Goal: Task Accomplishment & Management: Manage account settings

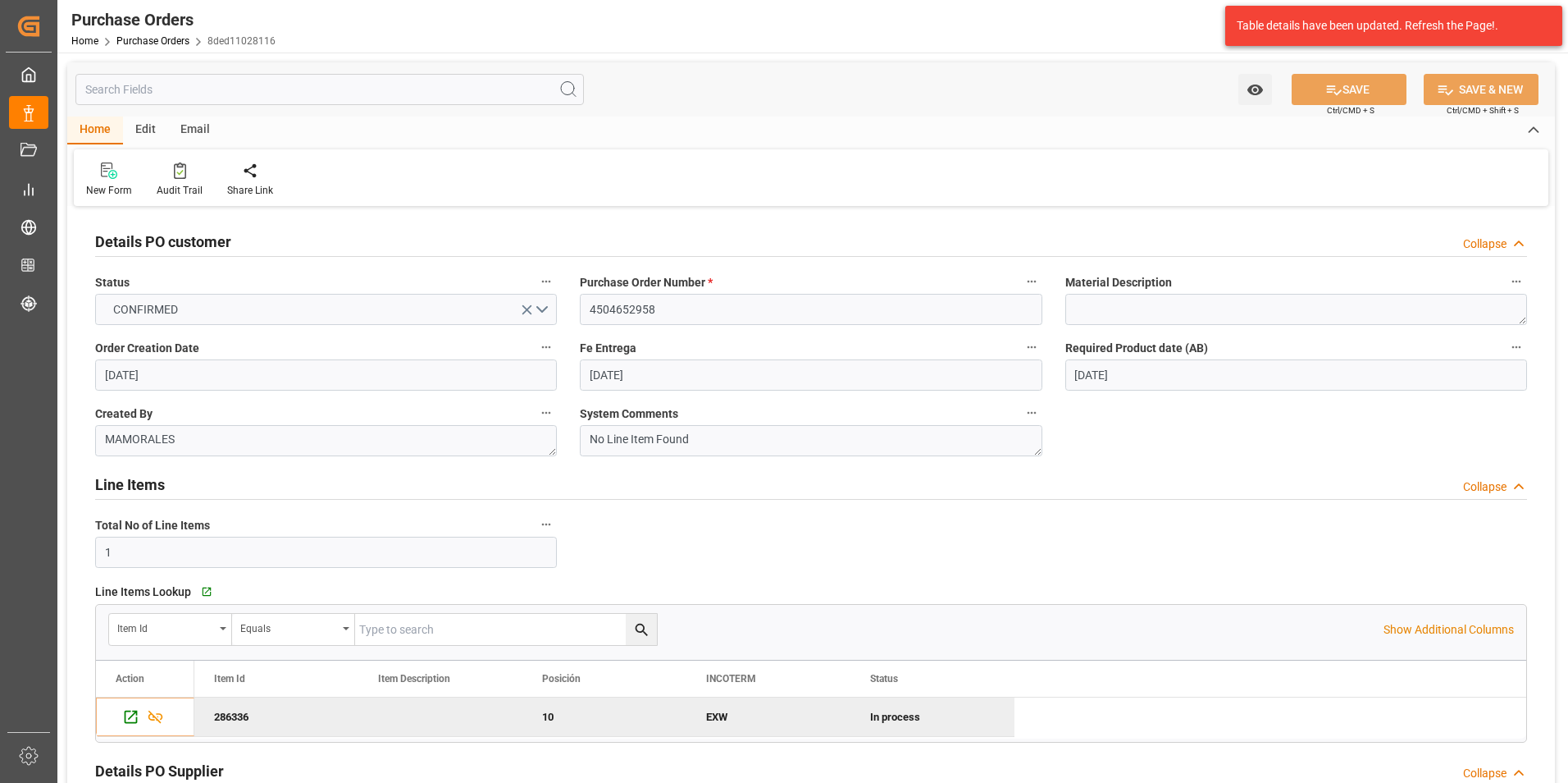
scroll to position [493, 0]
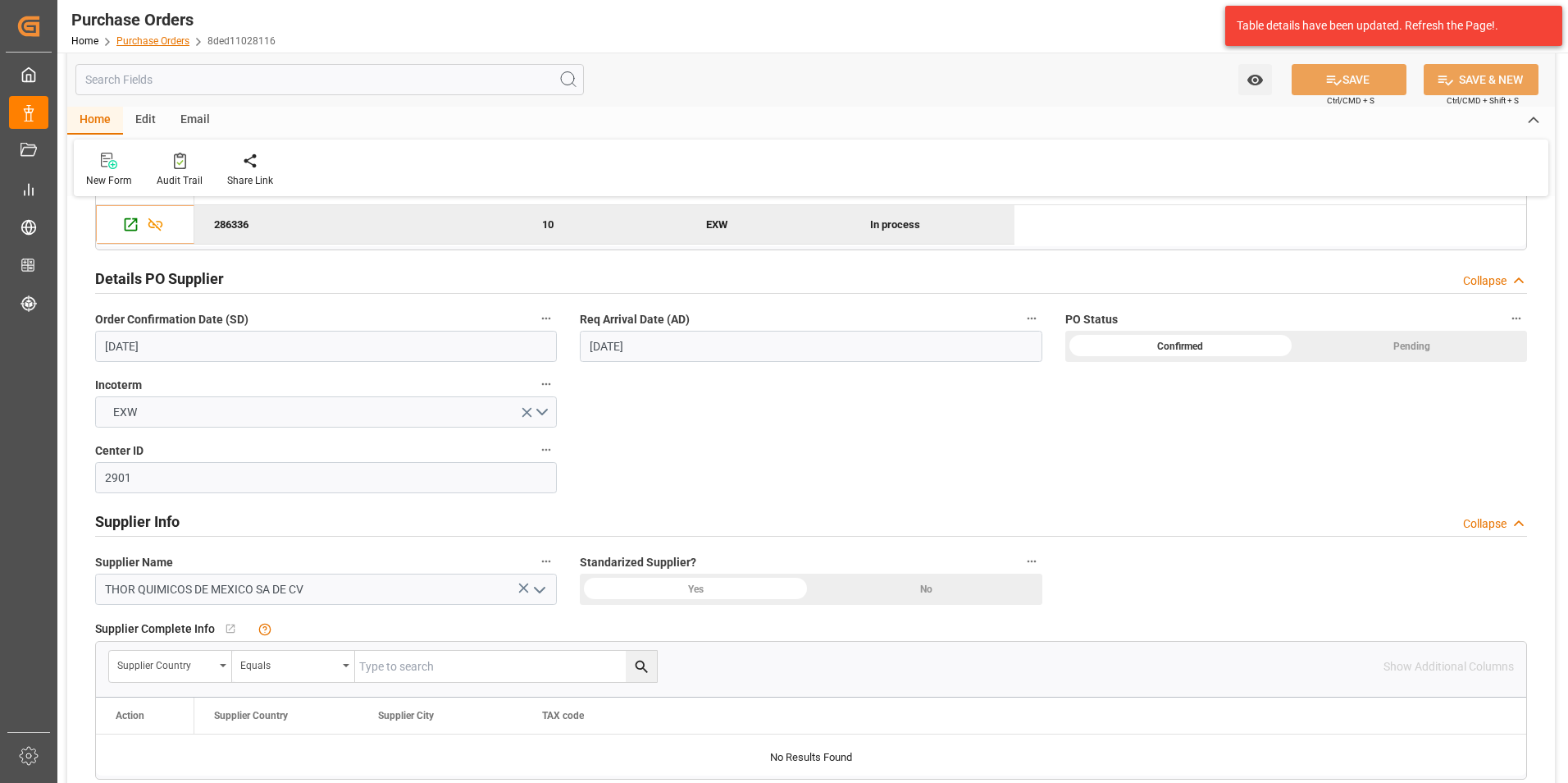
click at [166, 35] on link "Purchase Orders" at bounding box center [153, 41] width 73 height 11
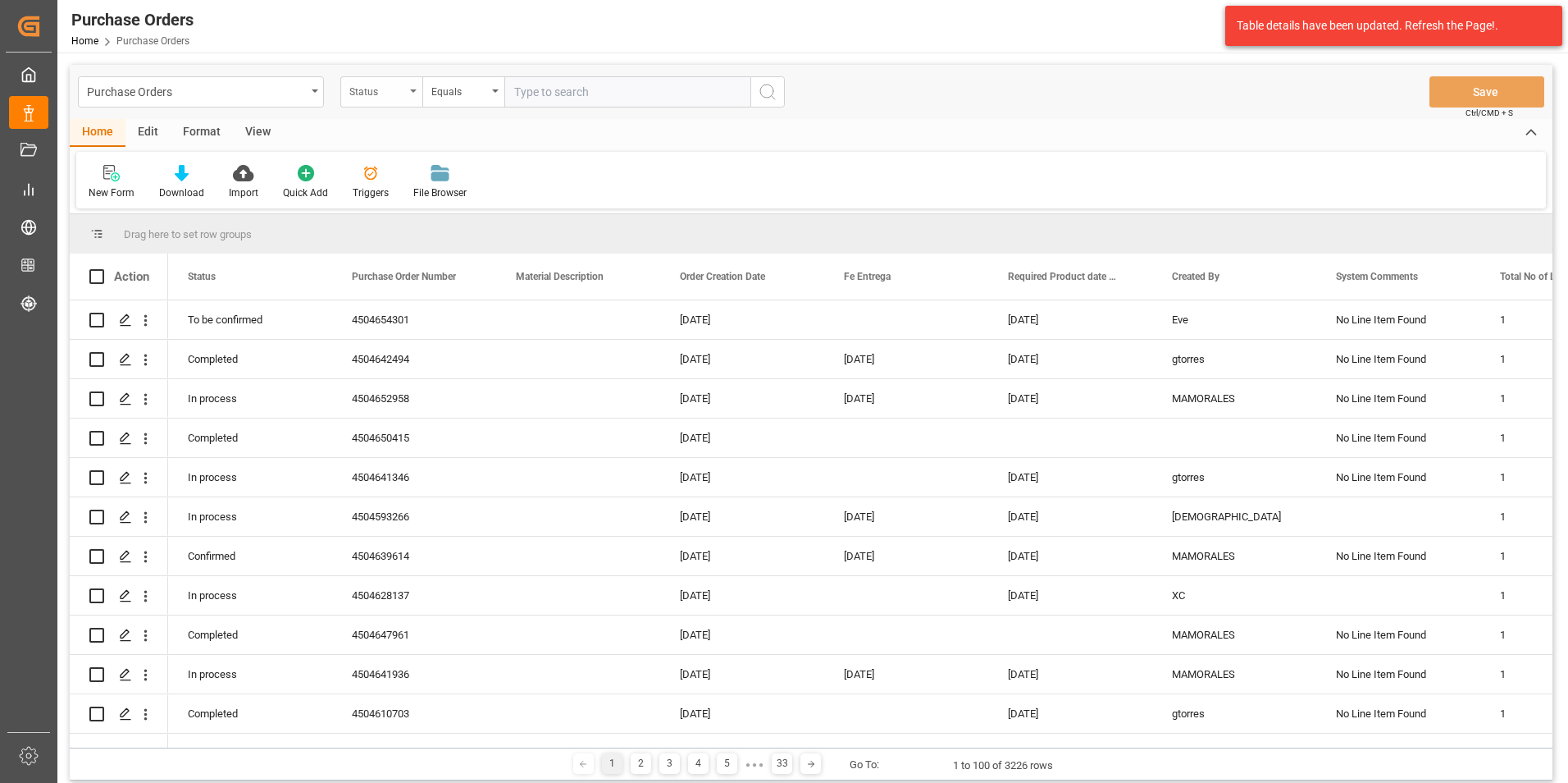
click at [359, 90] on div "Status" at bounding box center [377, 90] width 56 height 19
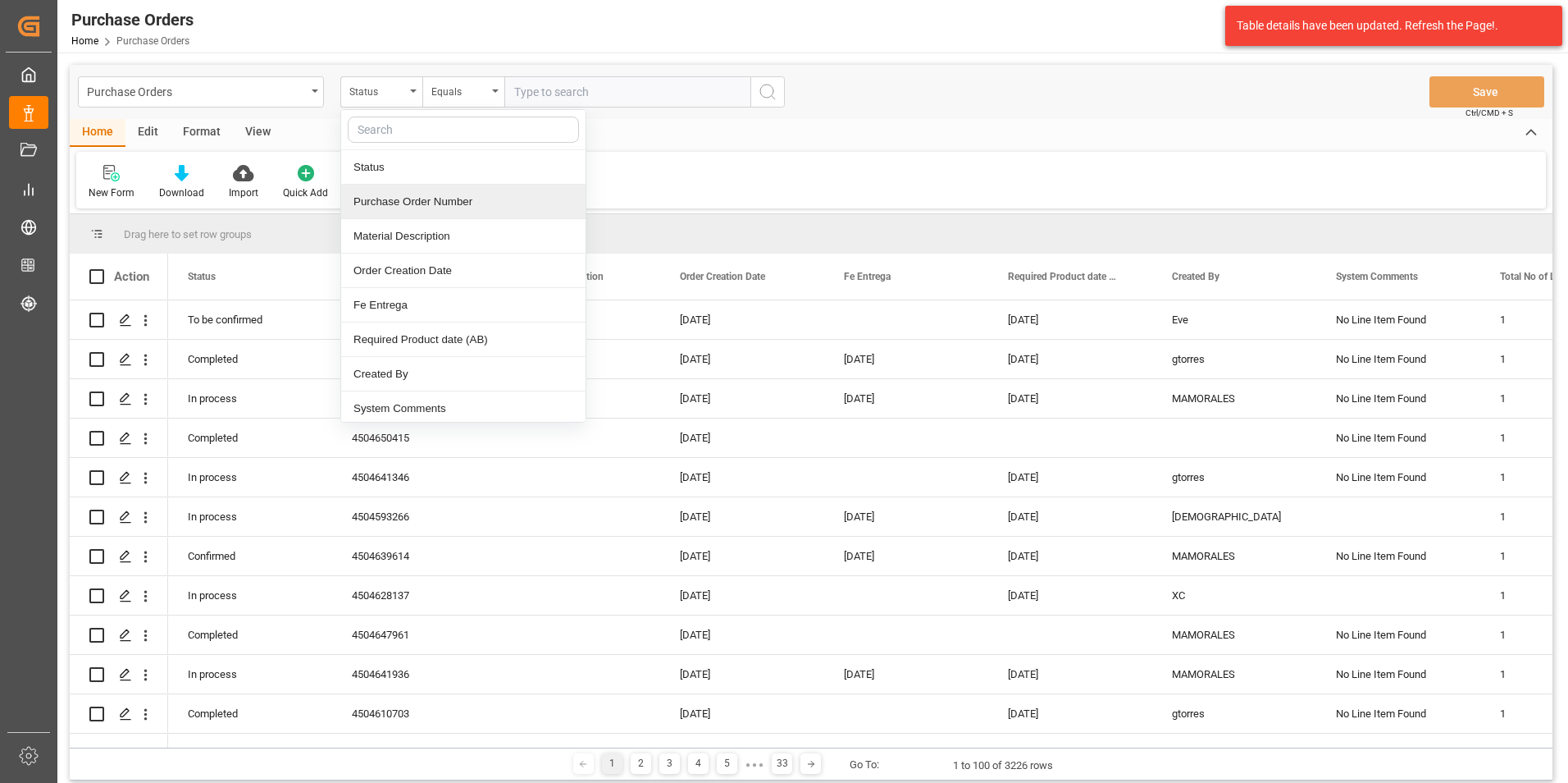
click at [408, 209] on div "Purchase Order Number" at bounding box center [464, 201] width 245 height 34
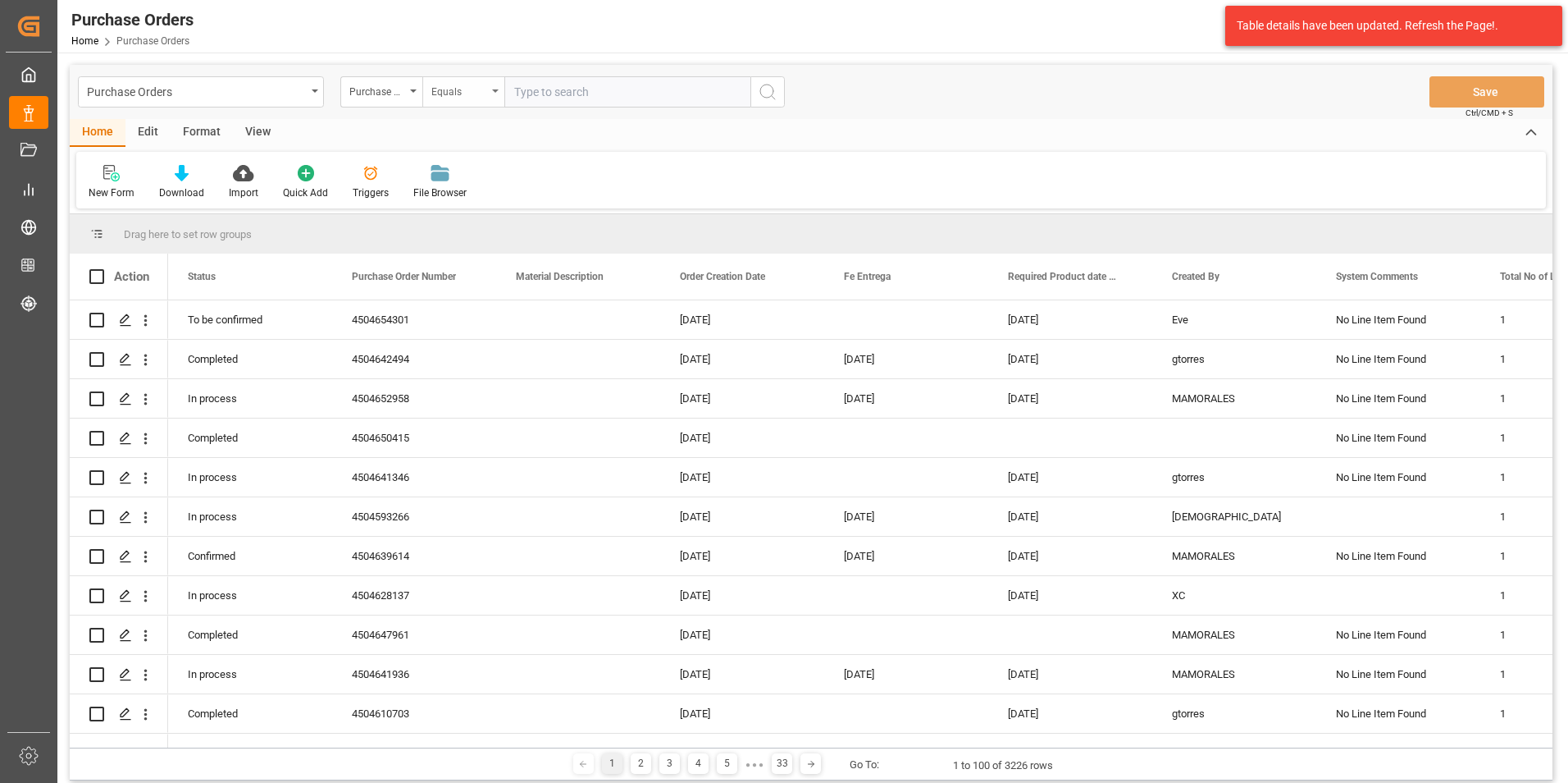
click at [457, 90] on div "Equals" at bounding box center [459, 90] width 56 height 19
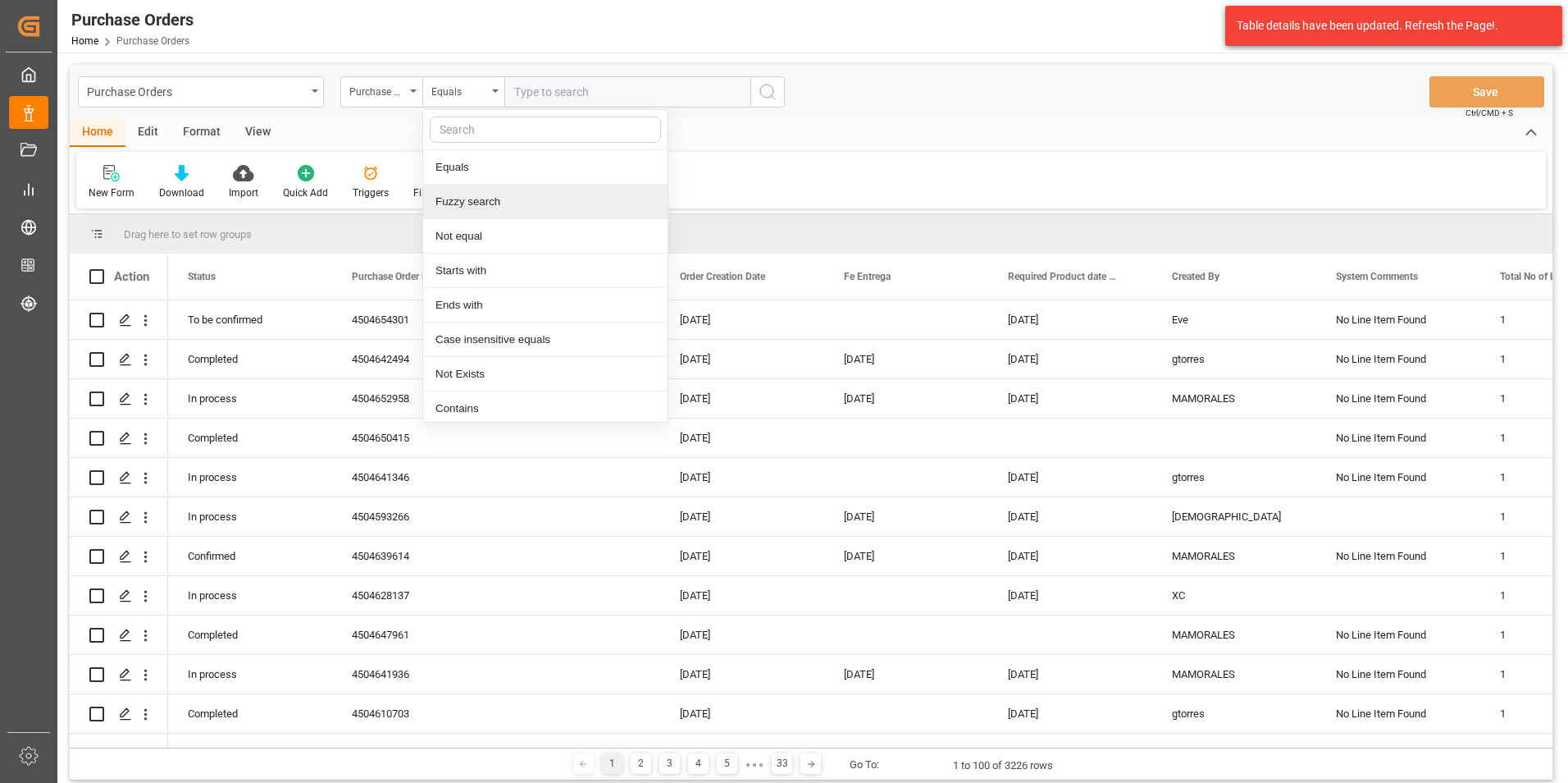
click at [483, 208] on div "Fuzzy search" at bounding box center [546, 201] width 245 height 34
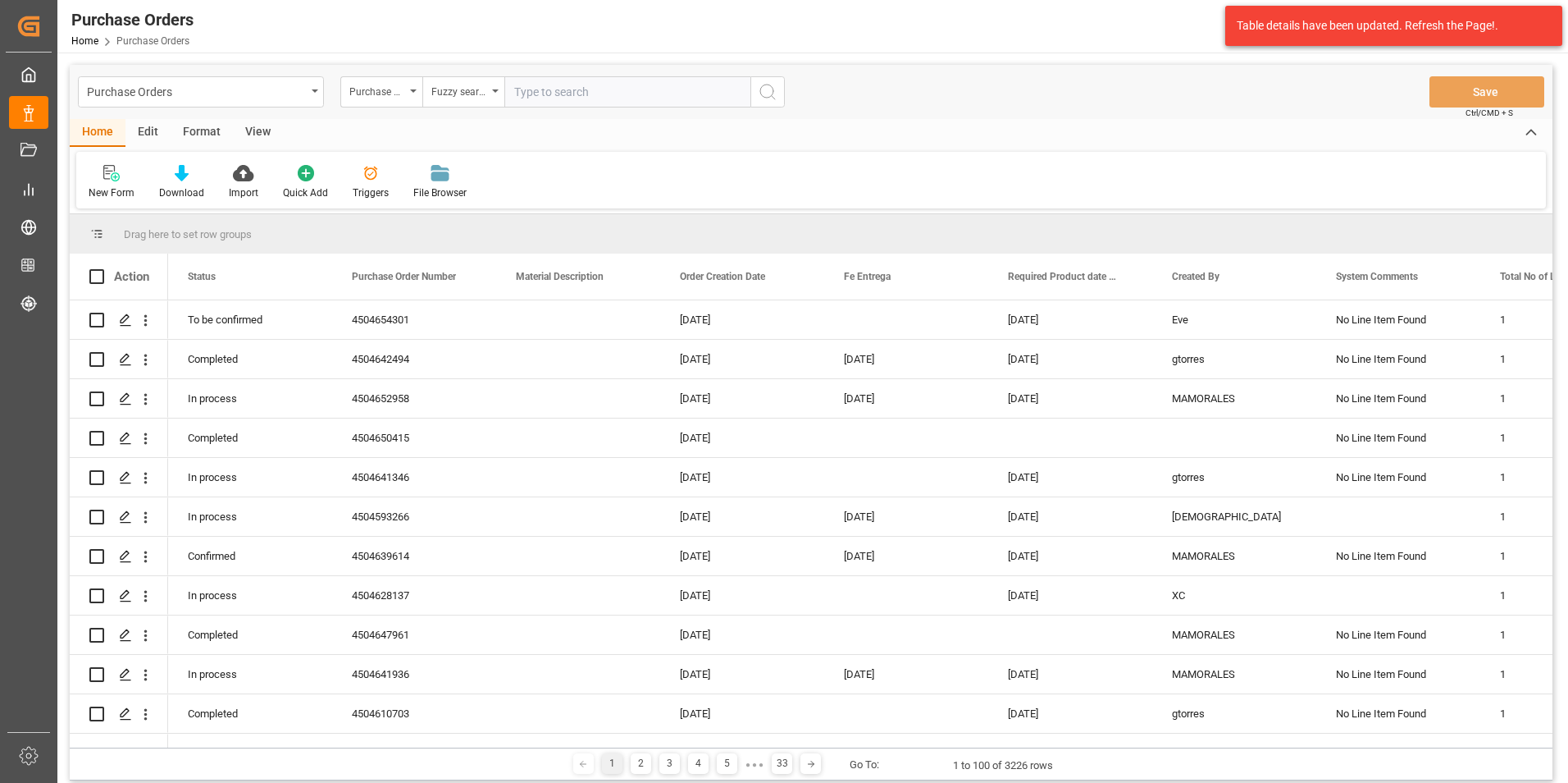
click at [567, 104] on input "text" at bounding box center [627, 91] width 246 height 31
type input "v"
paste input "HDA0136613"
type input "HDA0136613"
paste input "4504647463"
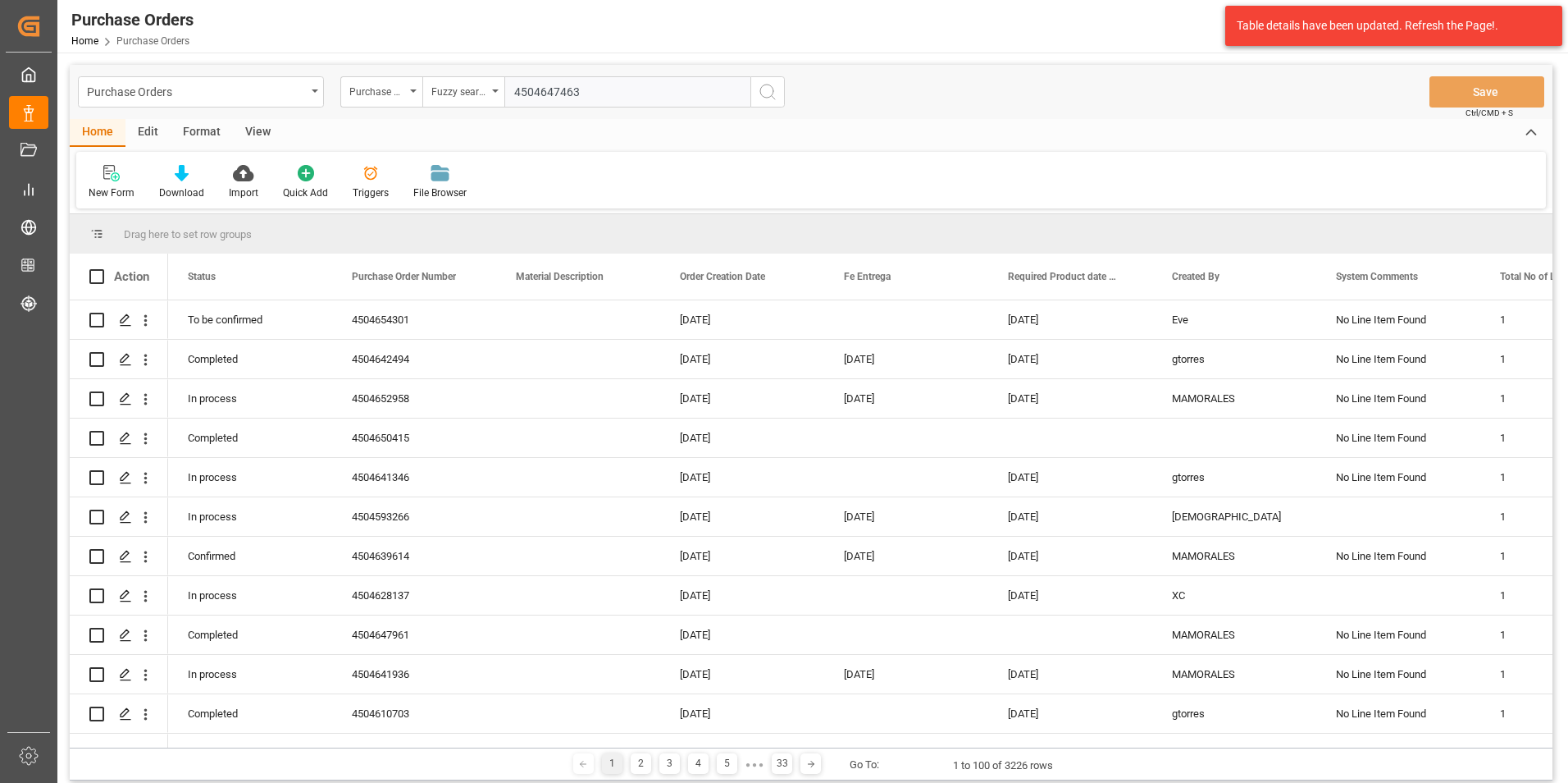
type input "4504647463"
click at [768, 93] on icon "search button" at bounding box center [768, 91] width 20 height 20
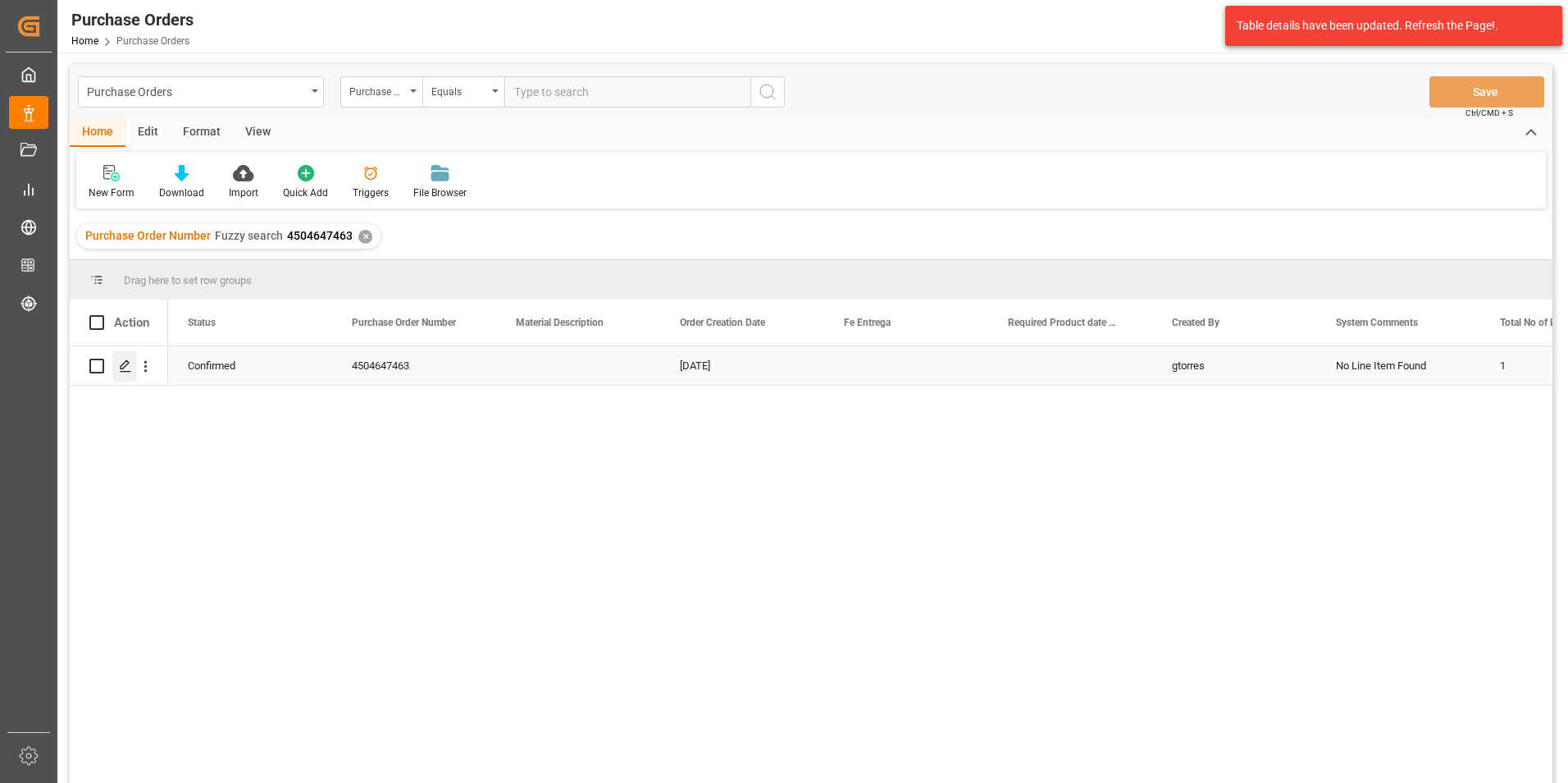
click at [132, 374] on div "Press SPACE to select this row." at bounding box center [124, 366] width 25 height 30
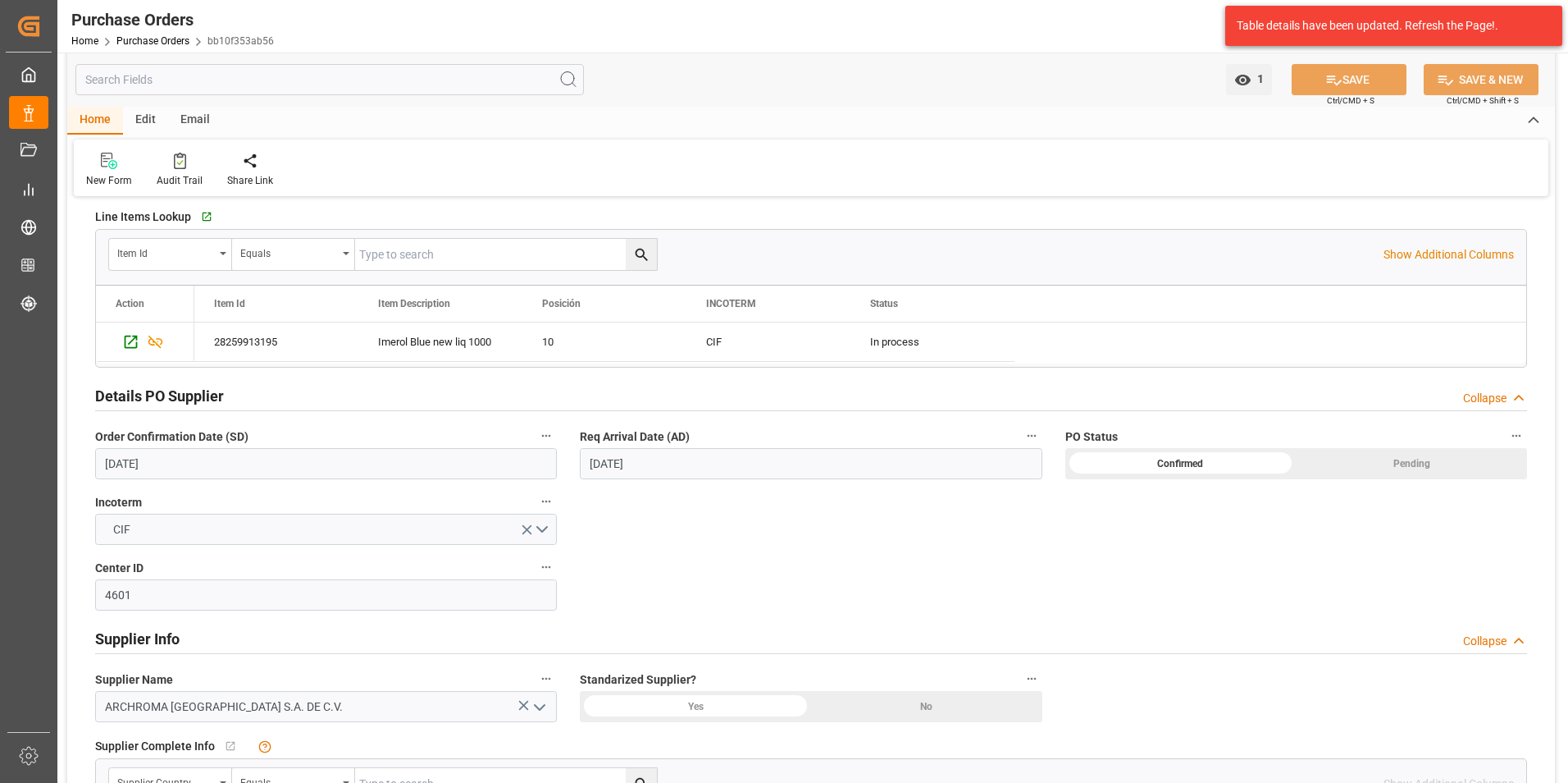
scroll to position [410, 0]
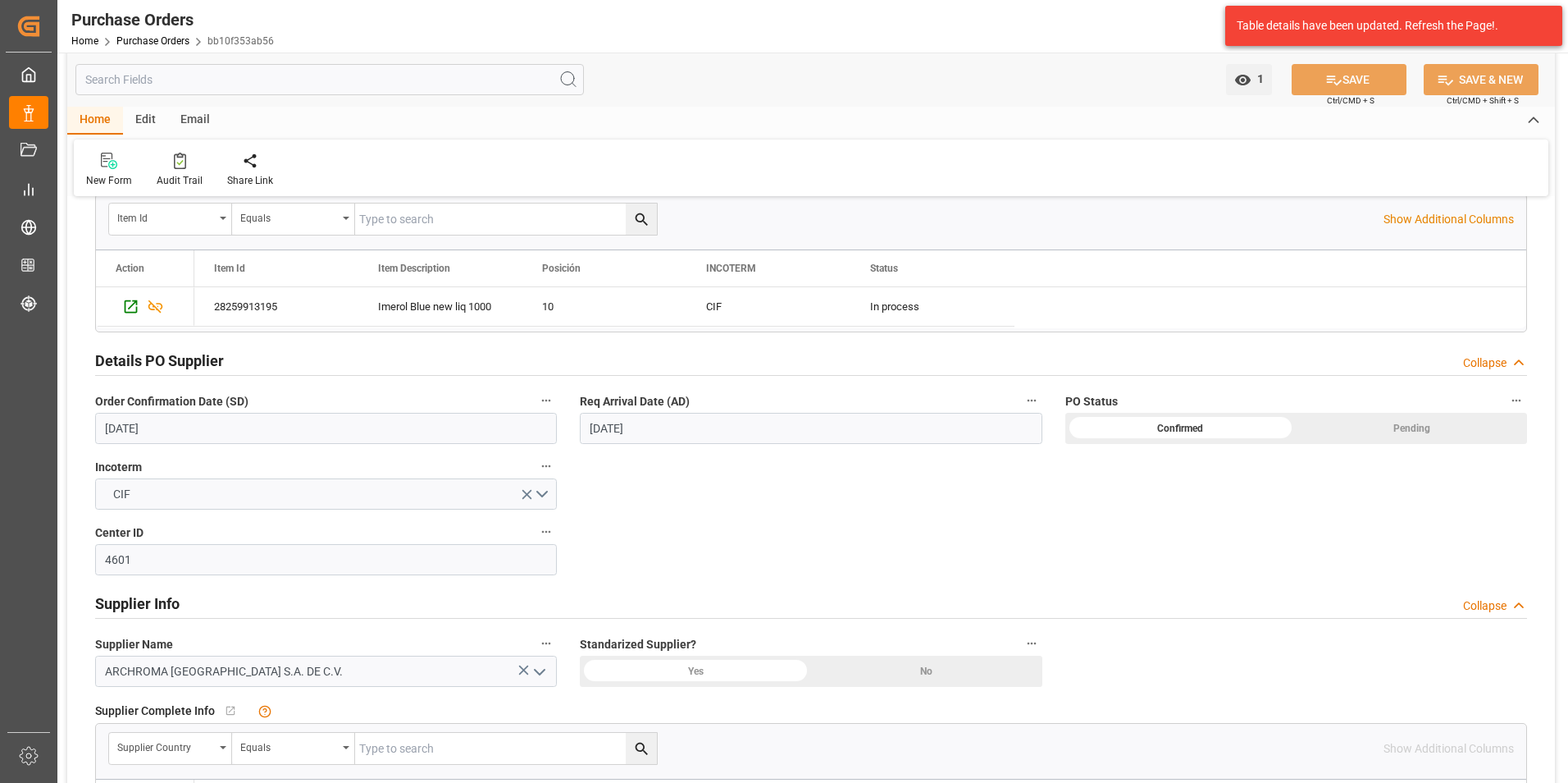
click at [177, 435] on input "13.08.2025" at bounding box center [326, 428] width 462 height 31
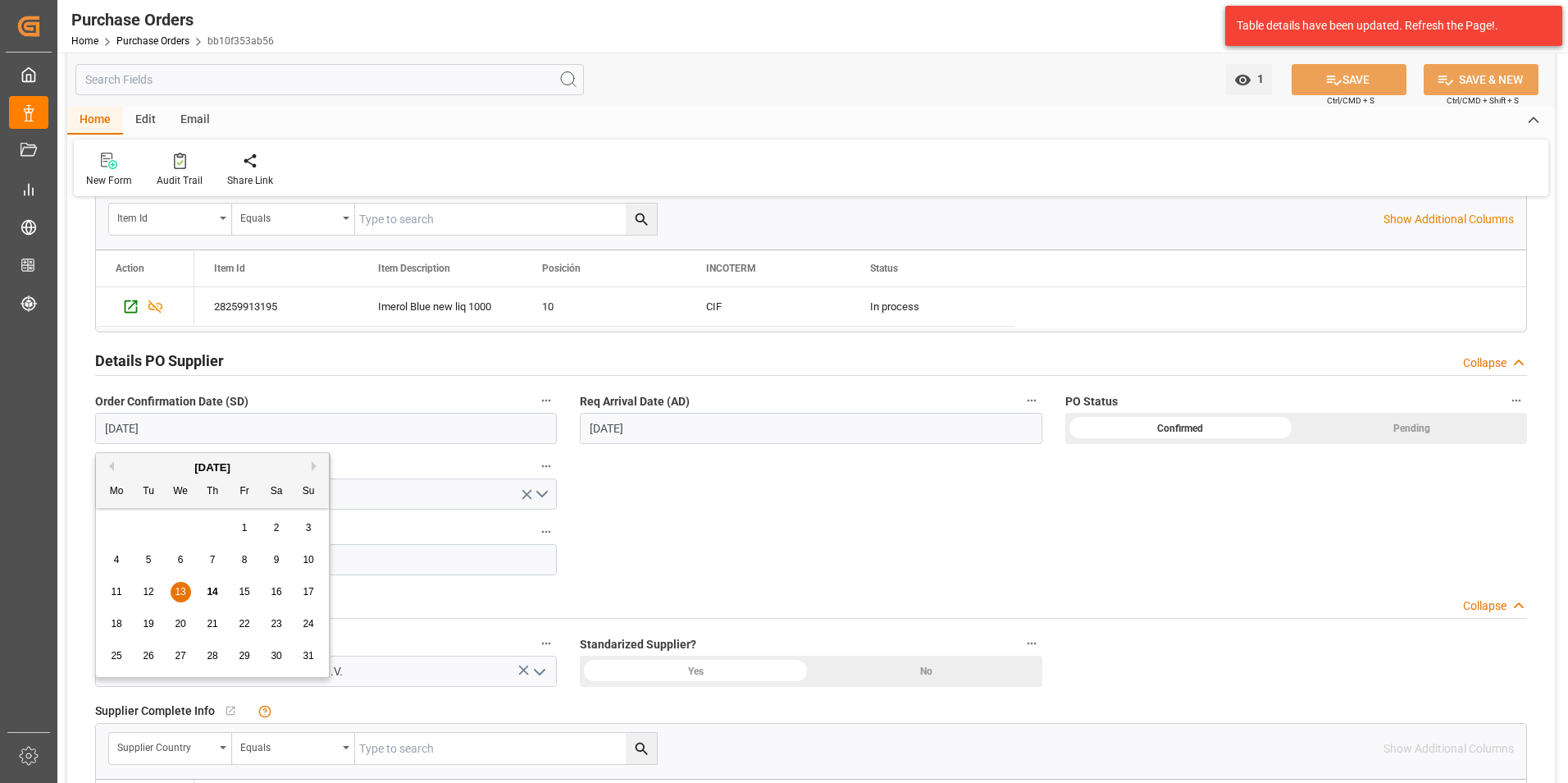
click at [308, 588] on span "17" at bounding box center [308, 591] width 10 height 11
type input "17.08.2025"
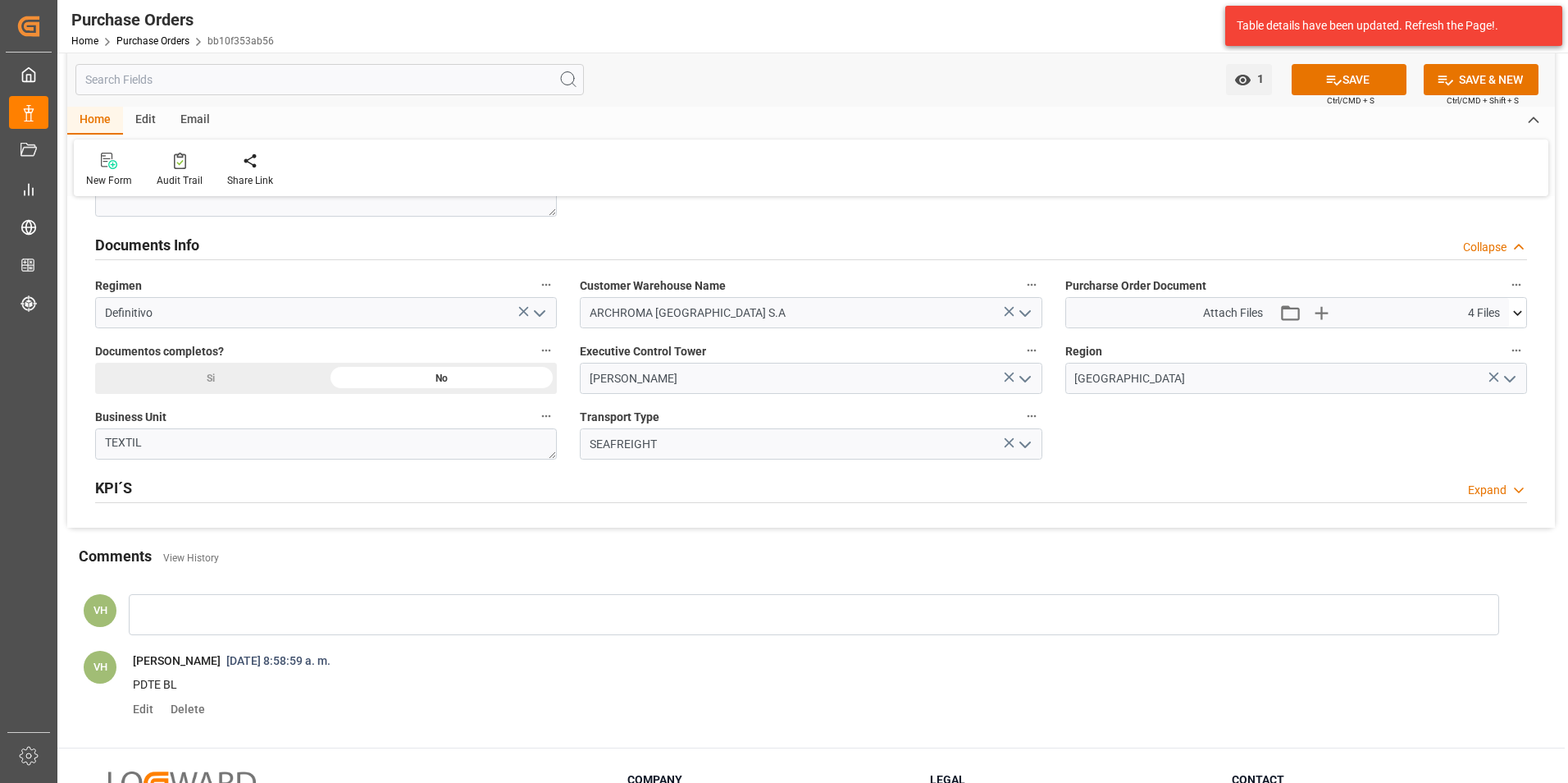
scroll to position [1148, 0]
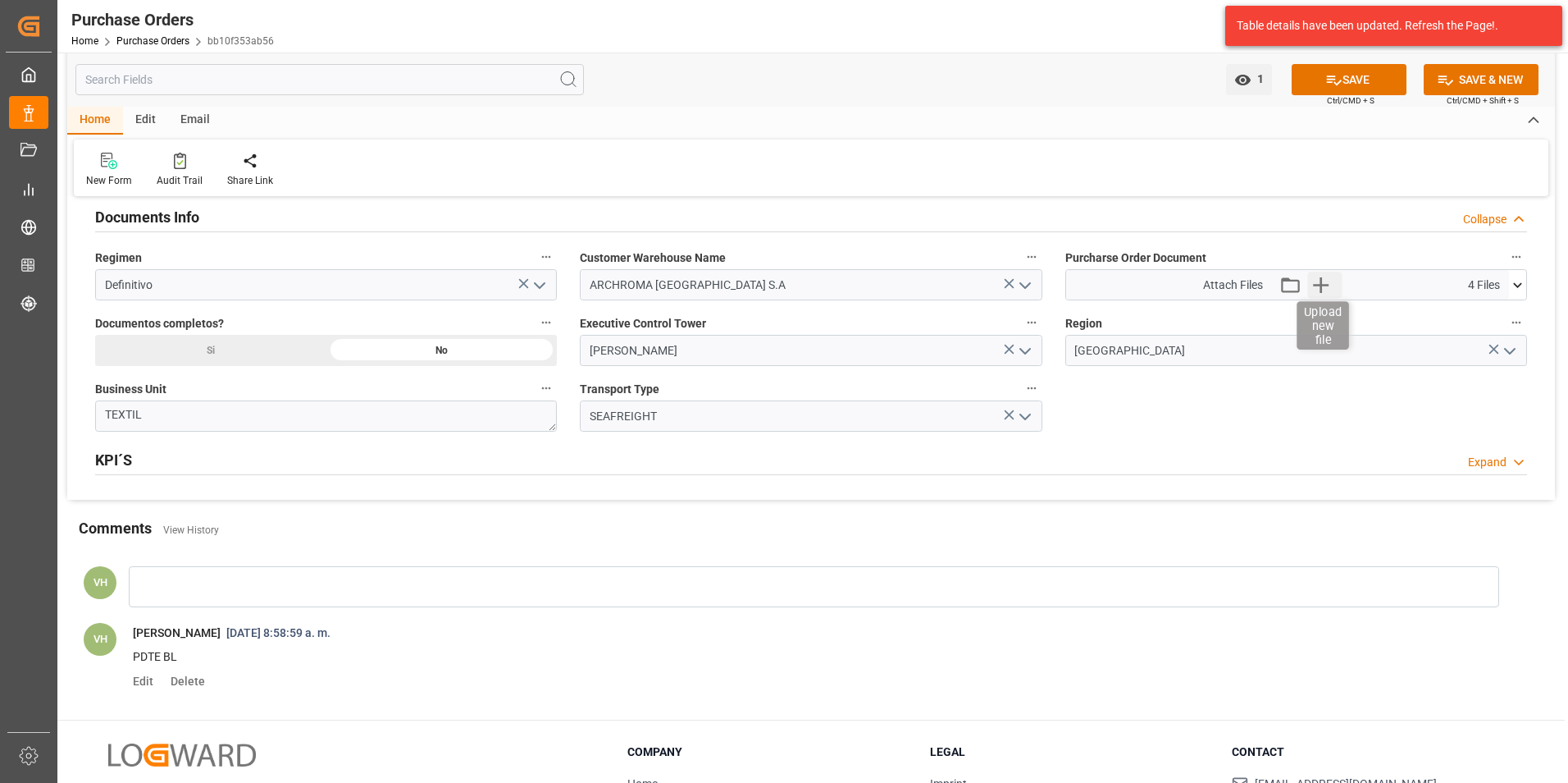
click at [1331, 281] on icon "button" at bounding box center [1321, 285] width 27 height 27
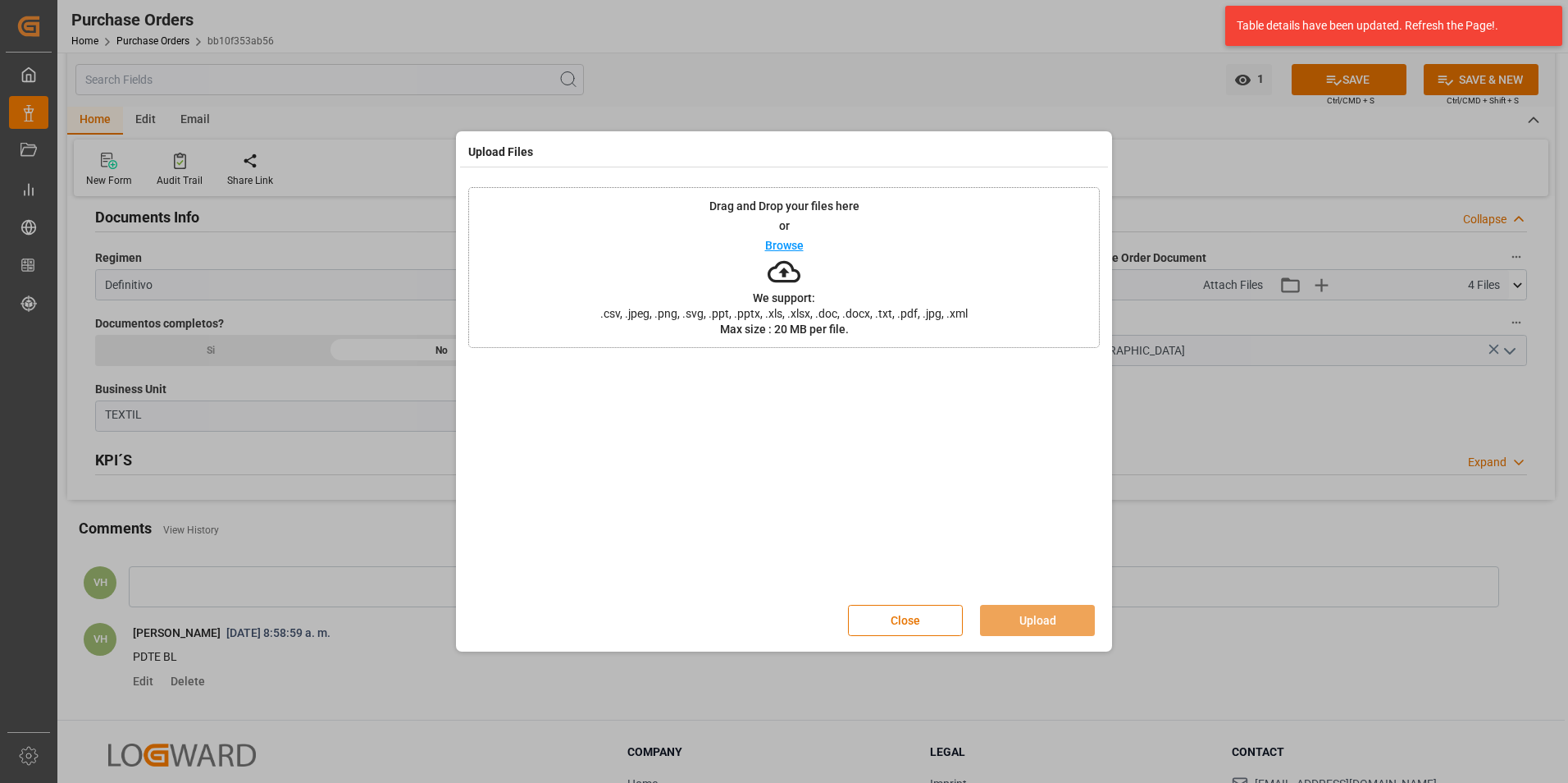
click at [824, 271] on div "Drag and Drop your files here or Browse We support: .csv, .jpeg, .png, .svg, .p…" at bounding box center [783, 267] width 631 height 160
click at [1035, 612] on button "Upload" at bounding box center [1037, 620] width 115 height 31
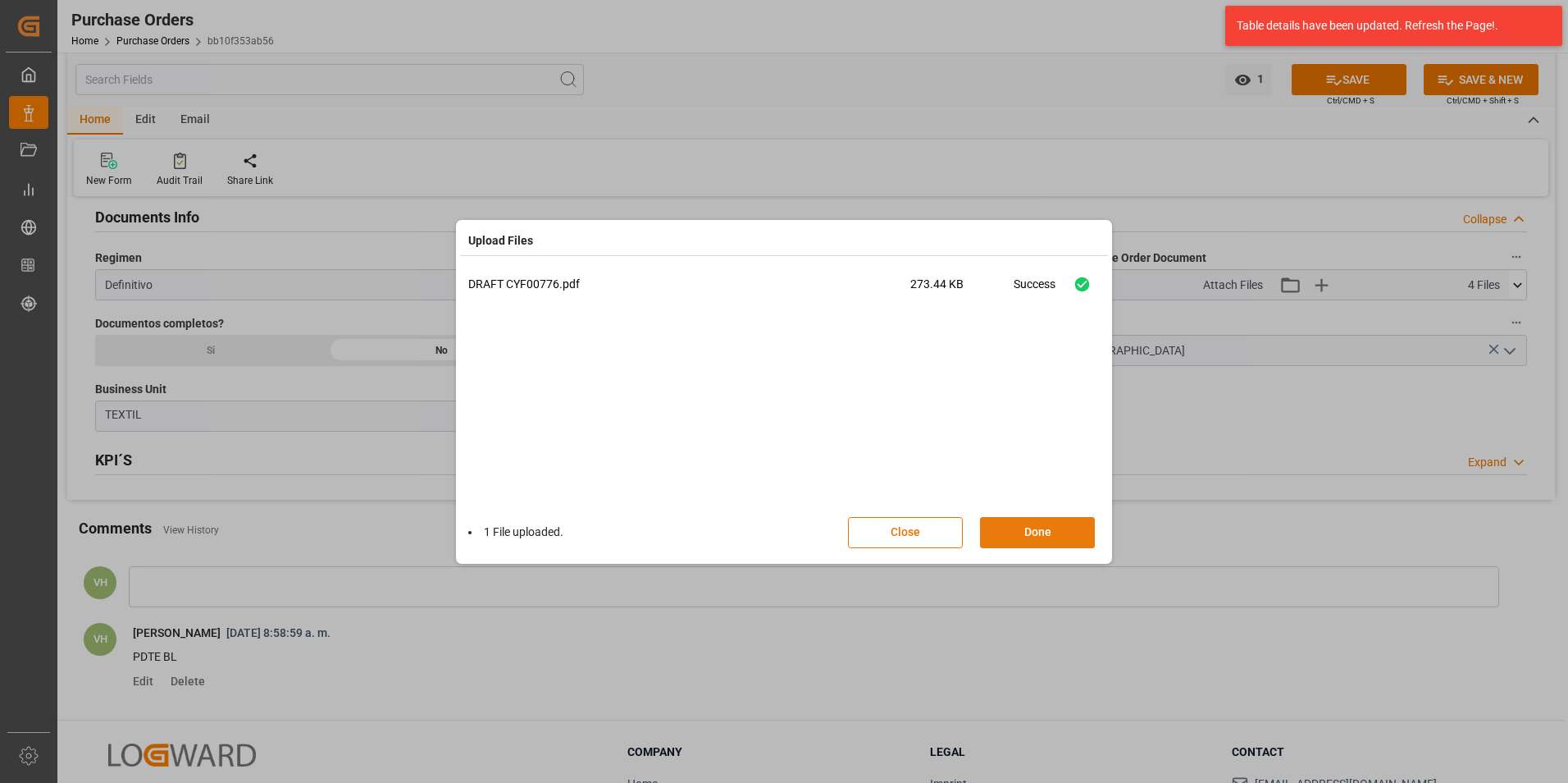
click at [1053, 531] on button "Done" at bounding box center [1037, 531] width 115 height 31
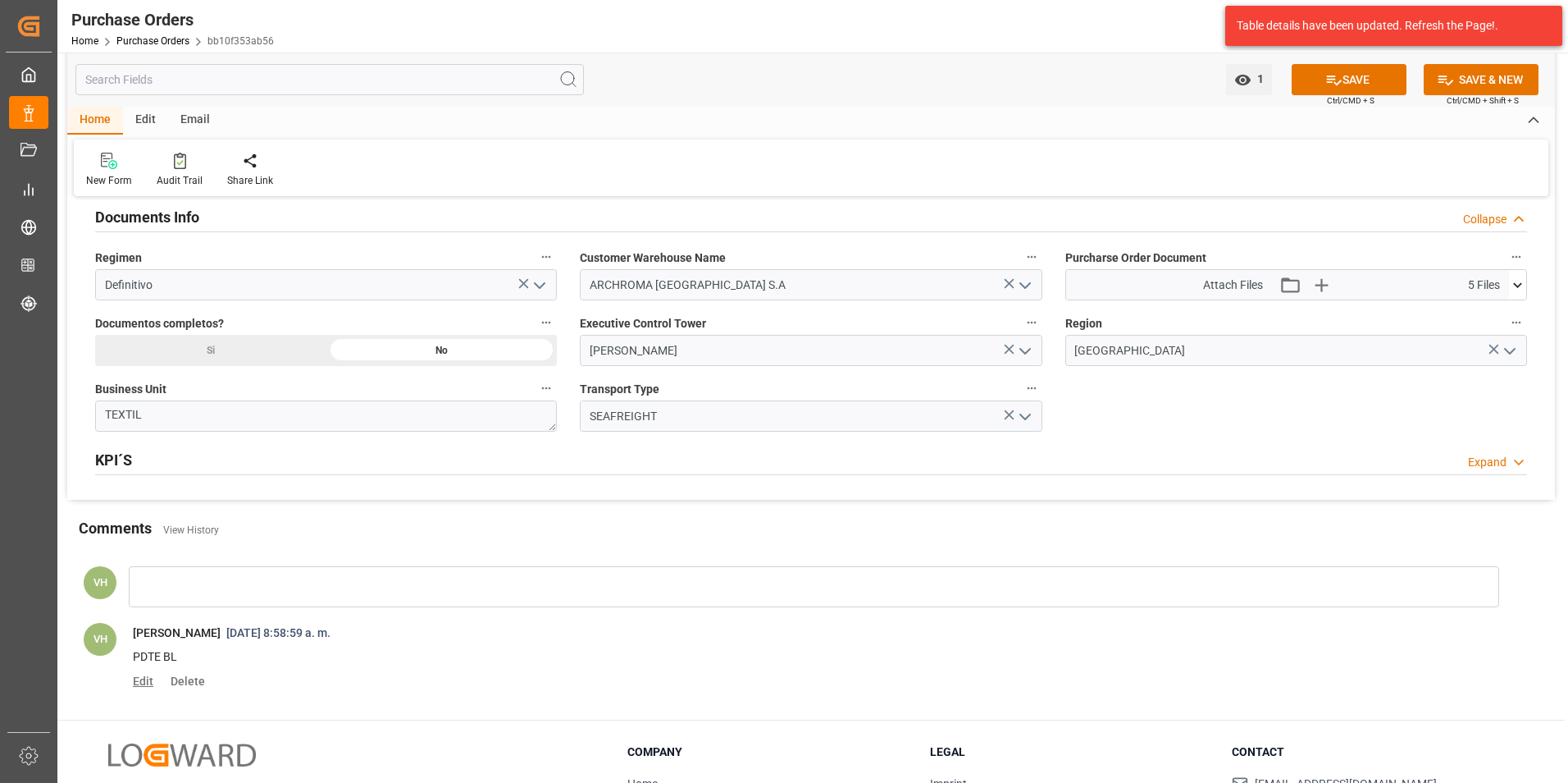
click at [144, 685] on span "Edit" at bounding box center [149, 680] width 32 height 13
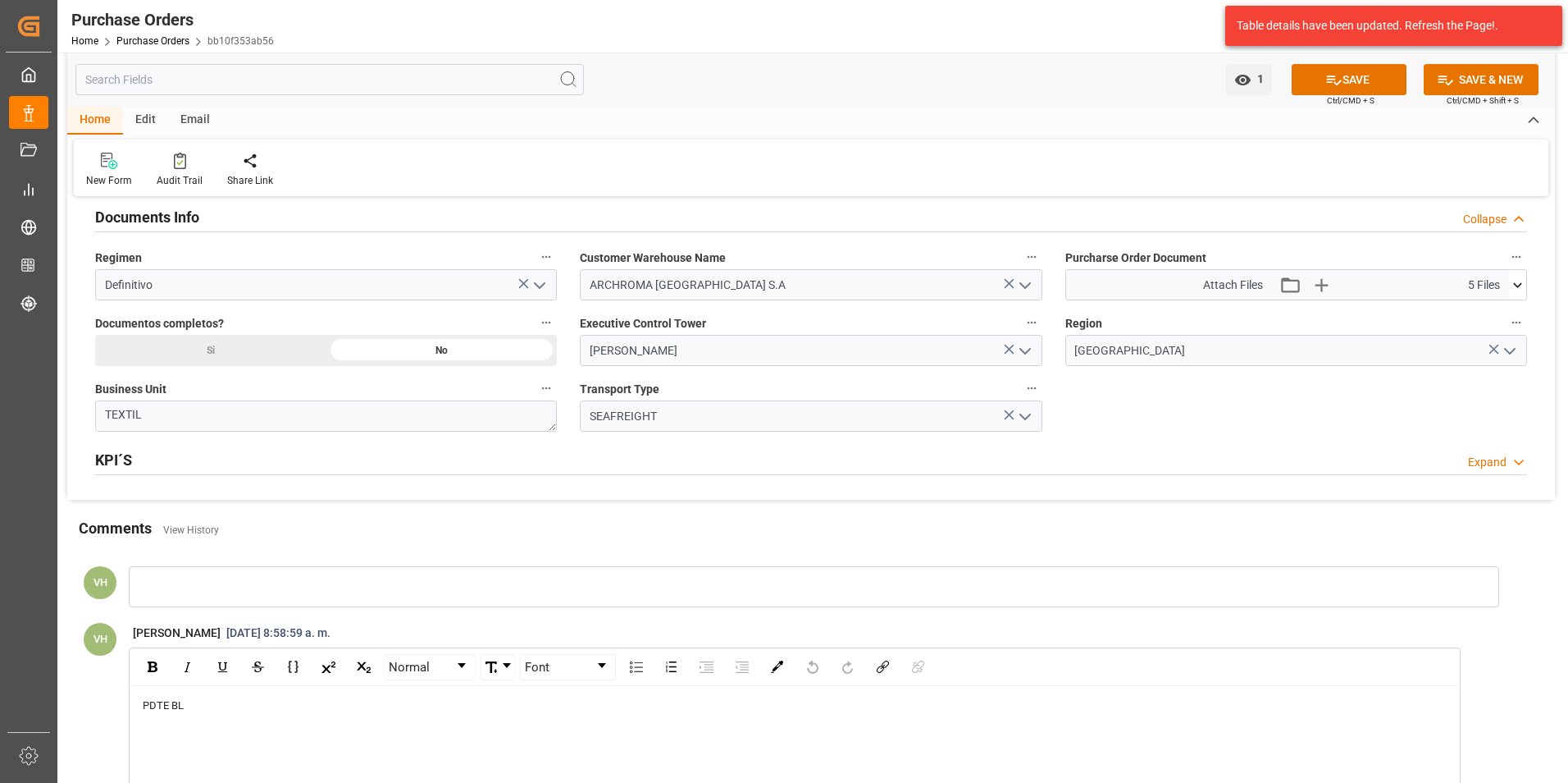
click at [215, 698] on div "PDTE BL" at bounding box center [794, 705] width 1305 height 16
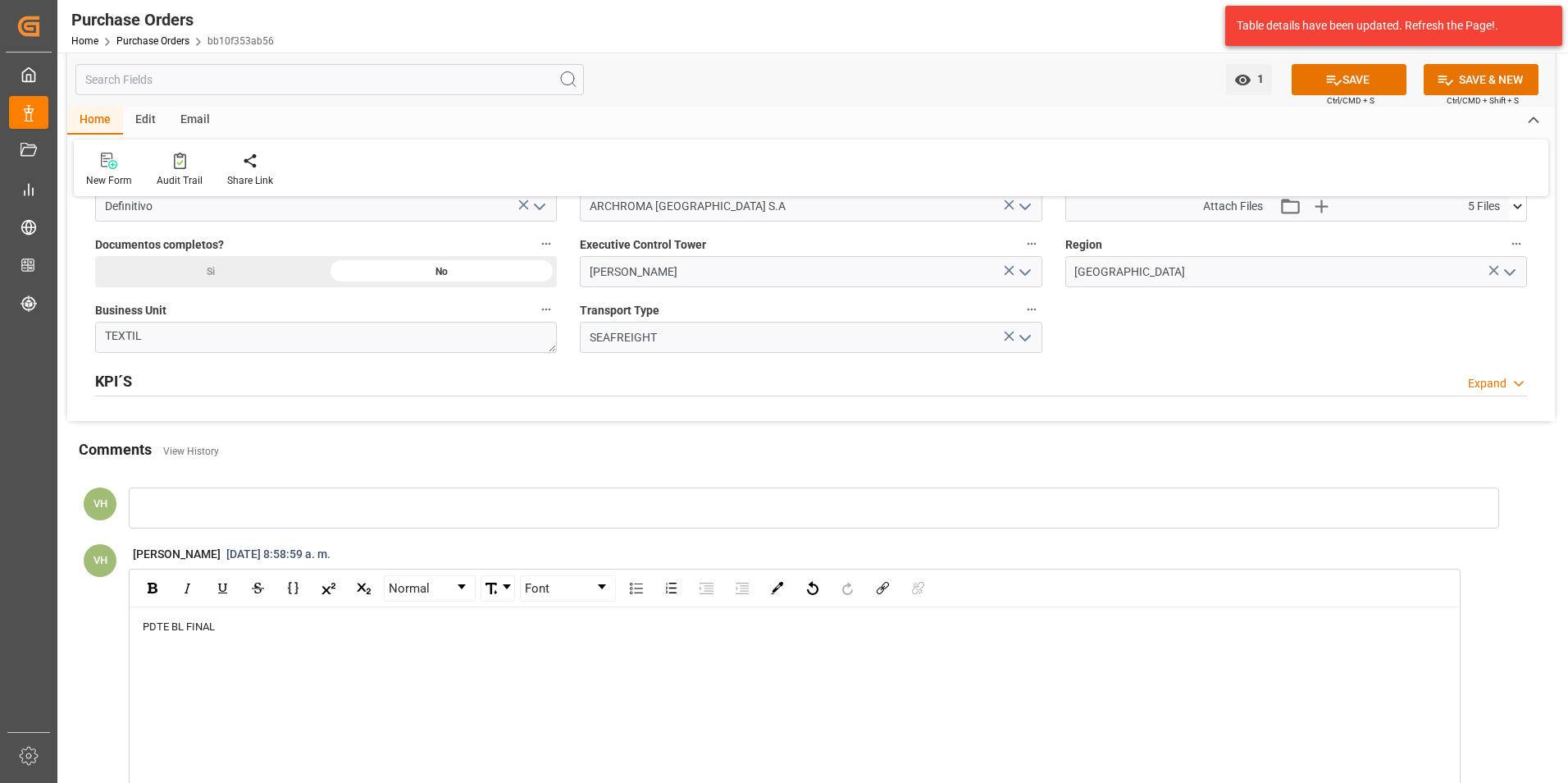
scroll to position [1313, 0]
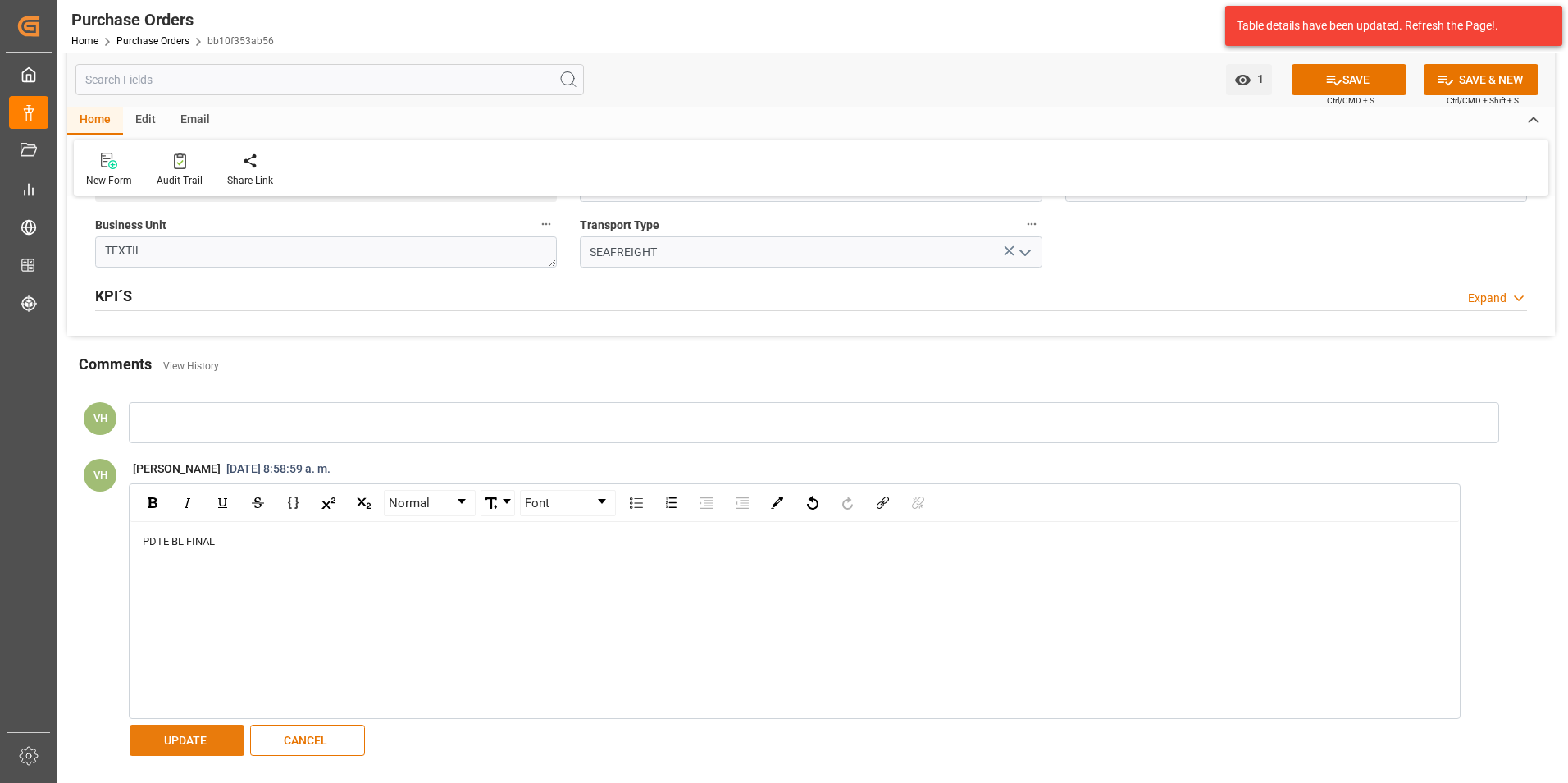
click at [196, 739] on button "UPDATE" at bounding box center [187, 739] width 115 height 31
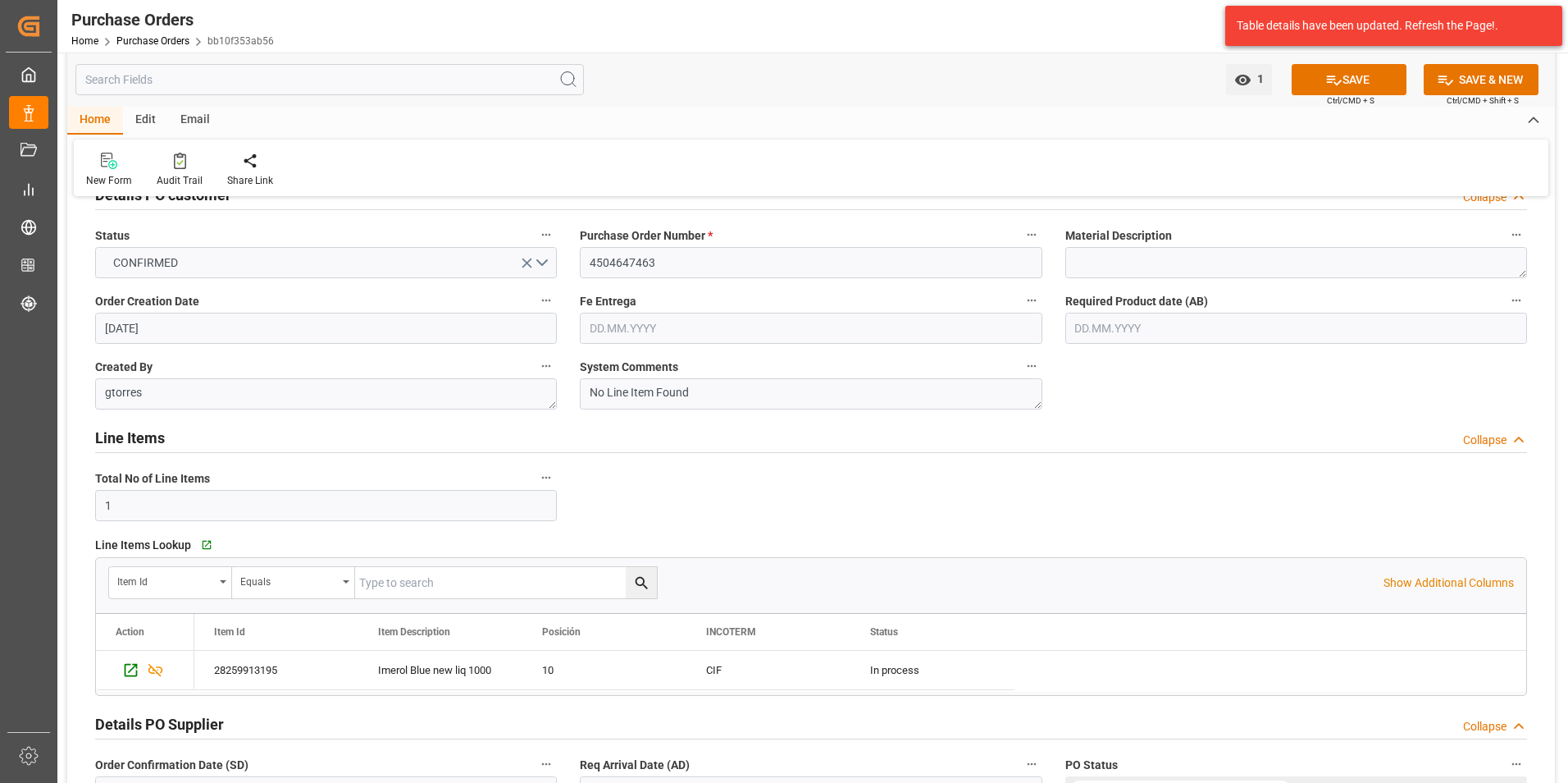
scroll to position [82, 0]
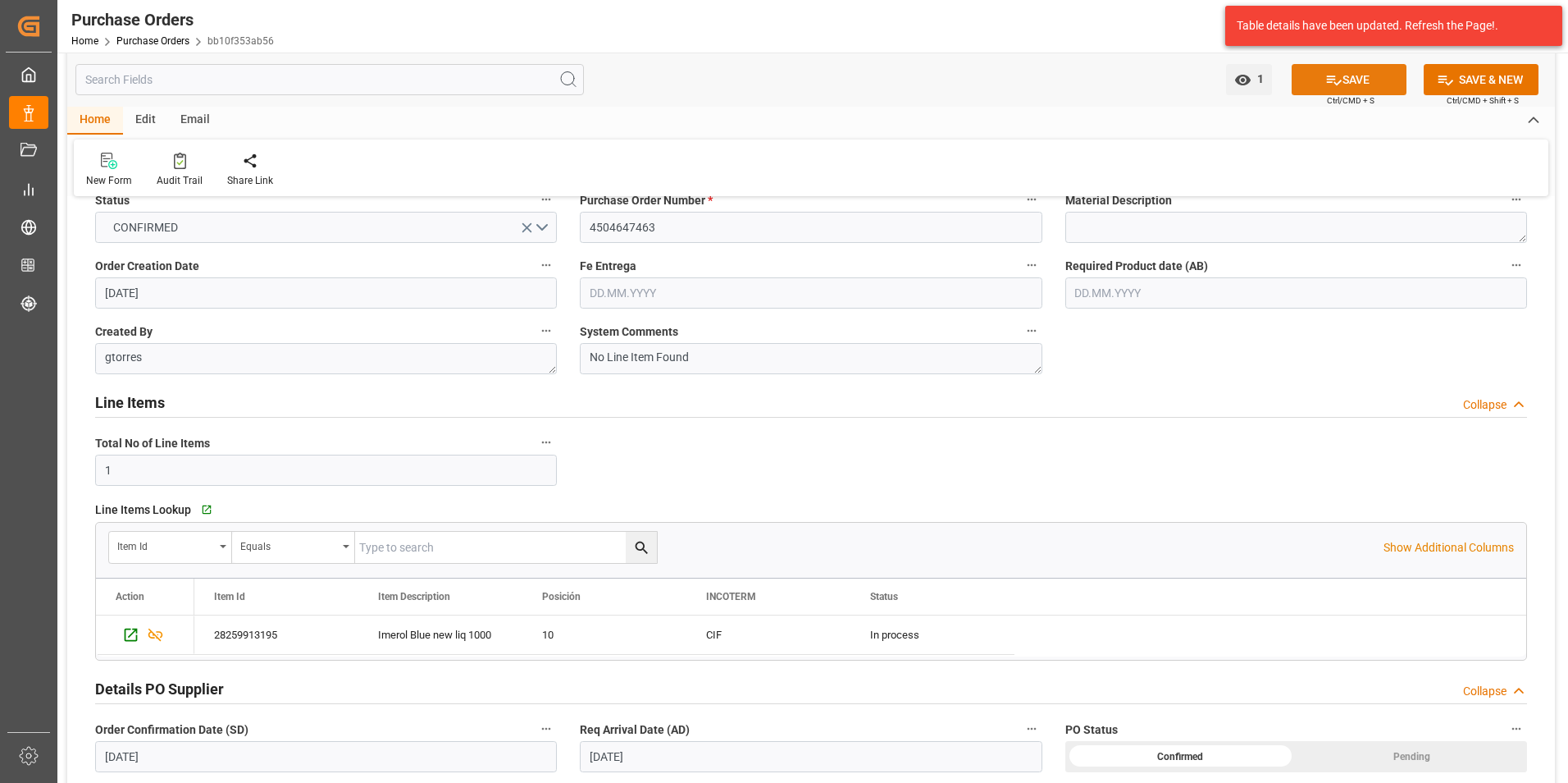
click at [1350, 76] on button "SAVE" at bounding box center [1349, 79] width 115 height 31
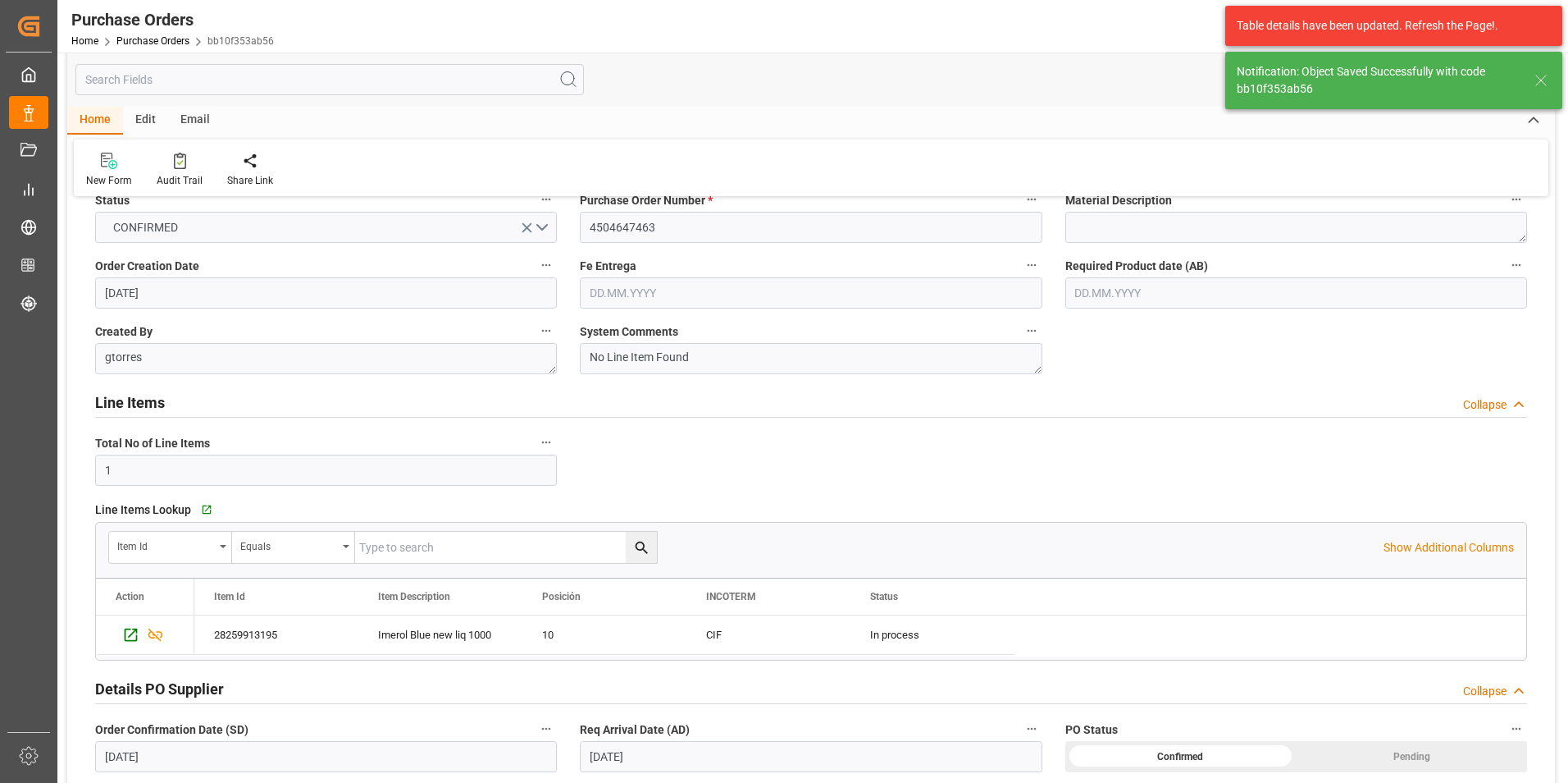
click at [702, 299] on input "text" at bounding box center [811, 292] width 462 height 31
click at [610, 381] on div "28 29 30 31 1 2 3" at bounding box center [698, 393] width 224 height 32
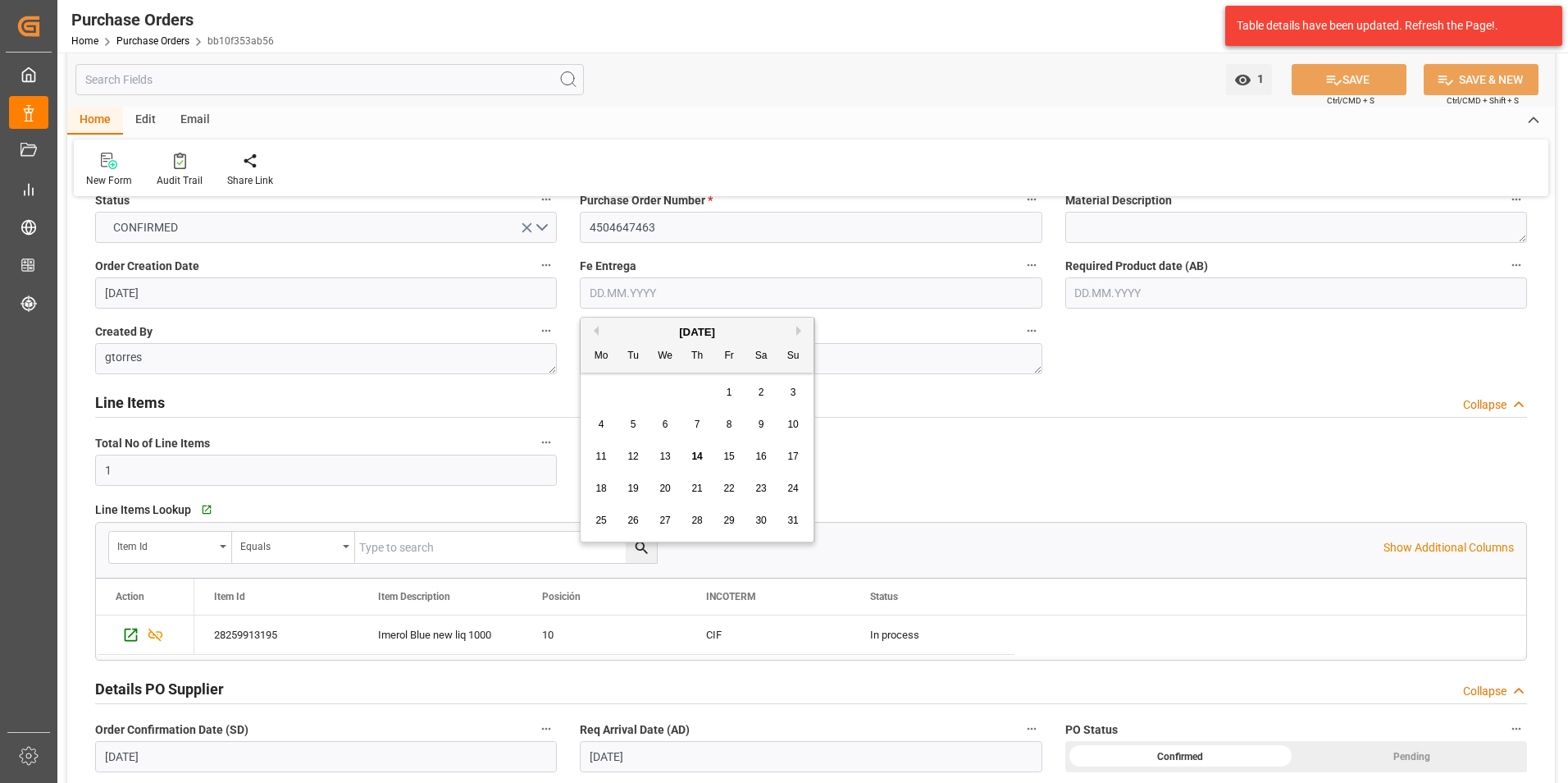
click at [794, 332] on div "[DATE]" at bounding box center [697, 331] width 233 height 16
click at [804, 330] on button "Next Month" at bounding box center [801, 330] width 9 height 9
click at [665, 489] on span "22" at bounding box center [664, 488] width 10 height 11
type input "22.10.2025"
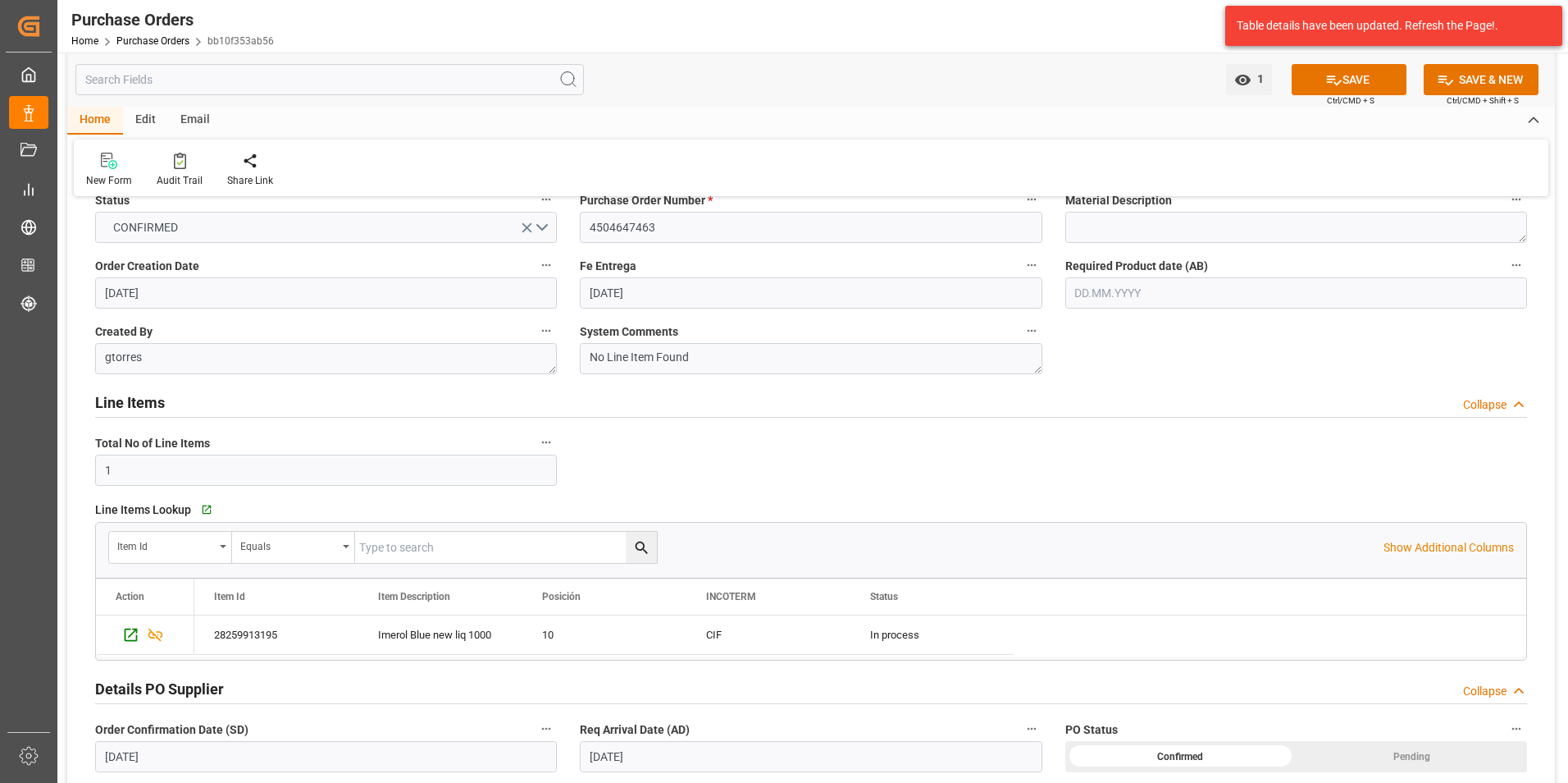
scroll to position [0, 0]
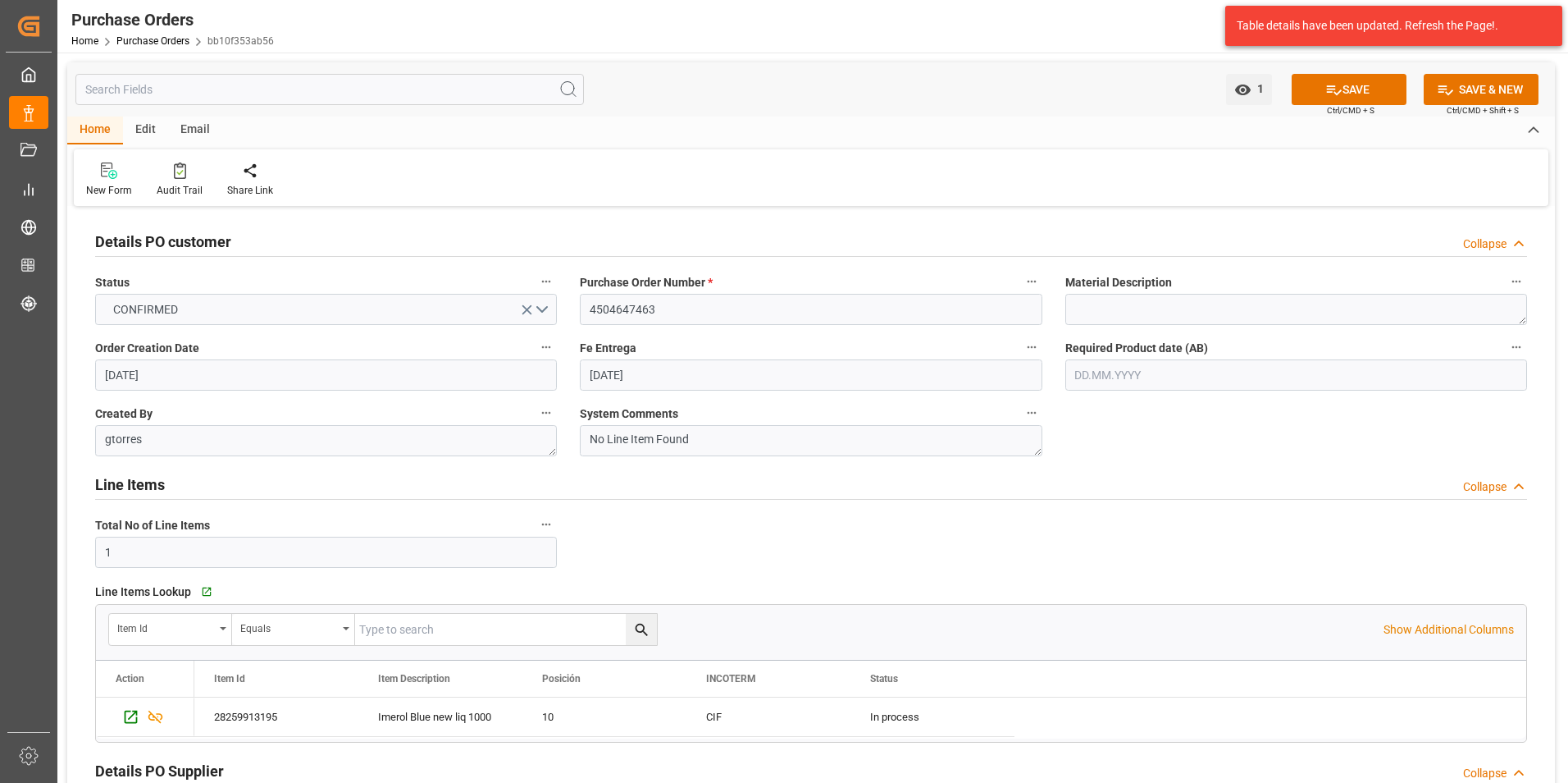
click at [1156, 365] on input "text" at bounding box center [1297, 375] width 462 height 31
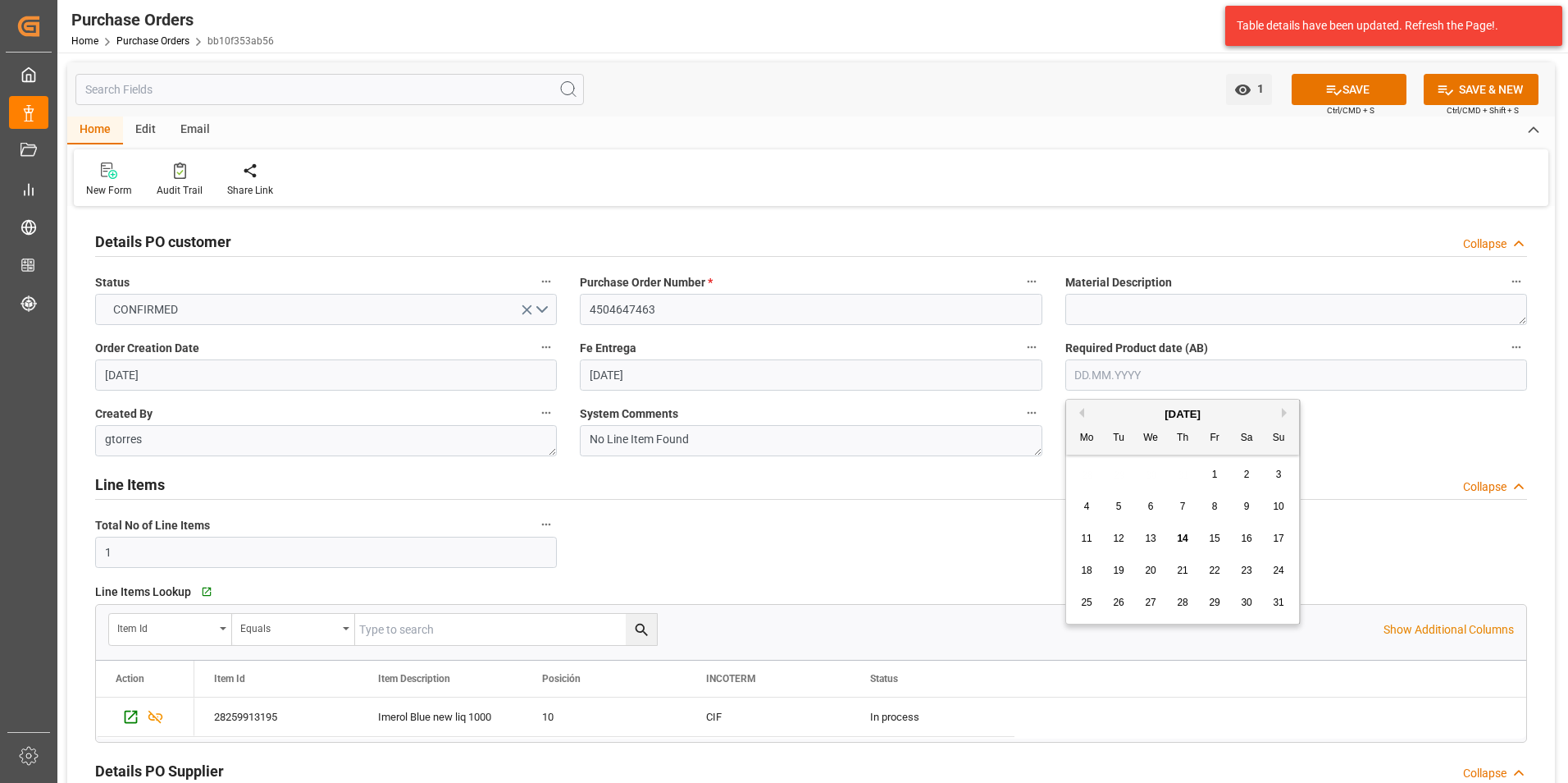
click at [1080, 474] on div "28 29 30 31 1 2 3" at bounding box center [1184, 475] width 224 height 32
click at [1281, 414] on div "[DATE]" at bounding box center [1183, 414] width 233 height 16
click at [1284, 414] on button "Next Month" at bounding box center [1287, 413] width 9 height 9
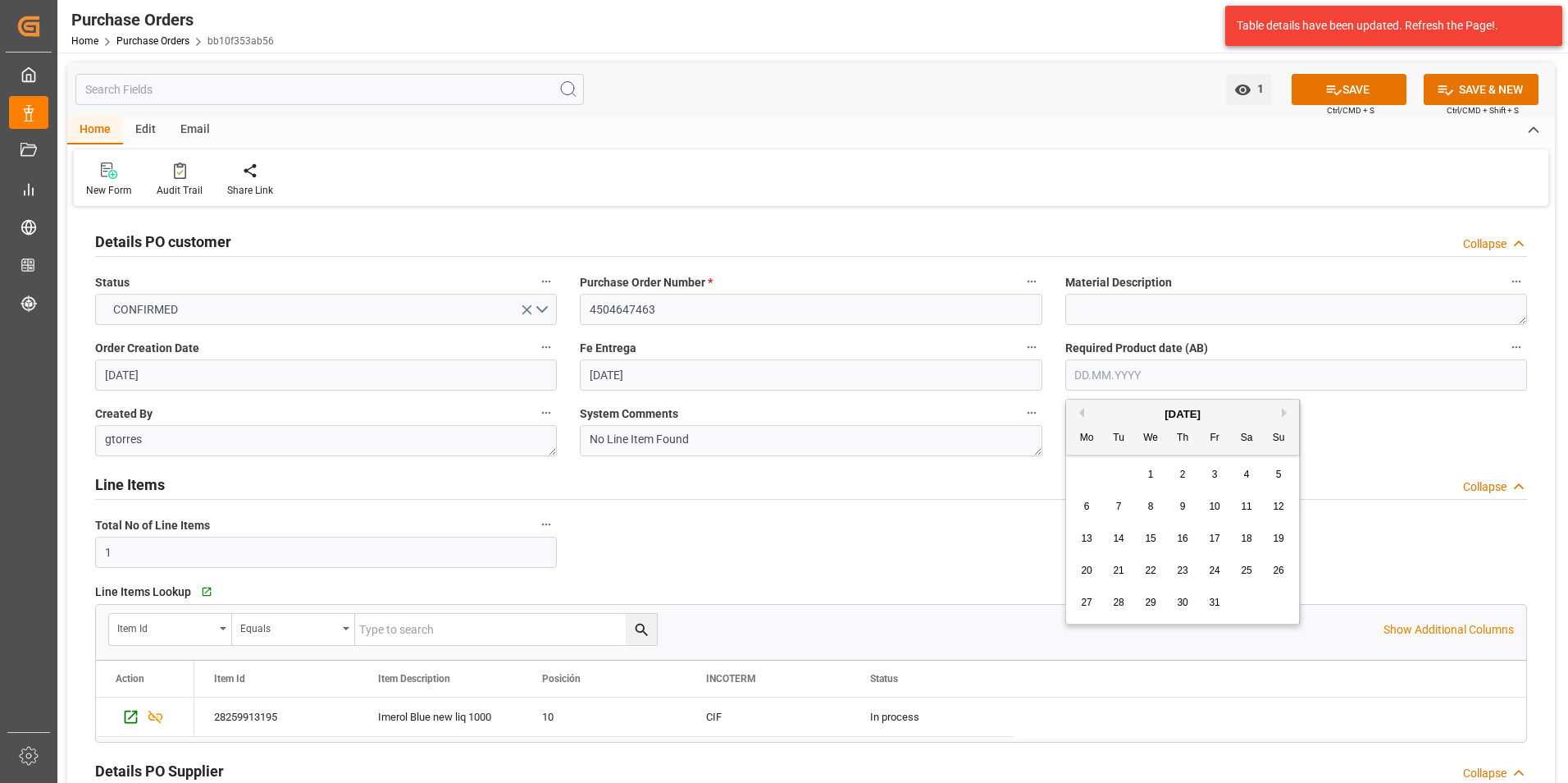
click at [1150, 568] on span "22" at bounding box center [1150, 570] width 10 height 11
type input "22.10.2025"
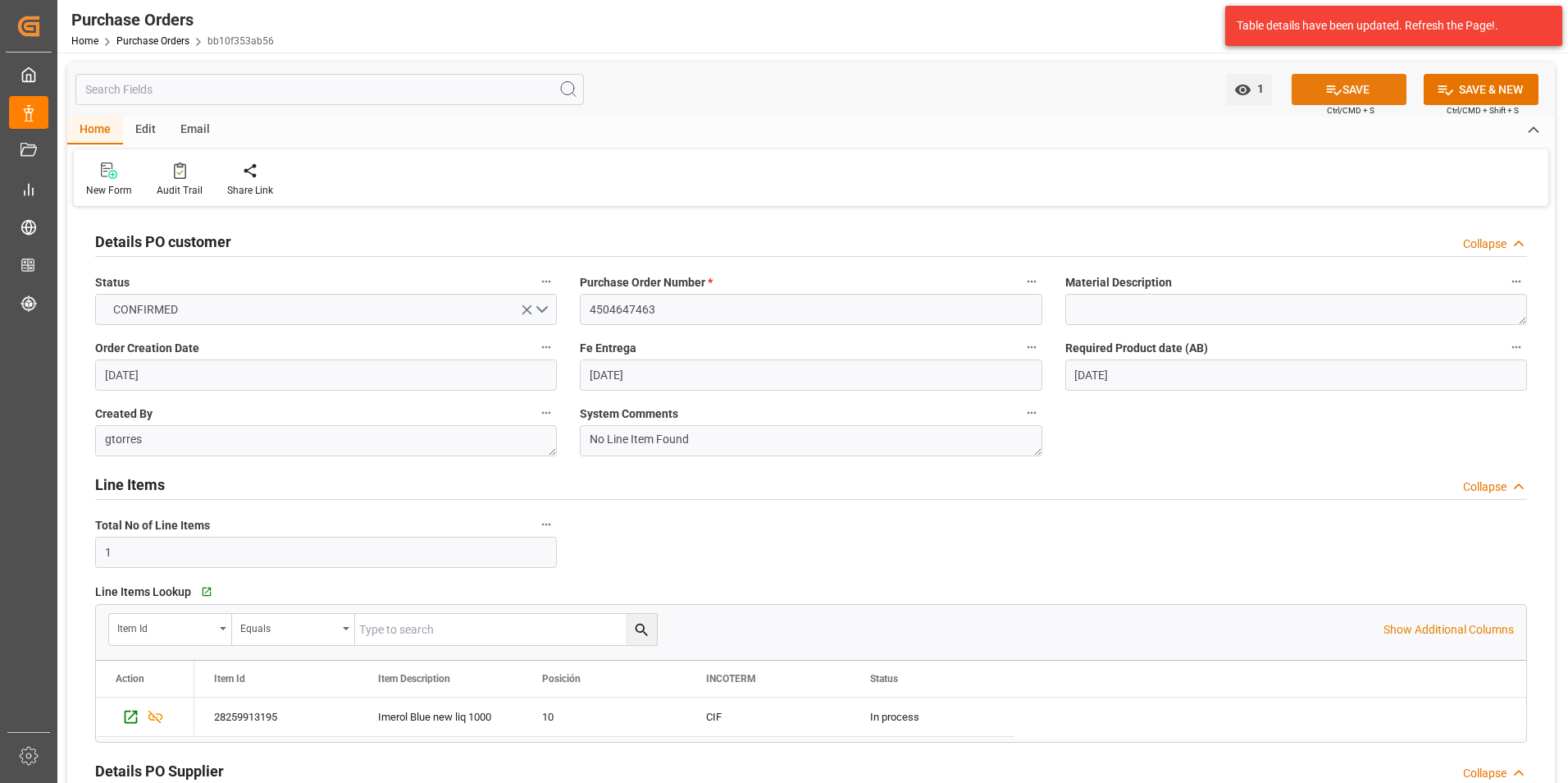
click at [1376, 88] on button "SAVE" at bounding box center [1349, 89] width 115 height 31
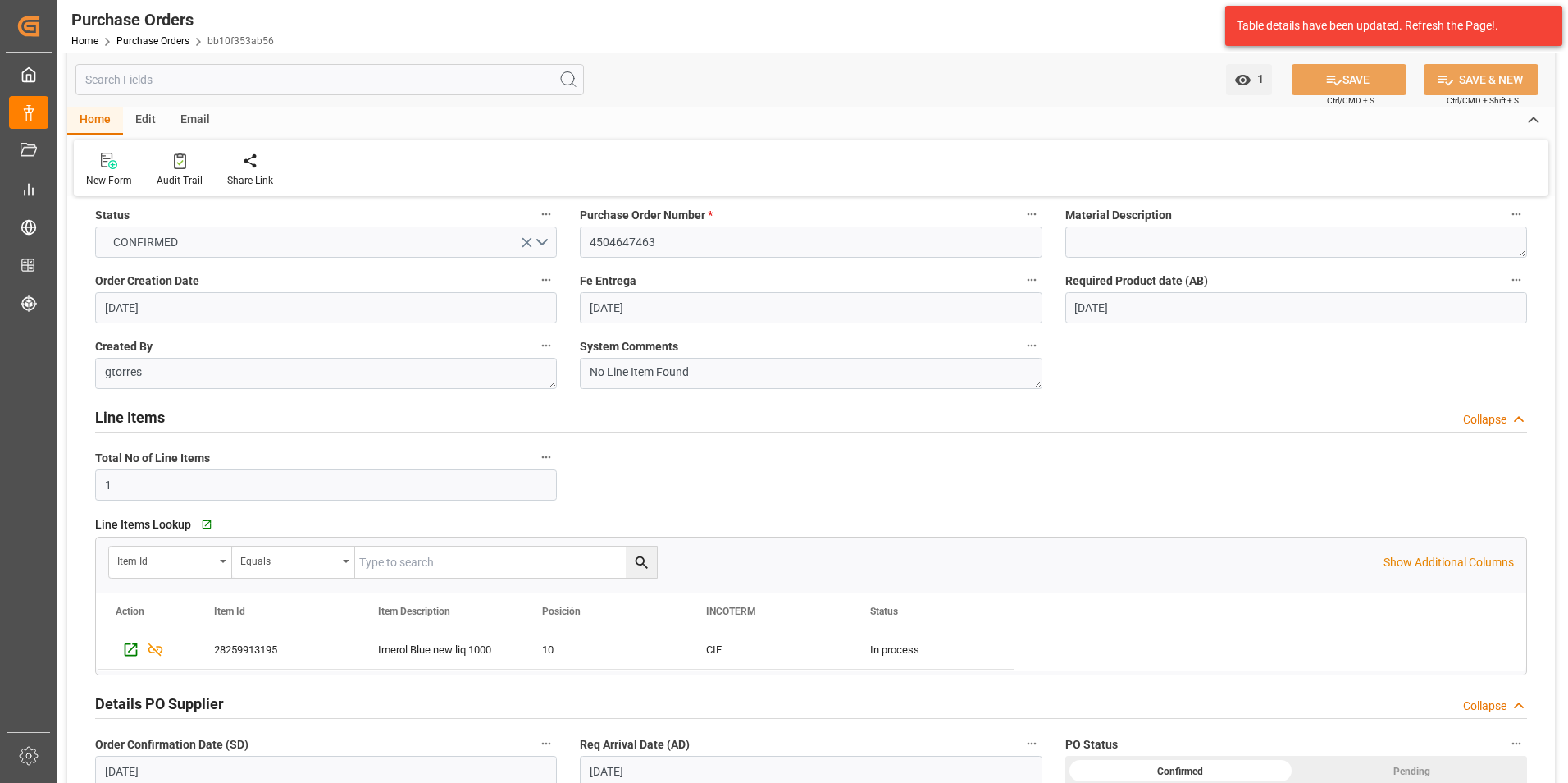
scroll to position [164, 0]
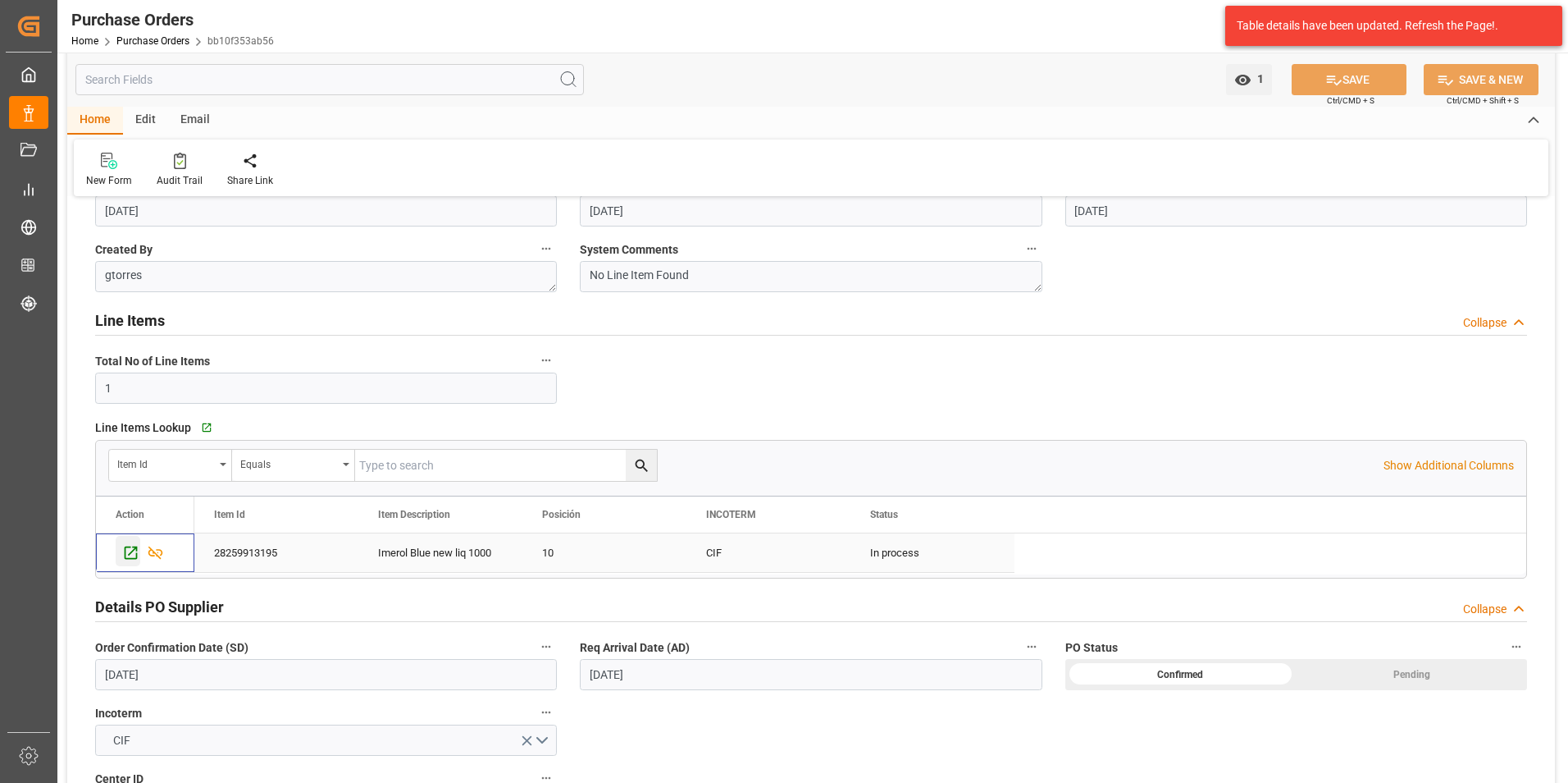
click at [135, 550] on icon "Press SPACE to select this row." at bounding box center [131, 553] width 13 height 13
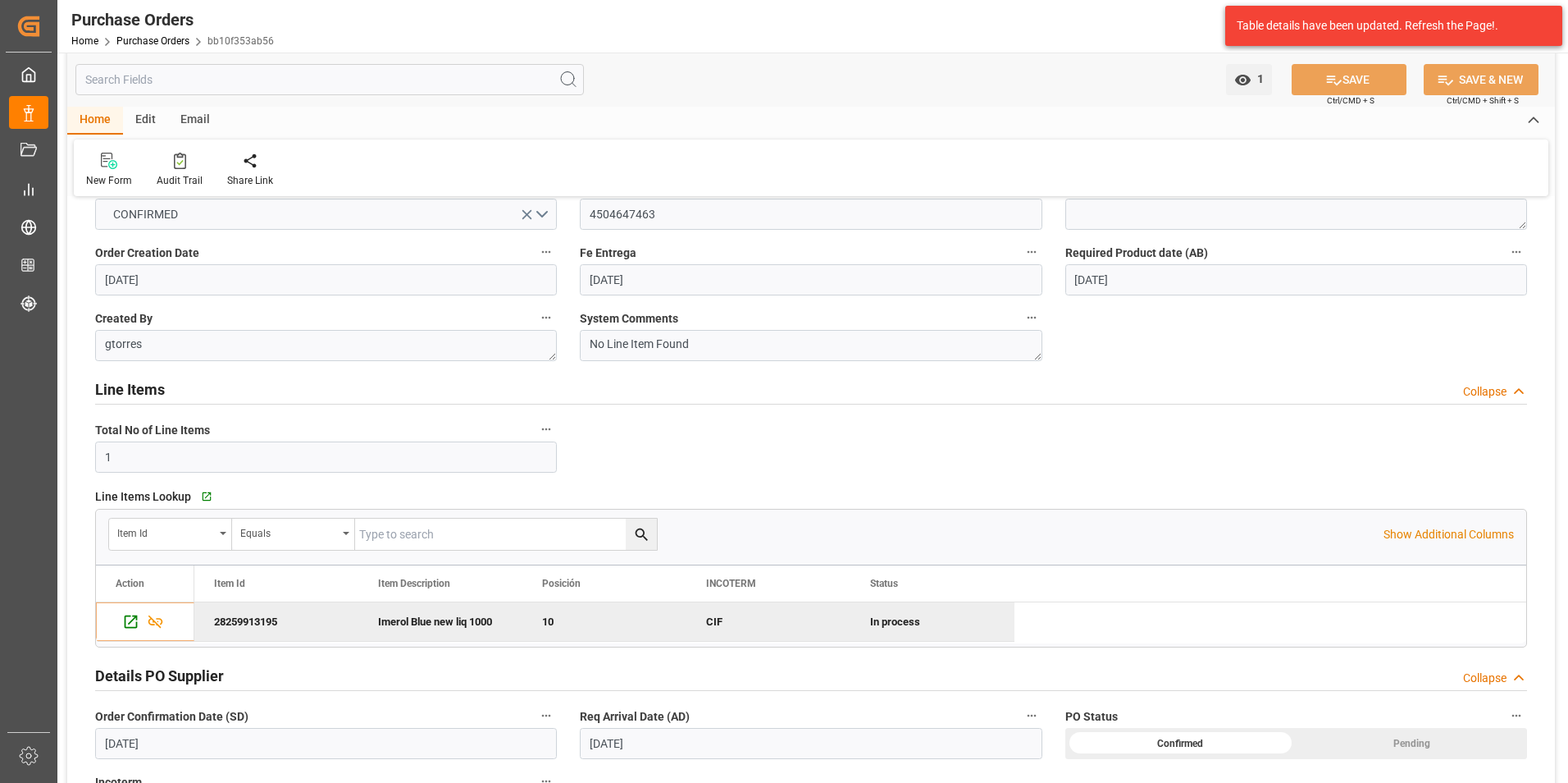
scroll to position [0, 0]
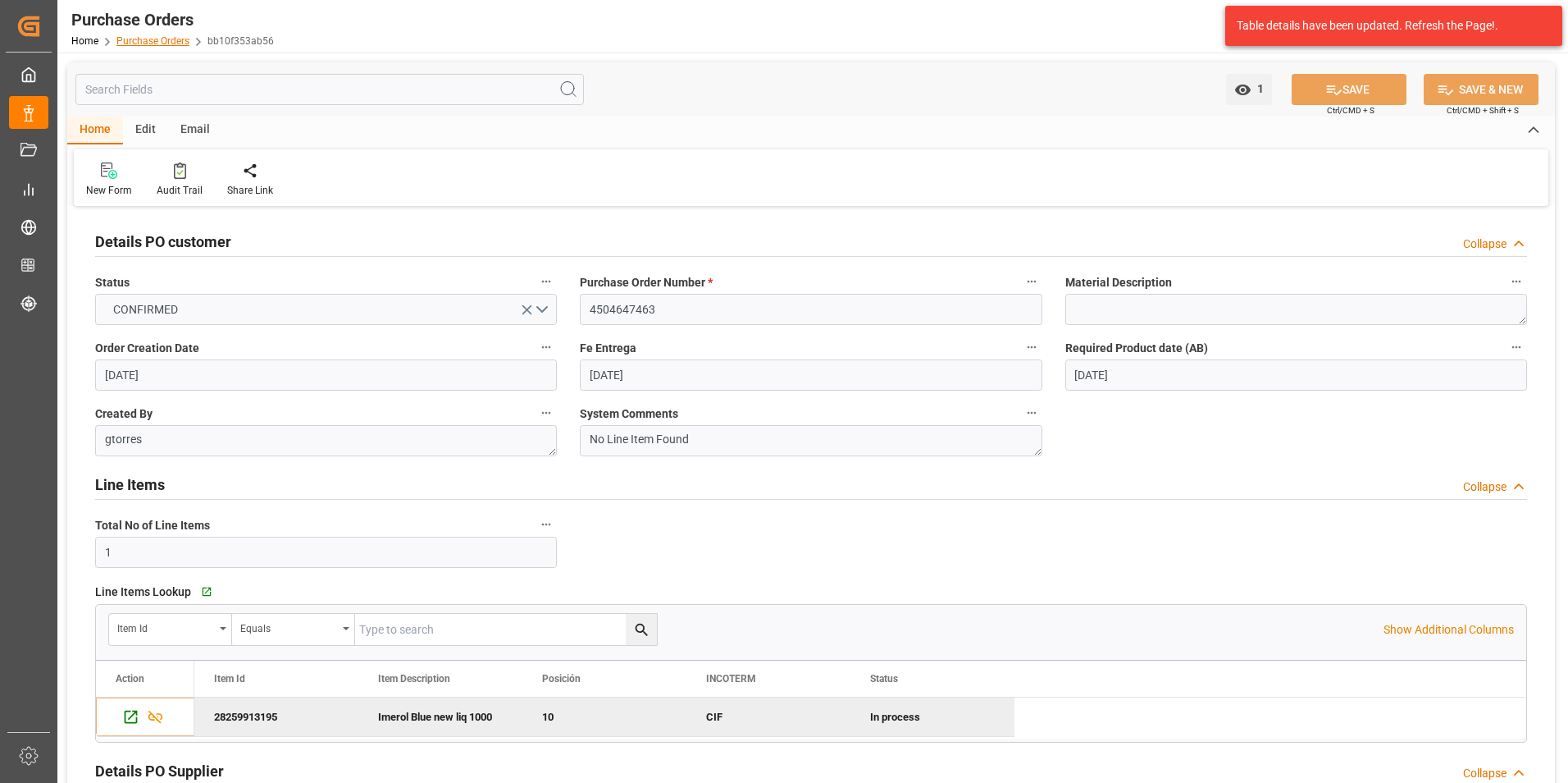
click at [169, 40] on link "Purchase Orders" at bounding box center [153, 41] width 73 height 11
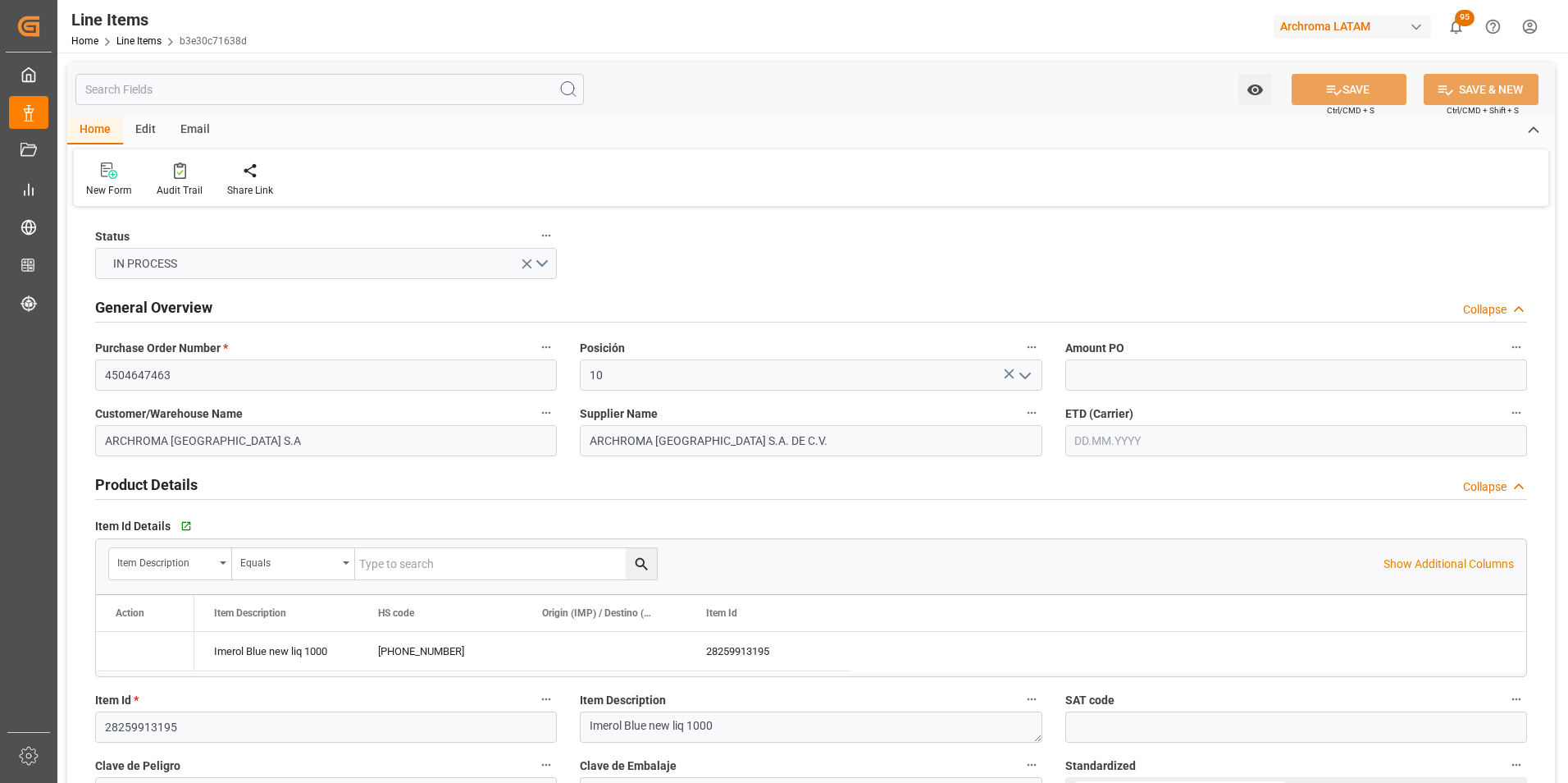
type input "03.08.2025"
type input "[DATE]"
type input "[DATE] 19:21"
type input "25.07.2025 16:10"
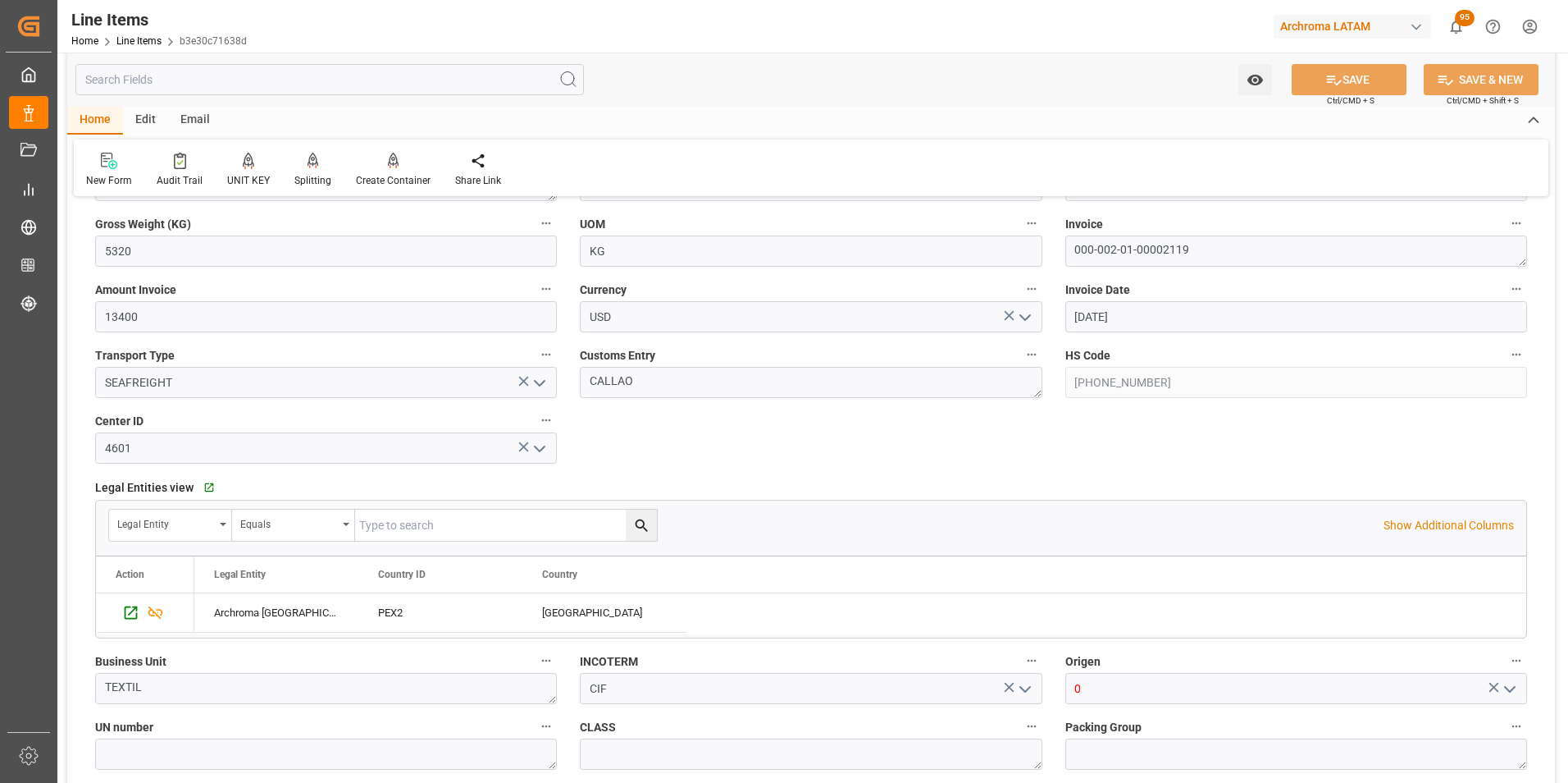
scroll to position [984, 0]
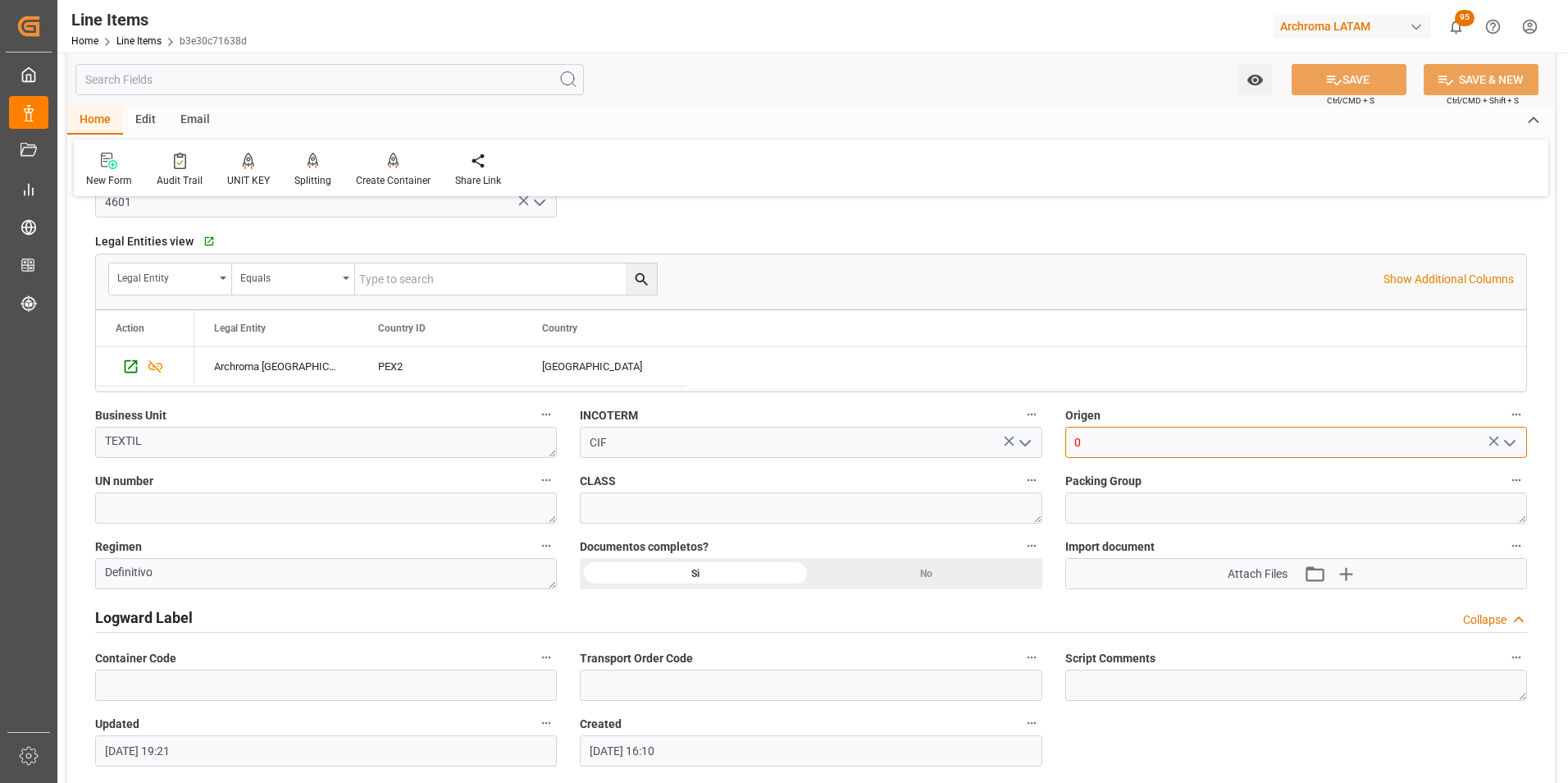
drag, startPoint x: 1100, startPoint y: 438, endPoint x: 1046, endPoint y: 438, distance: 54.0
click at [1046, 438] on div "Status IN PROCESS General Overview Collapse Purchase Order Number * 4504647463 …" at bounding box center [812, 30] width 1488 height 1608
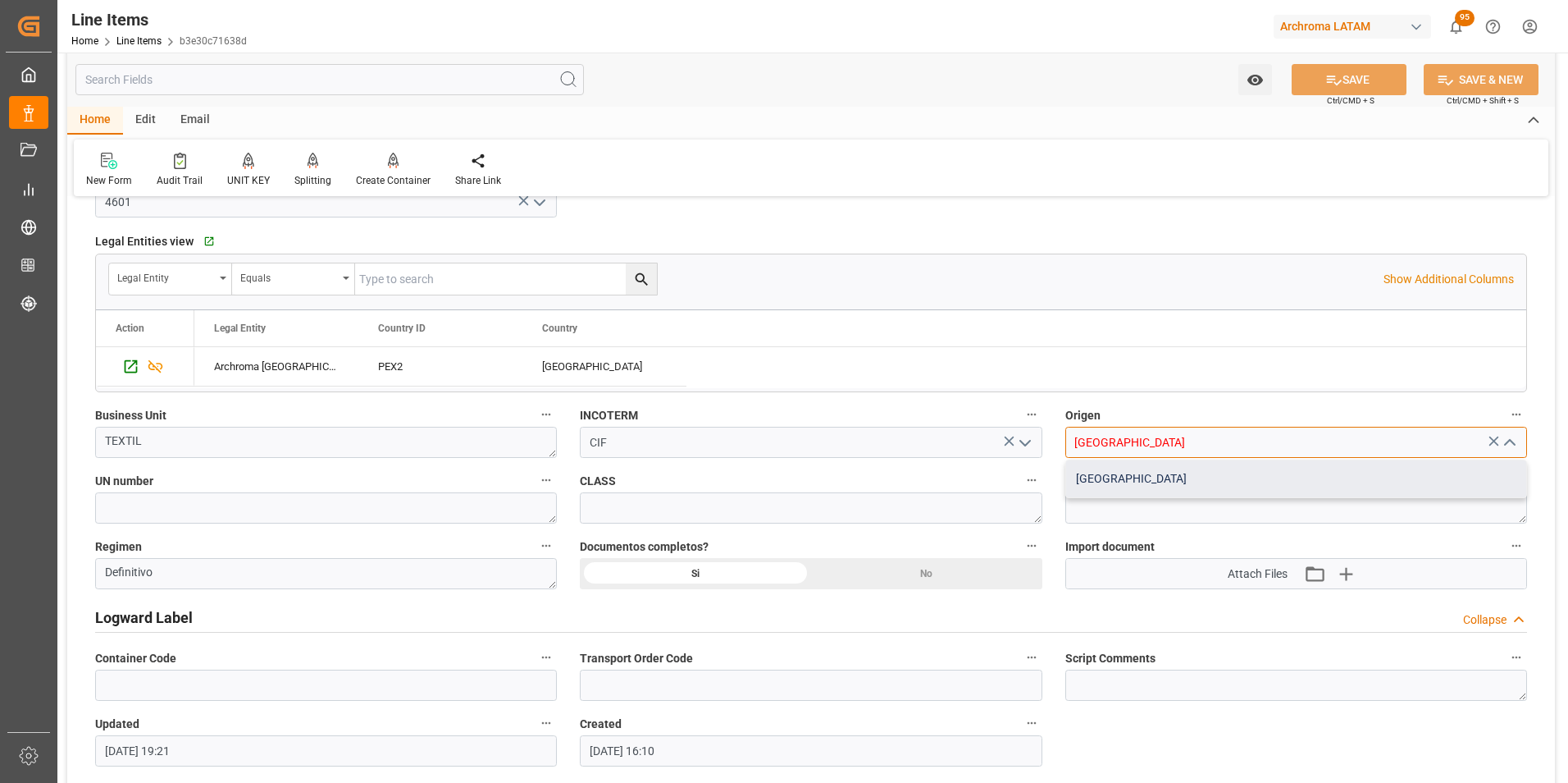
click at [1169, 463] on div "FRANCIA" at bounding box center [1297, 478] width 460 height 37
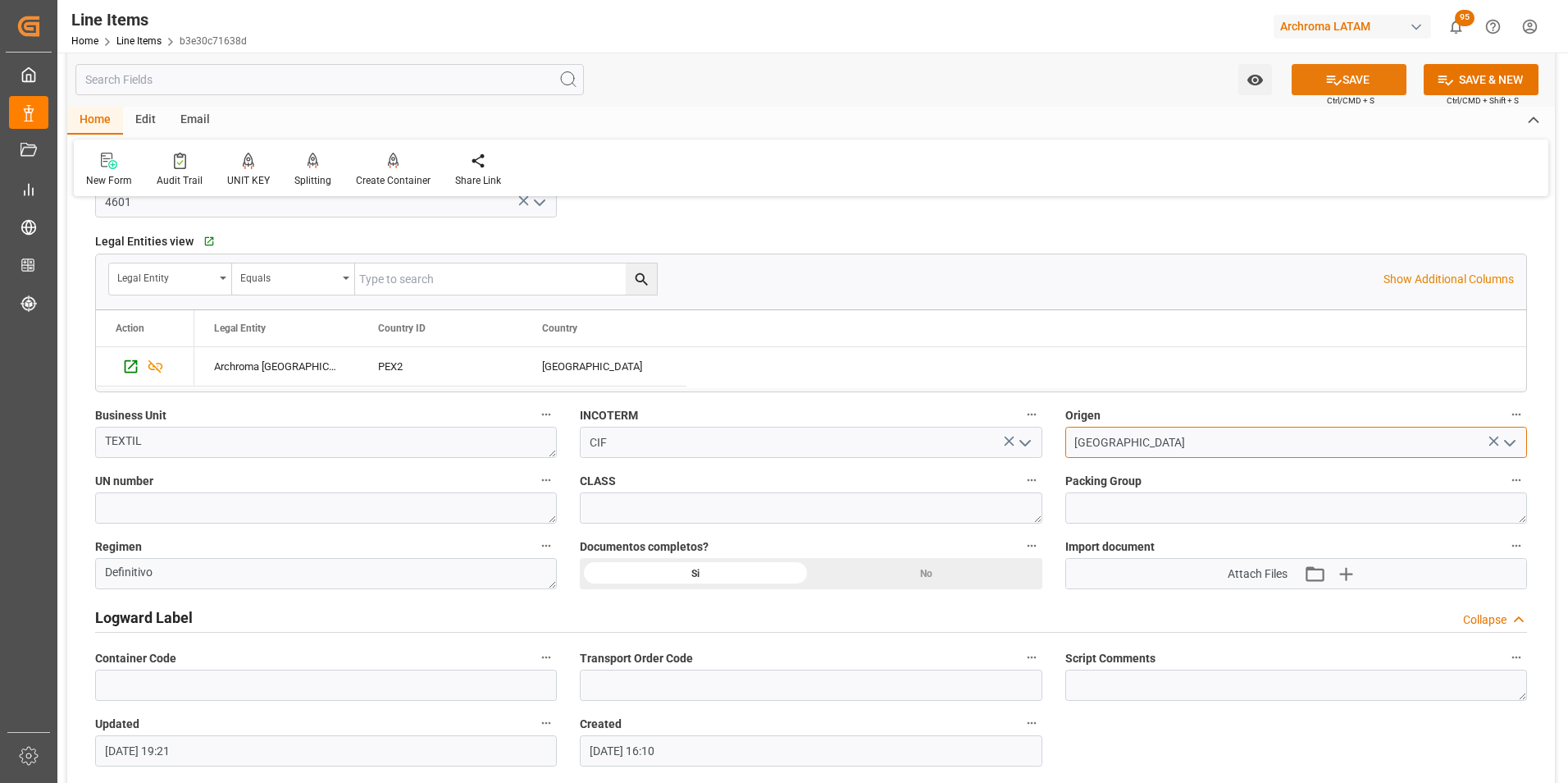
type input "FRANCIA"
click at [1339, 83] on button "SAVE" at bounding box center [1349, 79] width 115 height 31
type input "14.08.2025 19:23"
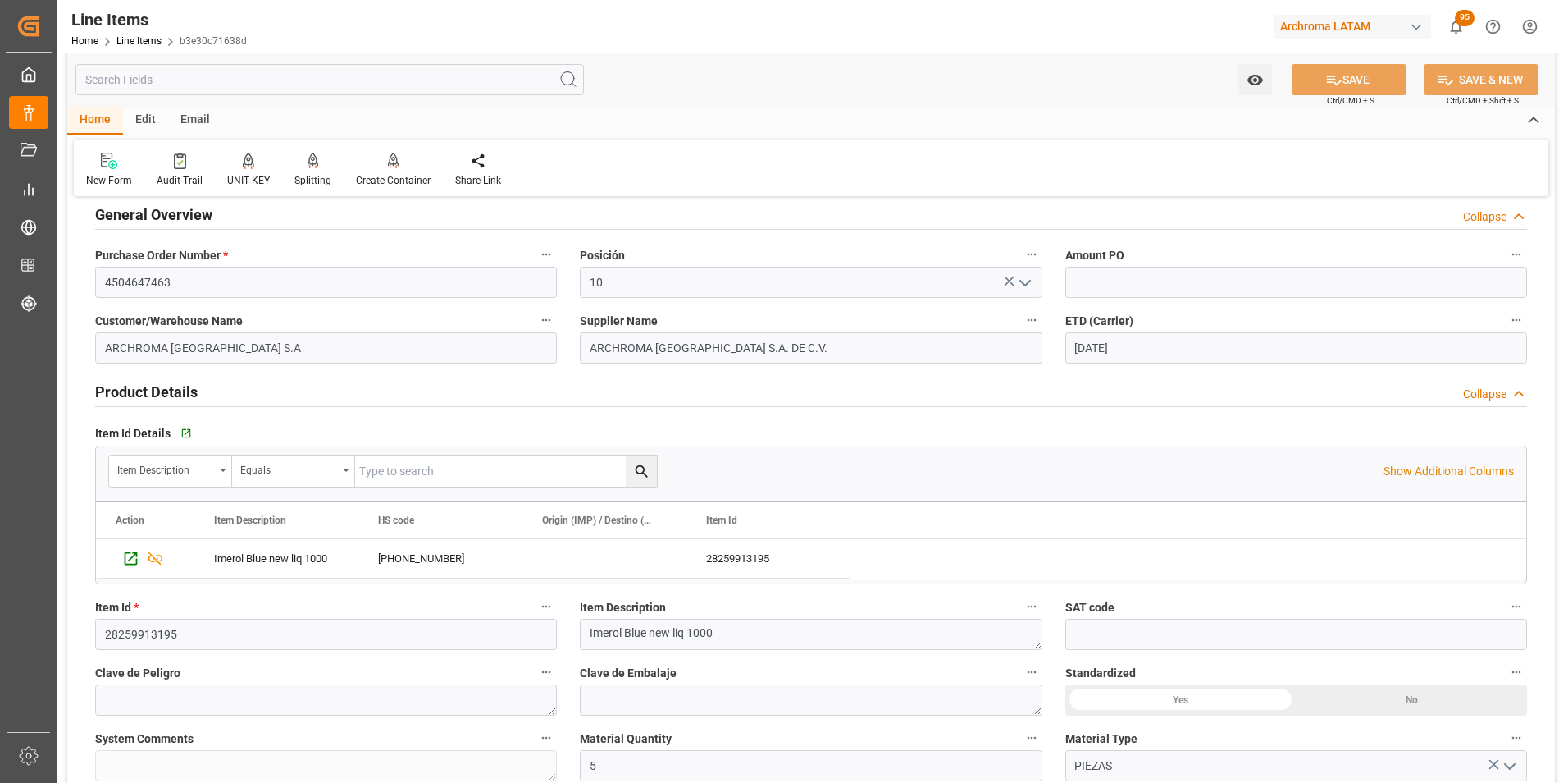
scroll to position [0, 0]
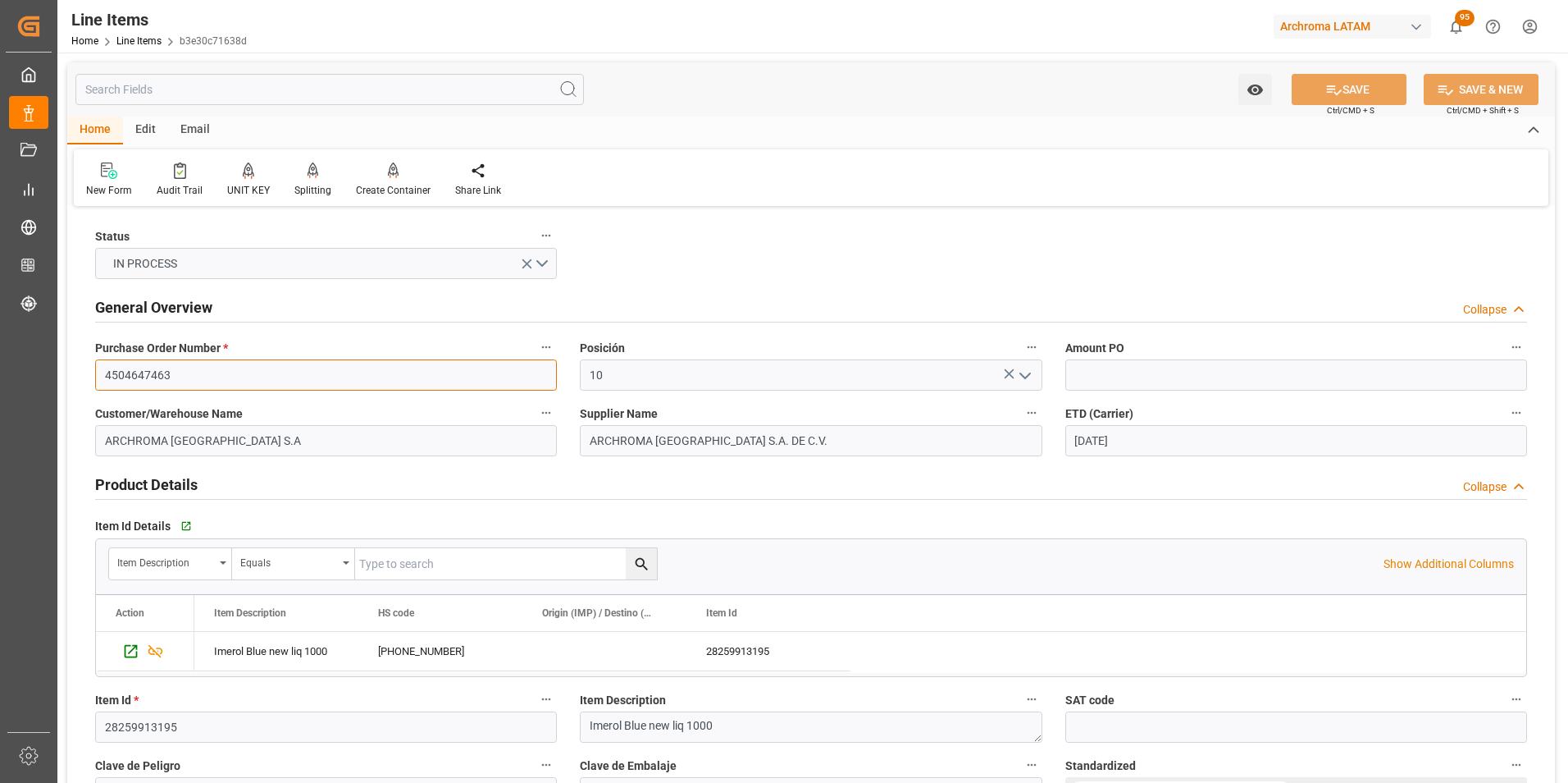
click at [153, 369] on input "4504647463" at bounding box center [326, 375] width 462 height 31
click at [141, 40] on link "Line Items" at bounding box center [140, 41] width 46 height 11
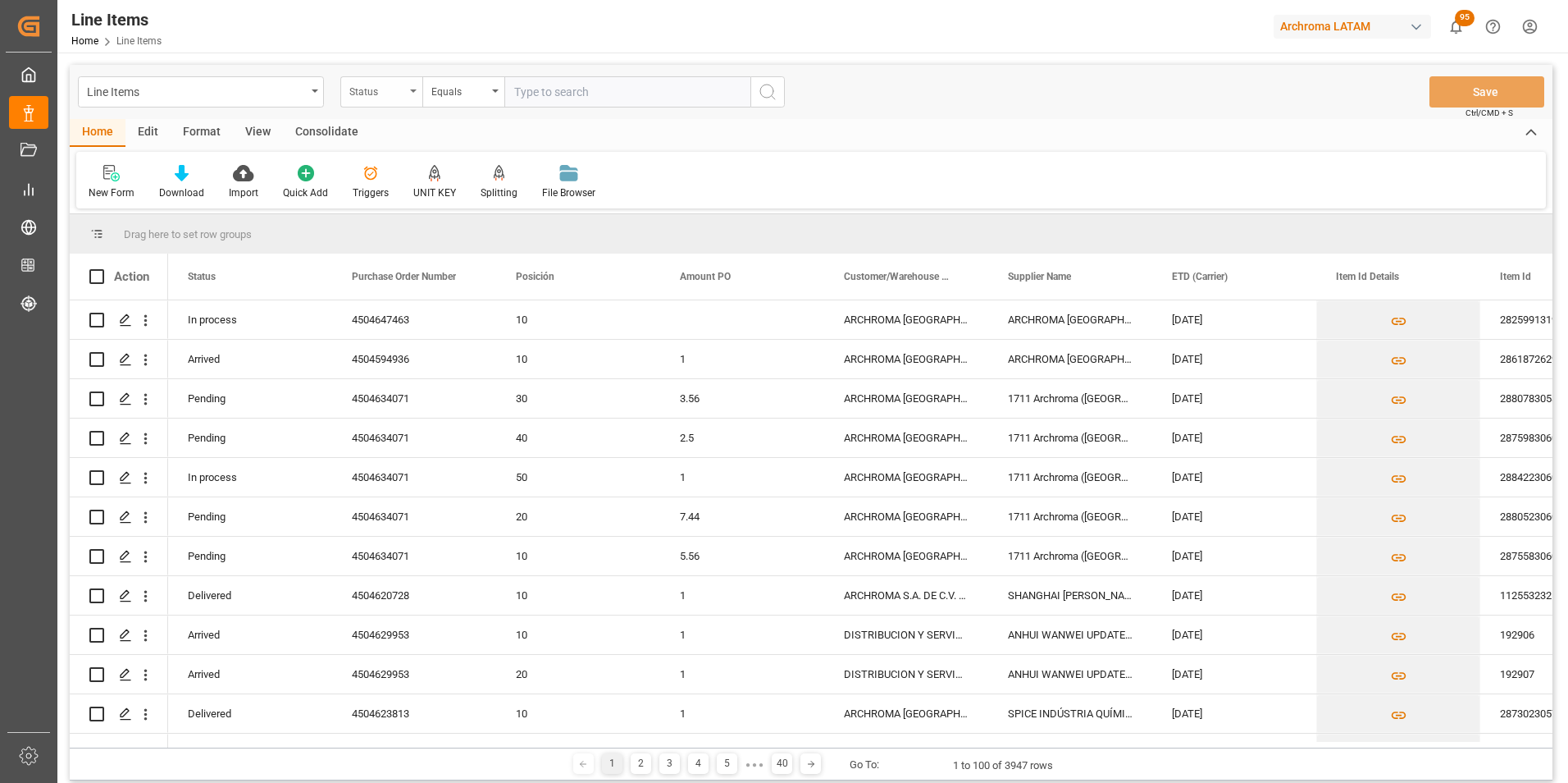
click at [359, 100] on div "Status" at bounding box center [382, 91] width 82 height 31
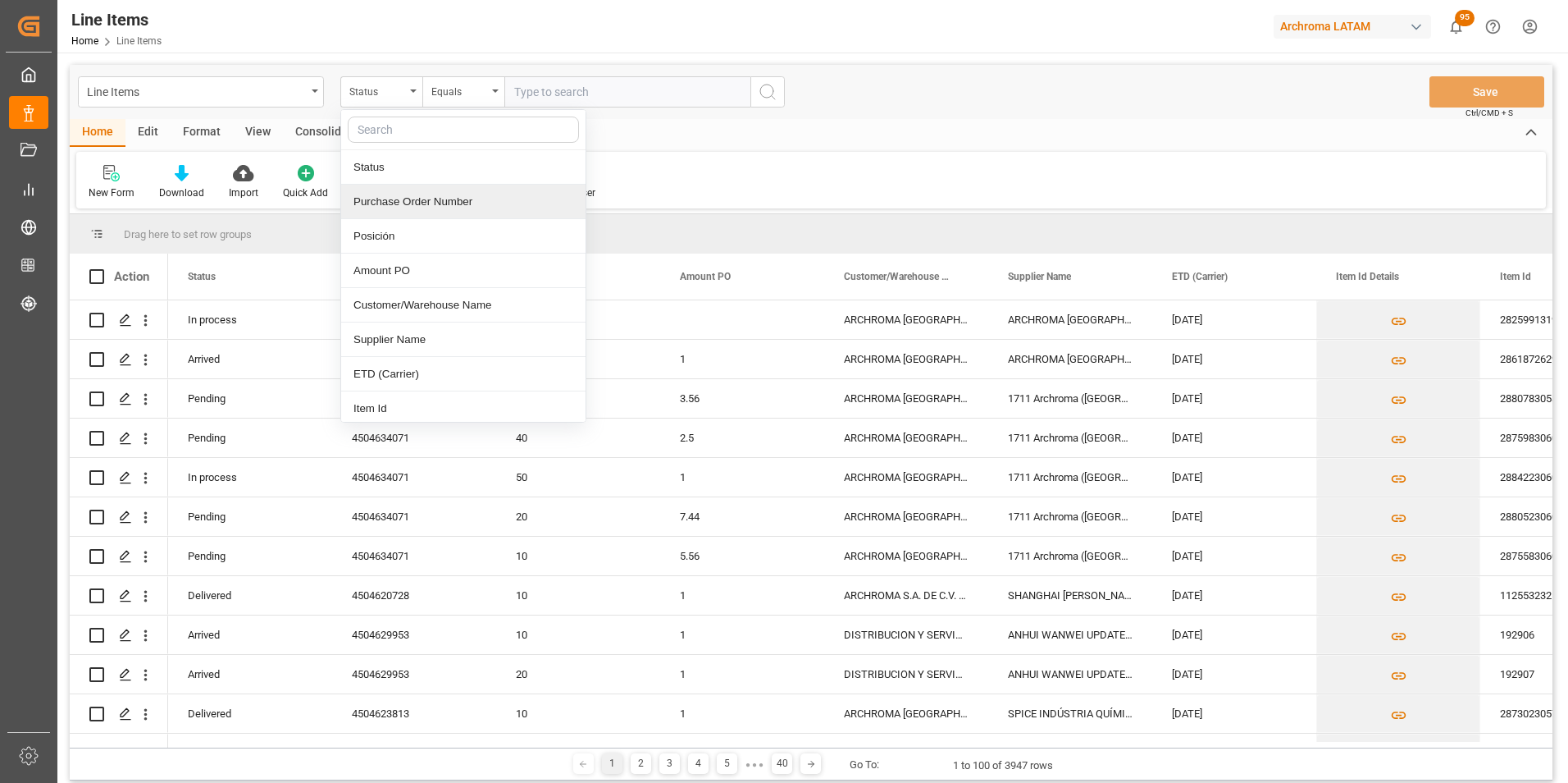
click at [414, 197] on div "Purchase Order Number" at bounding box center [464, 201] width 245 height 34
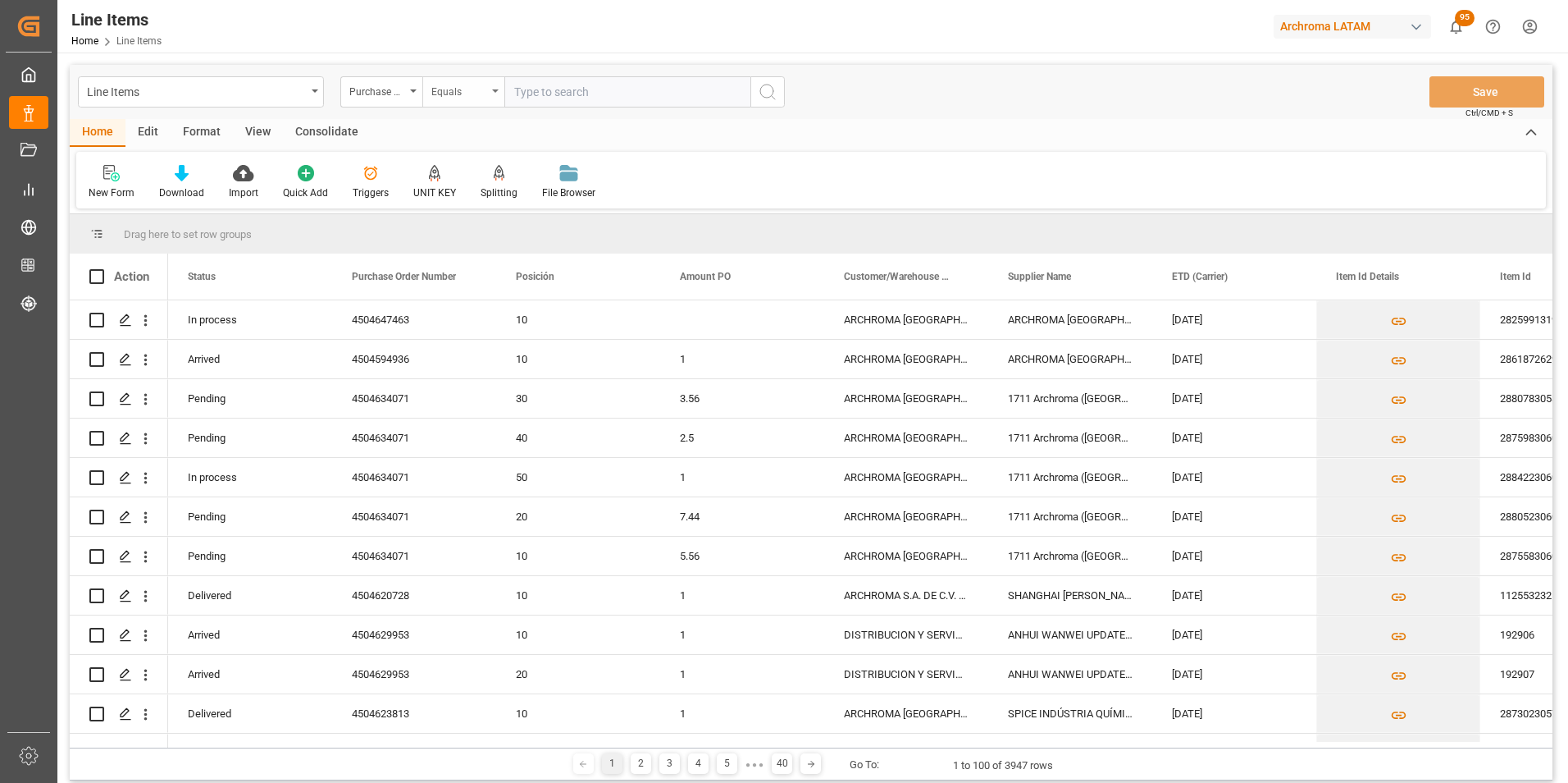
click at [450, 100] on div "Equals" at bounding box center [463, 91] width 82 height 31
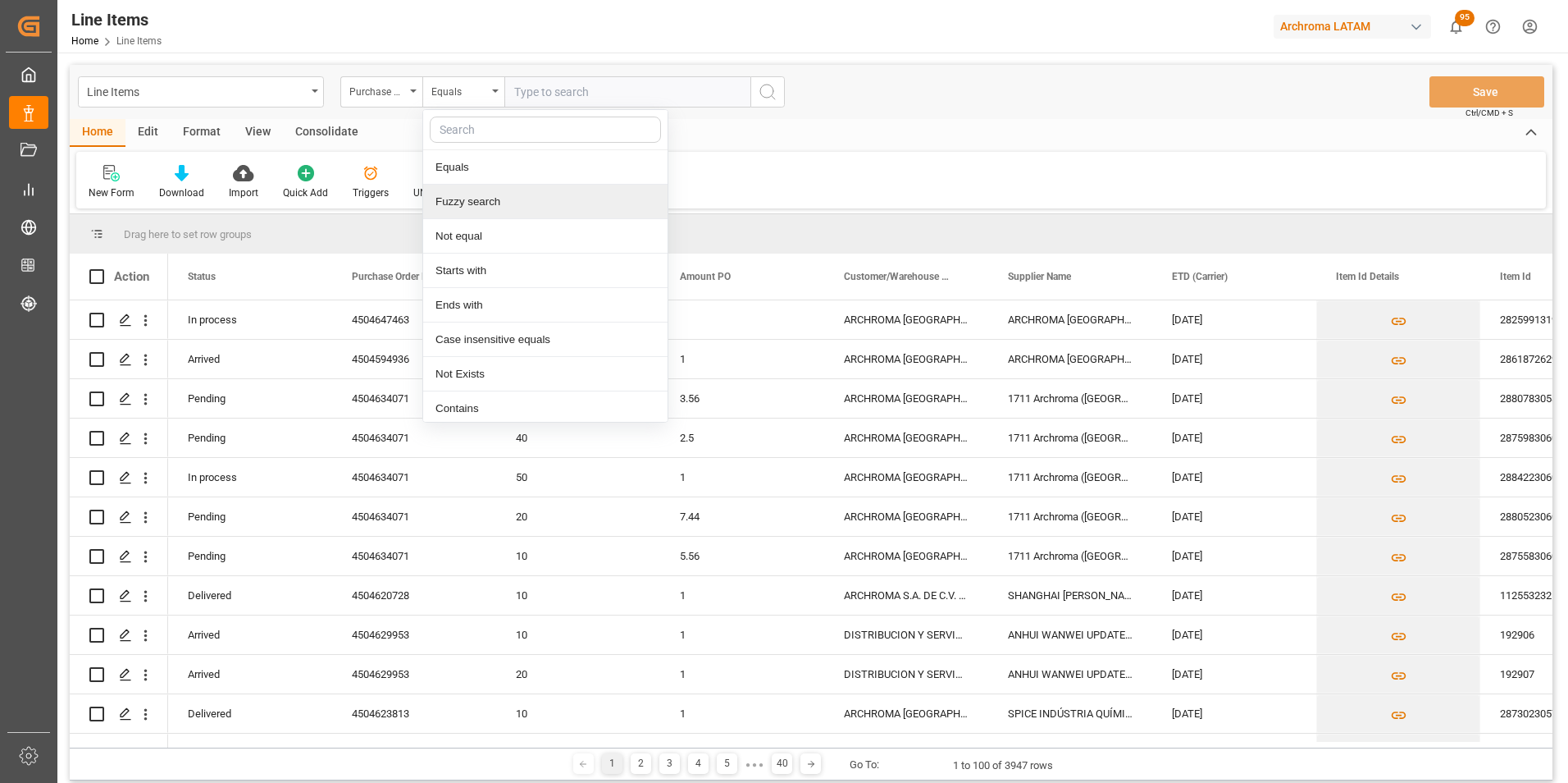
click at [483, 202] on div "Fuzzy search" at bounding box center [546, 201] width 245 height 34
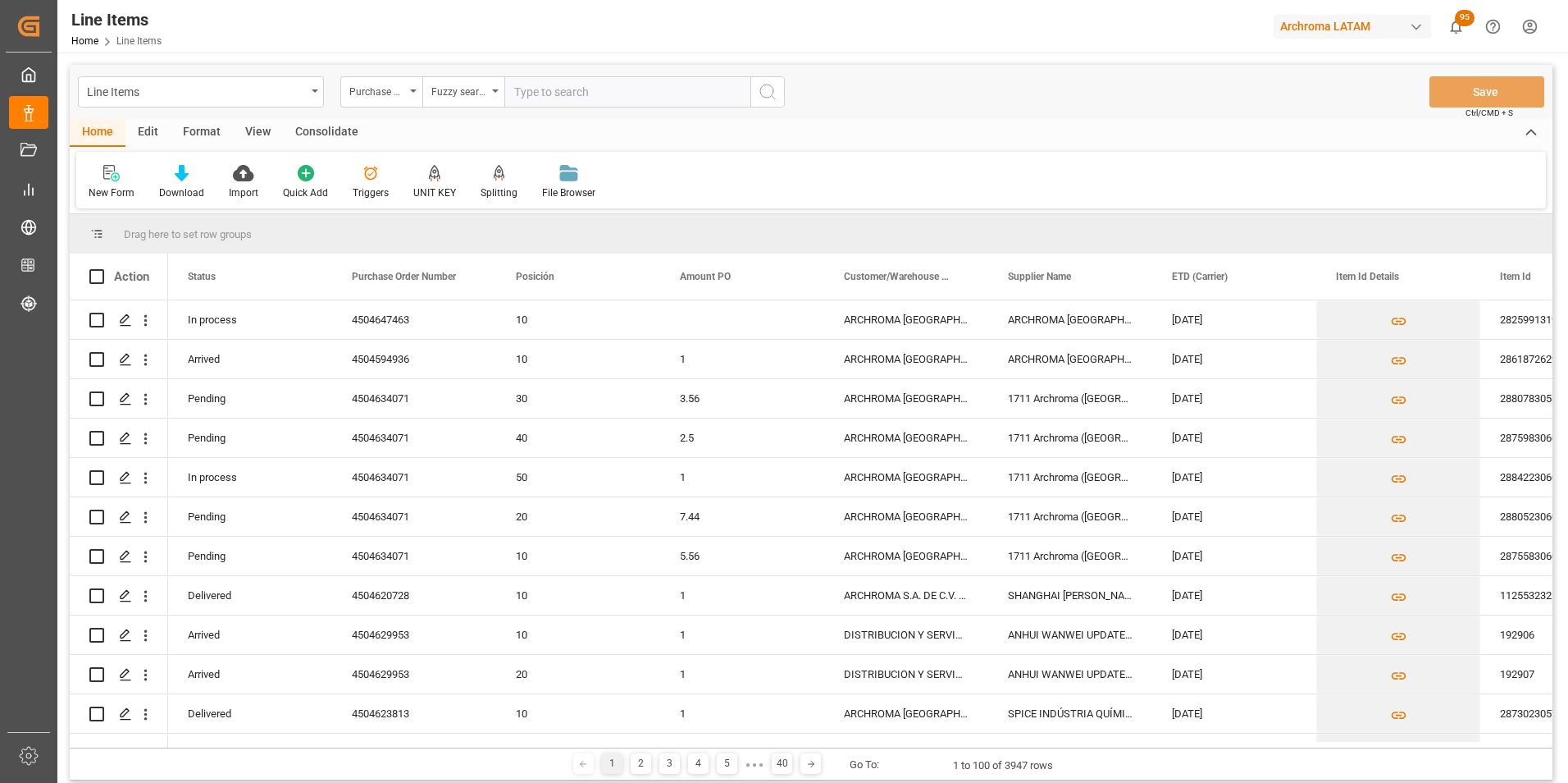
paste input "4504647463"
type input "4504647463"
click at [761, 90] on icon "search button" at bounding box center [768, 91] width 20 height 20
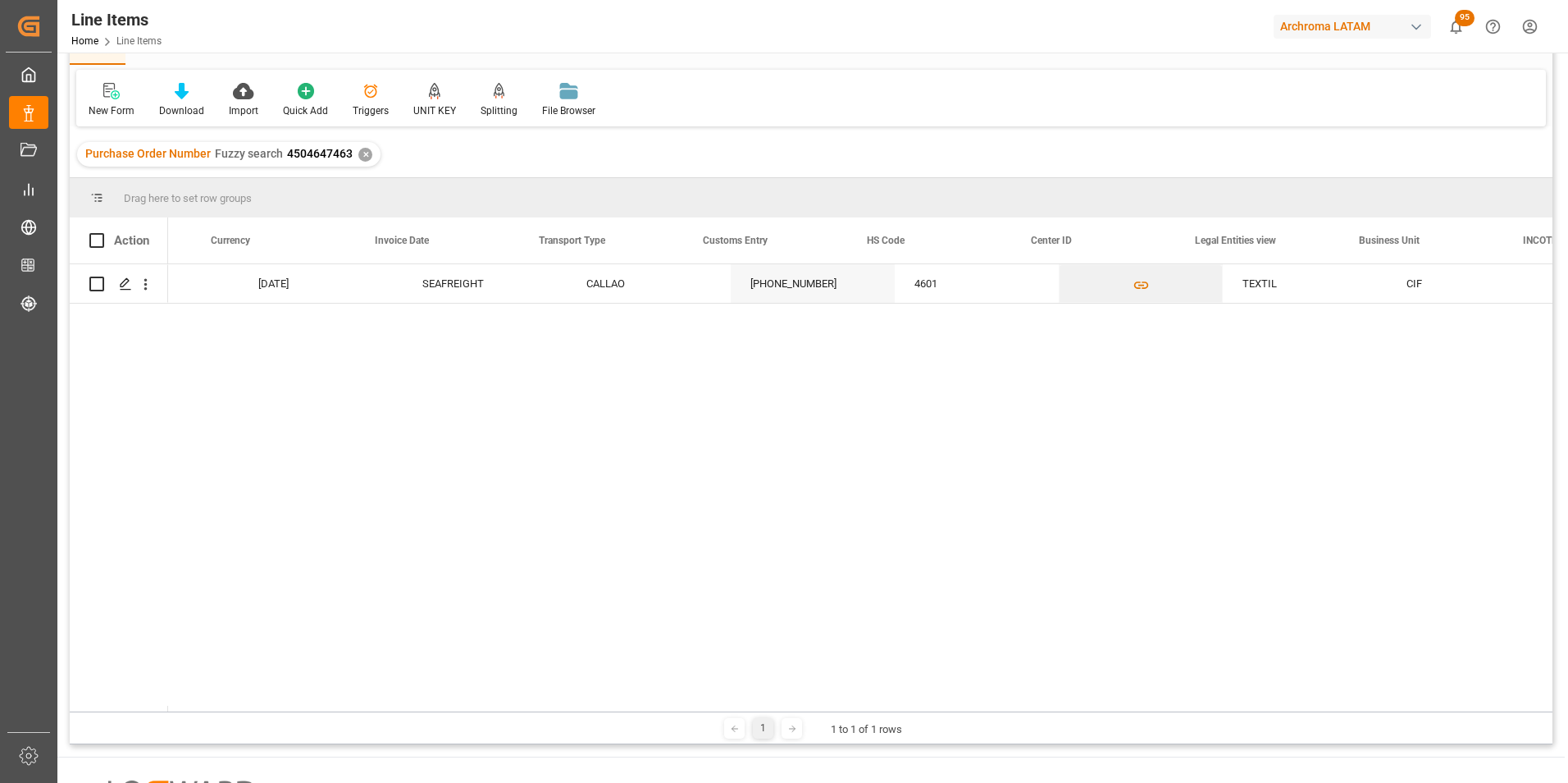
scroll to position [0, 4527]
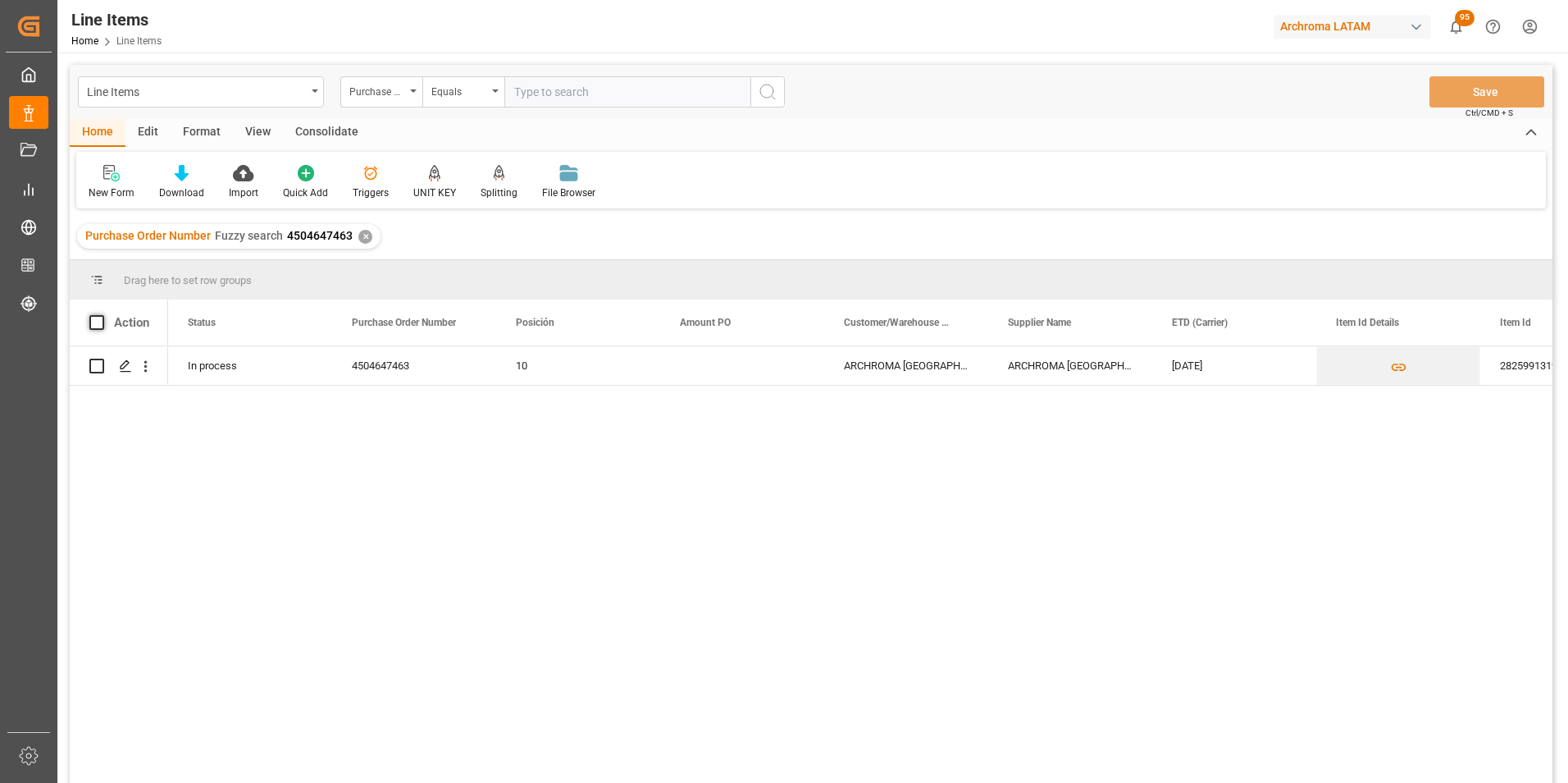
click at [97, 320] on span at bounding box center [97, 323] width 15 height 15
click at [102, 315] on input "checkbox" at bounding box center [102, 315] width 0 height 0
checkbox input "true"
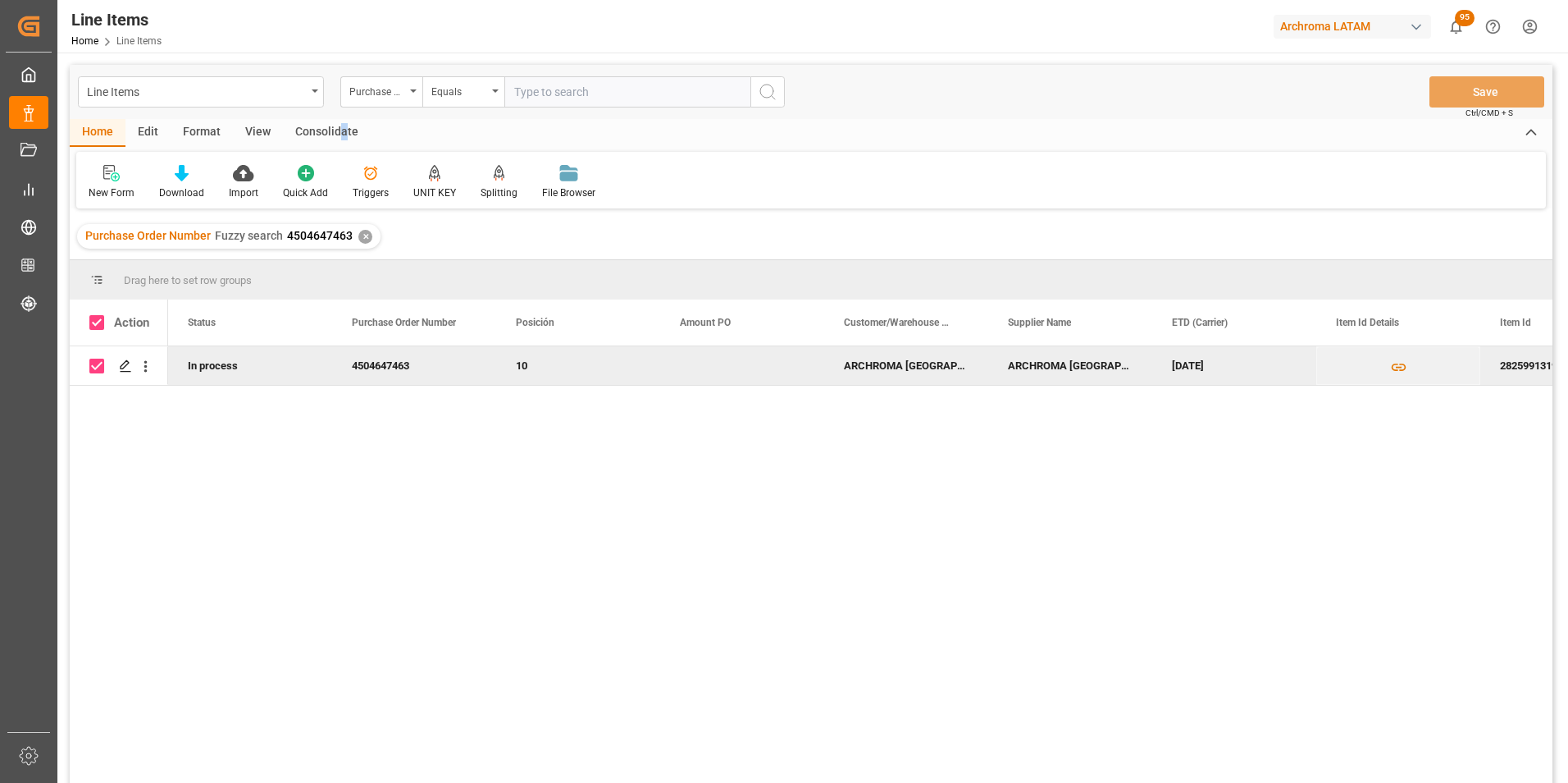
click at [342, 141] on div "Consolidate" at bounding box center [327, 132] width 87 height 28
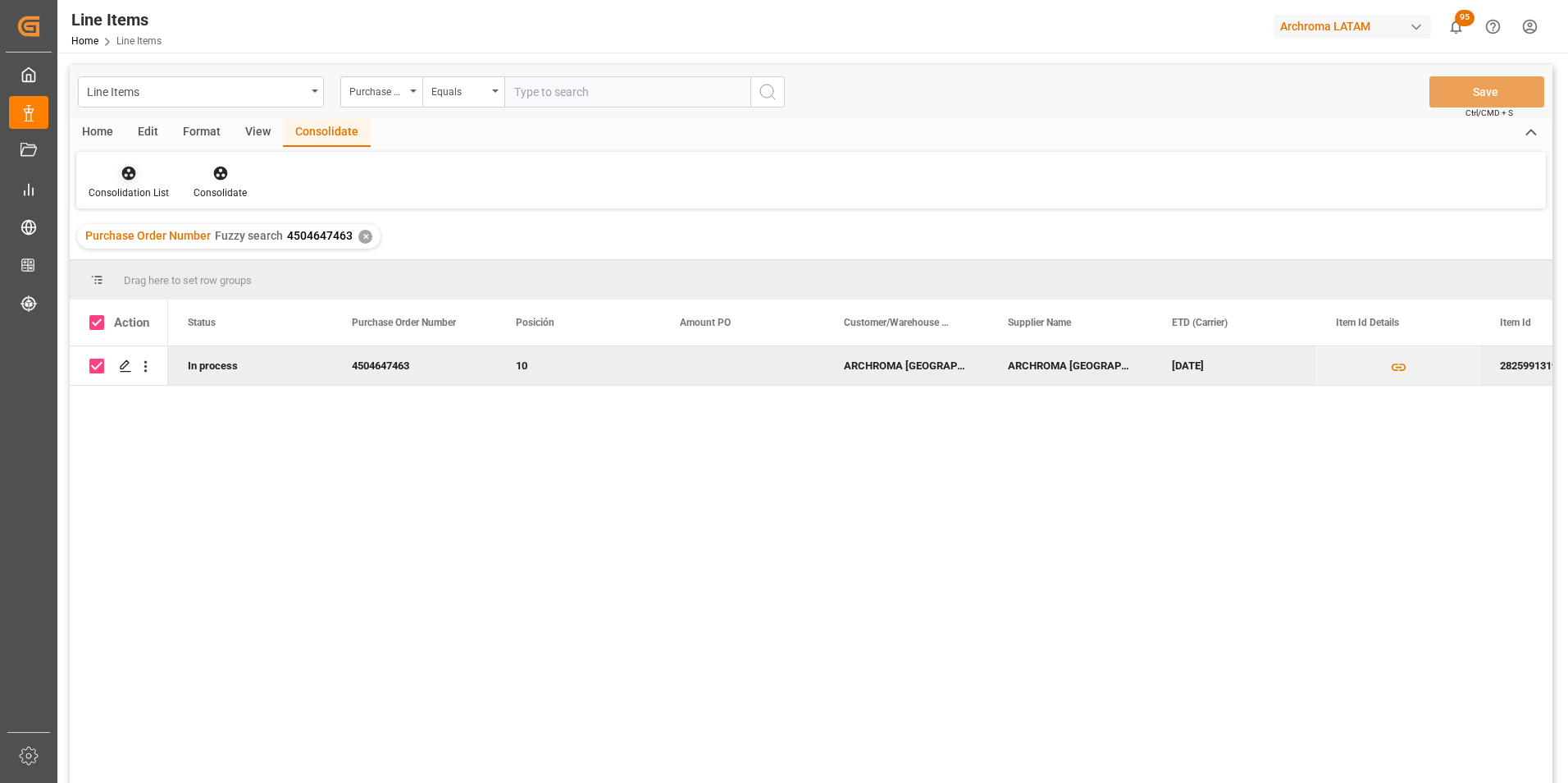
click at [142, 176] on div at bounding box center [128, 173] width 81 height 17
click at [136, 229] on div "Line Items Purchase Order Number Equals Save Ctrl/CMD + S Home Edit Format View…" at bounding box center [811, 445] width 1484 height 761
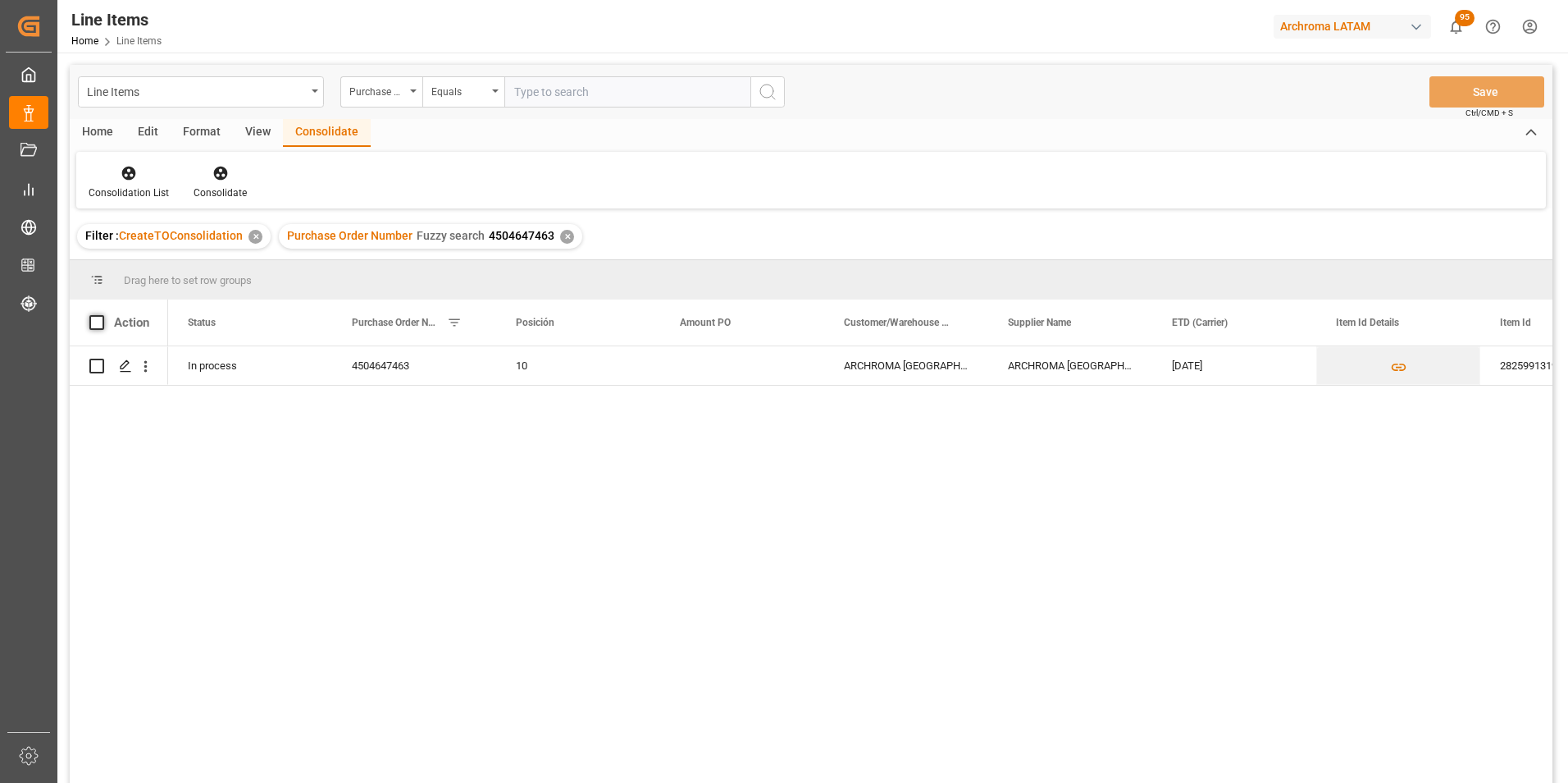
click at [94, 324] on span at bounding box center [97, 323] width 15 height 15
click at [102, 315] on input "checkbox" at bounding box center [102, 315] width 0 height 0
checkbox input "true"
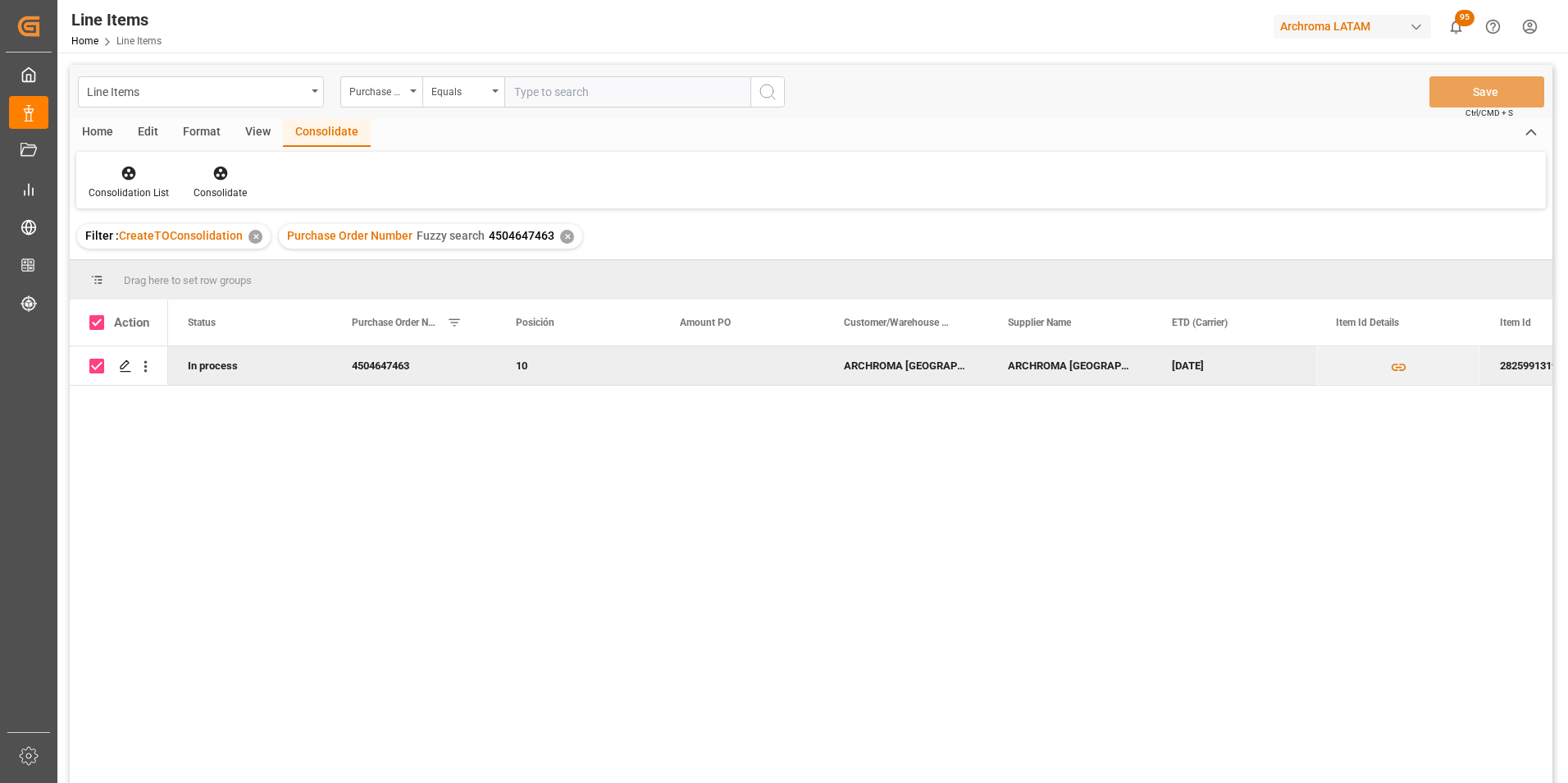
click at [217, 201] on div "Consolidation List Consolidate" at bounding box center [811, 180] width 1470 height 57
click at [217, 184] on div "Consolidate" at bounding box center [220, 182] width 78 height 36
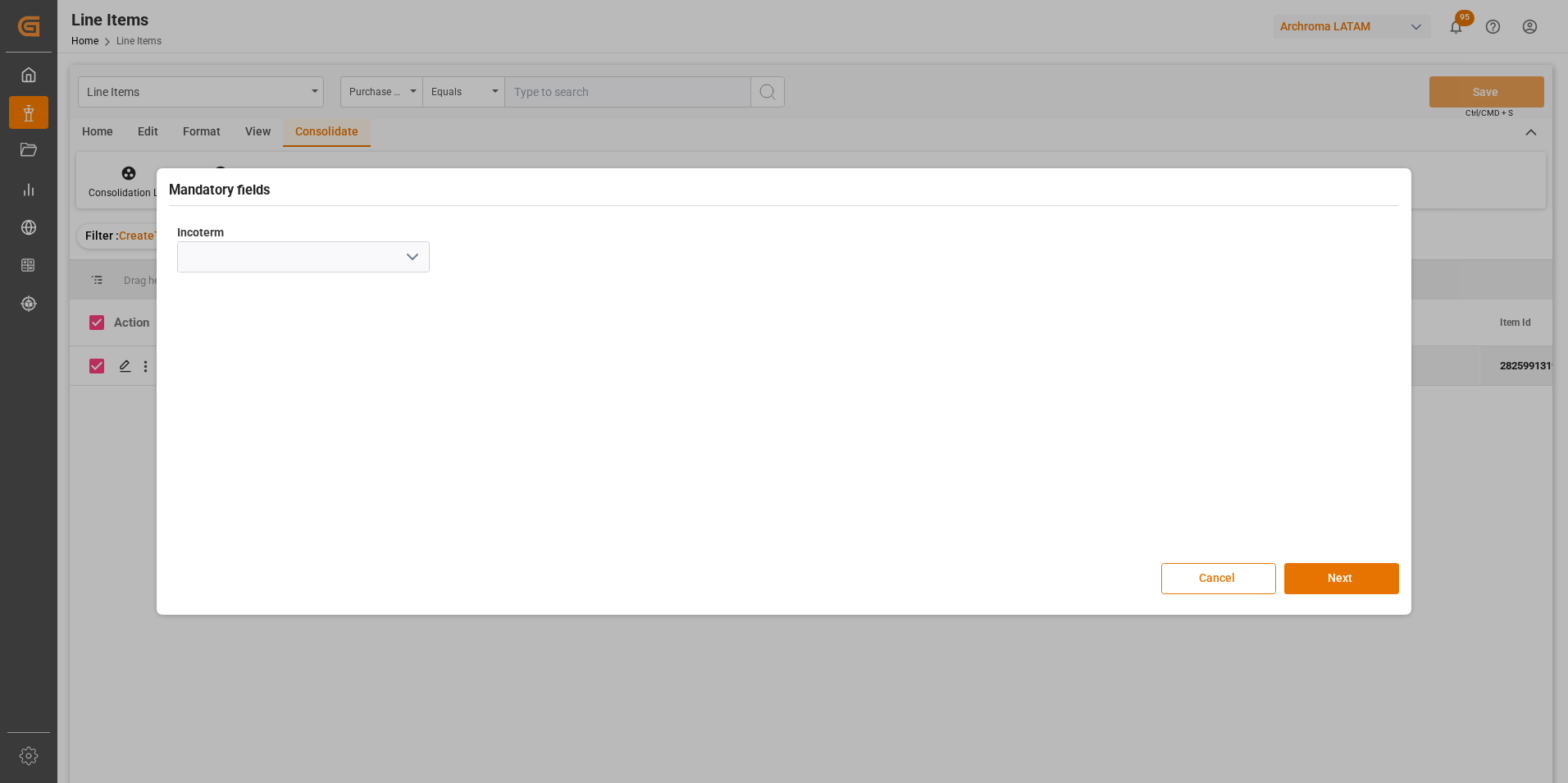
click at [414, 260] on icon "open menu" at bounding box center [412, 256] width 20 height 20
click at [287, 469] on div "CIF" at bounding box center [304, 477] width 251 height 37
type input "CIF"
click at [1368, 583] on button "Next" at bounding box center [1341, 578] width 115 height 31
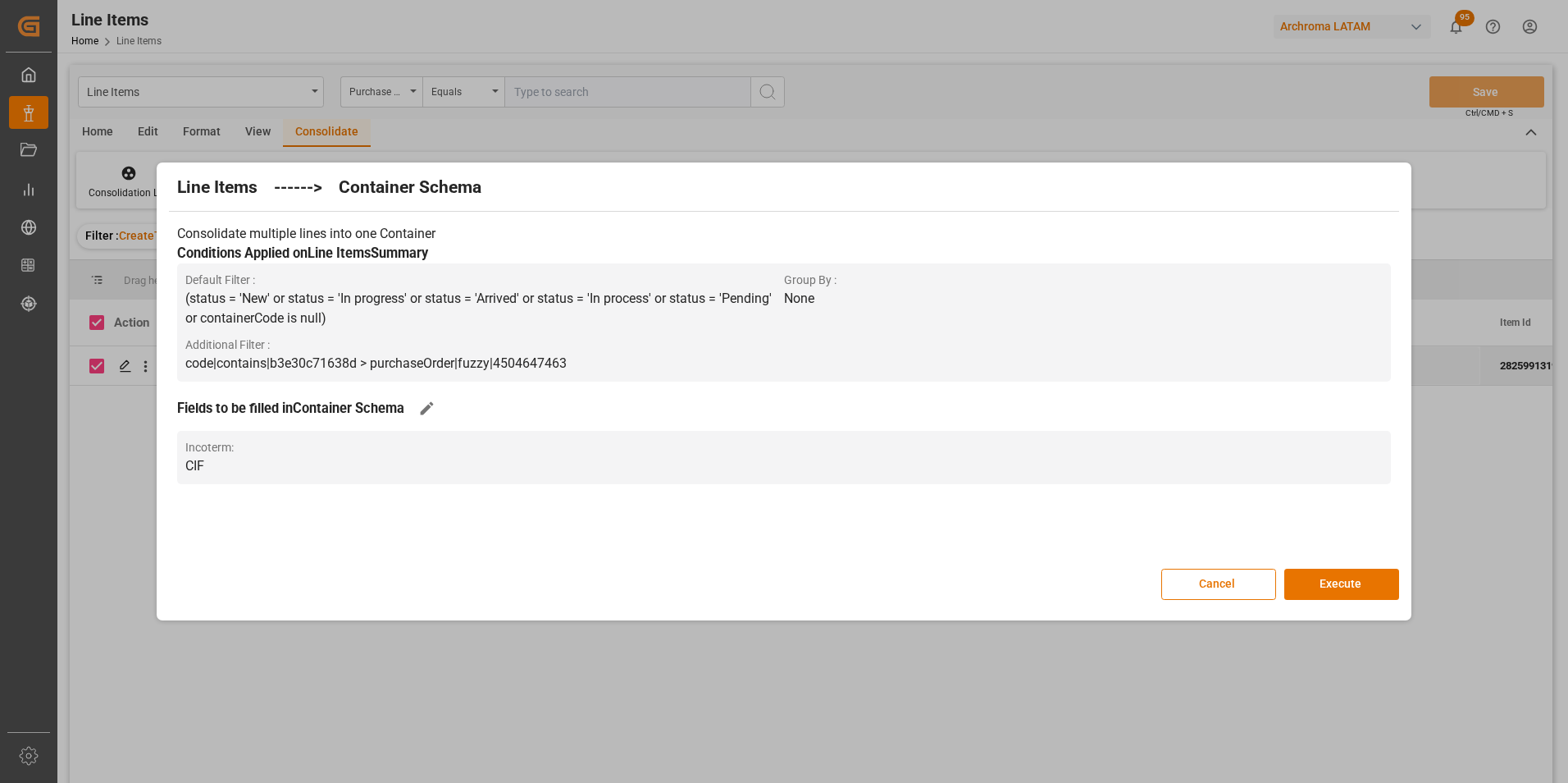
click at [1367, 583] on button "Execute" at bounding box center [1341, 584] width 115 height 31
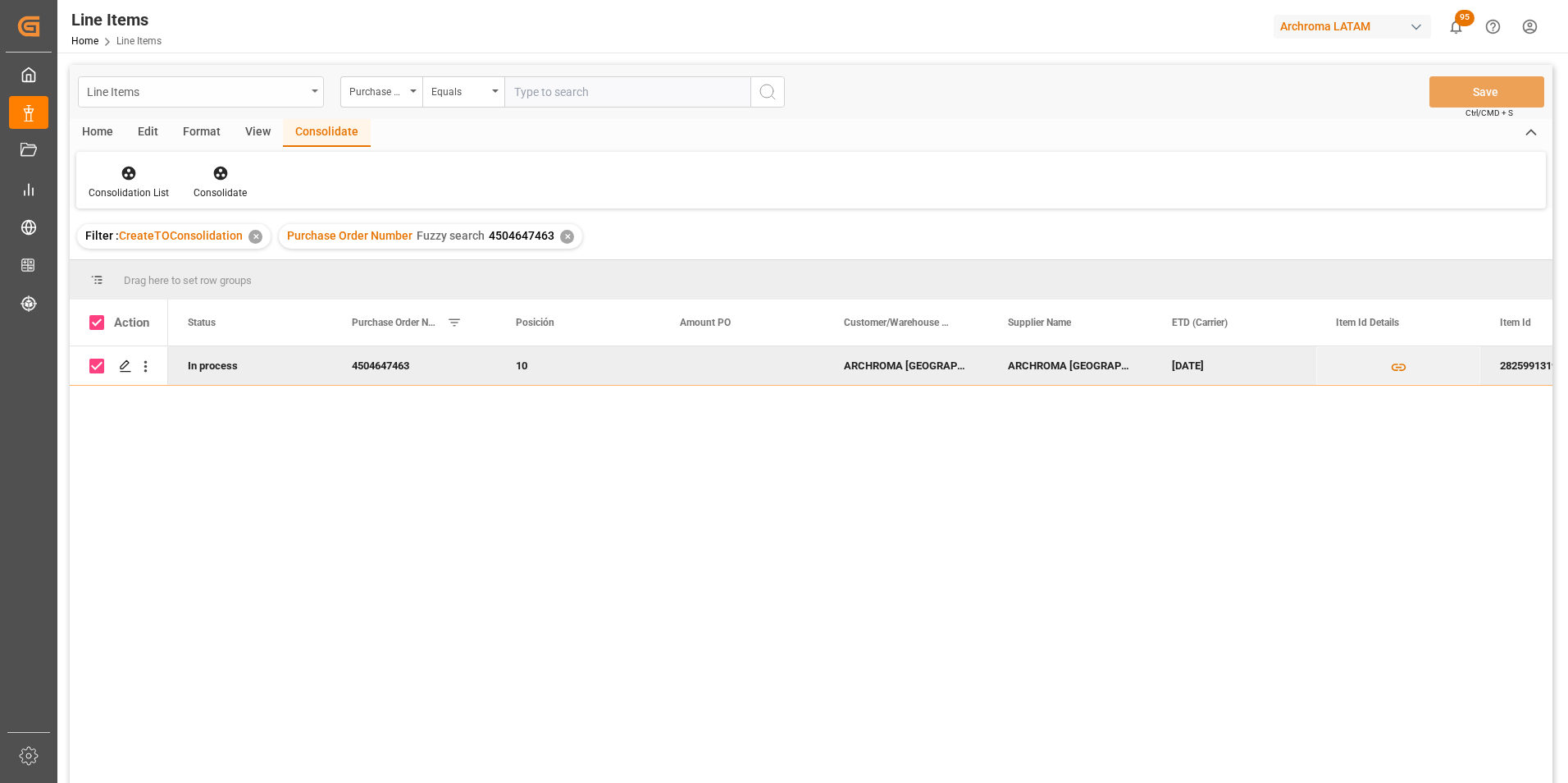
click at [303, 82] on div "Line Items" at bounding box center [196, 91] width 219 height 21
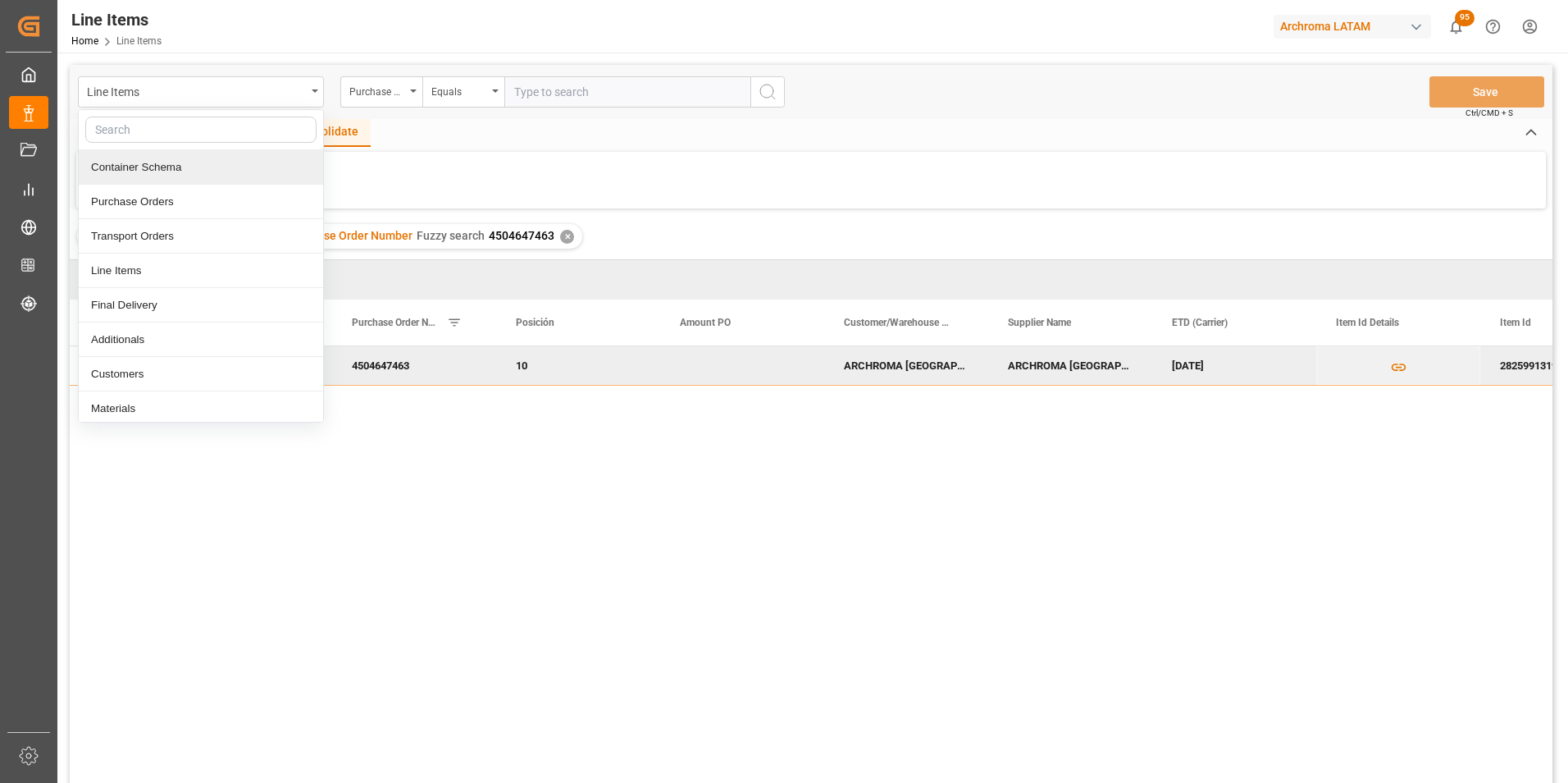
click at [164, 178] on div "Container Schema" at bounding box center [201, 167] width 245 height 34
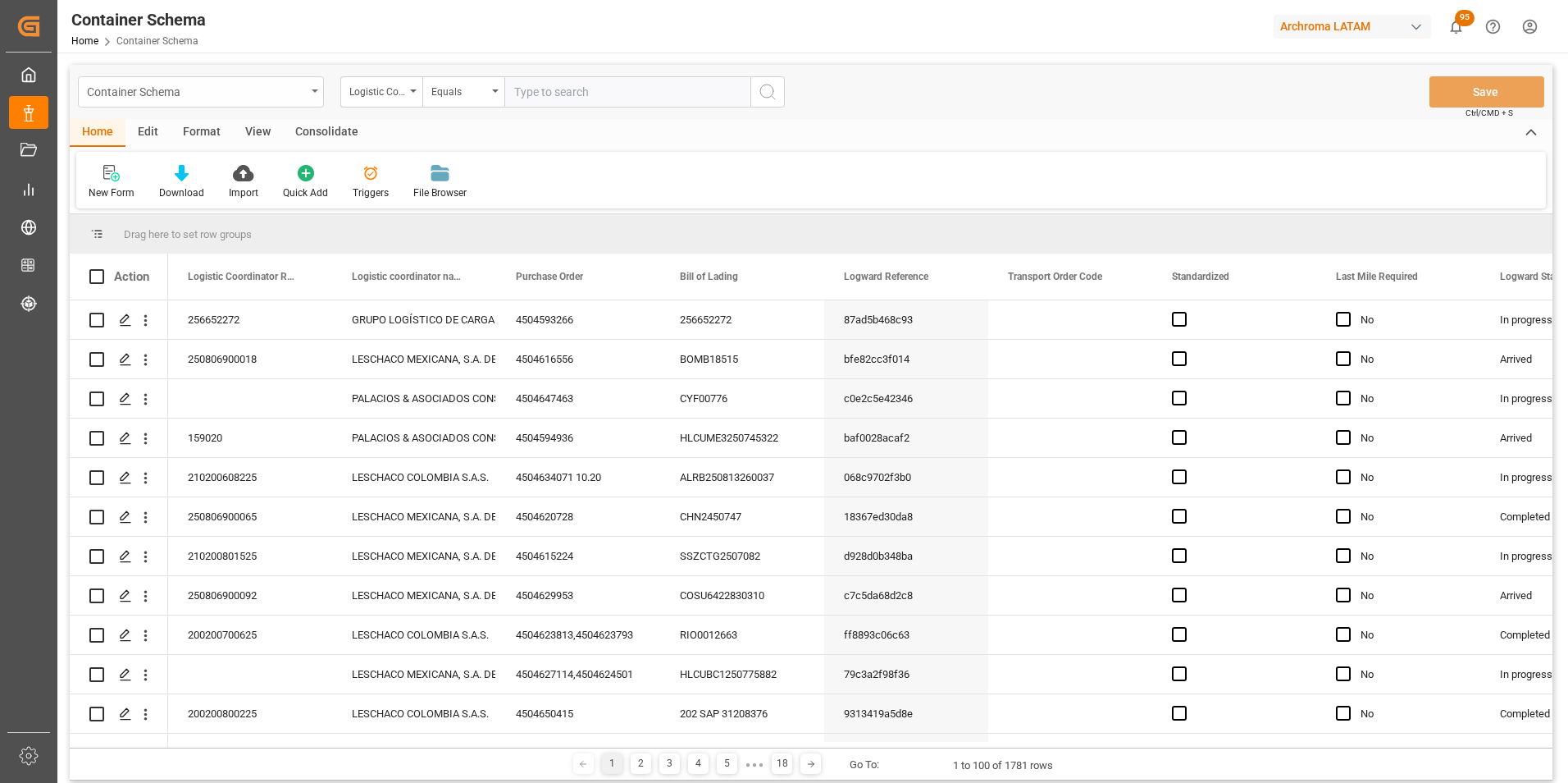
click at [272, 87] on div "Container Schema" at bounding box center [196, 91] width 219 height 21
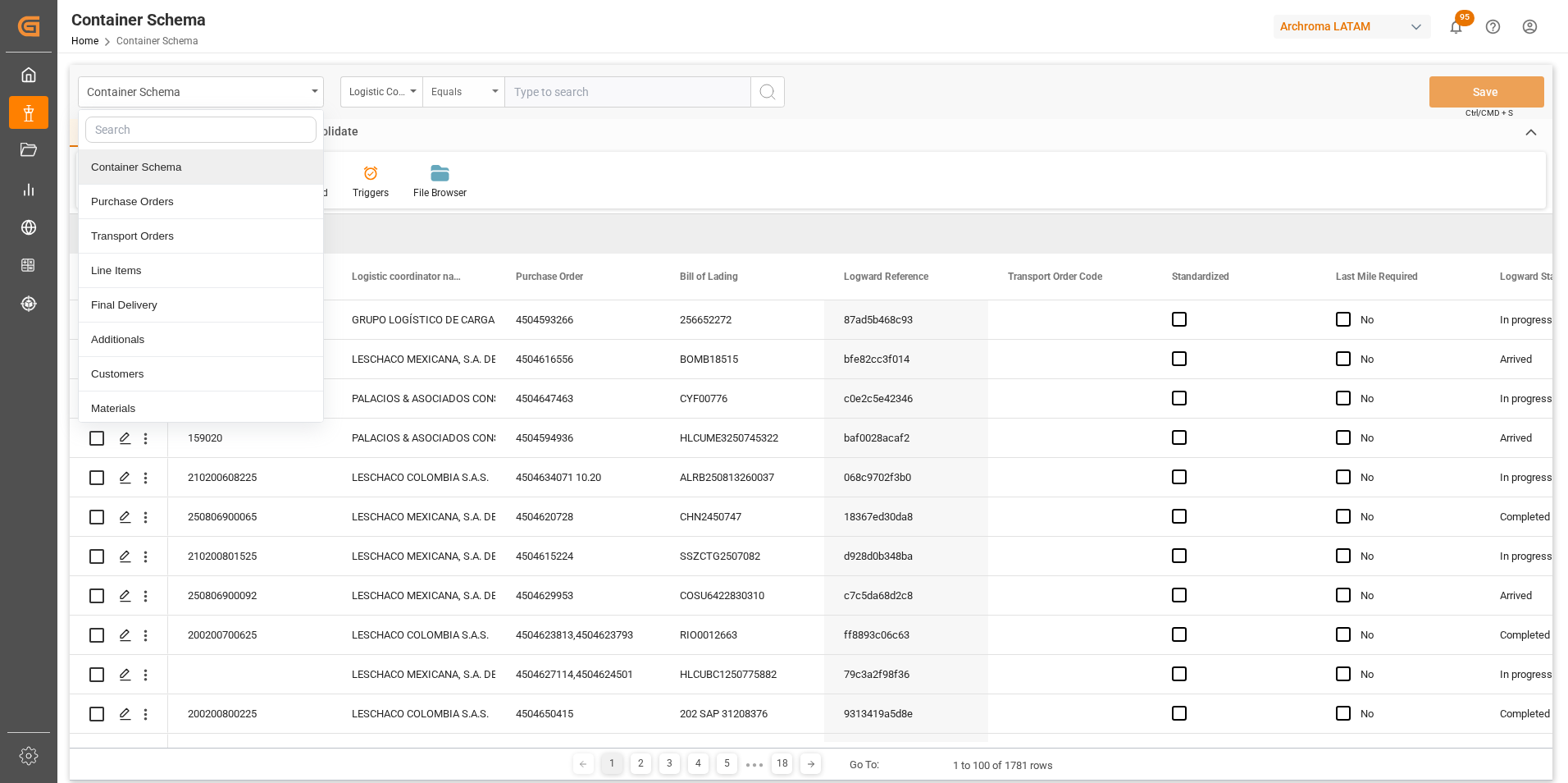
click at [424, 84] on div "Equals" at bounding box center [463, 91] width 82 height 31
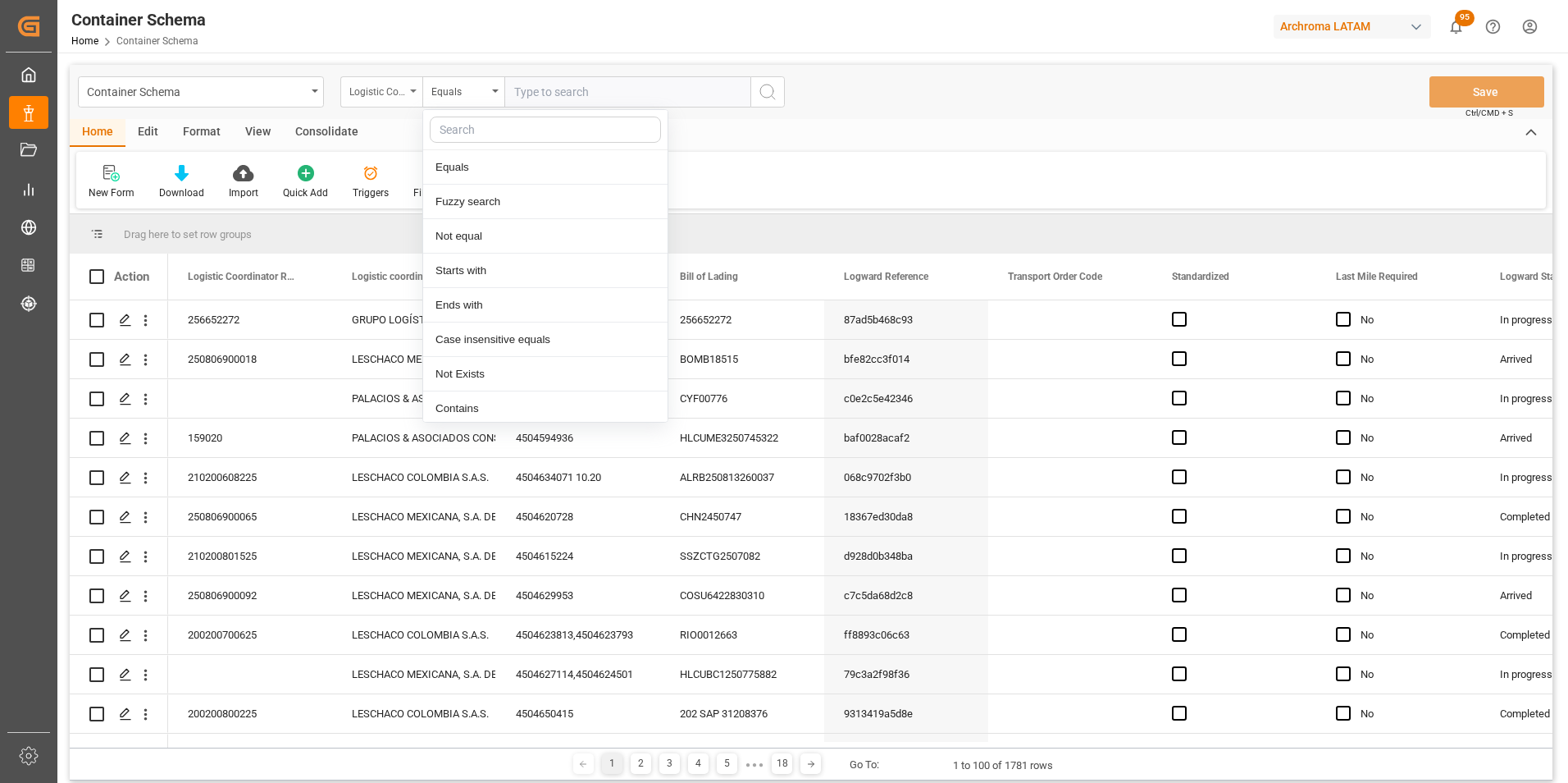
click at [412, 87] on div "Logistic Coordinator Reference Number" at bounding box center [382, 91] width 82 height 31
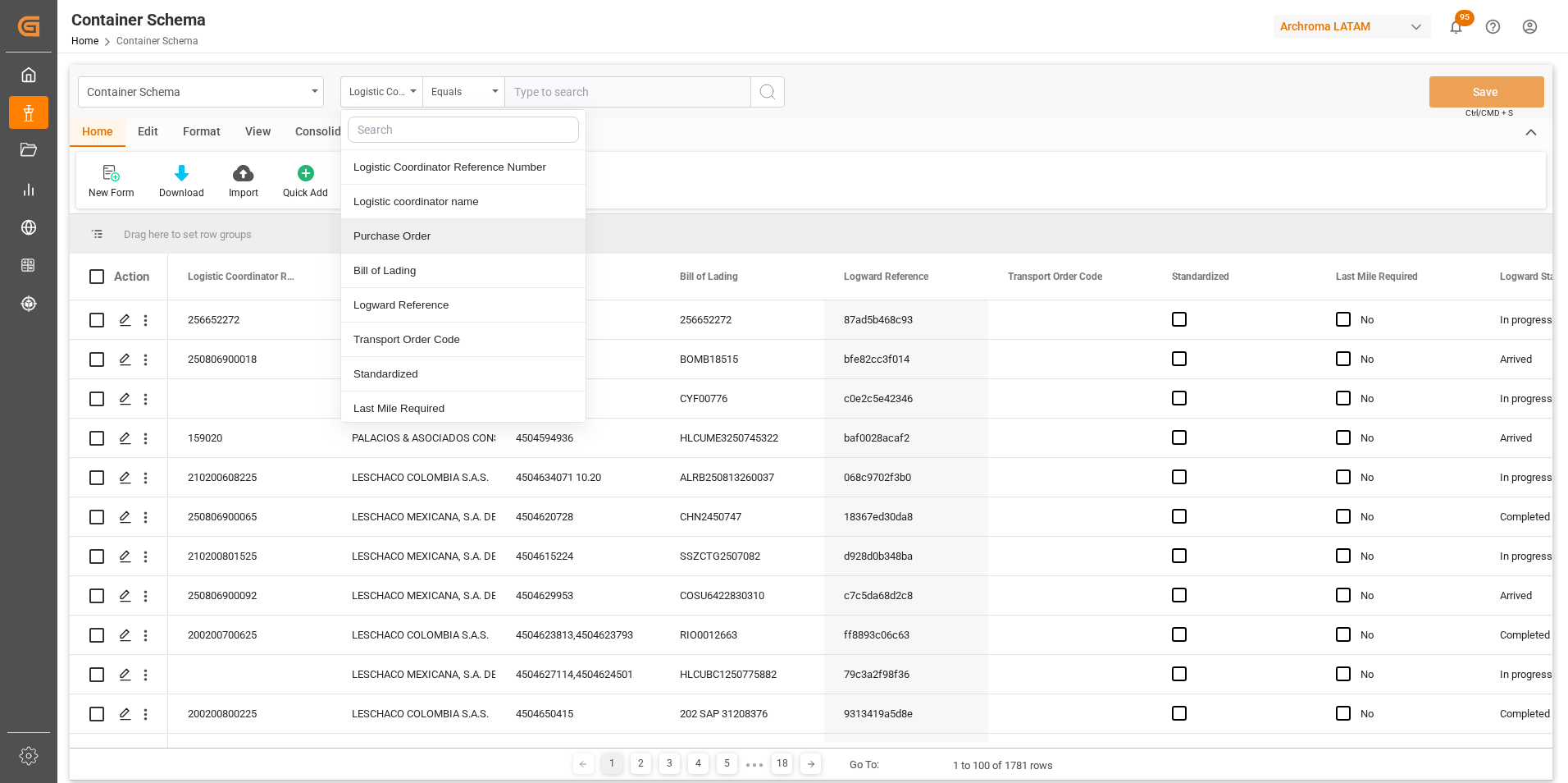
click at [419, 231] on div "Purchase Order" at bounding box center [464, 236] width 245 height 34
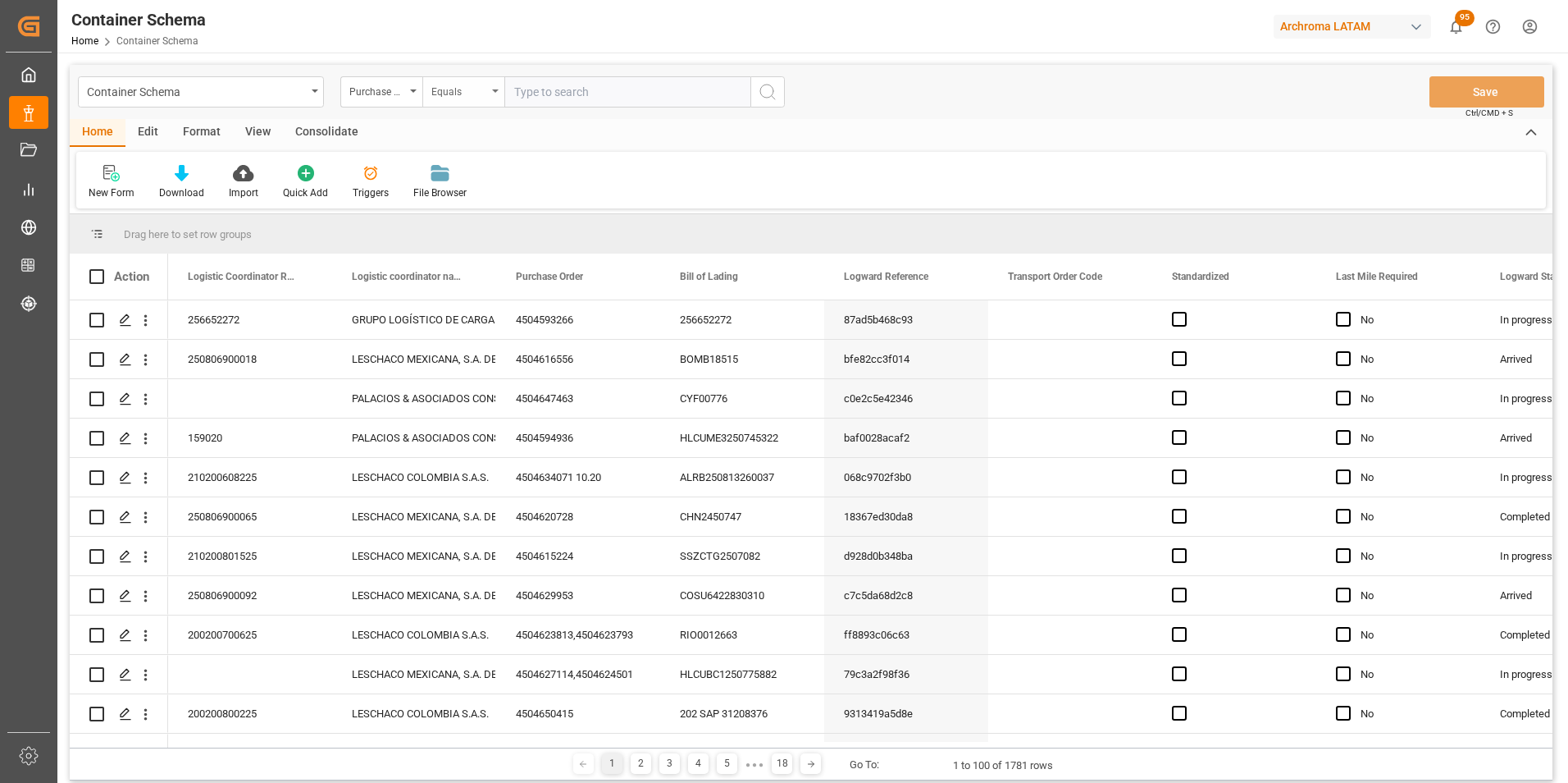
click at [458, 78] on div "Equals" at bounding box center [463, 91] width 82 height 31
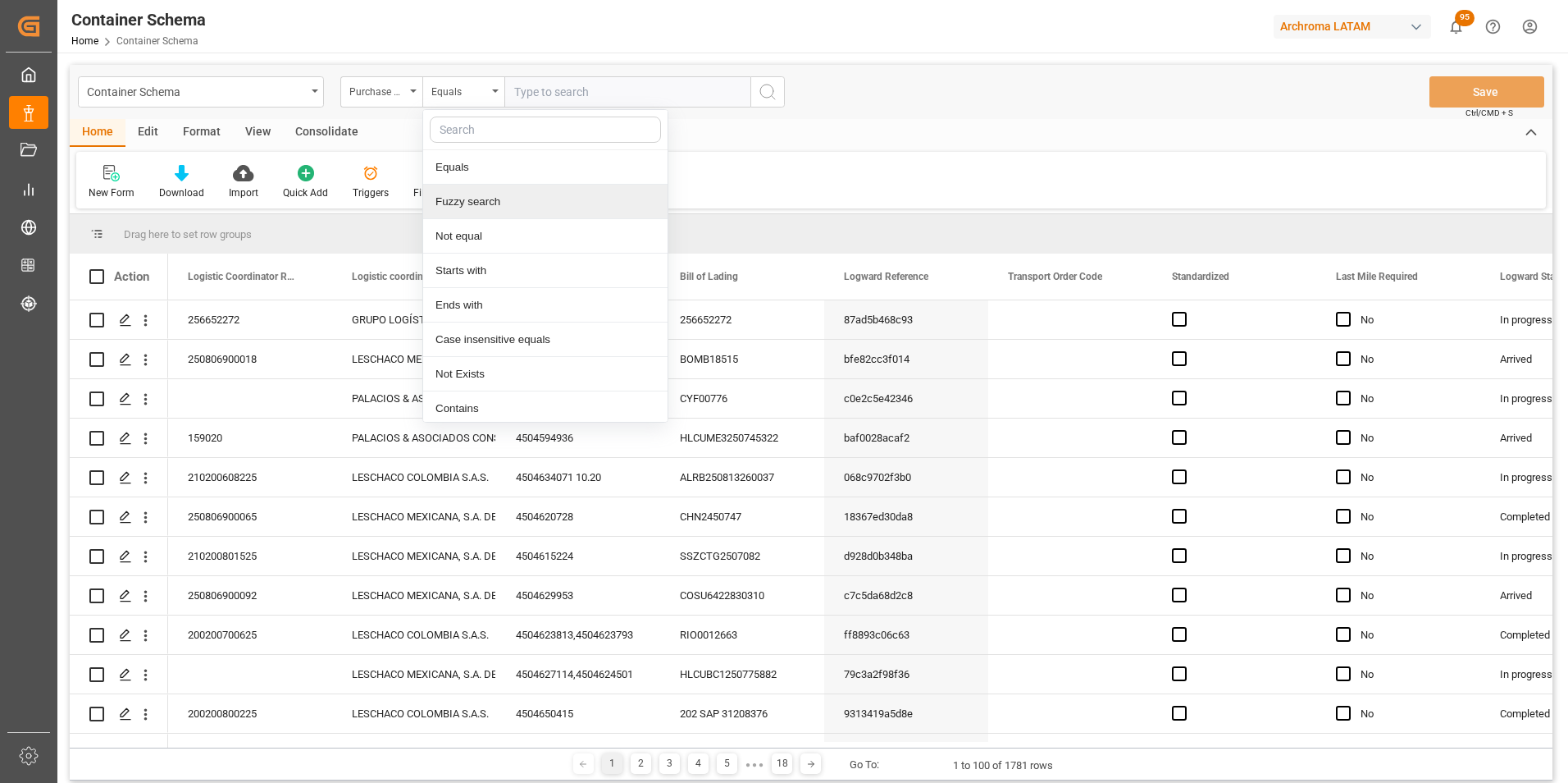
click at [475, 200] on div "Fuzzy search" at bounding box center [546, 201] width 245 height 34
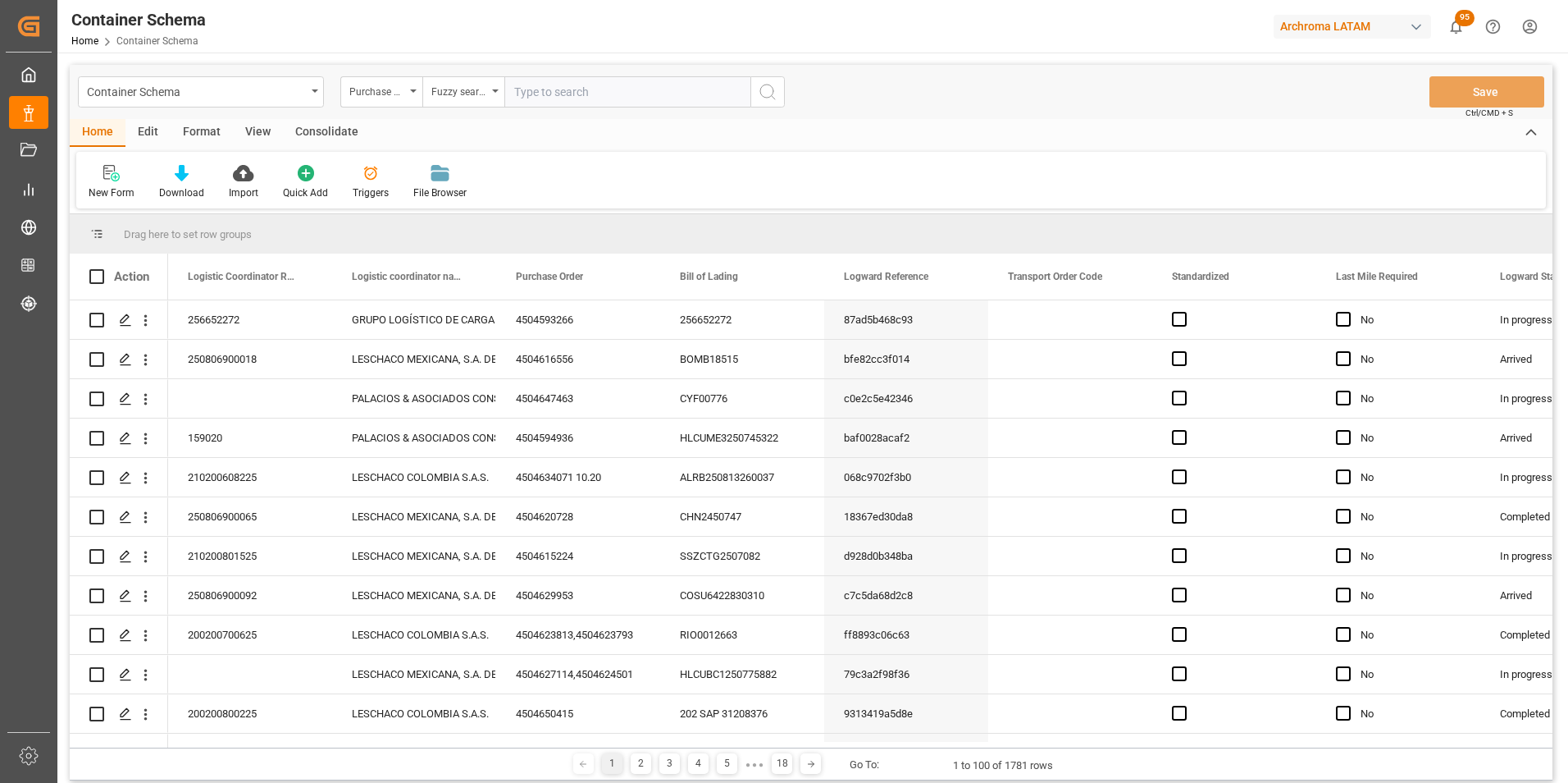
click at [554, 100] on input "text" at bounding box center [627, 91] width 246 height 31
paste input "4504634067"
type input "4504634067"
click at [758, 91] on icon "search button" at bounding box center [768, 91] width 20 height 20
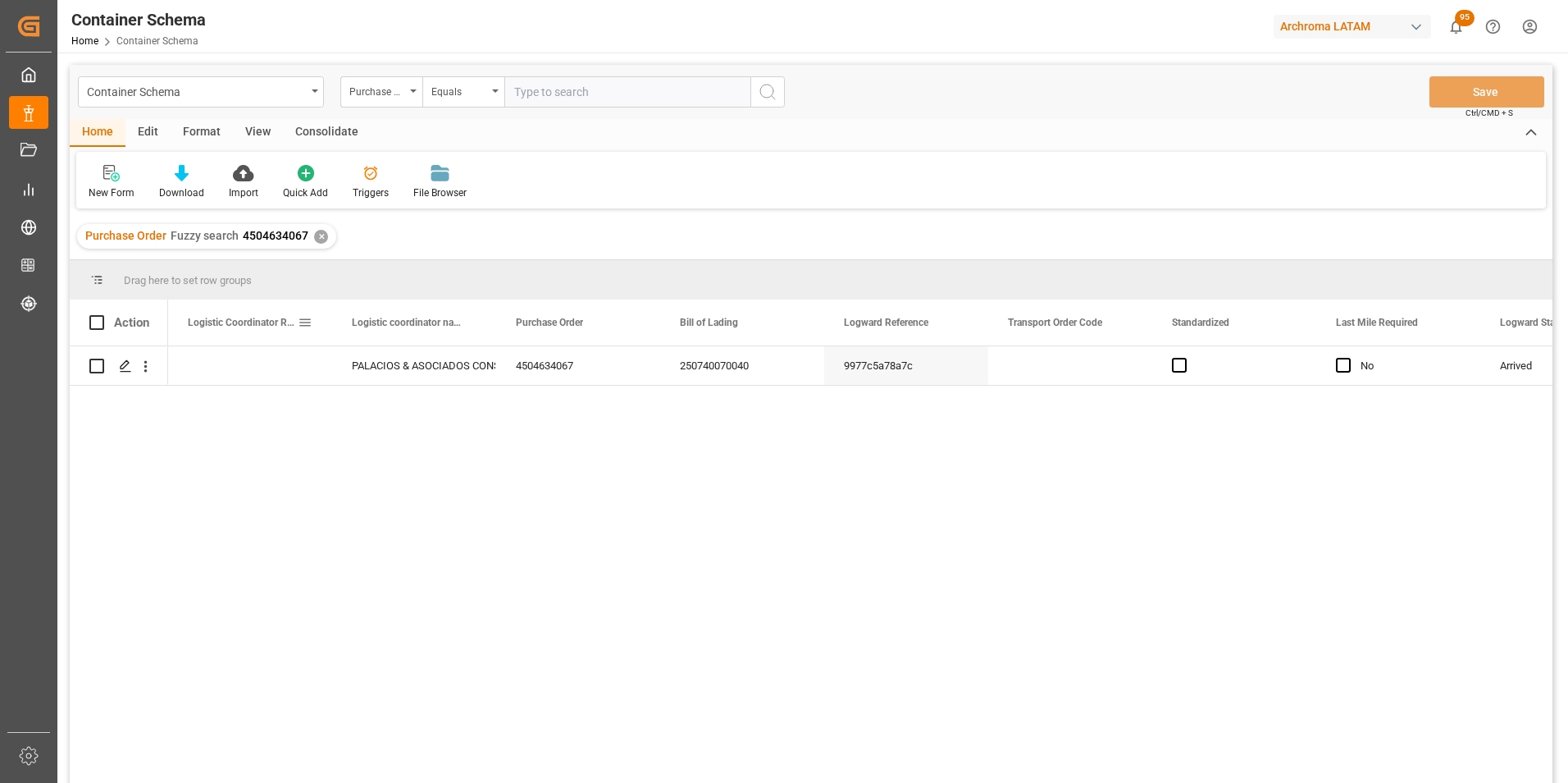
click at [249, 373] on div "Press SPACE to select this row." at bounding box center [250, 365] width 164 height 39
click at [1503, 86] on button "Save" at bounding box center [1486, 91] width 115 height 31
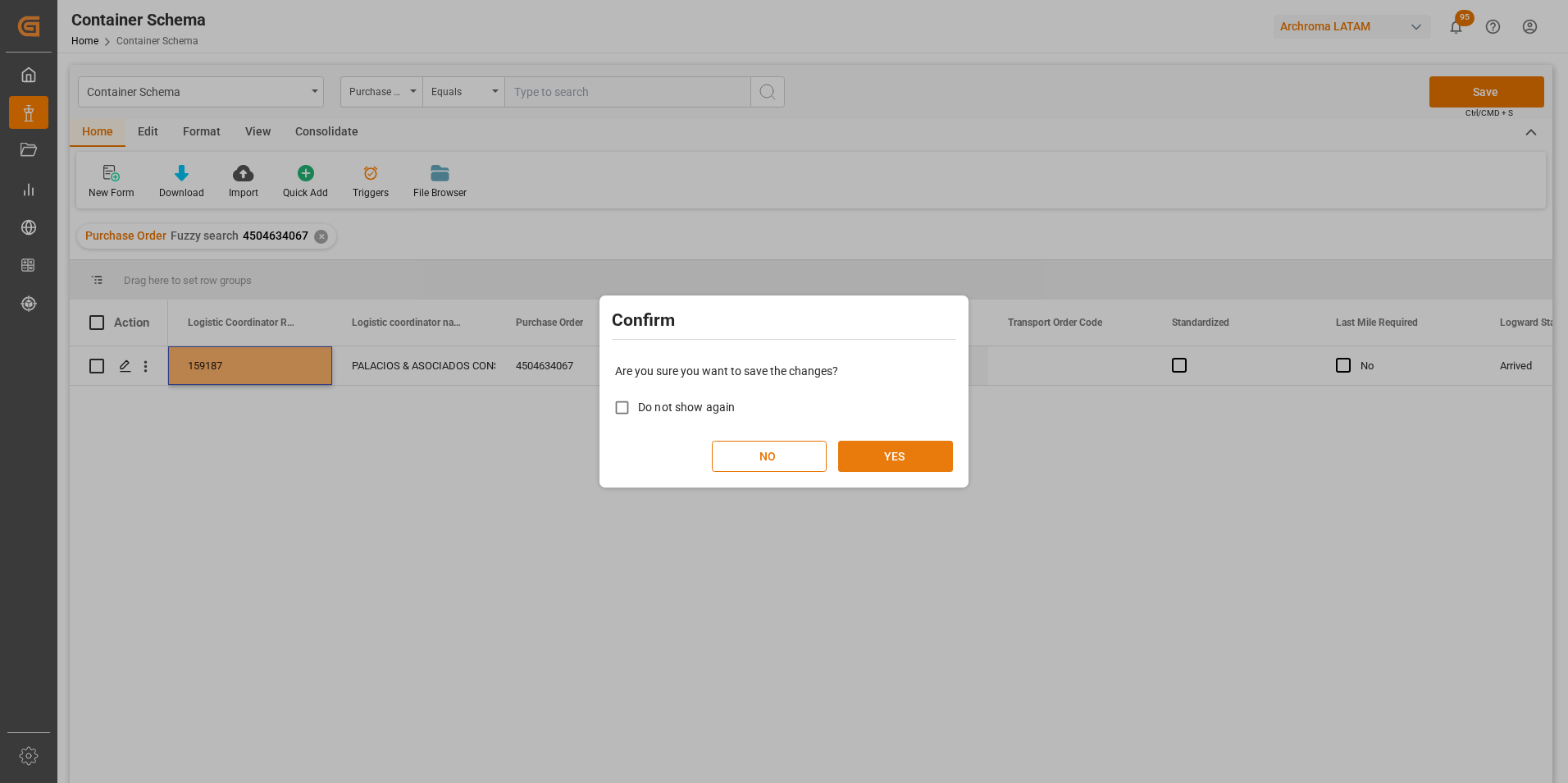
click at [915, 468] on button "YES" at bounding box center [895, 456] width 115 height 31
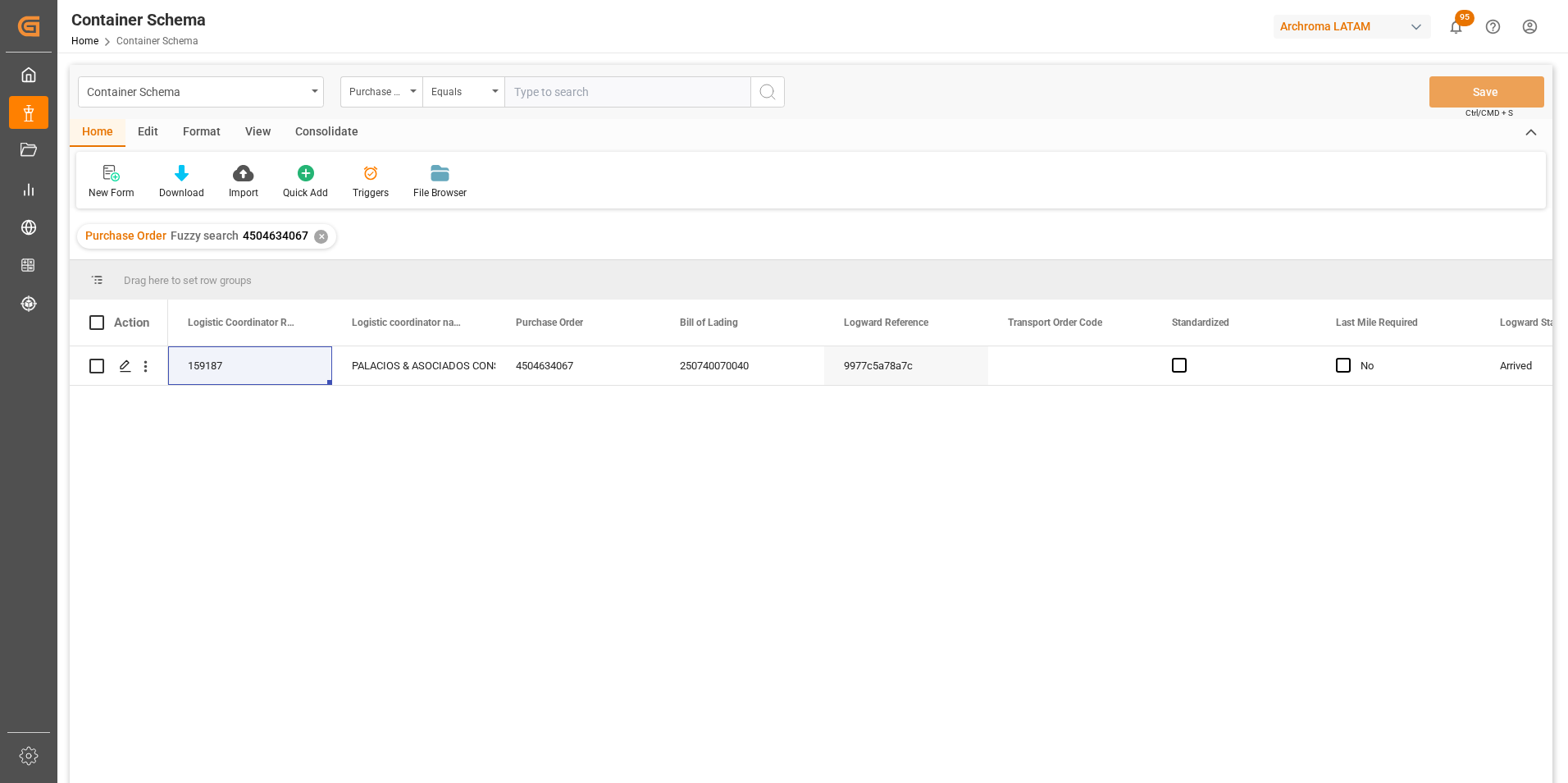
click at [259, 233] on span "4504634067" at bounding box center [275, 235] width 65 height 13
copy div "search 4504634067"
click at [259, 233] on span "4504634067" at bounding box center [275, 235] width 65 height 13
click at [263, 235] on span "4504634067" at bounding box center [275, 235] width 65 height 13
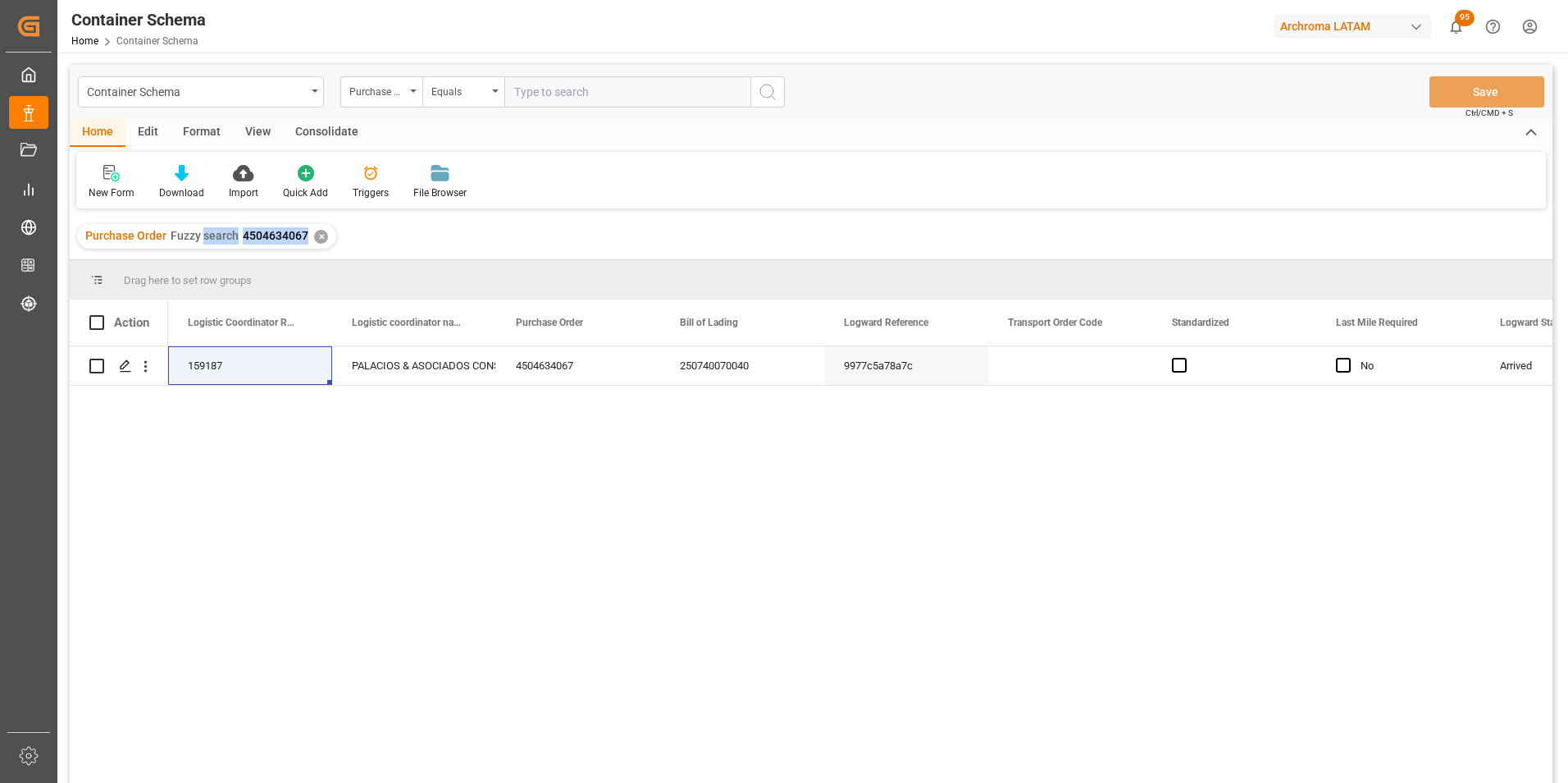
click at [263, 235] on span "4504634067" at bounding box center [275, 235] width 65 height 13
click at [268, 237] on span "4504634067" at bounding box center [275, 235] width 65 height 13
drag, startPoint x: 240, startPoint y: 233, endPoint x: 307, endPoint y: 231, distance: 67.0
click at [307, 231] on div "Purchase Order Fuzzy search 4504634067 ✕" at bounding box center [206, 236] width 259 height 25
copy span "4504634067"
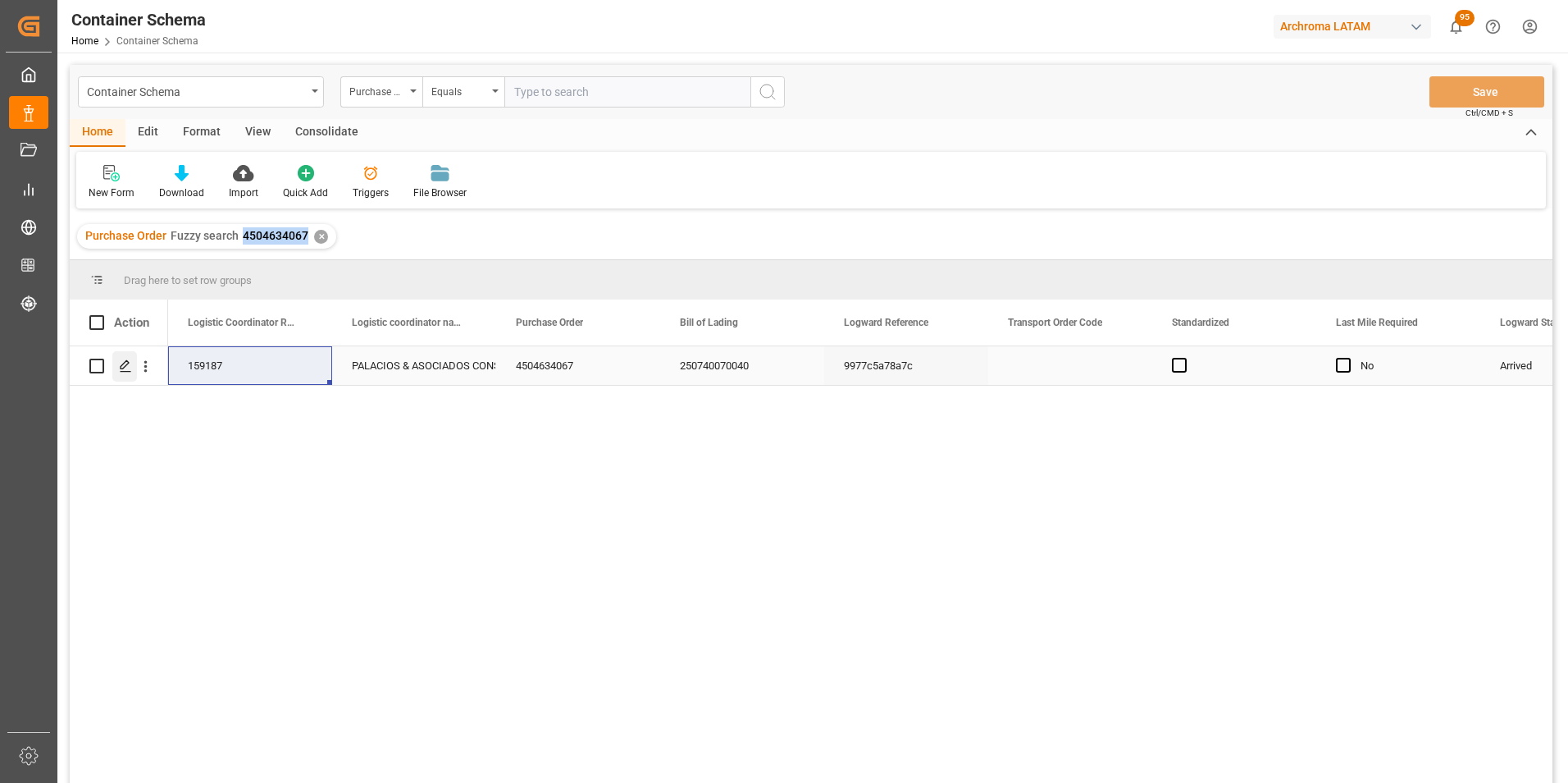
click at [128, 365] on icon "Press SPACE to select this row." at bounding box center [125, 366] width 13 height 13
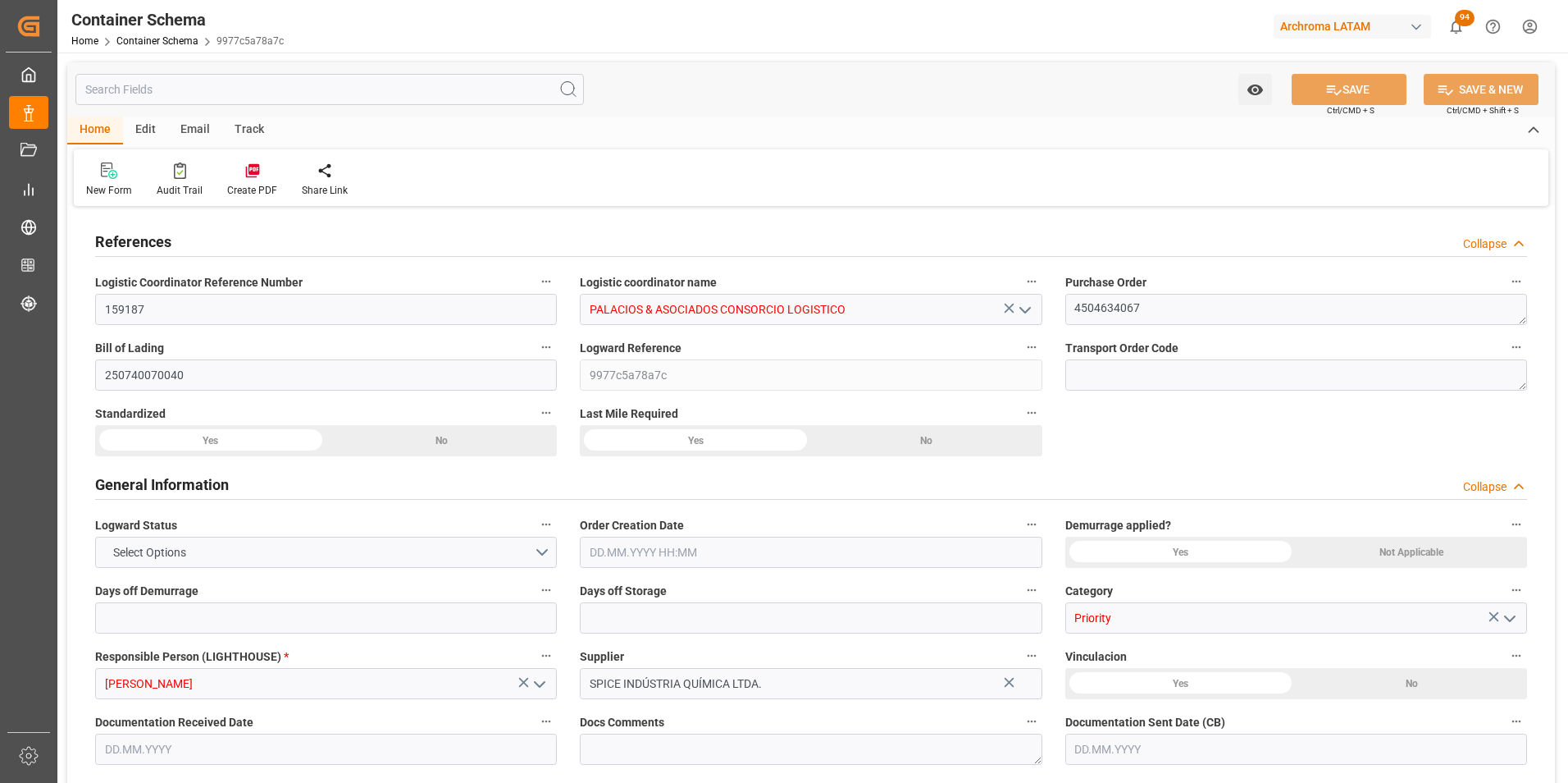
type input "0"
type input "1"
type input "3"
type input "2070"
type input "2209.8"
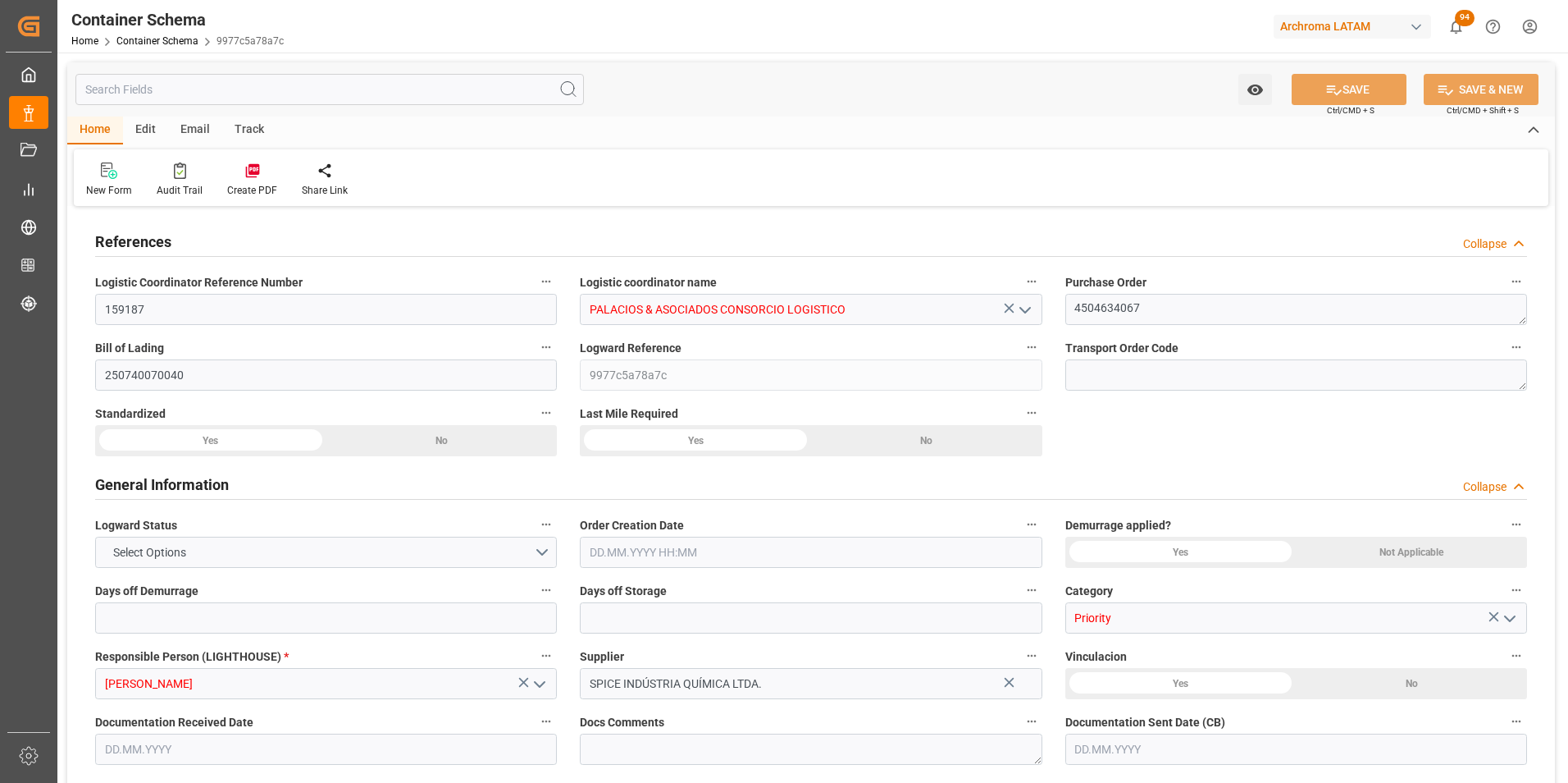
type input "Hapag Lloyd"
type input "Hapag Lloyd Aktiengesellschaft"
type input "BRSSZ"
type input "PECLL"
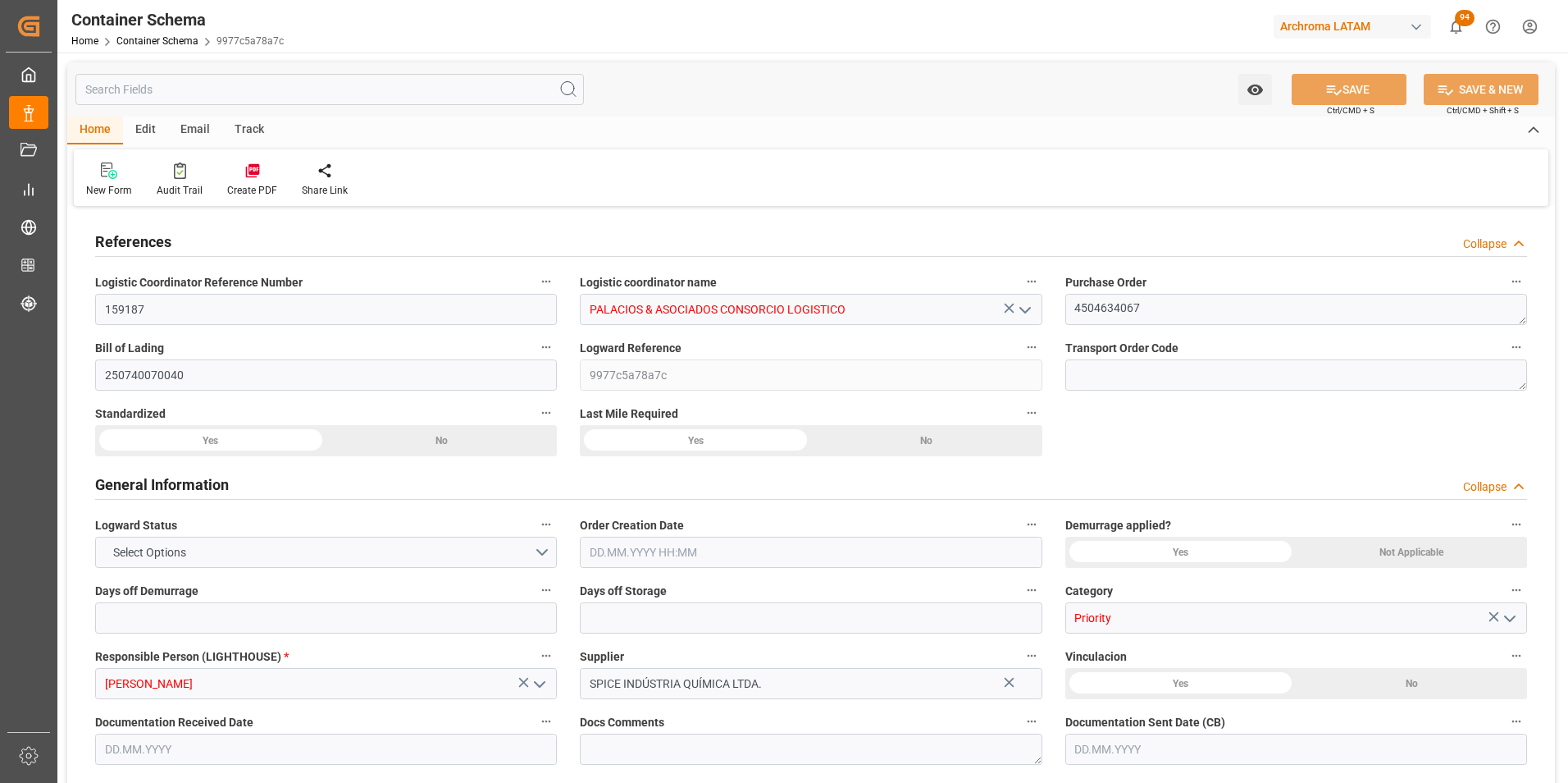
type input "9464247"
type input "5092278"
type input "04.08.2025 10:30"
type input "04.08.2025"
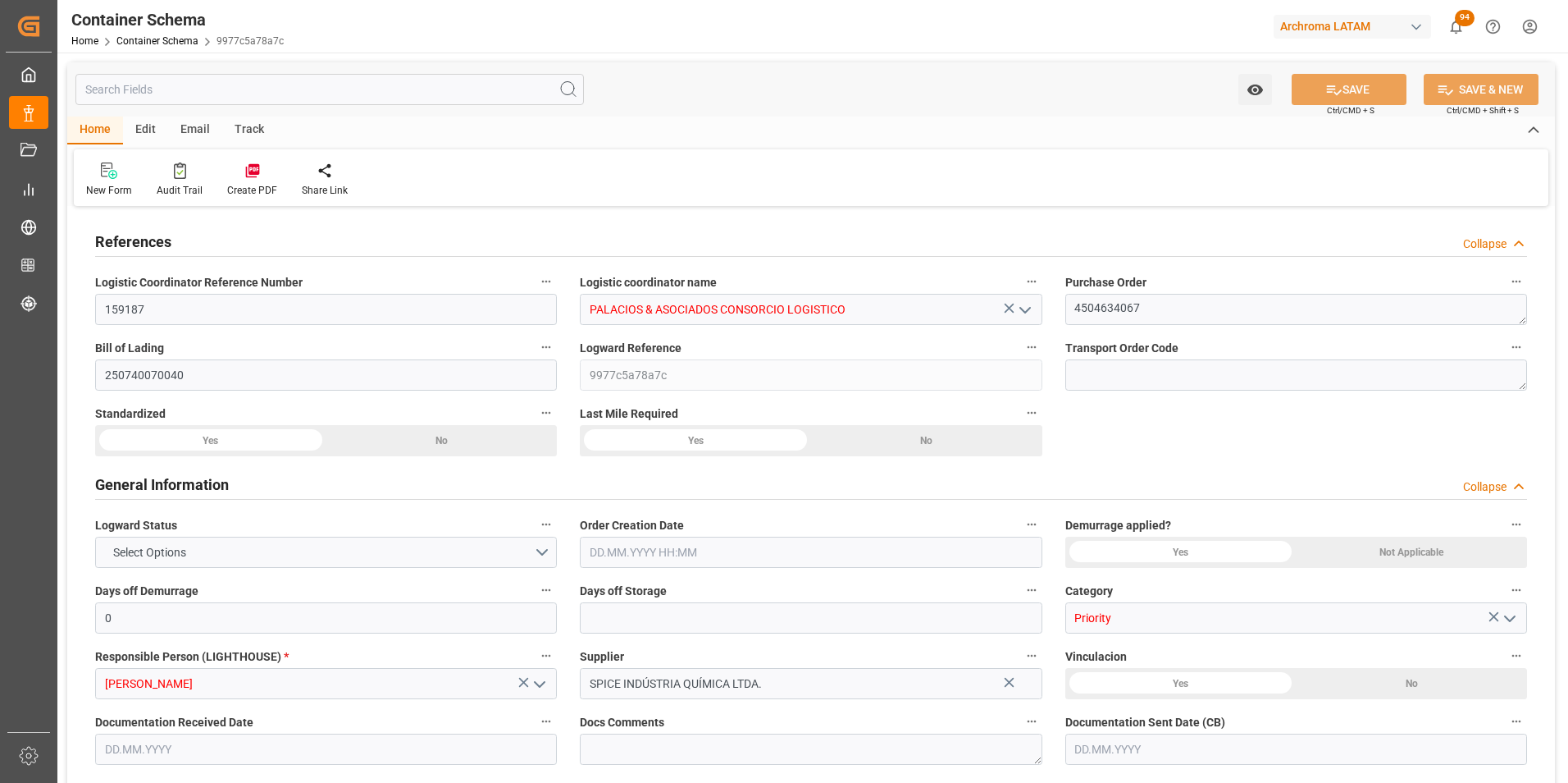
type input "04.08.2025"
type input "10.08.2025"
type input "18.07.2025 00:00"
type input "29.07.2025 01:30"
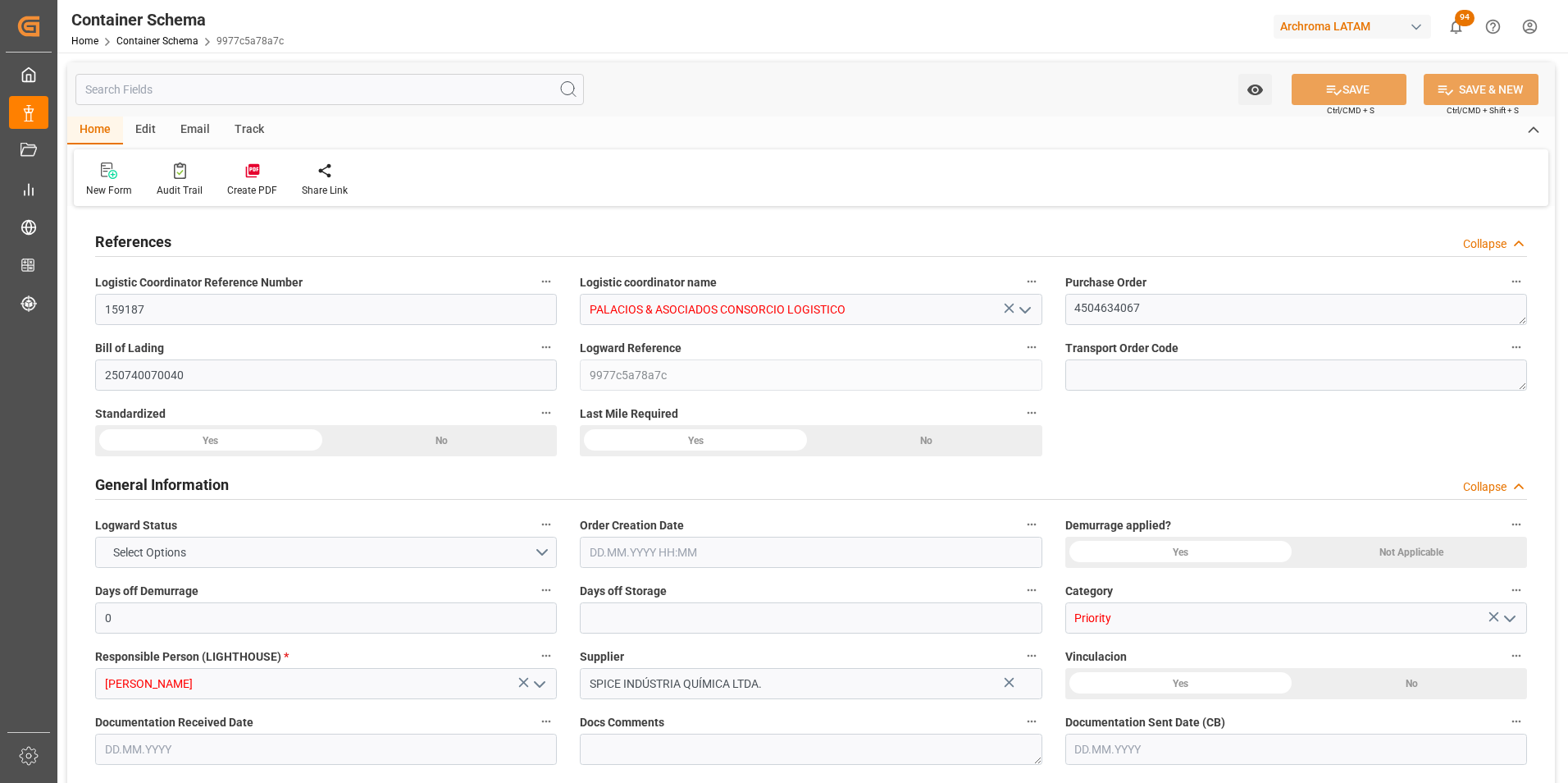
type input "29.07.2025 01:30"
type input "29.07.2025 00:00"
type input "14.08.2025 00:00"
type input "10.08.2025 21:00"
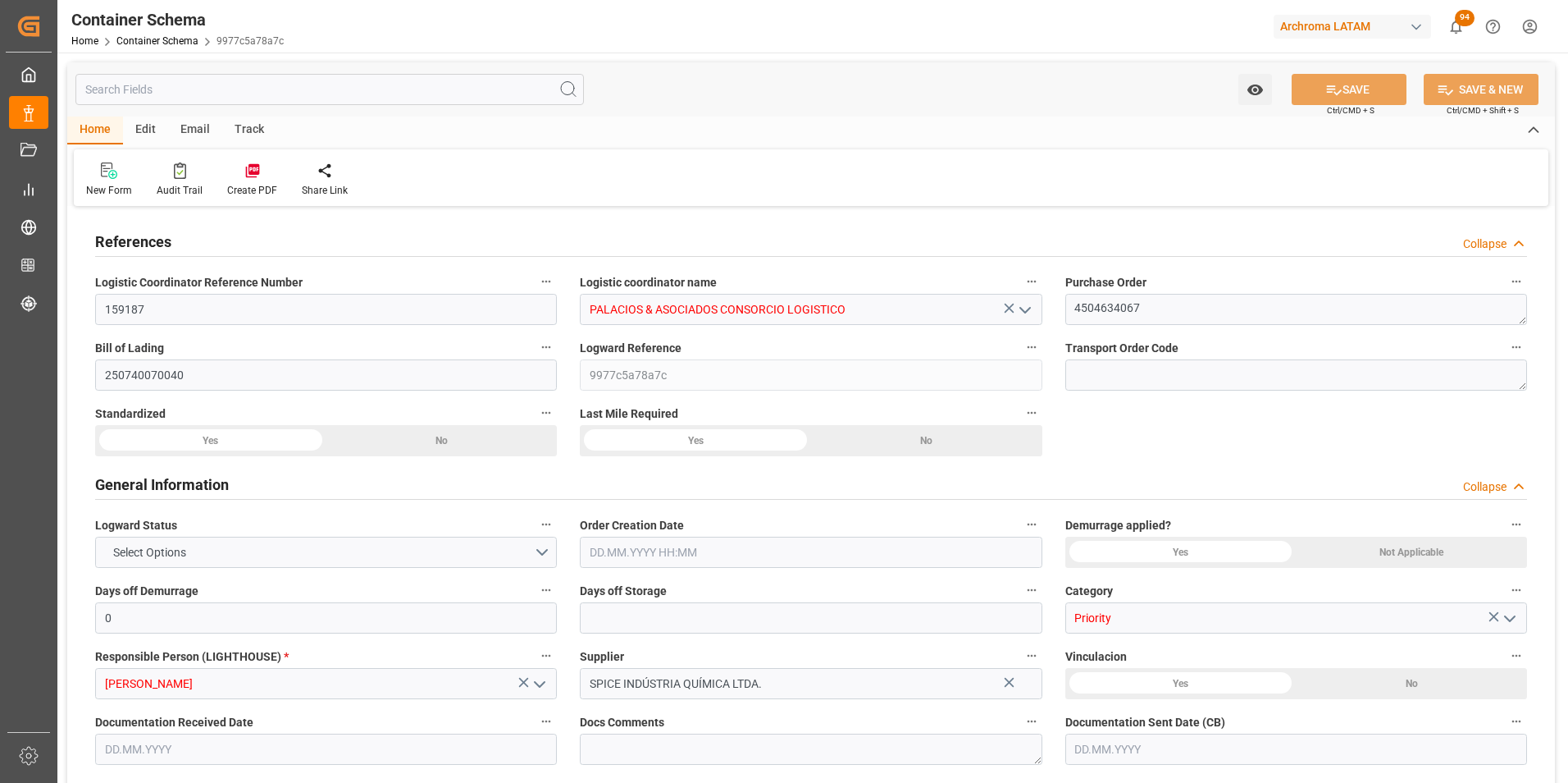
type input "10.08.2025 00:00"
type input "11.08.2025 00:00"
type input "12.08.2025 00:00"
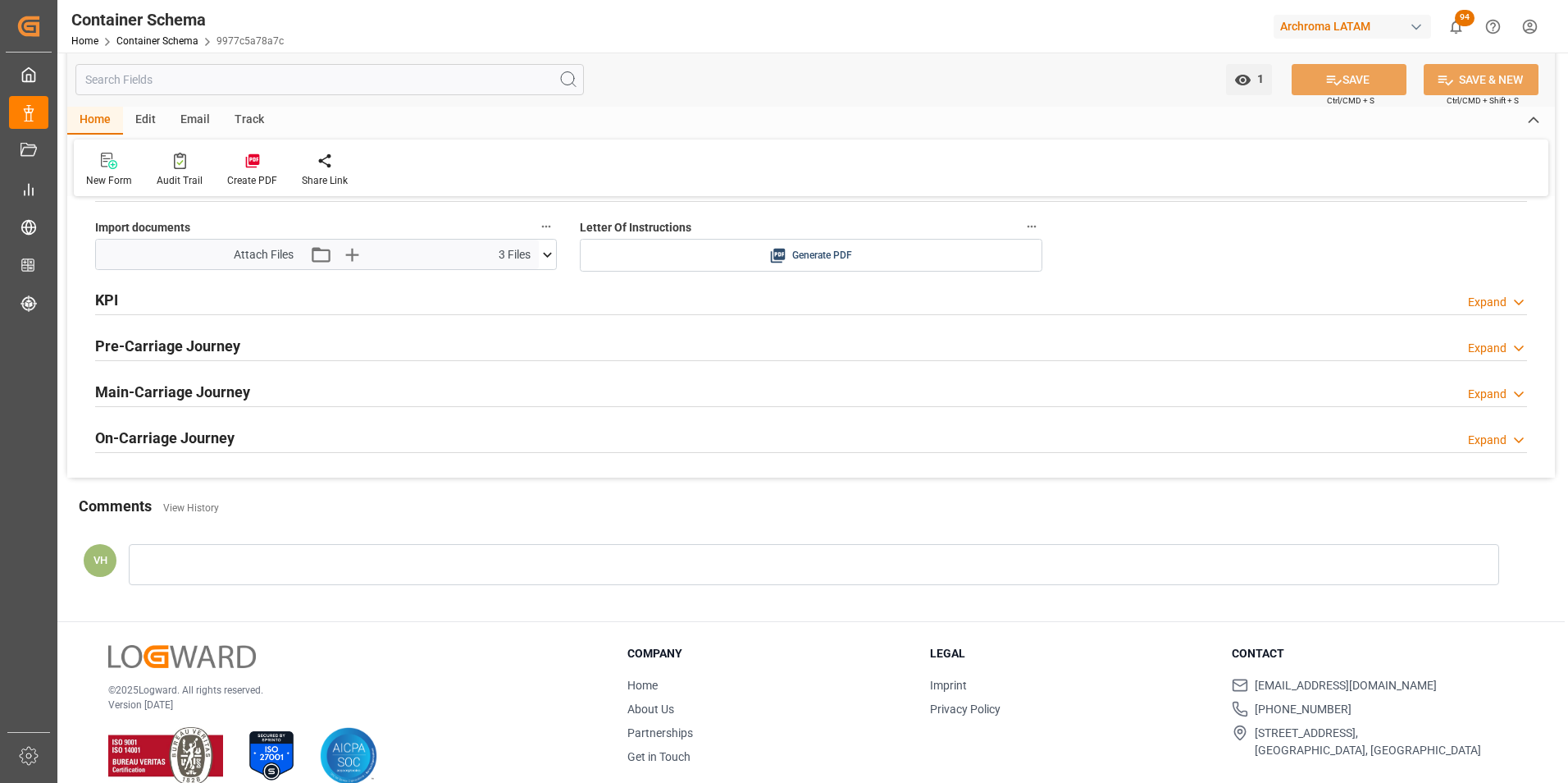
scroll to position [2788, 0]
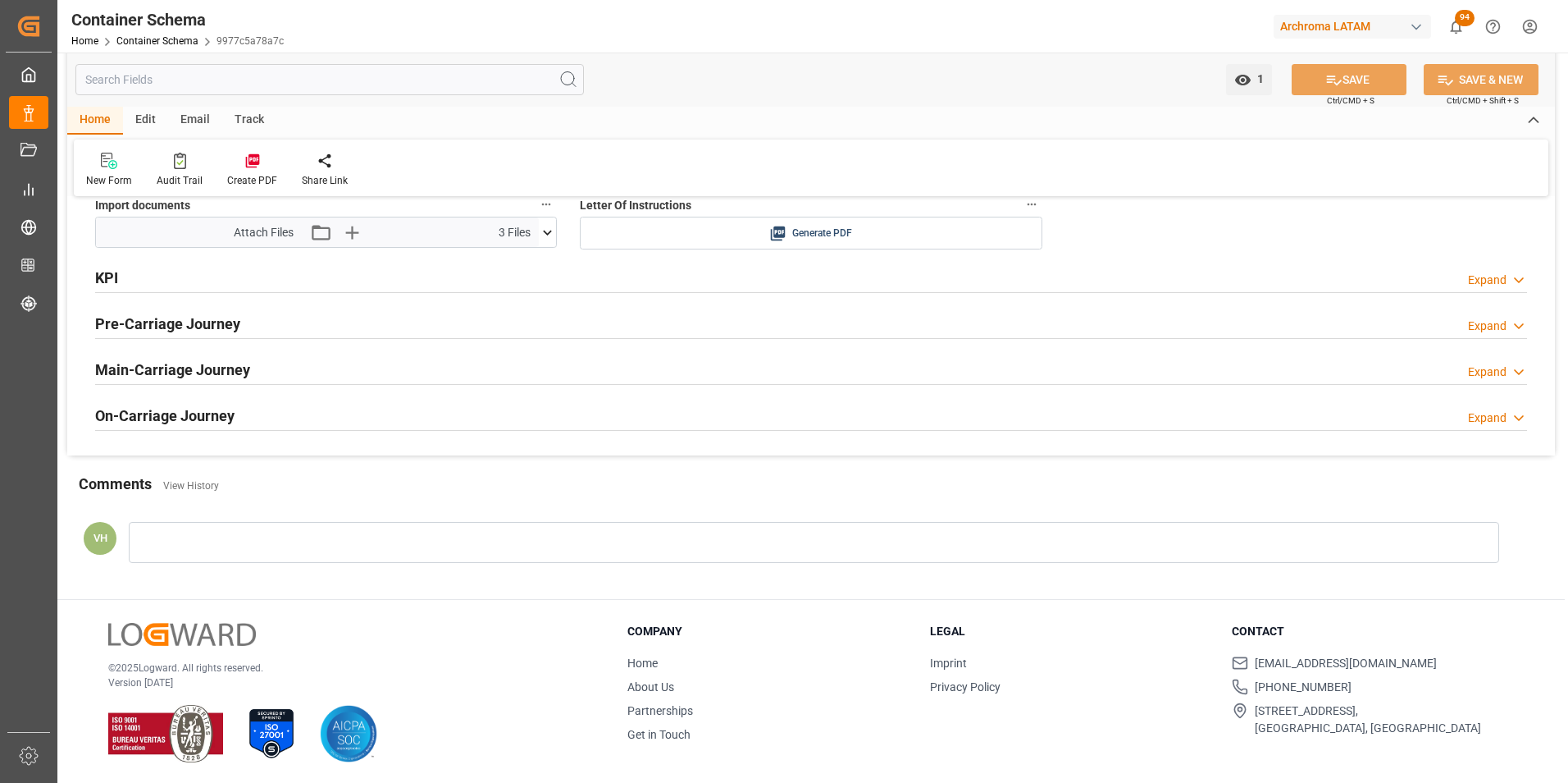
click at [191, 404] on h2 "On-Carriage Journey" at bounding box center [164, 415] width 140 height 22
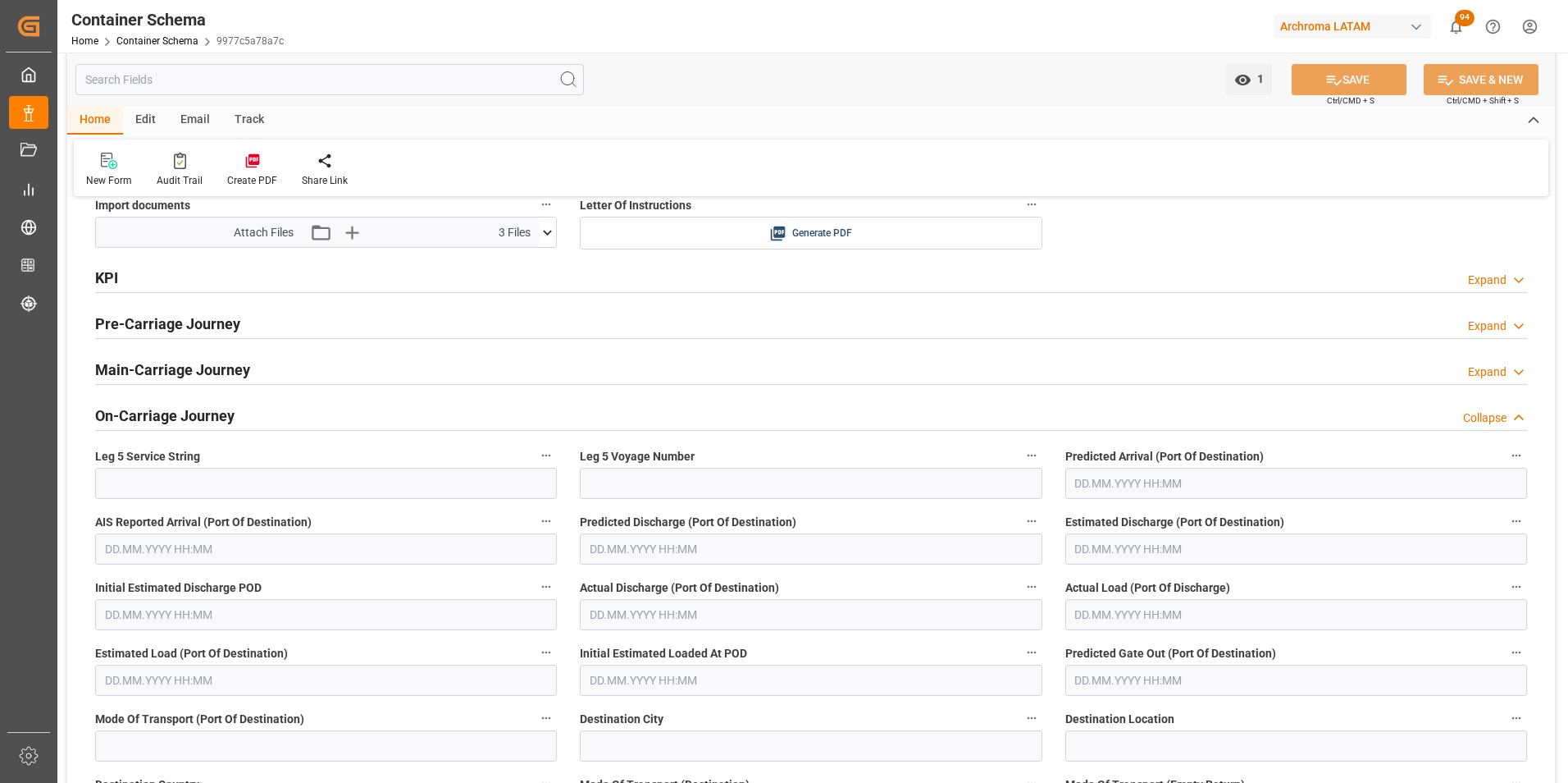
click at [175, 419] on h2 "On-Carriage Journey" at bounding box center [164, 415] width 140 height 22
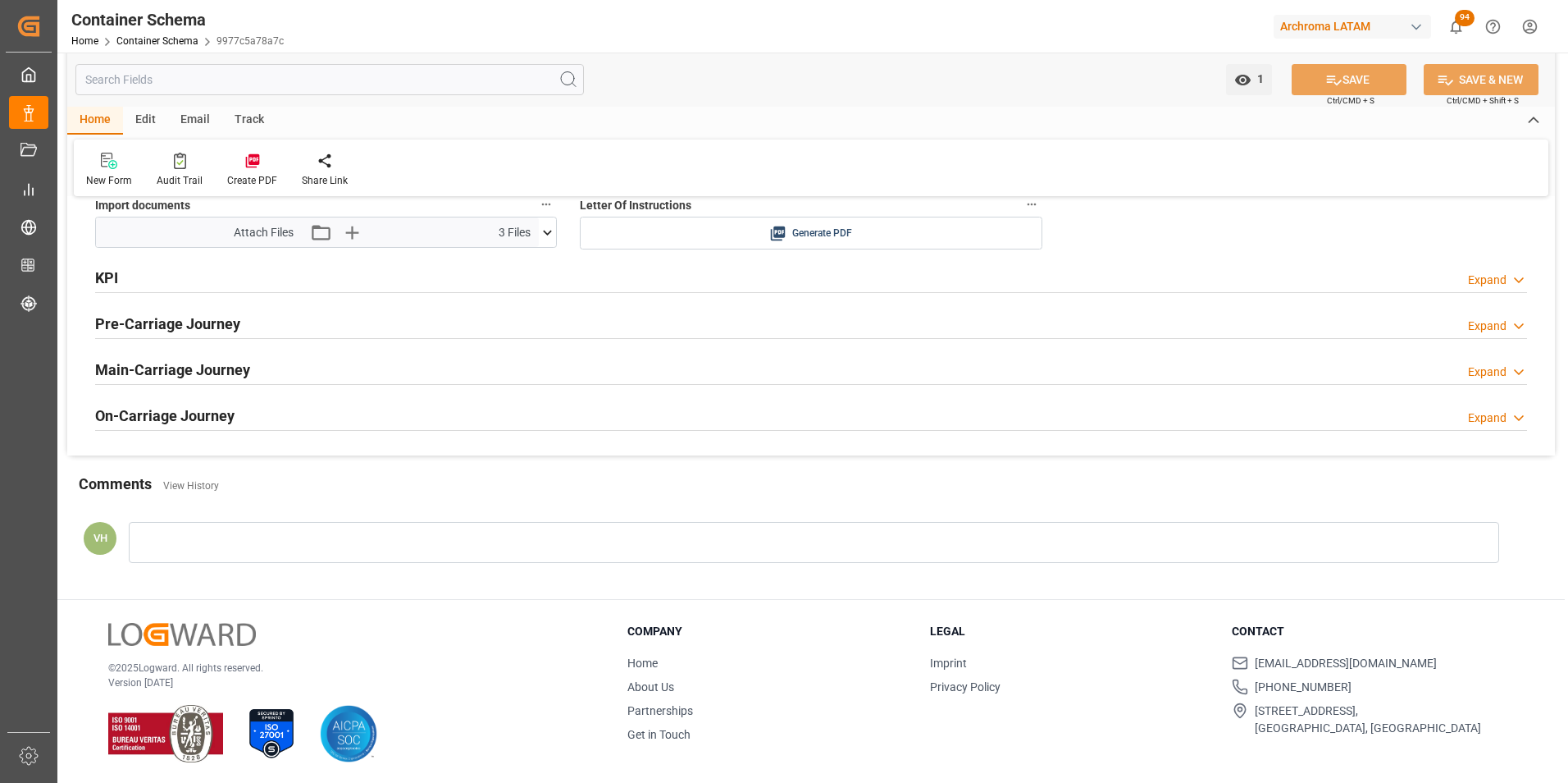
click at [177, 371] on h2 "Main-Carriage Journey" at bounding box center [172, 369] width 155 height 22
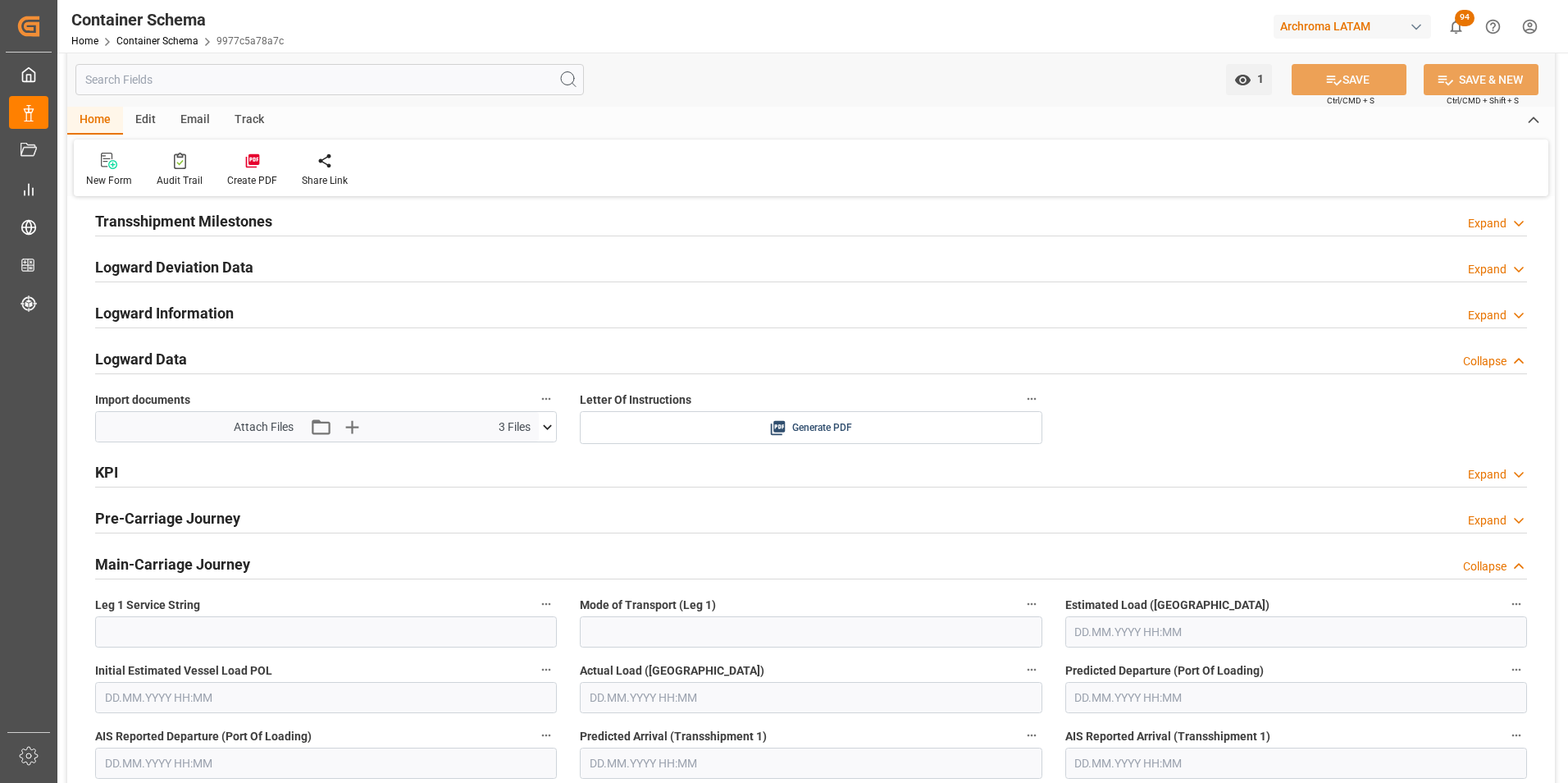
click at [207, 559] on h2 "Main-Carriage Journey" at bounding box center [172, 564] width 155 height 22
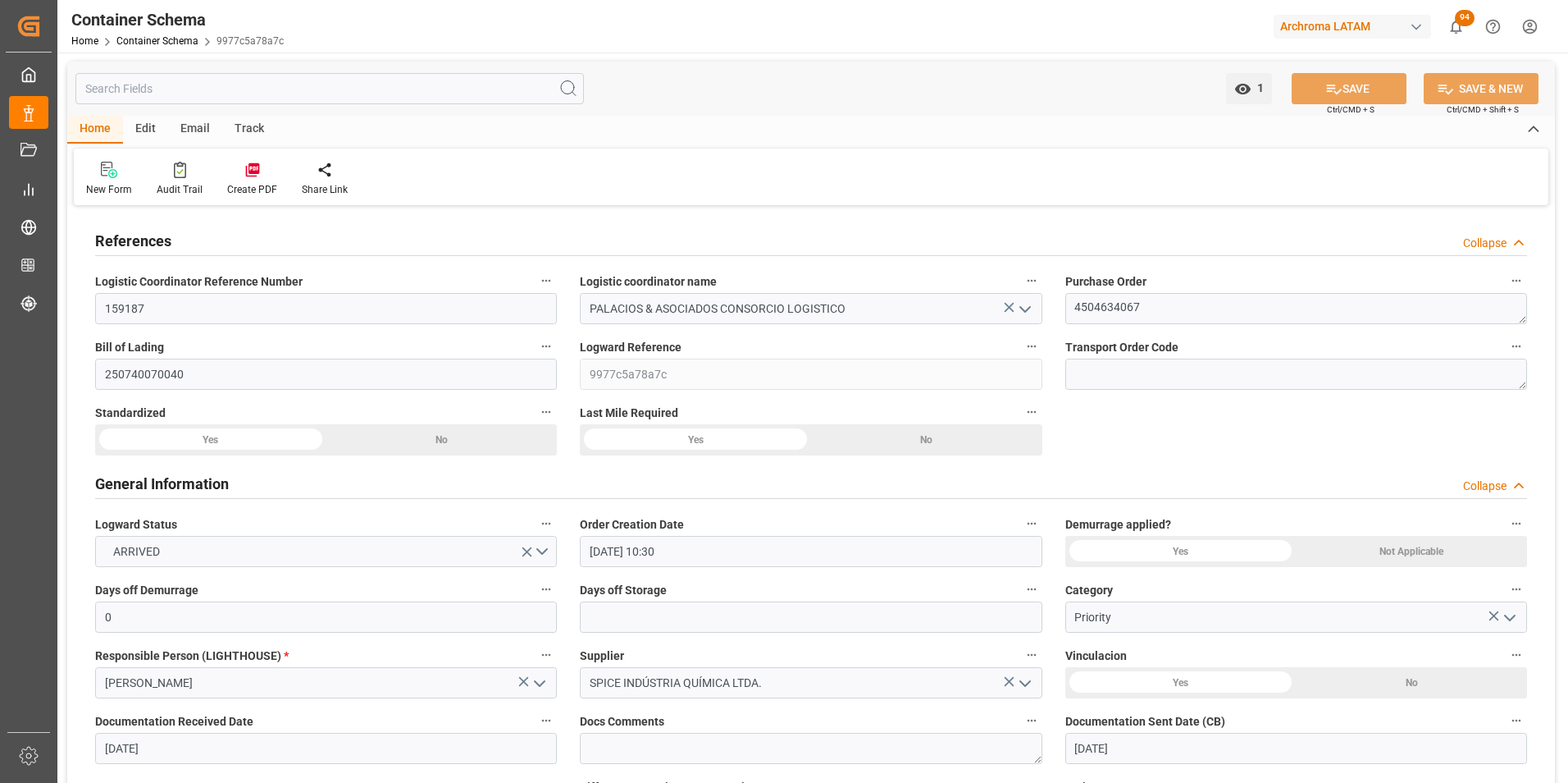
scroll to position [0, 0]
click at [1121, 306] on textarea "4504634067" at bounding box center [1297, 308] width 462 height 31
click at [176, 41] on link "Container Schema" at bounding box center [158, 41] width 82 height 11
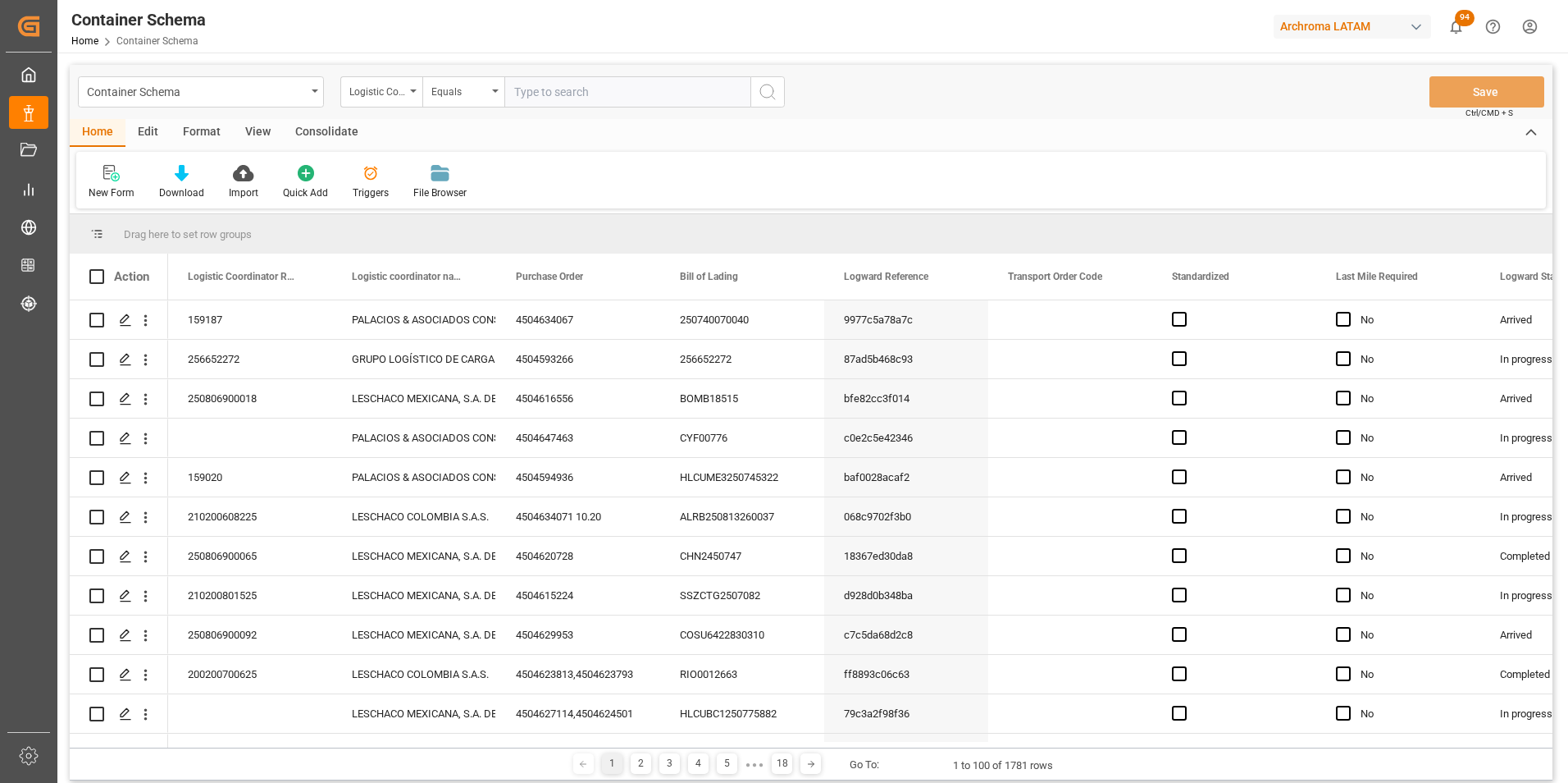
click at [312, 92] on icon "open menu" at bounding box center [314, 90] width 7 height 3
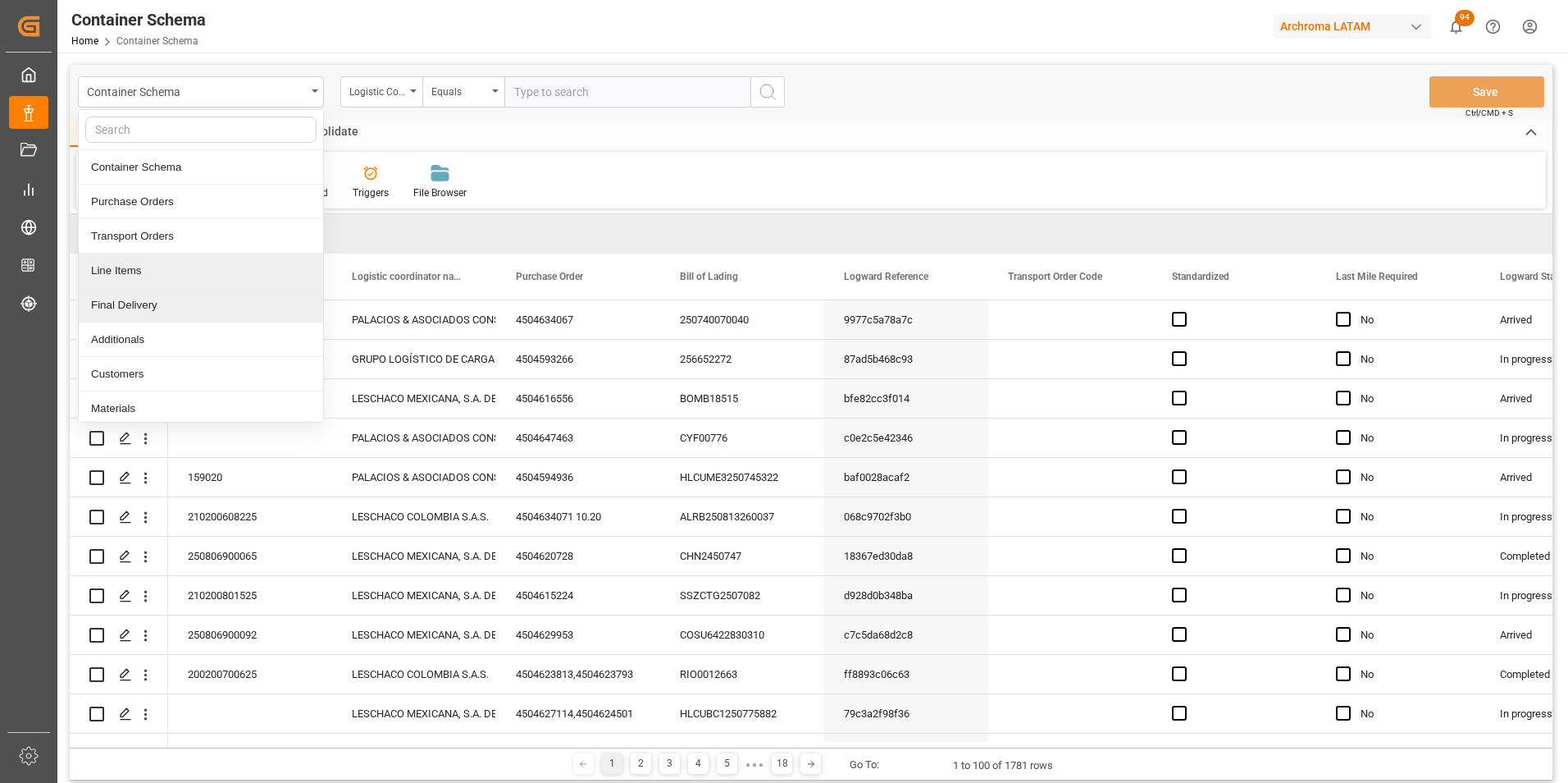
click at [188, 303] on div "Final Delivery" at bounding box center [201, 305] width 245 height 34
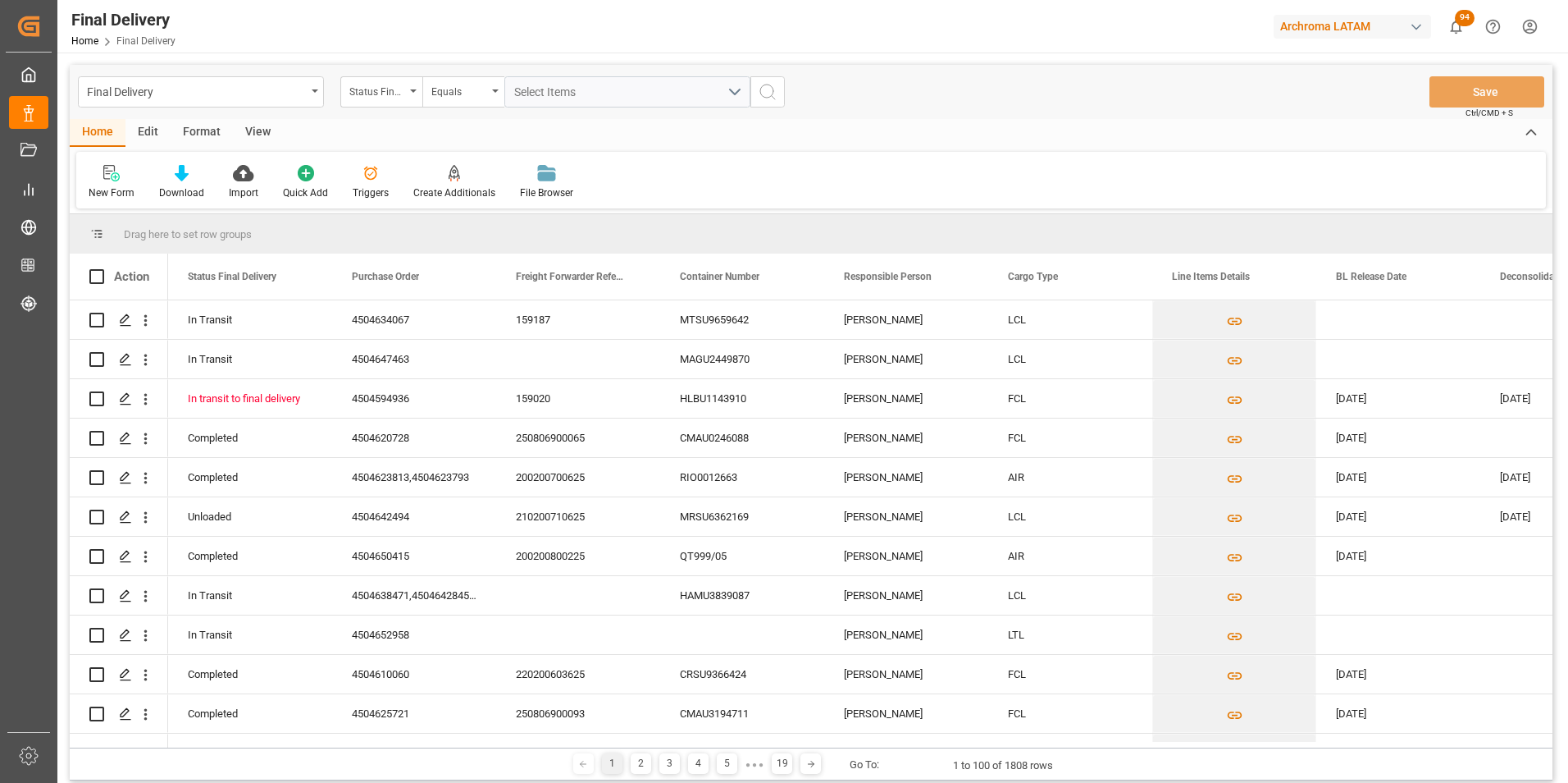
click at [413, 98] on div "Status Final Delivery" at bounding box center [382, 91] width 82 height 31
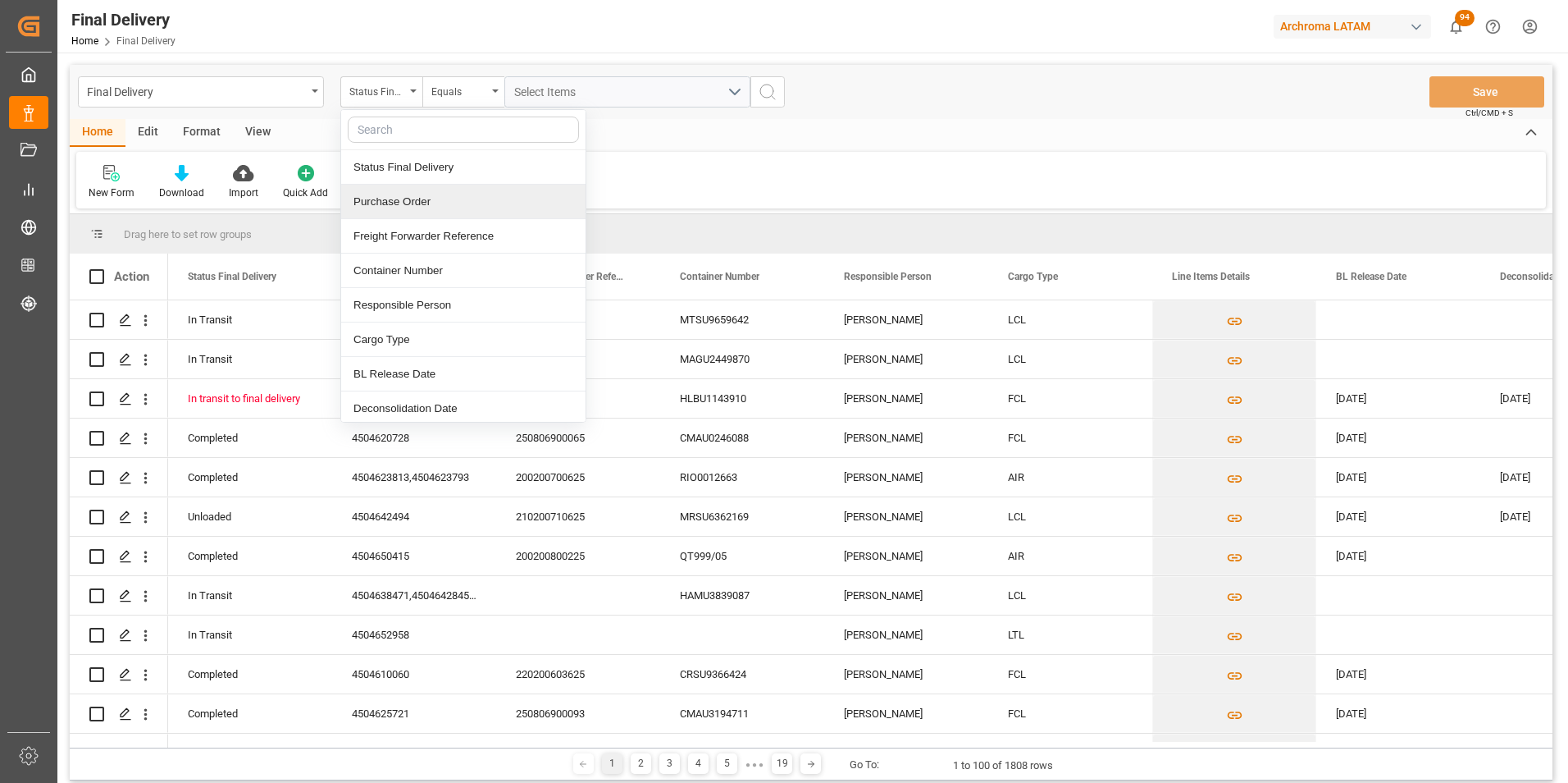
click at [401, 191] on div "Purchase Order" at bounding box center [464, 201] width 245 height 34
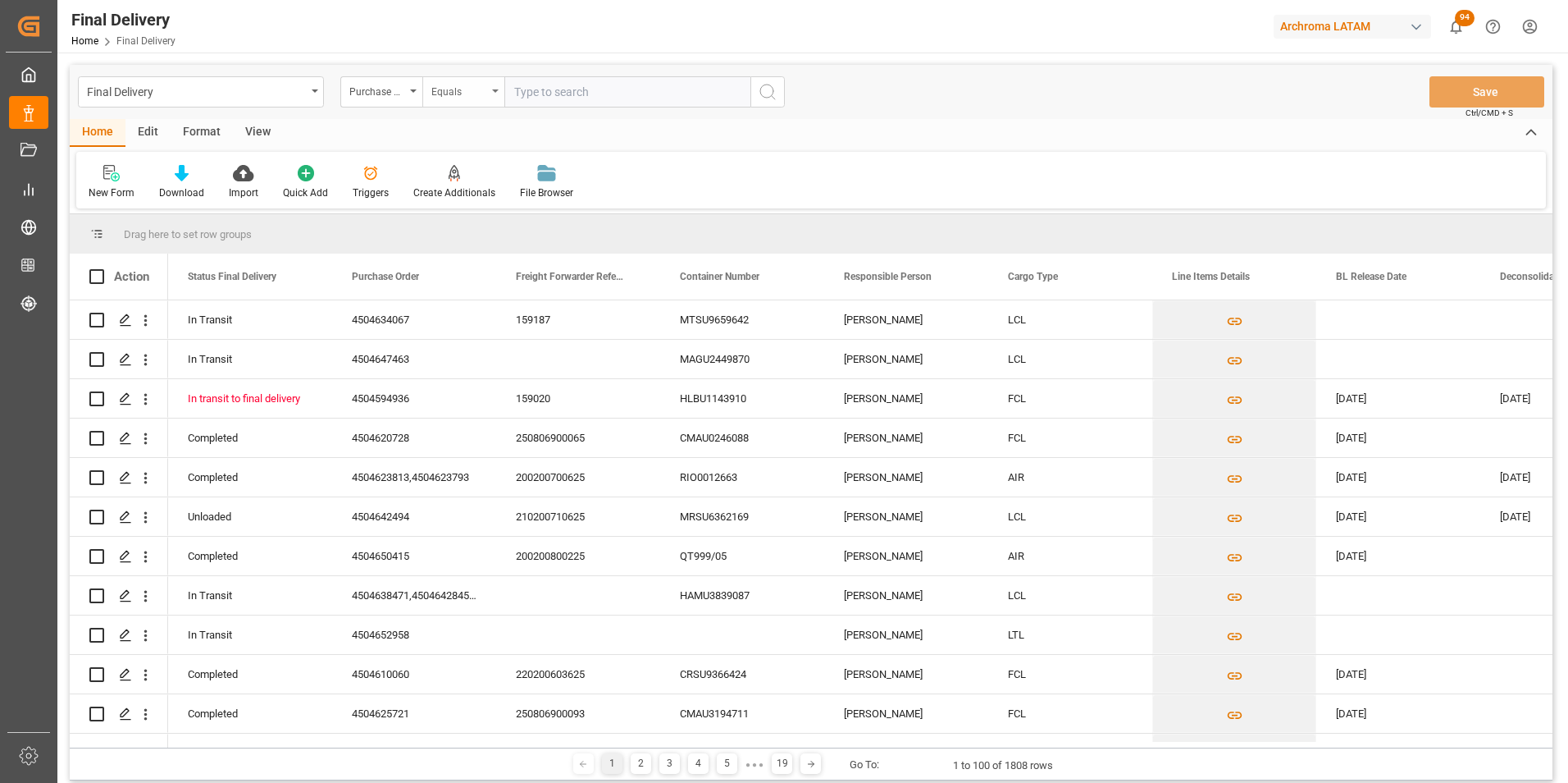
click at [453, 85] on div "Equals" at bounding box center [459, 90] width 56 height 19
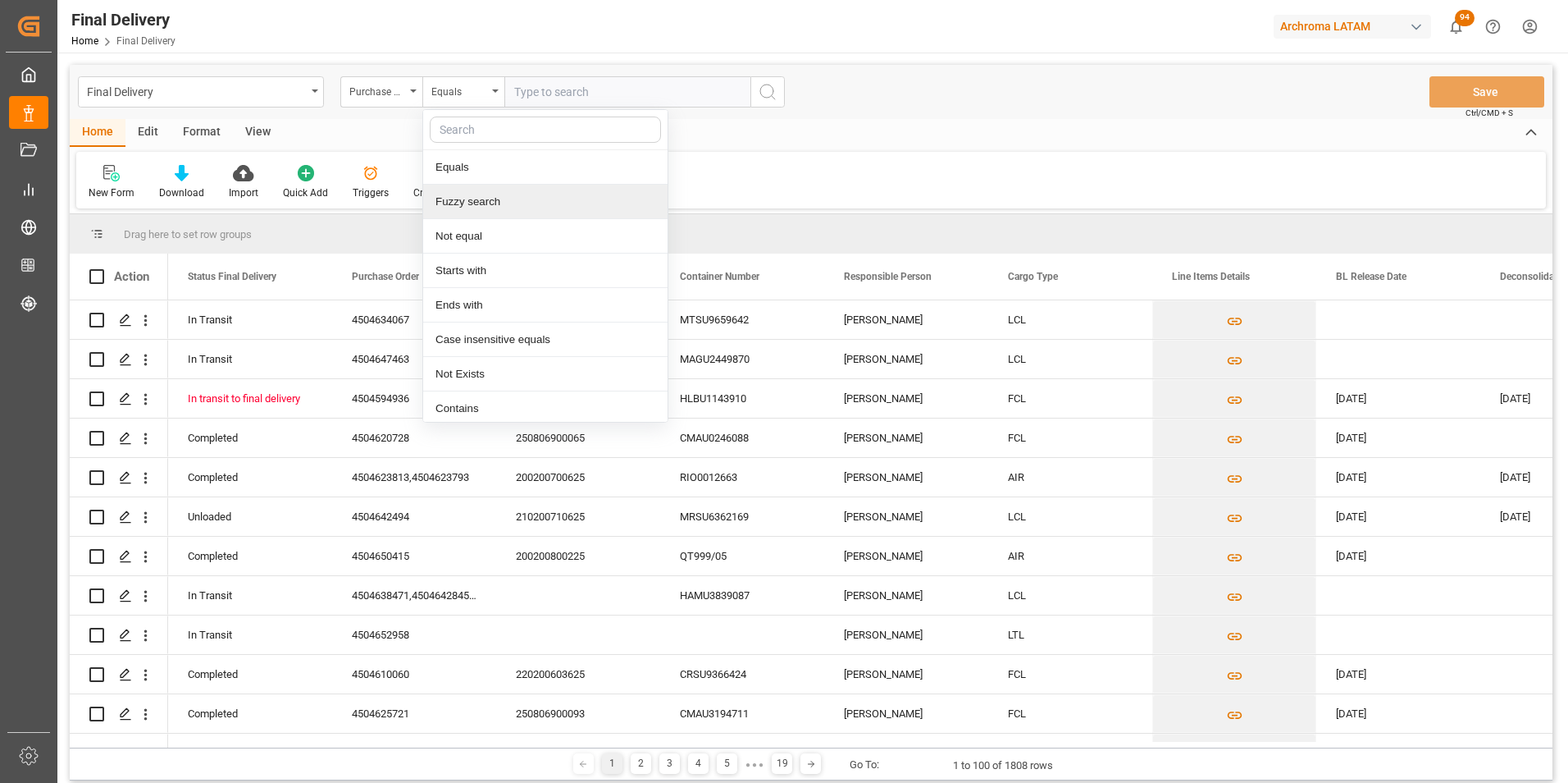
click at [479, 202] on div "Fuzzy search" at bounding box center [546, 201] width 245 height 34
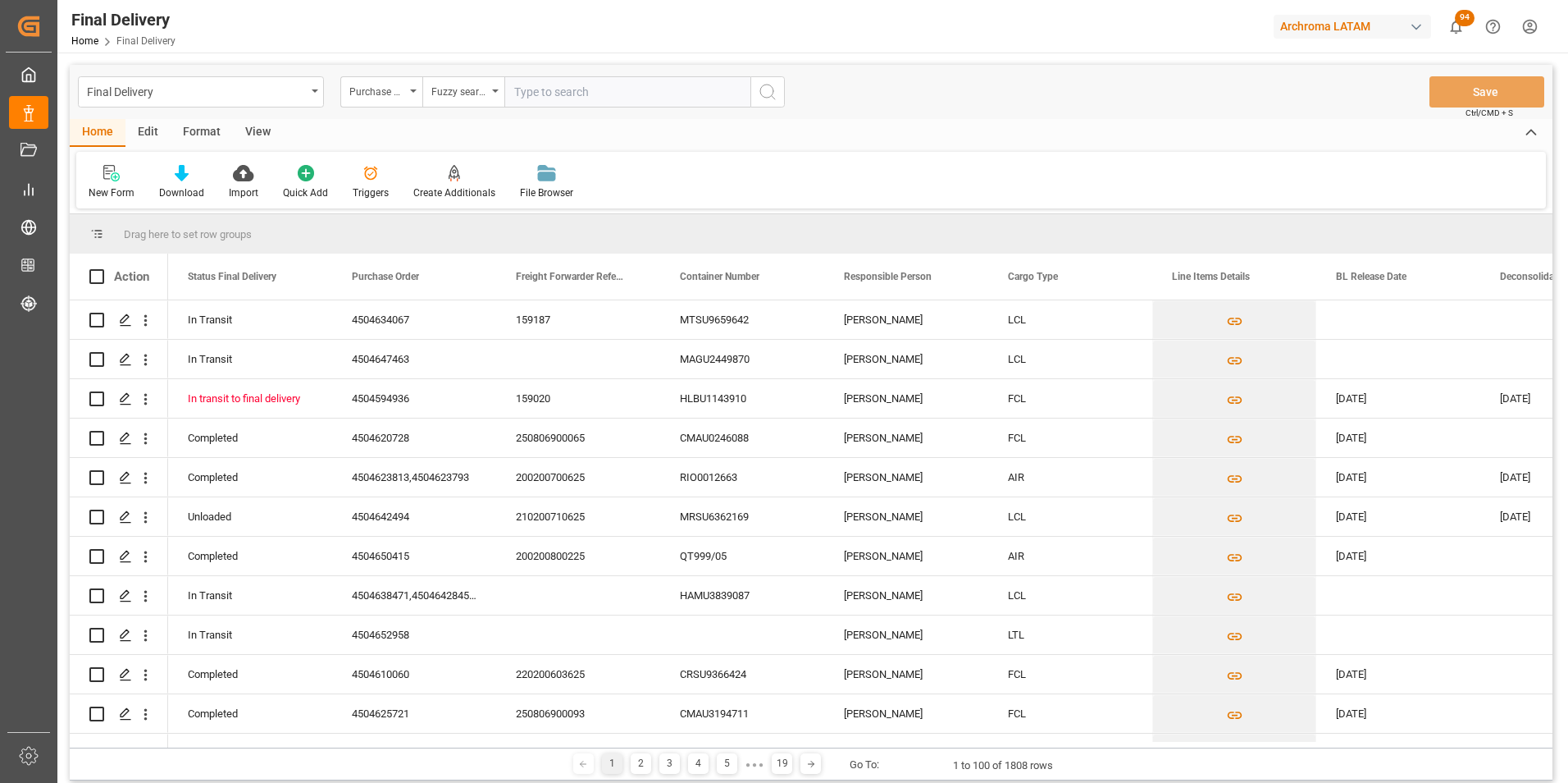
paste input "4504634067"
type input "4504634067"
click at [790, 82] on div "Final Delivery Purchase Order Fuzzy search 4504634067 Save Ctrl/CMD + S" at bounding box center [811, 91] width 1484 height 54
click at [775, 88] on icon "search button" at bounding box center [768, 91] width 20 height 20
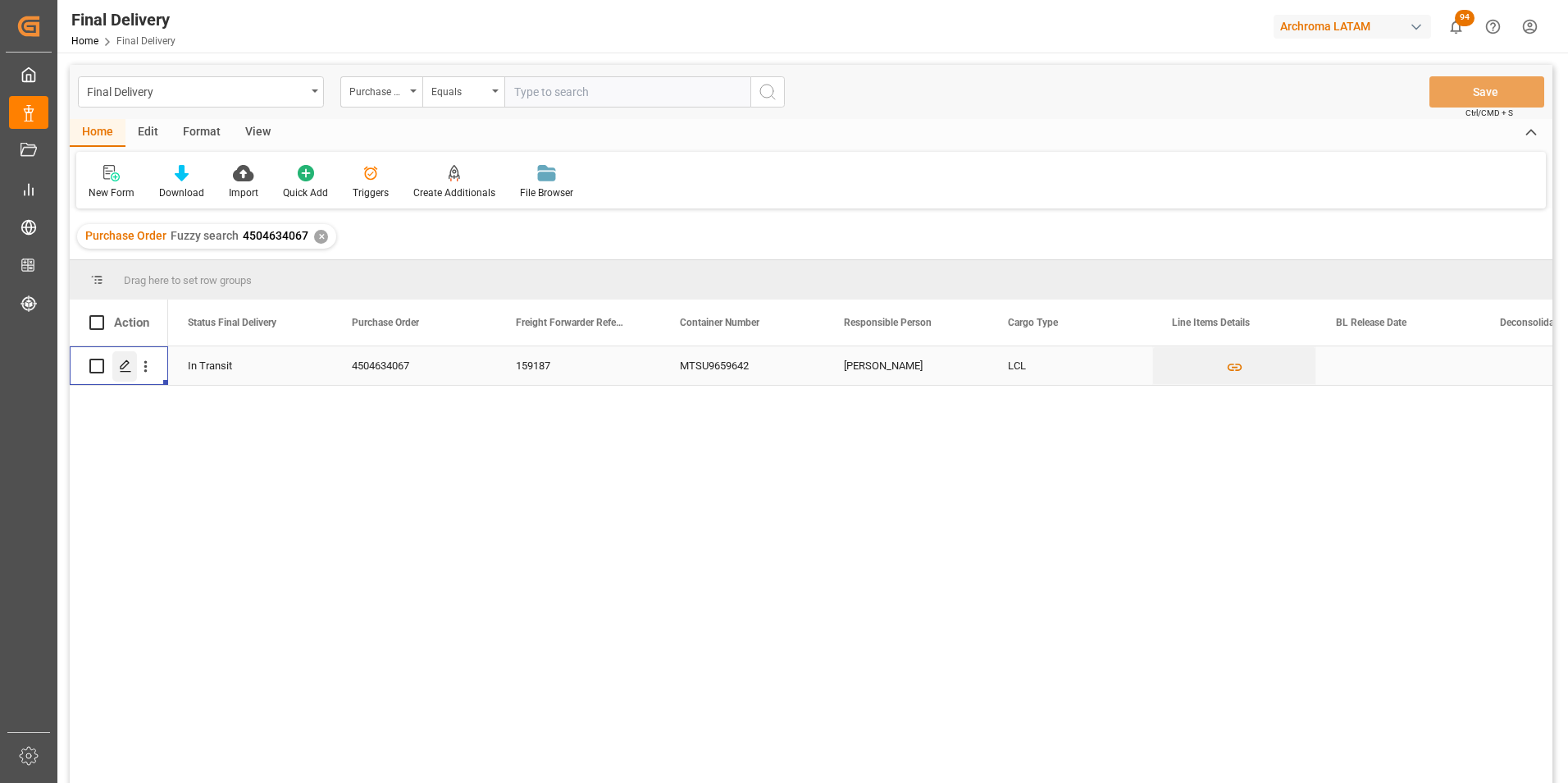
click at [127, 374] on div "Press SPACE to select this row." at bounding box center [124, 366] width 25 height 30
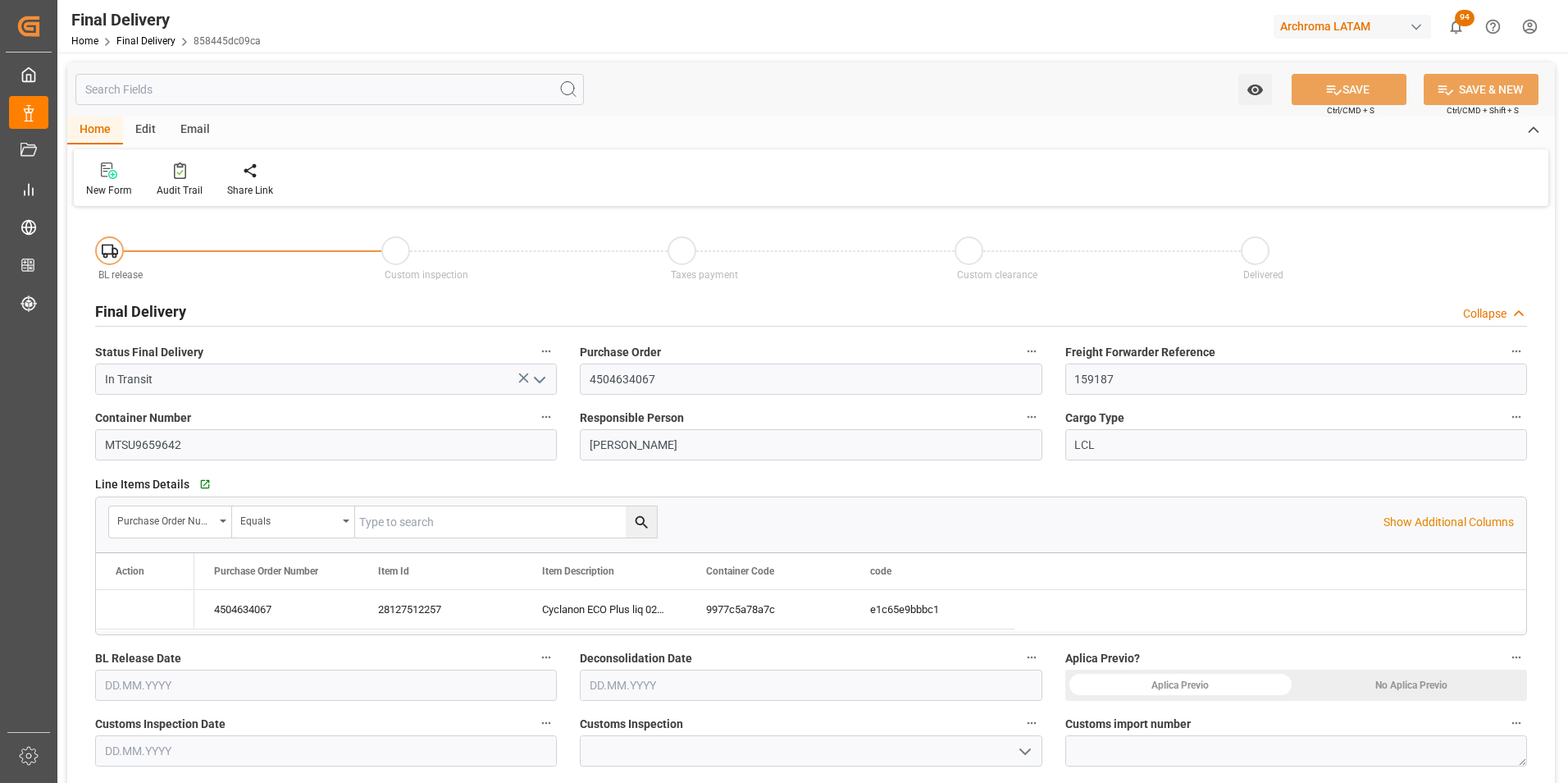
type input "11.08.2025"
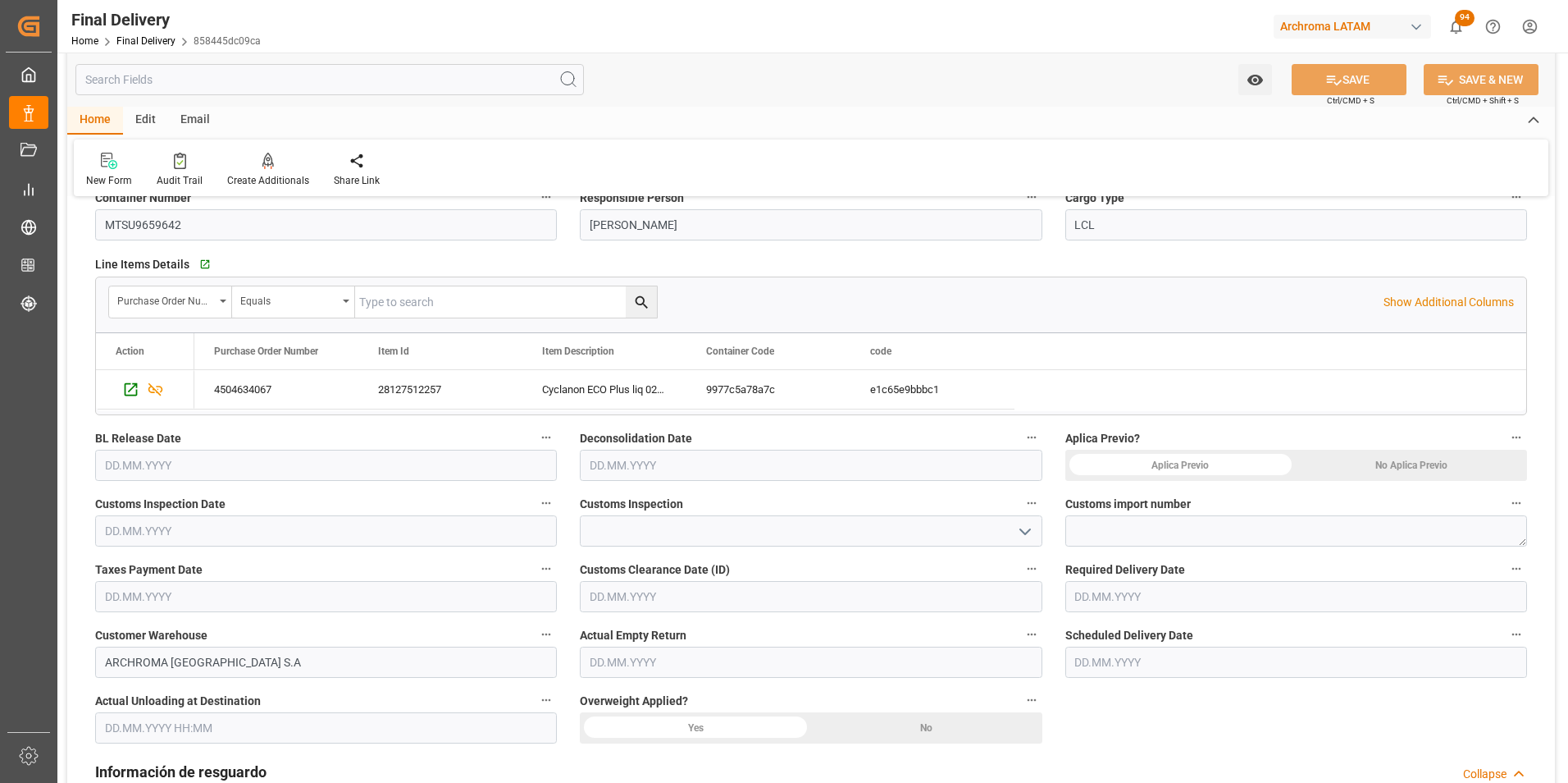
scroll to position [246, 0]
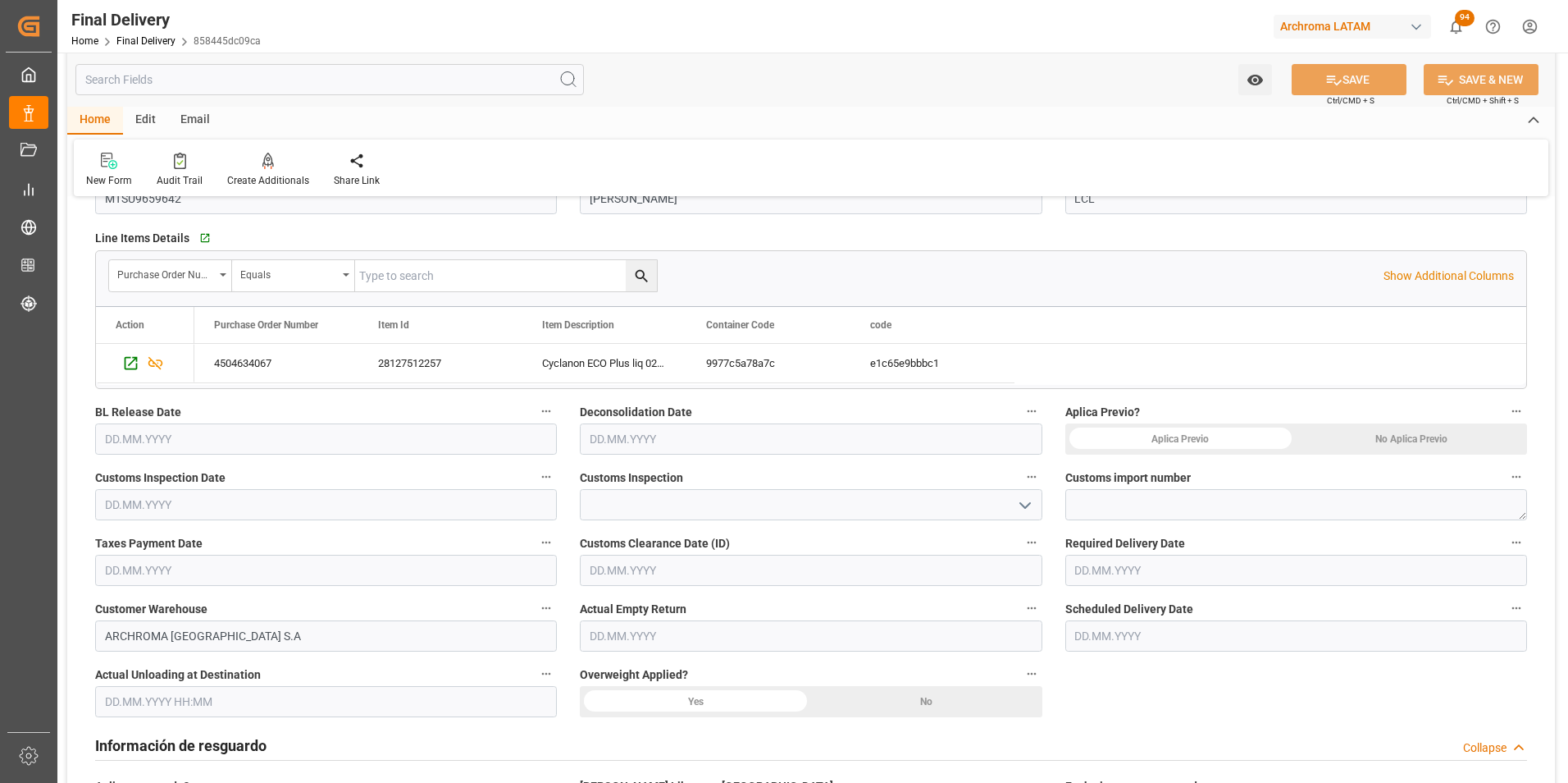
click at [115, 438] on input "text" at bounding box center [326, 438] width 462 height 31
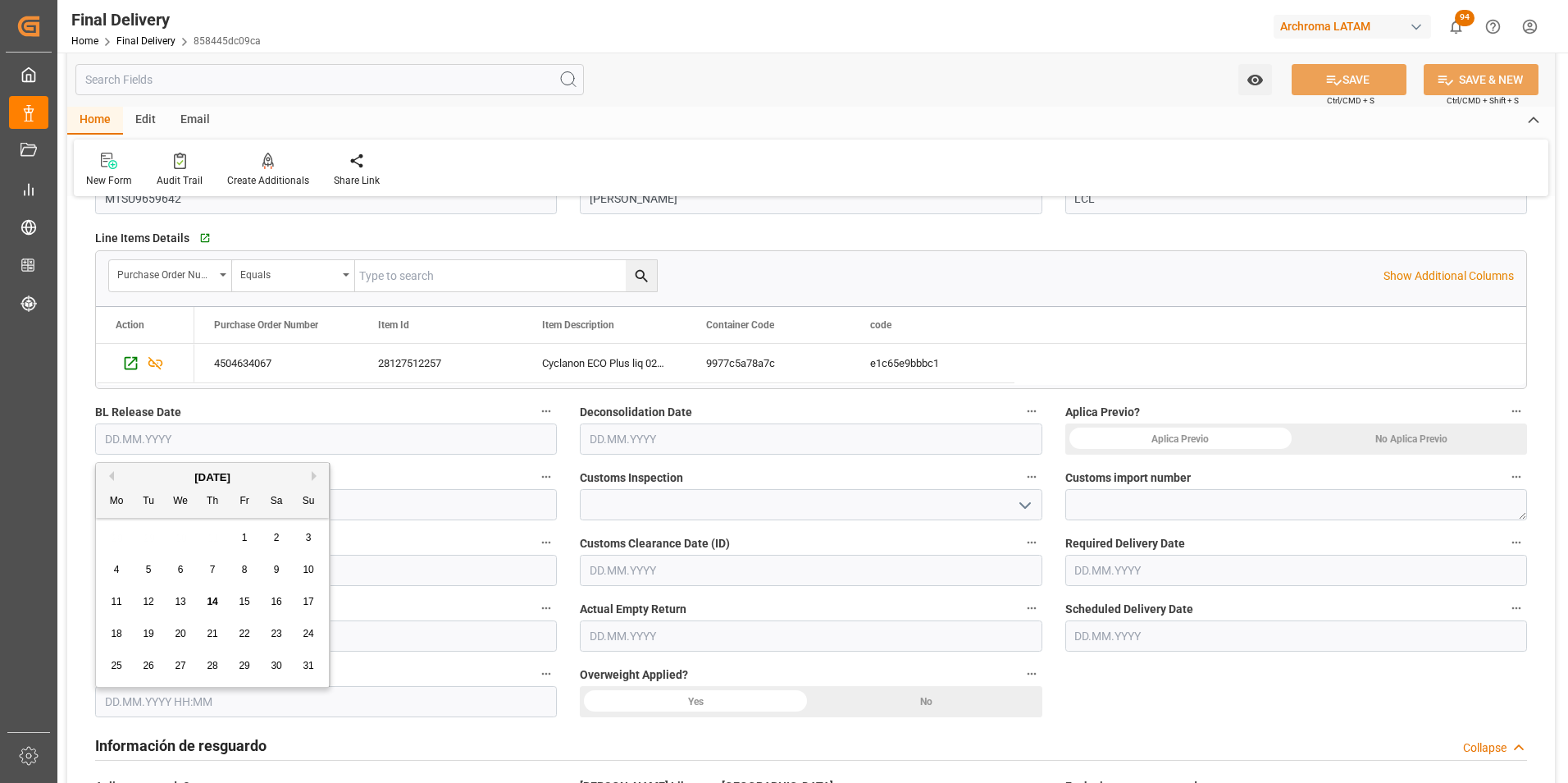
click at [185, 595] on span "13" at bounding box center [179, 601] width 10 height 11
type input "13.08.2025"
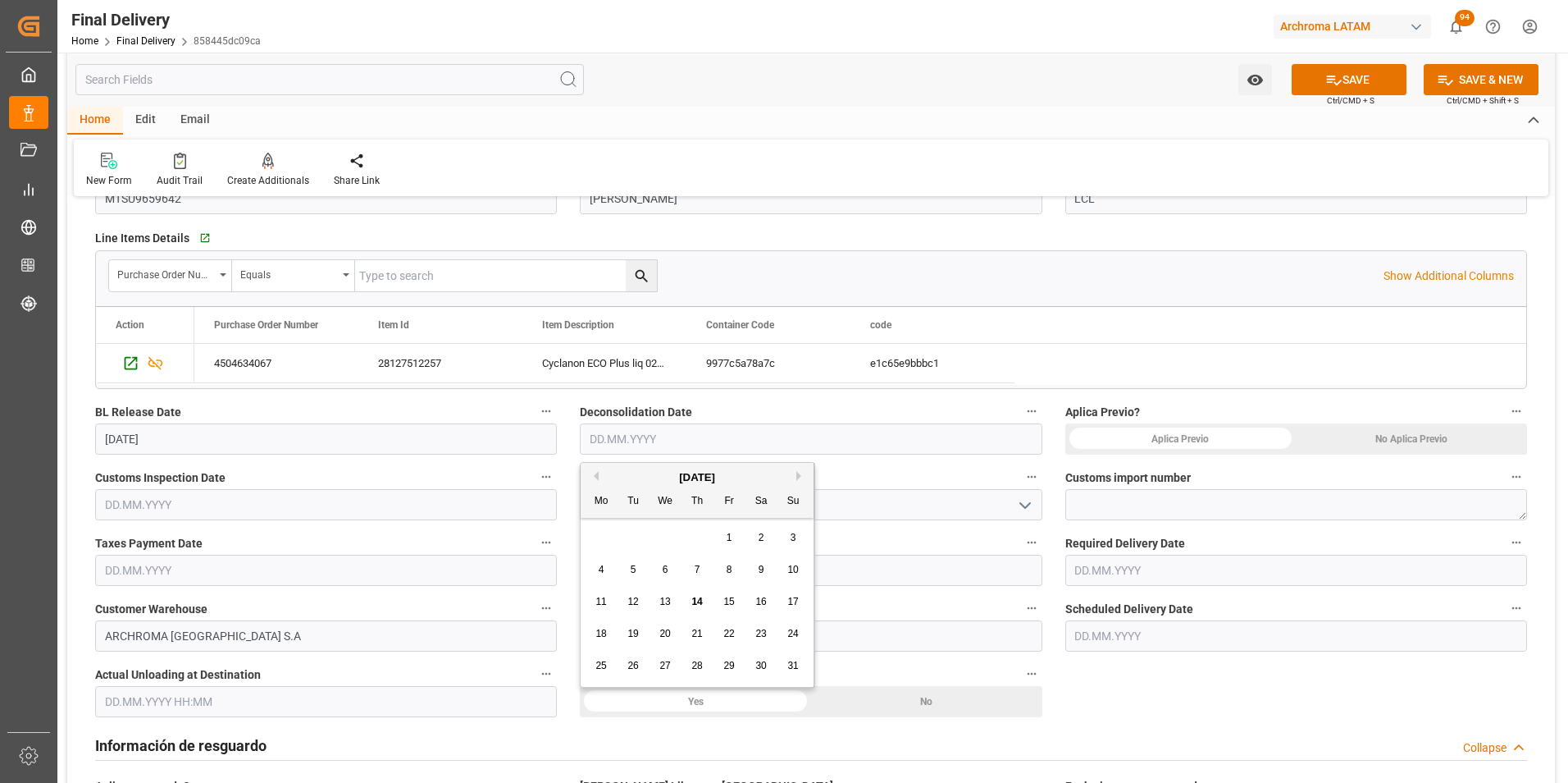
click at [589, 444] on input "text" at bounding box center [811, 438] width 462 height 31
click at [703, 595] on div "14" at bounding box center [698, 602] width 21 height 20
type input "14.08.2025"
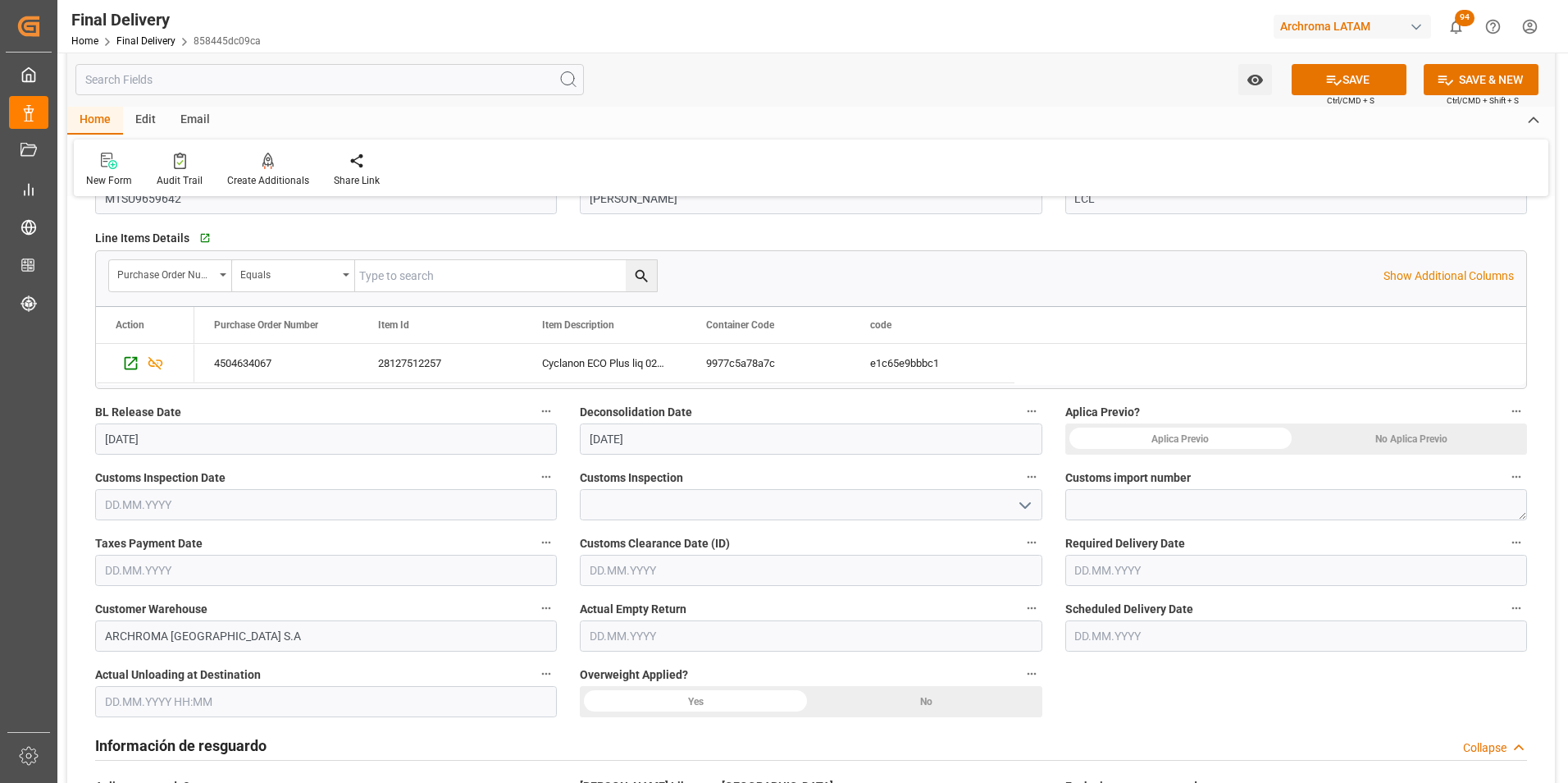
click at [1372, 446] on div "No Aplica Previo" at bounding box center [1412, 438] width 232 height 31
click at [1198, 501] on textarea at bounding box center [1297, 504] width 462 height 31
paste textarea "118-2025-10-330984-01-8-00"
type textarea "118-2025-10-330984-01-8-00"
click at [152, 503] on input "text" at bounding box center [326, 504] width 462 height 31
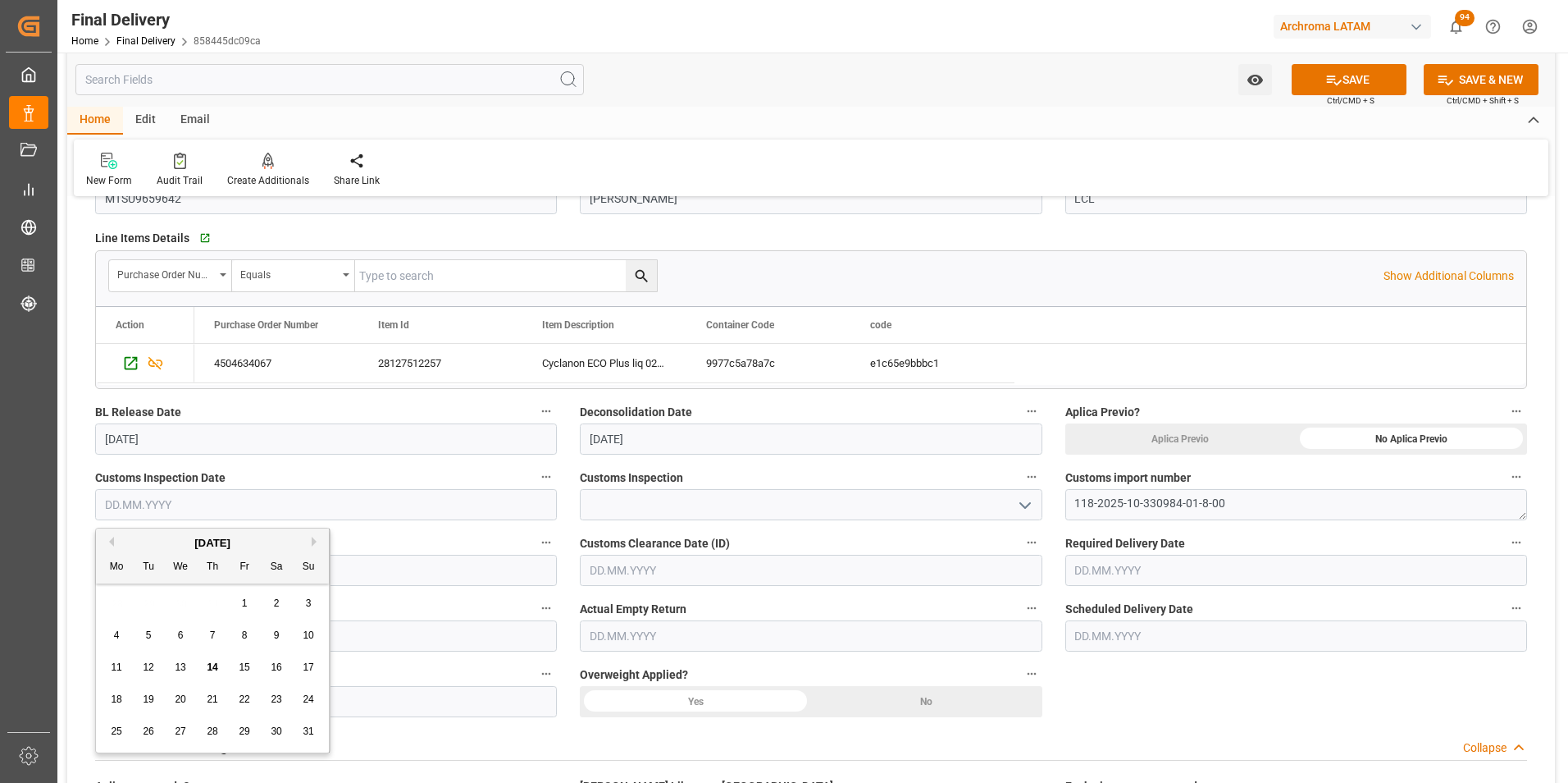
click at [217, 635] on div "7" at bounding box center [213, 635] width 21 height 20
type input "07.08.2025"
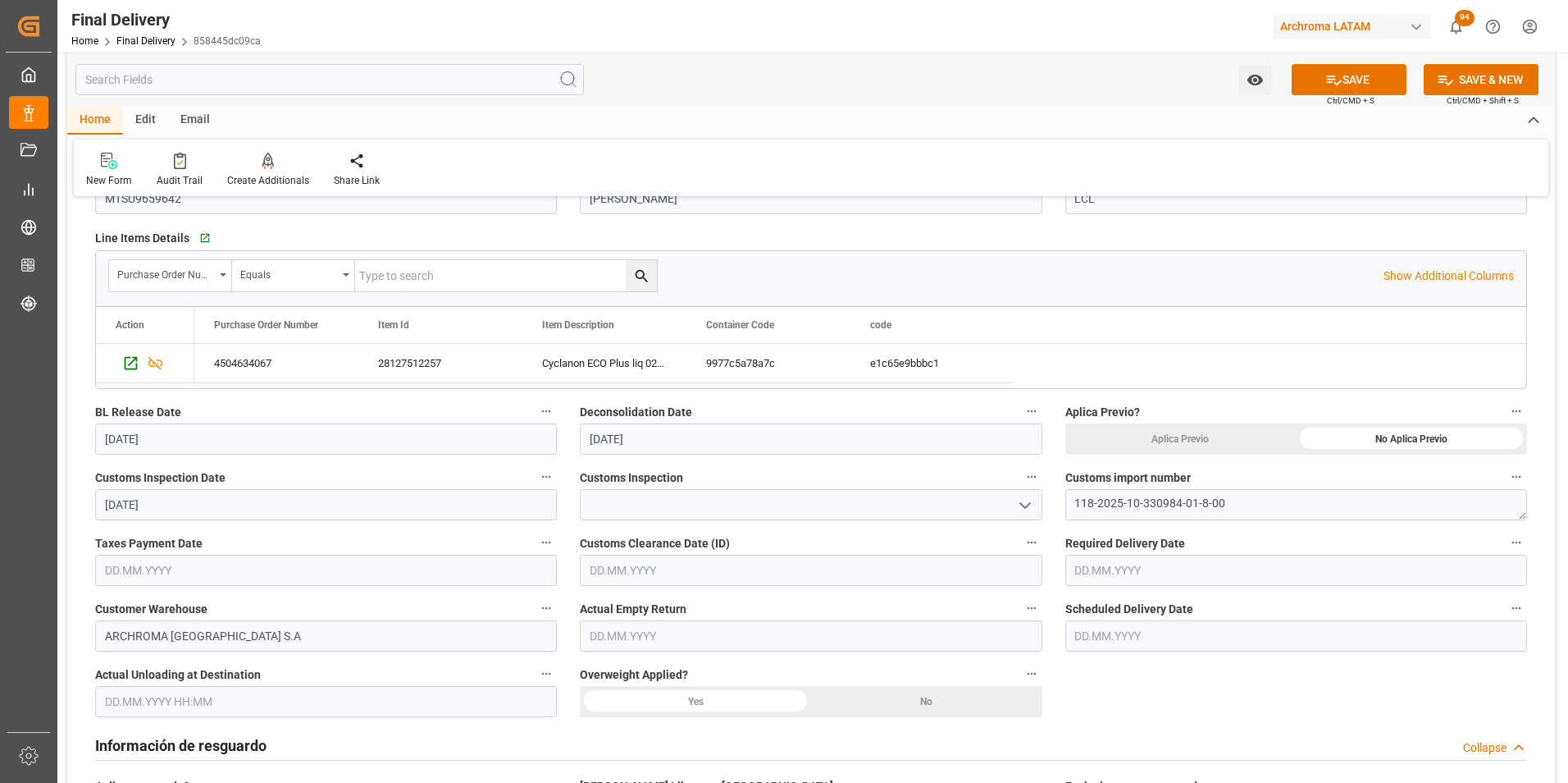
click at [1022, 507] on icon "open menu" at bounding box center [1025, 505] width 20 height 20
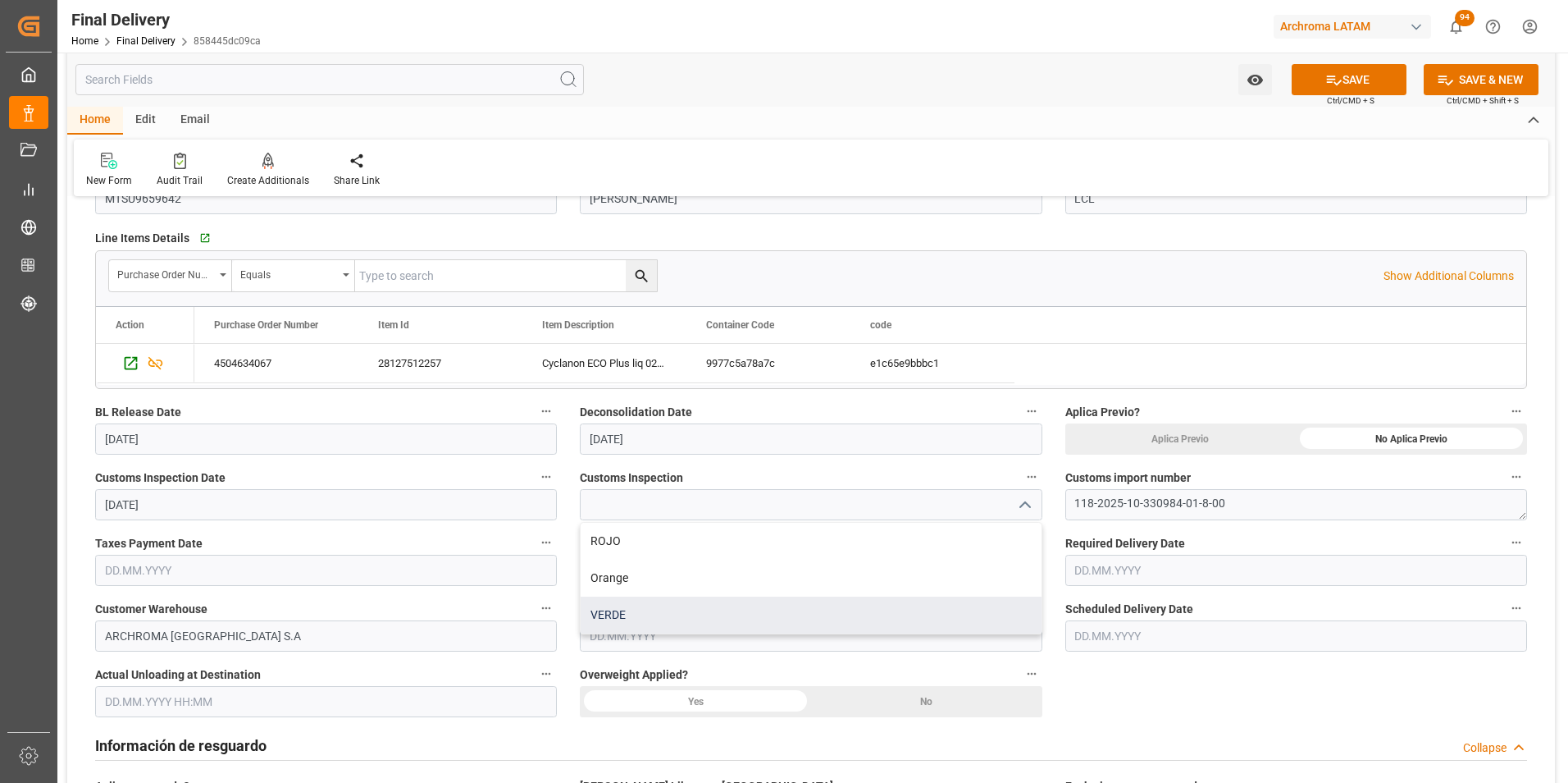
click at [677, 604] on div "VERDE" at bounding box center [811, 614] width 460 height 37
type input "VERDE"
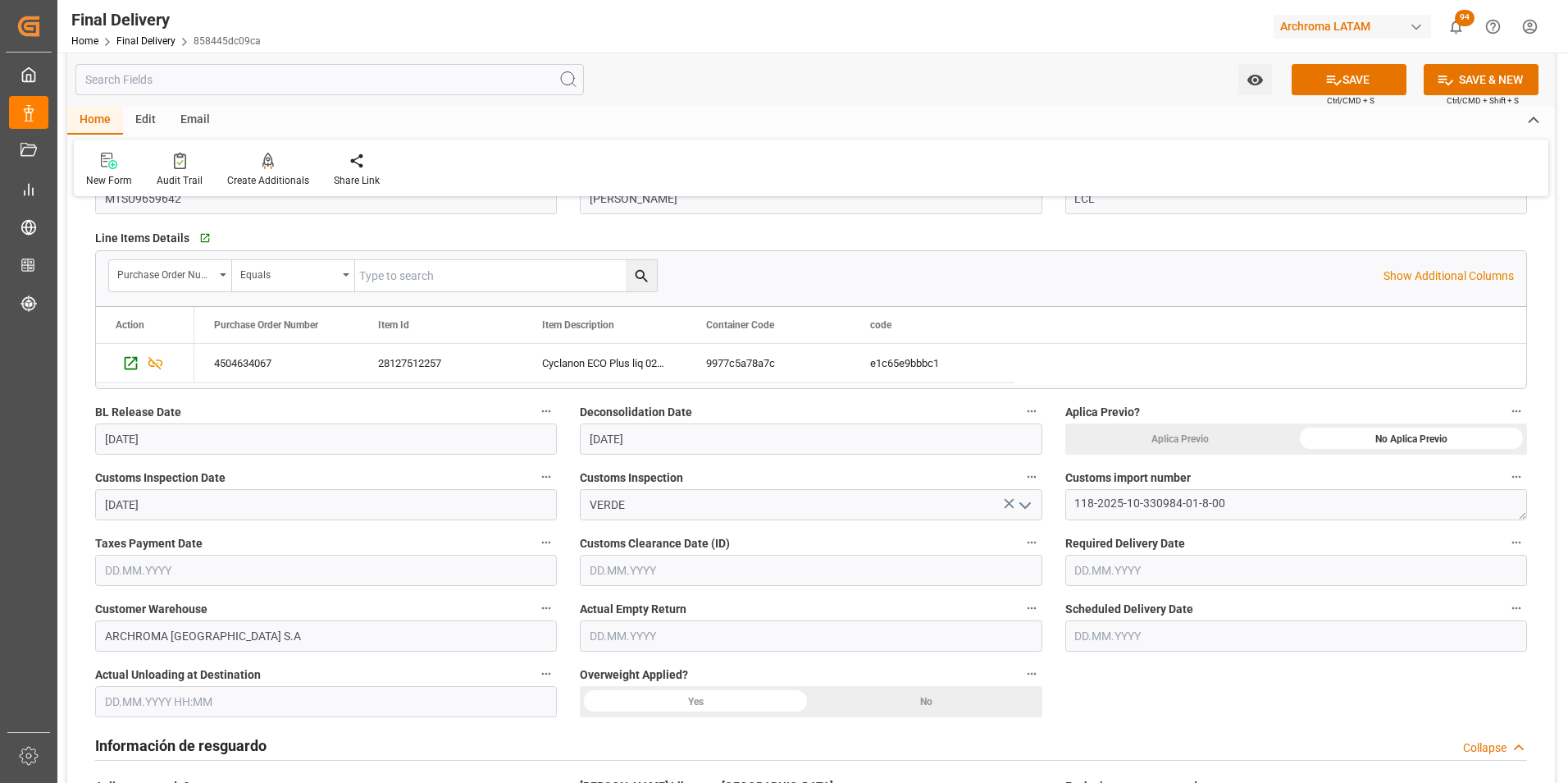
click at [144, 500] on input "07.08.2025" at bounding box center [326, 504] width 462 height 31
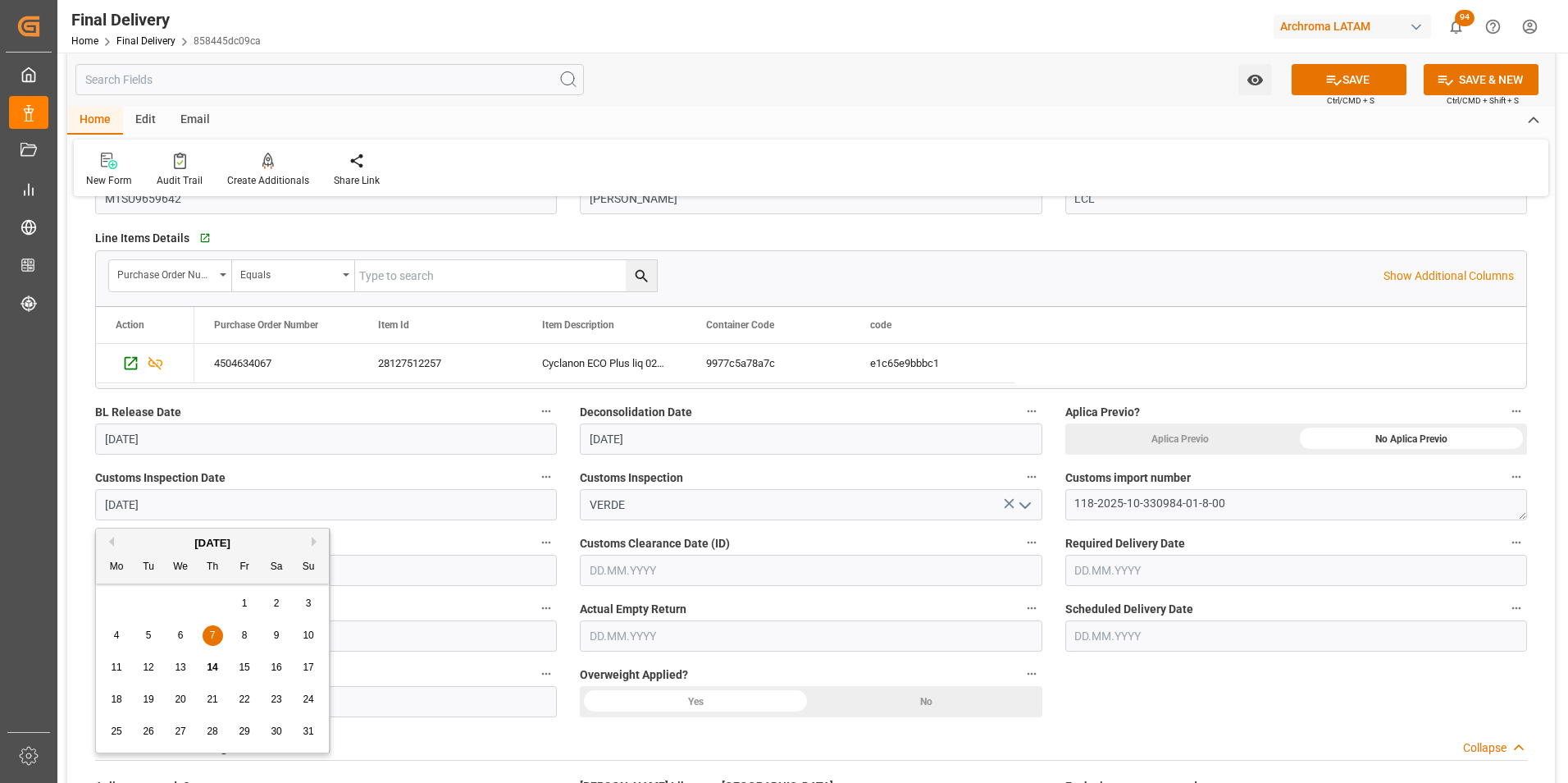
click at [211, 662] on span "14" at bounding box center [212, 667] width 10 height 11
type input "14.08.2025"
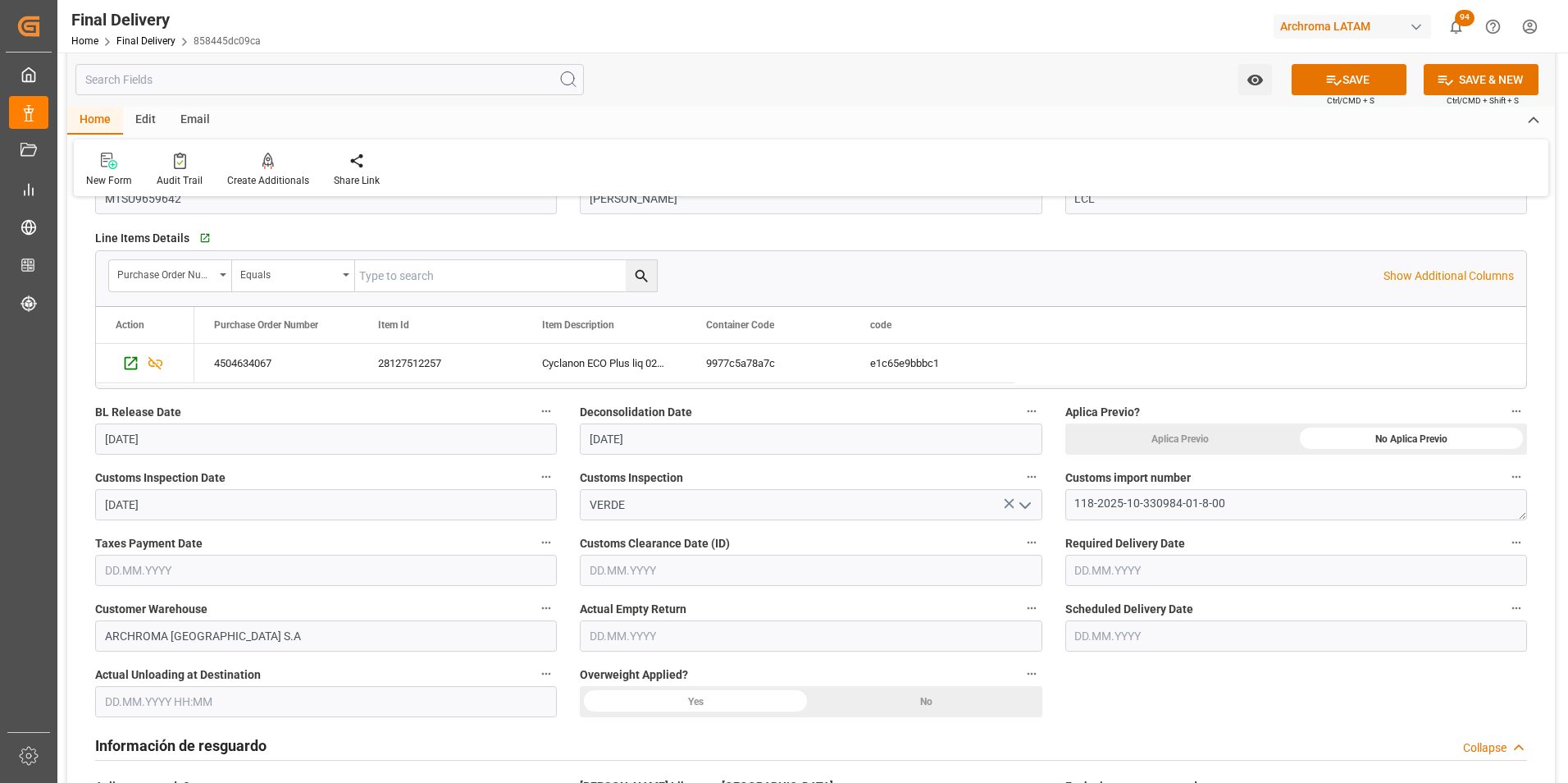
click at [136, 571] on input "text" at bounding box center [326, 569] width 462 height 31
drag, startPoint x: 213, startPoint y: 420, endPoint x: 235, endPoint y: 444, distance: 32.6
click at [213, 420] on span "7" at bounding box center [213, 422] width 6 height 11
type input "07.08.2025"
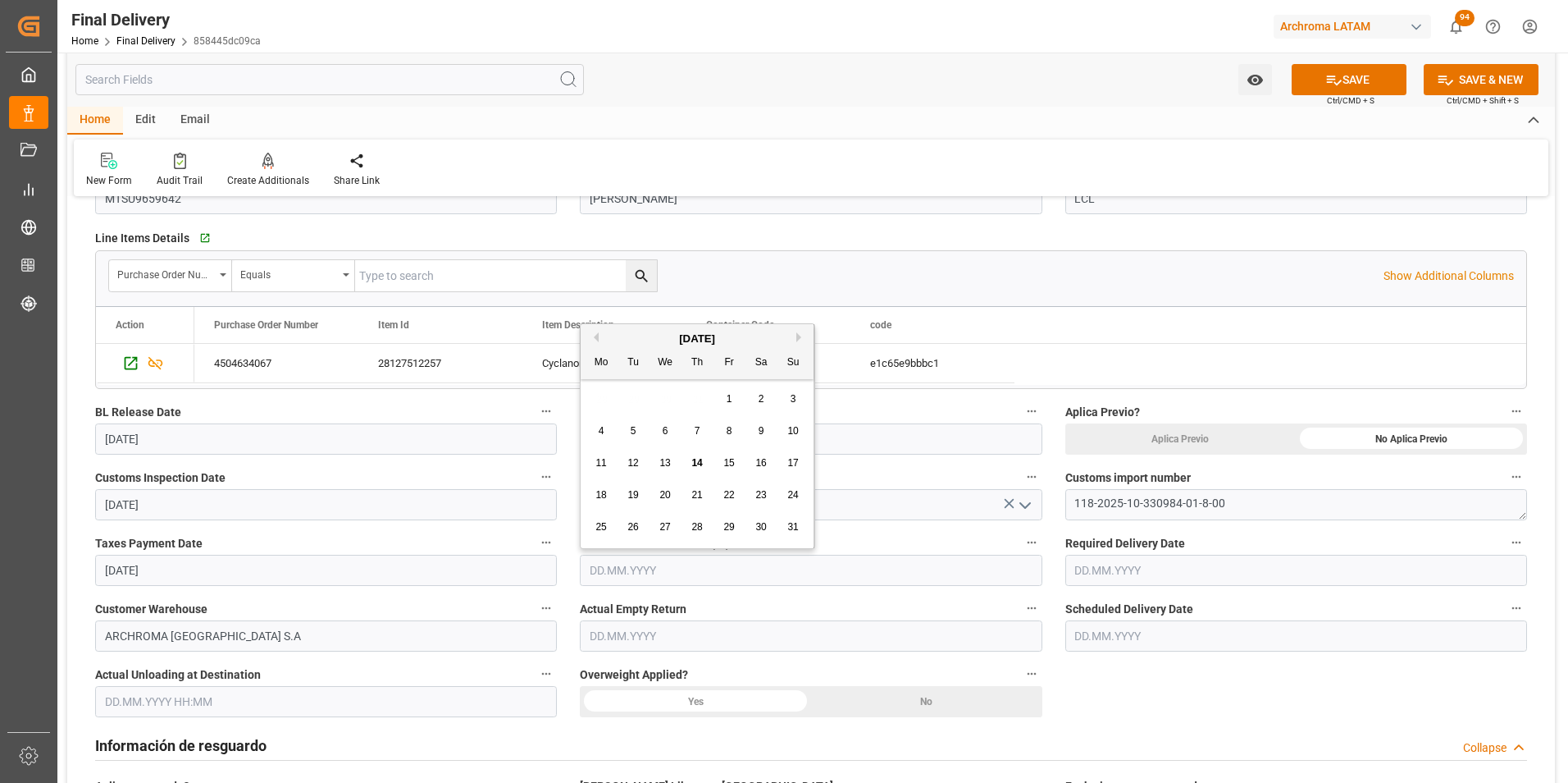
click at [662, 567] on input "text" at bounding box center [811, 569] width 462 height 31
click at [695, 450] on span "14" at bounding box center [697, 455] width 10 height 11
type input "14.08.2025"
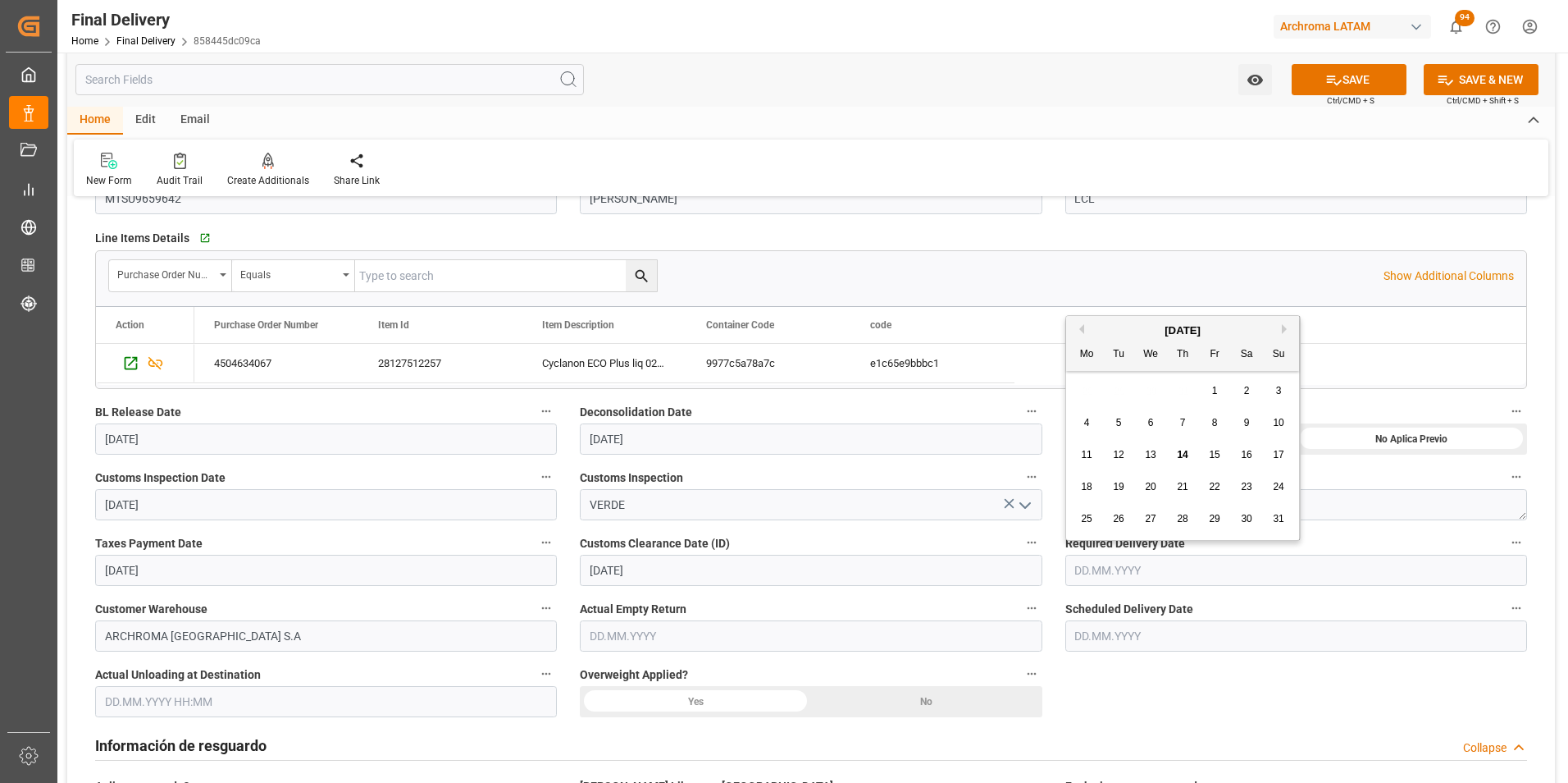
click at [1083, 574] on input "text" at bounding box center [1297, 569] width 462 height 31
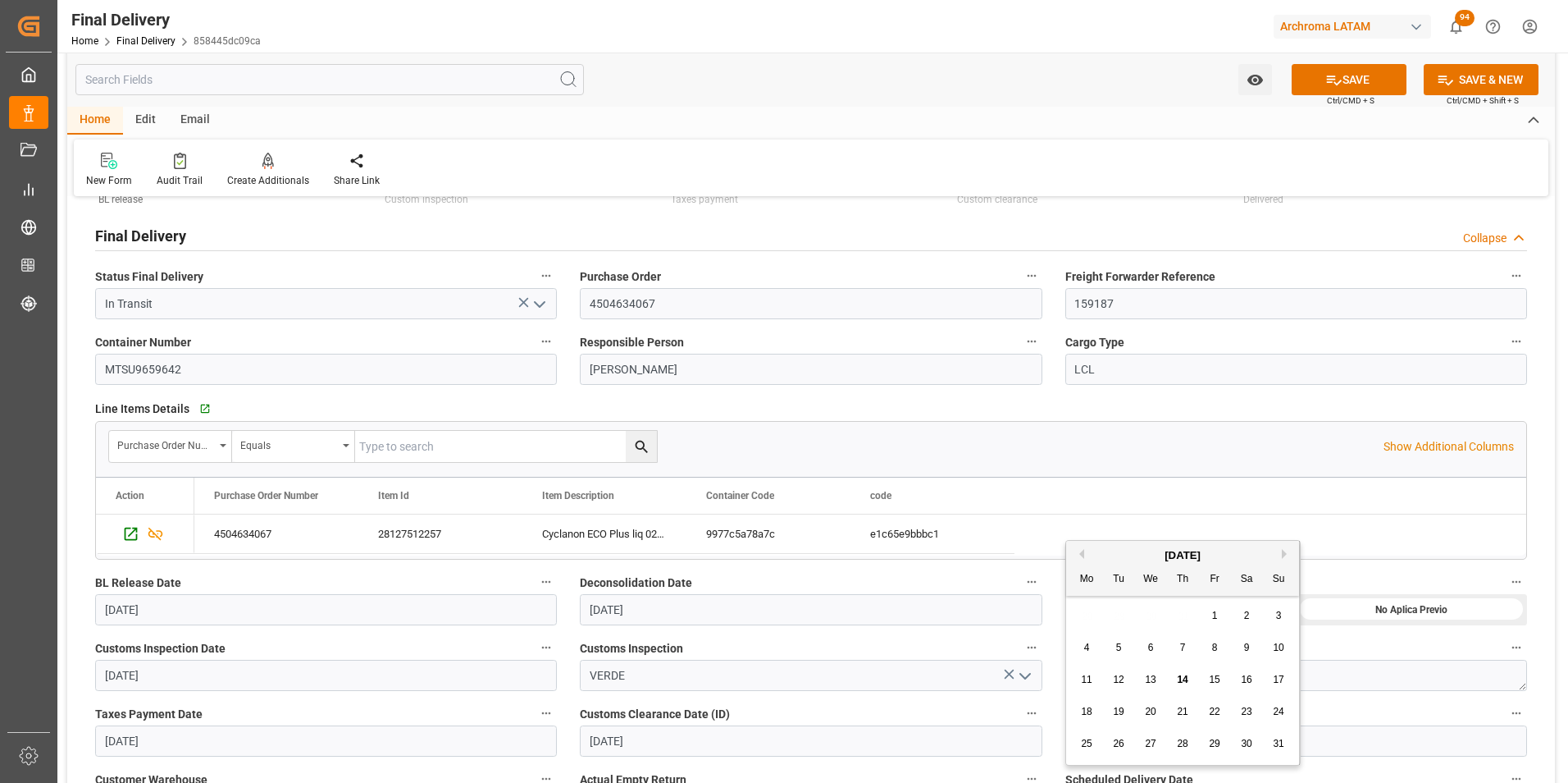
scroll to position [0, 0]
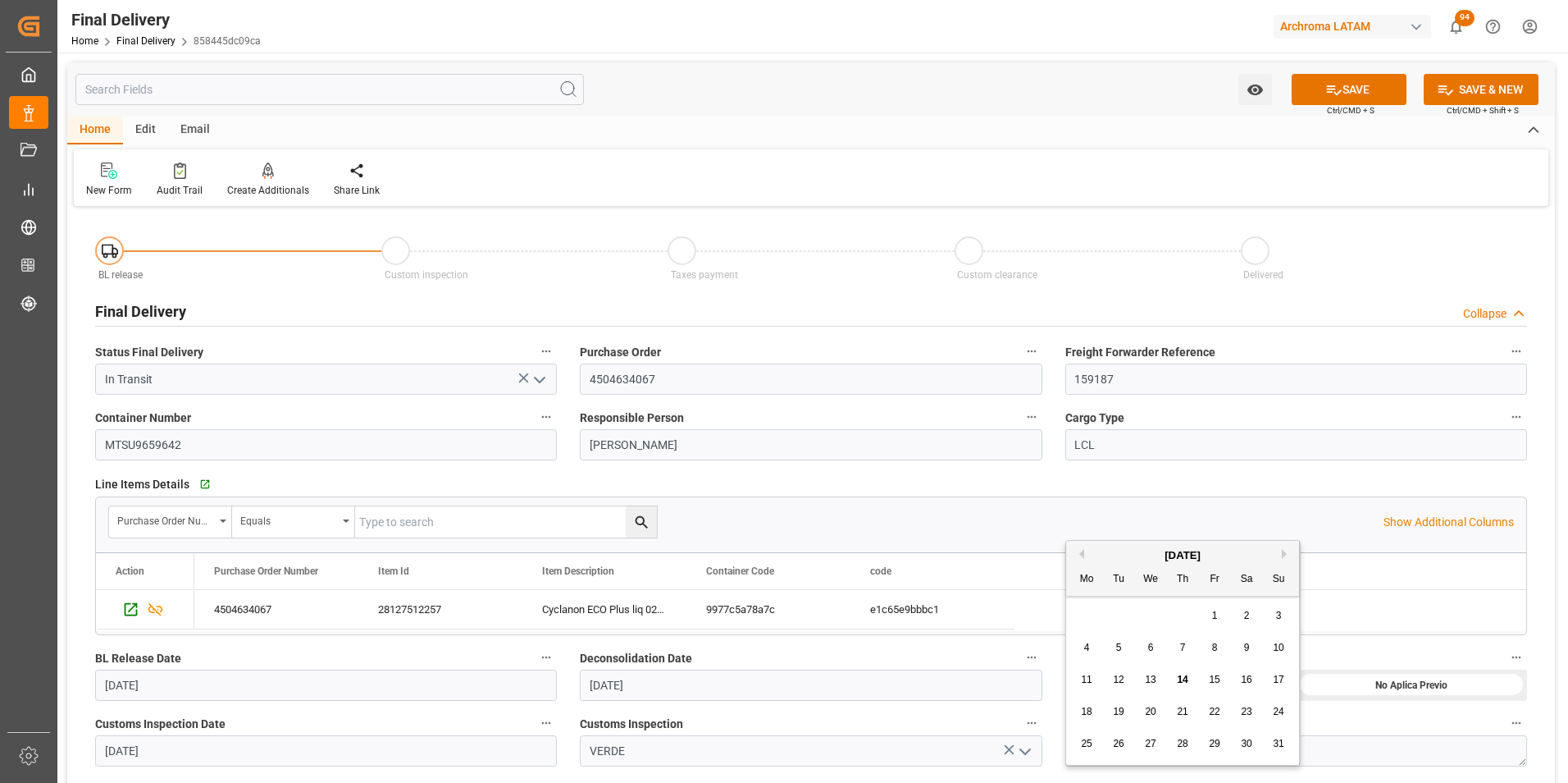
click at [1127, 708] on div "19" at bounding box center [1119, 712] width 21 height 20
type input "19.08.2025"
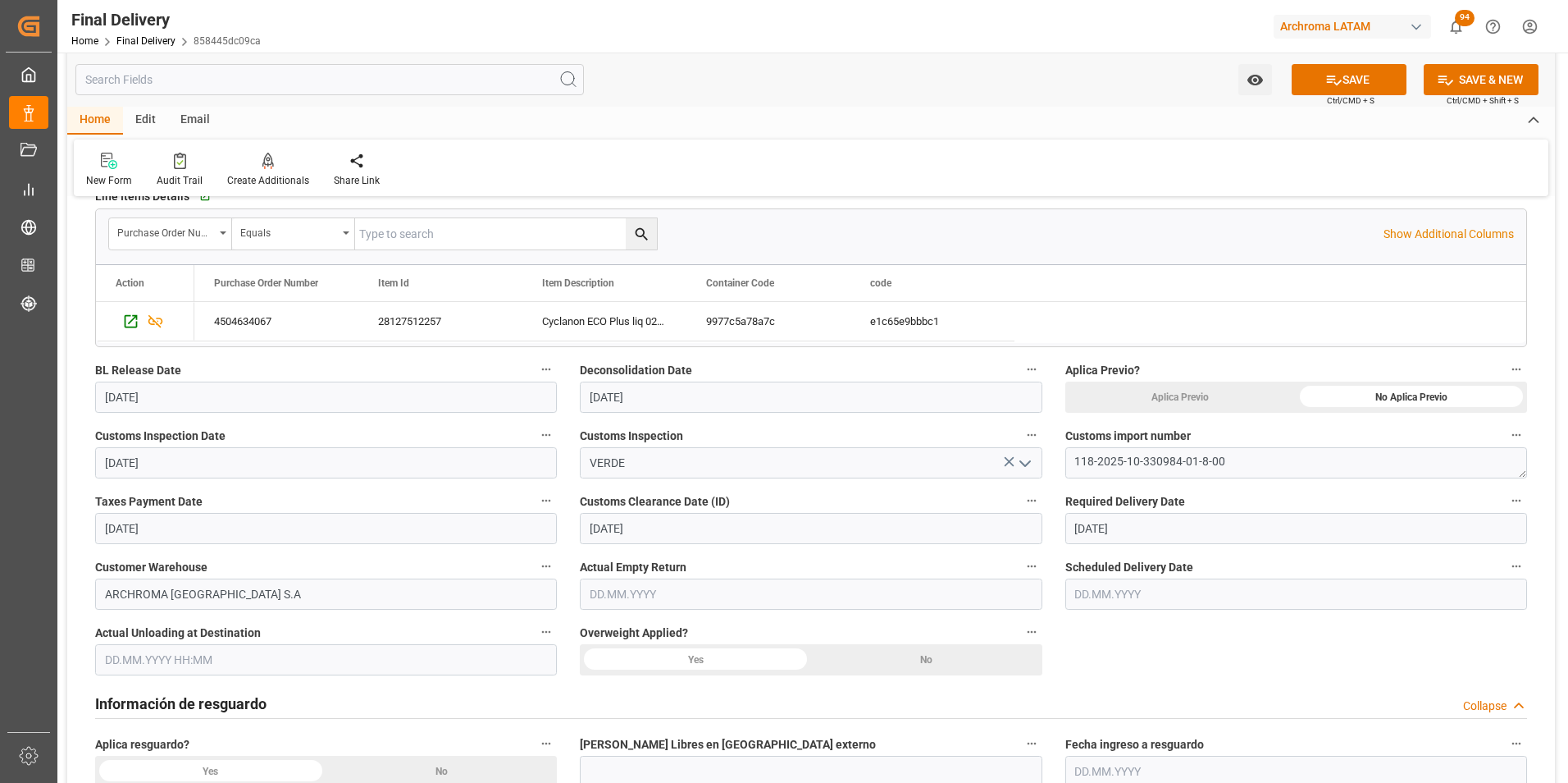
scroll to position [328, 0]
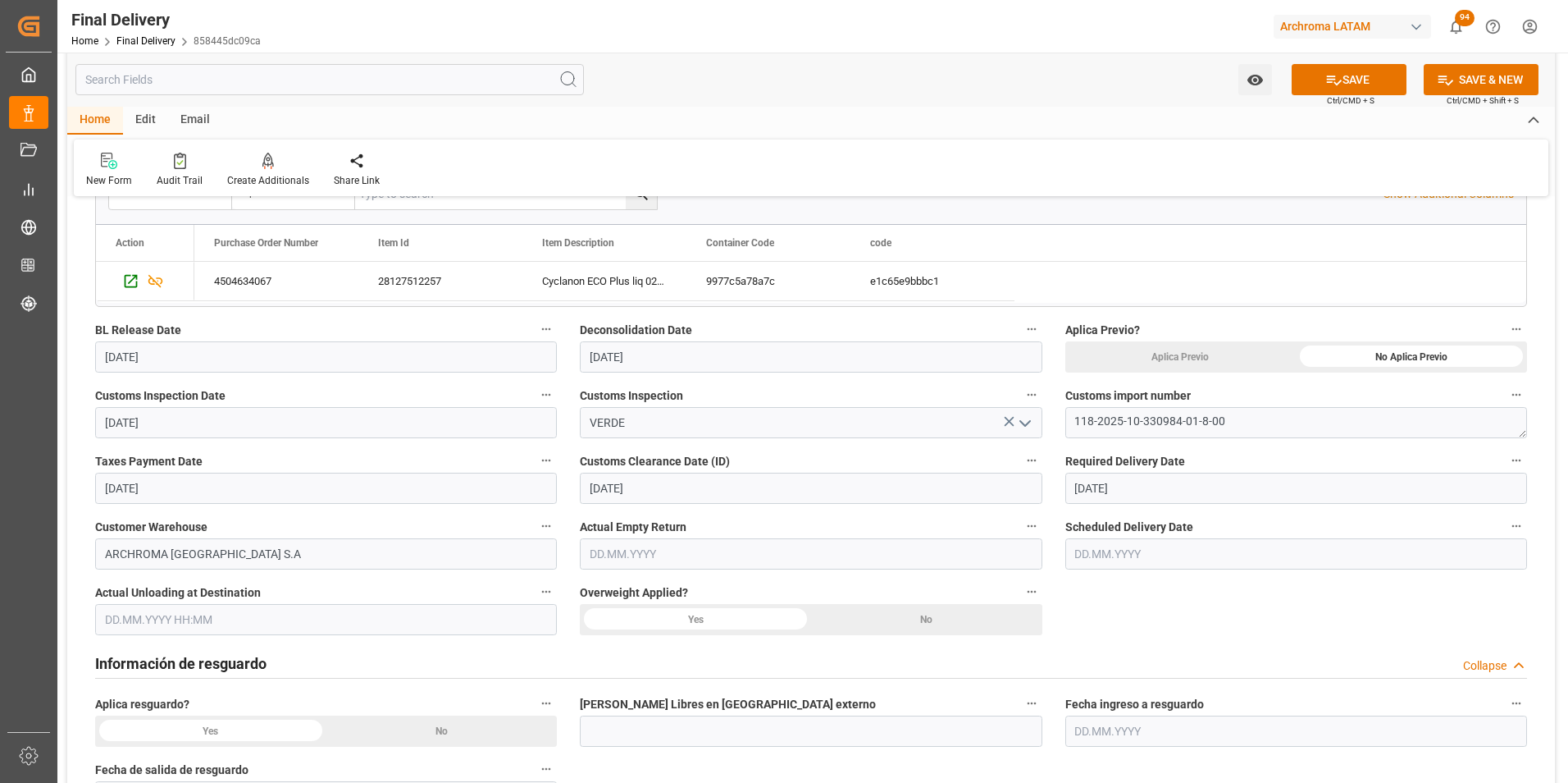
click at [1122, 555] on input "text" at bounding box center [1297, 553] width 462 height 31
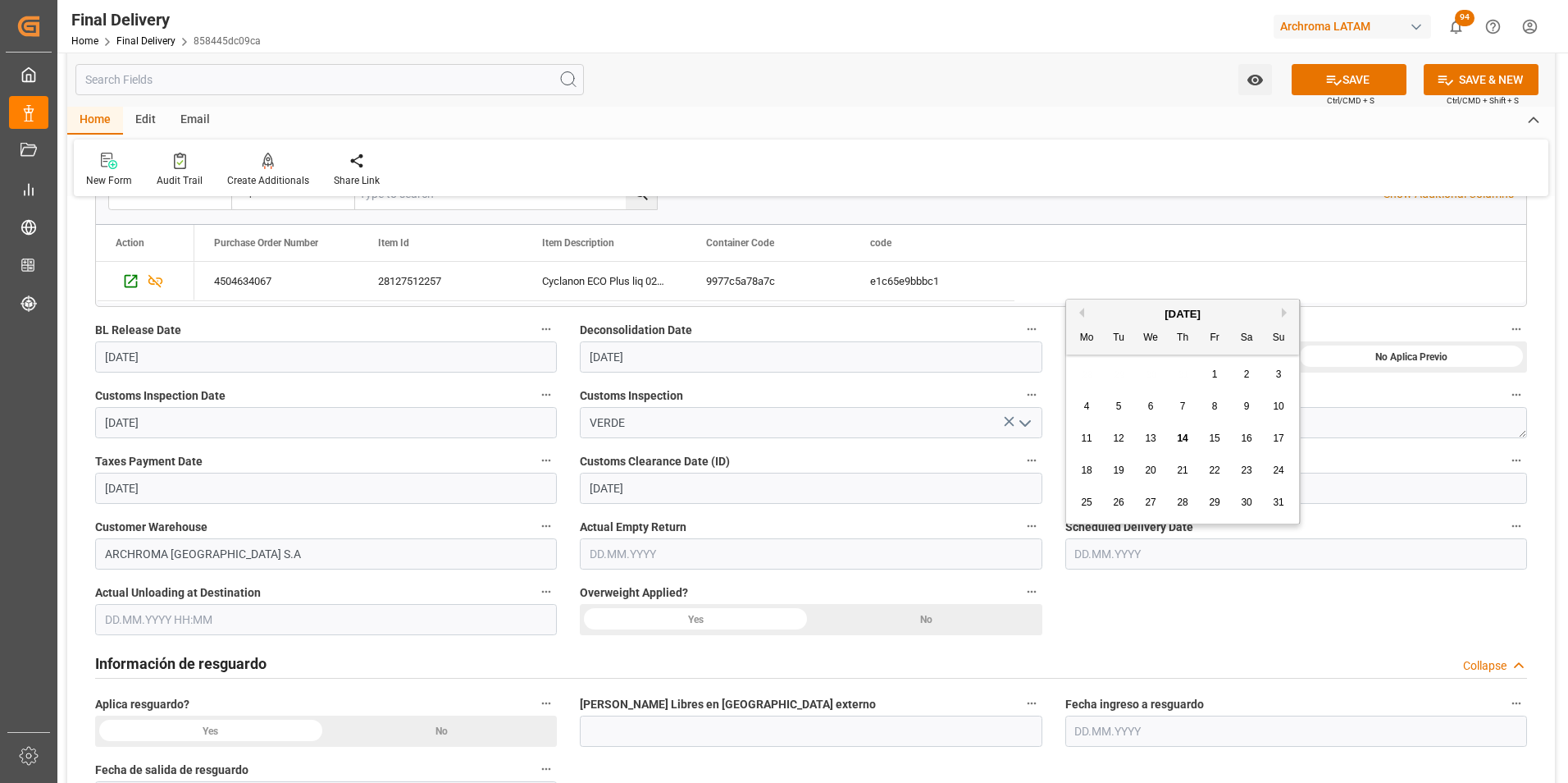
click at [1217, 438] on span "15" at bounding box center [1214, 438] width 10 height 11
type input "[DATE]"
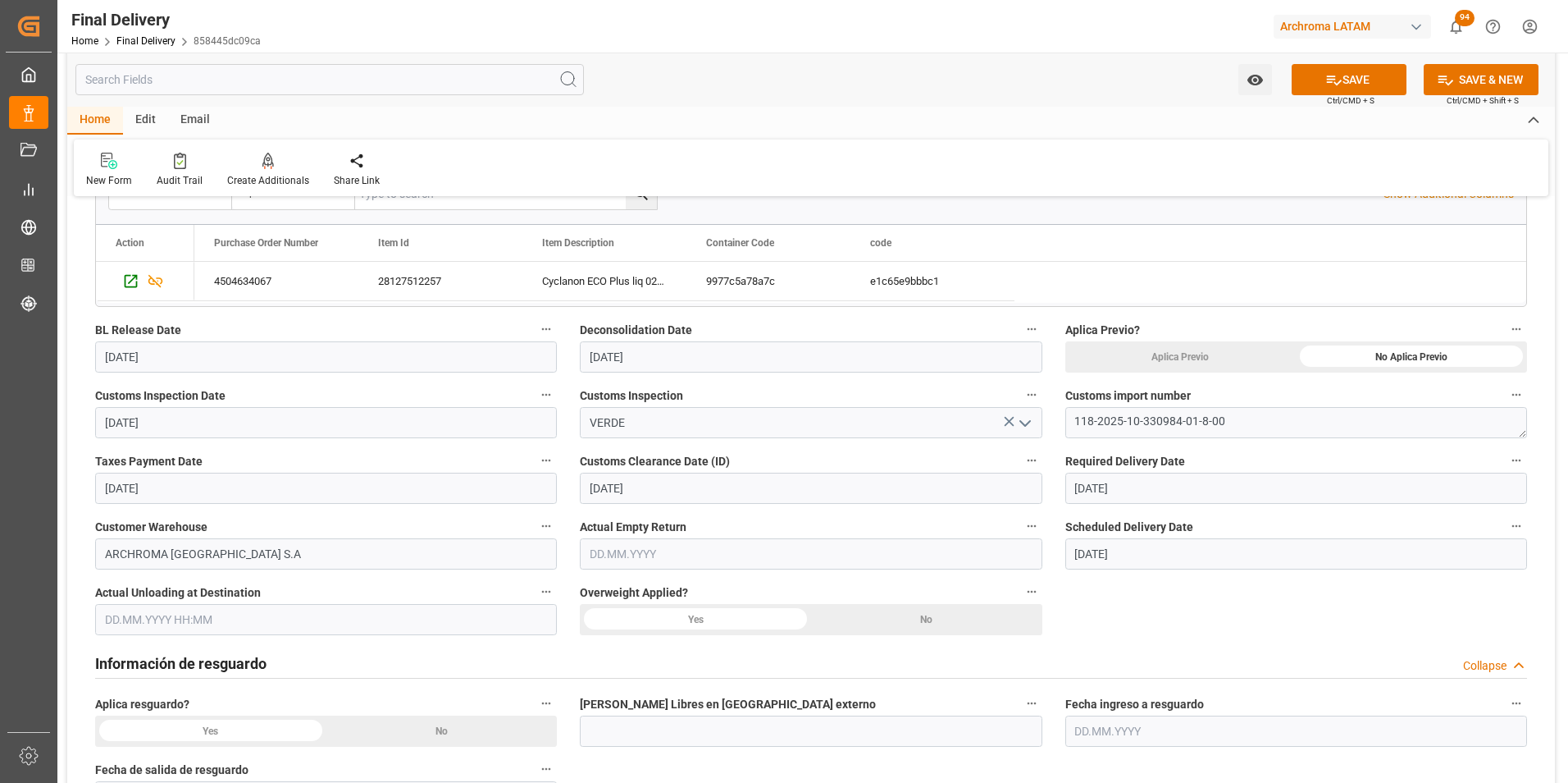
click at [1297, 372] on div "No" at bounding box center [1412, 357] width 232 height 31
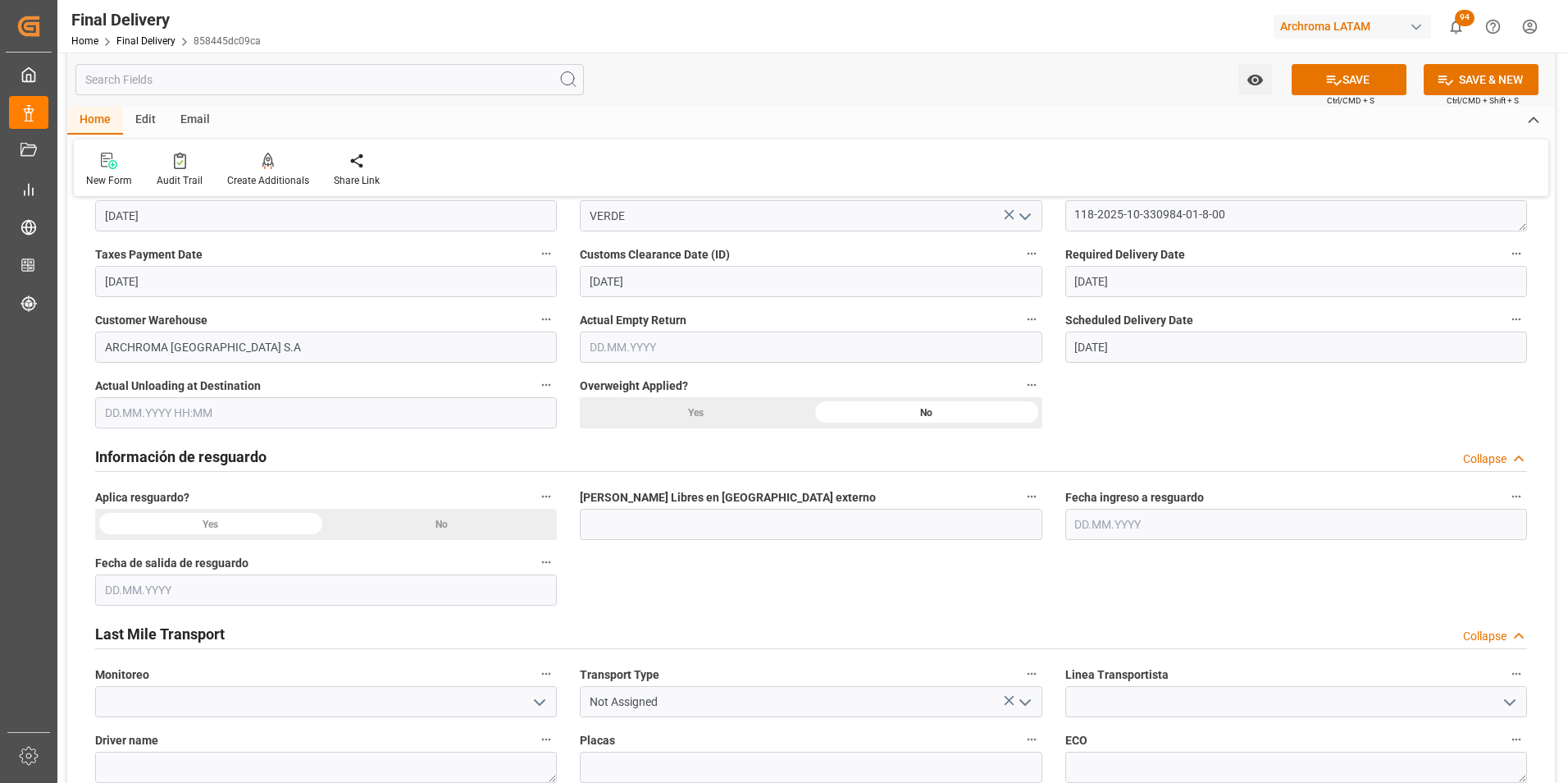
scroll to position [574, 0]
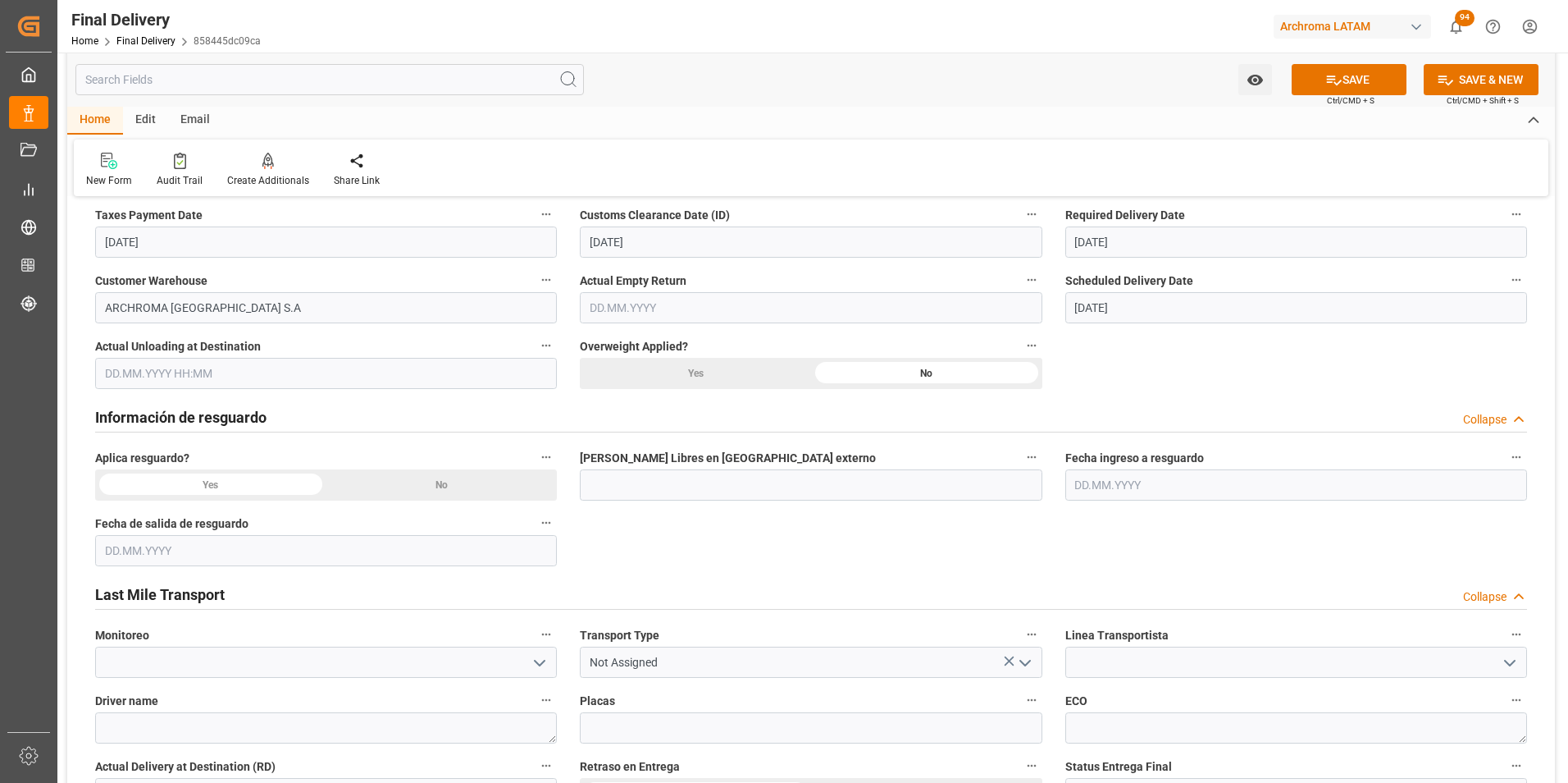
click at [1297, 126] on div "No" at bounding box center [1412, 110] width 232 height 31
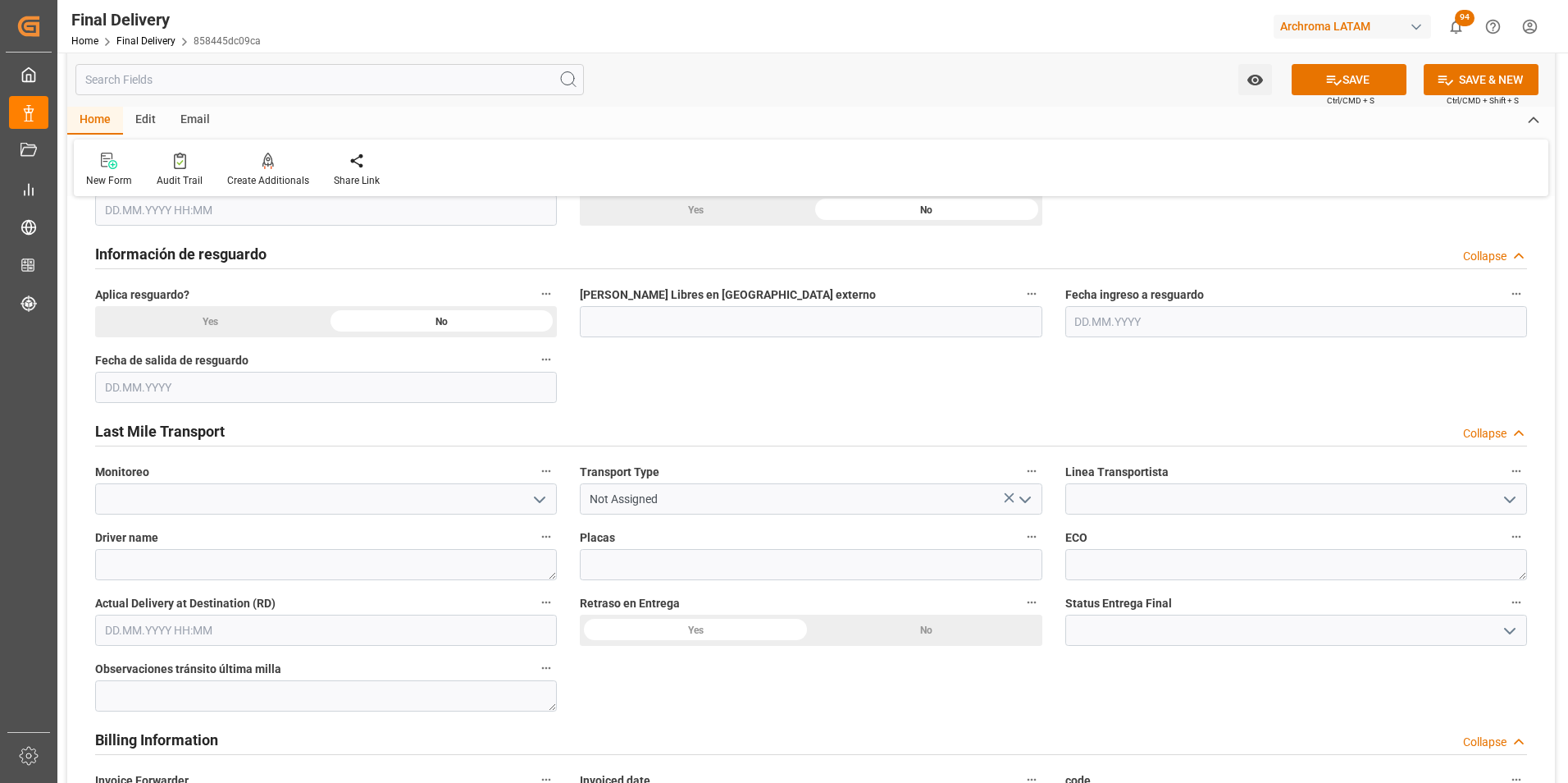
scroll to position [738, 0]
click at [1030, 496] on polyline "open menu" at bounding box center [1025, 498] width 9 height 5
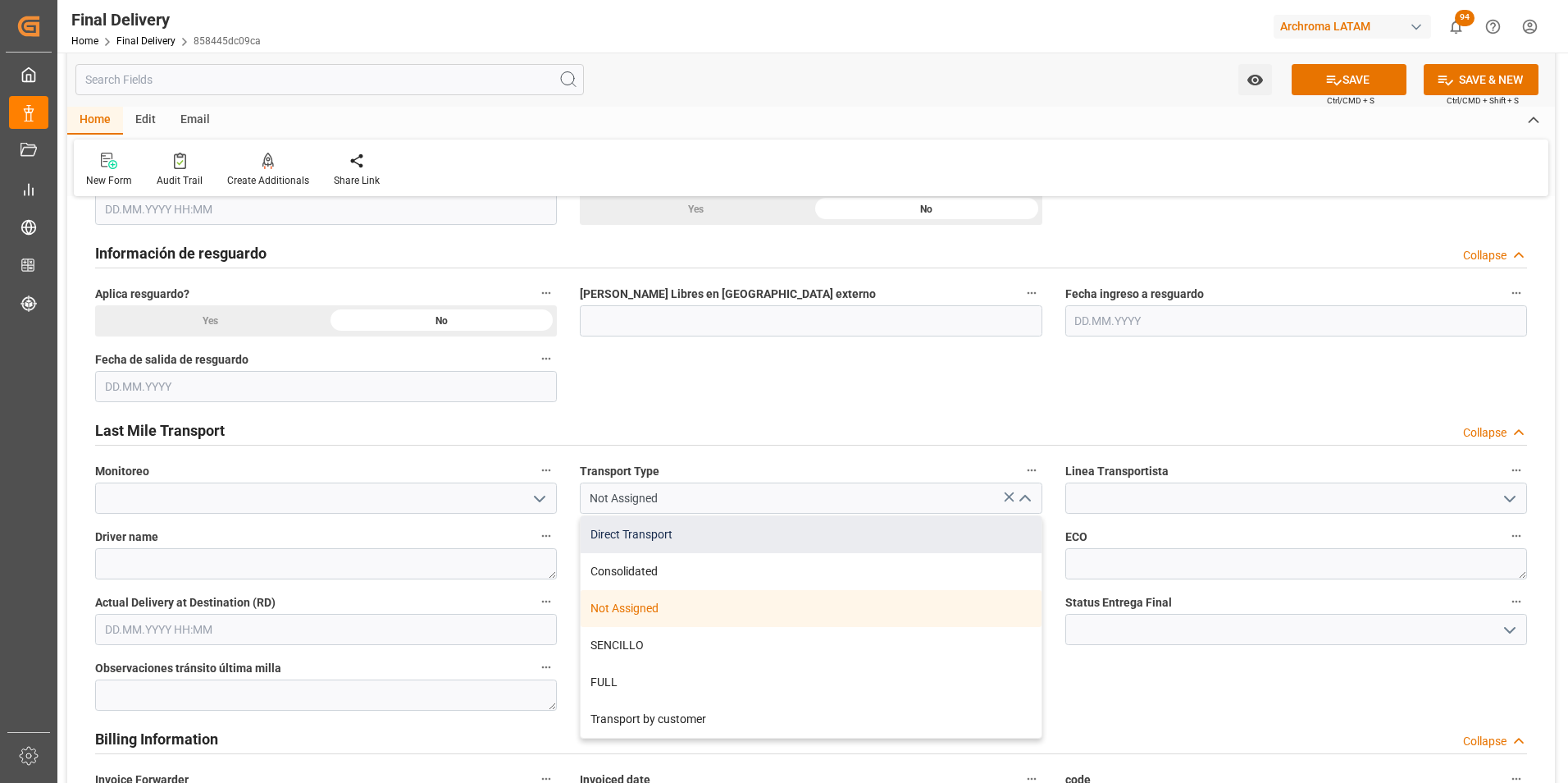
click at [921, 535] on div "Direct Transport" at bounding box center [811, 534] width 460 height 37
type input "Direct Transport"
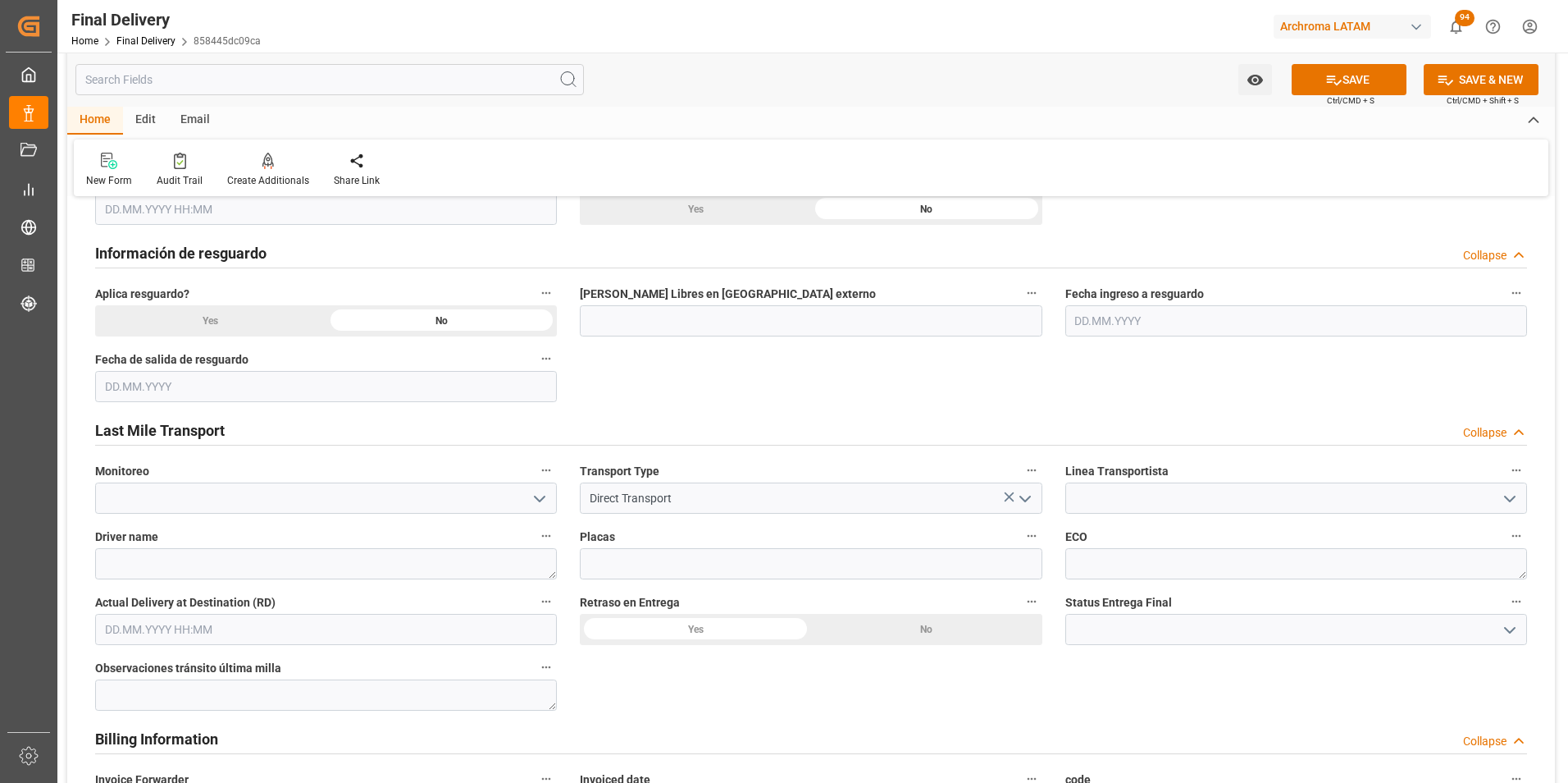
click at [1520, 501] on icon "open menu" at bounding box center [1510, 498] width 20 height 20
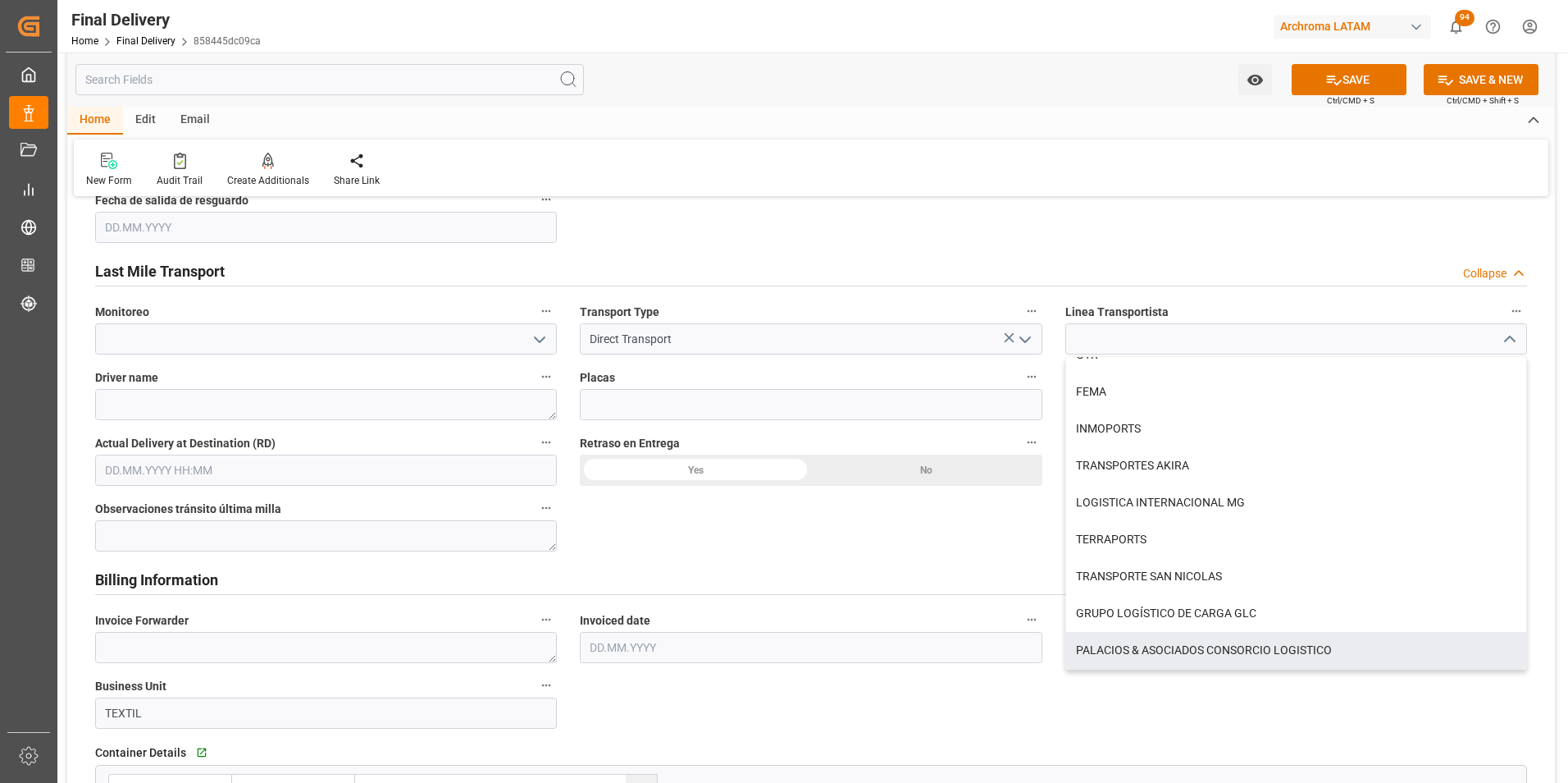
scroll to position [903, 0]
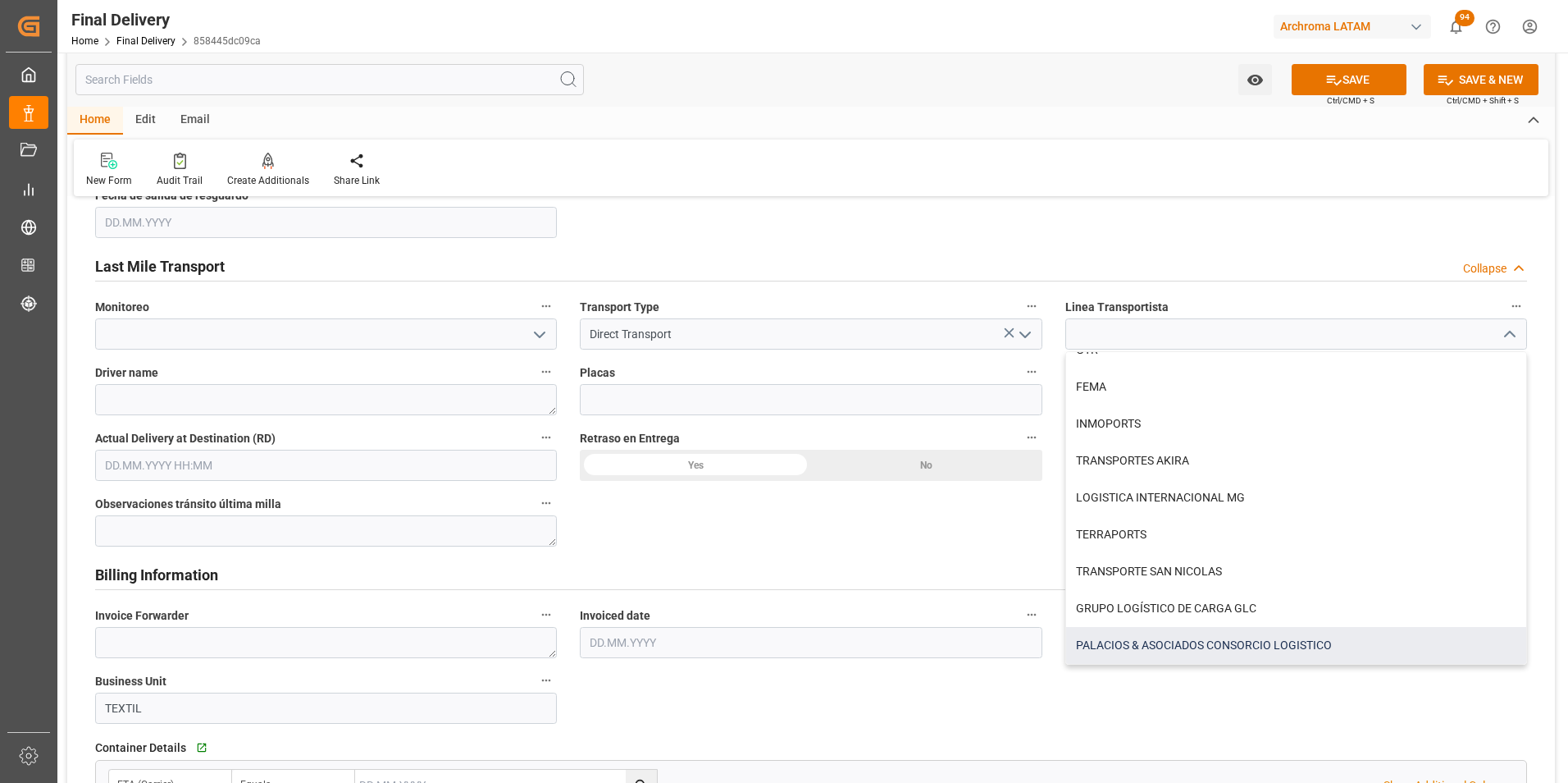
click at [1194, 657] on div "PALACIOS & ASOCIADOS CONSORCIO LOGISTICO" at bounding box center [1297, 644] width 460 height 37
type input "PALACIOS & ASOCIADOS CONSORCIO LOGISTICO"
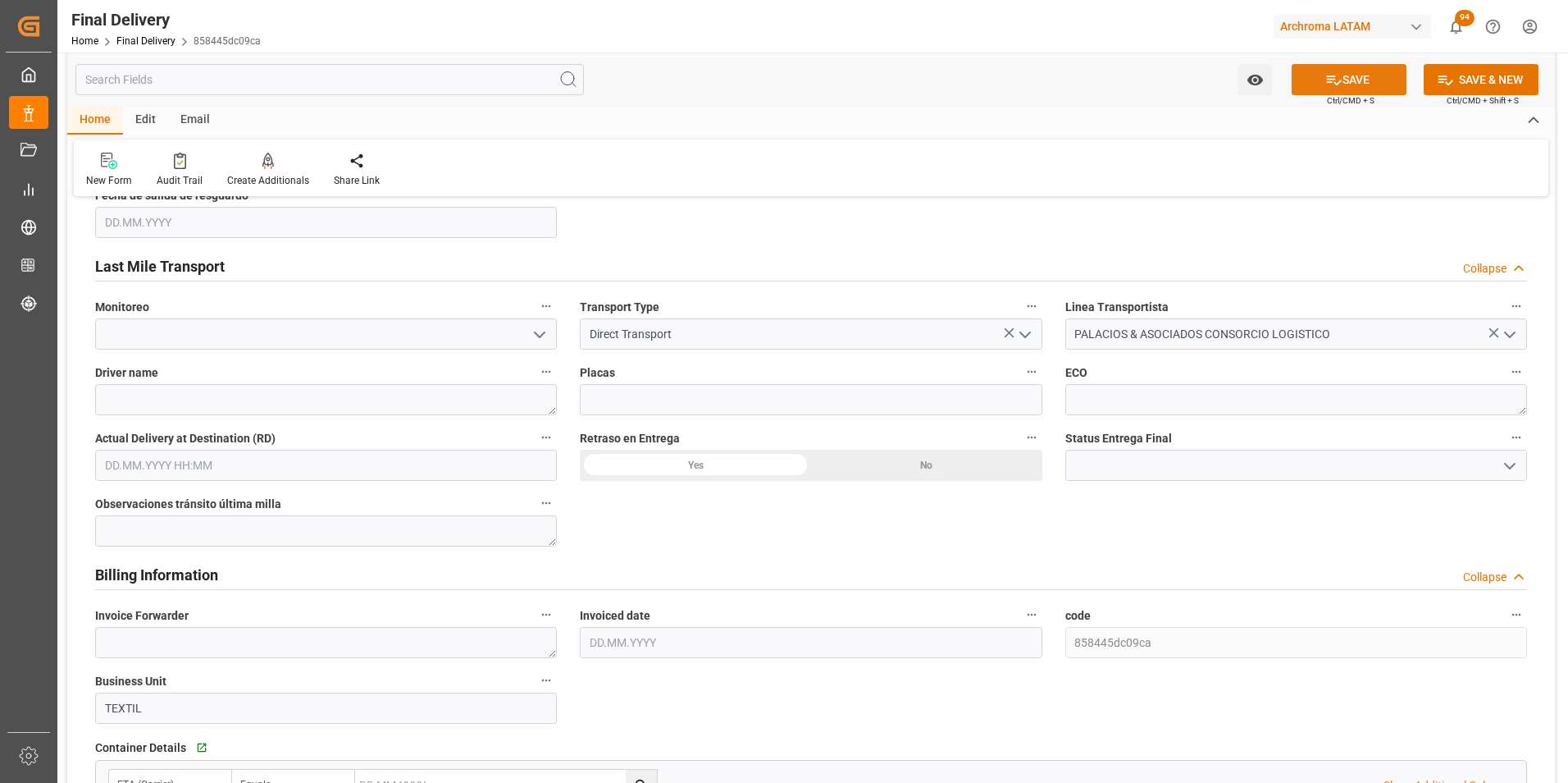
click at [1332, 77] on icon at bounding box center [1335, 80] width 17 height 17
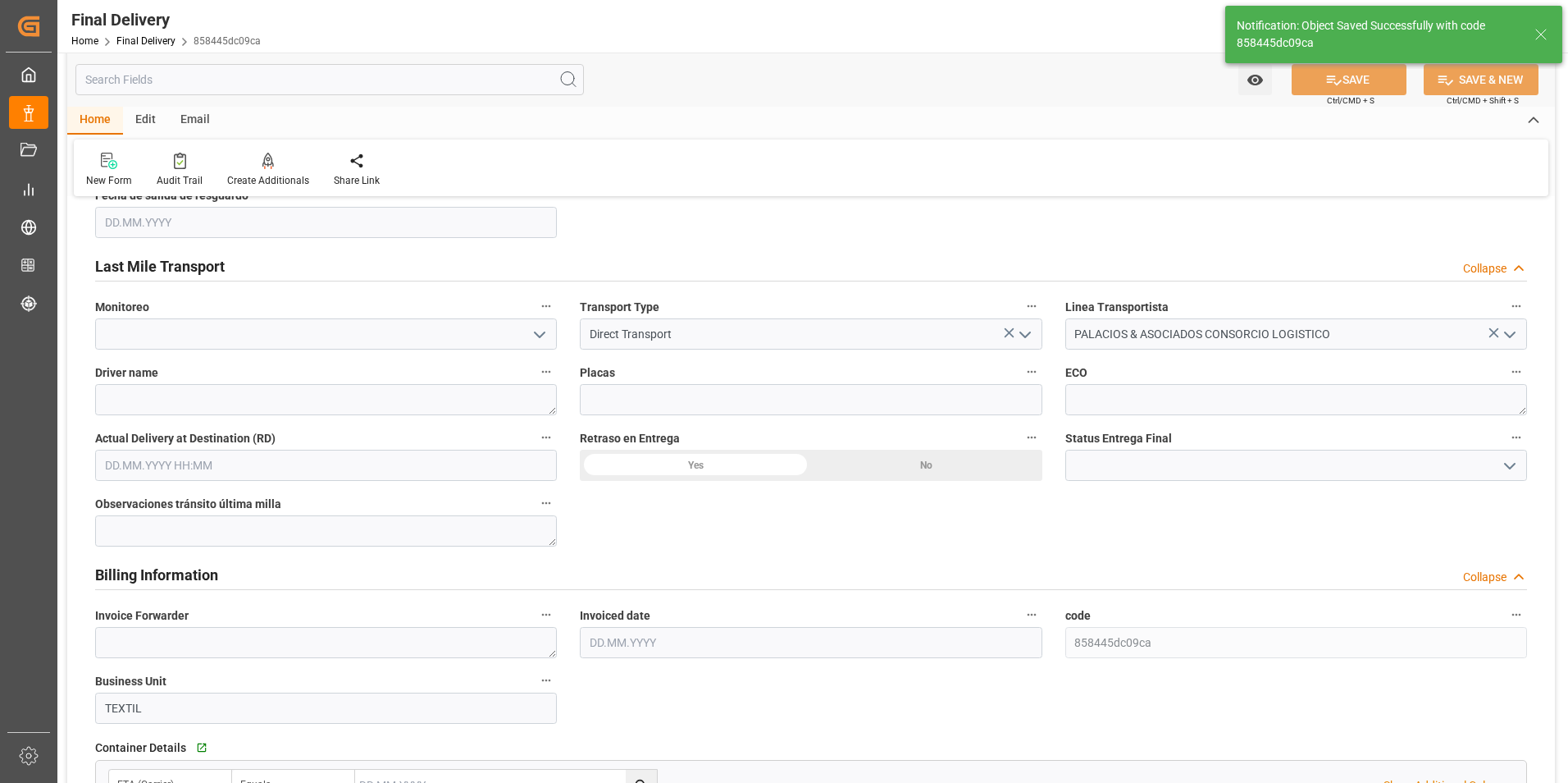
type textarea "1"
type input "In transit to final delivery"
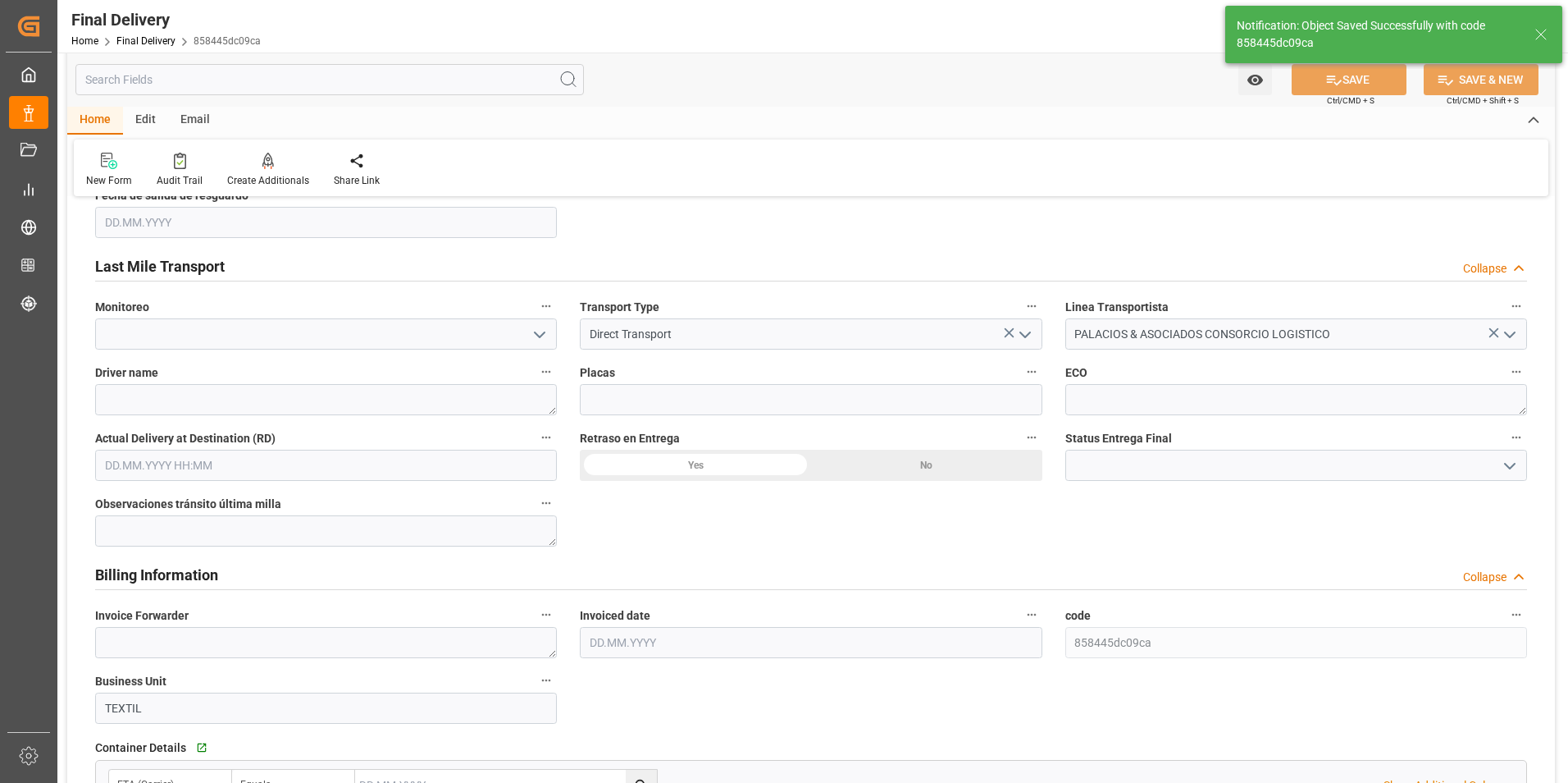
type input "2"
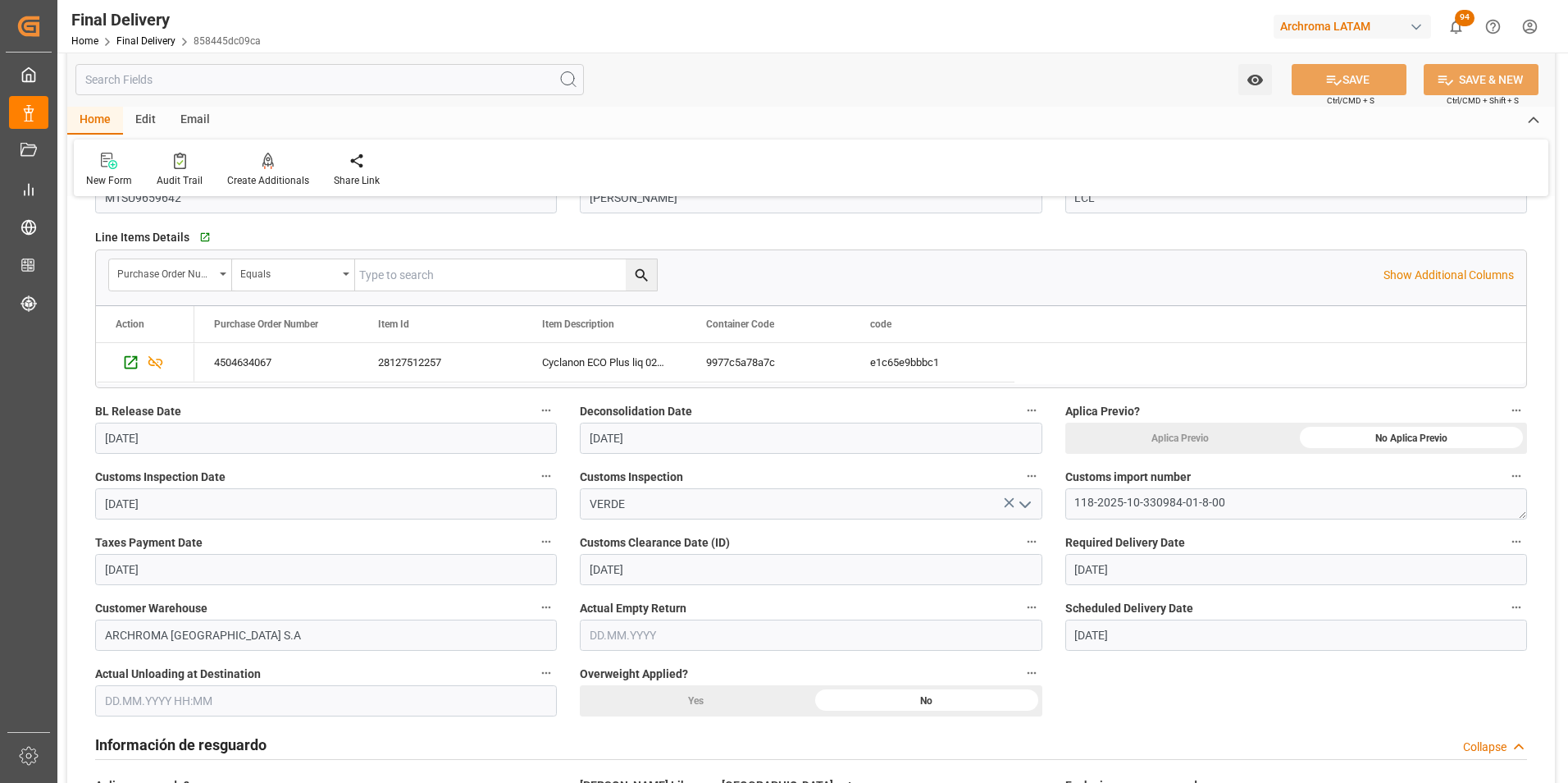
scroll to position [0, 0]
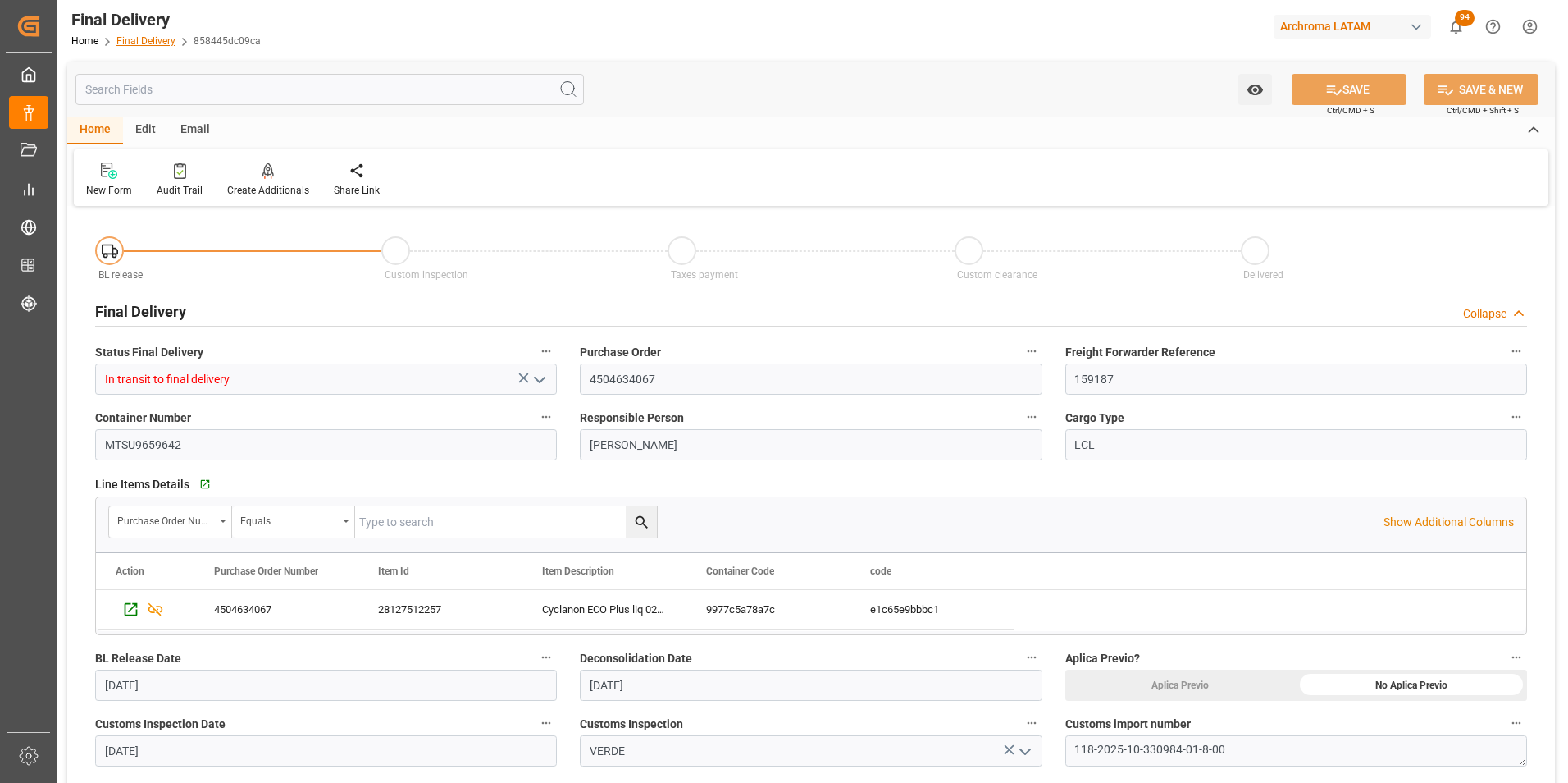
click at [157, 42] on link "Final Delivery" at bounding box center [146, 41] width 59 height 11
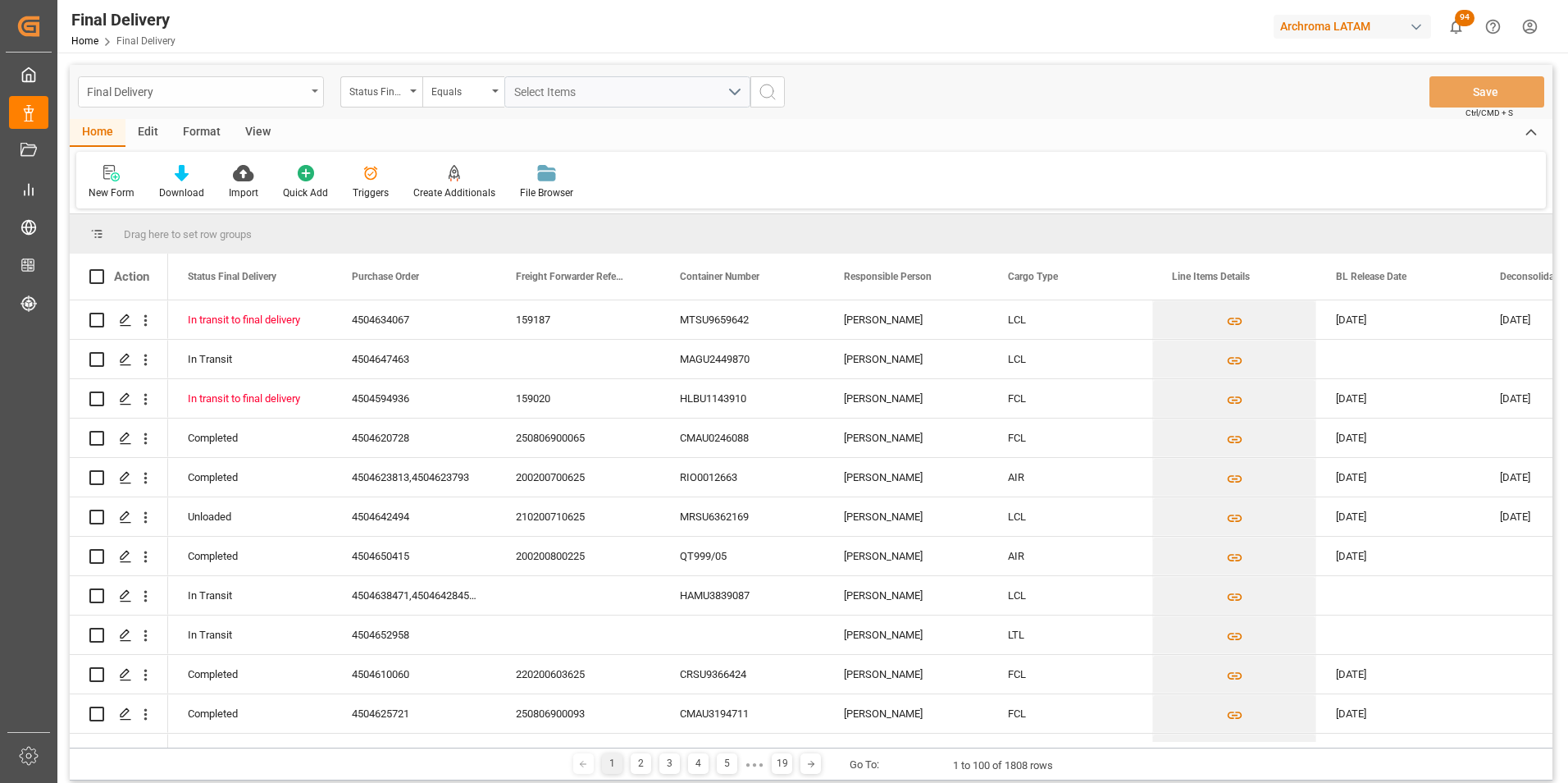
click at [307, 97] on div "Final Delivery" at bounding box center [200, 91] width 246 height 31
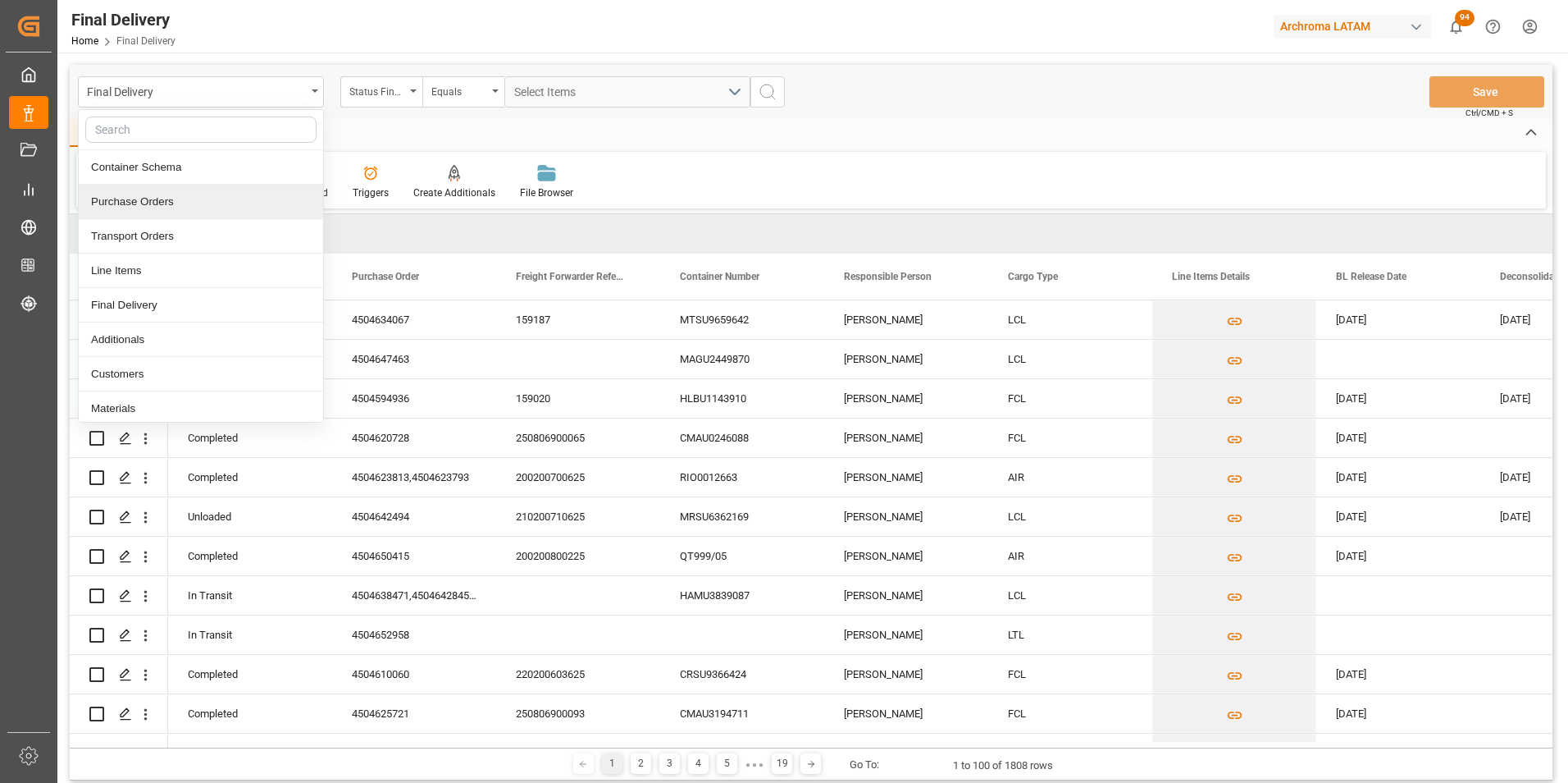
click at [239, 192] on div "Purchase Orders" at bounding box center [201, 201] width 245 height 34
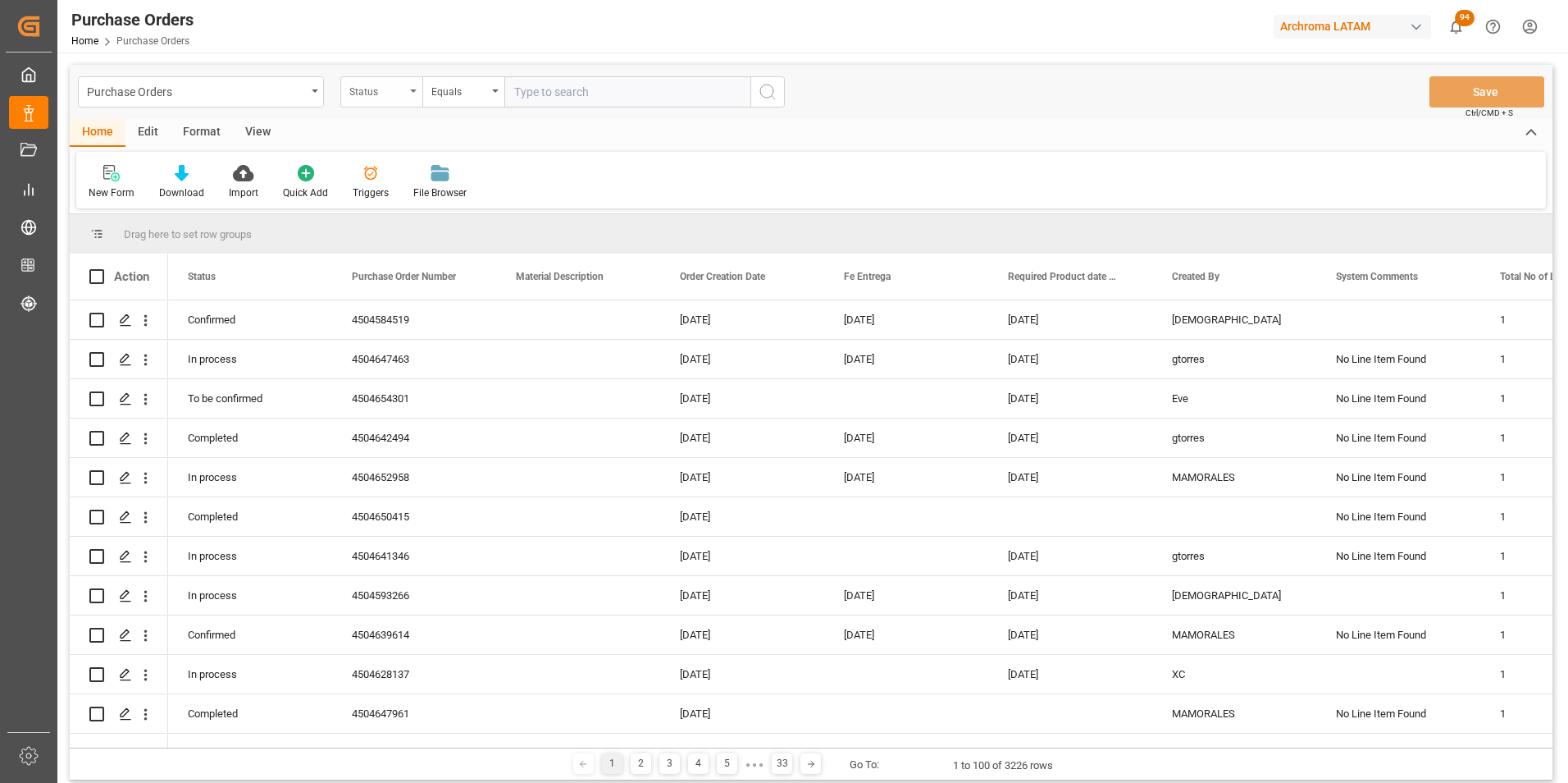
click at [389, 97] on div "Status" at bounding box center [377, 90] width 56 height 19
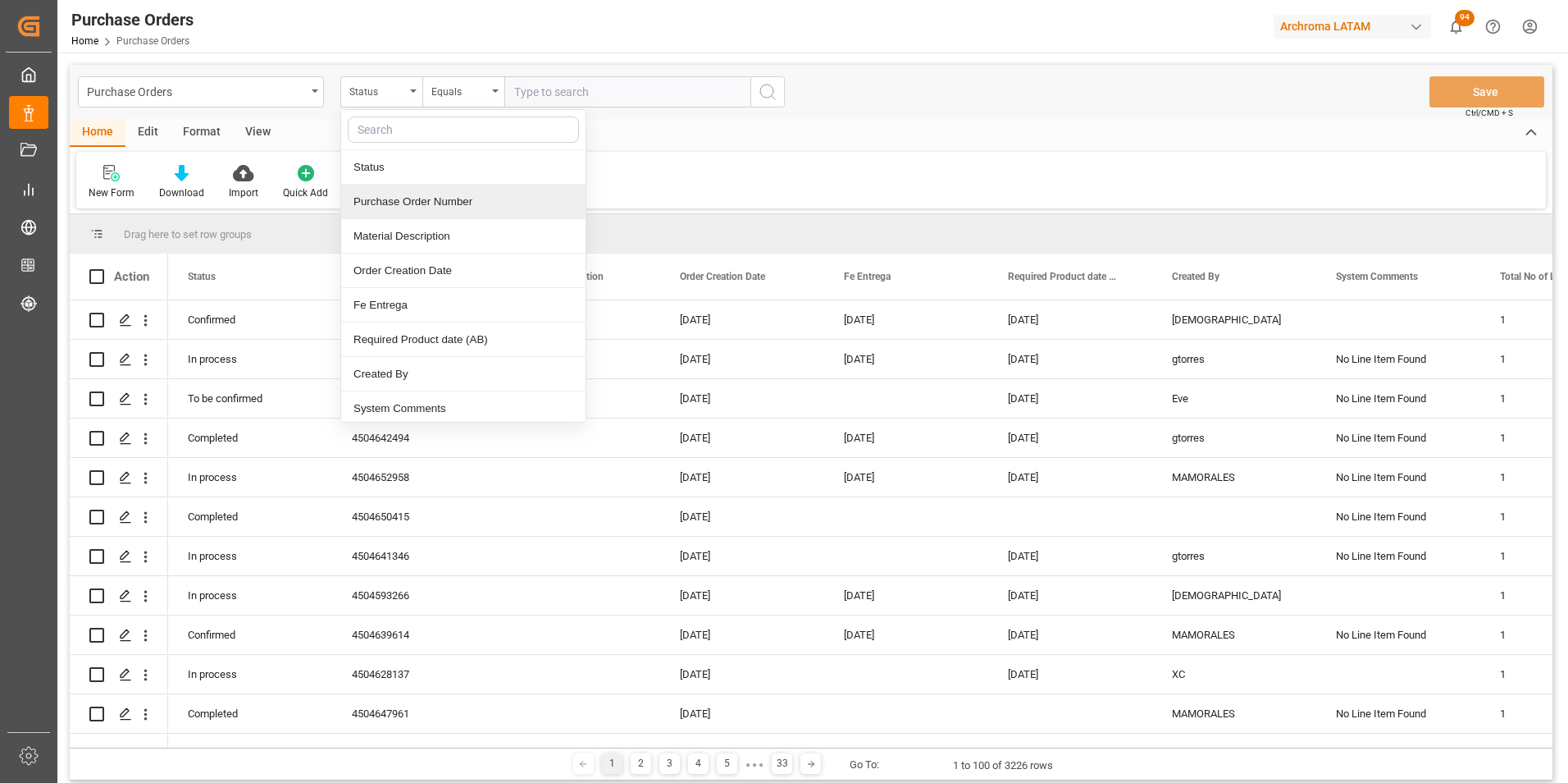
click at [402, 196] on div "Purchase Order Number" at bounding box center [464, 201] width 245 height 34
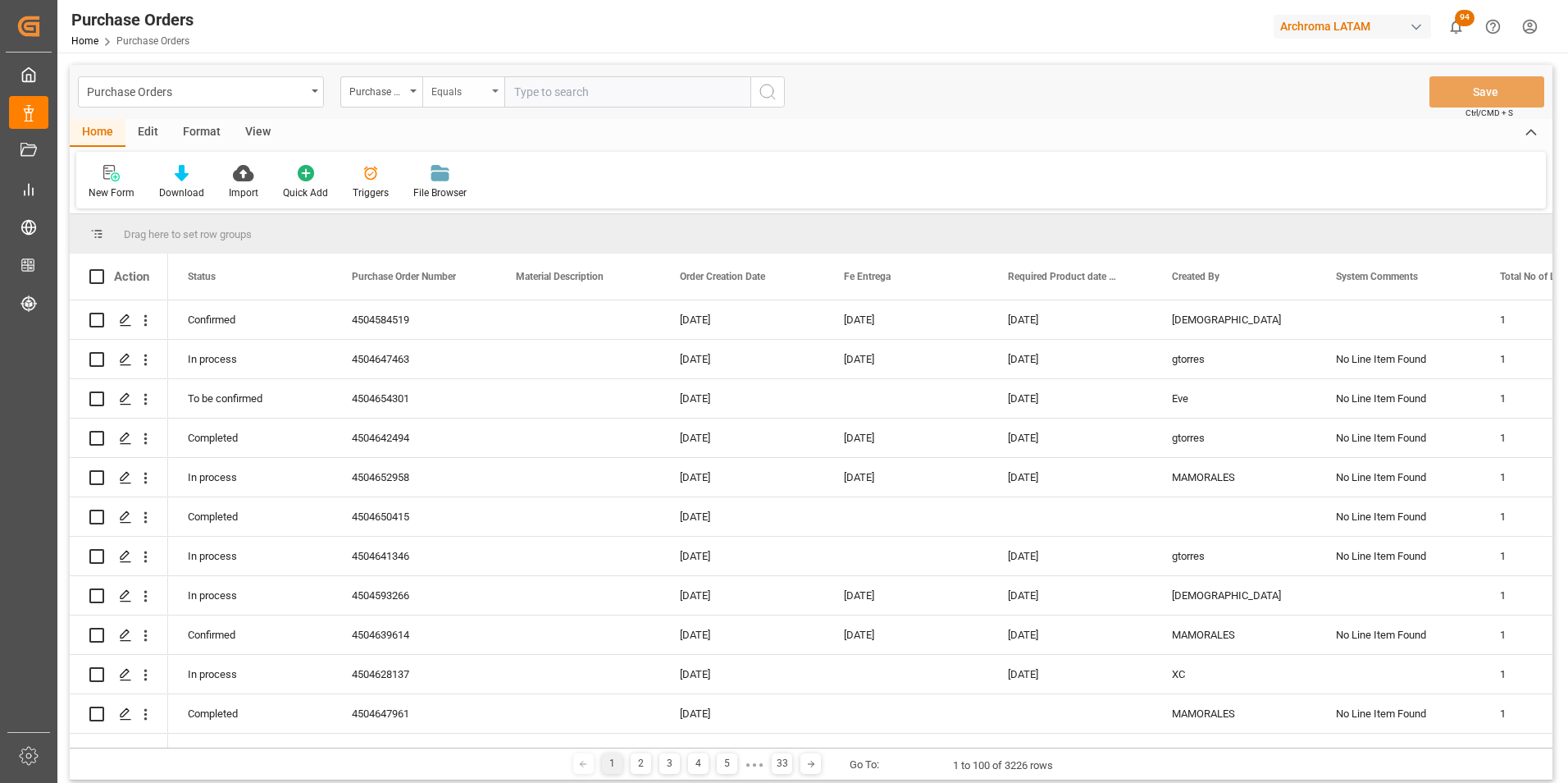
click at [439, 104] on div "Equals" at bounding box center [463, 91] width 82 height 31
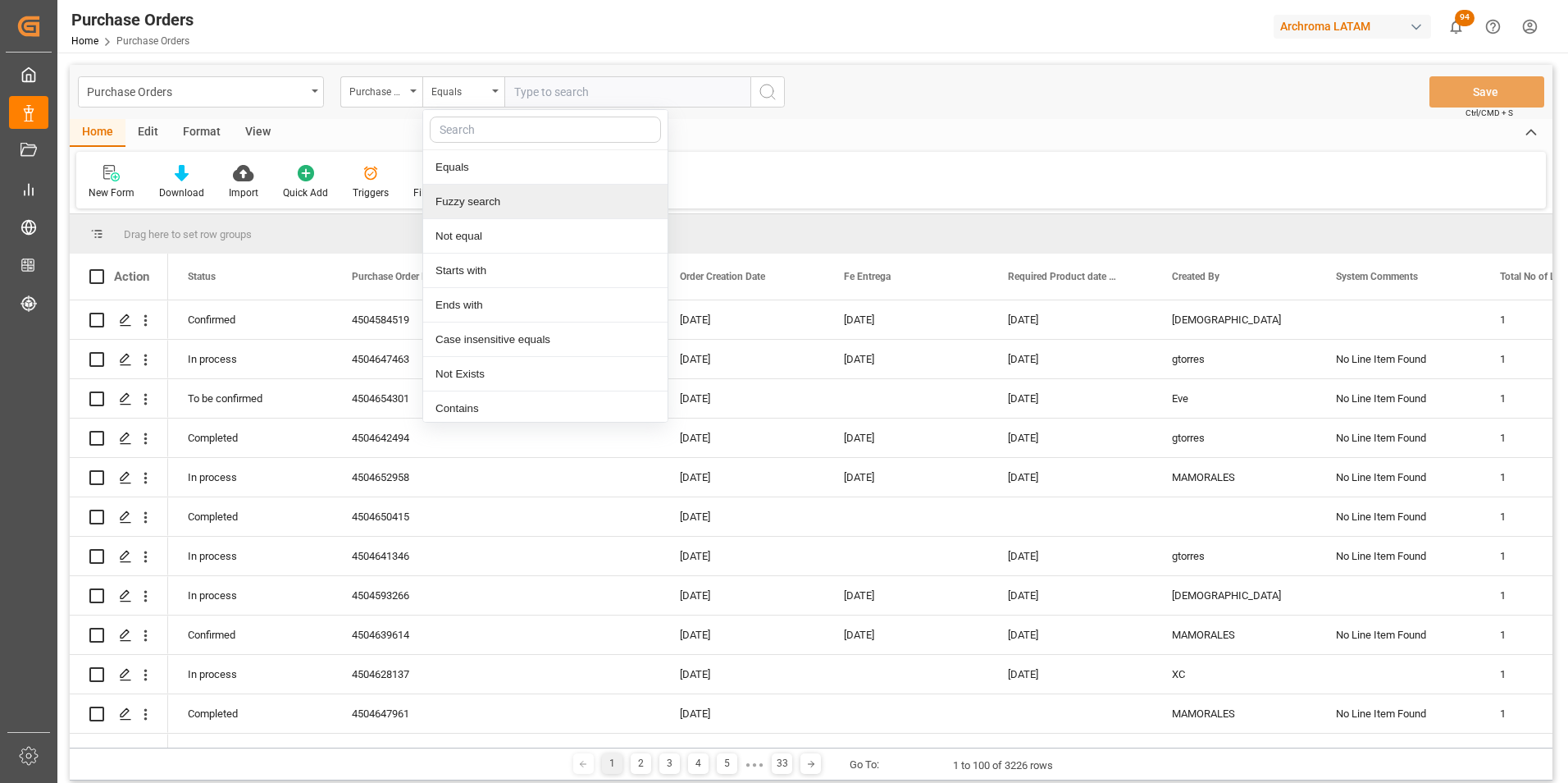
click at [468, 199] on div "Fuzzy search" at bounding box center [546, 201] width 245 height 34
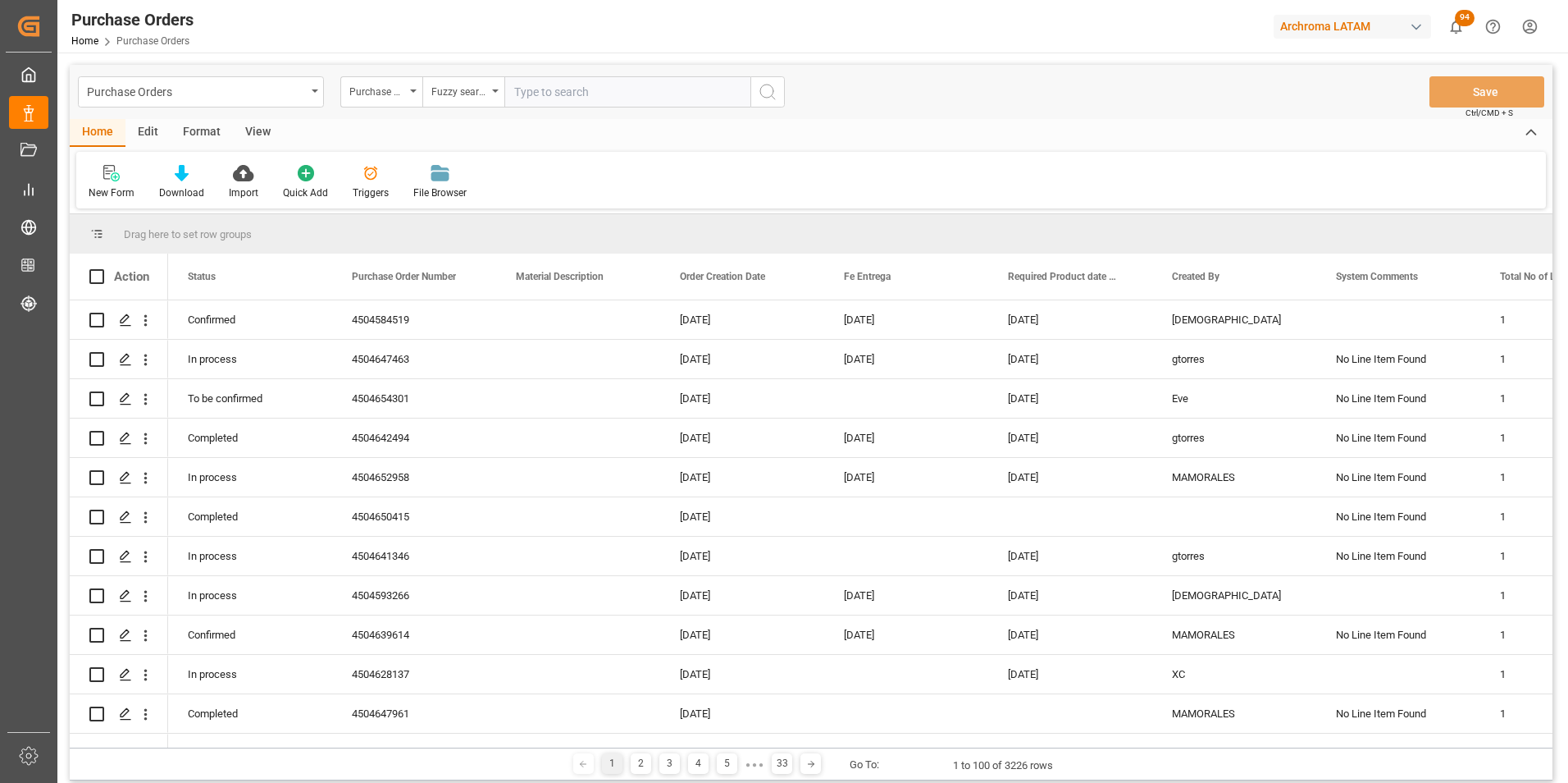
paste input "4504650911"
type input "4504650911"
click at [764, 97] on icon "search button" at bounding box center [768, 91] width 20 height 20
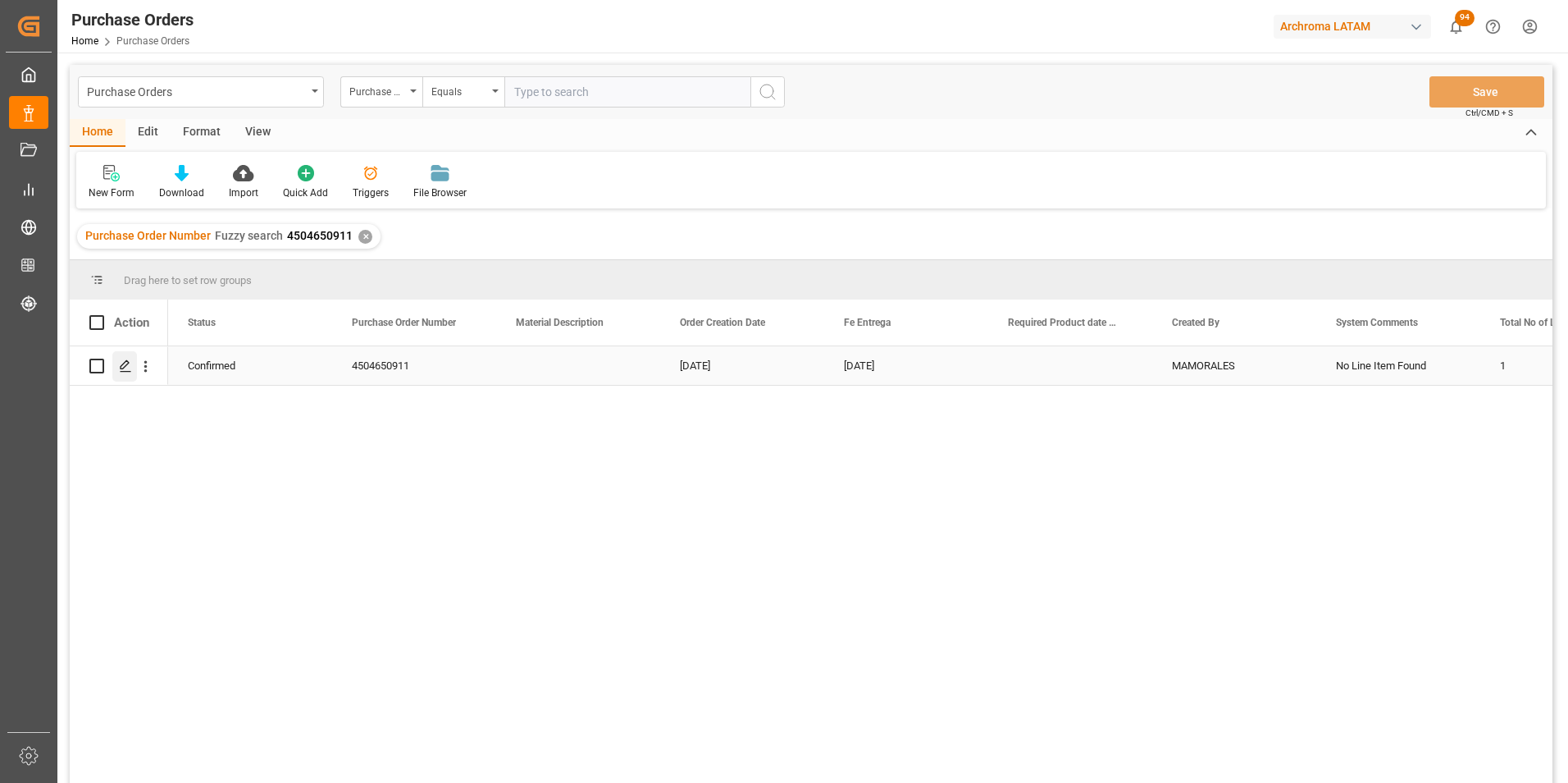
click at [127, 364] on icon "Press SPACE to select this row." at bounding box center [125, 366] width 13 height 13
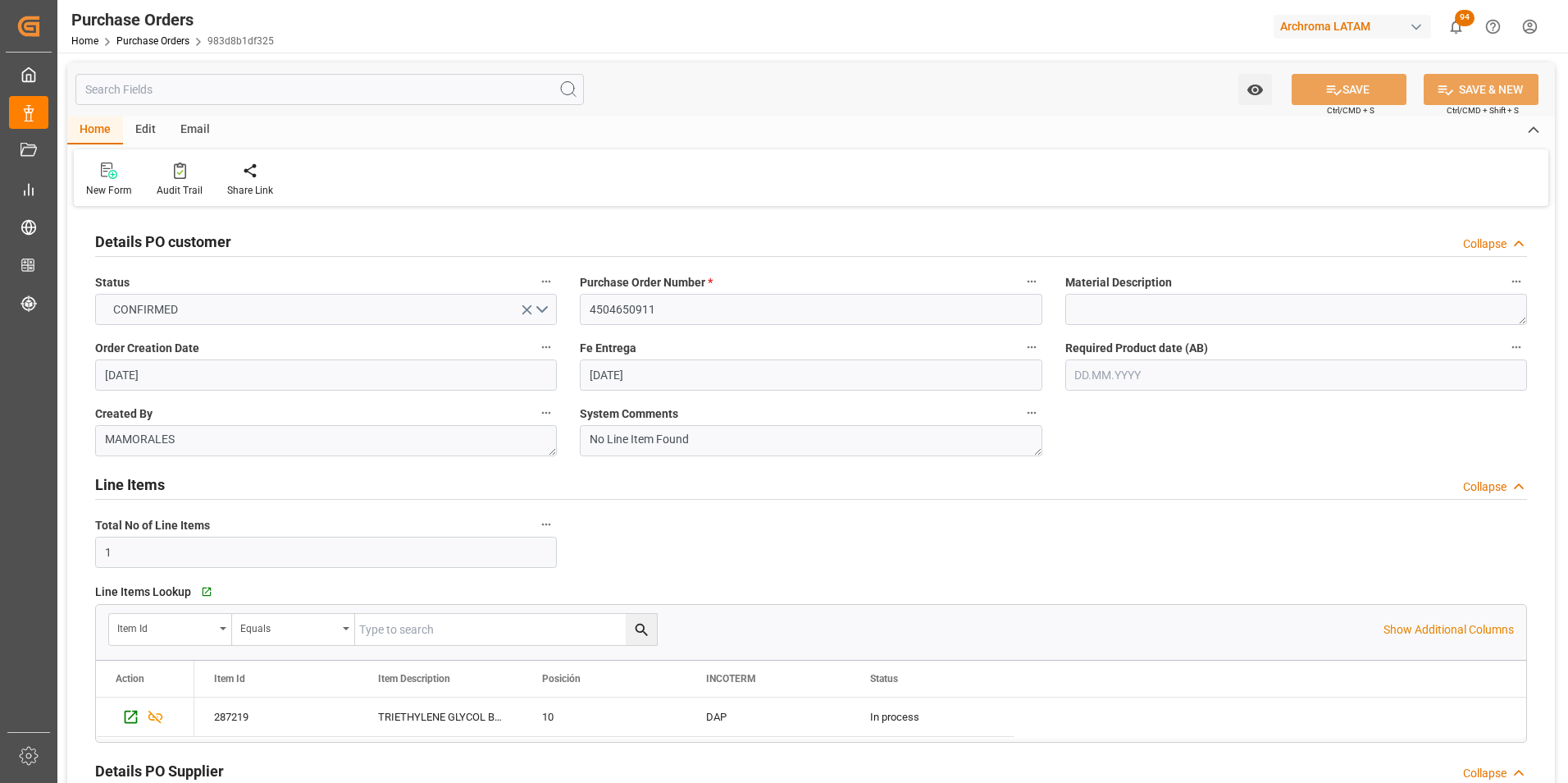
click at [1123, 372] on input "text" at bounding box center [1297, 375] width 462 height 31
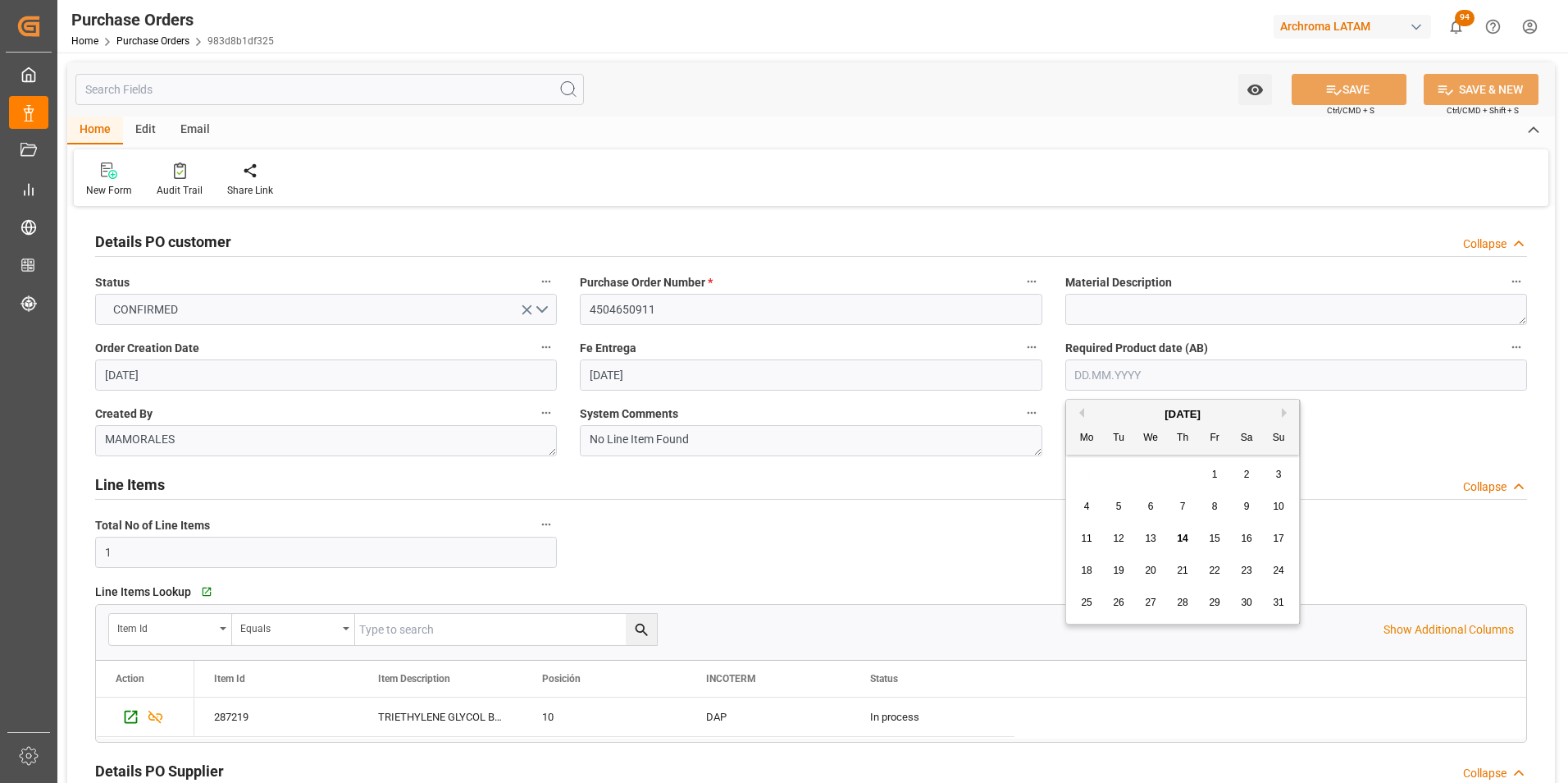
click at [1080, 465] on div "28 29 30 31 1 2 3" at bounding box center [1184, 475] width 224 height 32
click at [1288, 415] on button "Next Month" at bounding box center [1287, 413] width 9 height 9
drag, startPoint x: 1089, startPoint y: 474, endPoint x: 1097, endPoint y: 475, distance: 8.1
click at [1089, 473] on span "1" at bounding box center [1088, 474] width 6 height 11
type input "[DATE]"
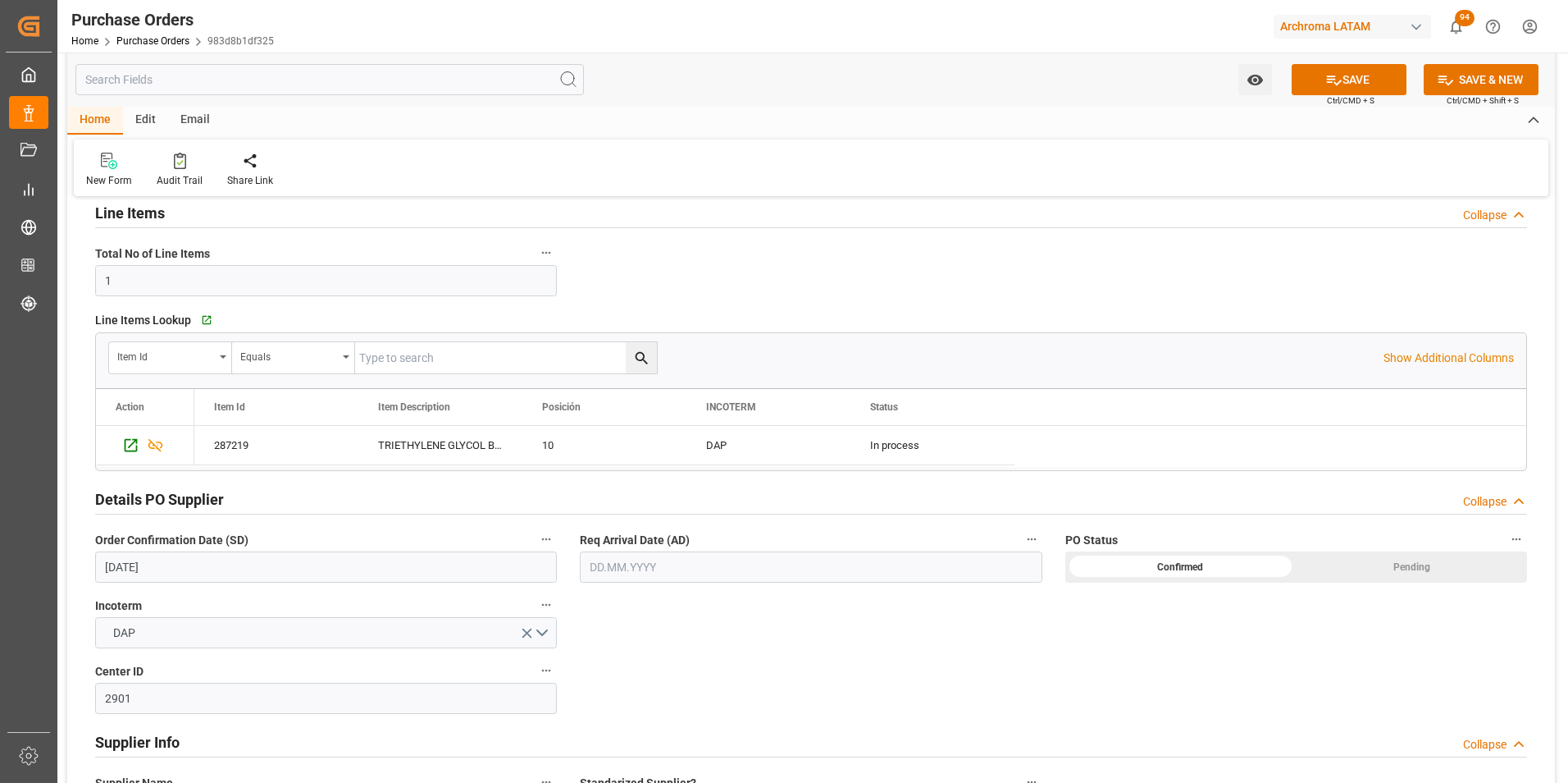
scroll to position [328, 0]
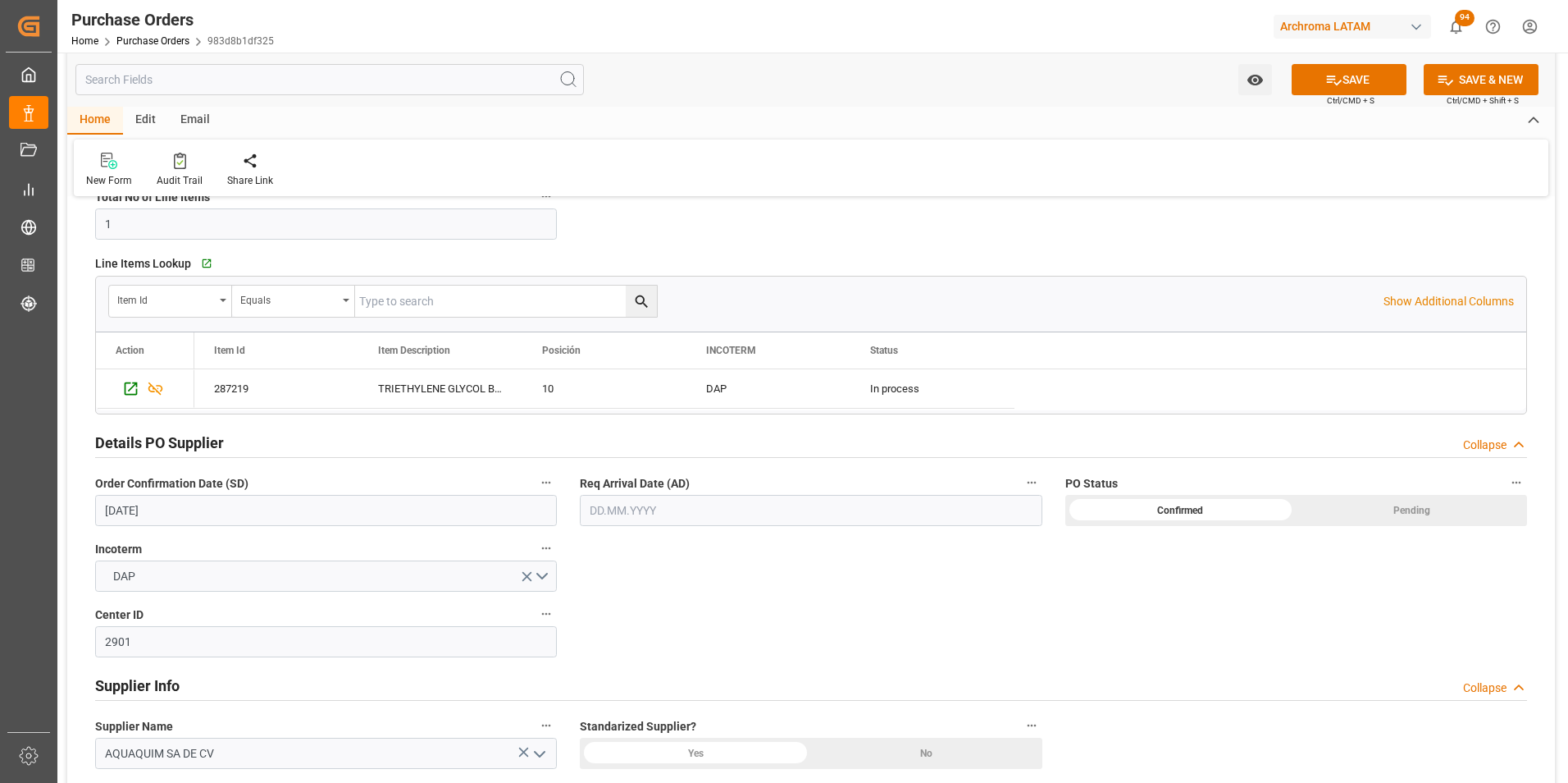
click at [942, 494] on label "Req Arrival Date (AD)" at bounding box center [811, 483] width 462 height 23
click at [1021, 493] on button "Req Arrival Date (AD)" at bounding box center [1032, 482] width 21 height 21
click at [943, 511] on div at bounding box center [784, 391] width 1568 height 783
click at [831, 502] on input "text" at bounding box center [811, 510] width 462 height 31
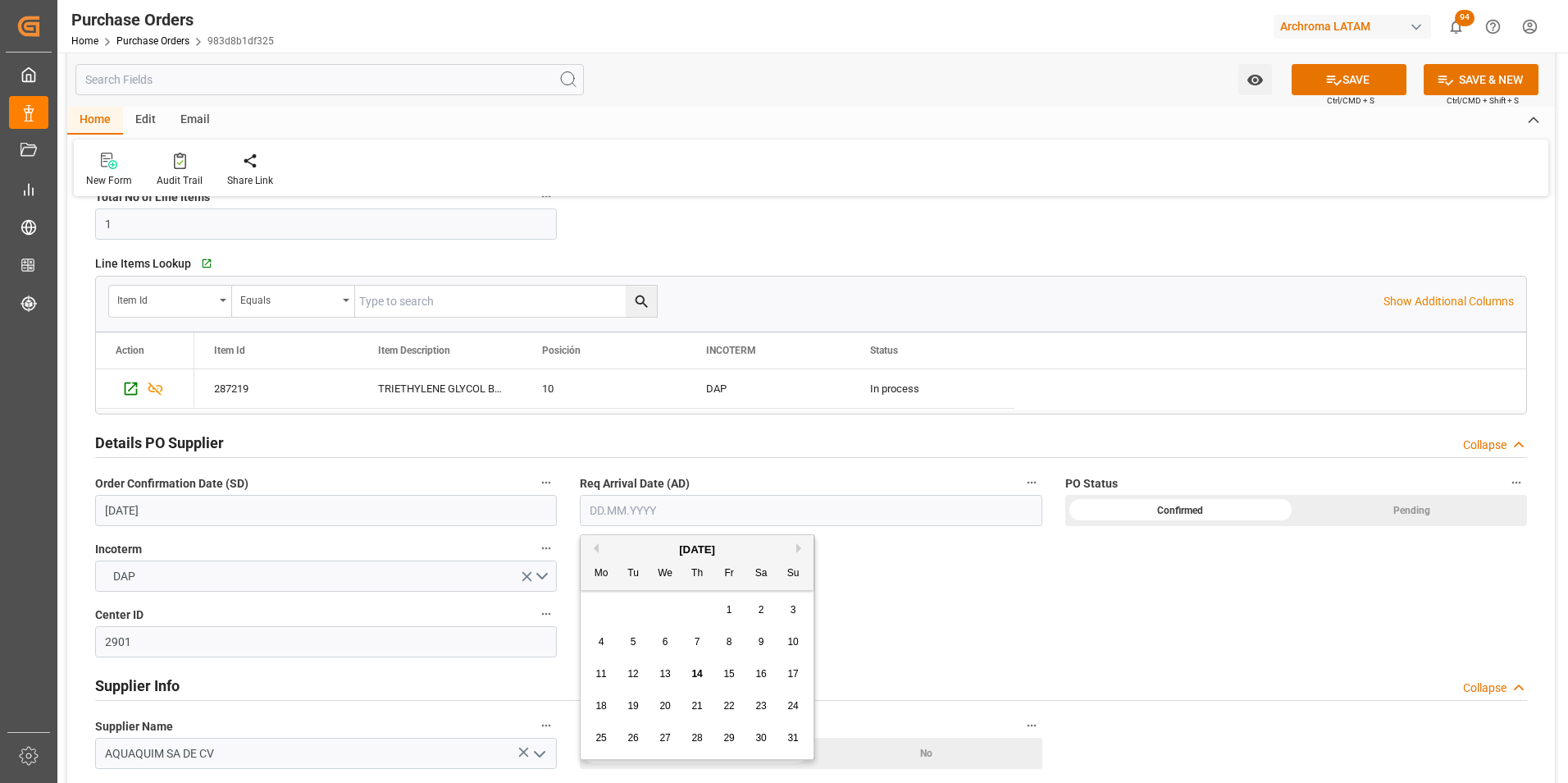
click at [602, 607] on div "28 29 30 31 1 2 3" at bounding box center [698, 610] width 224 height 32
click at [607, 698] on div "18" at bounding box center [602, 706] width 21 height 20
type input "[DATE]"
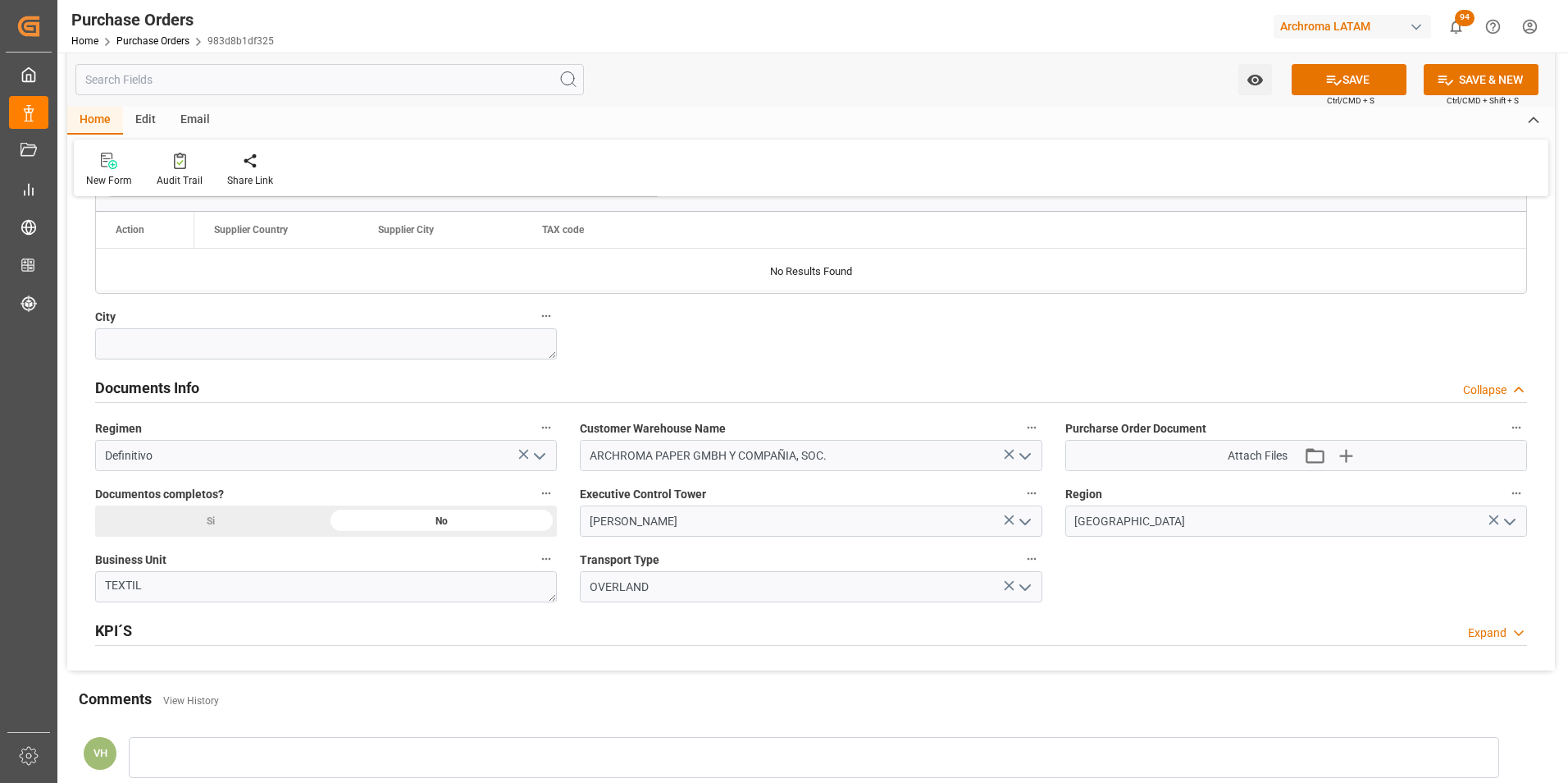
scroll to position [984, 0]
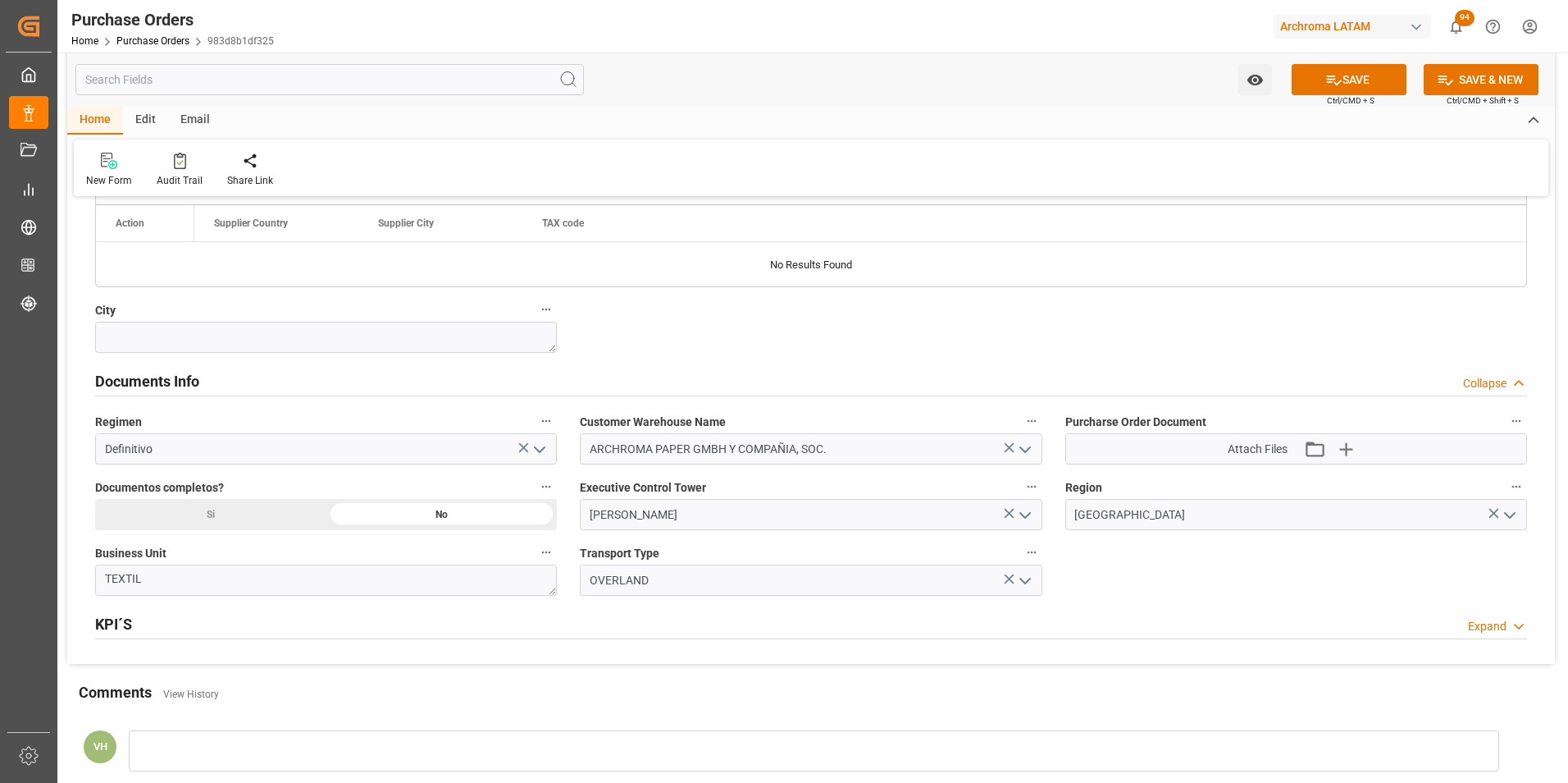
click at [1354, 448] on icon "button" at bounding box center [1346, 449] width 27 height 27
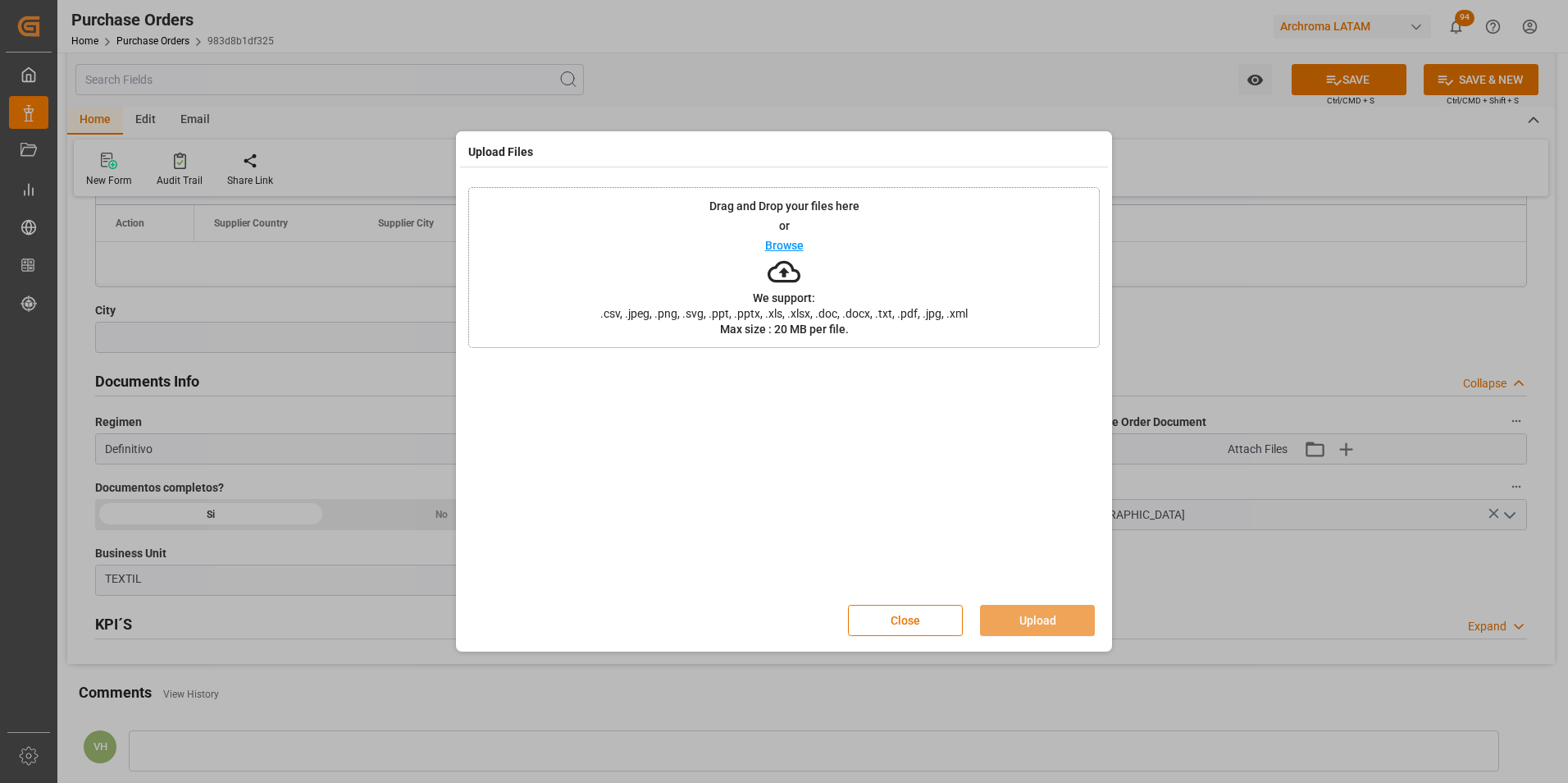
click at [980, 274] on div "Drag and Drop your files here or Browse We support: .csv, .jpeg, .png, .svg, .p…" at bounding box center [783, 267] width 631 height 160
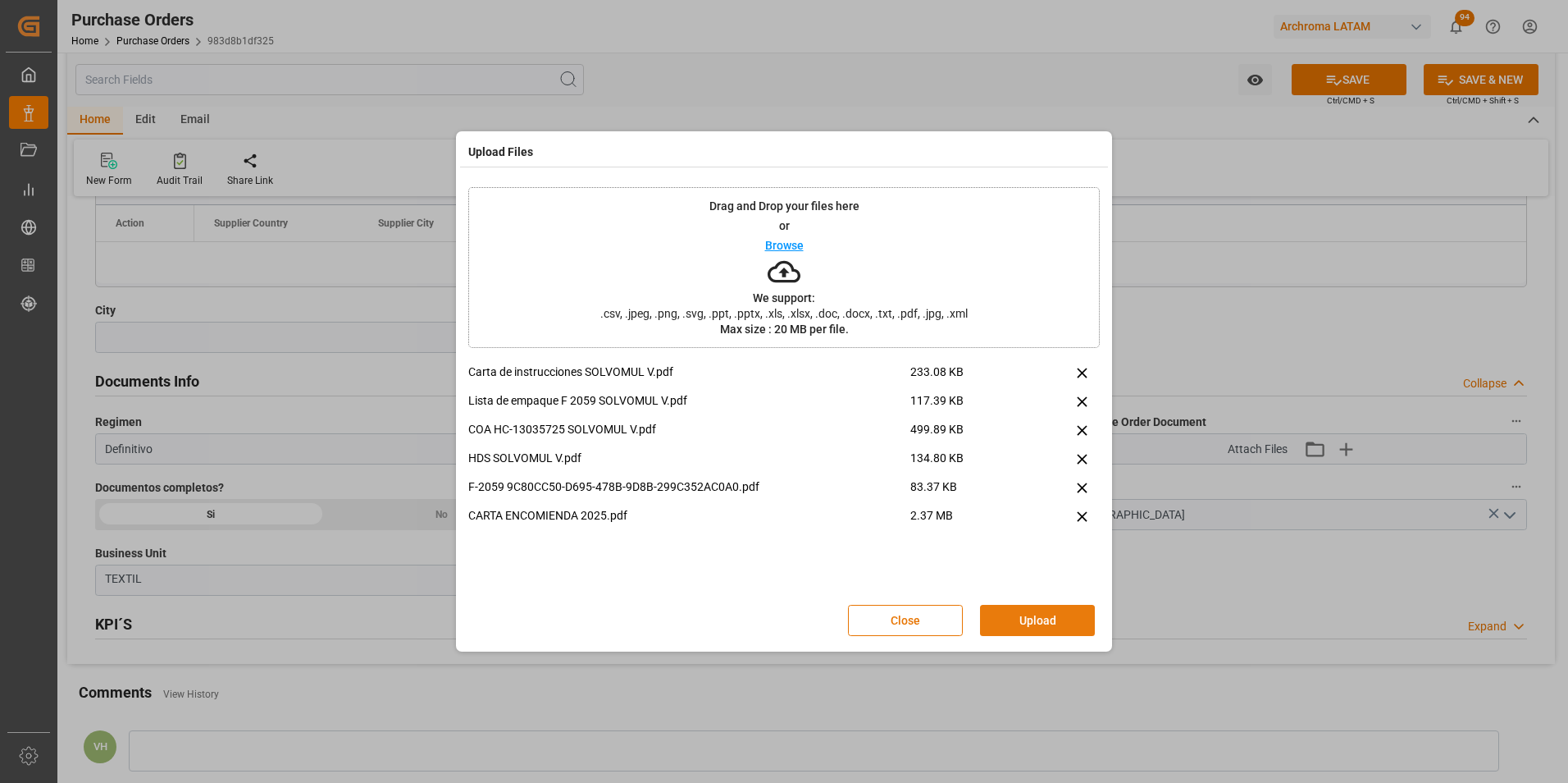
click at [1068, 611] on button "Upload" at bounding box center [1037, 620] width 115 height 31
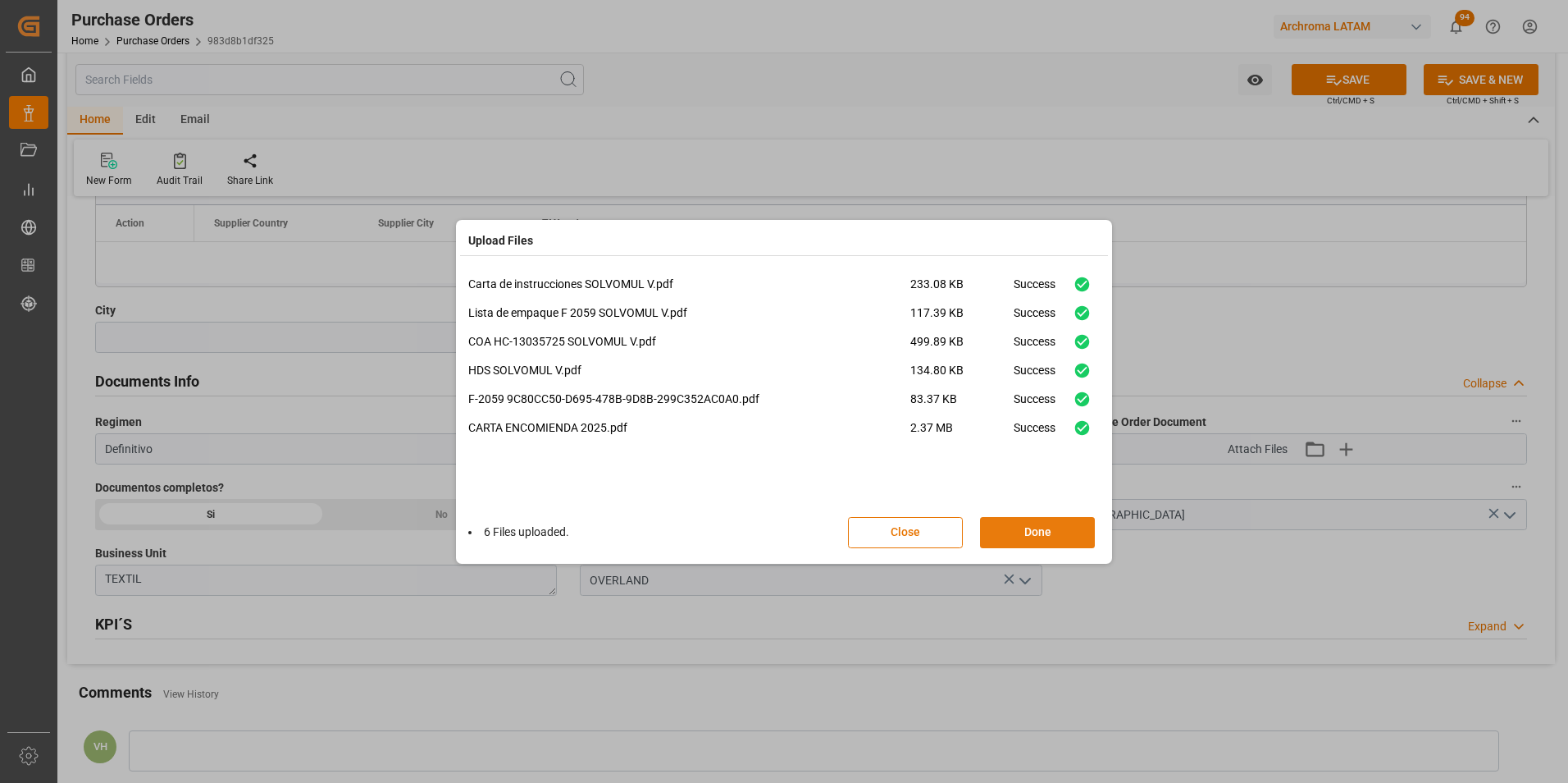
click at [1034, 527] on button "Done" at bounding box center [1037, 531] width 115 height 31
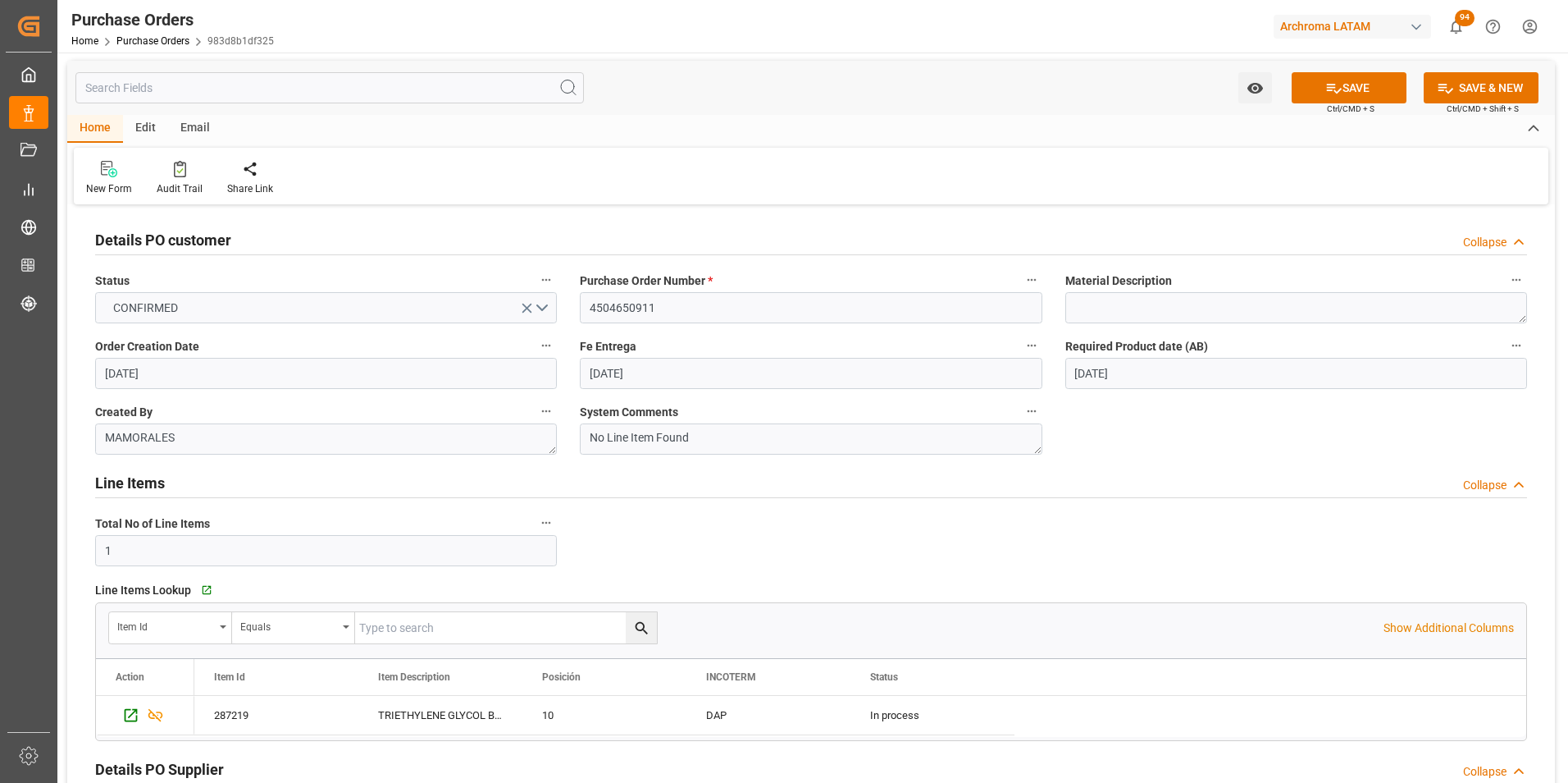
scroll to position [0, 0]
click at [1311, 94] on button "SAVE" at bounding box center [1349, 89] width 115 height 31
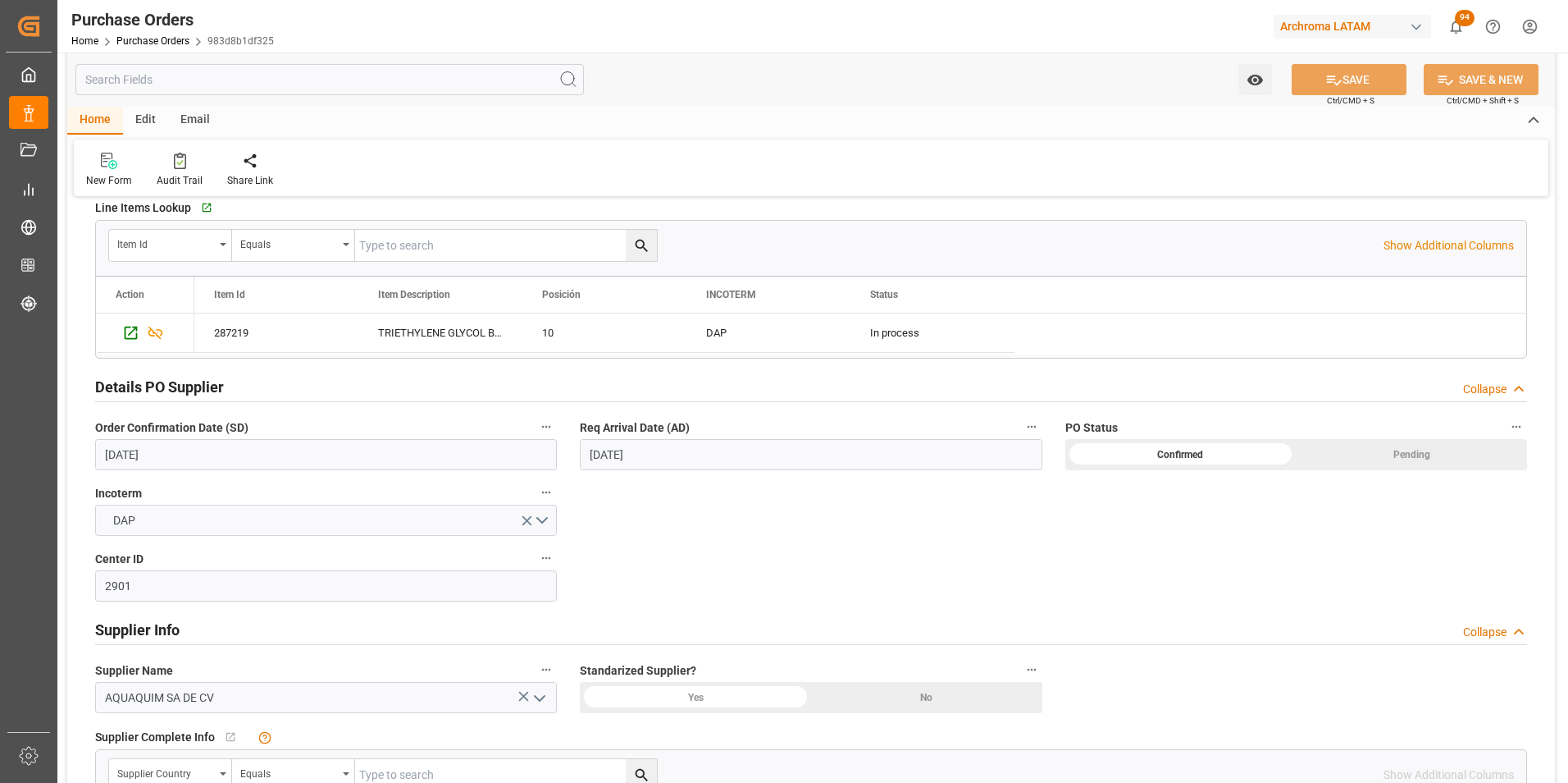
scroll to position [410, 0]
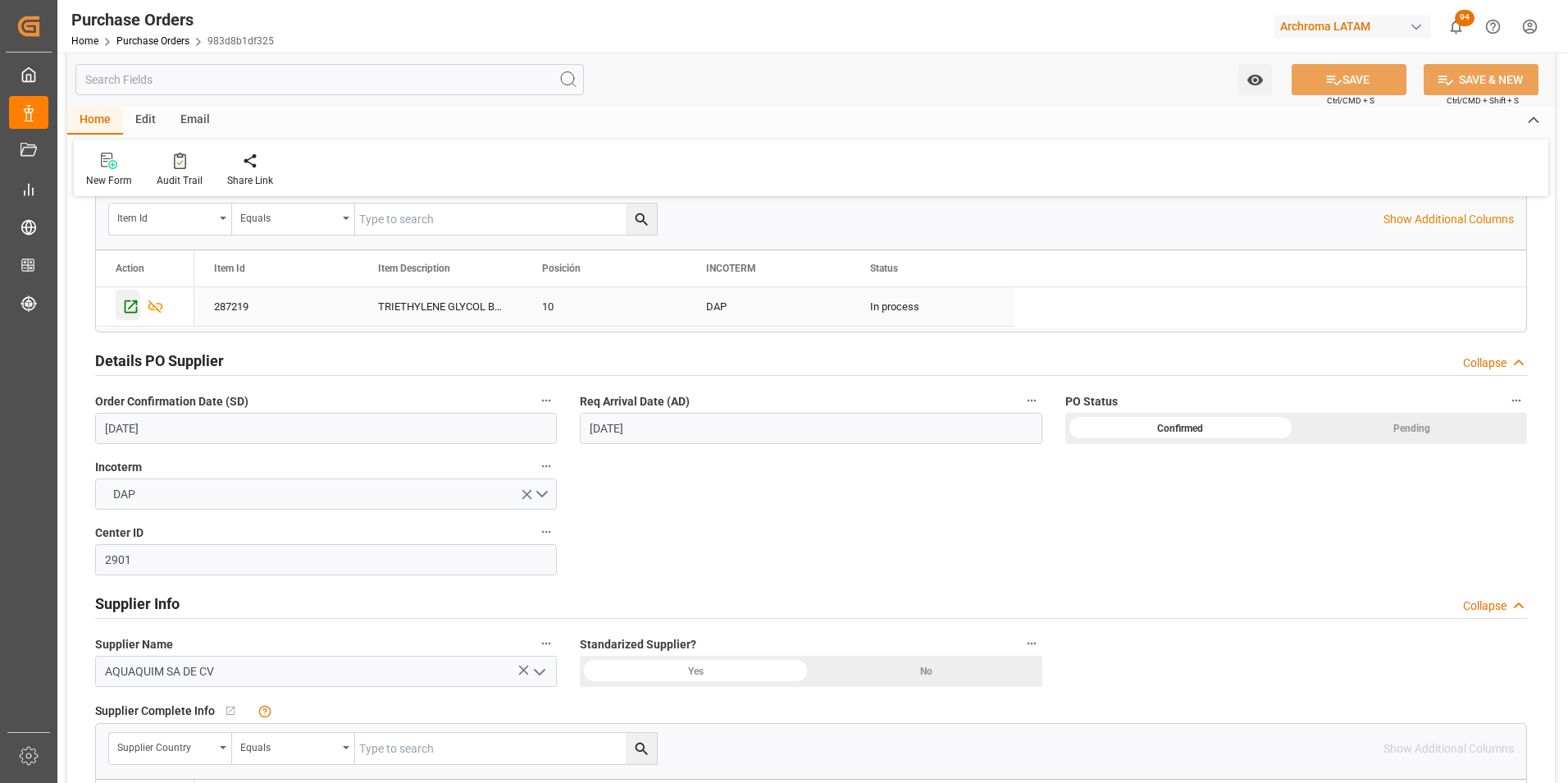
click at [134, 298] on icon "Press SPACE to select this row." at bounding box center [131, 307] width 17 height 17
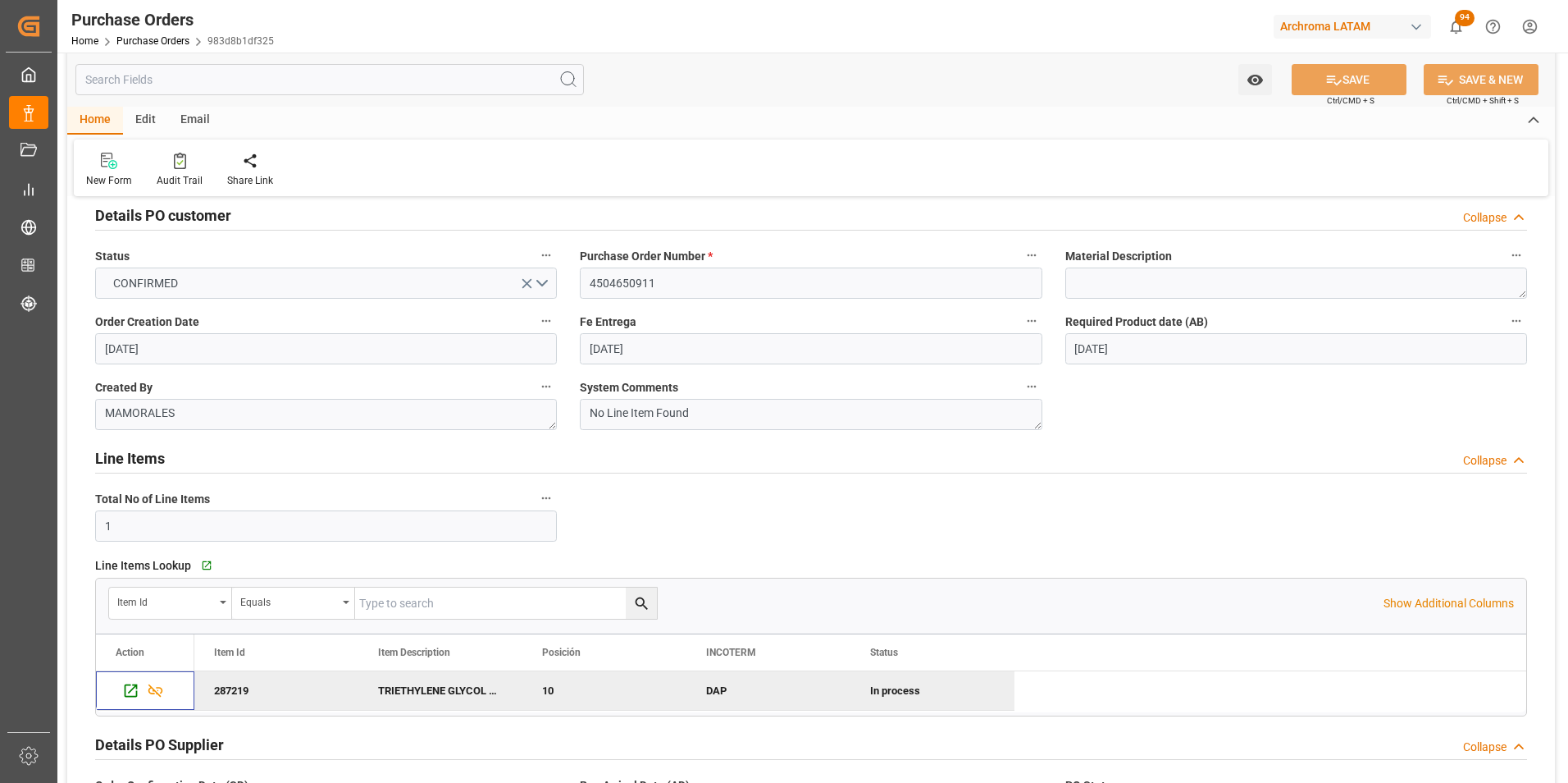
scroll to position [0, 0]
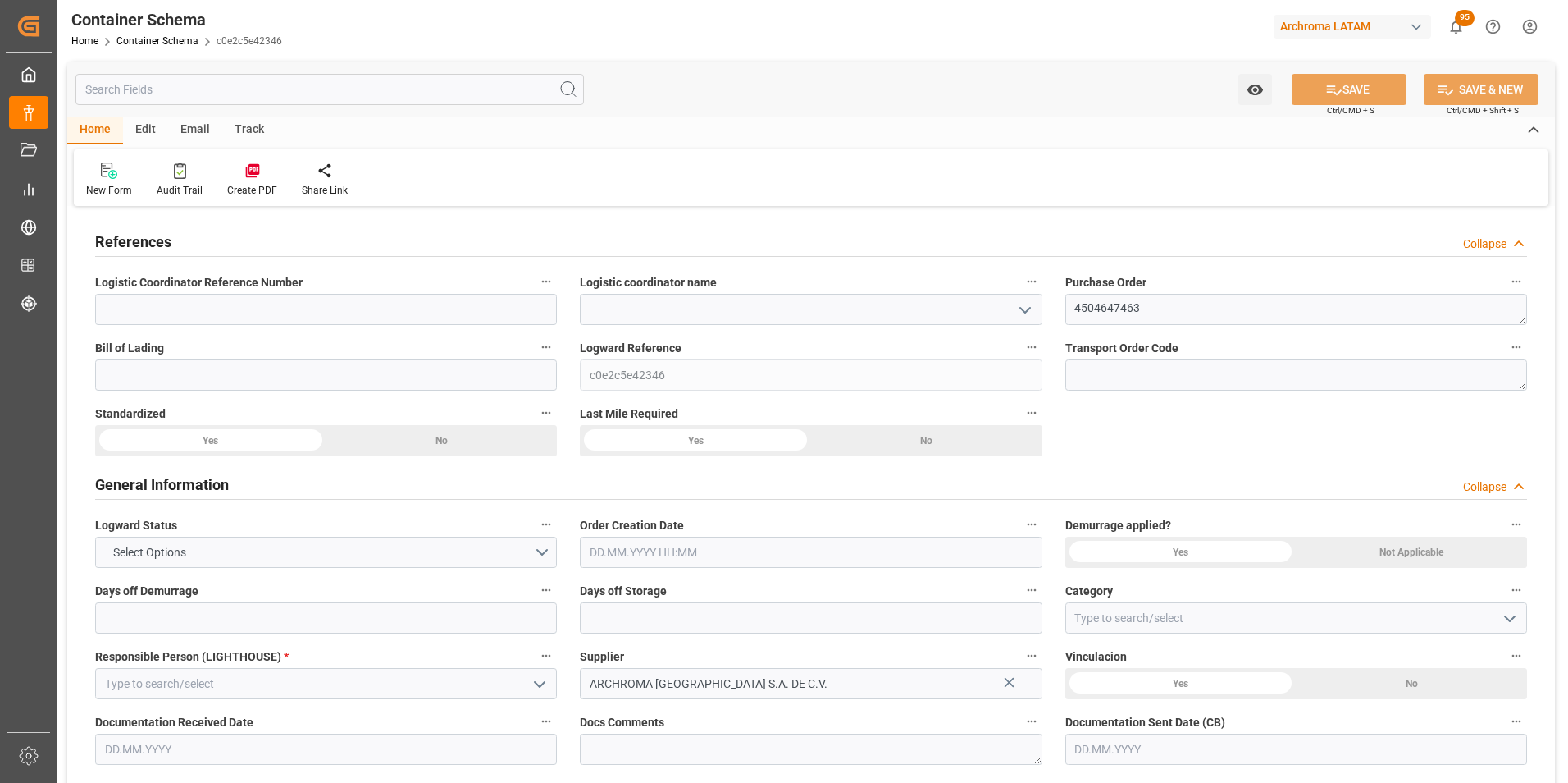
type input "0"
type input "1"
type input "5"
type input "5000"
type input "5320"
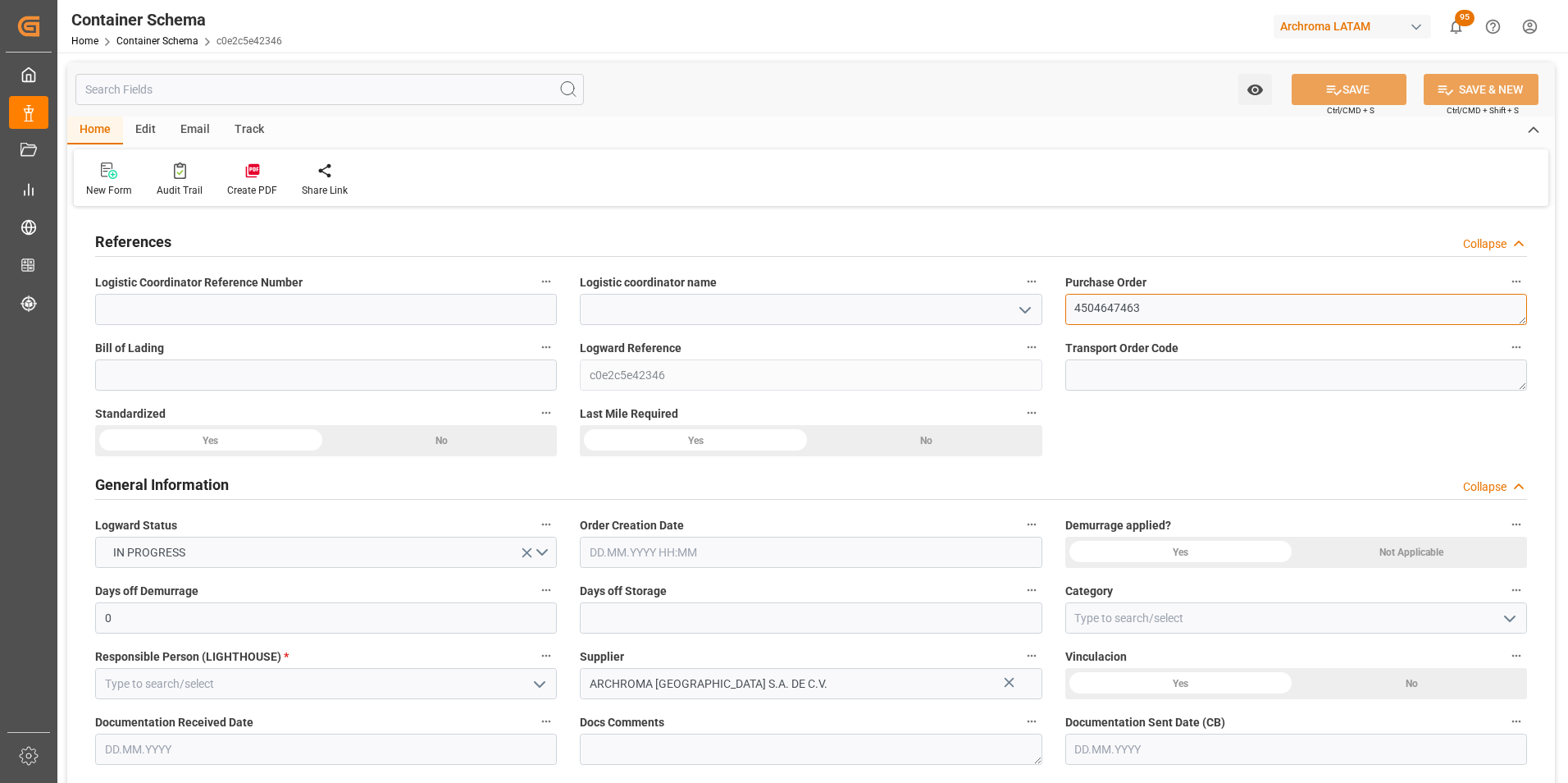
click at [1120, 306] on textarea "4504647463" at bounding box center [1297, 308] width 462 height 31
click at [332, 374] on input at bounding box center [326, 375] width 462 height 31
drag, startPoint x: 680, startPoint y: 306, endPoint x: 924, endPoint y: 276, distance: 245.8
click at [680, 306] on input at bounding box center [811, 308] width 462 height 31
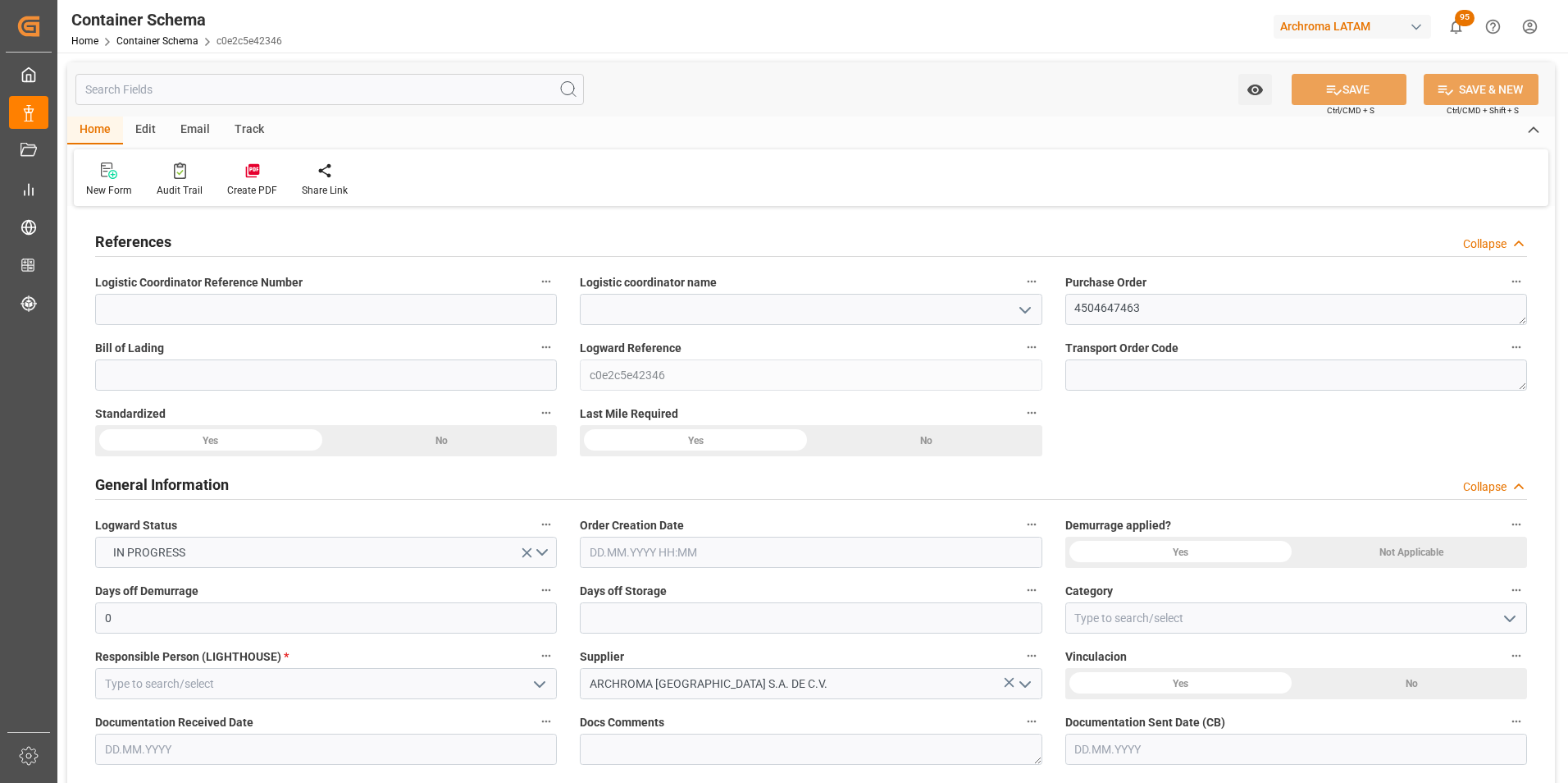
click at [1034, 311] on icon "open menu" at bounding box center [1025, 309] width 20 height 20
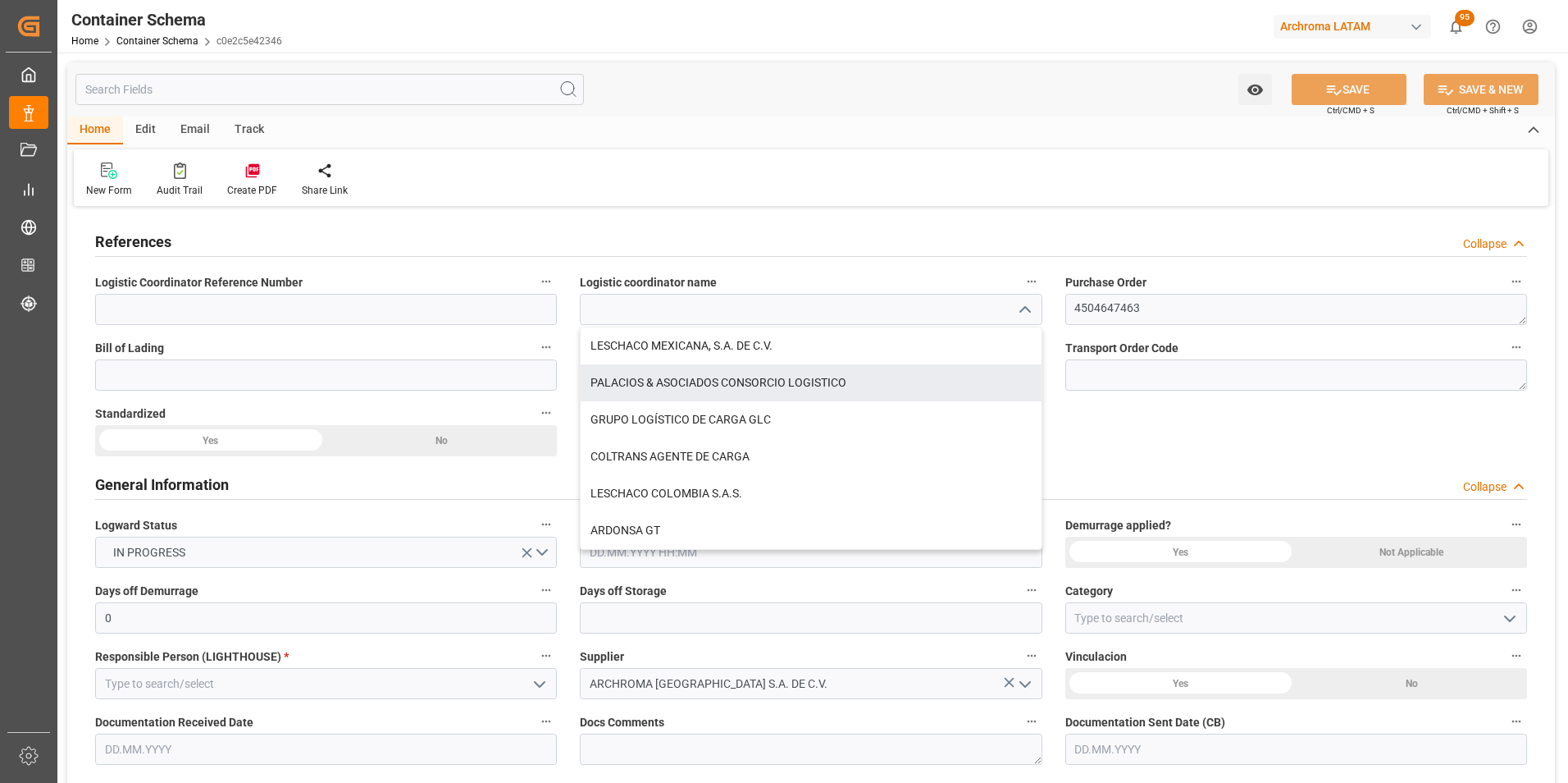
click at [711, 390] on div "PALACIOS & ASOCIADOS CONSORCIO LOGISTICO" at bounding box center [811, 382] width 460 height 37
type input "PALACIOS & ASOCIADOS CONSORCIO LOGISTICO"
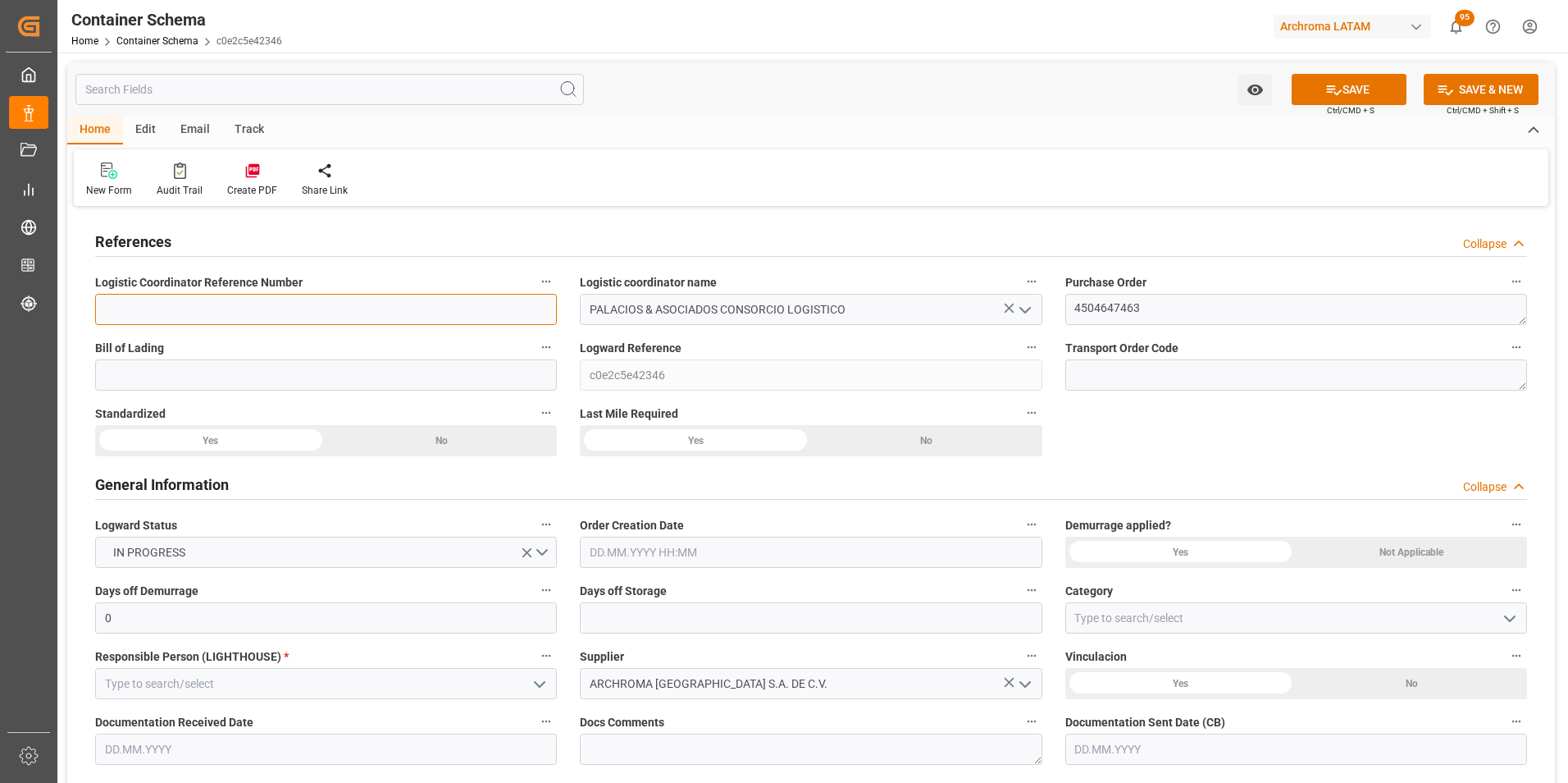
click at [395, 311] on input at bounding box center [326, 308] width 462 height 31
click at [437, 381] on input at bounding box center [326, 375] width 462 height 31
click at [380, 372] on input at bounding box center [326, 375] width 462 height 31
paste input "CYF00776"
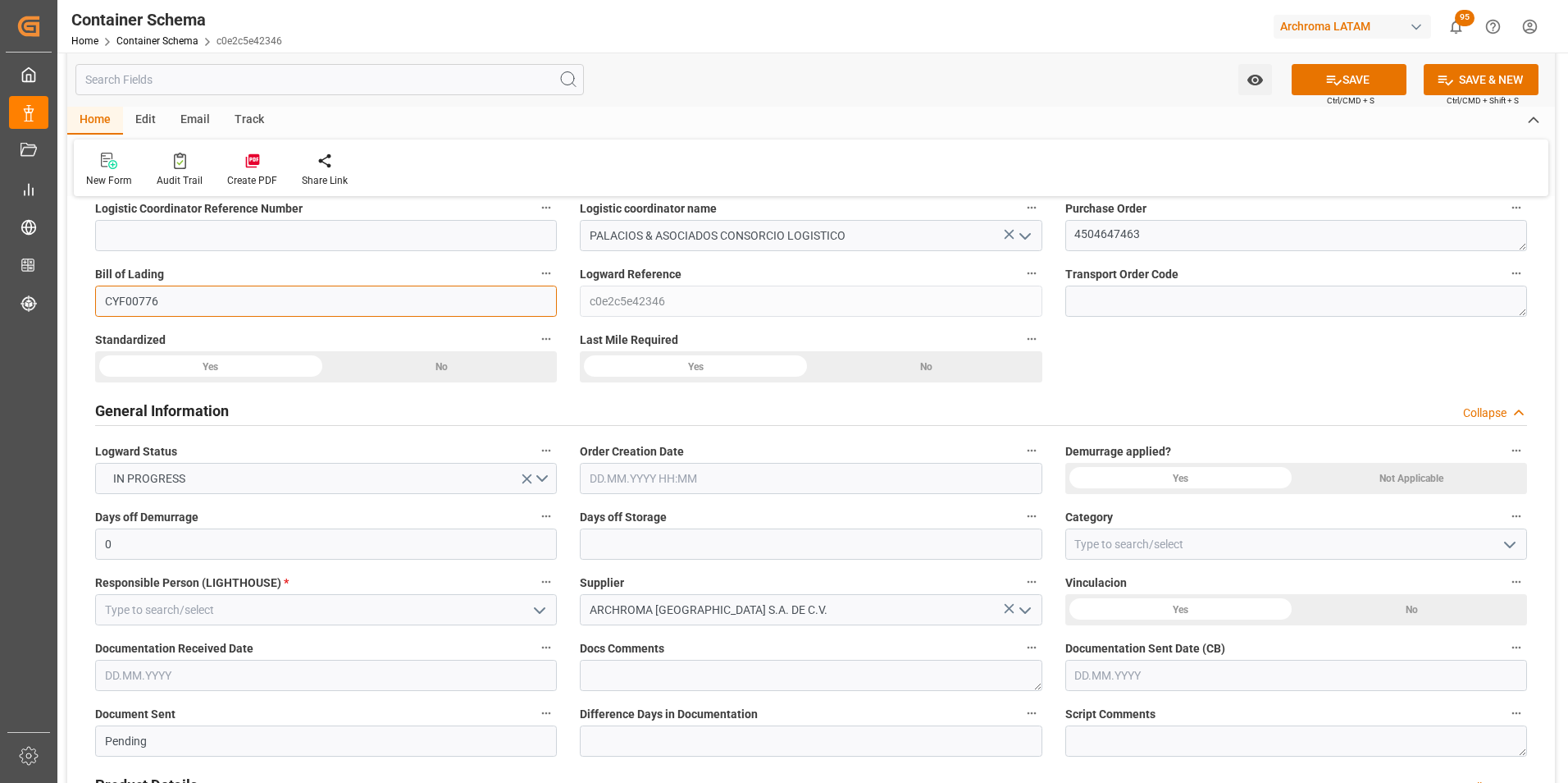
scroll to position [164, 0]
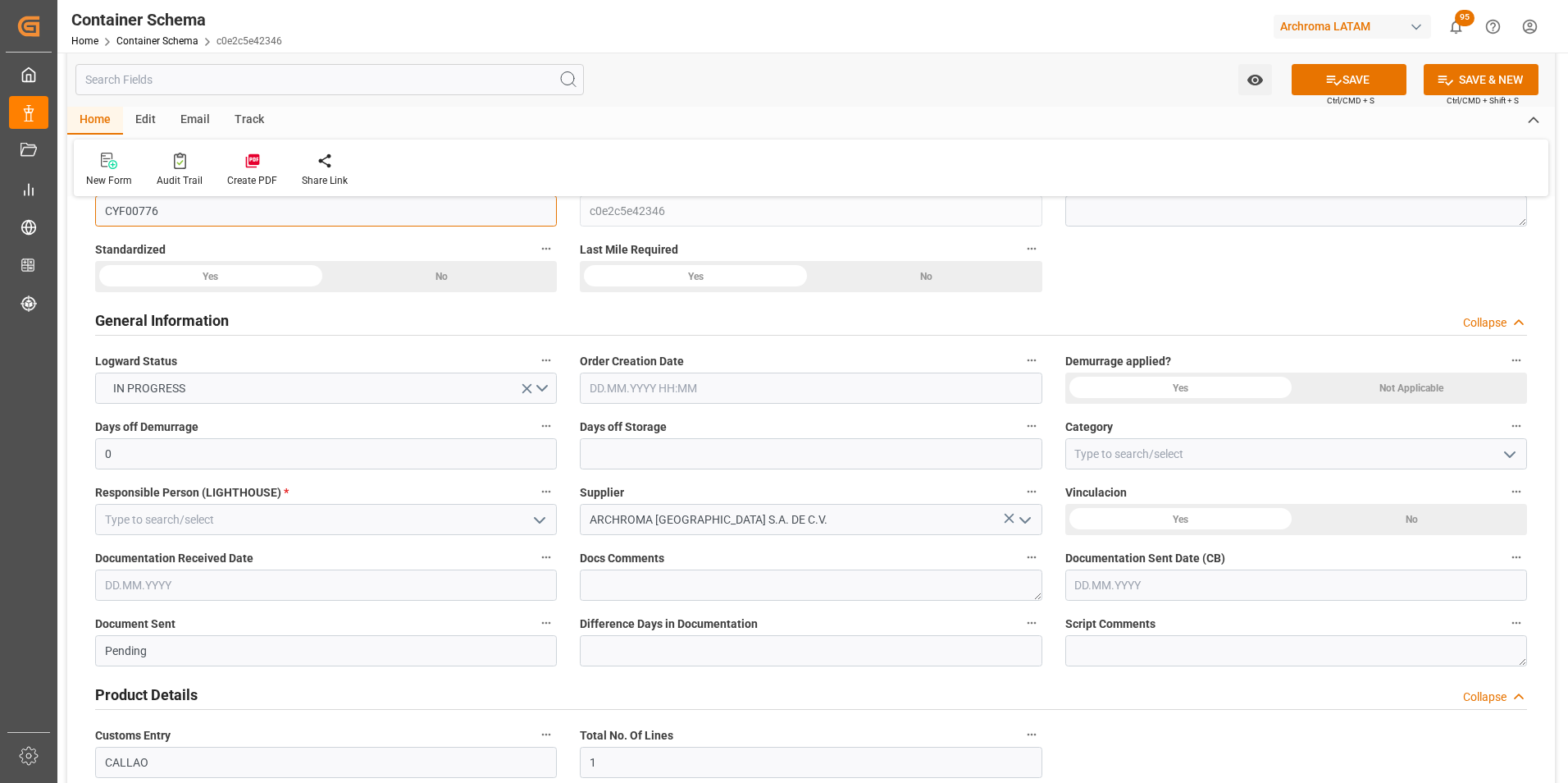
type input "CYF00776"
click at [591, 396] on input "text" at bounding box center [811, 387] width 462 height 31
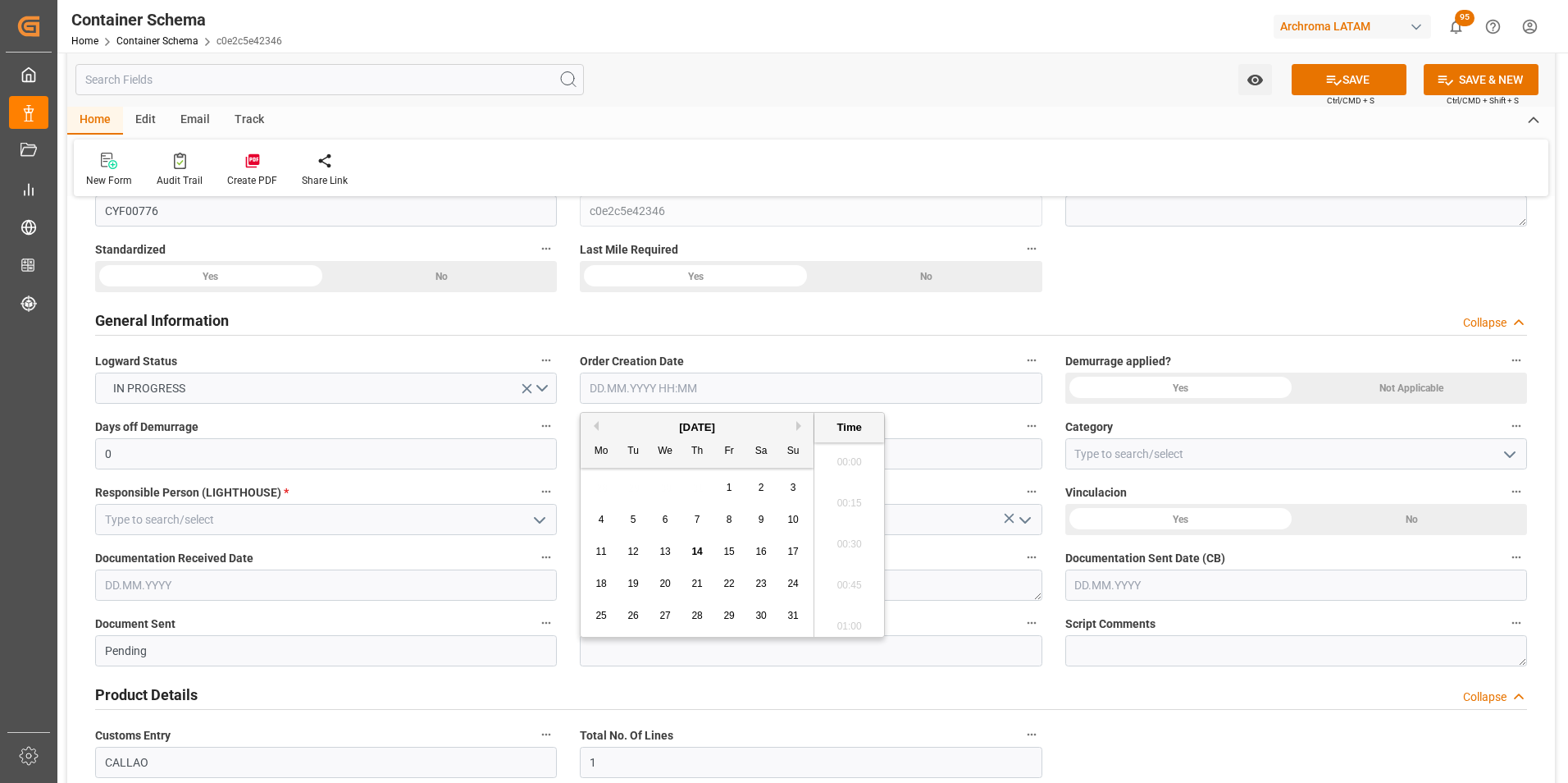
scroll to position [2262, 0]
click at [601, 494] on div "28 29 30 31 1 2 3" at bounding box center [698, 488] width 224 height 32
click at [698, 545] on div "14" at bounding box center [698, 551] width 21 height 20
click at [850, 539] on li "14:15" at bounding box center [849, 538] width 69 height 41
type input "14.08.2025 14:15"
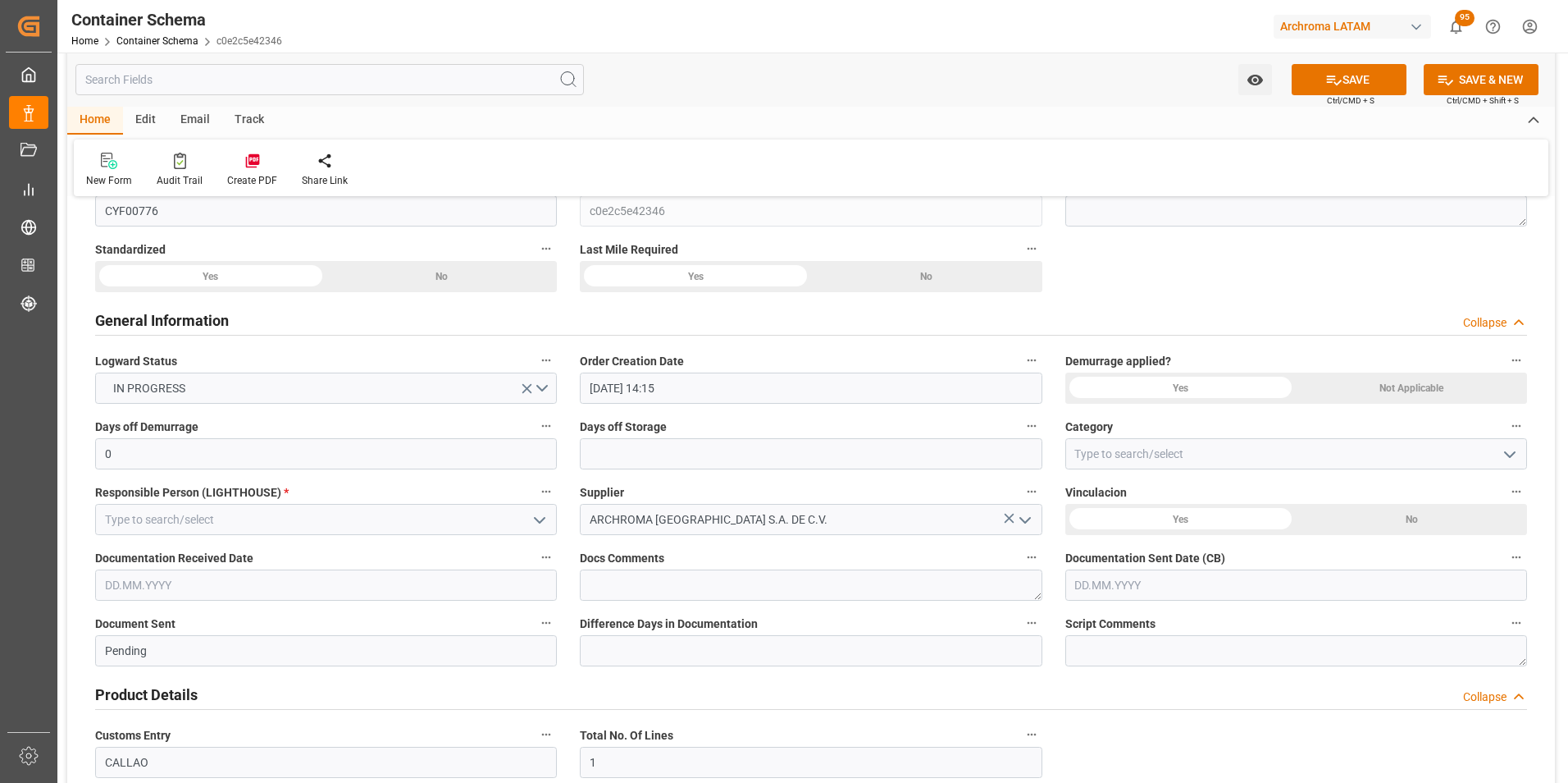
click at [1520, 452] on icon "open menu" at bounding box center [1510, 454] width 20 height 20
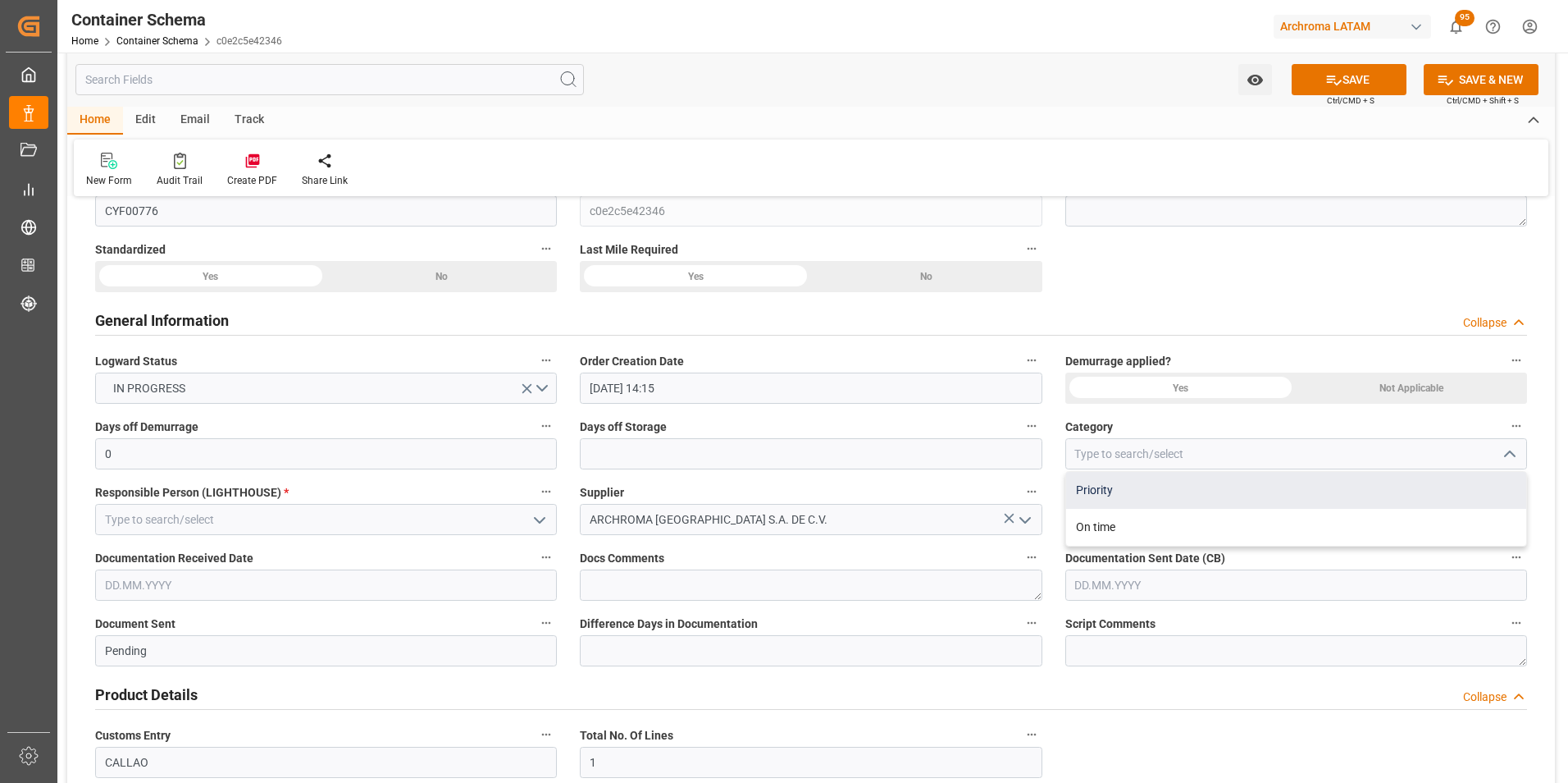
click at [1300, 494] on div "Priority" at bounding box center [1297, 490] width 460 height 37
type input "Priority"
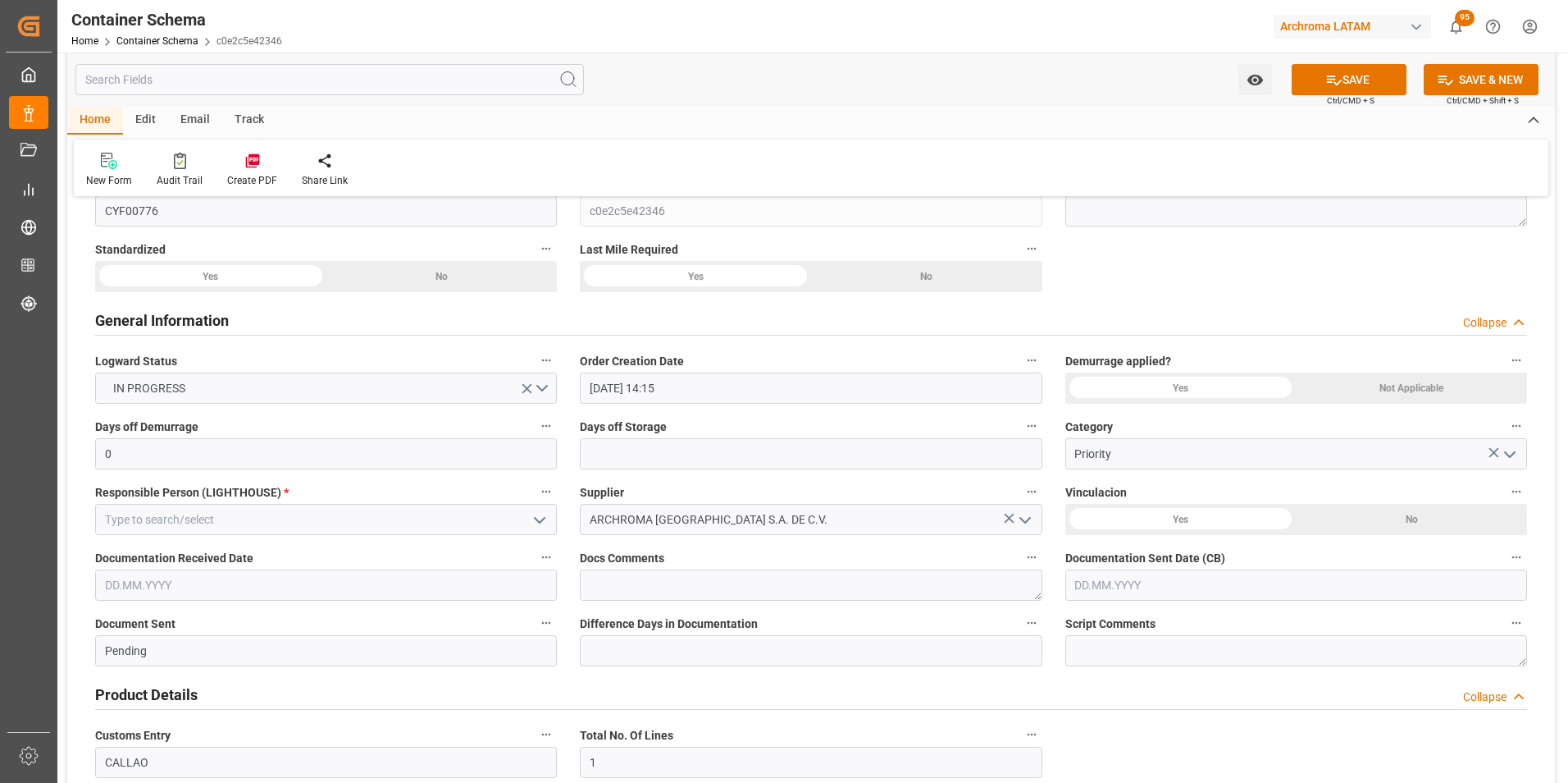
click at [538, 515] on icon "open menu" at bounding box center [539, 520] width 20 height 20
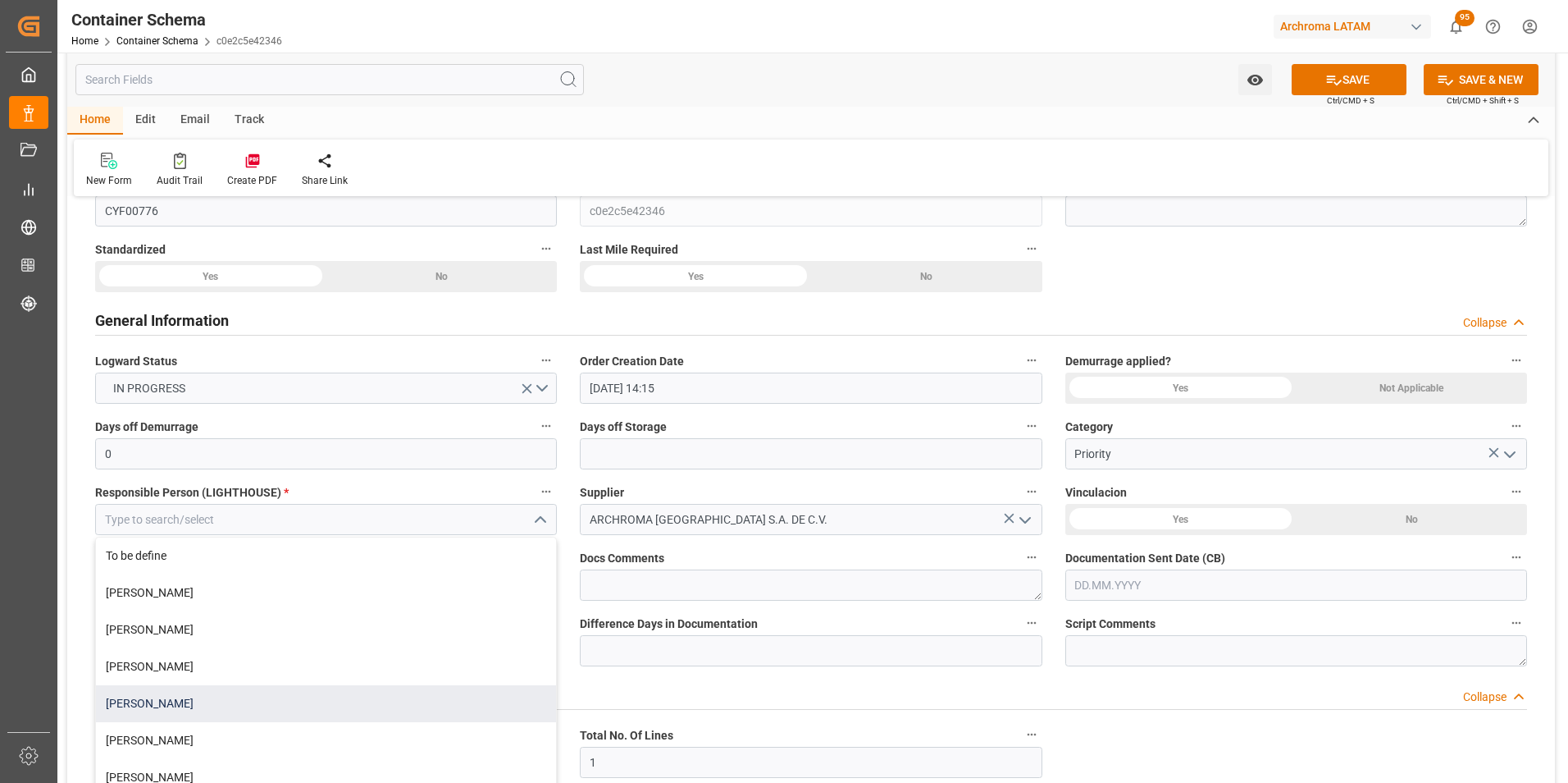
click at [305, 693] on div "Valeria Hurtado" at bounding box center [326, 703] width 460 height 37
type input "Valeria Hurtado"
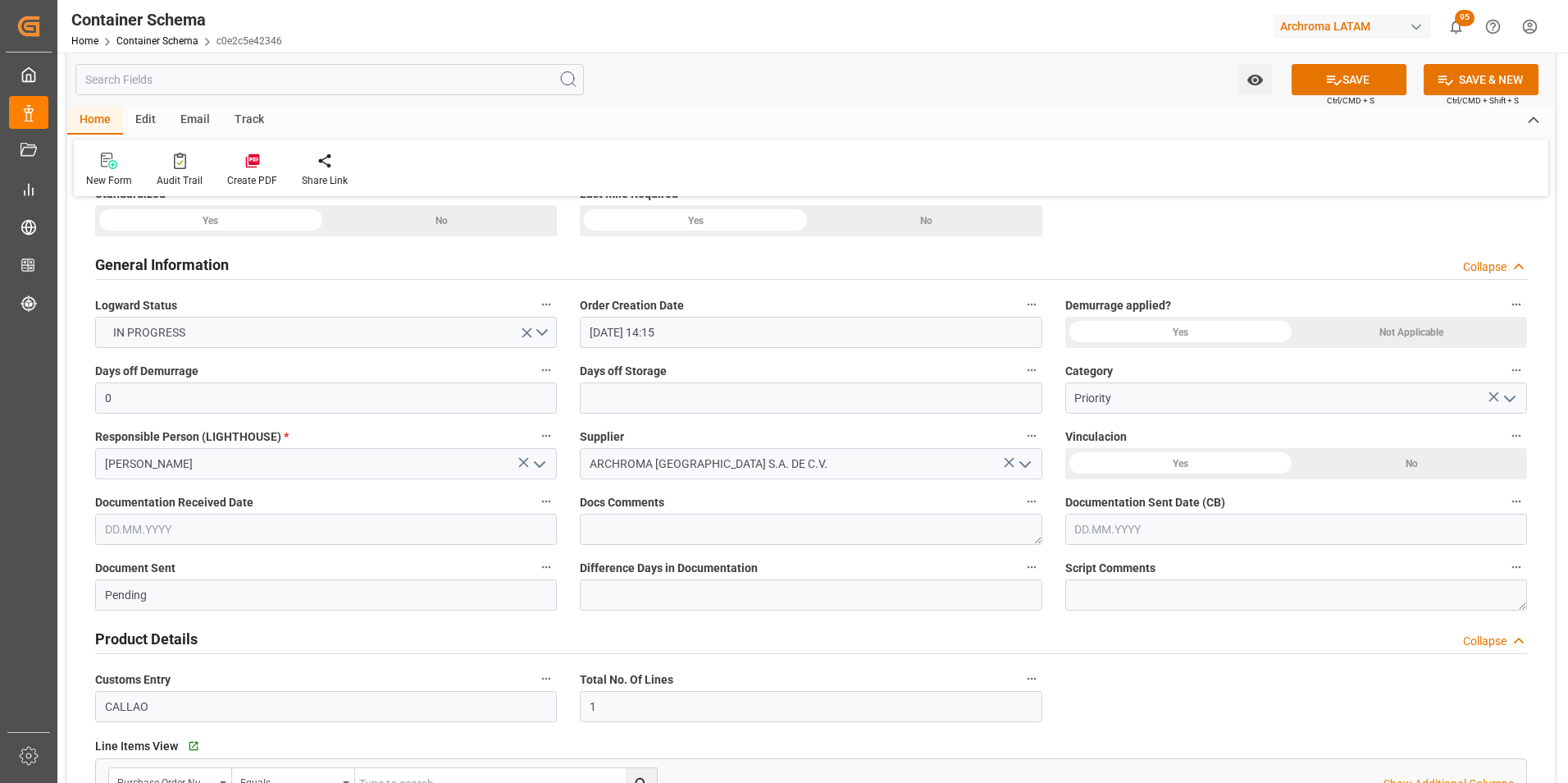
scroll to position [246, 0]
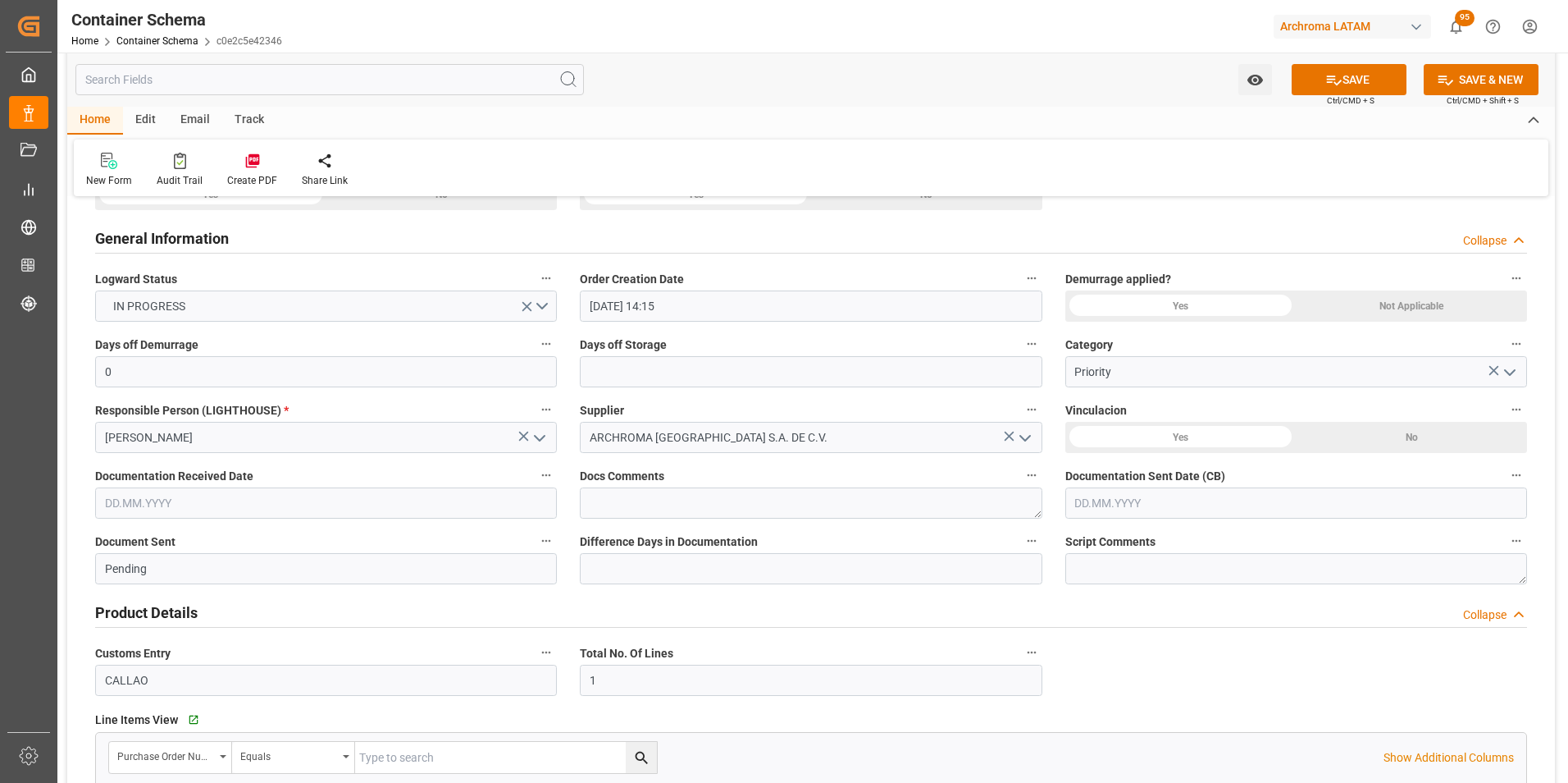
click at [205, 511] on input "text" at bounding box center [326, 502] width 462 height 31
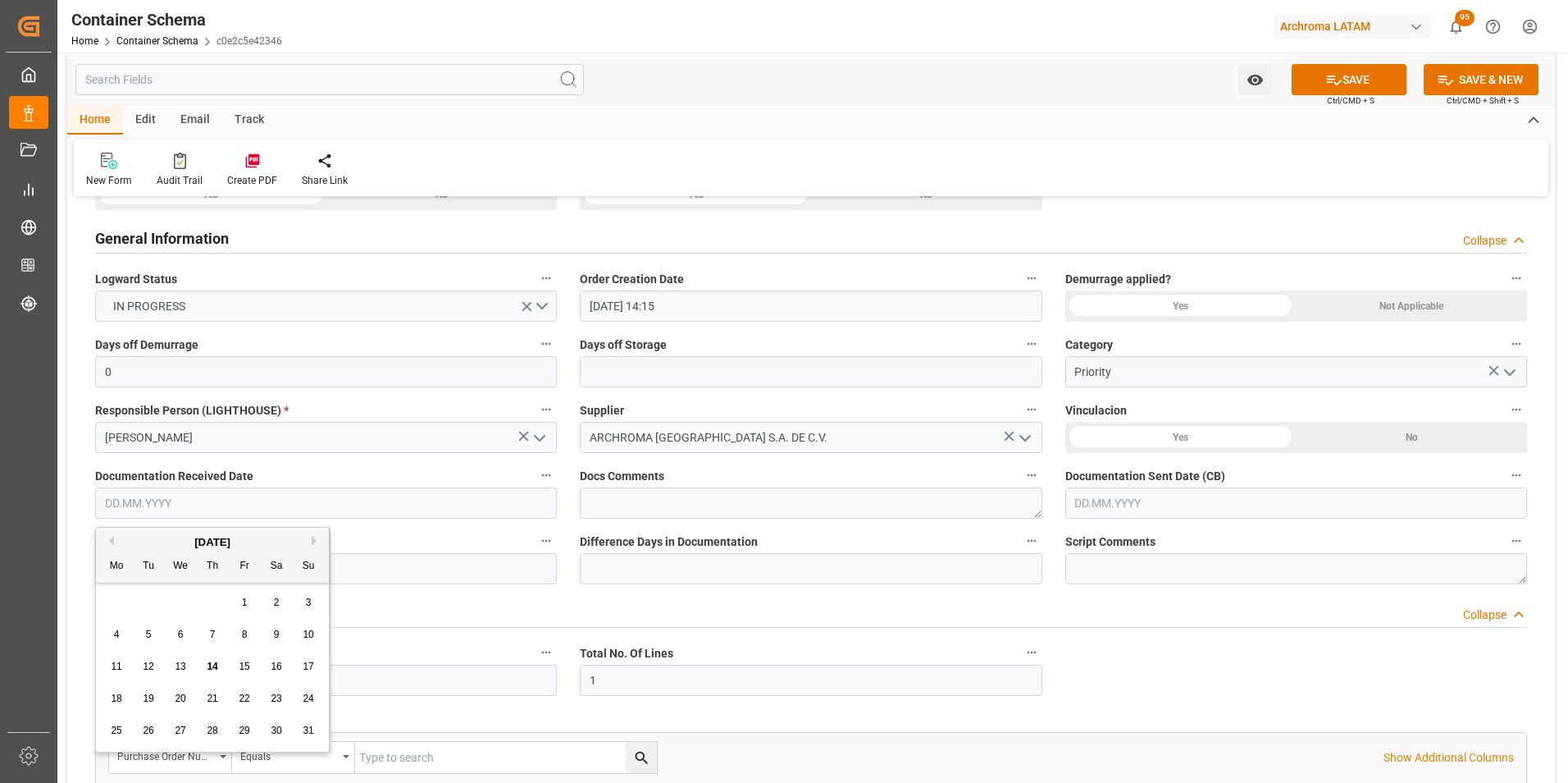
click at [105, 604] on div "28 29 30 31 1 2 3" at bounding box center [213, 603] width 224 height 32
click at [215, 662] on span "14" at bounding box center [212, 666] width 10 height 11
type input "[DATE]"
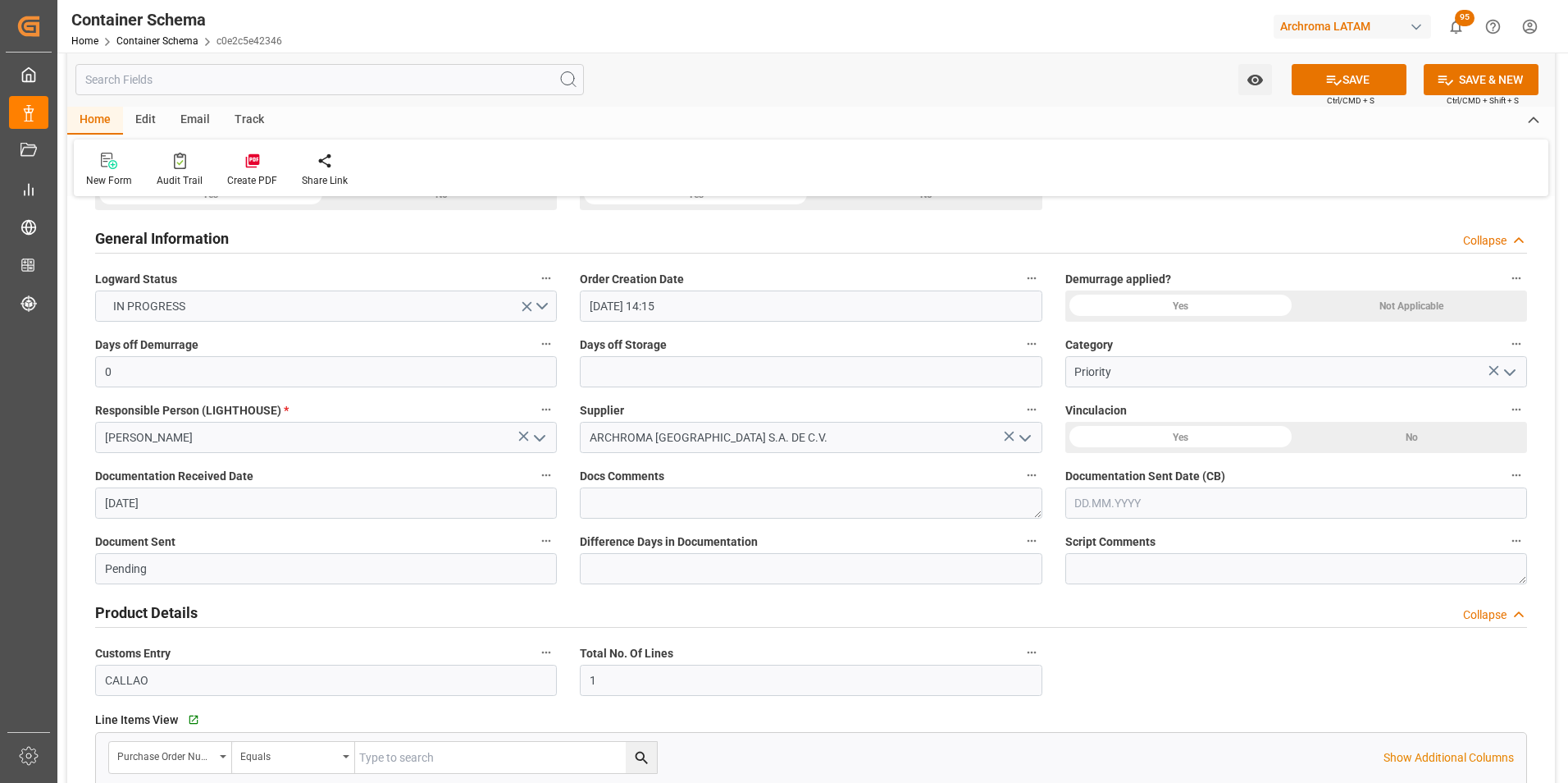
click at [1178, 515] on input "text" at bounding box center [1297, 502] width 462 height 31
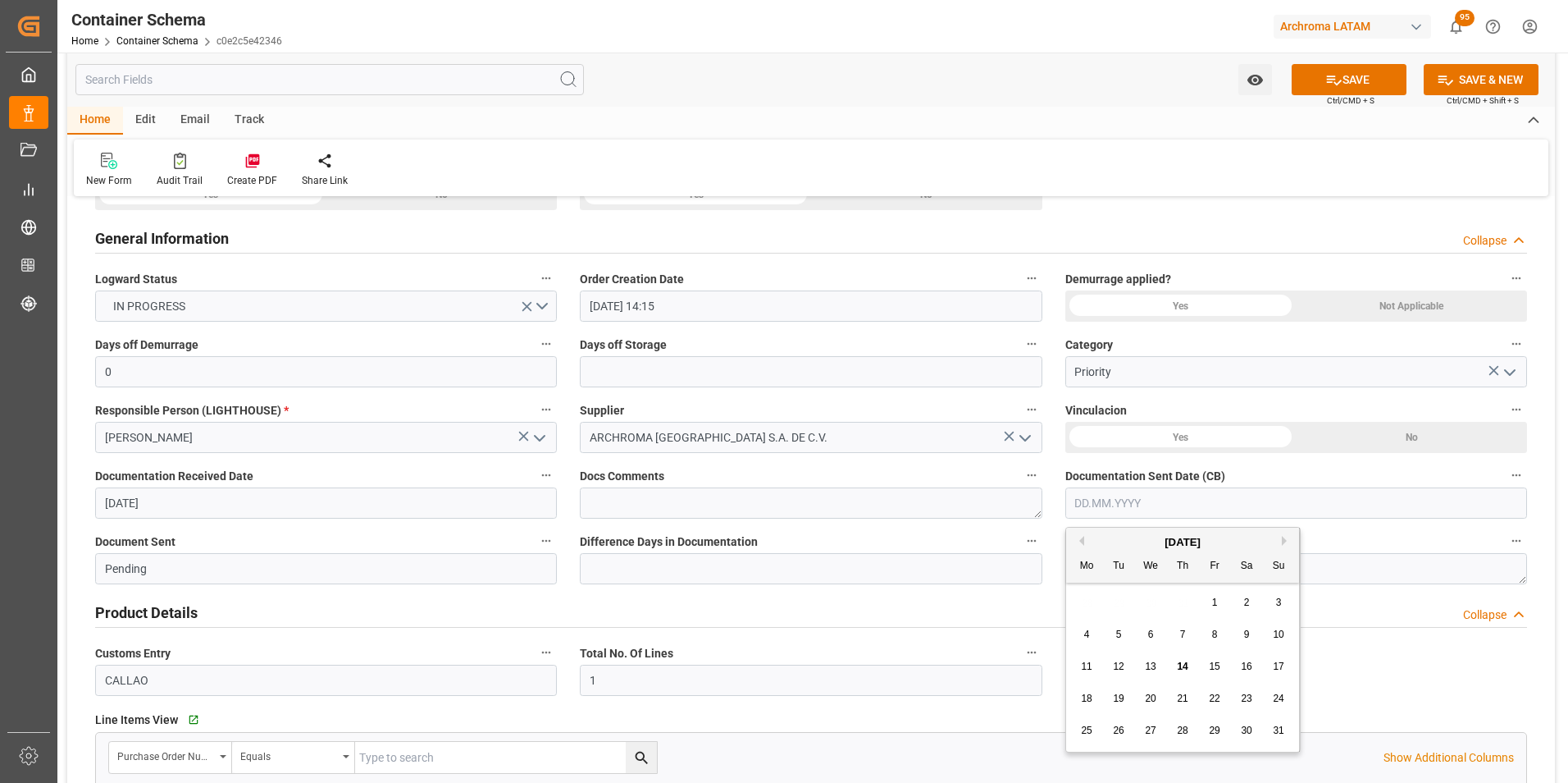
click at [1075, 613] on div "28 29 30 31 1 2 3" at bounding box center [1184, 603] width 224 height 32
click at [1183, 660] on div "14" at bounding box center [1184, 666] width 21 height 20
type input "[DATE]"
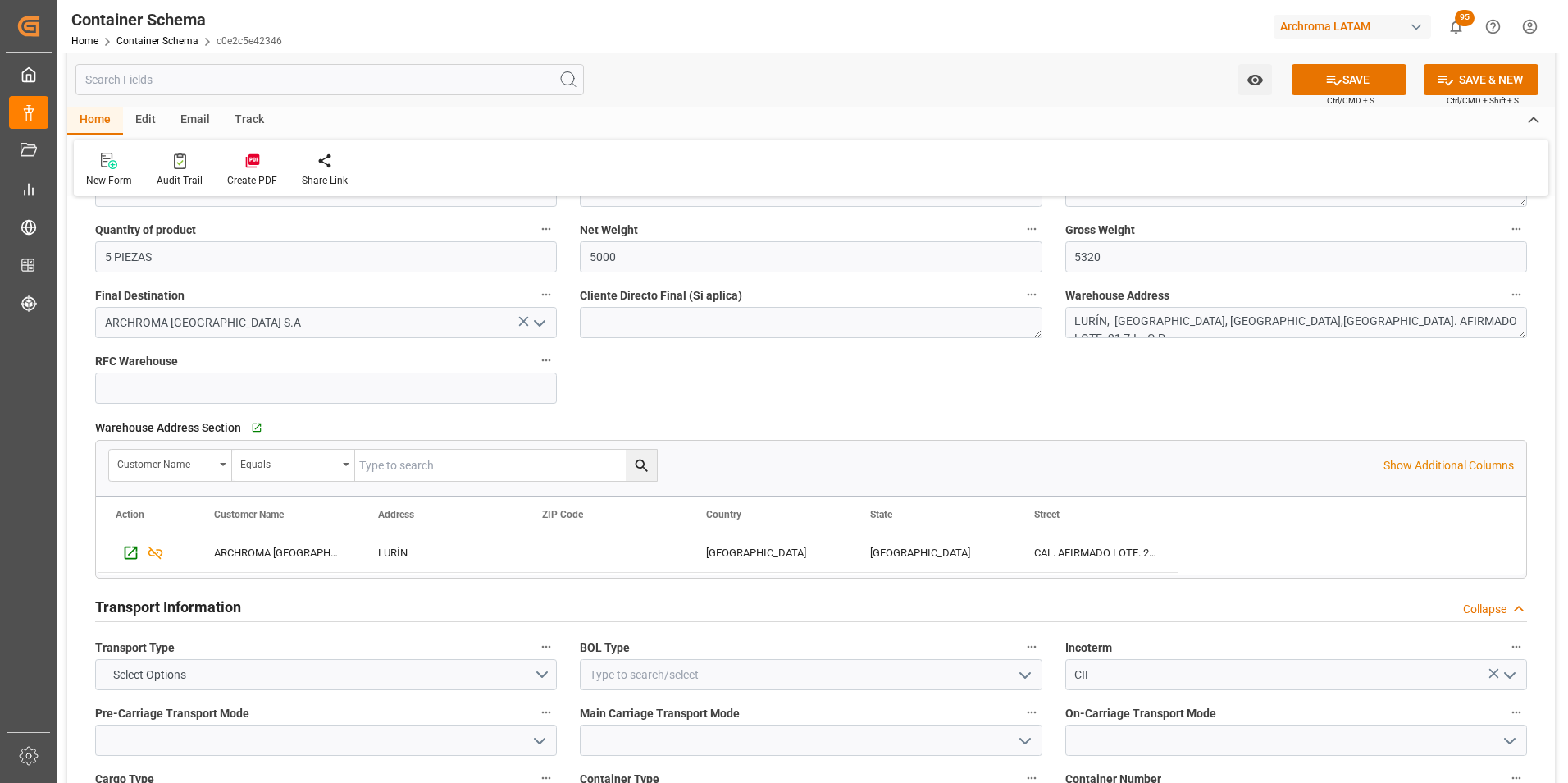
scroll to position [1230, 0]
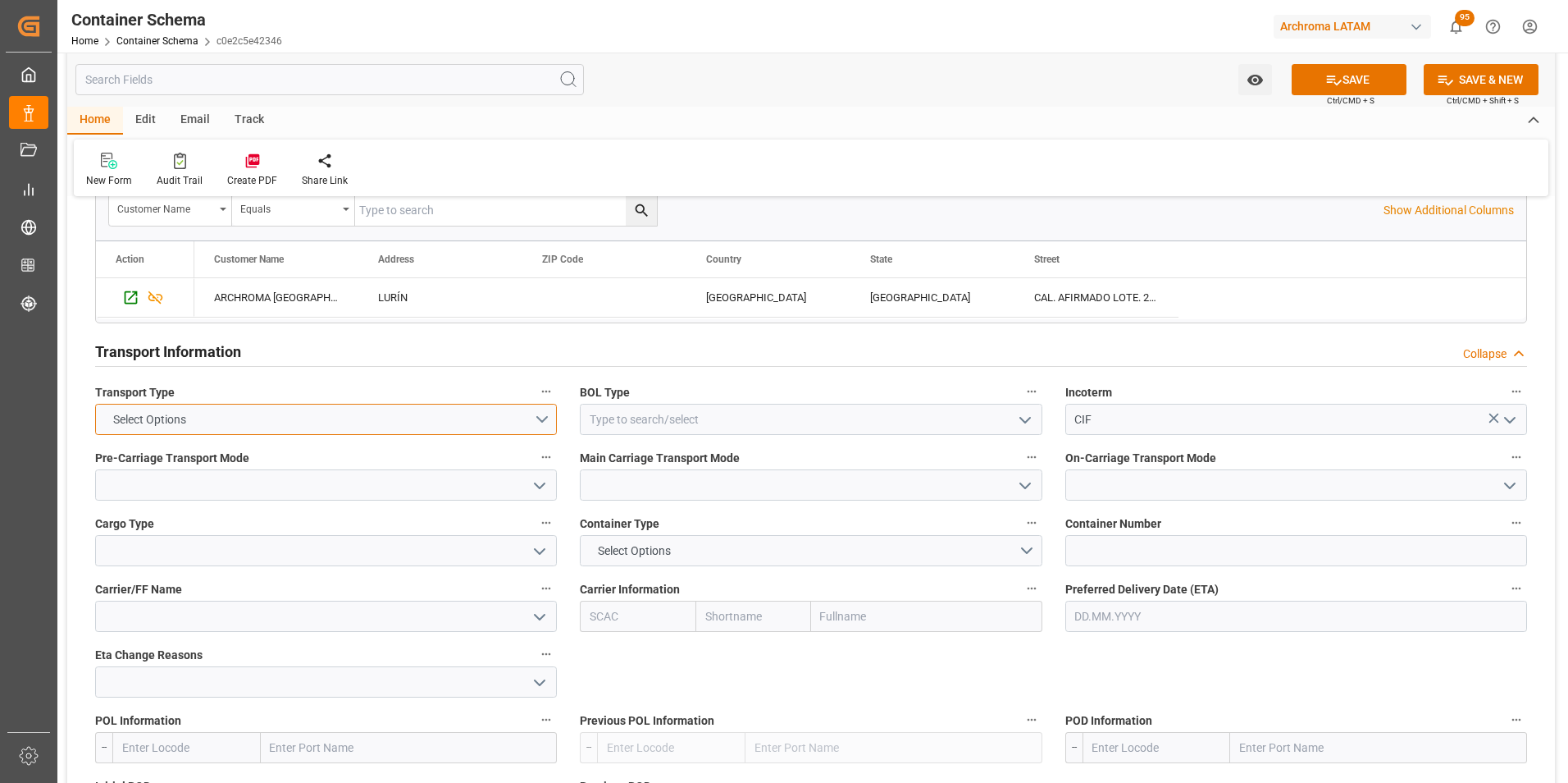
click at [542, 412] on button "Select Options" at bounding box center [326, 419] width 462 height 31
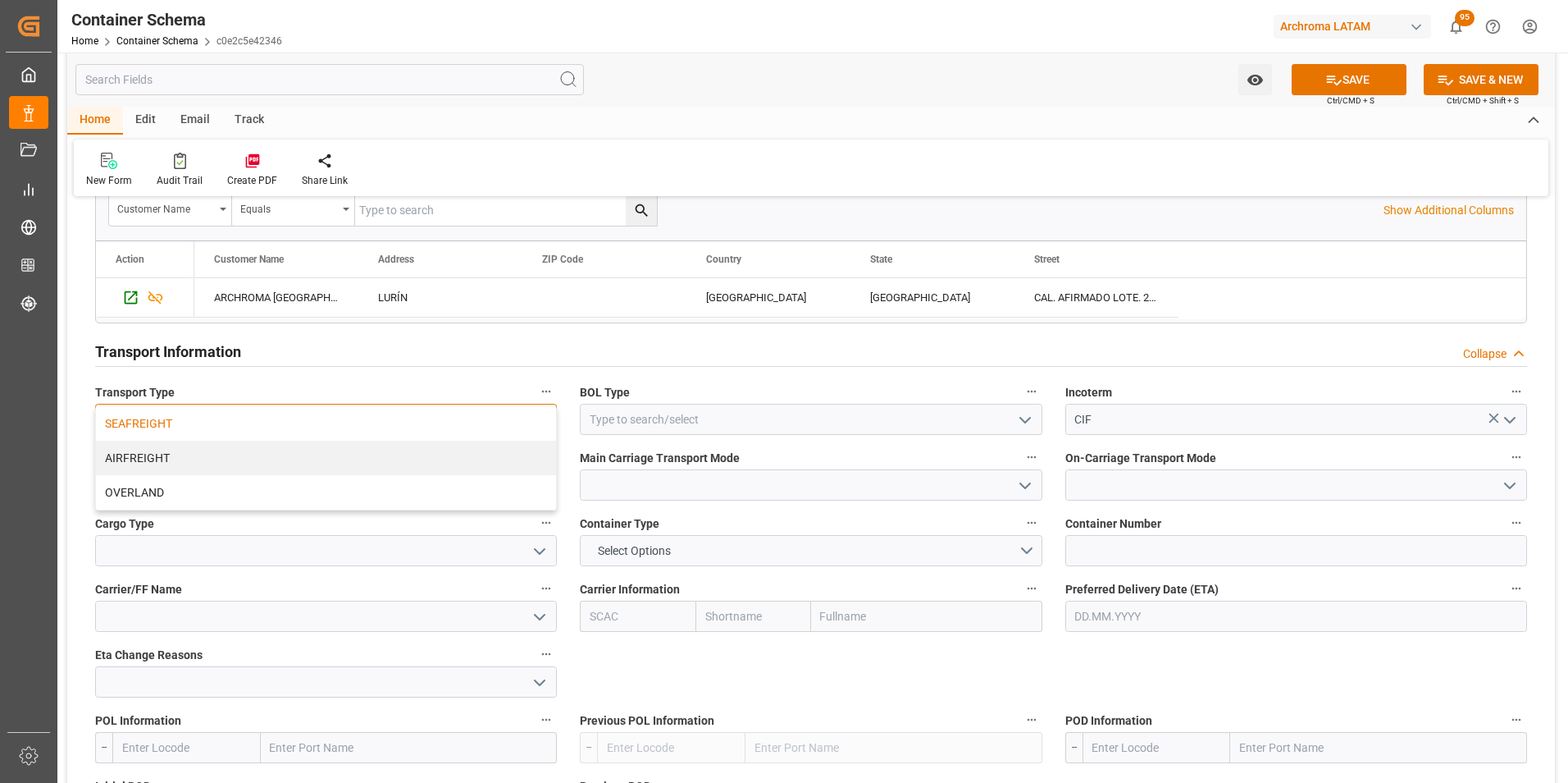
click at [432, 432] on div "SEAFREIGHT" at bounding box center [326, 423] width 460 height 34
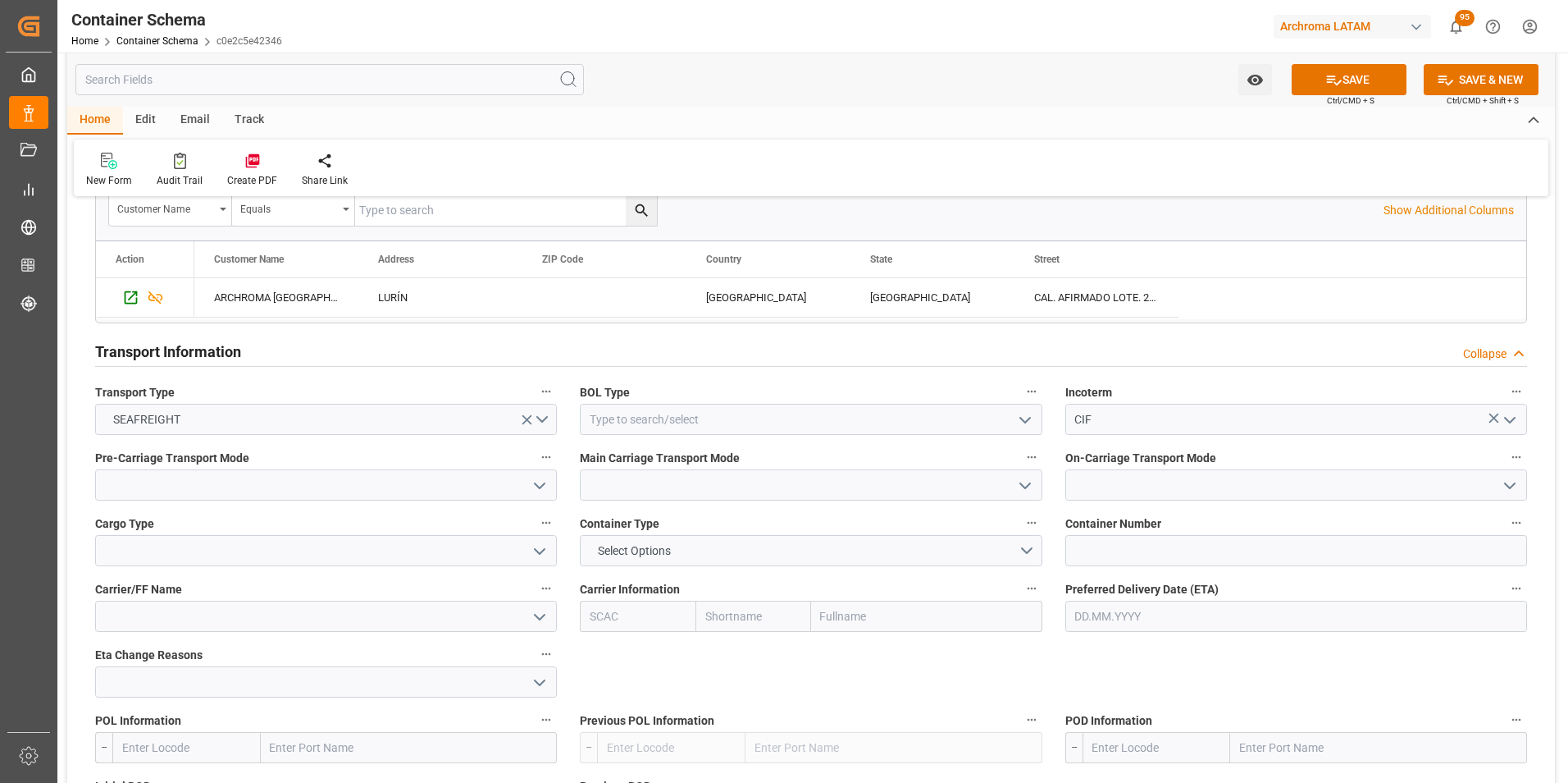
click at [1020, 426] on icon "open menu" at bounding box center [1025, 419] width 20 height 20
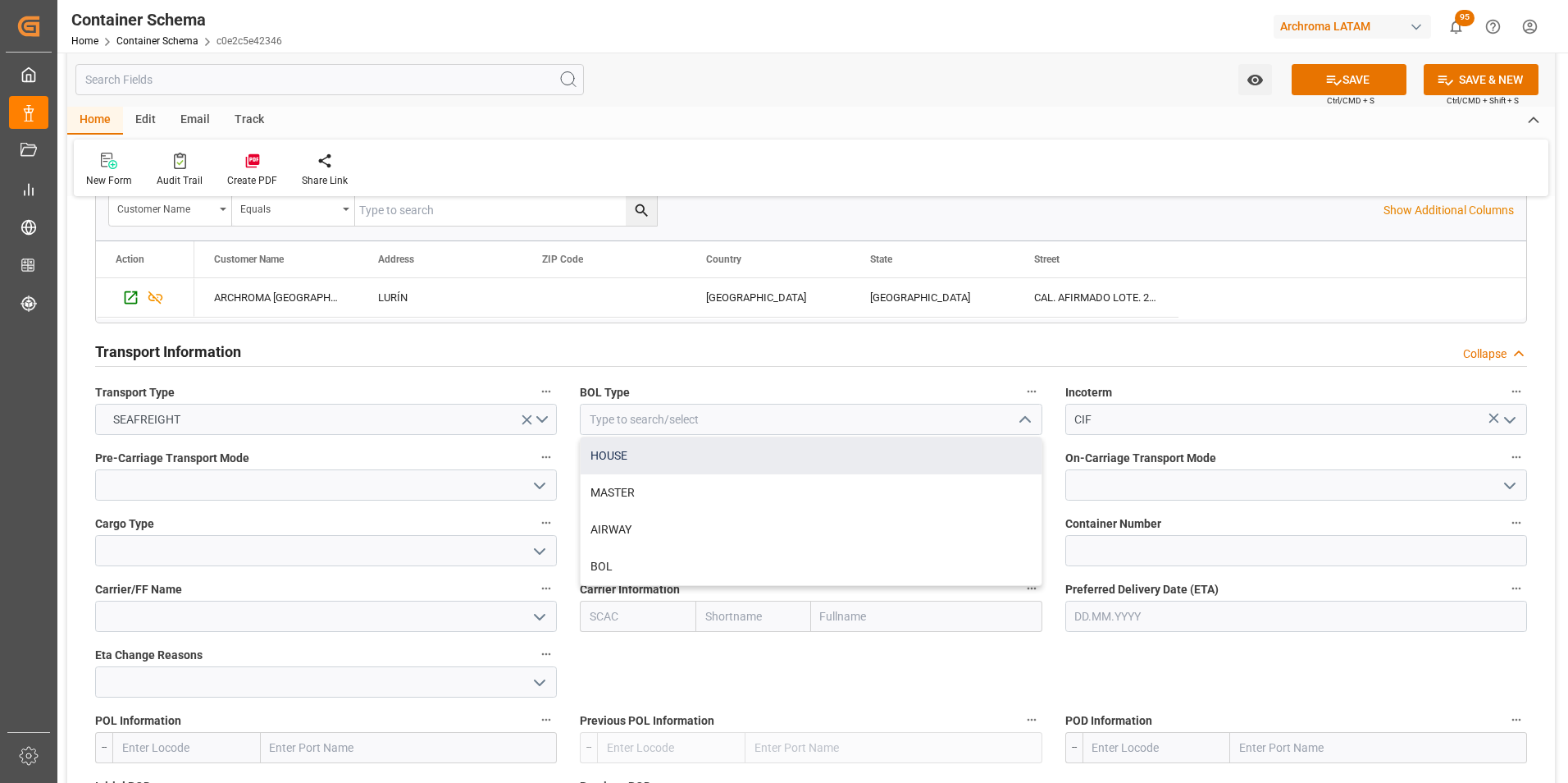
click at [817, 467] on div "HOUSE" at bounding box center [811, 456] width 460 height 37
type input "HOUSE"
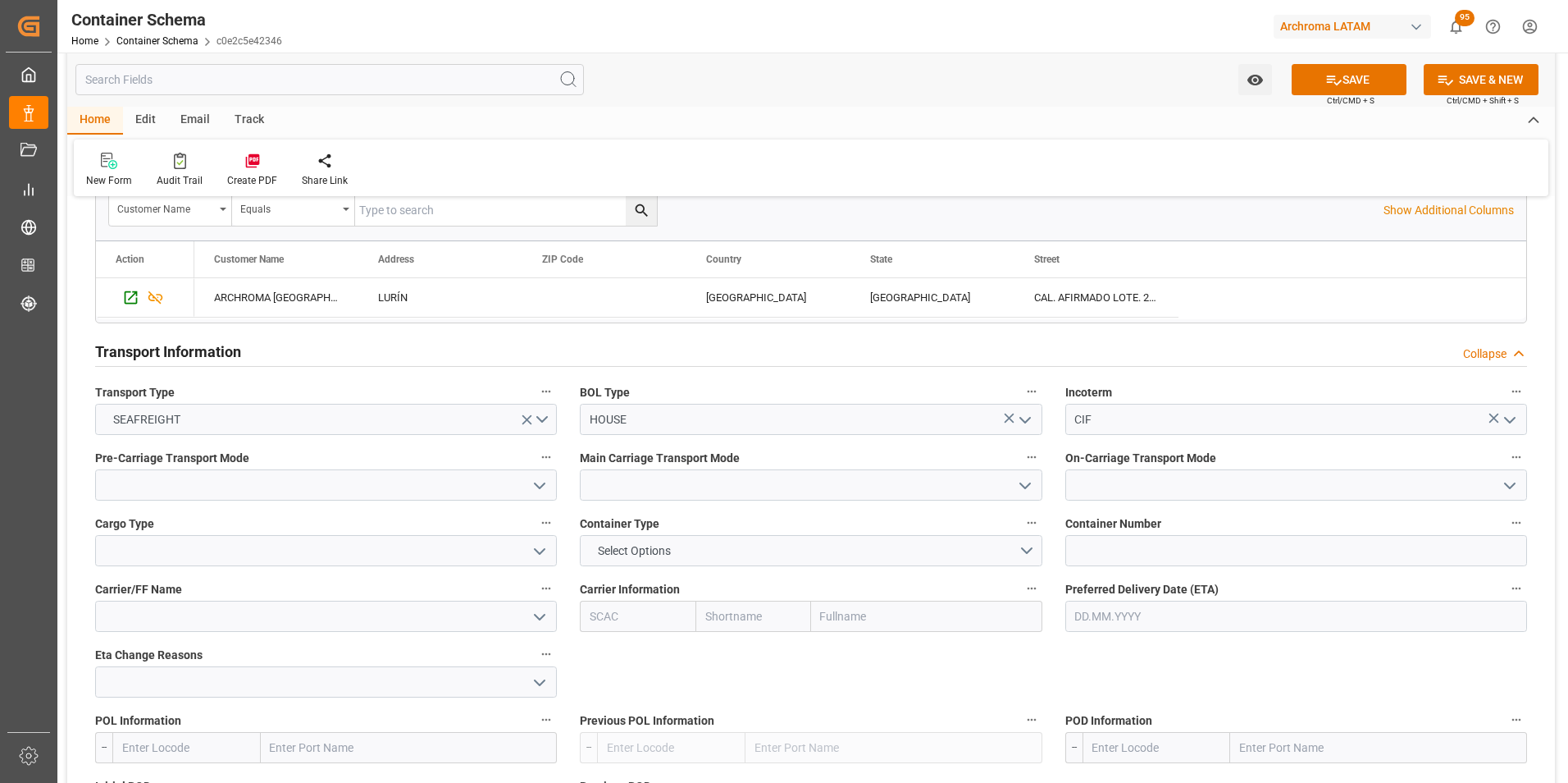
click at [532, 488] on icon "open menu" at bounding box center [539, 485] width 20 height 20
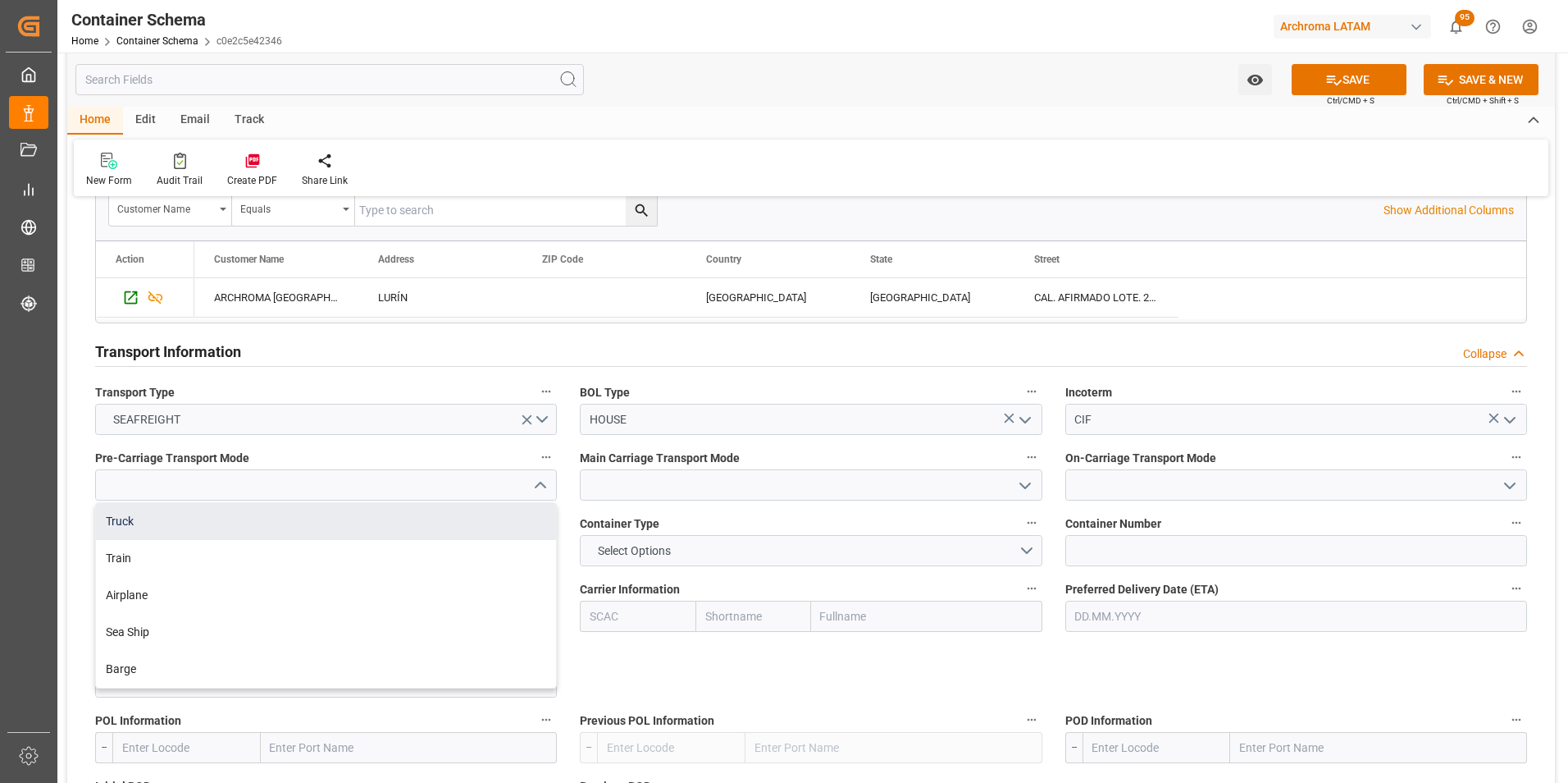
click at [470, 516] on div "Truck" at bounding box center [326, 521] width 460 height 37
type input "Truck"
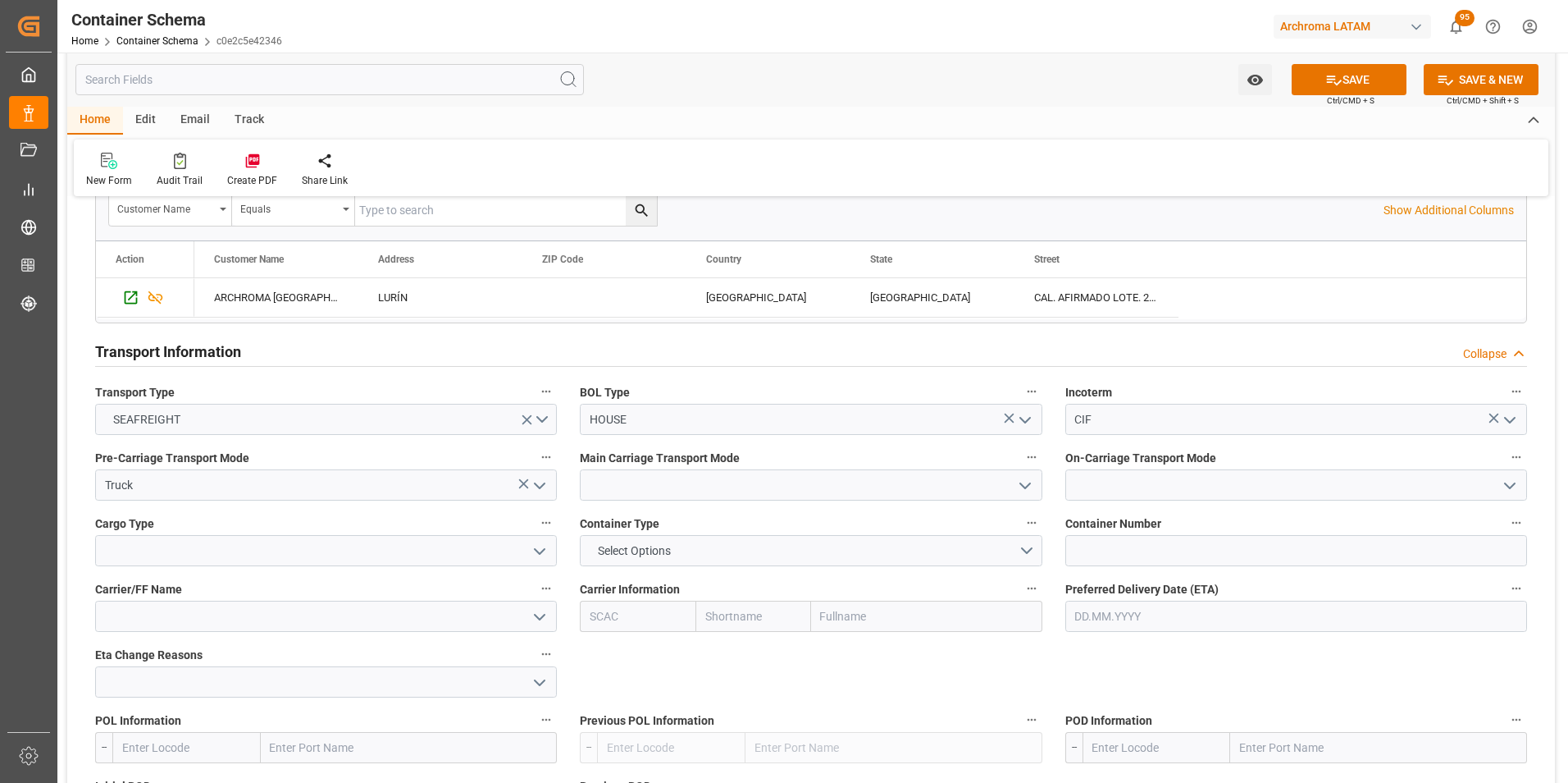
click at [1017, 489] on icon "open menu" at bounding box center [1025, 485] width 20 height 20
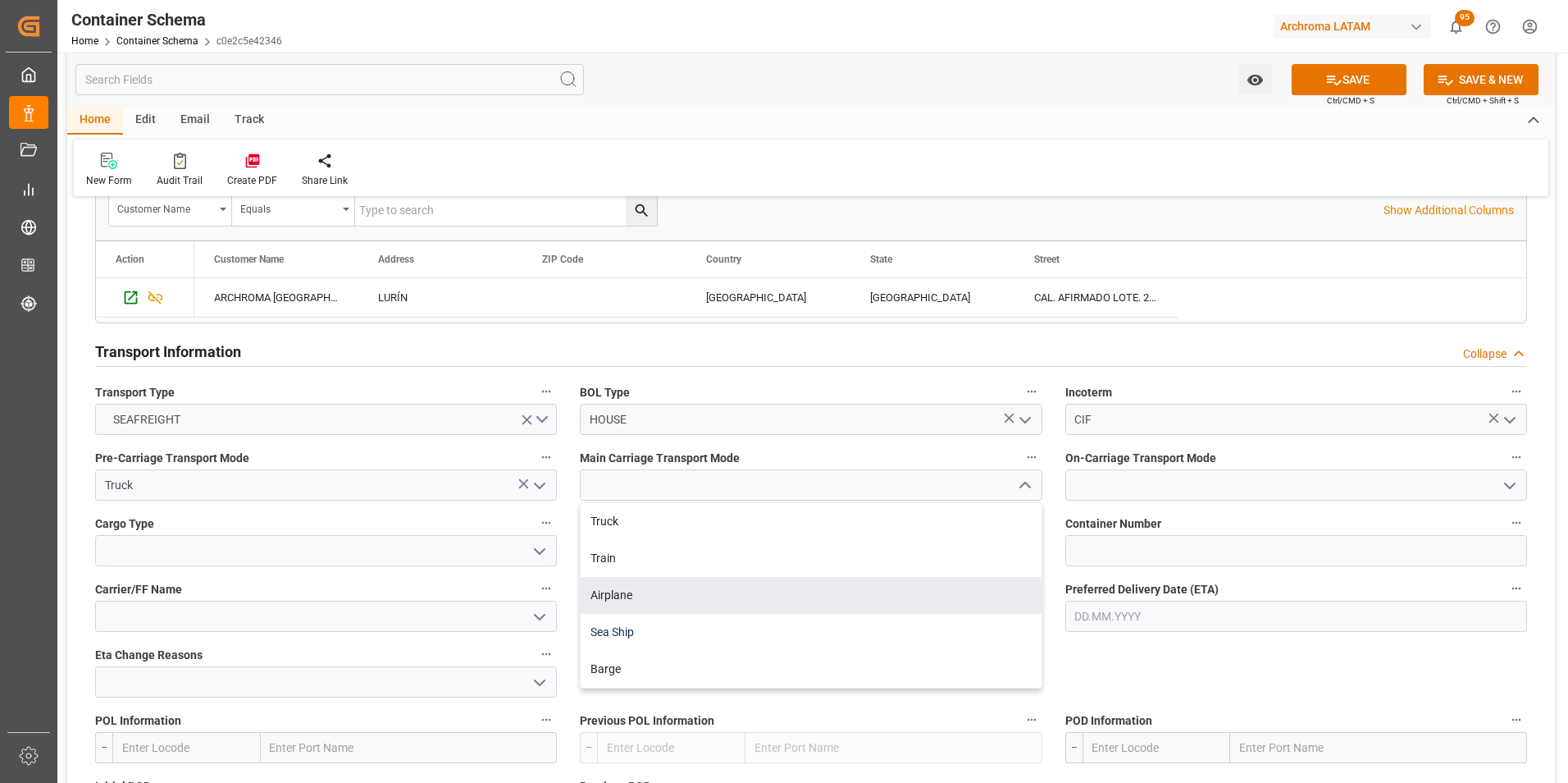
click at [789, 620] on div "Sea Ship" at bounding box center [811, 631] width 460 height 37
type input "Sea Ship"
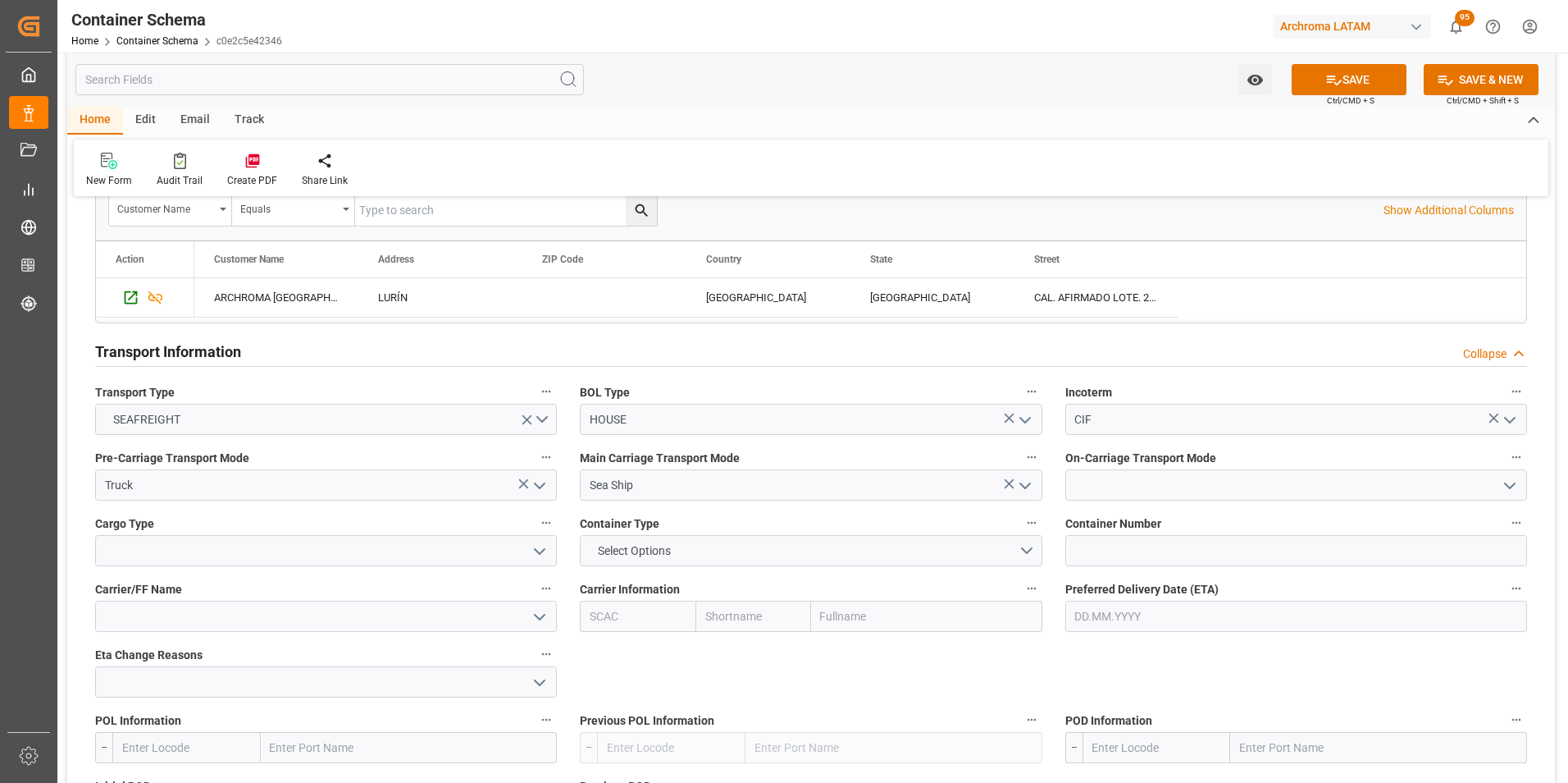
click at [1508, 482] on icon "open menu" at bounding box center [1510, 485] width 20 height 20
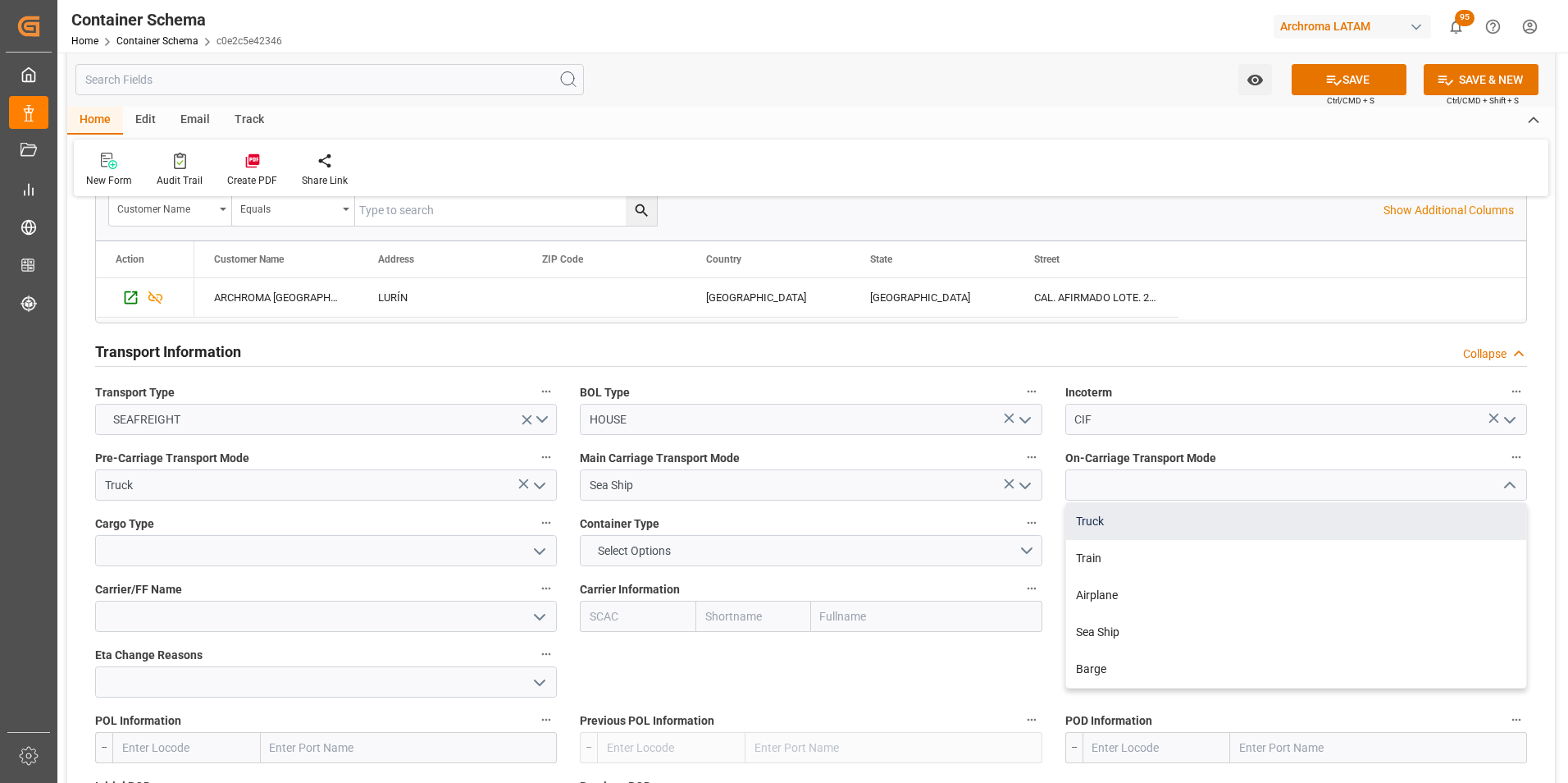
click at [1361, 527] on div "Truck" at bounding box center [1297, 521] width 460 height 37
type input "Truck"
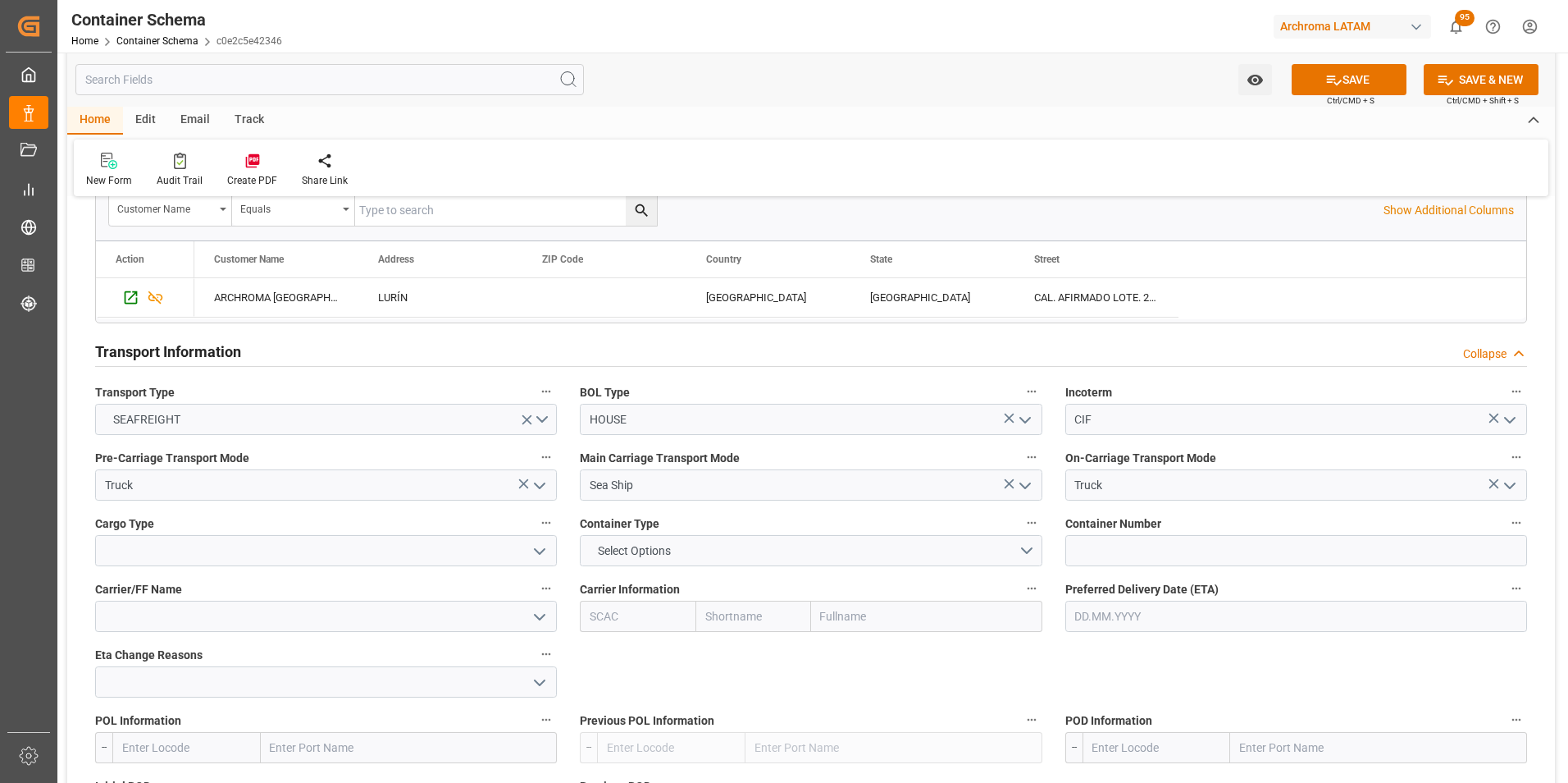
click at [547, 558] on icon "open menu" at bounding box center [539, 550] width 20 height 20
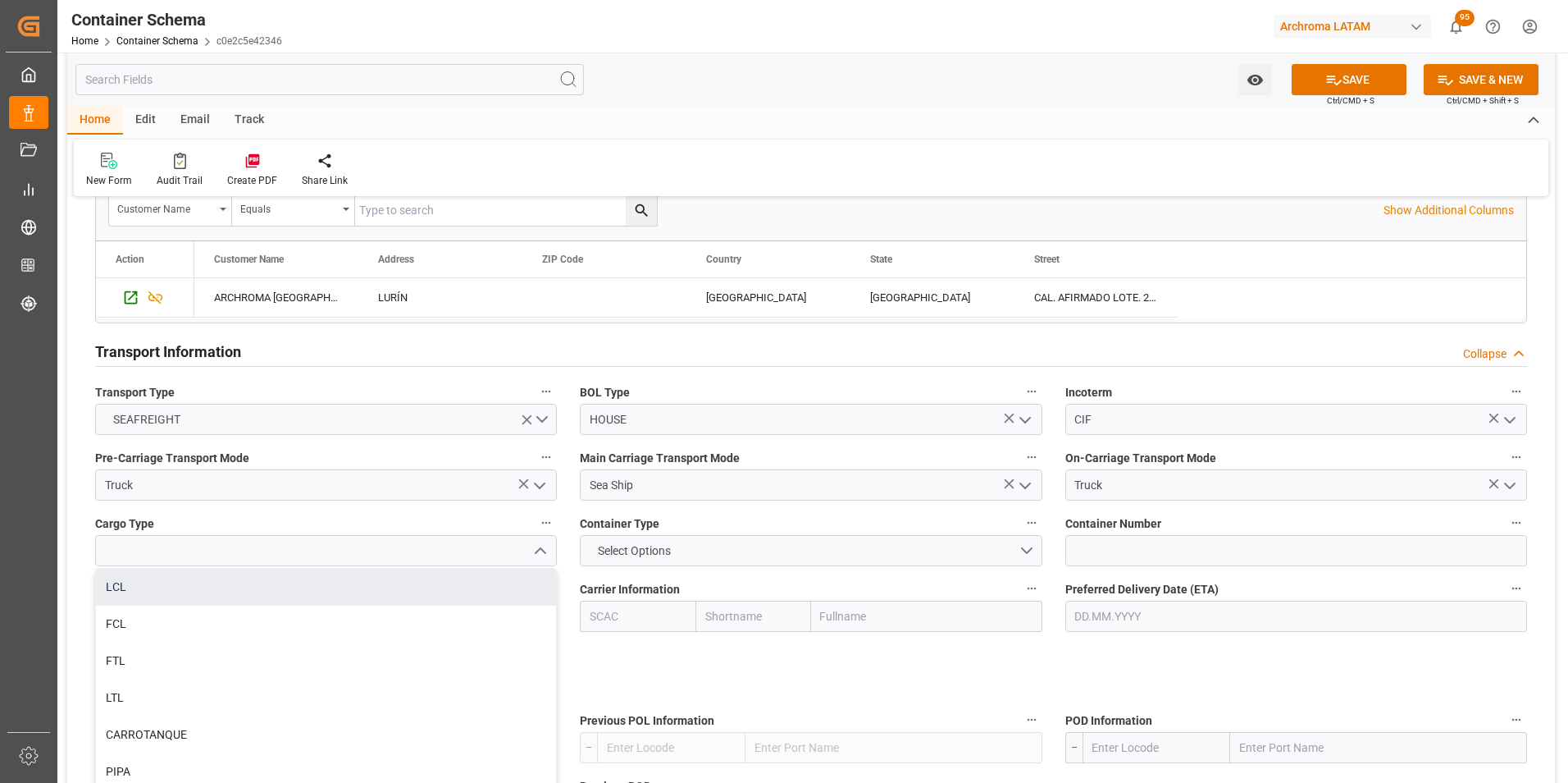
click at [312, 588] on div "LCL" at bounding box center [326, 587] width 460 height 37
type input "LCL"
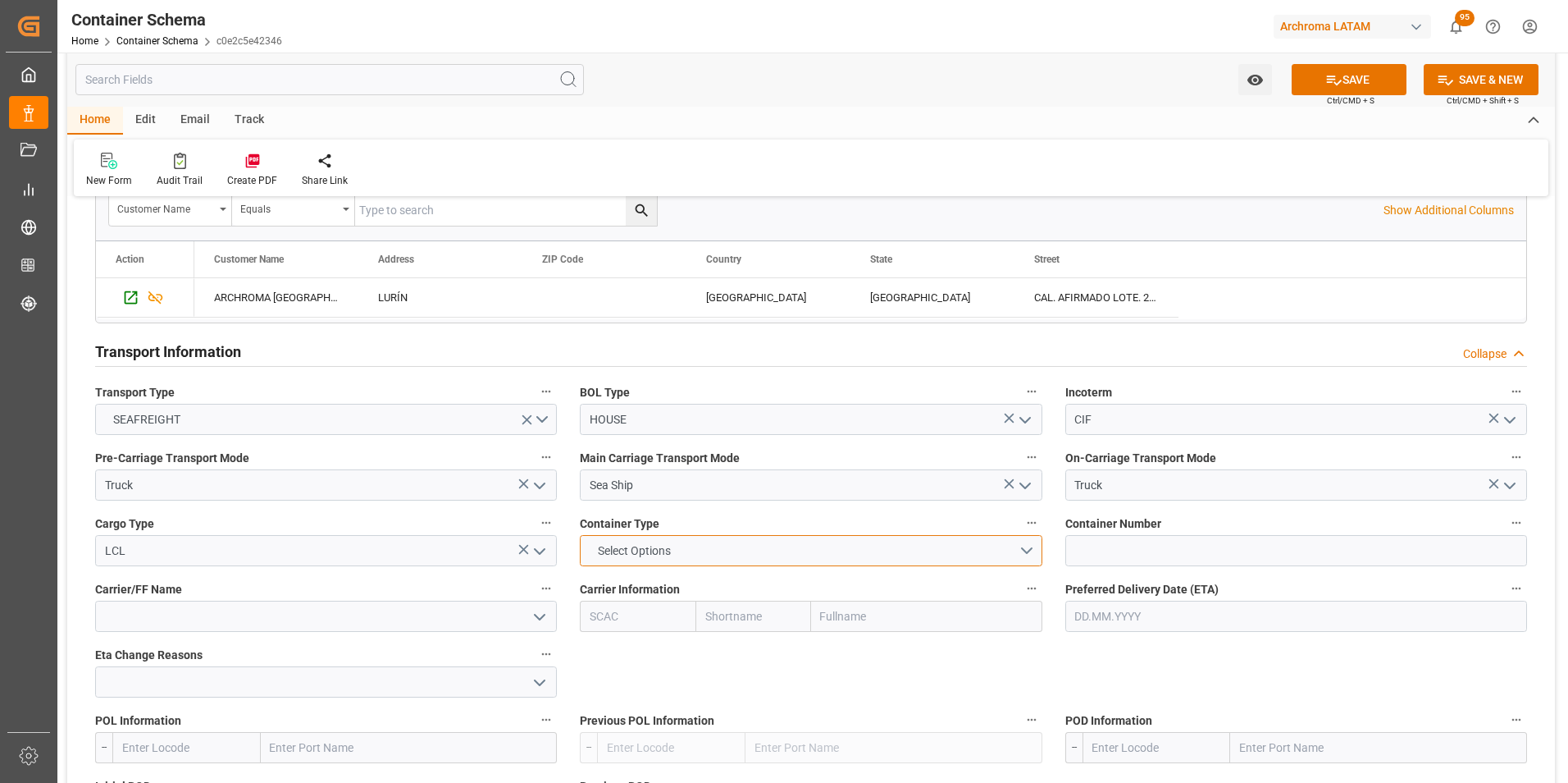
click at [1019, 555] on button "Select Options" at bounding box center [811, 550] width 462 height 31
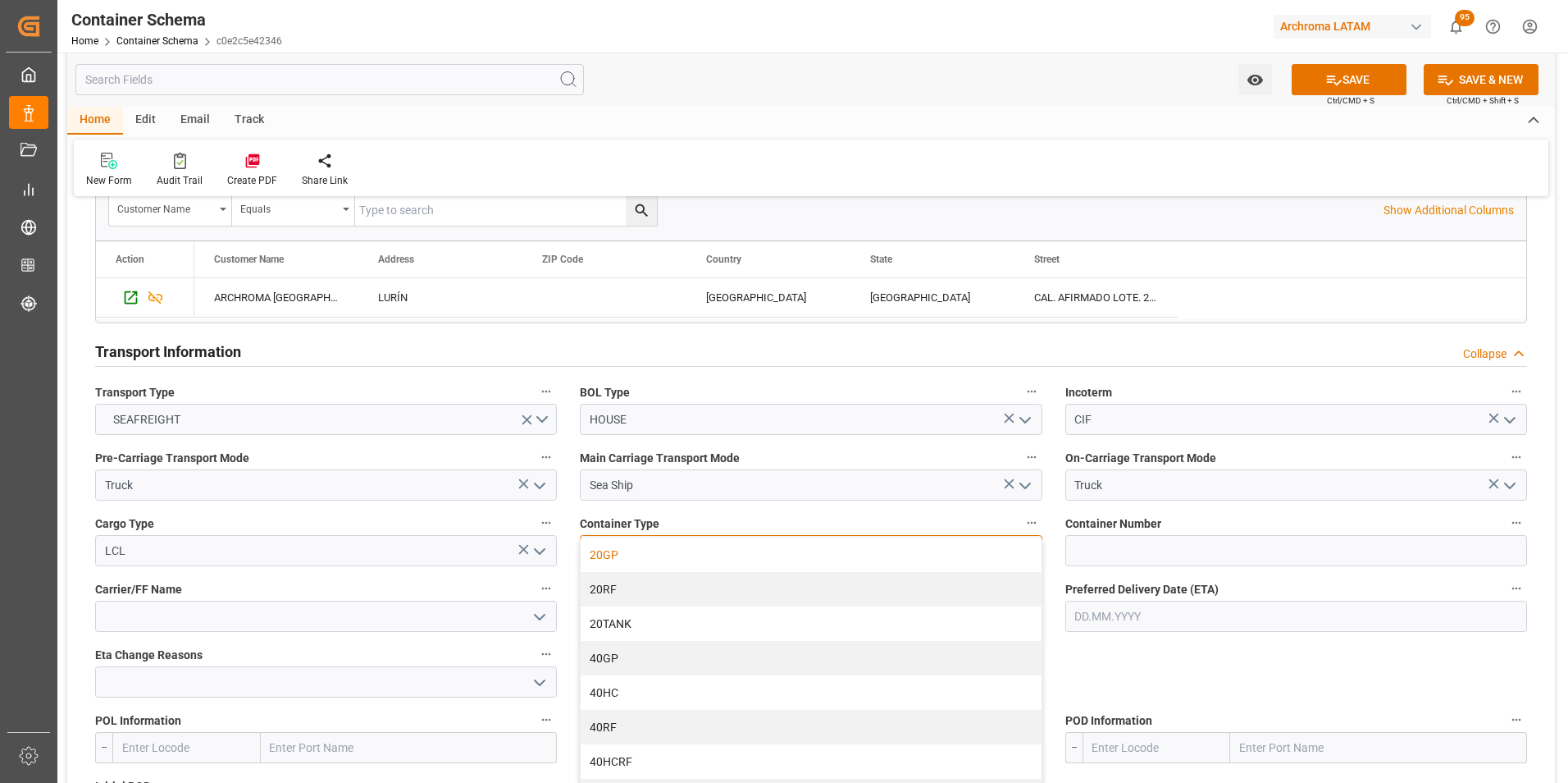
click at [931, 553] on div "20GP" at bounding box center [811, 554] width 460 height 34
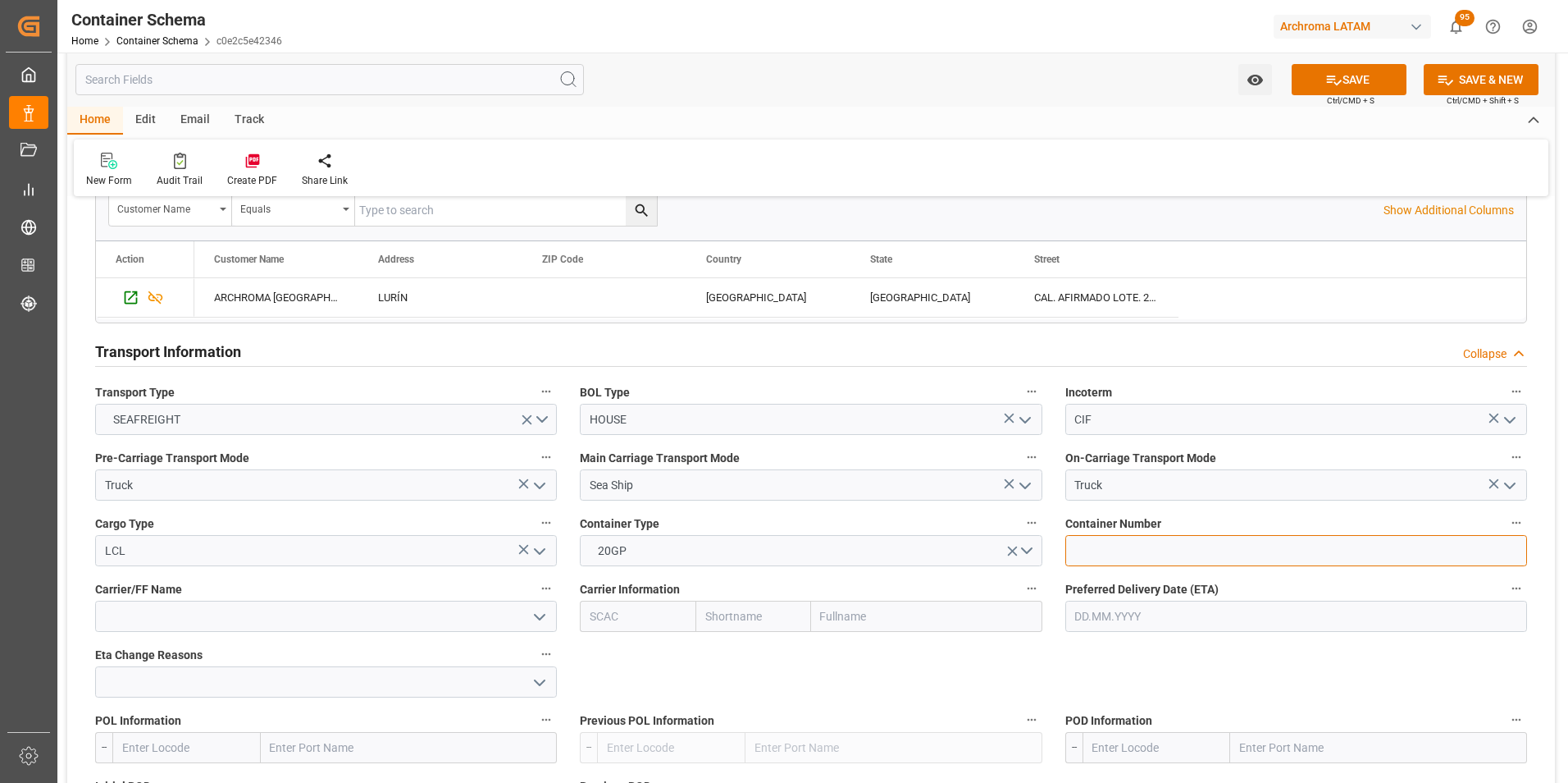
click at [1166, 547] on input at bounding box center [1297, 550] width 462 height 31
click at [1149, 552] on input at bounding box center [1297, 550] width 462 height 31
paste input "MAGU2449870"
type input "MAGU2449870"
click at [348, 607] on input at bounding box center [326, 616] width 462 height 31
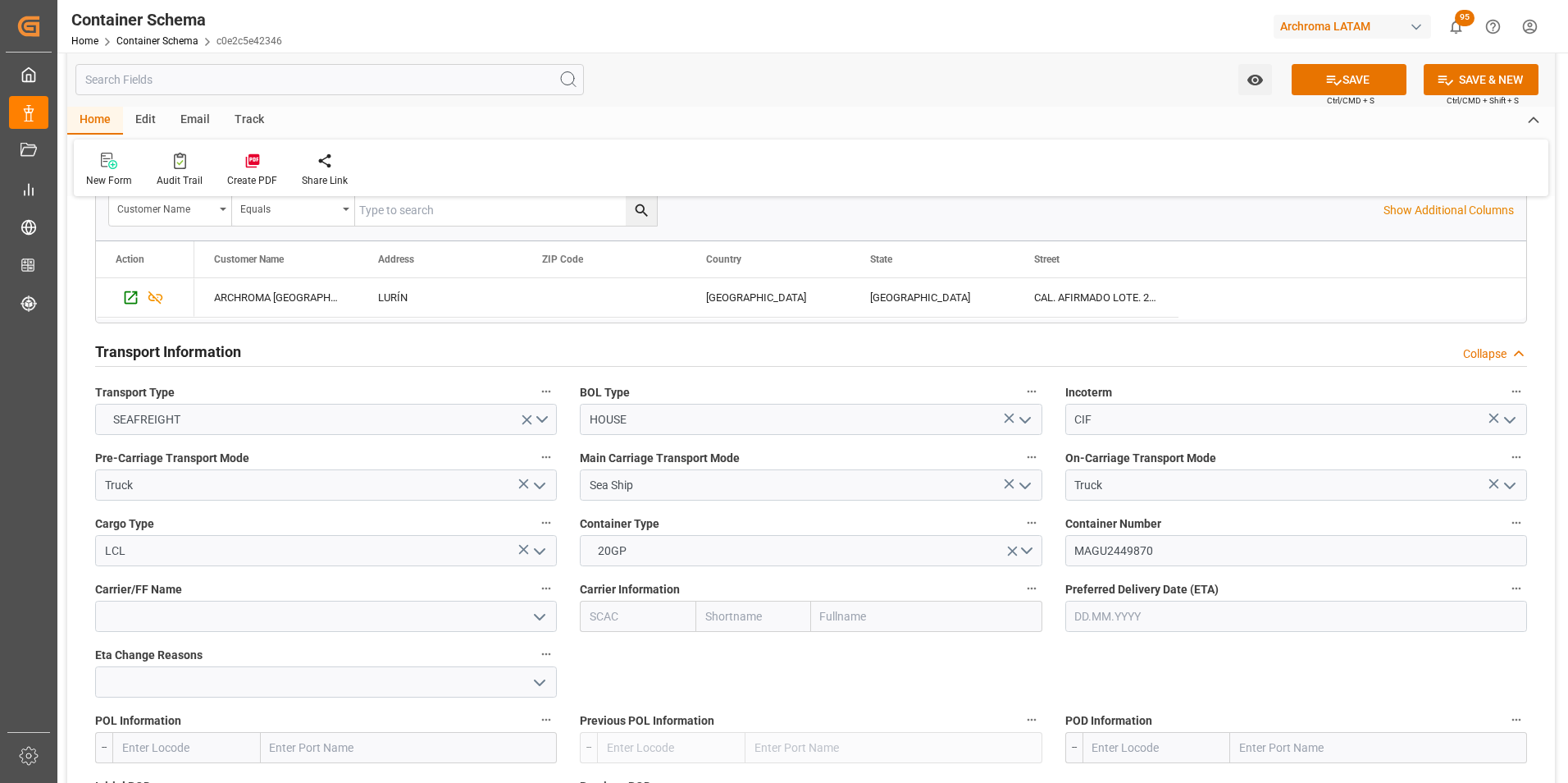
click at [857, 630] on input "text" at bounding box center [927, 616] width 232 height 31
click at [855, 630] on input "text" at bounding box center [927, 616] width 232 height 31
type input "CMA"
click at [868, 647] on b "CMA CGM Group" at bounding box center [866, 652] width 87 height 13
type input "CMDU"
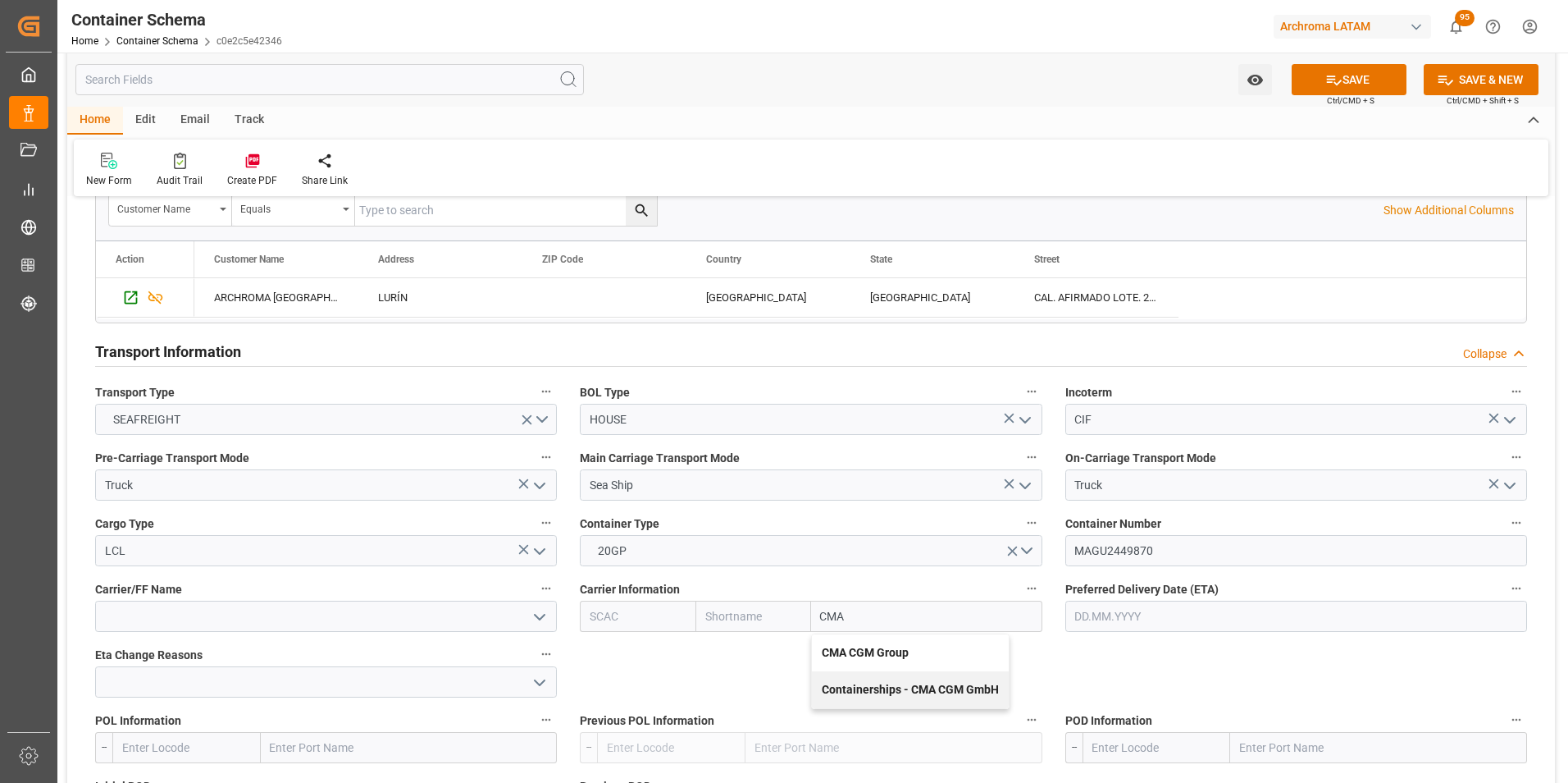
type input "CMACGM"
type input "CMA CGM Group"
click at [1160, 608] on input "text" at bounding box center [1297, 616] width 462 height 31
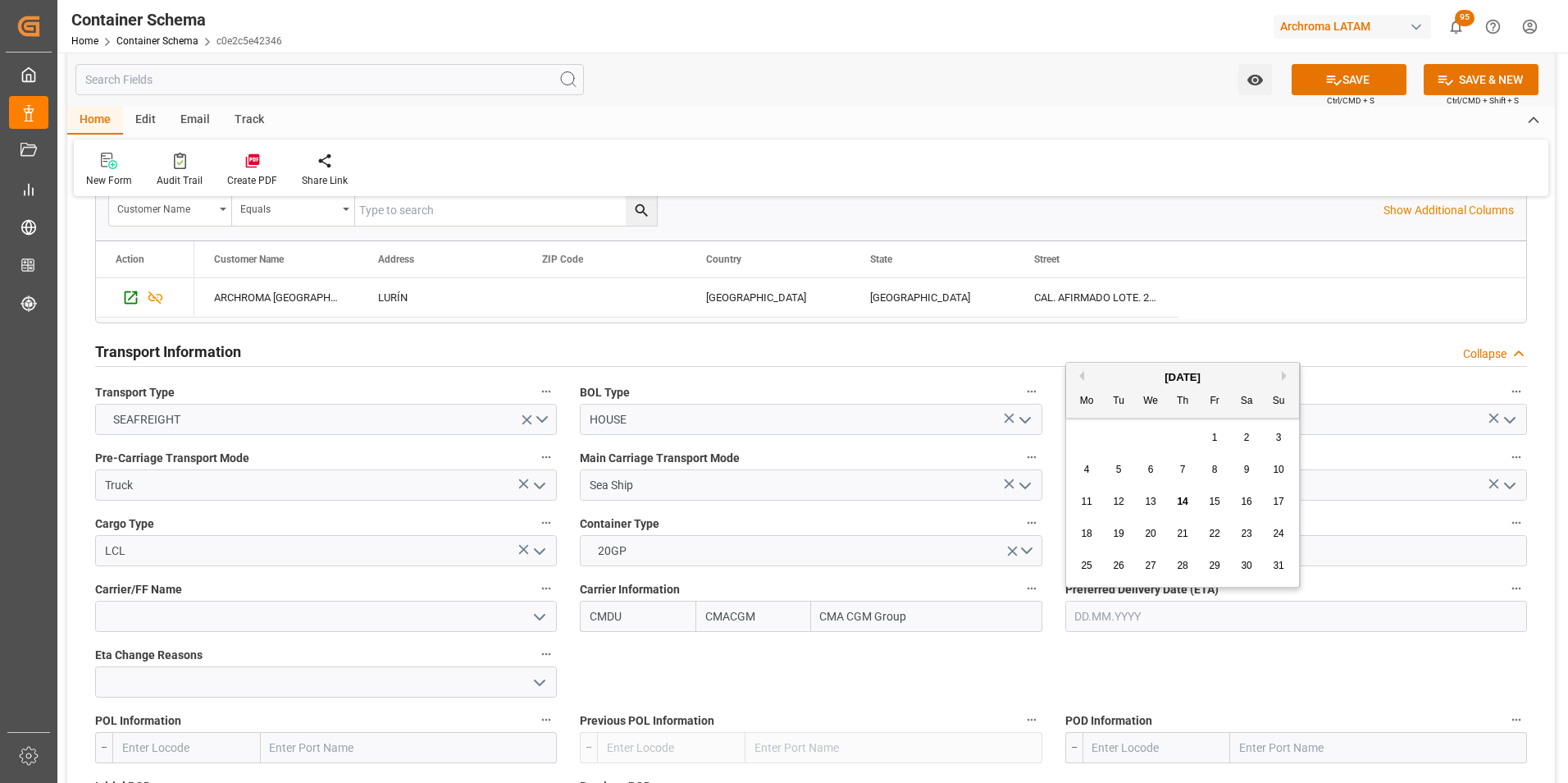
click at [1293, 565] on div "25 26 27 28 29 30 31" at bounding box center [1184, 566] width 224 height 32
click at [1283, 560] on span "31" at bounding box center [1278, 565] width 10 height 11
type input "31.08.2025"
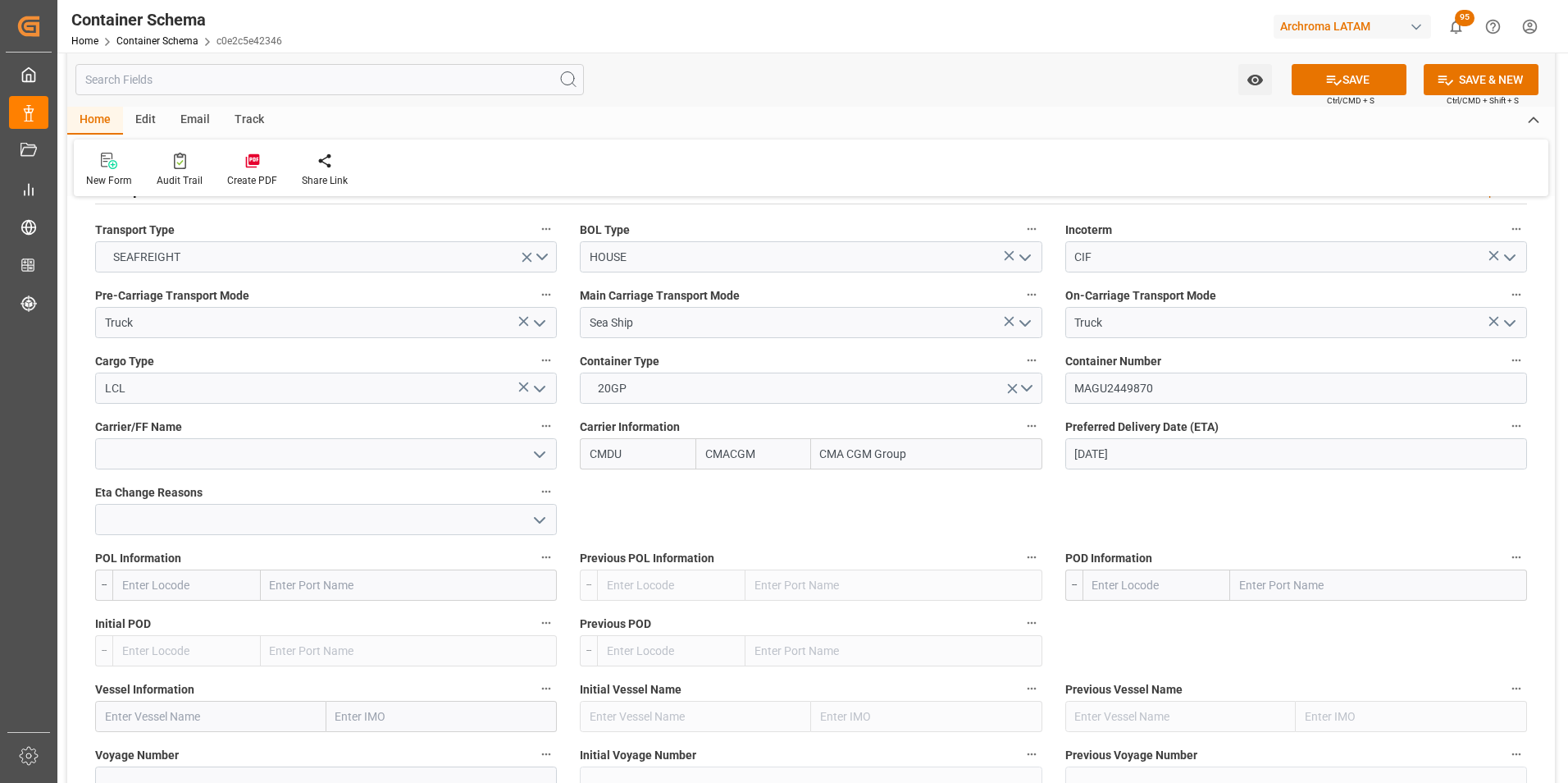
scroll to position [1394, 0]
click at [373, 578] on input "text" at bounding box center [409, 583] width 297 height 31
type input "PUERTO CORT"
click at [379, 607] on div "Puerto Cortés - HNPCR" at bounding box center [356, 620] width 188 height 37
type input "HNPCR"
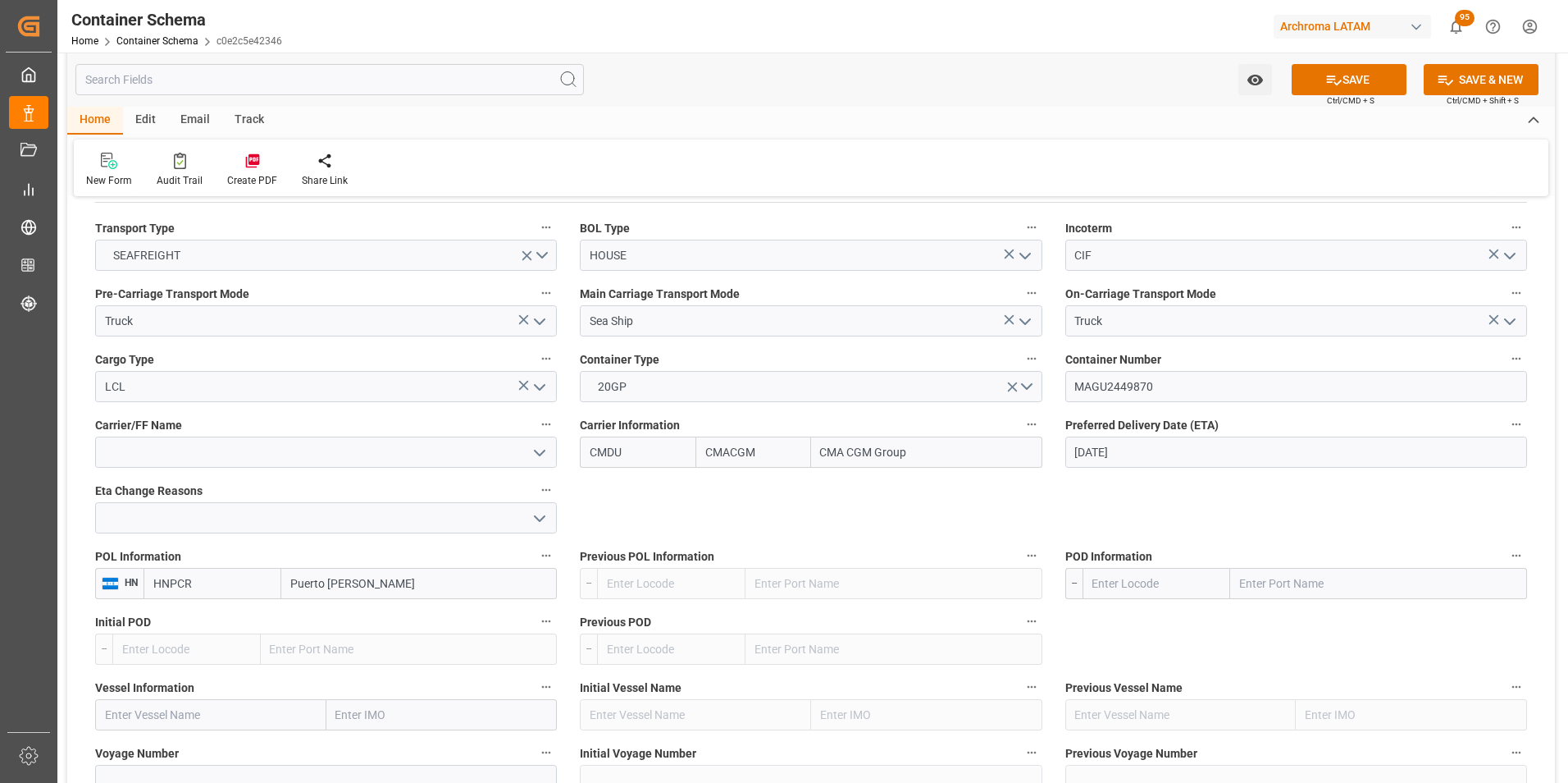
type input "Puerto Cortés"
click at [1328, 590] on input "text" at bounding box center [1378, 583] width 297 height 31
type input "CALLAO"
click at [1313, 621] on span "Callao - PECLL" at bounding box center [1277, 620] width 71 height 13
type input "PECLL"
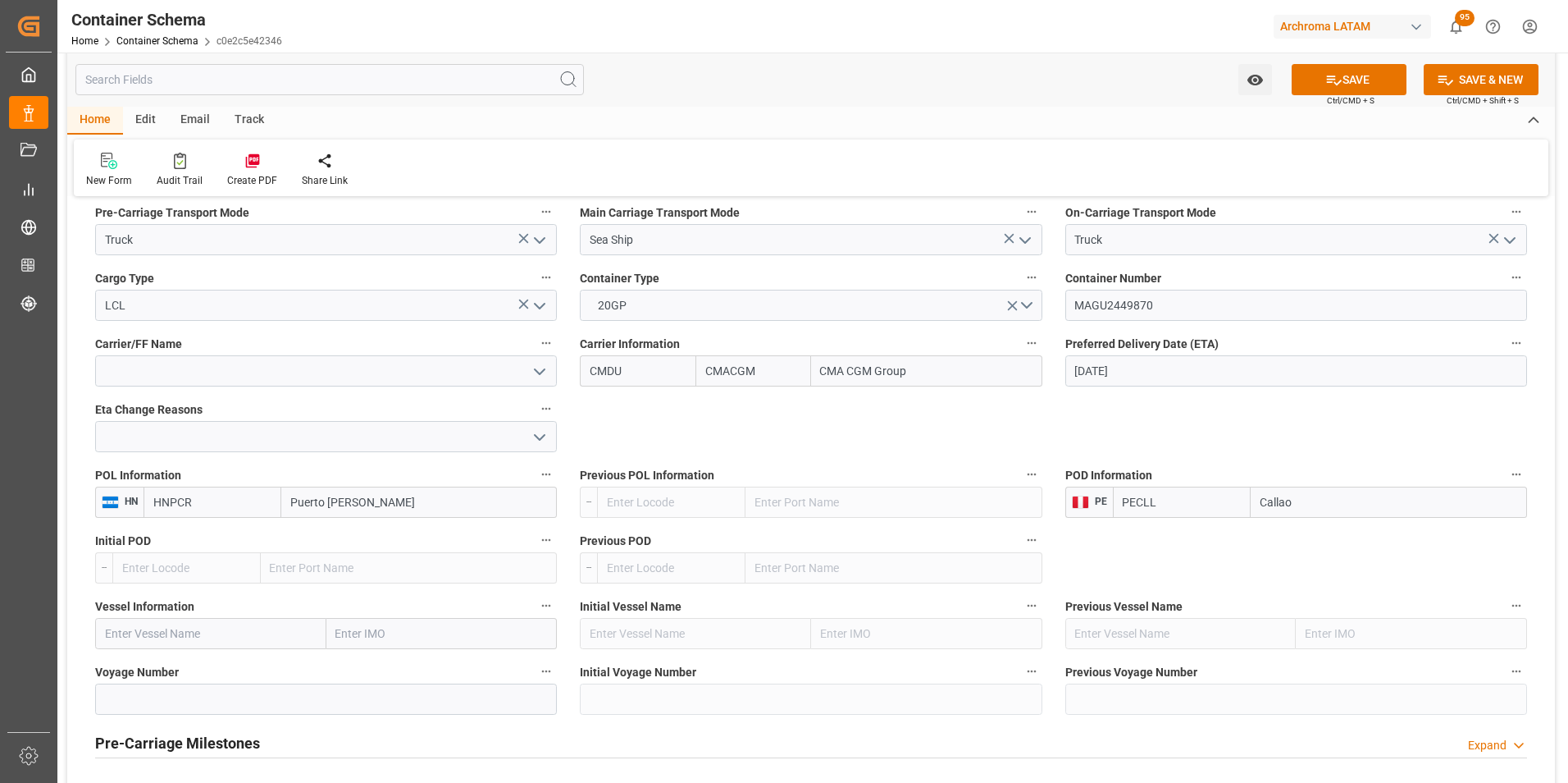
scroll to position [1558, 0]
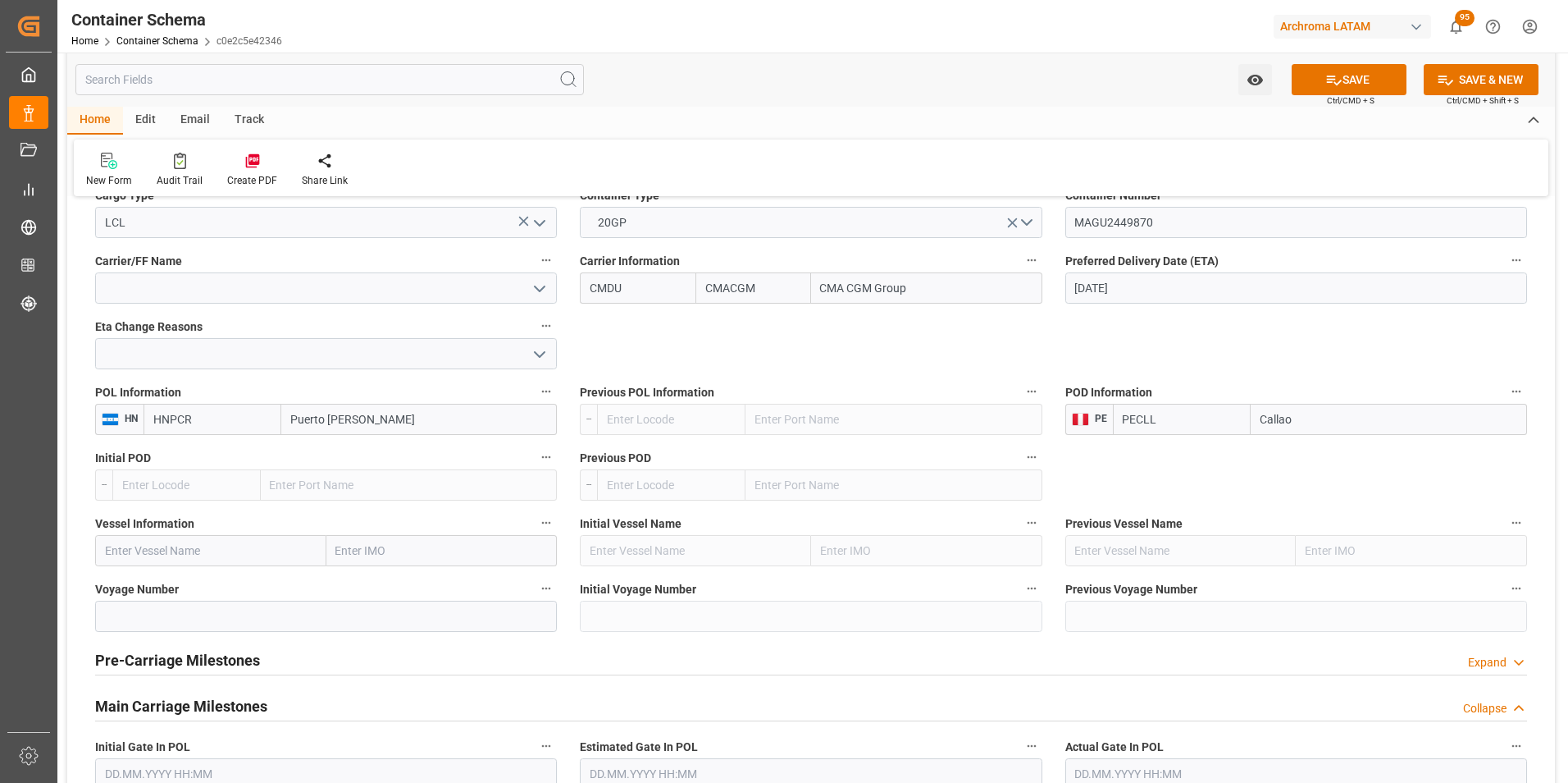
type input "Callao"
click at [220, 550] on input "text" at bounding box center [211, 550] width 232 height 31
click at [246, 561] on input "text" at bounding box center [211, 550] width 232 height 31
paste input "PERITO MORENO"
click at [205, 583] on span "Perito Moreno - 9430868" at bounding box center [174, 587] width 138 height 13
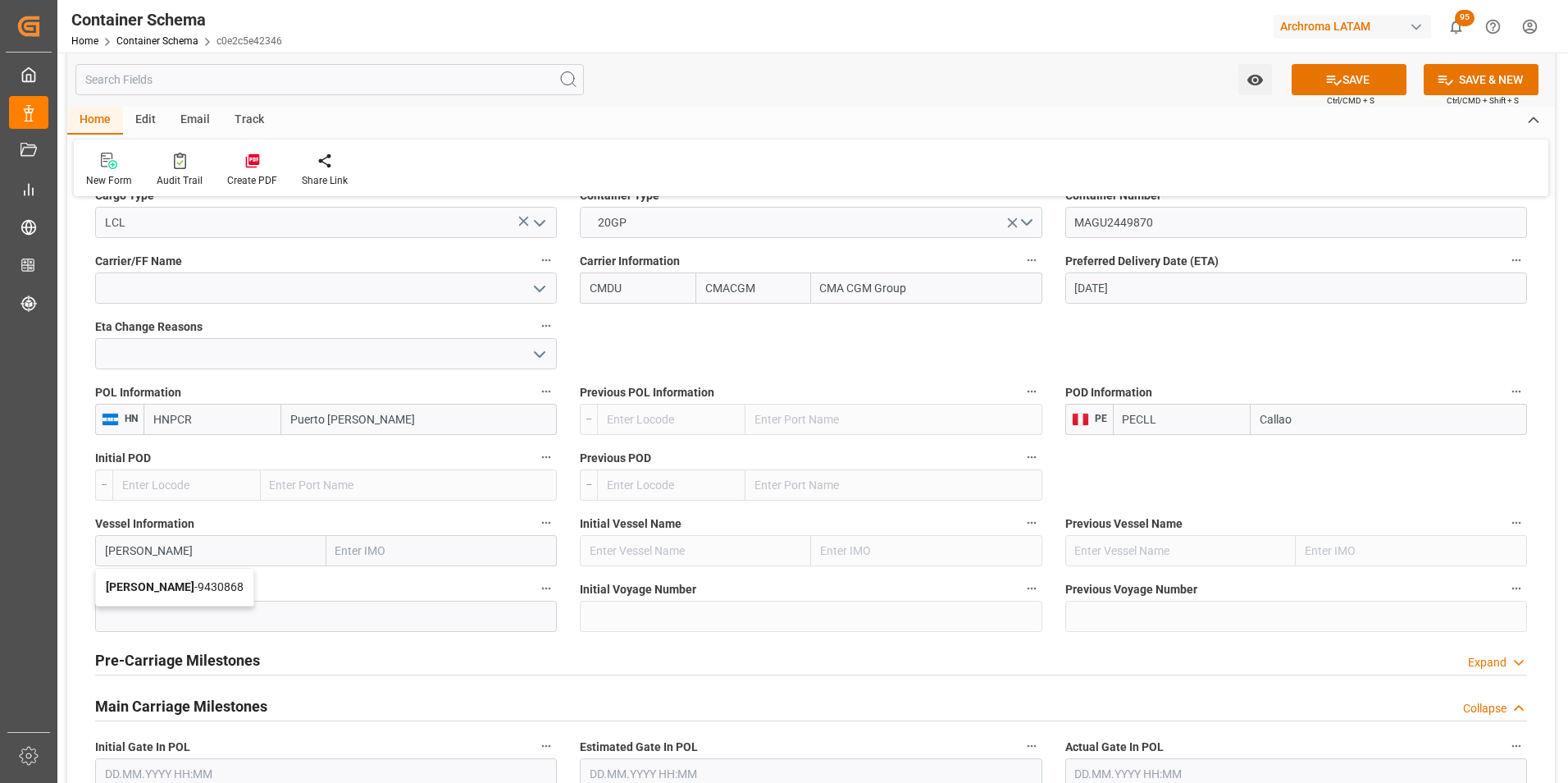
type input "Perito Moreno"
type input "9430868"
type input "Perito Moreno"
click at [215, 615] on input at bounding box center [326, 616] width 462 height 31
click at [331, 620] on input at bounding box center [326, 616] width 462 height 31
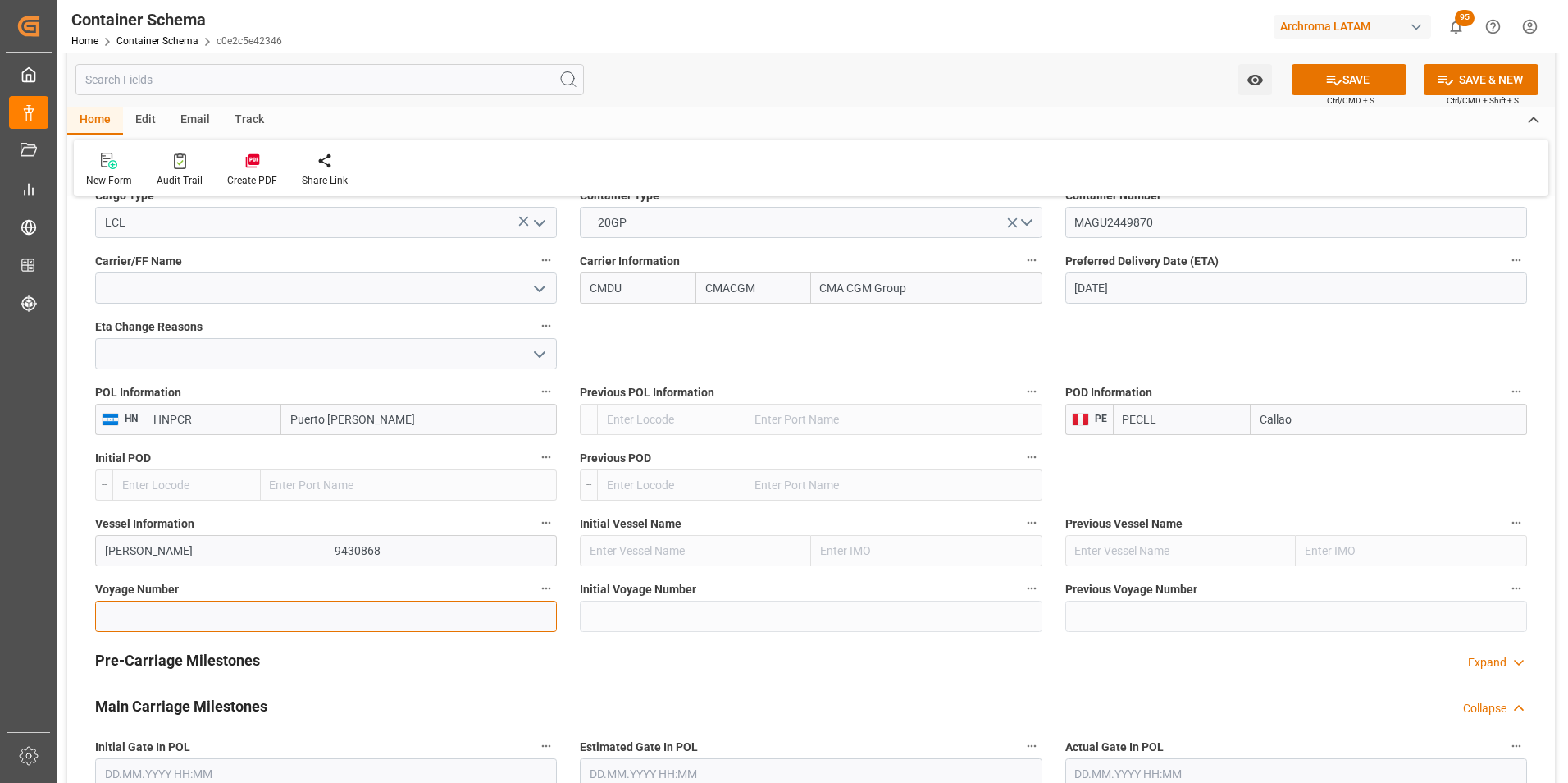
paste input "0YKAQS1MA"
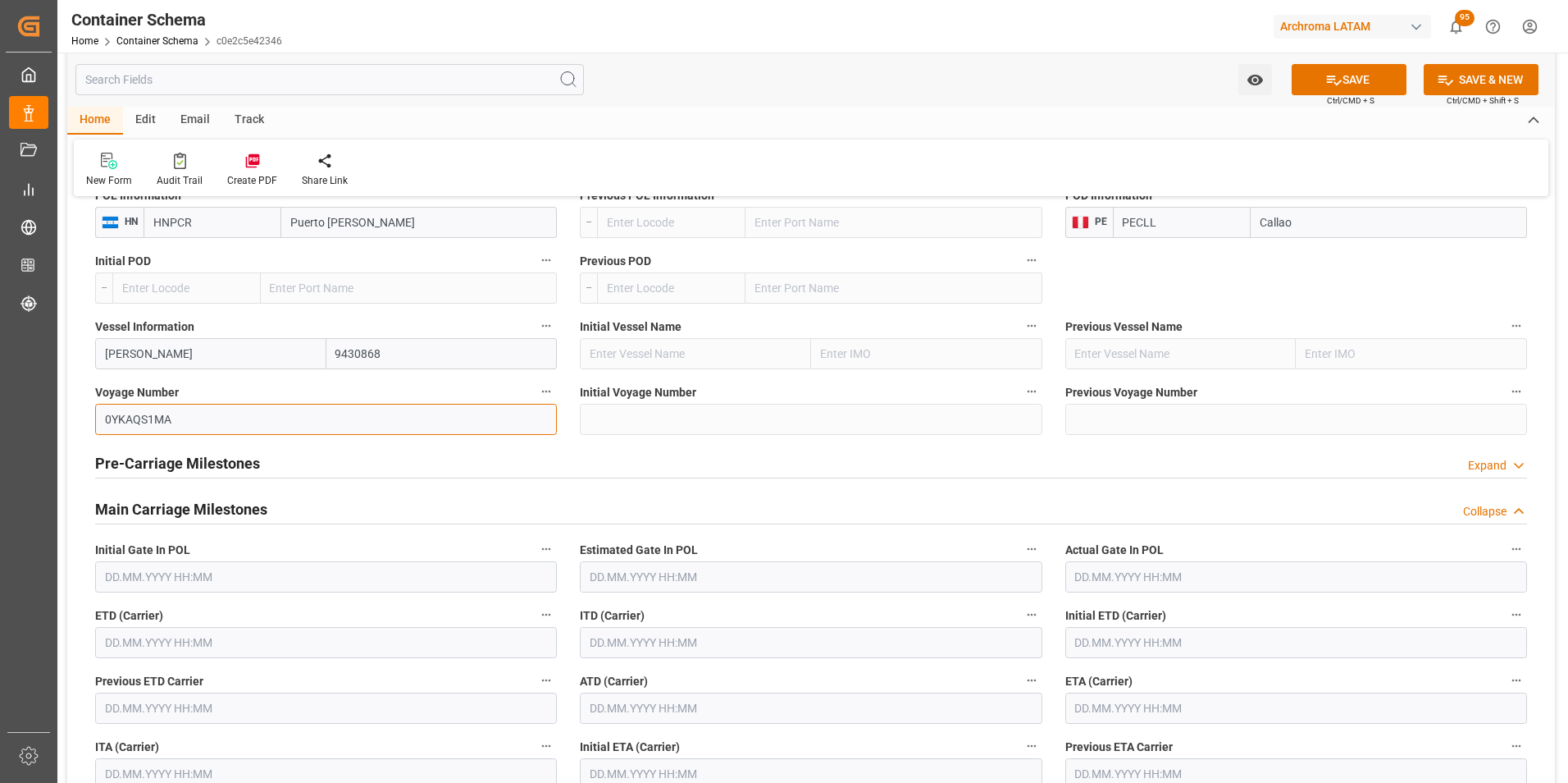
scroll to position [1804, 0]
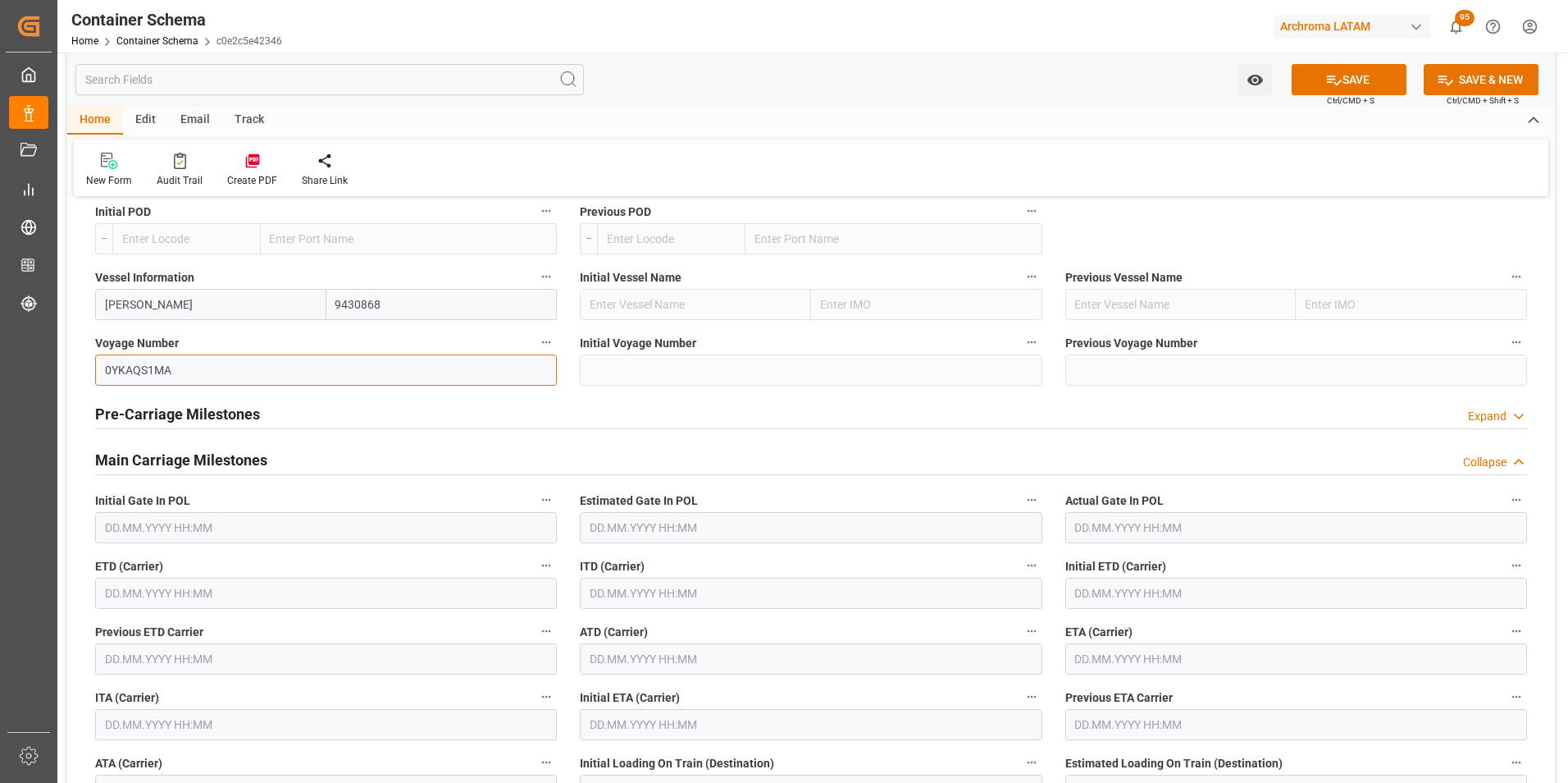
type input "0YKAQS1MA"
click at [264, 605] on input "text" at bounding box center [326, 592] width 462 height 31
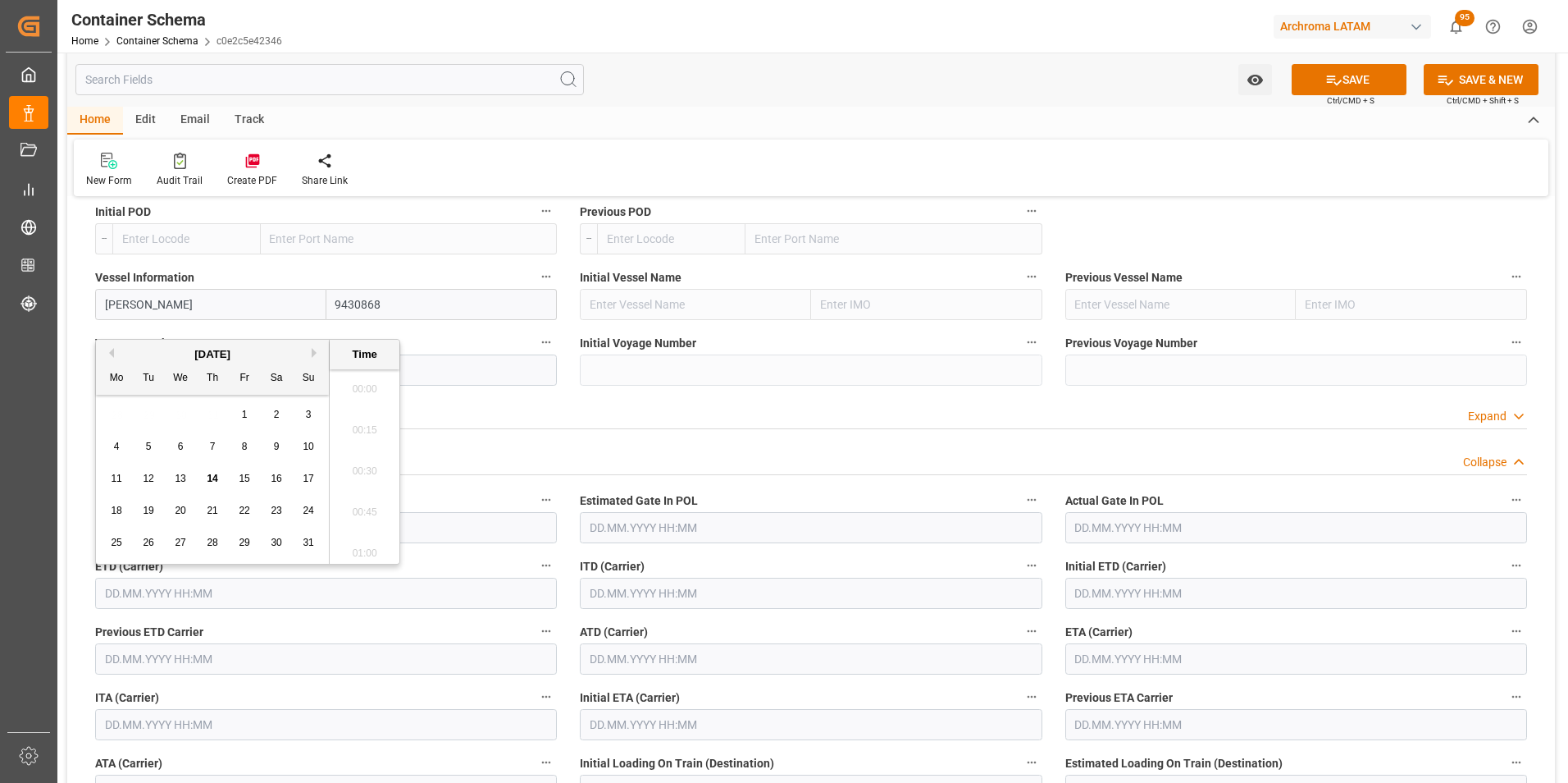
scroll to position [2262, 0]
click at [301, 475] on div "17" at bounding box center [309, 478] width 21 height 20
click at [378, 496] on li "21:00" at bounding box center [364, 507] width 69 height 41
type input "17.08.2025 21:00"
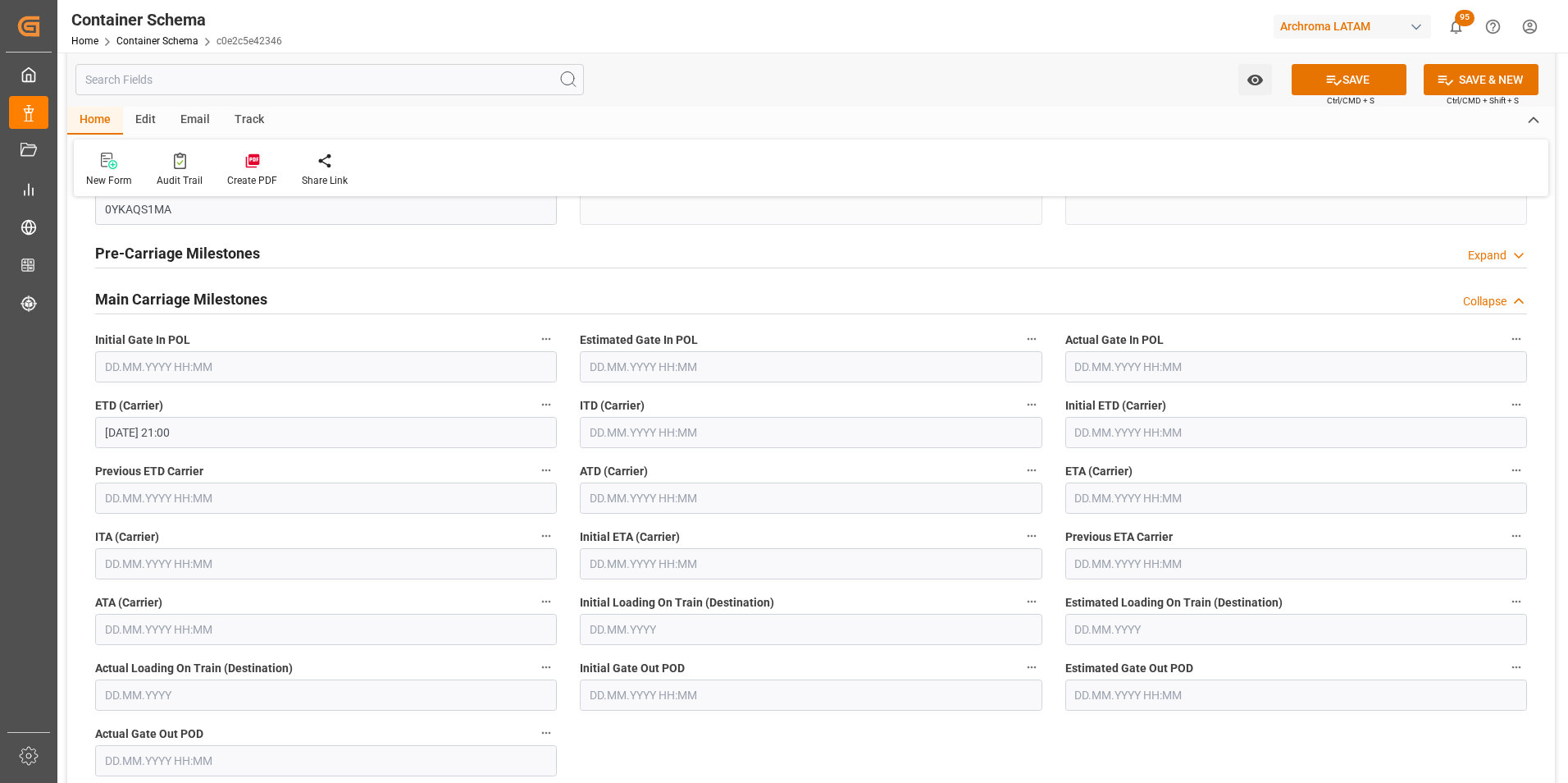
scroll to position [1968, 0]
click at [1167, 504] on input "text" at bounding box center [1297, 494] width 462 height 31
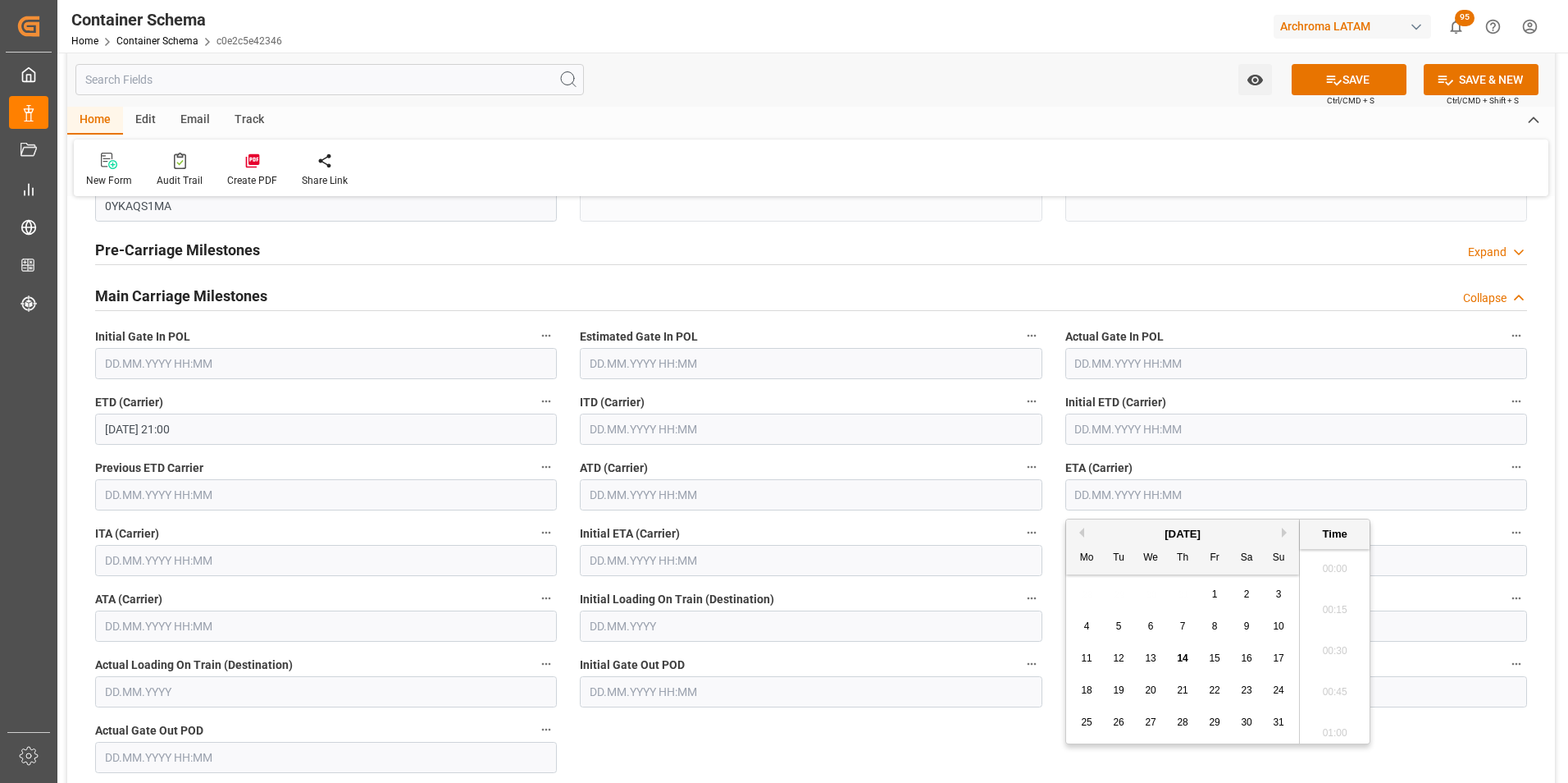
scroll to position [2262, 0]
click at [1269, 727] on div "31" at bounding box center [1279, 722] width 21 height 20
click at [1338, 604] on li "11:00" at bounding box center [1335, 604] width 69 height 41
type input "31.08.2025 11:00"
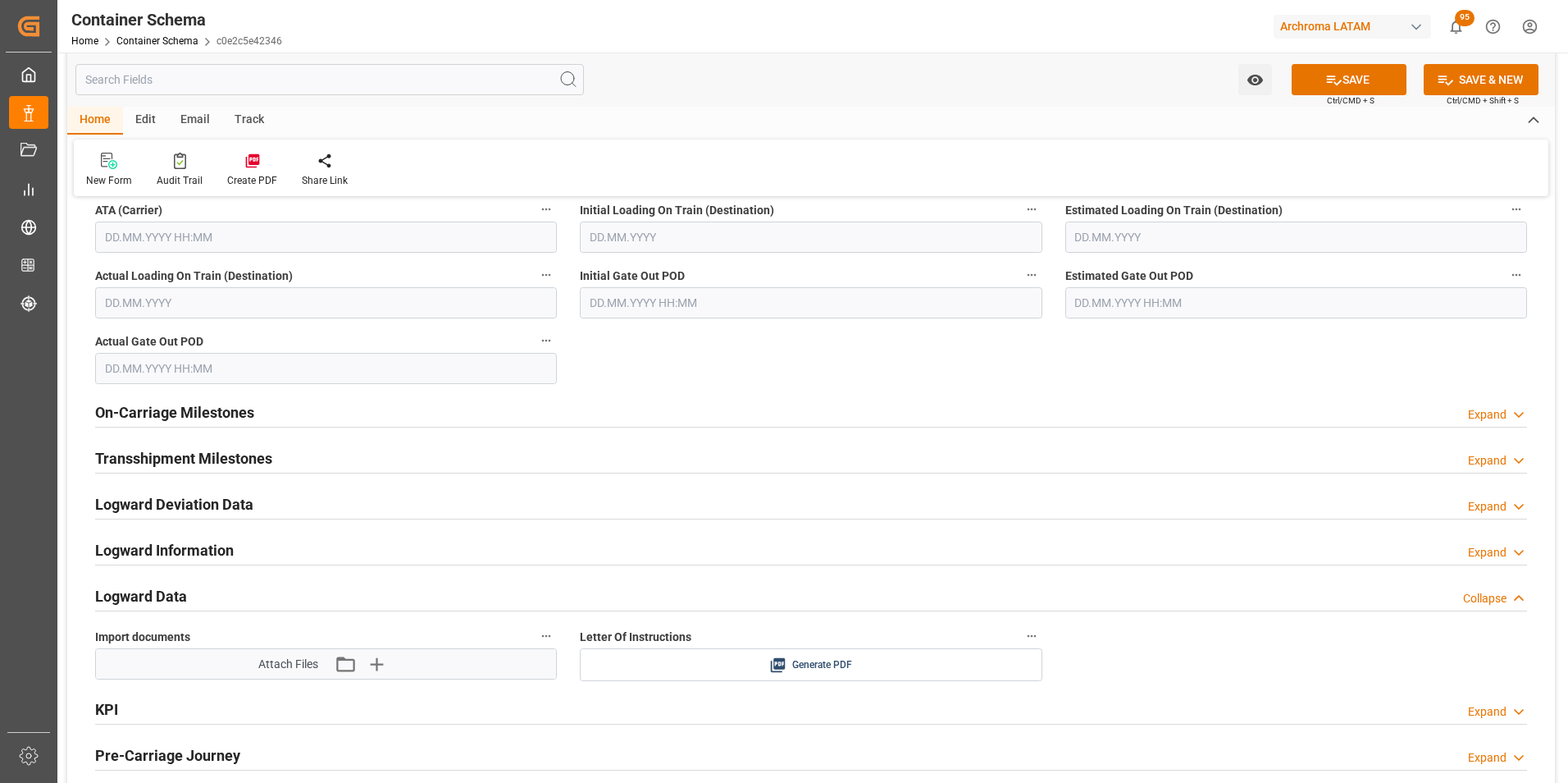
scroll to position [2378, 0]
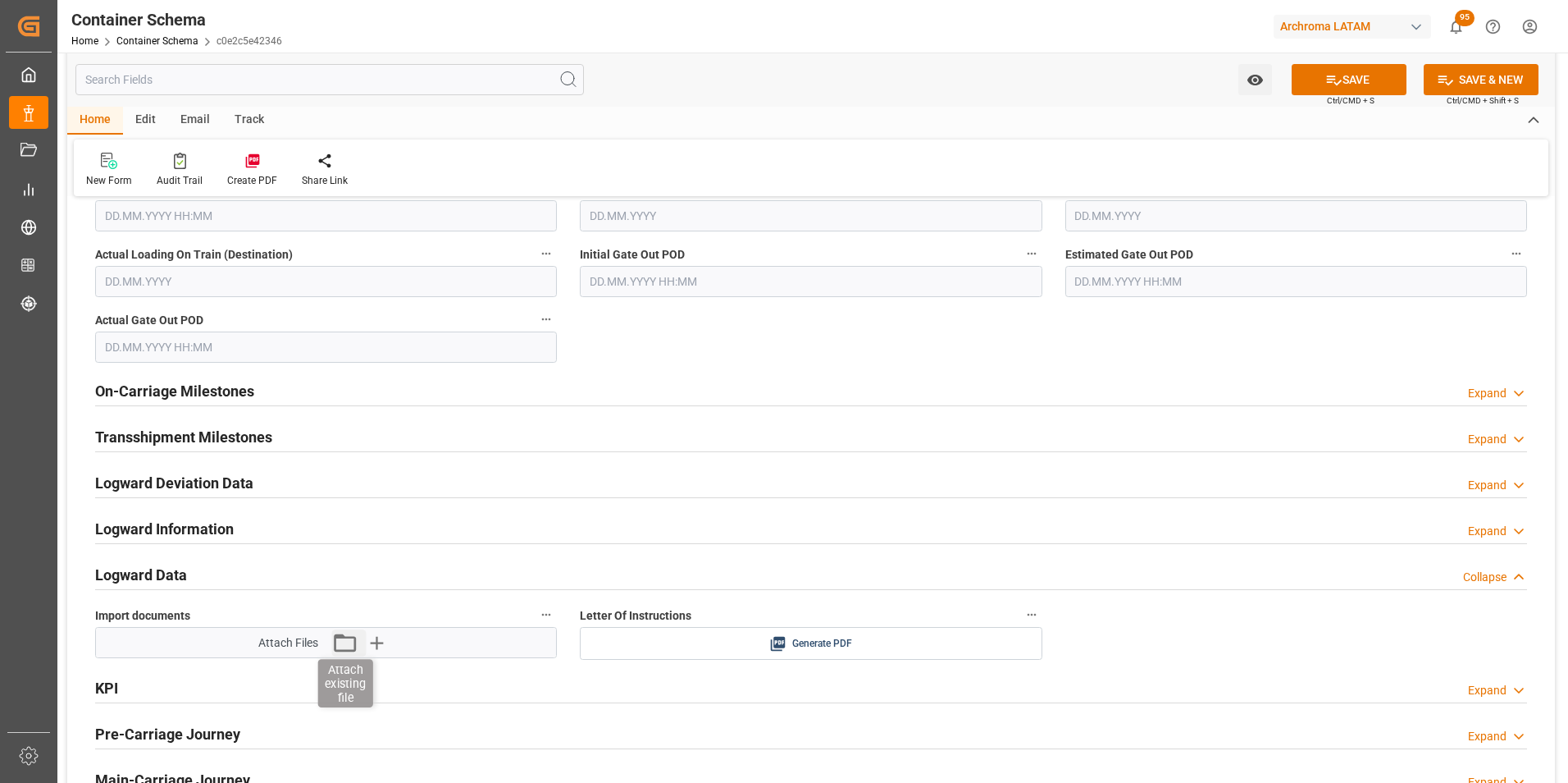
click at [332, 642] on icon "button" at bounding box center [345, 643] width 27 height 27
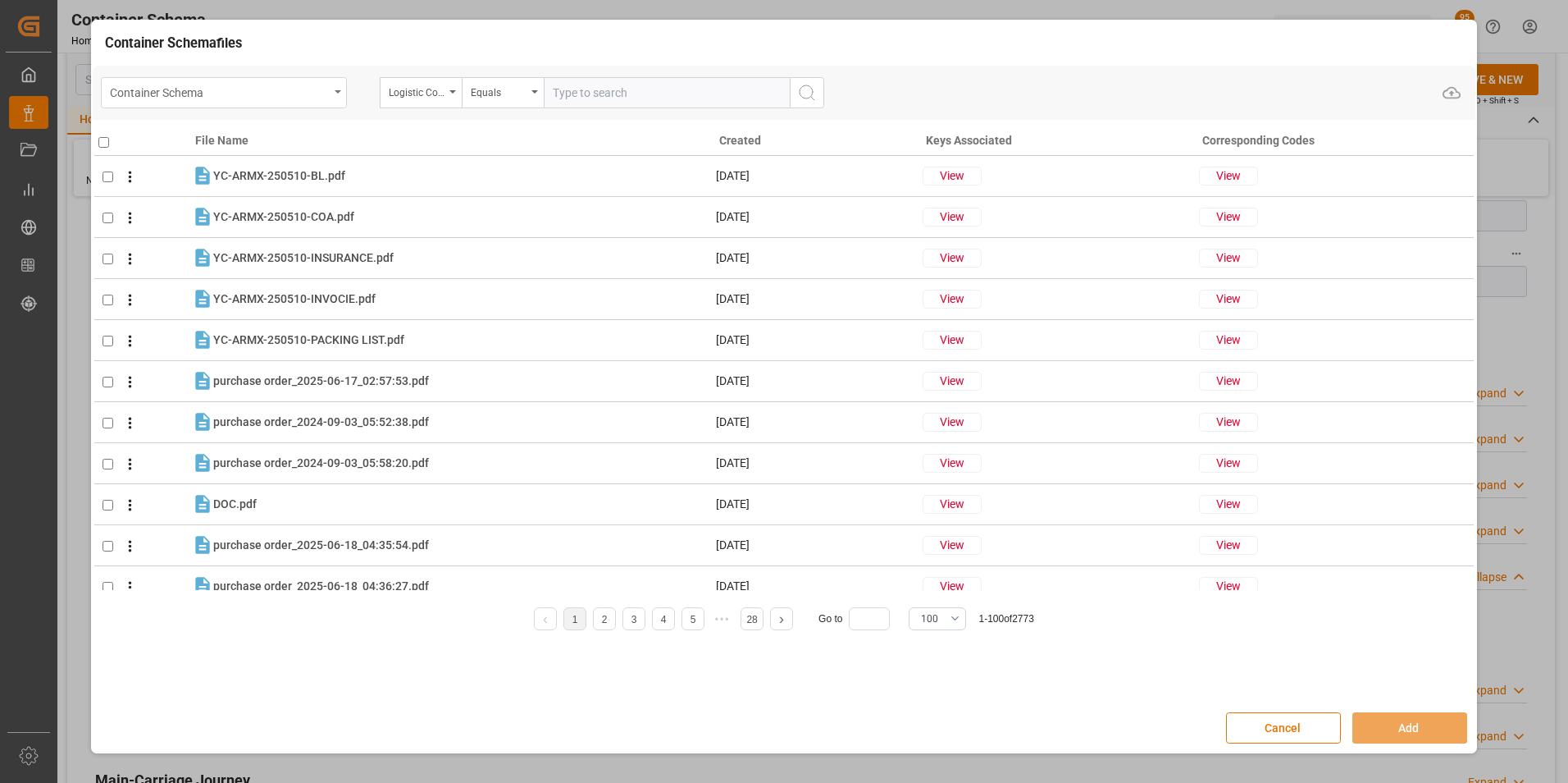
click at [306, 91] on div "Container Schema" at bounding box center [219, 92] width 219 height 21
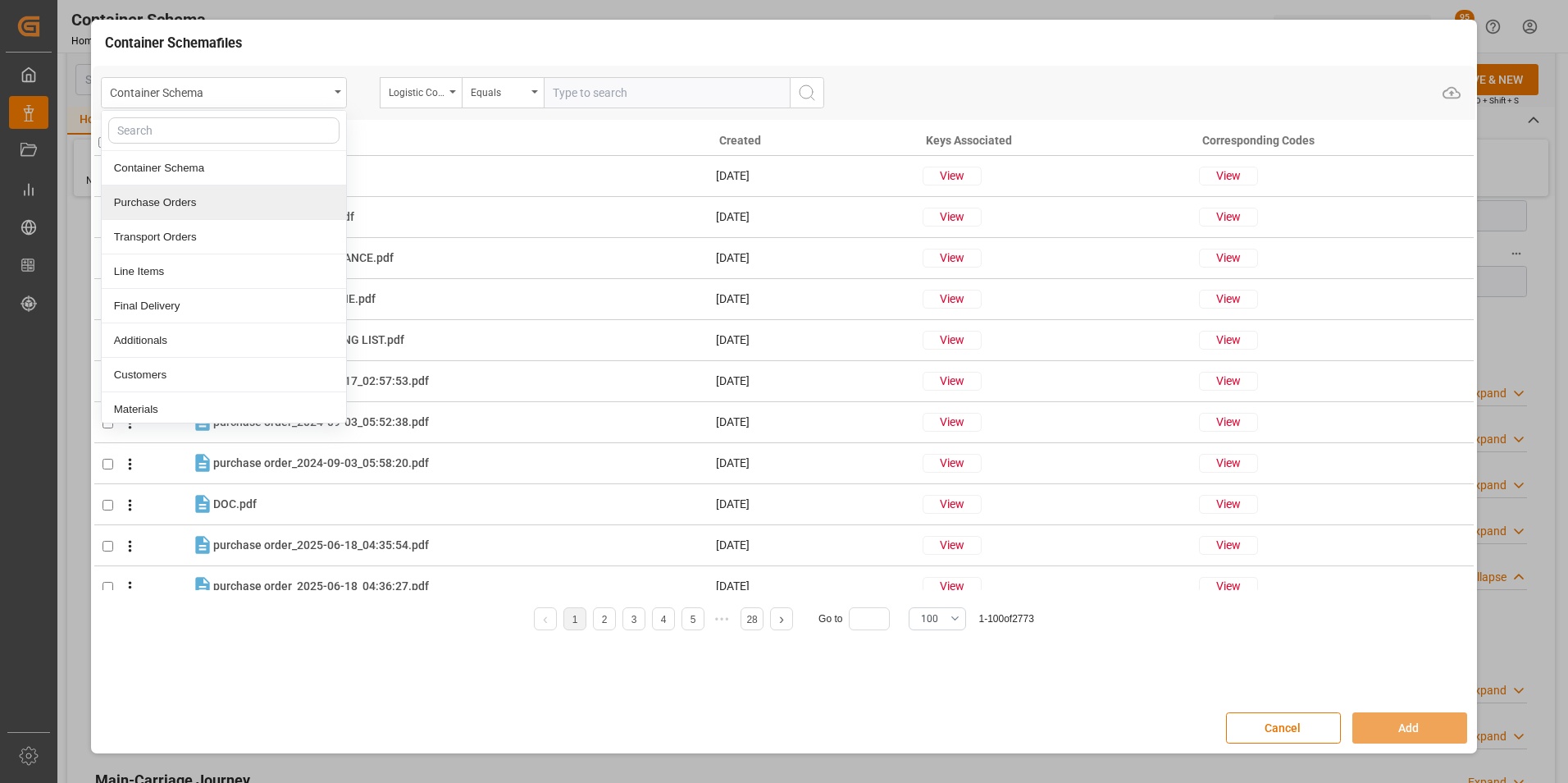
click at [288, 200] on div "Purchase Orders" at bounding box center [224, 202] width 245 height 34
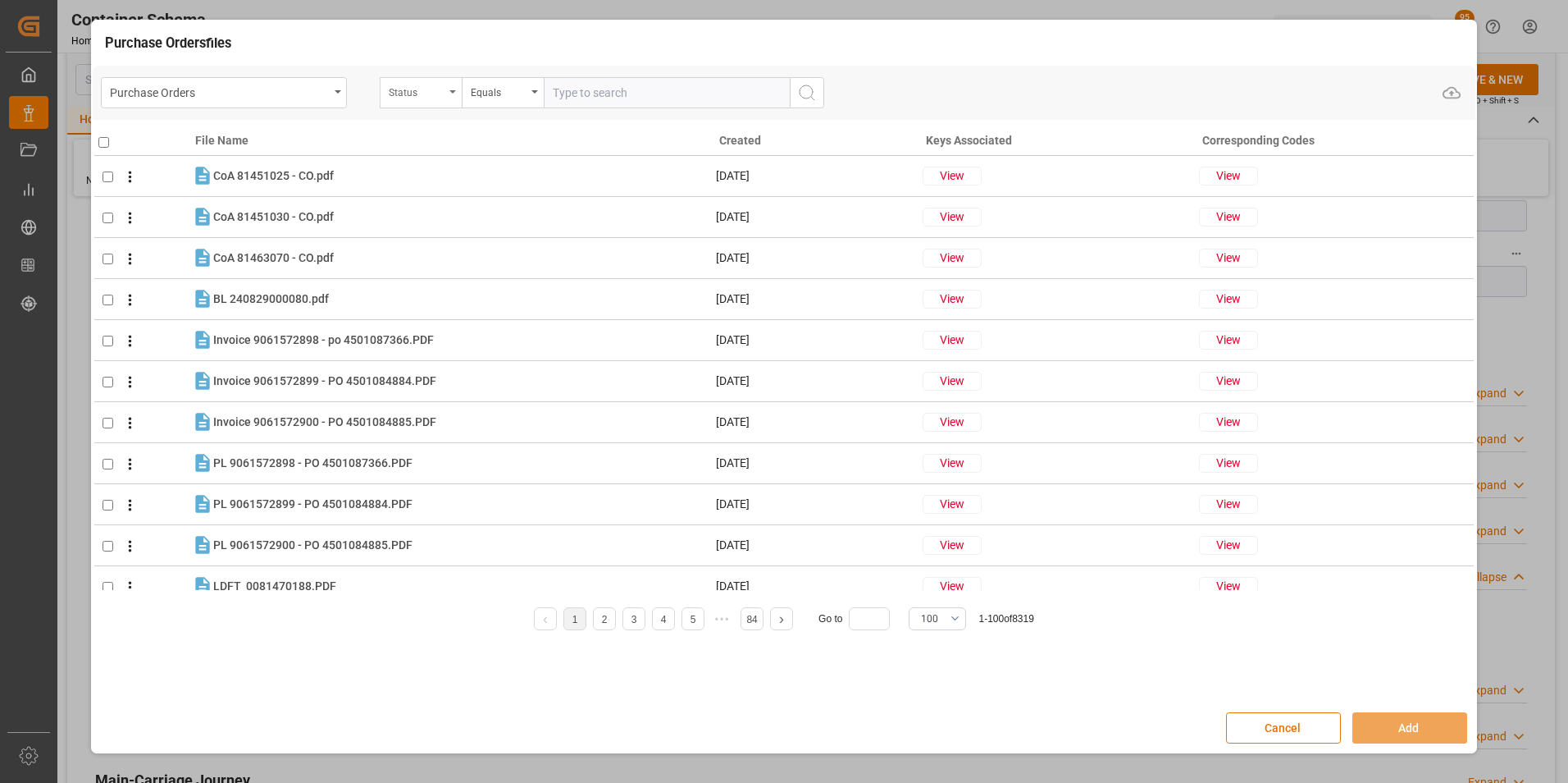
click at [432, 96] on div "Status" at bounding box center [417, 91] width 56 height 19
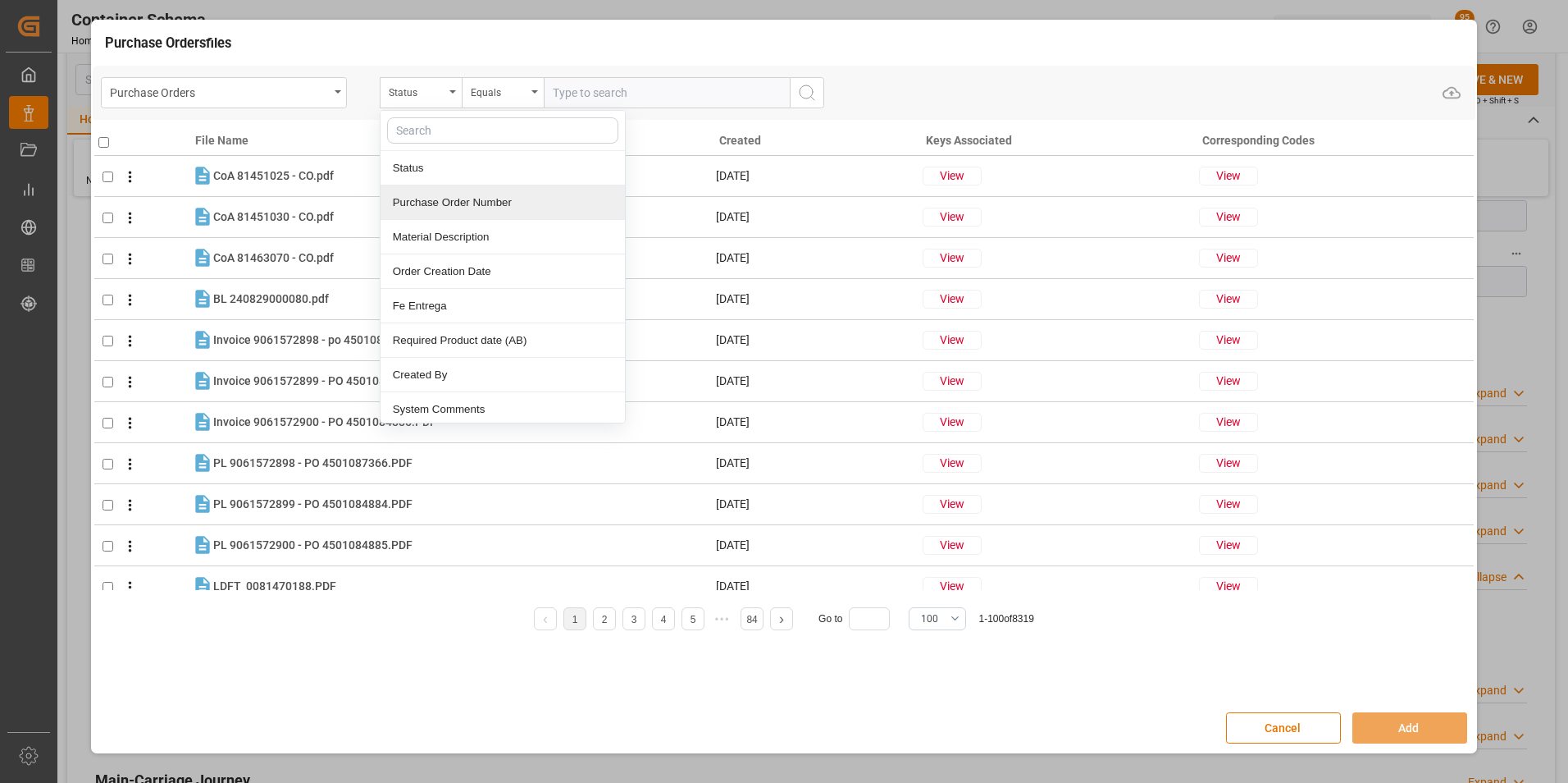
click at [468, 196] on div "Purchase Order Number" at bounding box center [503, 202] width 245 height 34
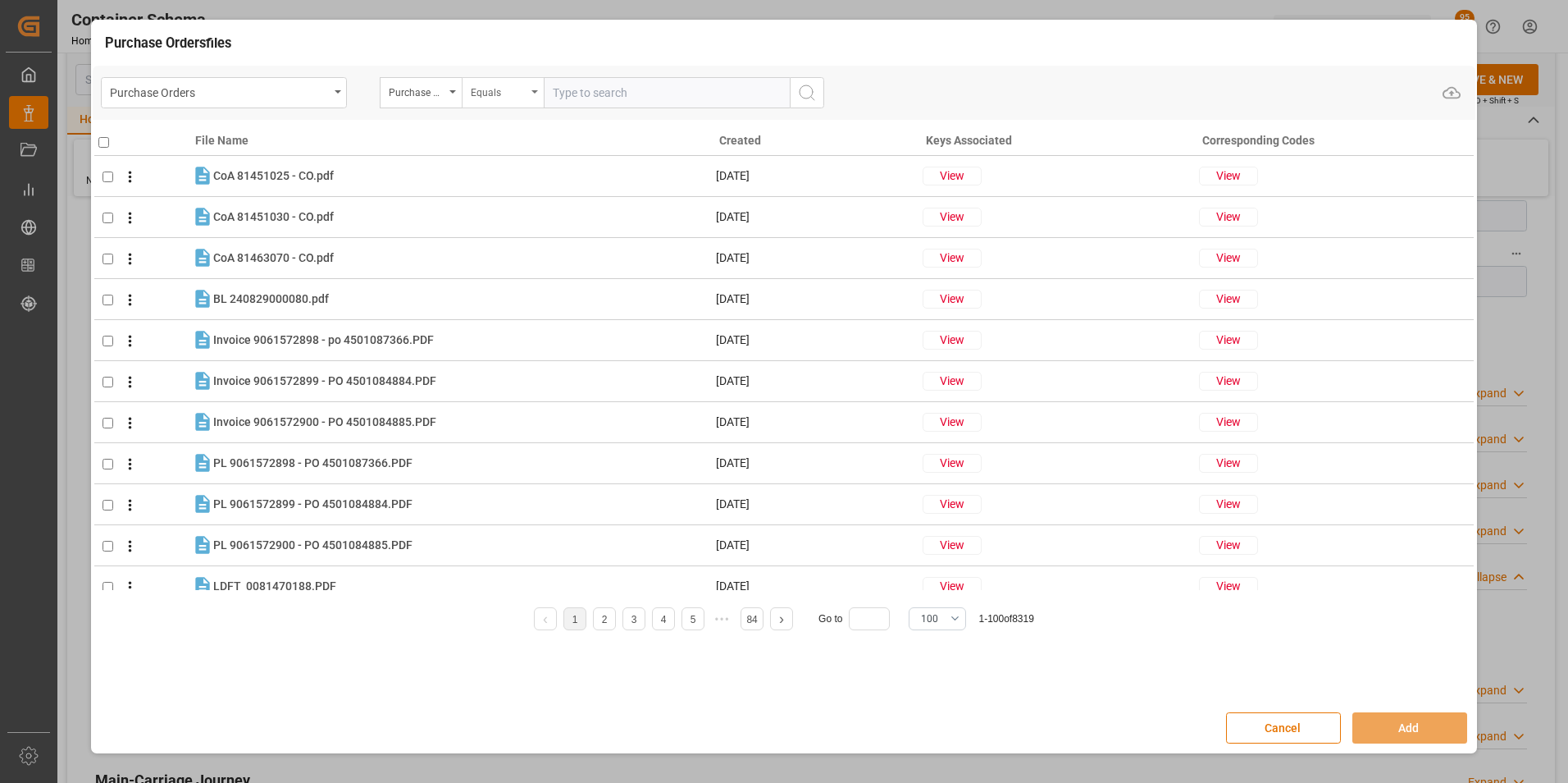
click at [514, 84] on div "Equals" at bounding box center [498, 91] width 56 height 19
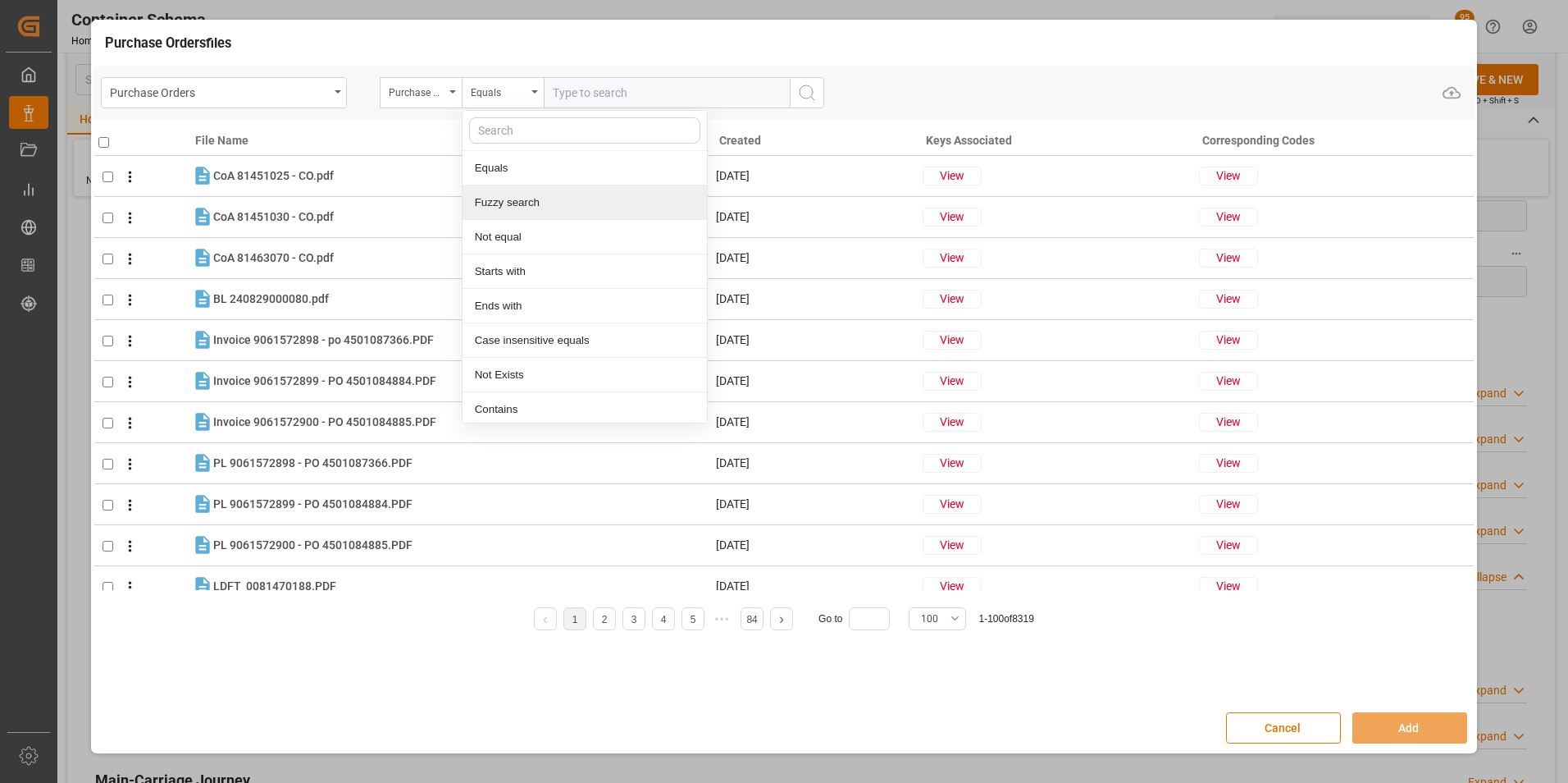
click at [546, 191] on div "Fuzzy search" at bounding box center [585, 202] width 245 height 34
paste input "4504647463"
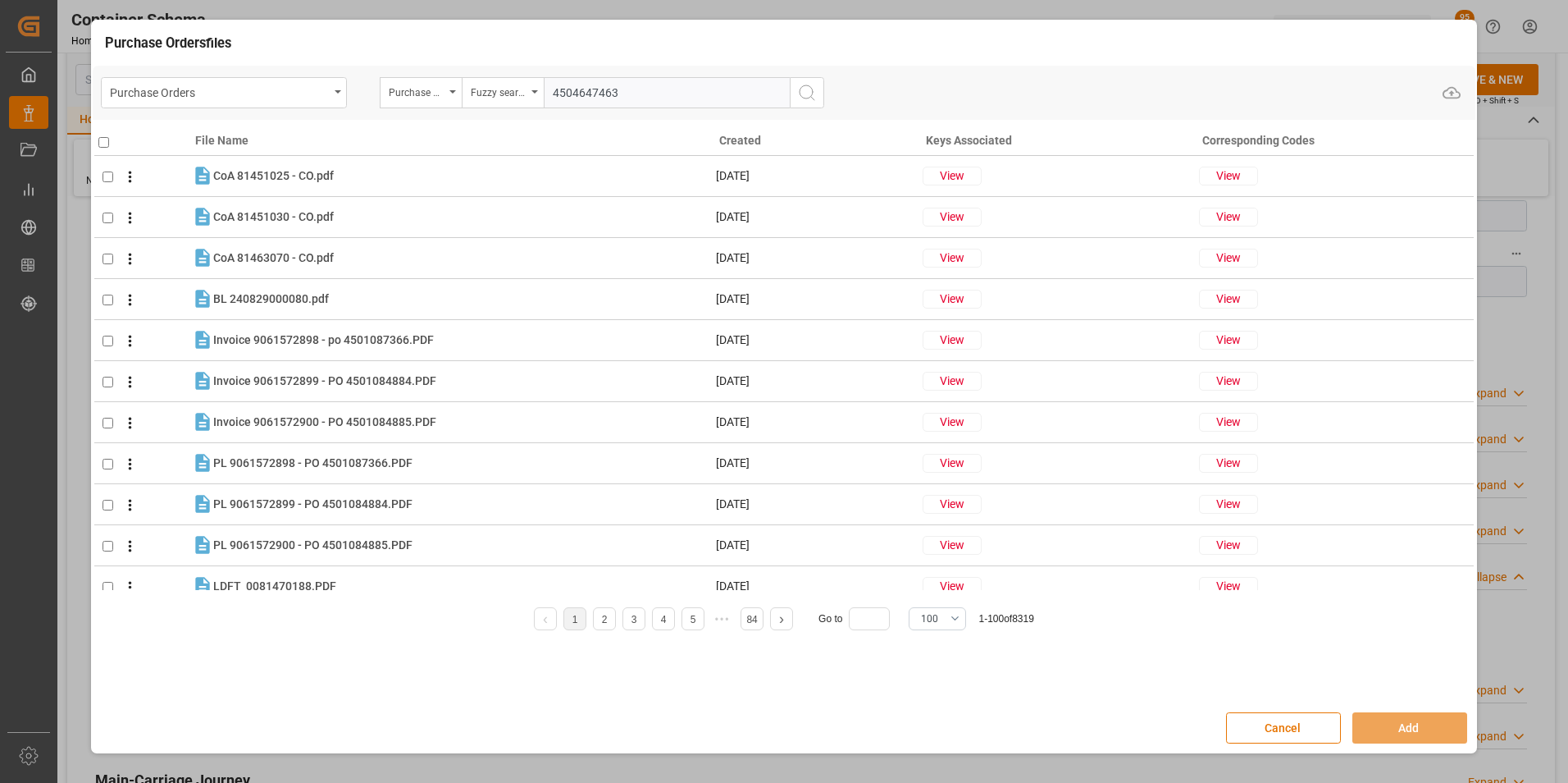
type input "4504647463"
click at [815, 99] on icon "search button" at bounding box center [807, 92] width 20 height 20
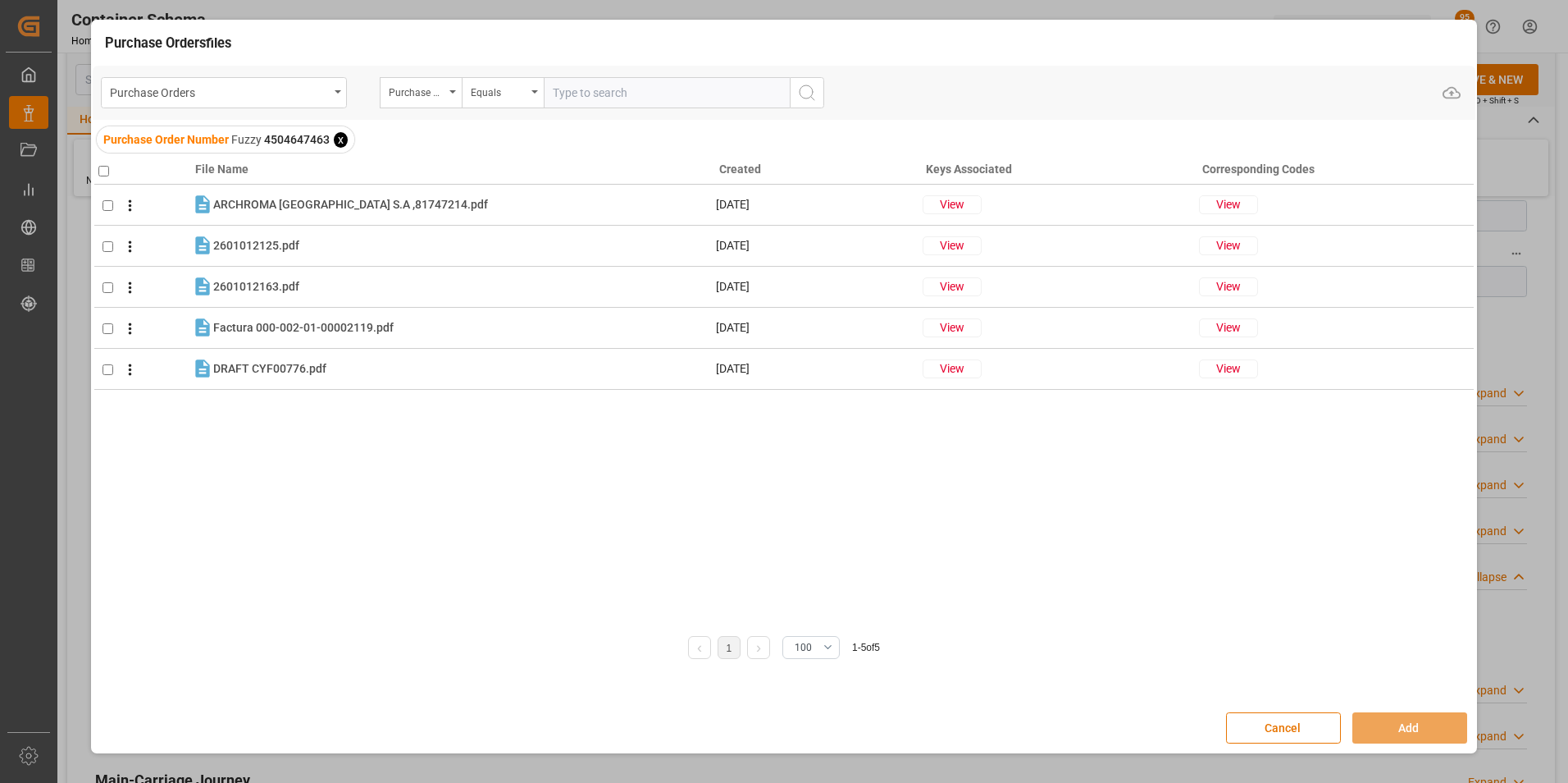
click at [104, 170] on input "checkbox" at bounding box center [103, 171] width 10 height 10
checkbox input "true"
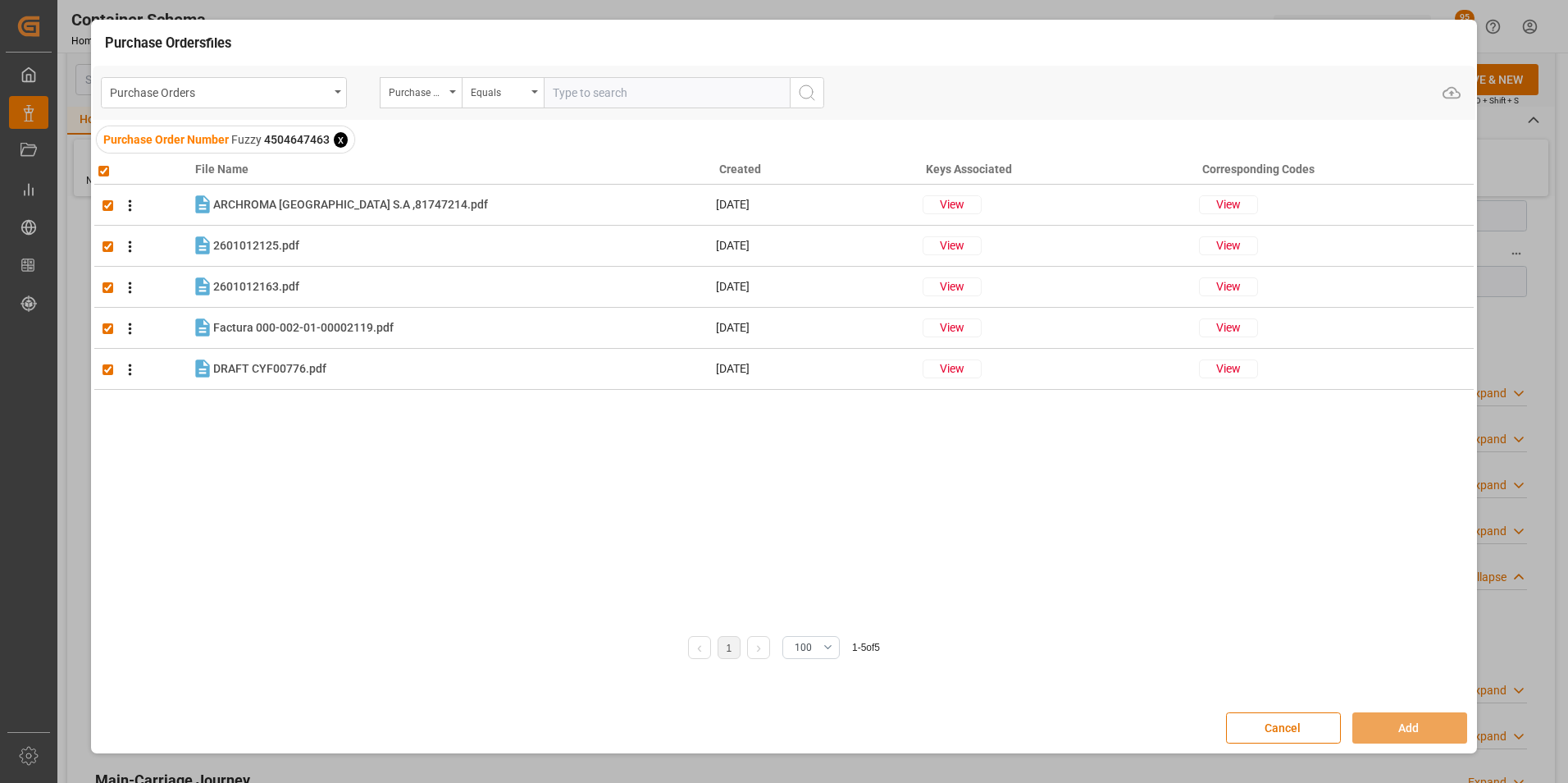
checkbox input "true"
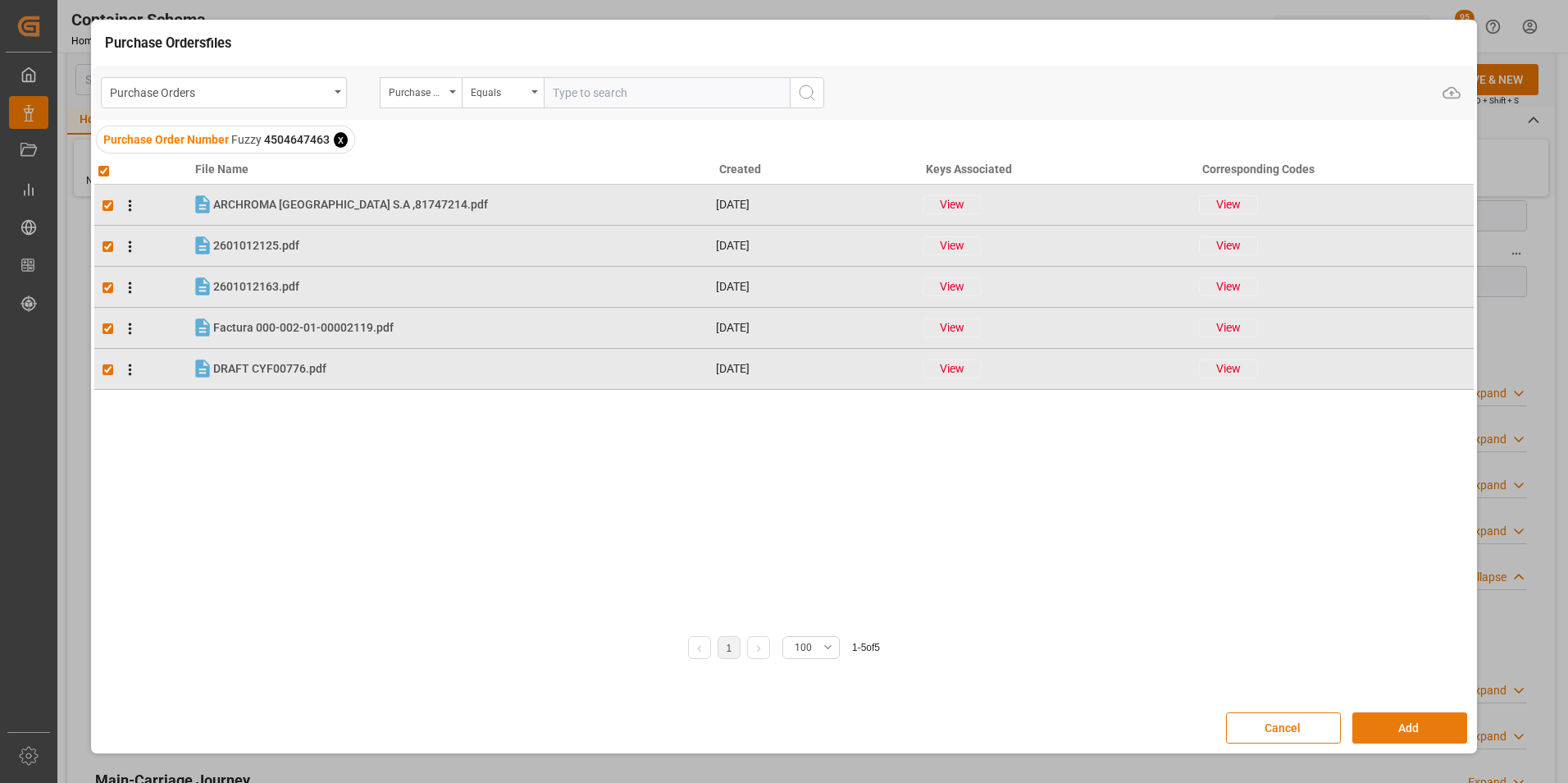
click at [1386, 727] on button "Add" at bounding box center [1409, 727] width 115 height 31
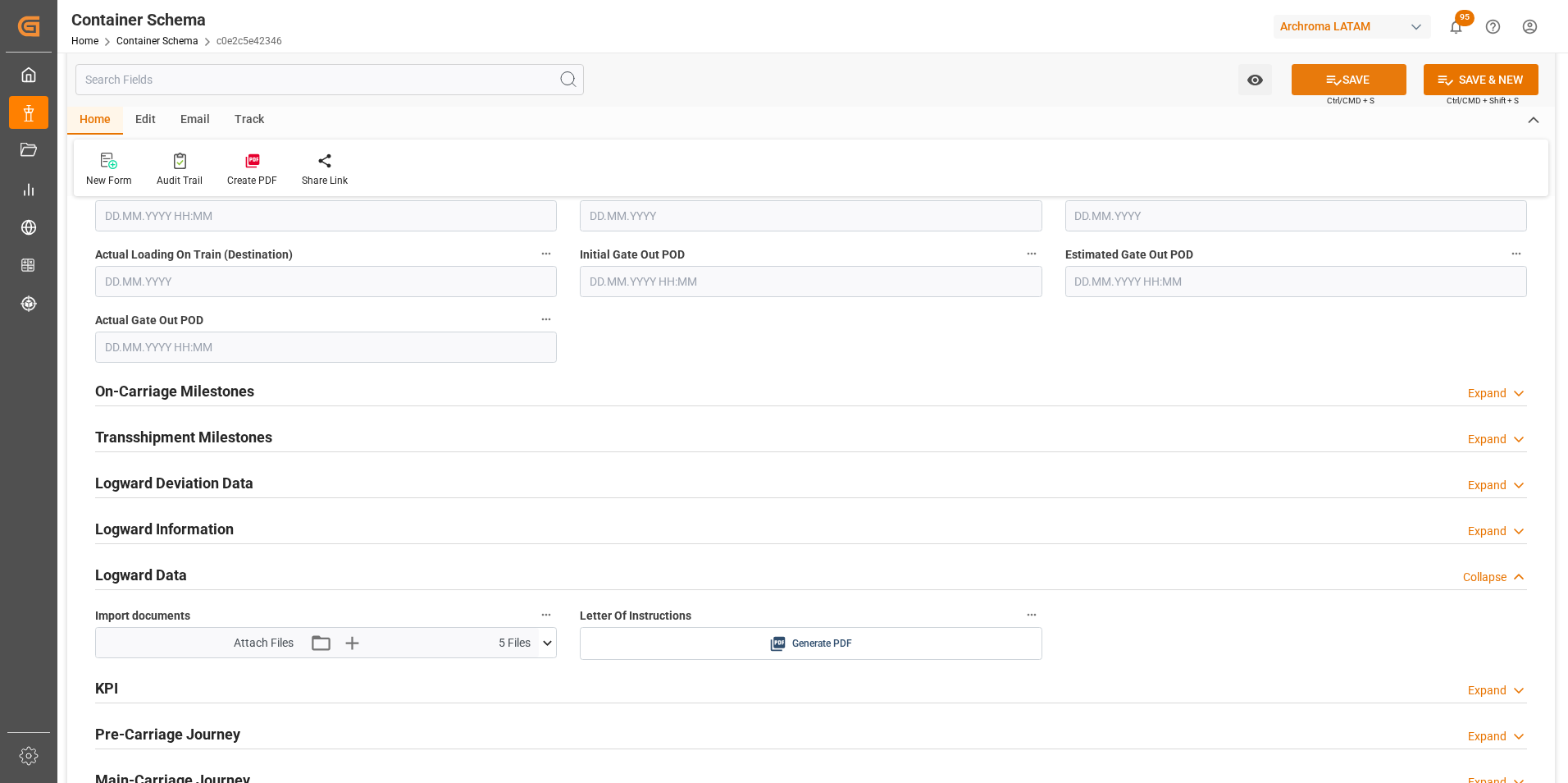
click at [1338, 75] on icon at bounding box center [1335, 80] width 17 height 17
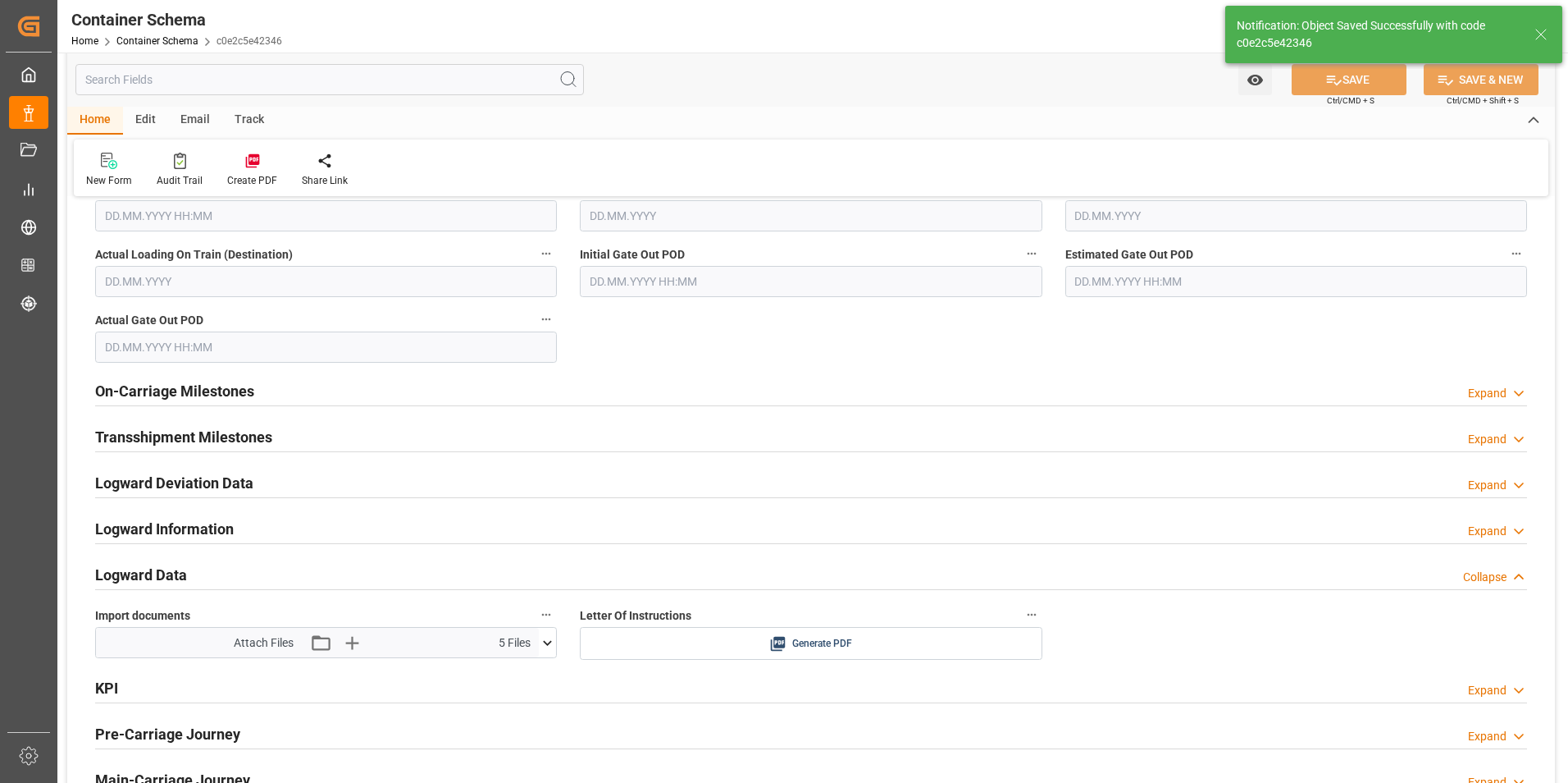
type input "Document Sent"
type input "PECLL"
type input "Callao"
type input "Perito Moreno"
type input "9430868"
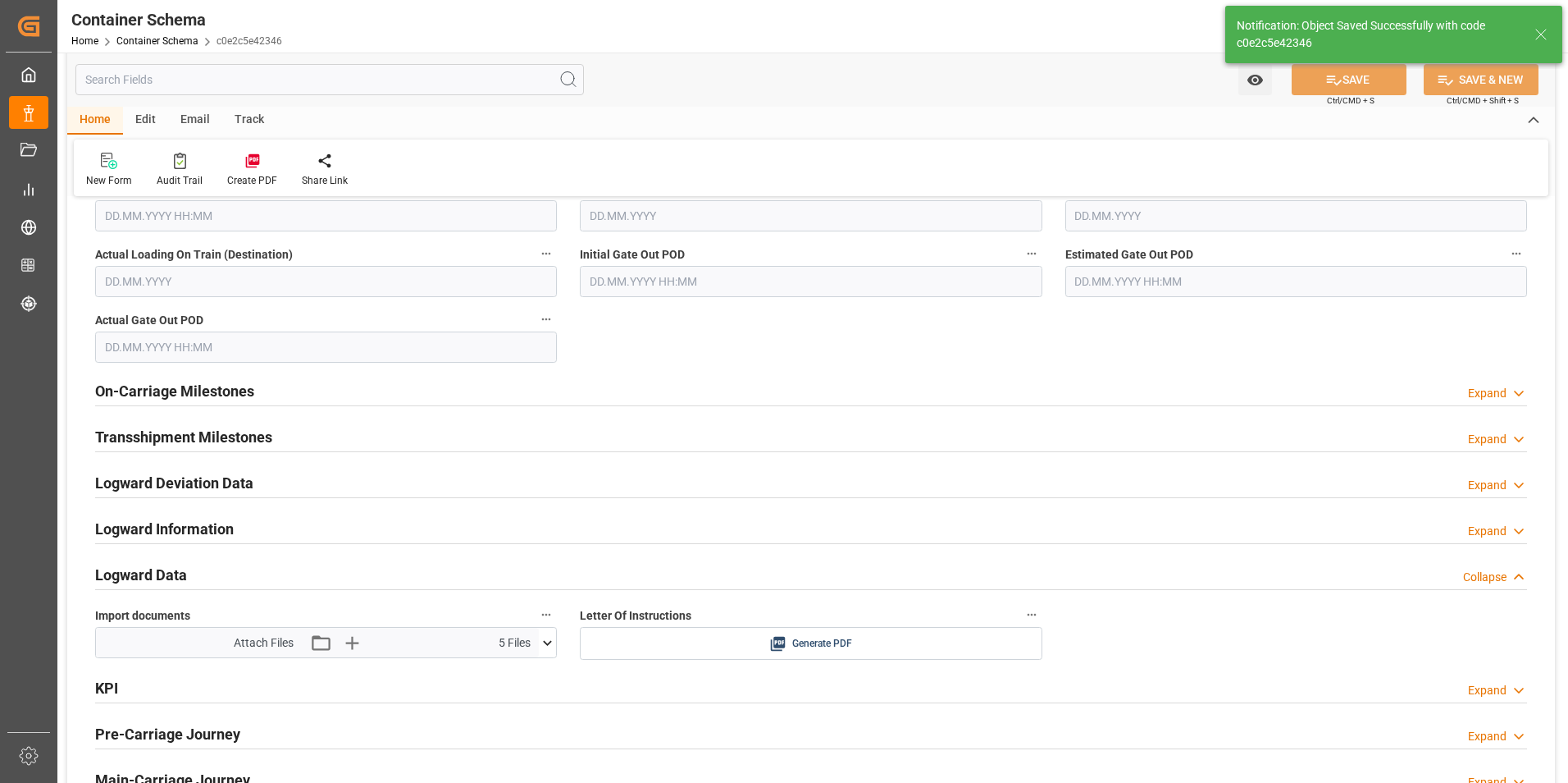
type input "0YKAQS1MA"
type input "17.08.2025 21:00"
type input "31.08.2025 11:00"
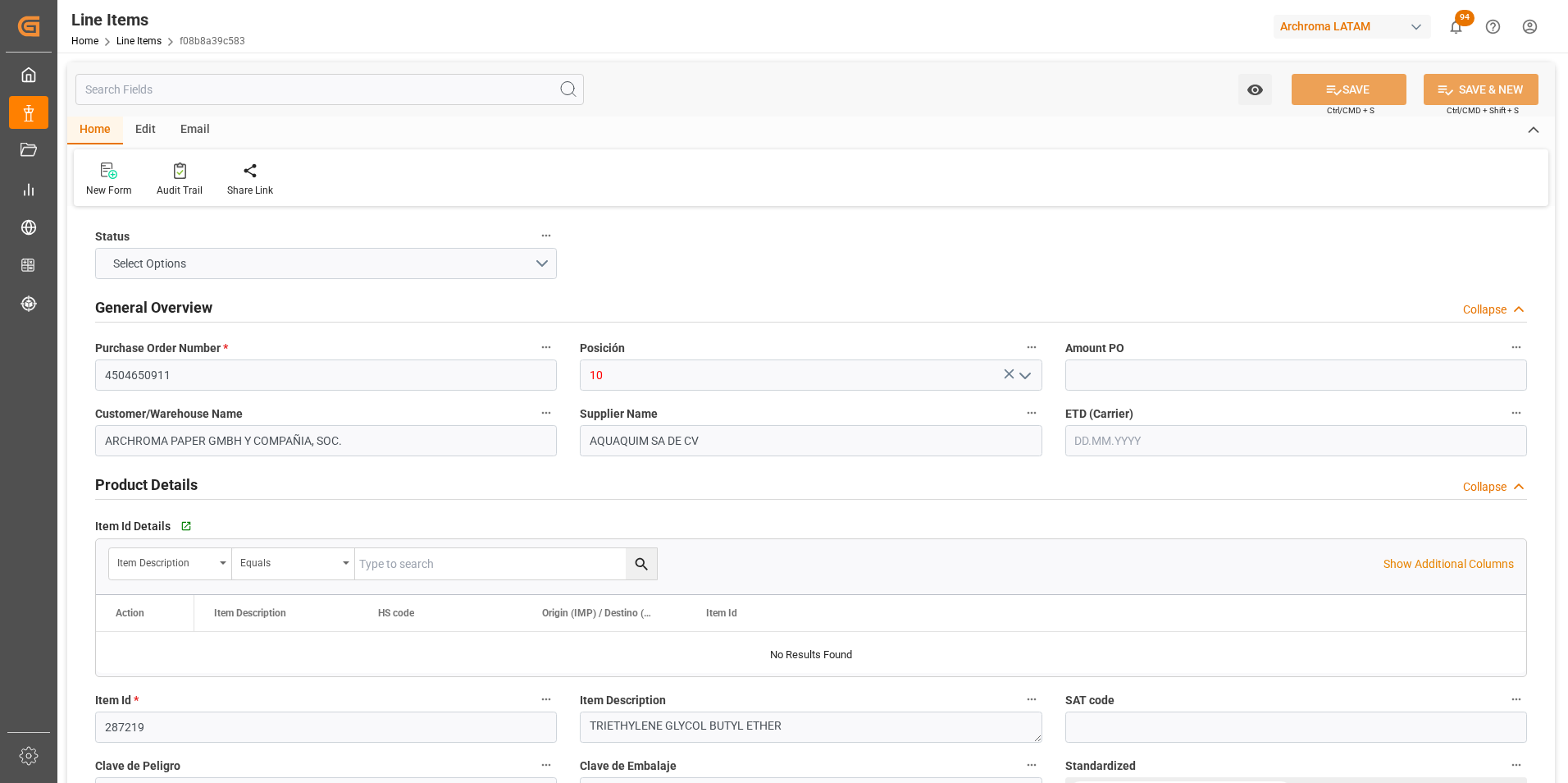
type input "16000"
type input "[PHONE_NUMBER]"
type input "[DATE] 19:51"
type input "[DATE] 19:38"
click at [1127, 447] on input "text" at bounding box center [1297, 440] width 462 height 31
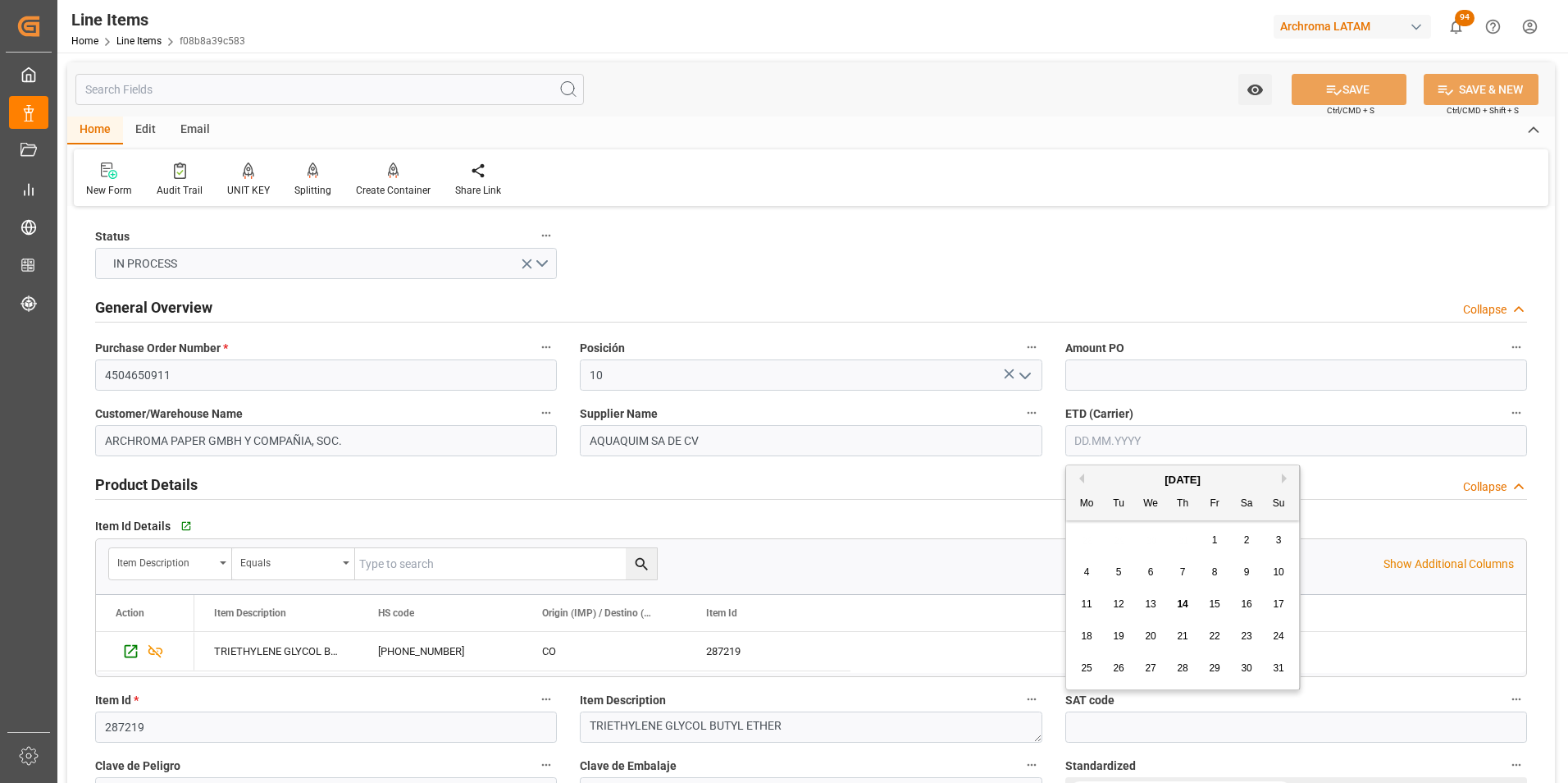
click at [1078, 545] on div "28 29 30 31 1 2 3" at bounding box center [1184, 540] width 224 height 32
click at [1218, 595] on div "15" at bounding box center [1216, 605] width 21 height 20
type input "[DATE]"
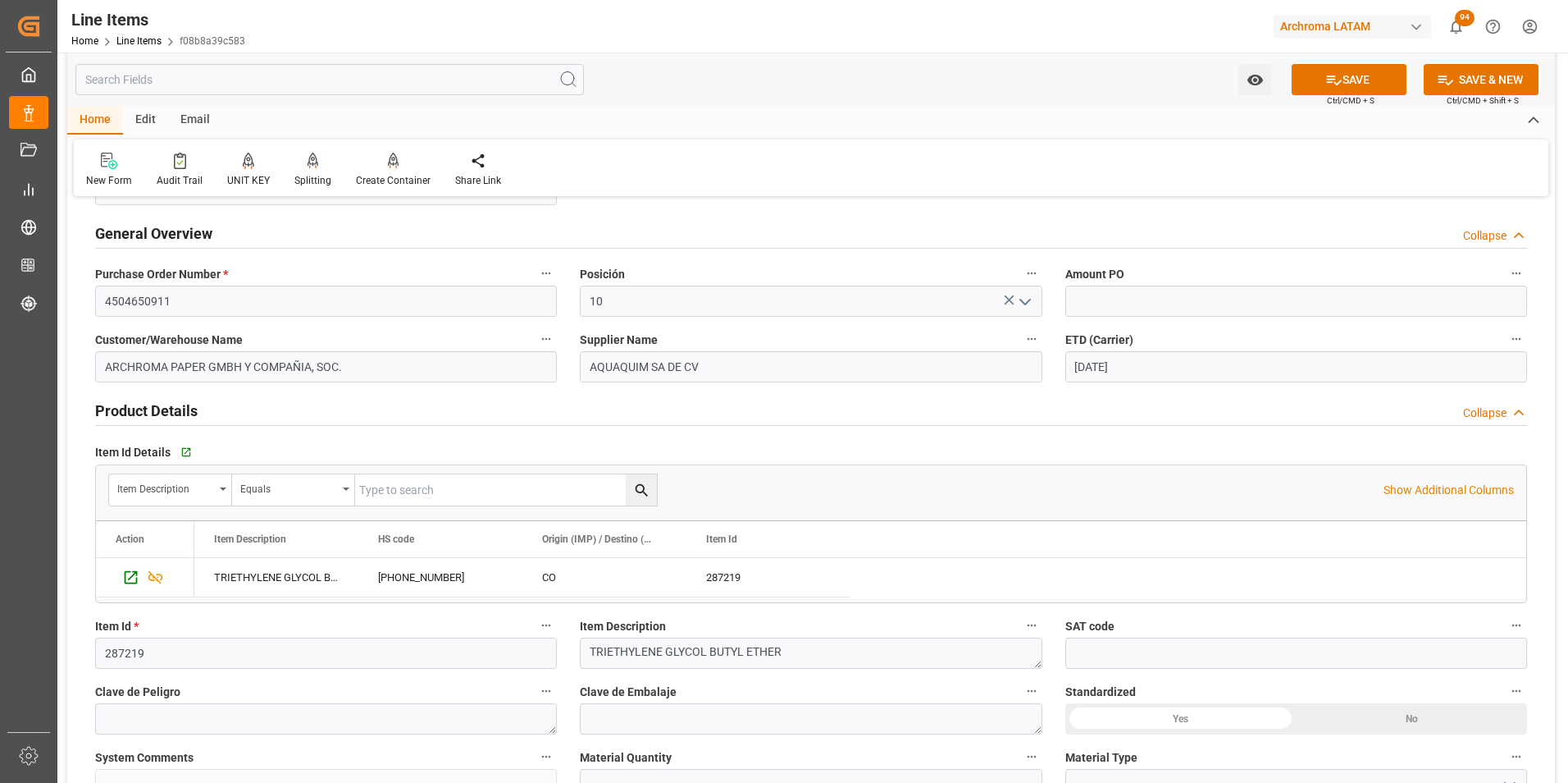
scroll to position [164, 0]
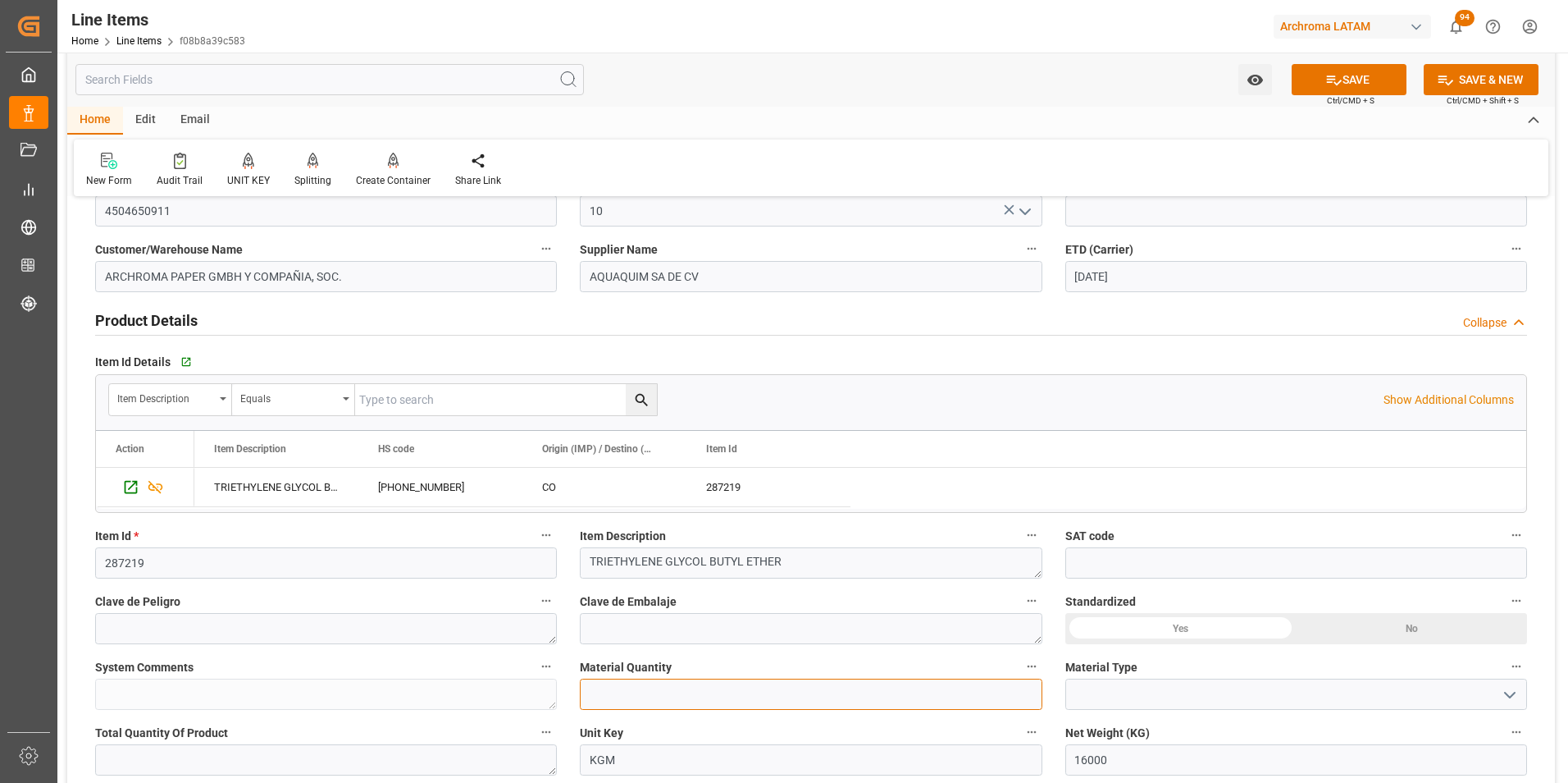
click at [744, 687] on input "text" at bounding box center [811, 694] width 462 height 31
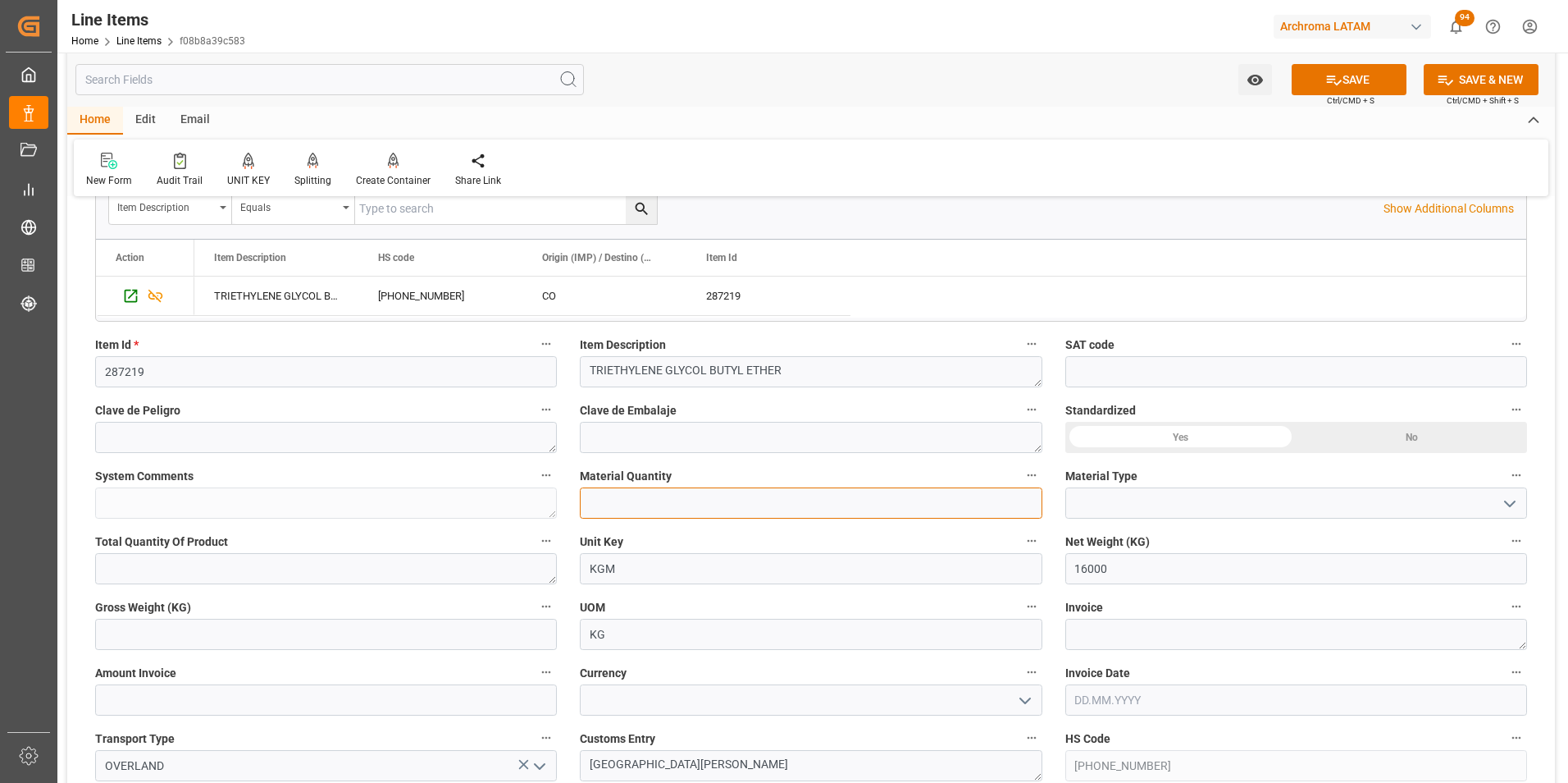
scroll to position [328, 0]
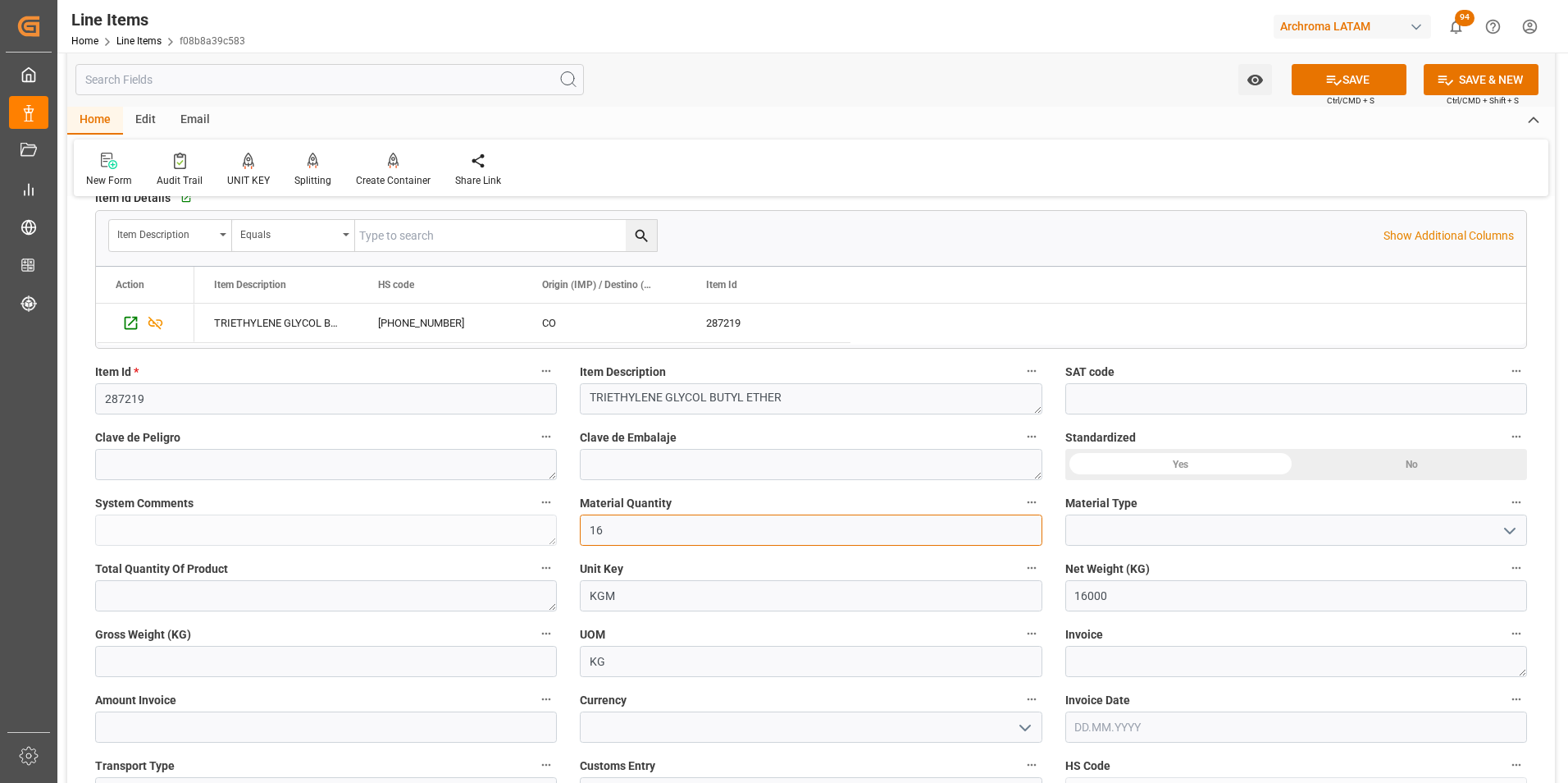
type input "16"
click at [1502, 539] on icon "open menu" at bounding box center [1510, 531] width 20 height 20
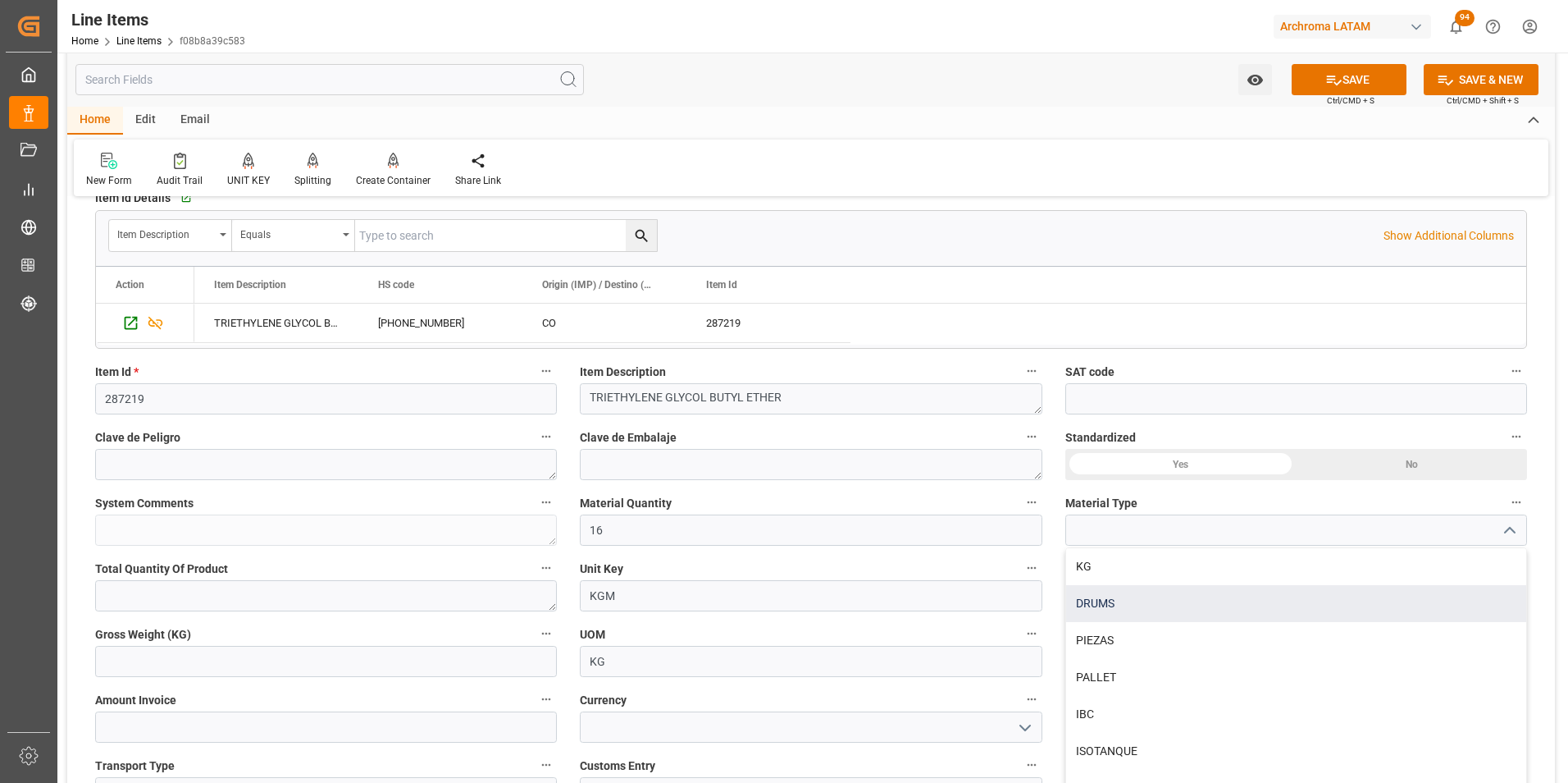
click at [1154, 613] on div "DRUMS" at bounding box center [1297, 603] width 460 height 37
type input "DRUMS"
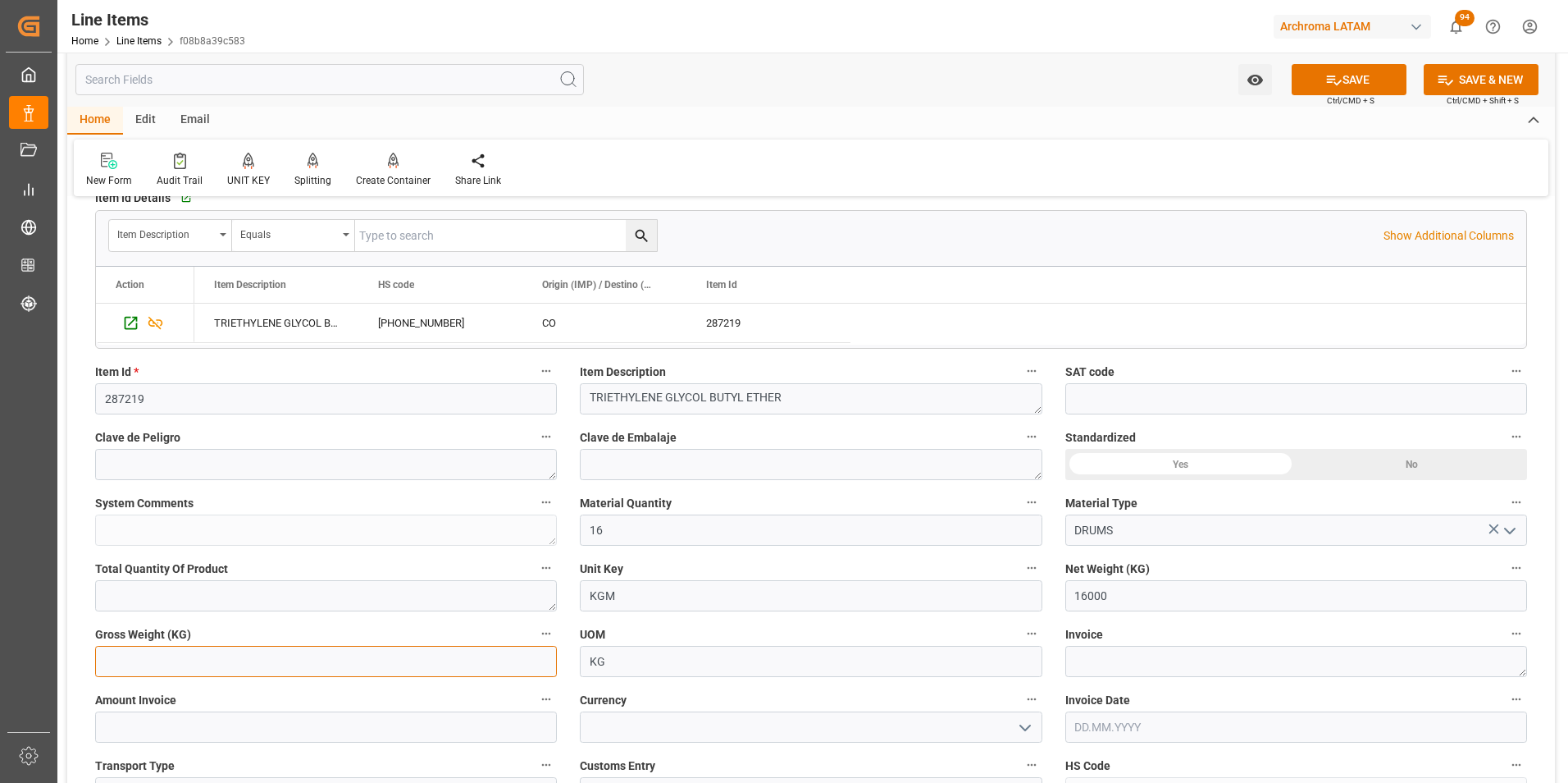
click at [407, 659] on input "text" at bounding box center [326, 661] width 462 height 31
type input "16912"
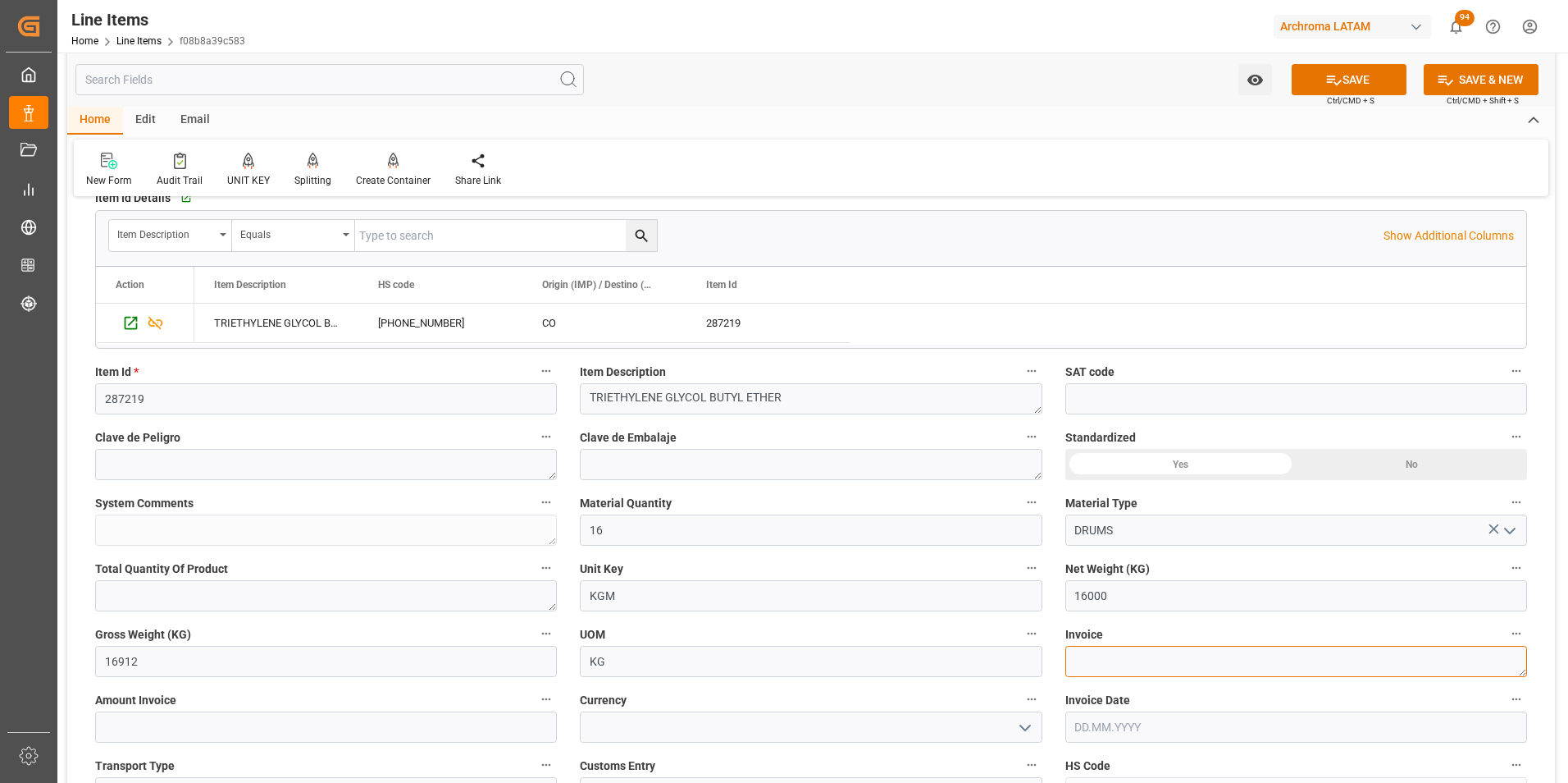
click at [1234, 667] on textarea at bounding box center [1297, 661] width 462 height 31
click at [1223, 644] on label "Invoice" at bounding box center [1297, 634] width 462 height 23
click at [1506, 643] on button "Invoice" at bounding box center [1517, 633] width 21 height 21
click at [1227, 662] on div at bounding box center [784, 391] width 1568 height 783
click at [1145, 662] on textarea at bounding box center [1297, 661] width 462 height 31
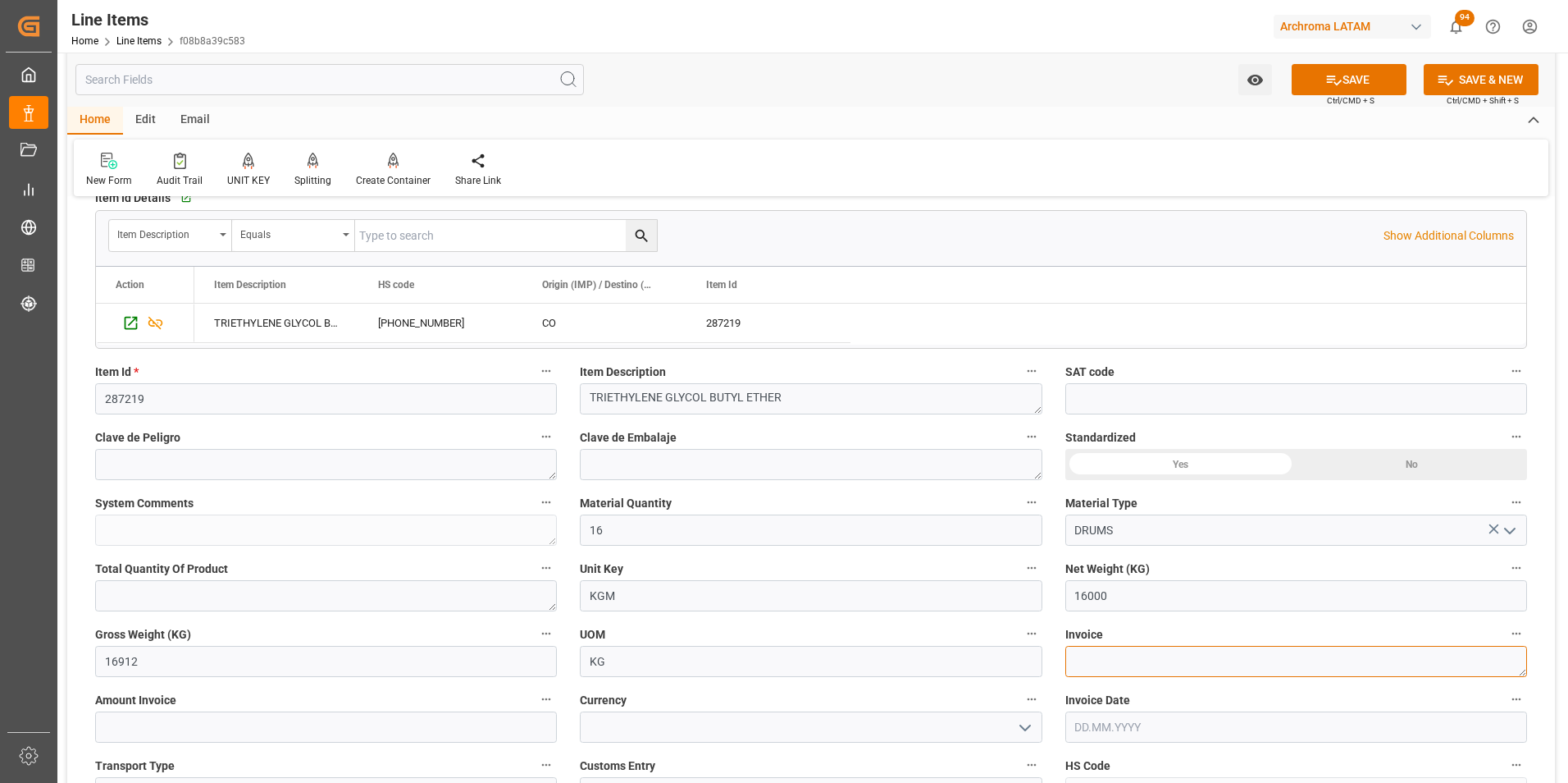
paste textarea "F-2059"
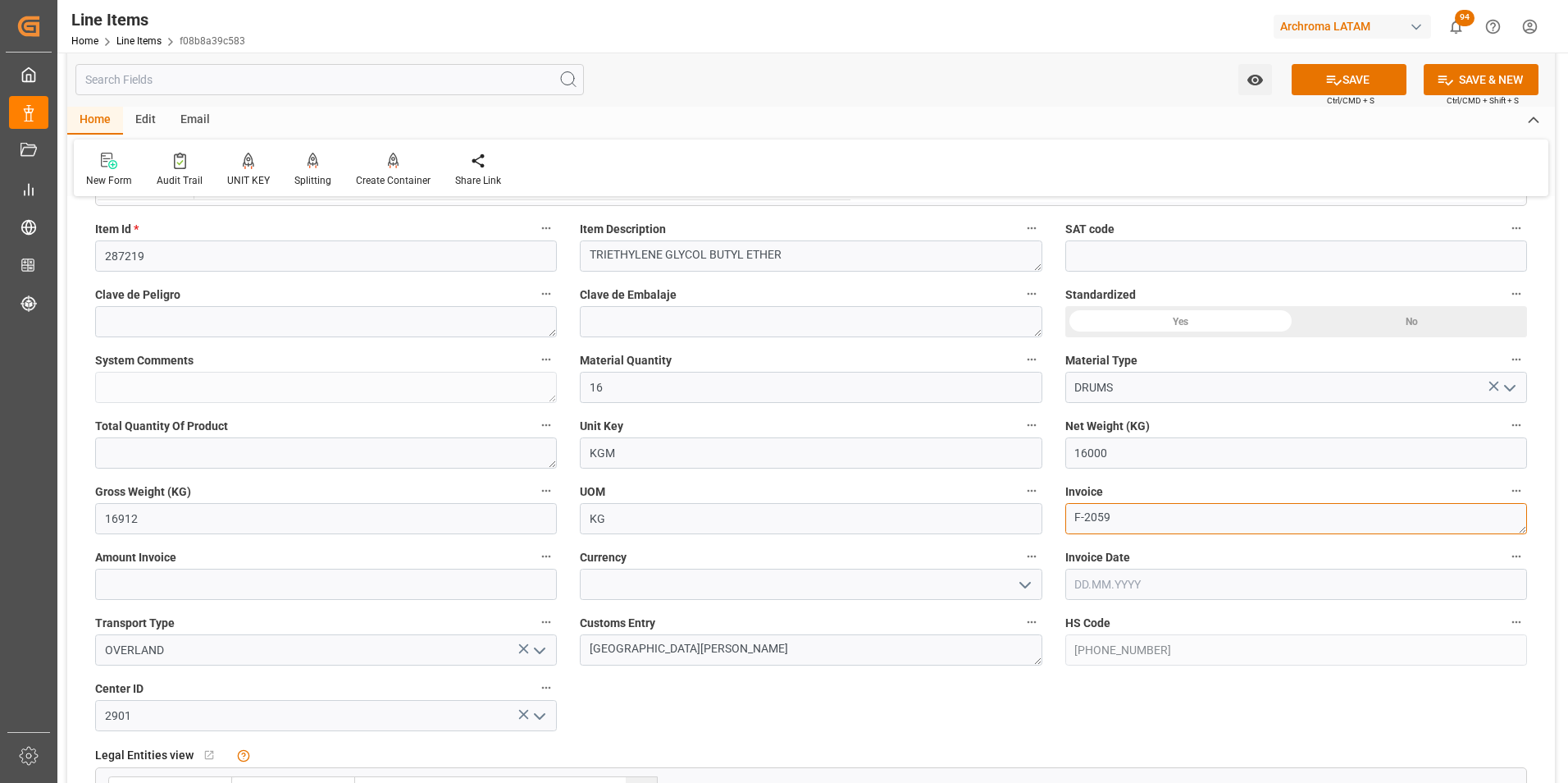
scroll to position [493, 0]
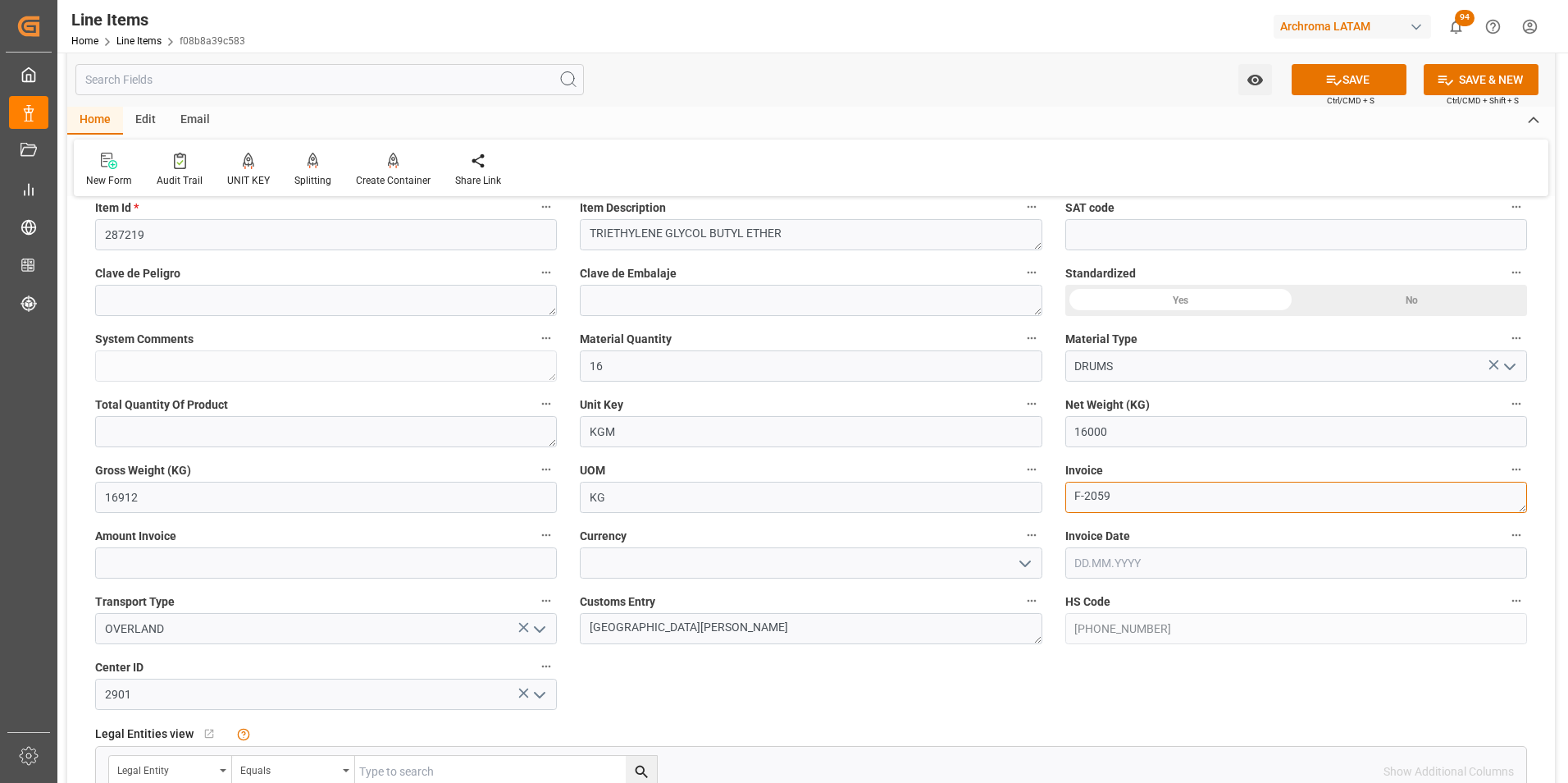
type textarea "F-2059"
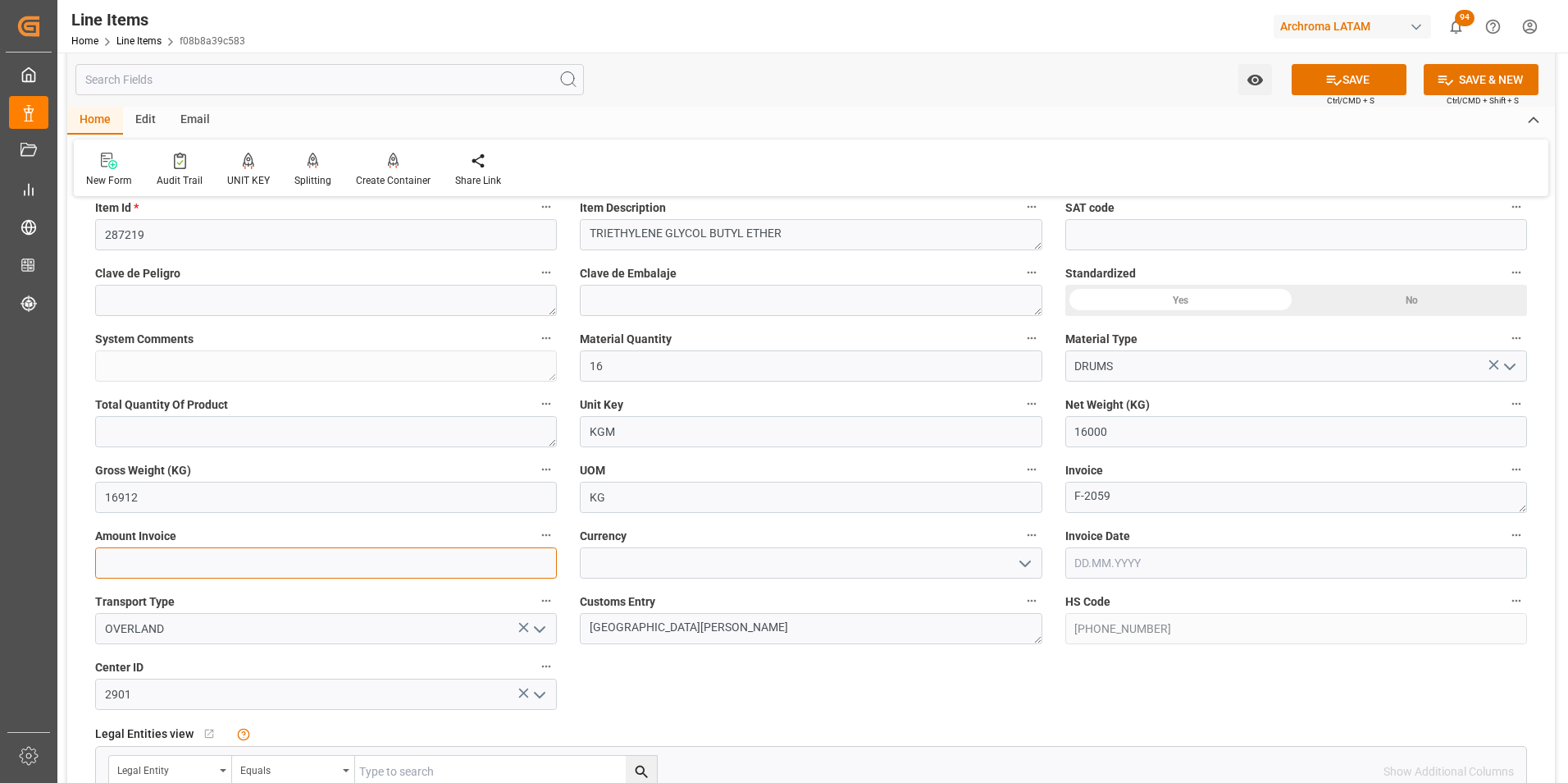
click at [315, 561] on input "text" at bounding box center [326, 562] width 462 height 31
type input "42560"
click at [1032, 559] on icon "open menu" at bounding box center [1025, 563] width 20 height 20
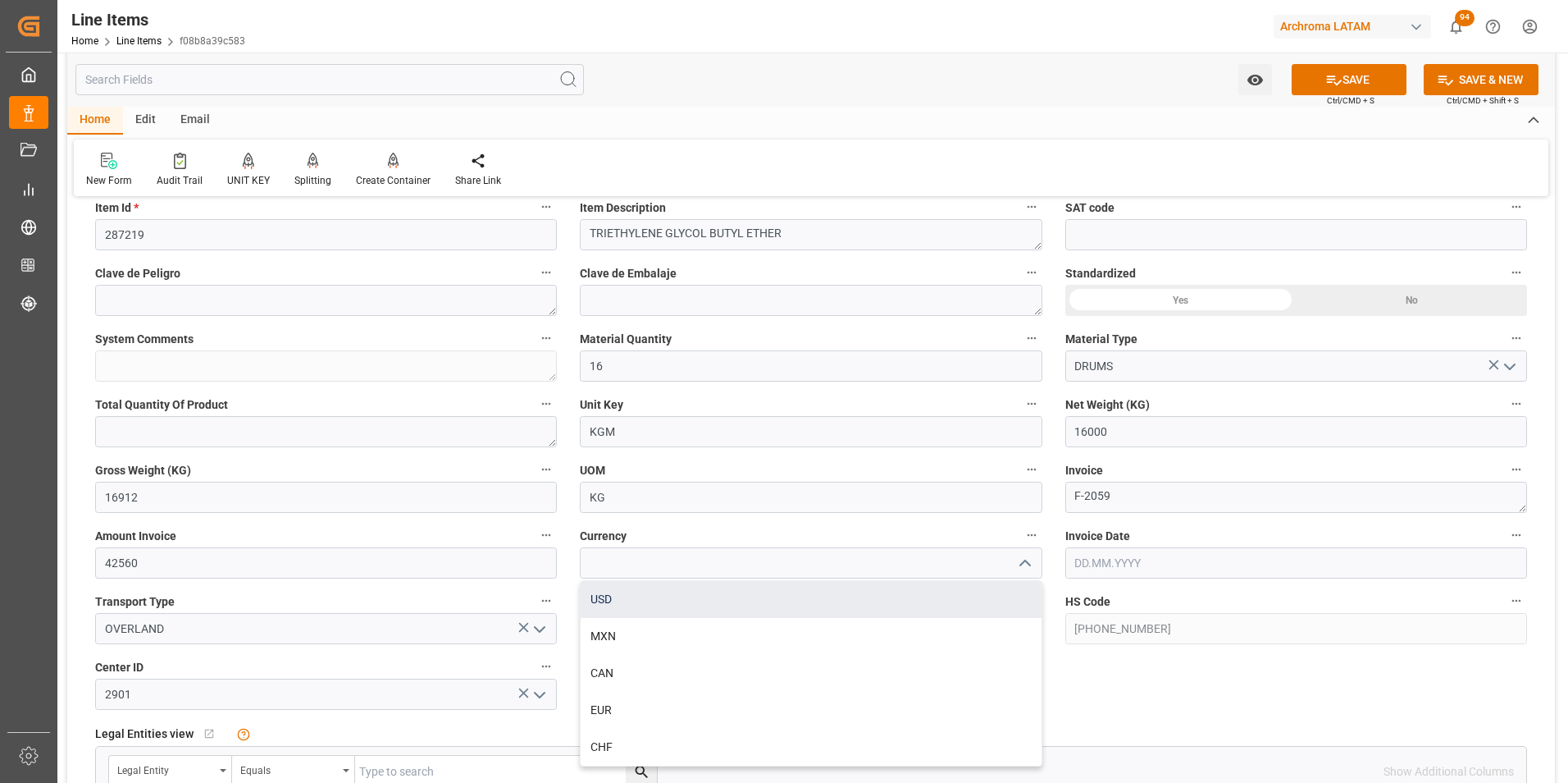
click at [982, 596] on div "USD" at bounding box center [811, 599] width 460 height 37
type input "USD"
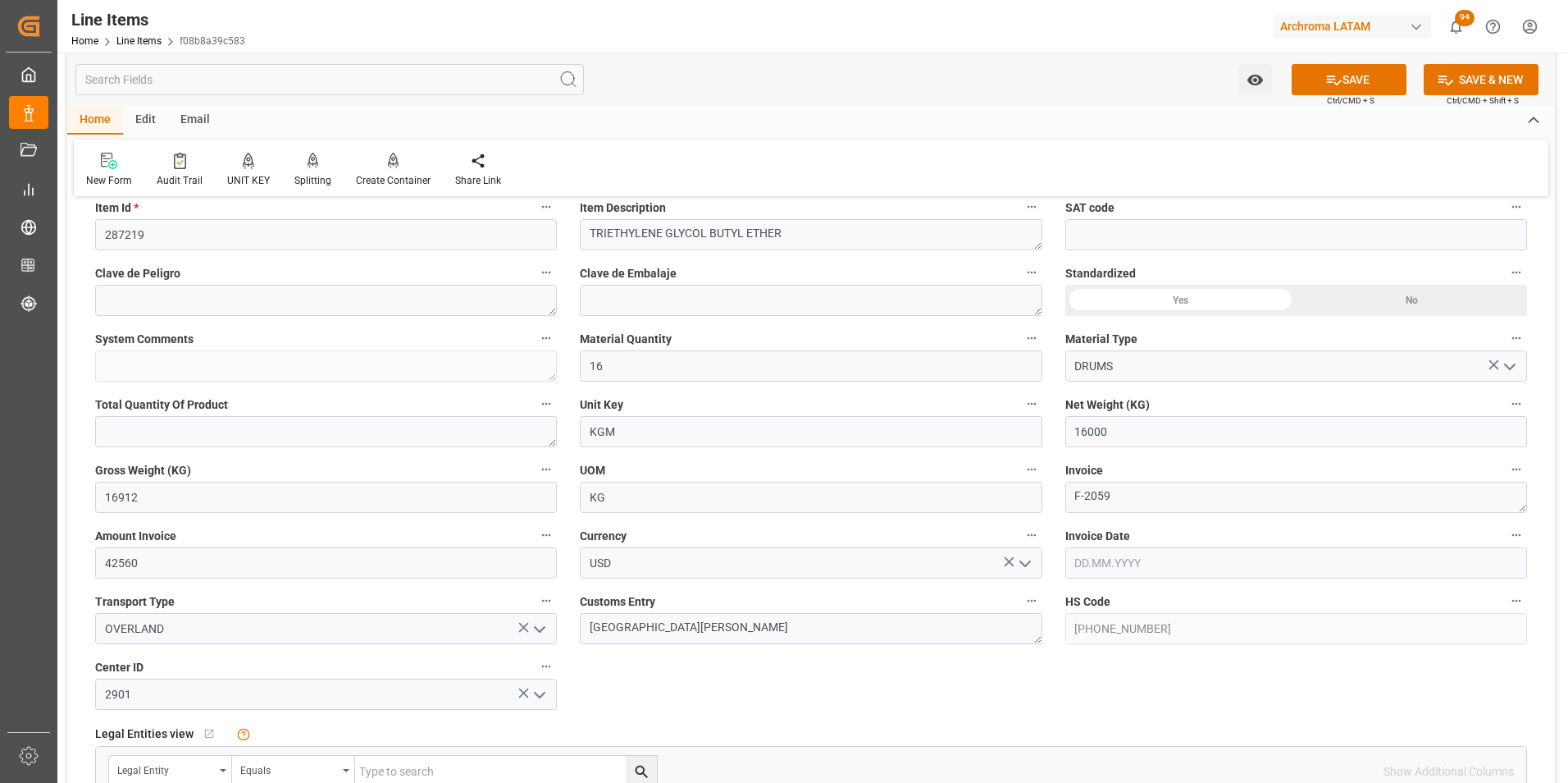
click at [1109, 565] on input "text" at bounding box center [1297, 562] width 462 height 31
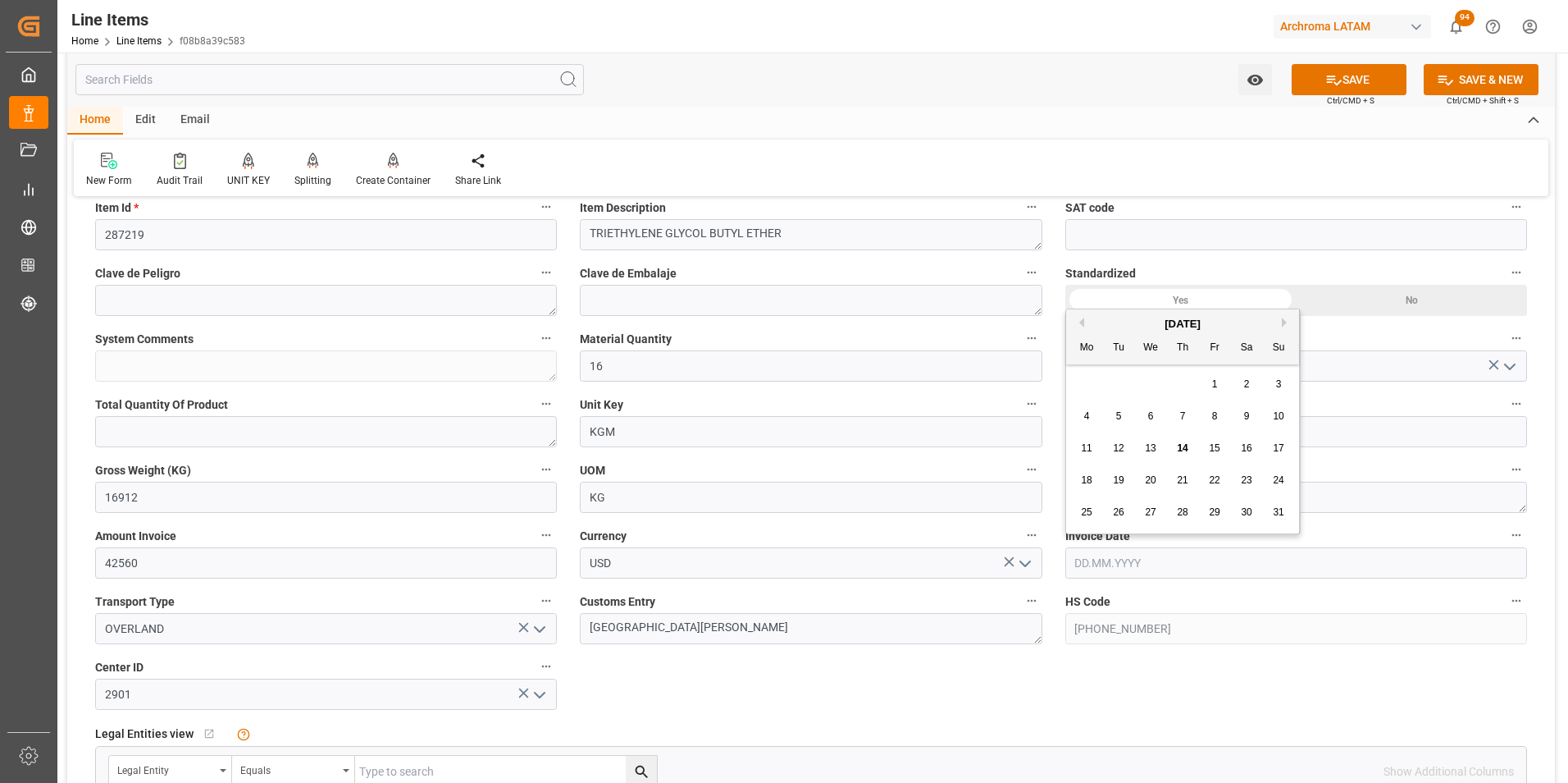
click at [1082, 381] on div "28 29 30 31 1 2 3" at bounding box center [1184, 384] width 224 height 32
click at [1151, 446] on span "13" at bounding box center [1150, 448] width 10 height 11
type input "[DATE]"
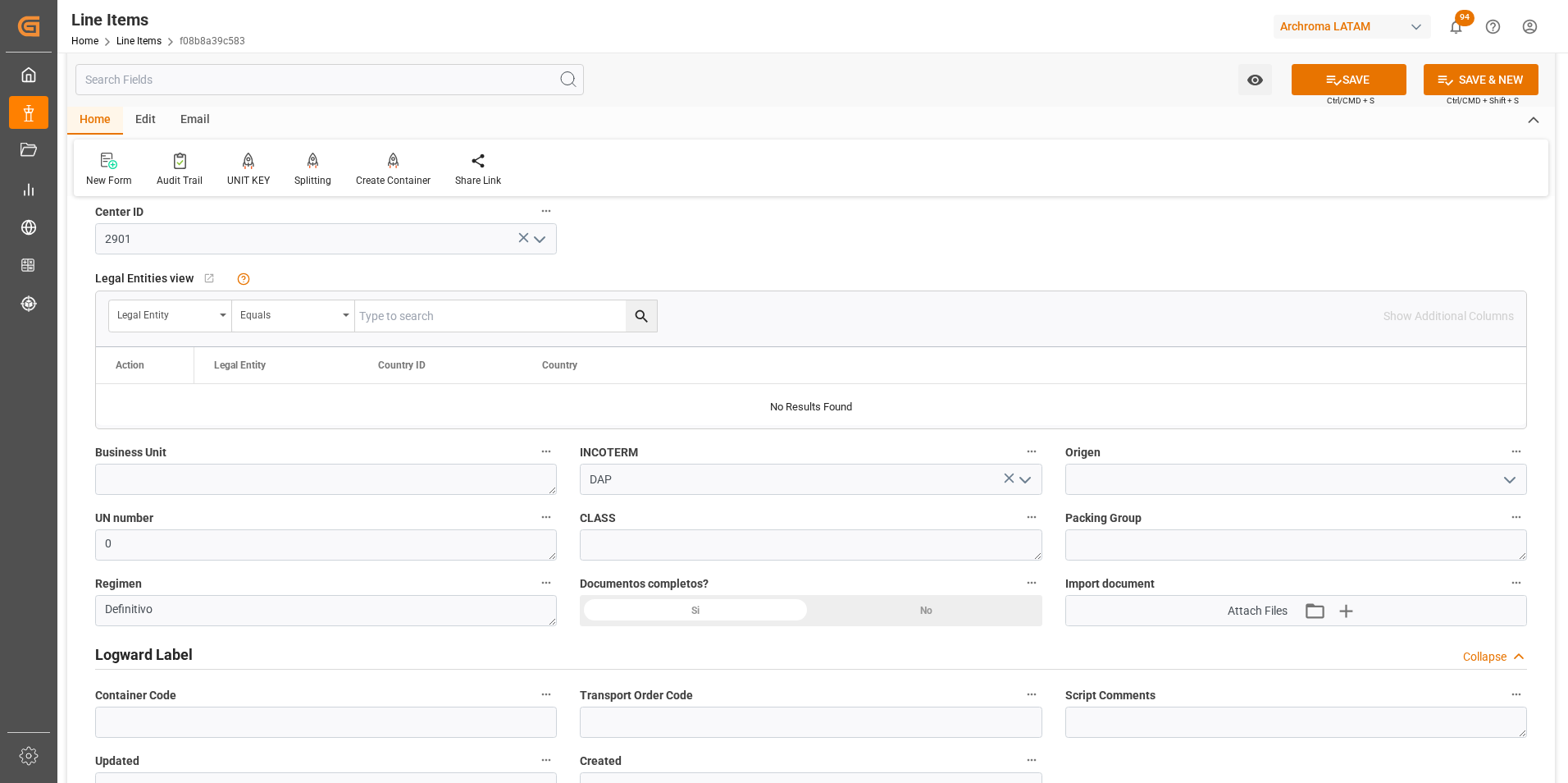
scroll to position [984, 0]
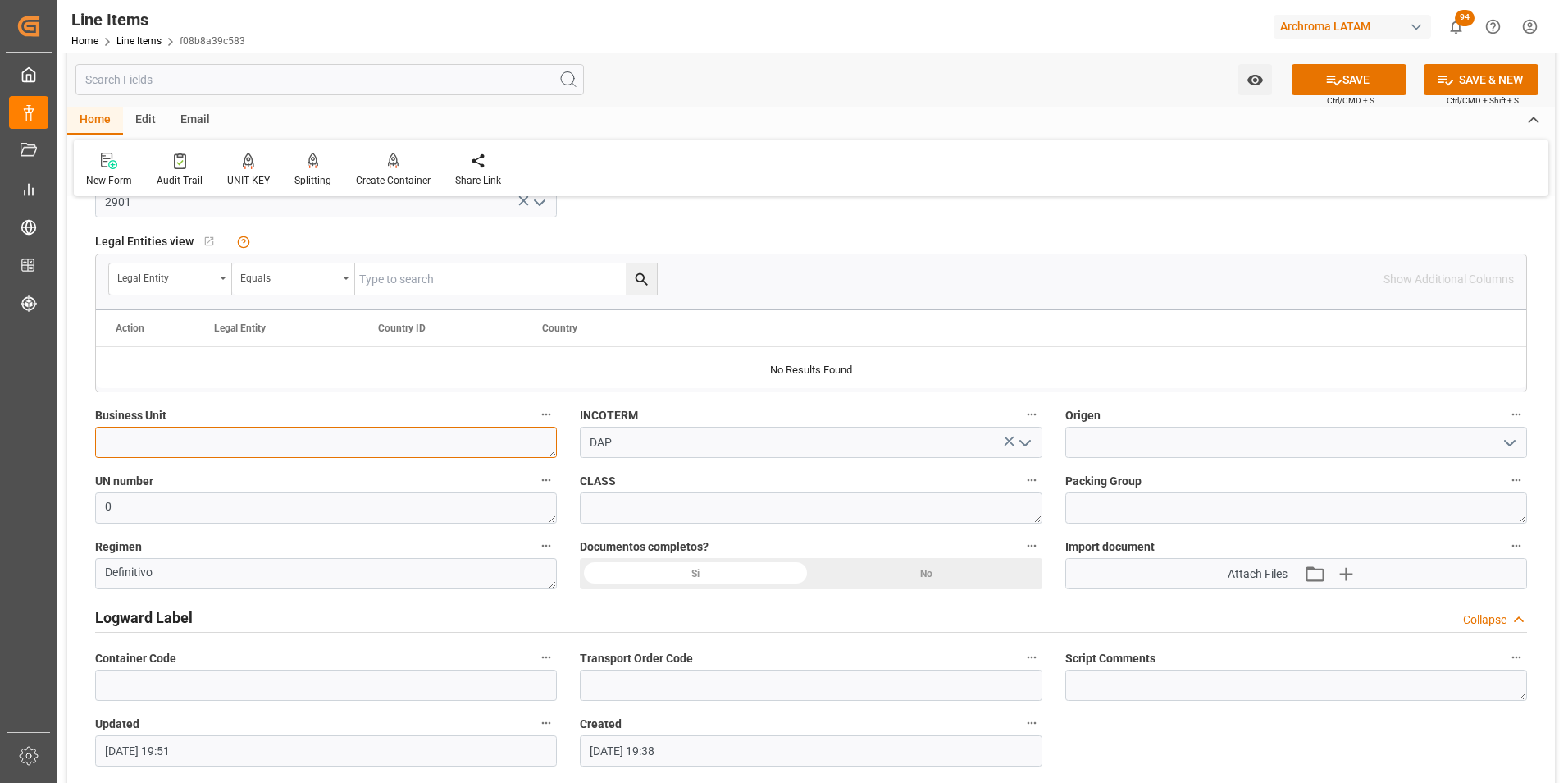
click at [374, 450] on textarea at bounding box center [326, 441] width 462 height 31
type textarea "TEXTIL"
click at [1120, 438] on input at bounding box center [1297, 441] width 462 height 31
click at [1123, 480] on div "[GEOGRAPHIC_DATA]" at bounding box center [1297, 478] width 460 height 37
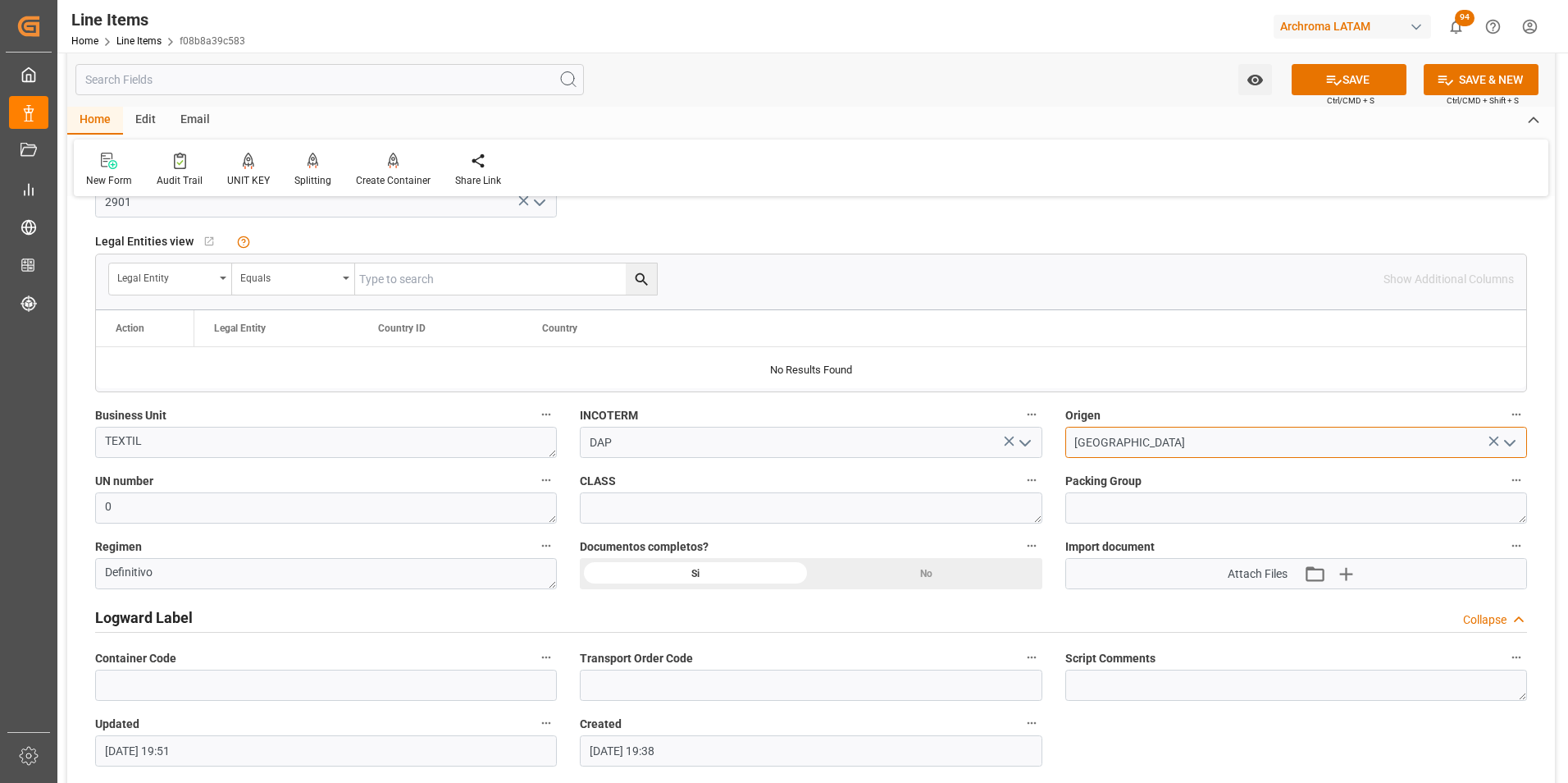
type input "[GEOGRAPHIC_DATA]"
click at [1336, 72] on icon at bounding box center [1335, 80] width 17 height 17
type textarea "16 DRUMS"
type input "[DATE] 19:55"
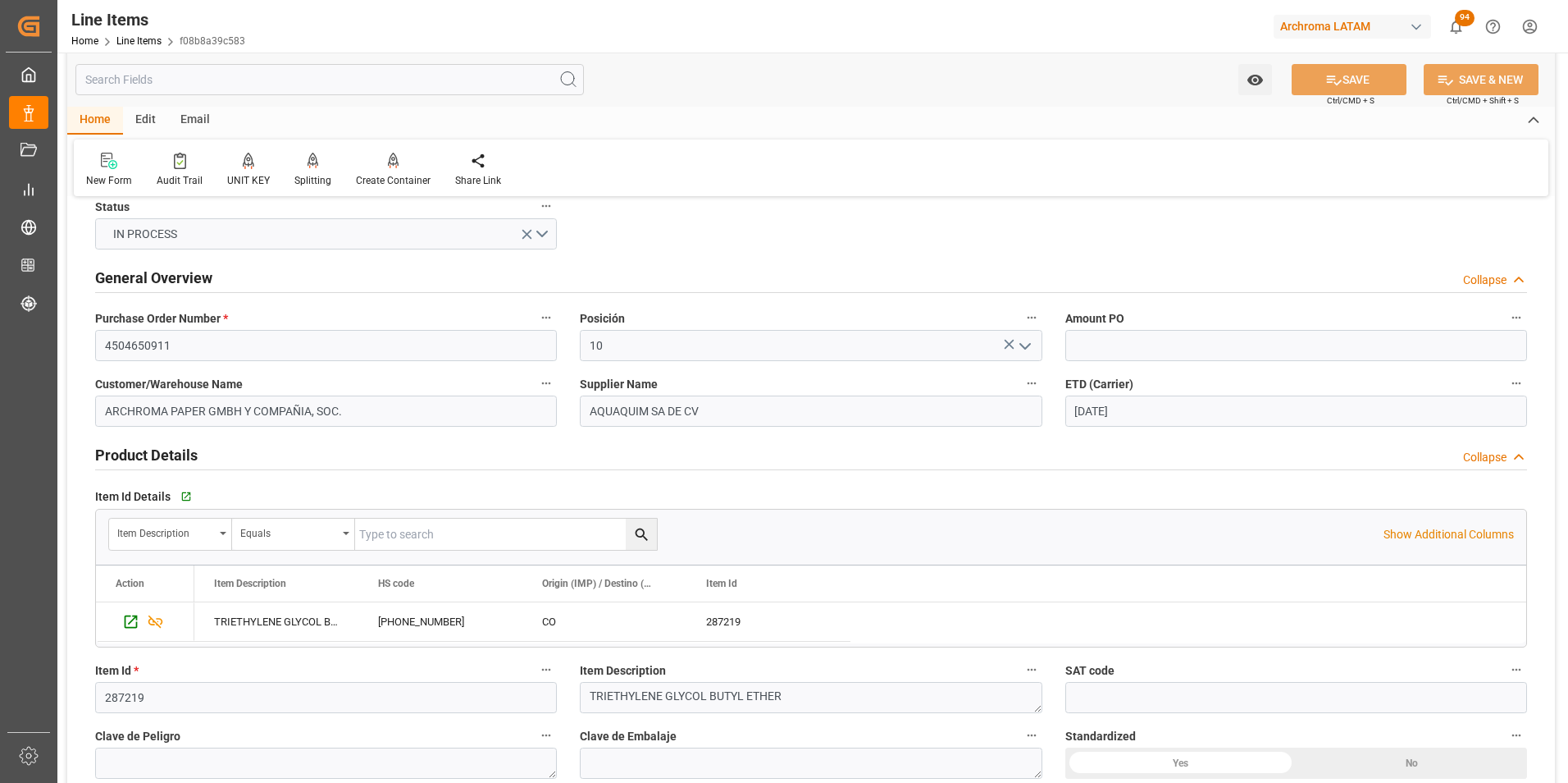
scroll to position [0, 0]
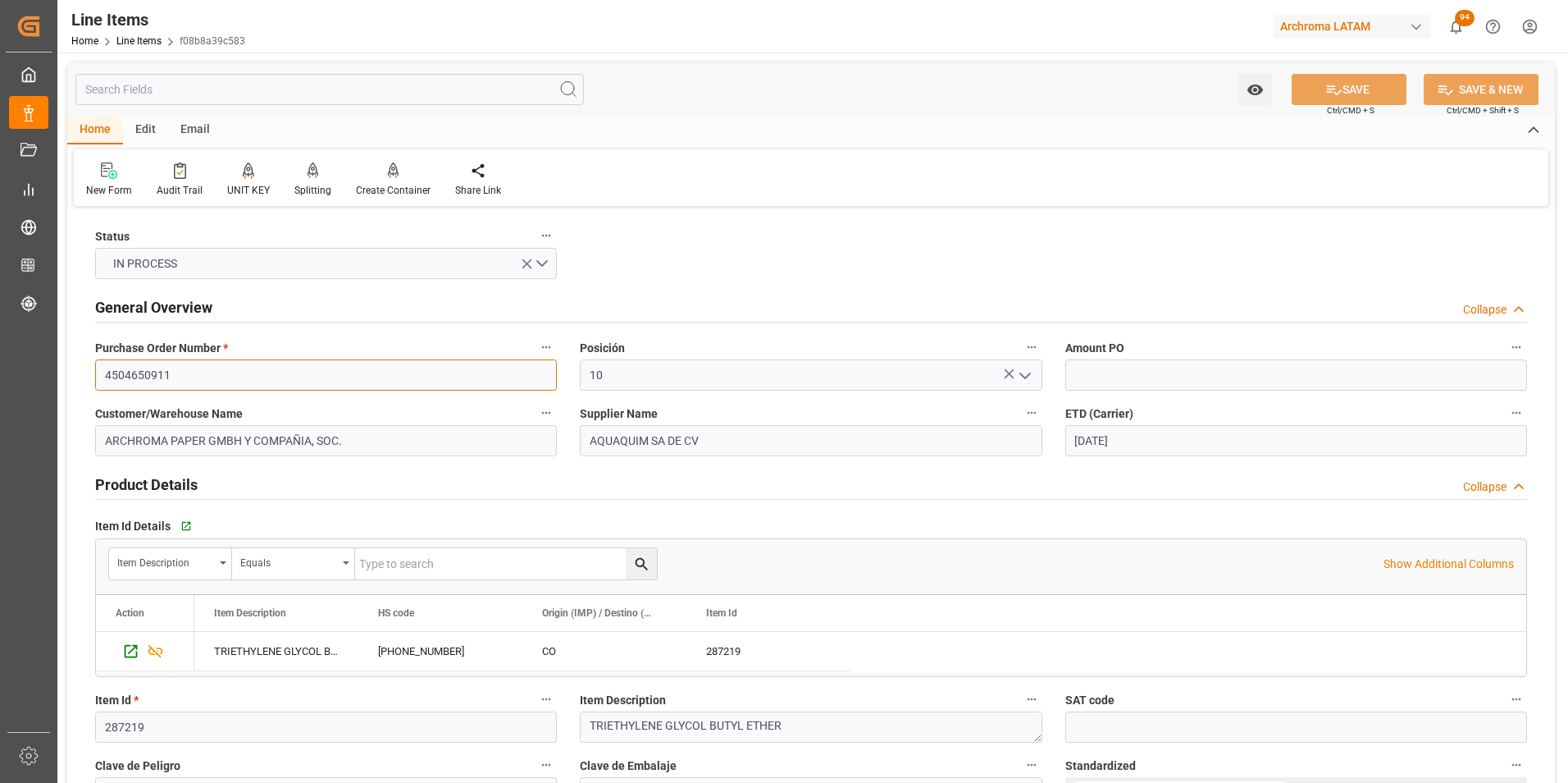
click at [129, 373] on input "4504650911" at bounding box center [326, 375] width 462 height 31
click at [133, 37] on link "Line Items" at bounding box center [140, 41] width 46 height 11
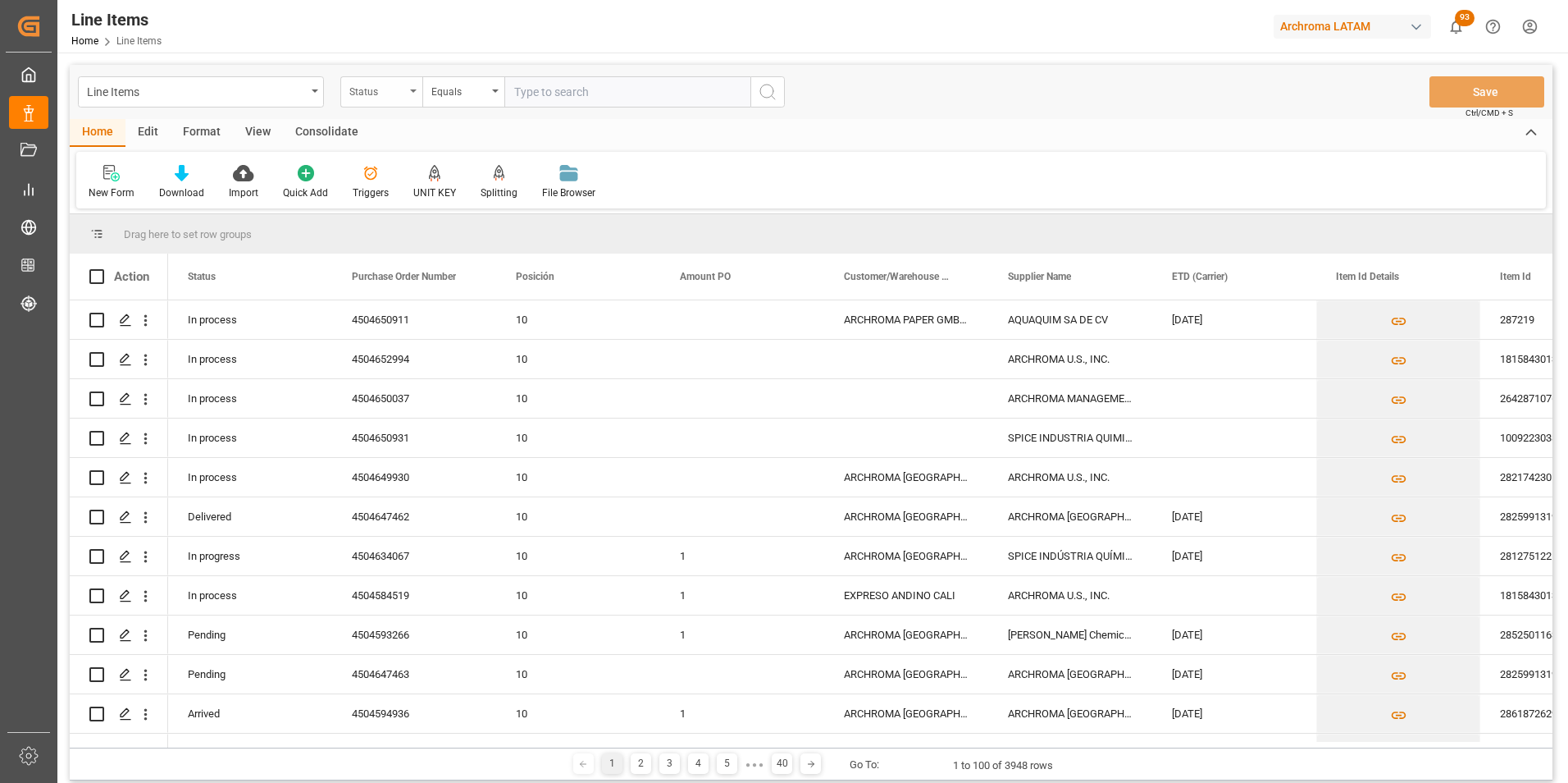
click at [407, 99] on div "Status" at bounding box center [382, 91] width 82 height 31
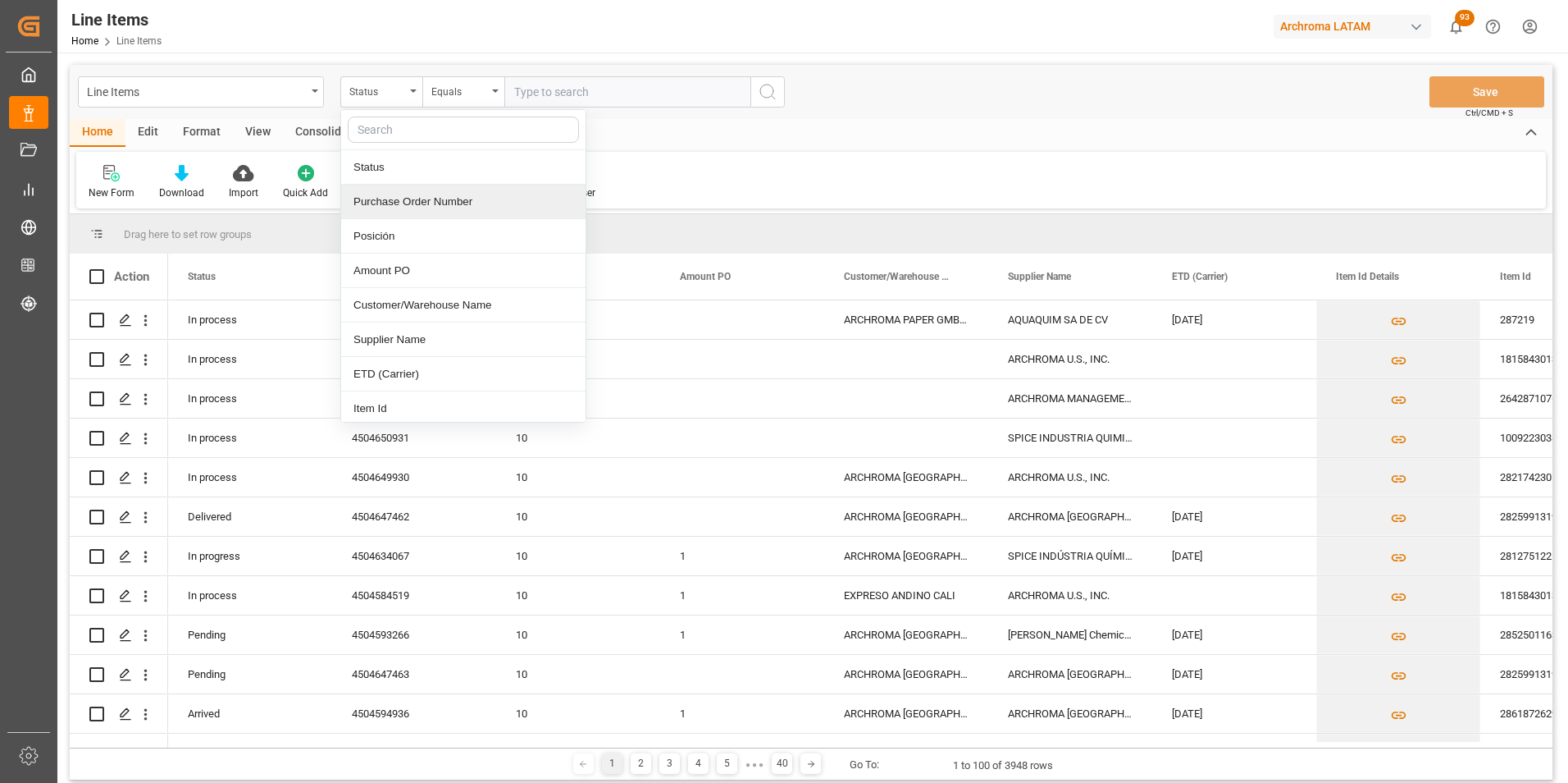
click at [437, 203] on div "Purchase Order Number" at bounding box center [464, 201] width 245 height 34
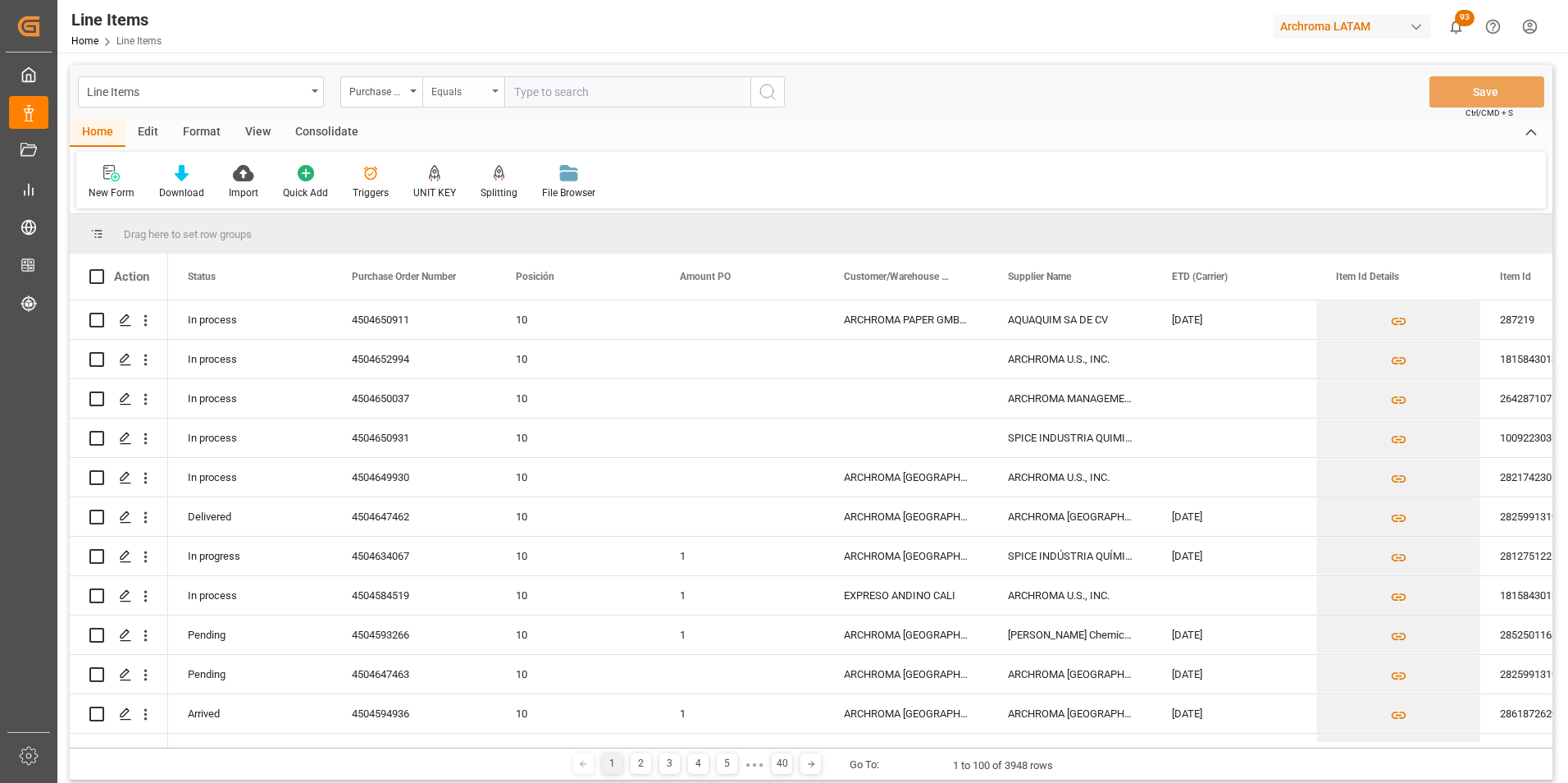
click at [462, 86] on div "Equals" at bounding box center [459, 90] width 56 height 19
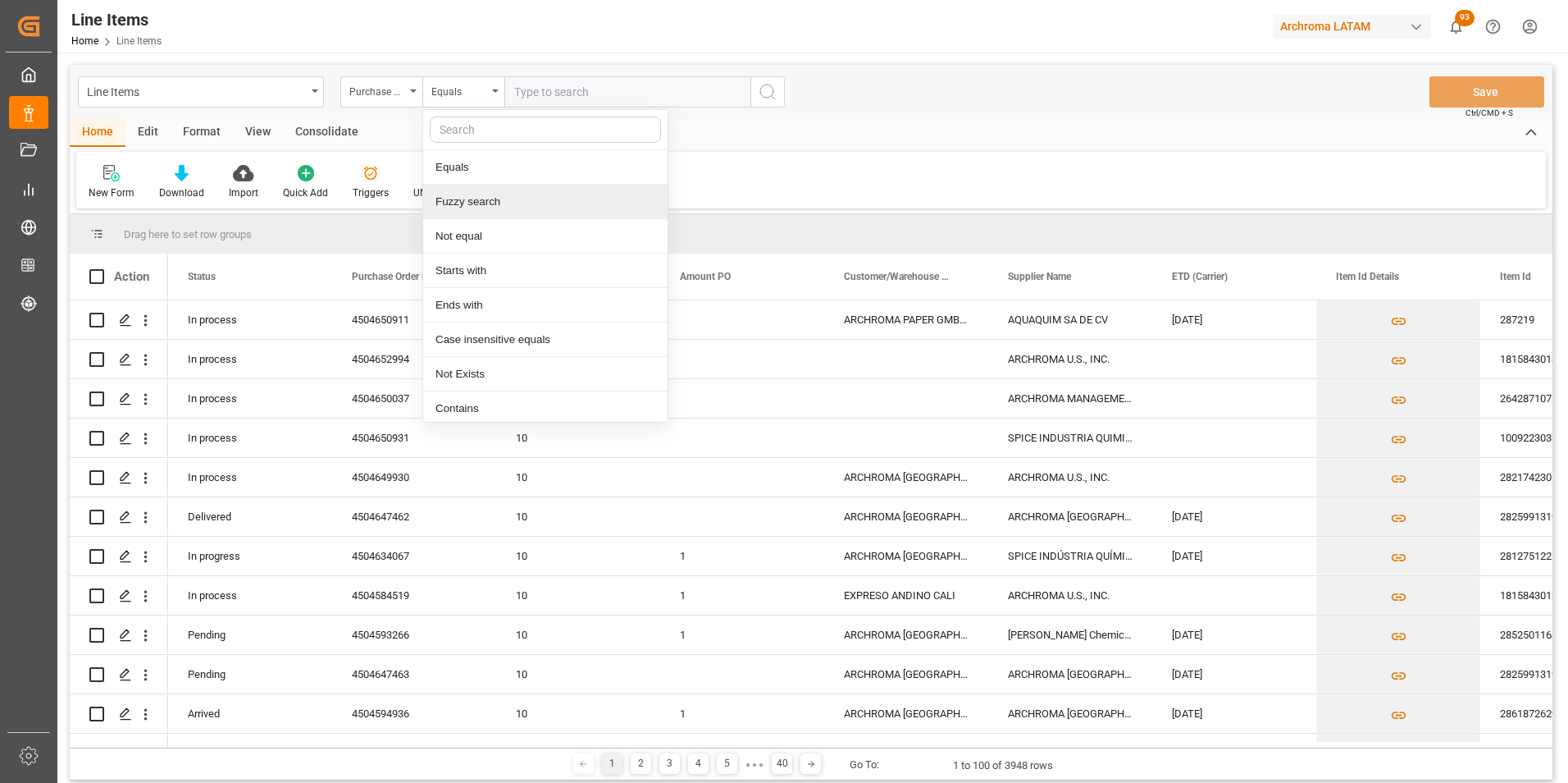
click at [507, 205] on div "Fuzzy search" at bounding box center [546, 201] width 245 height 34
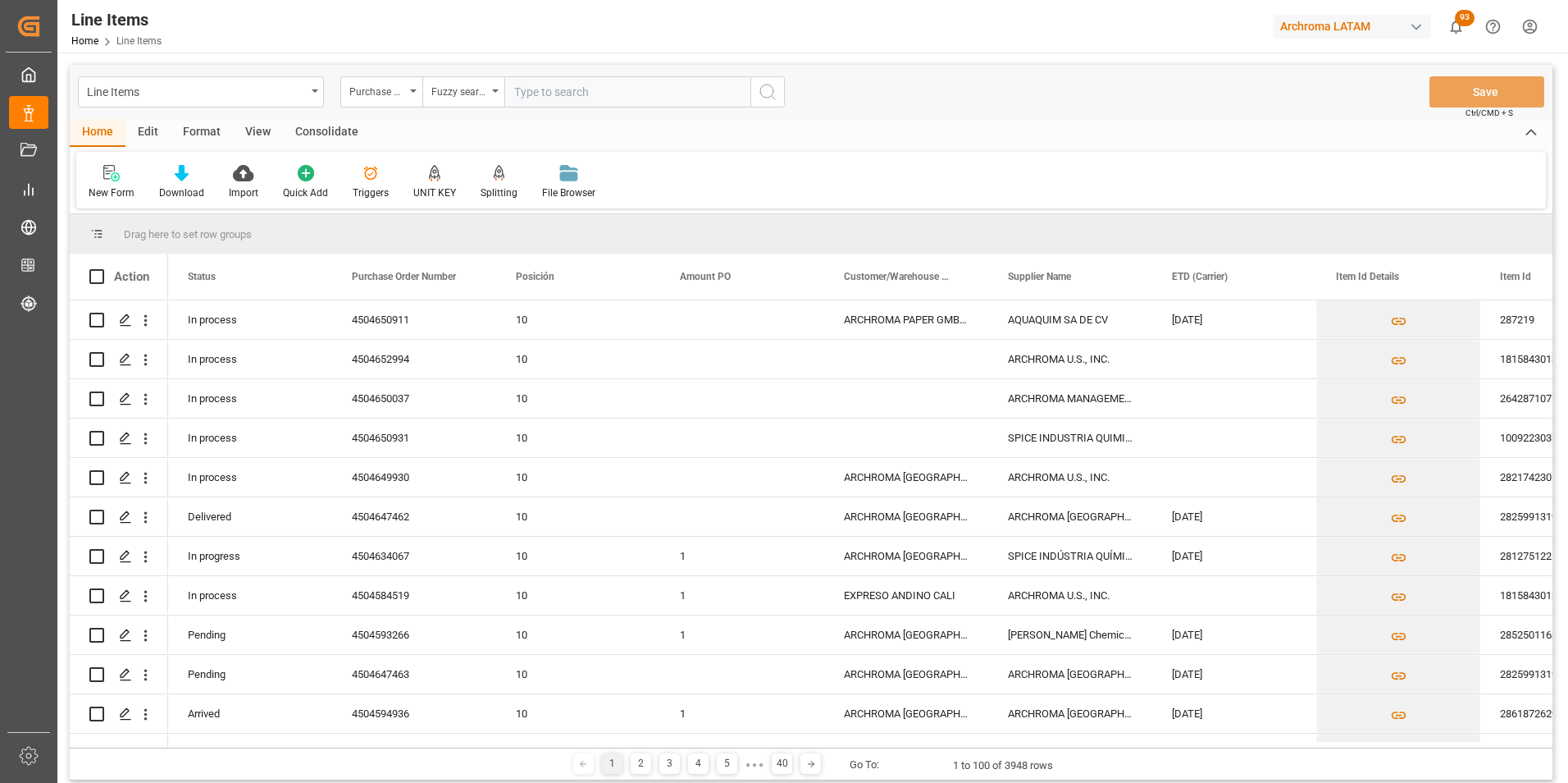
paste input "4504650911"
type input "4504650911"
click at [768, 84] on circle "search button" at bounding box center [767, 91] width 13 height 13
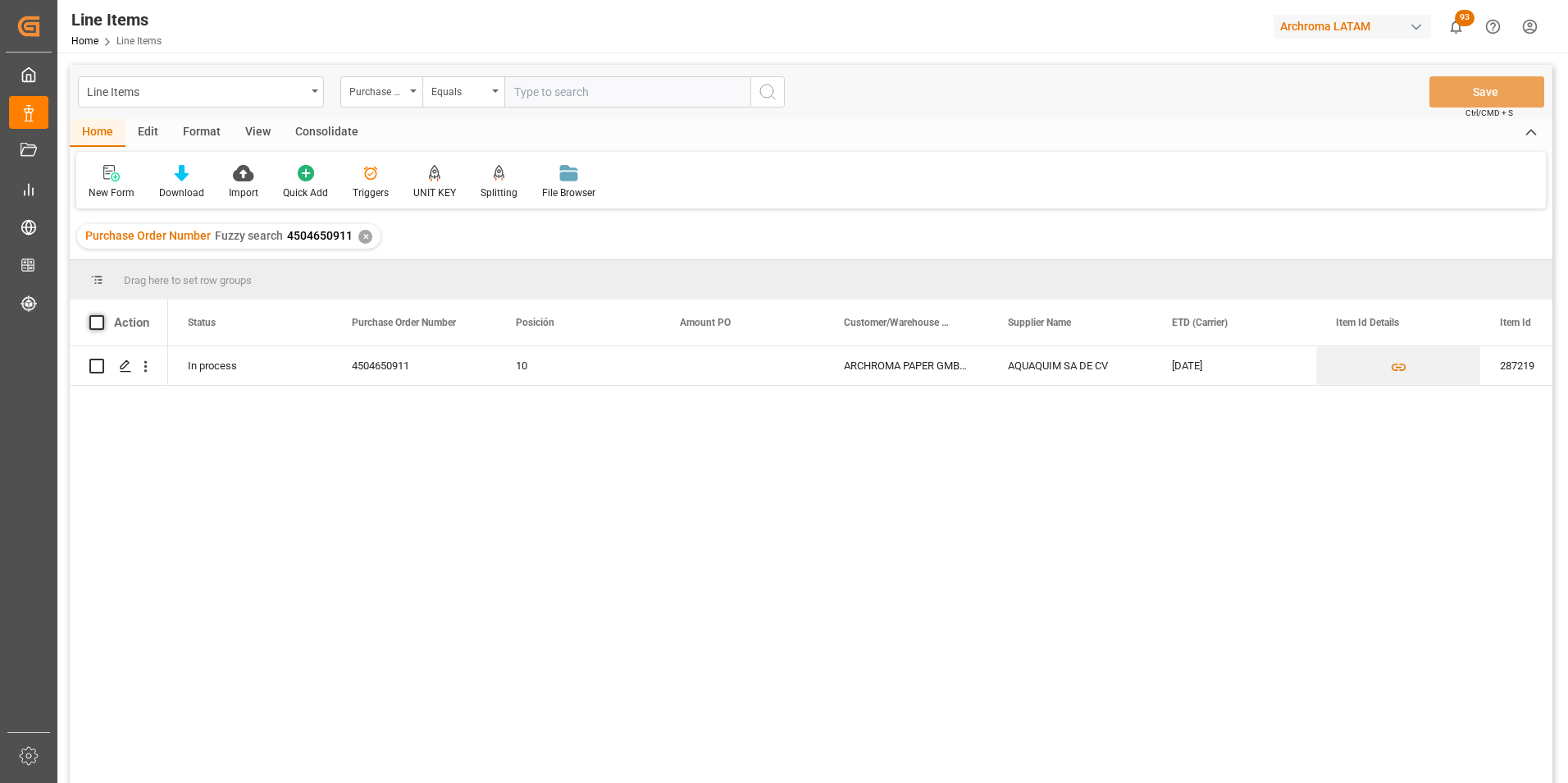
click at [94, 324] on span at bounding box center [97, 323] width 15 height 15
click at [102, 315] on input "checkbox" at bounding box center [102, 315] width 0 height 0
checkbox input "true"
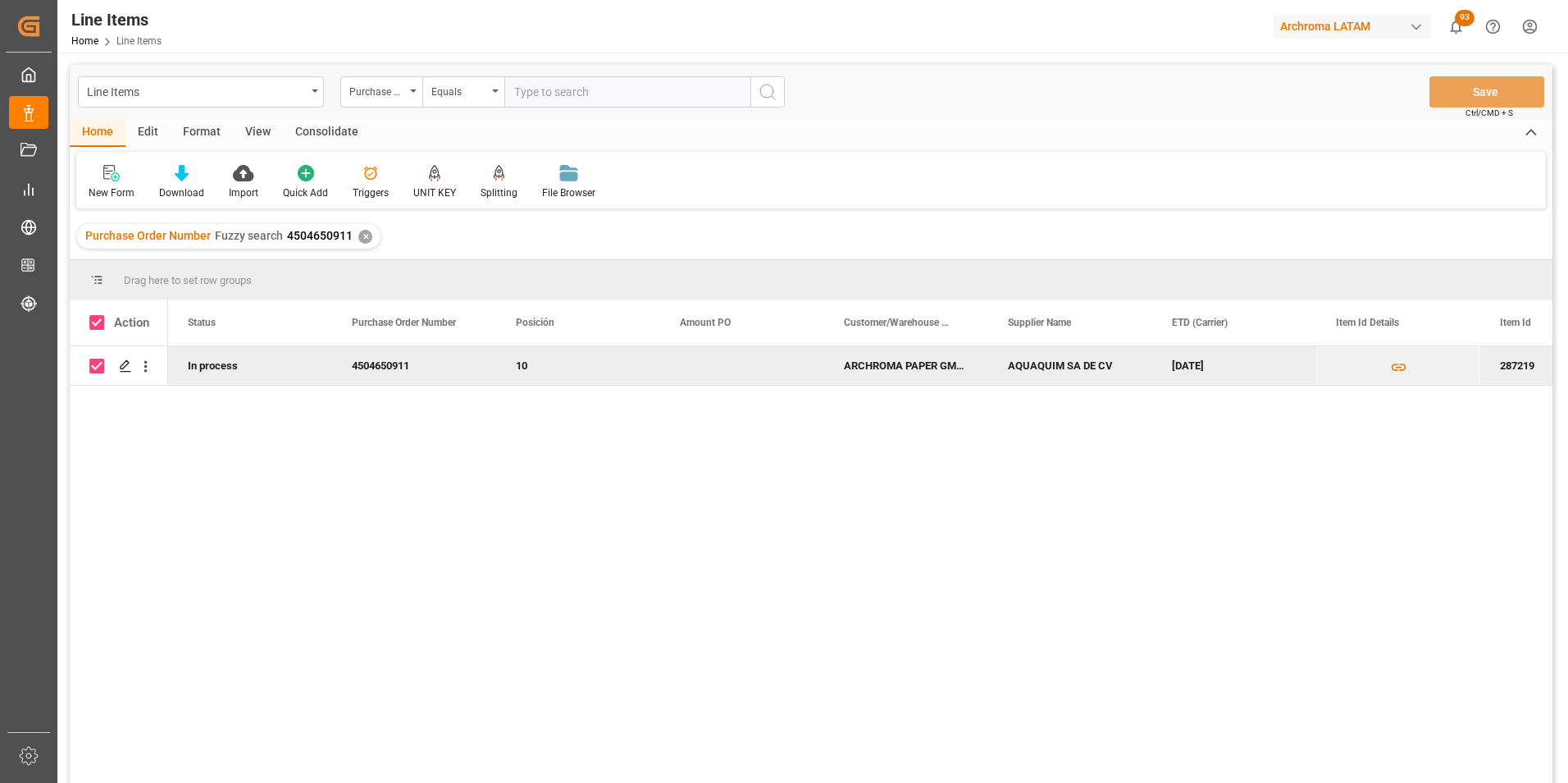
click at [345, 130] on div "Consolidate" at bounding box center [327, 132] width 87 height 28
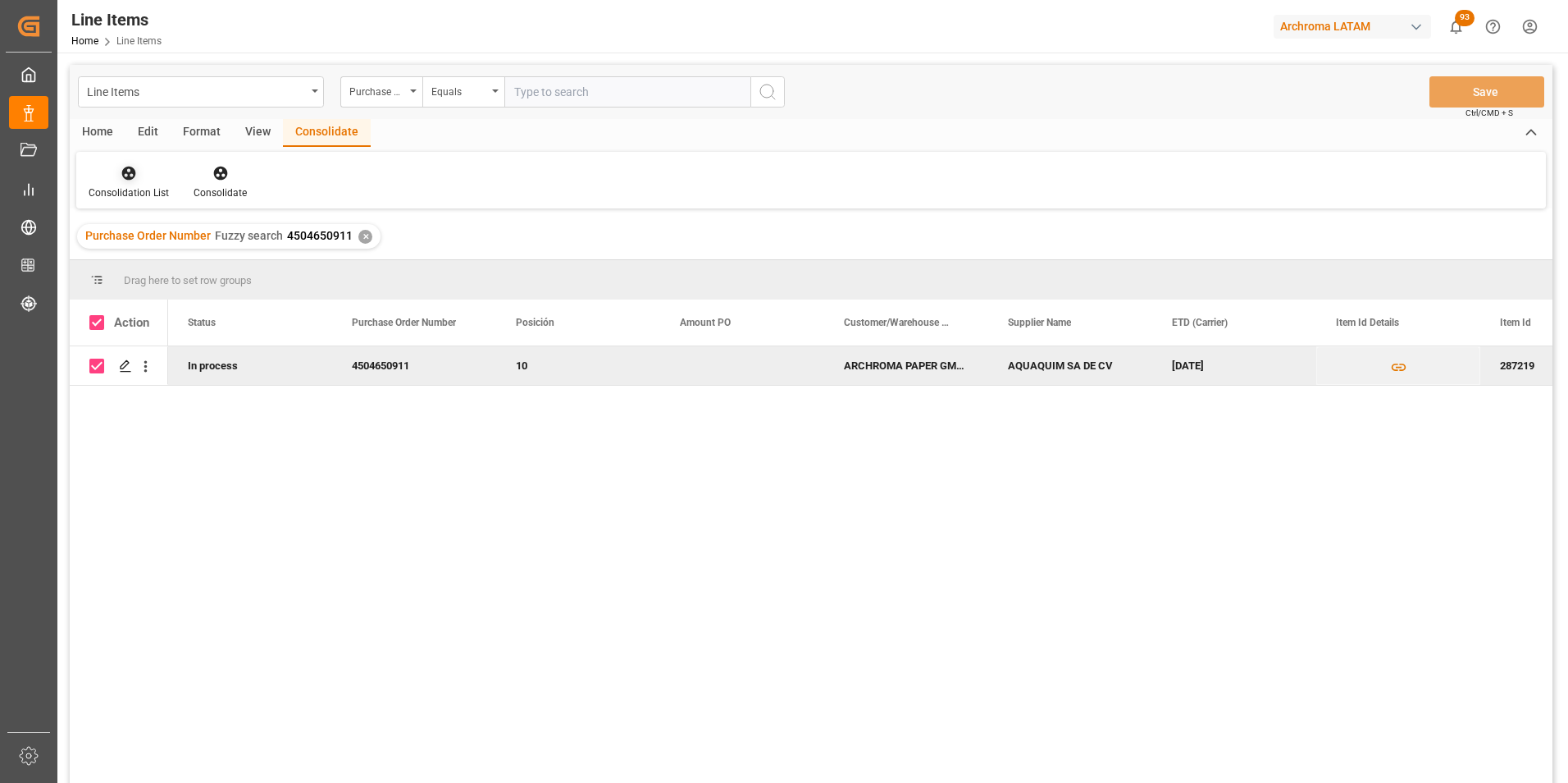
click at [115, 190] on div "Consolidation List" at bounding box center [128, 193] width 81 height 15
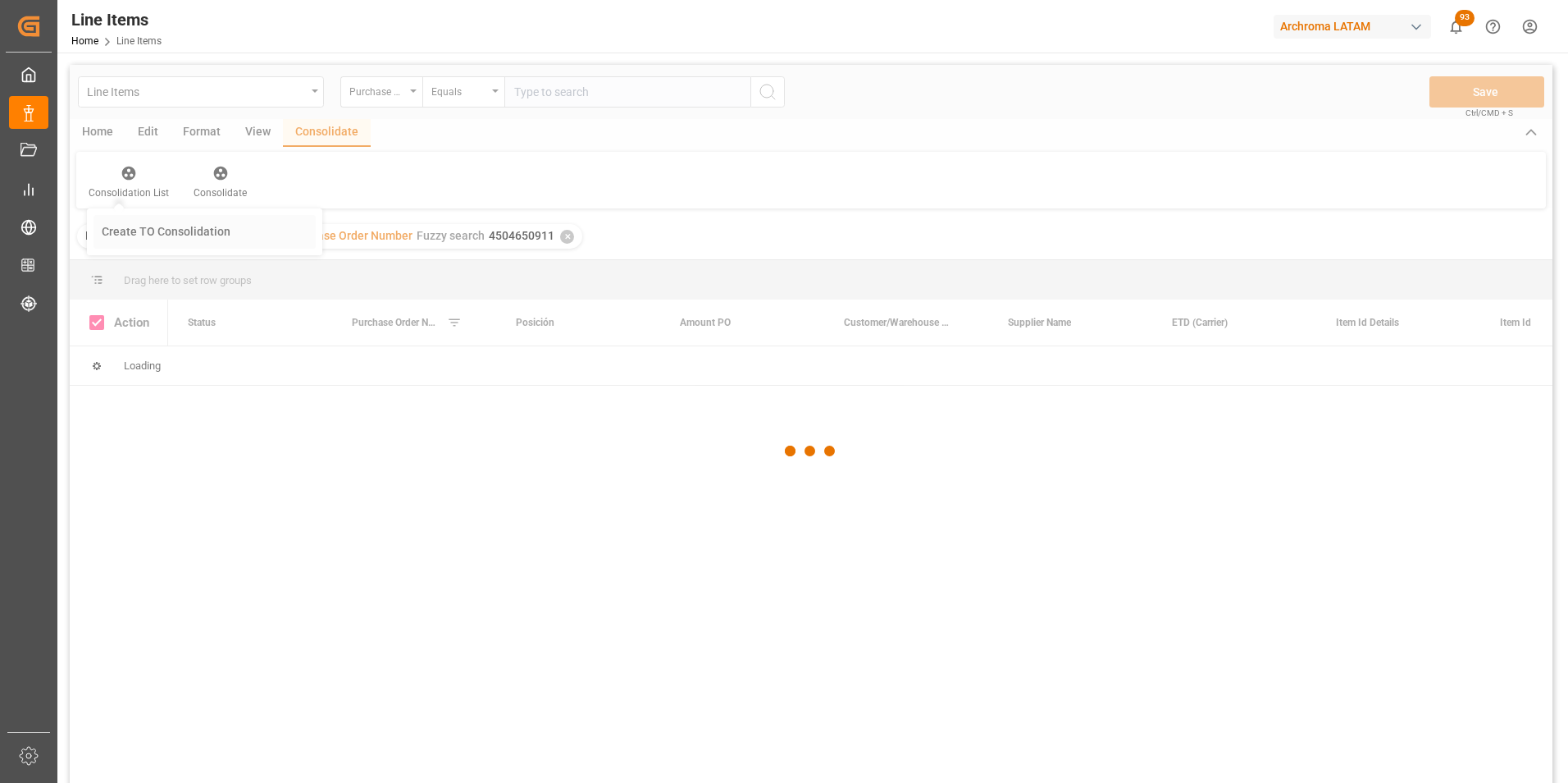
click at [184, 247] on div "Line Items Purchase Order Number Equals Save Ctrl/CMD + S Home Edit Format View…" at bounding box center [811, 445] width 1484 height 761
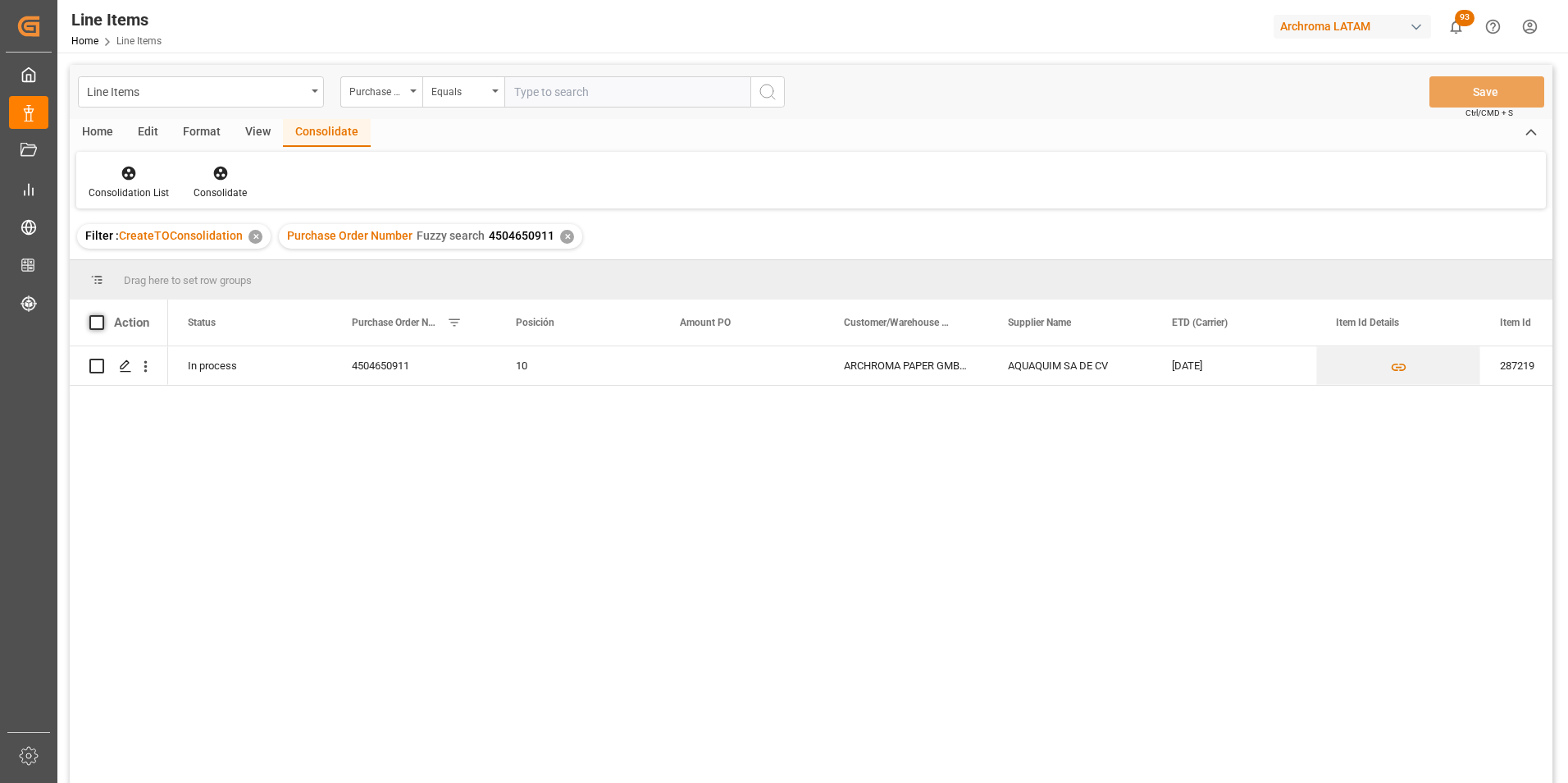
click at [98, 321] on span at bounding box center [97, 323] width 15 height 15
click at [102, 315] on input "checkbox" at bounding box center [102, 315] width 0 height 0
checkbox input "true"
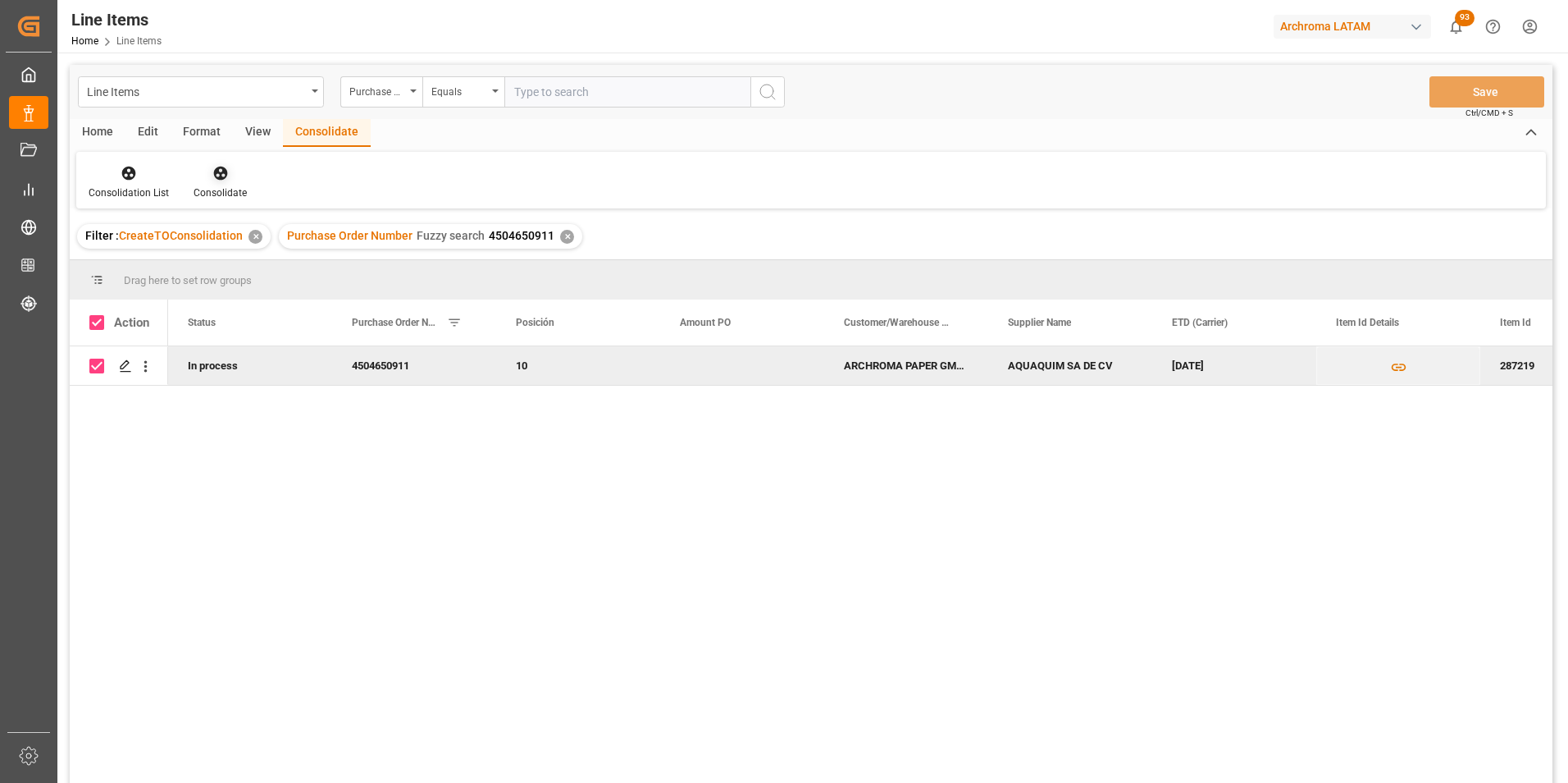
click at [220, 170] on icon at bounding box center [220, 173] width 14 height 14
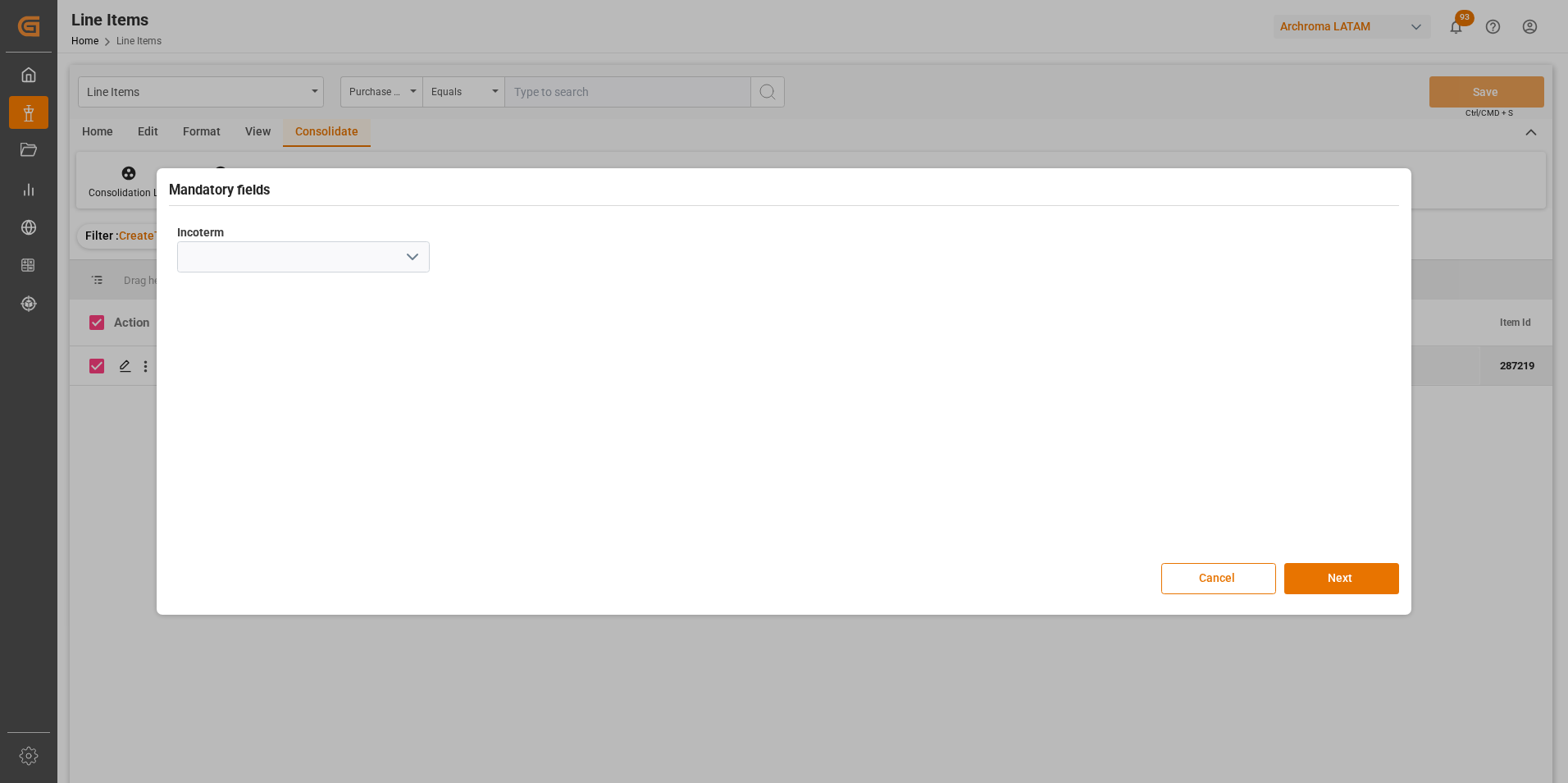
click at [413, 256] on icon "open menu" at bounding box center [412, 256] width 20 height 20
click at [286, 524] on div "DAP" at bounding box center [304, 531] width 251 height 37
type input "DAP"
click at [1326, 583] on button "Next" at bounding box center [1341, 578] width 115 height 31
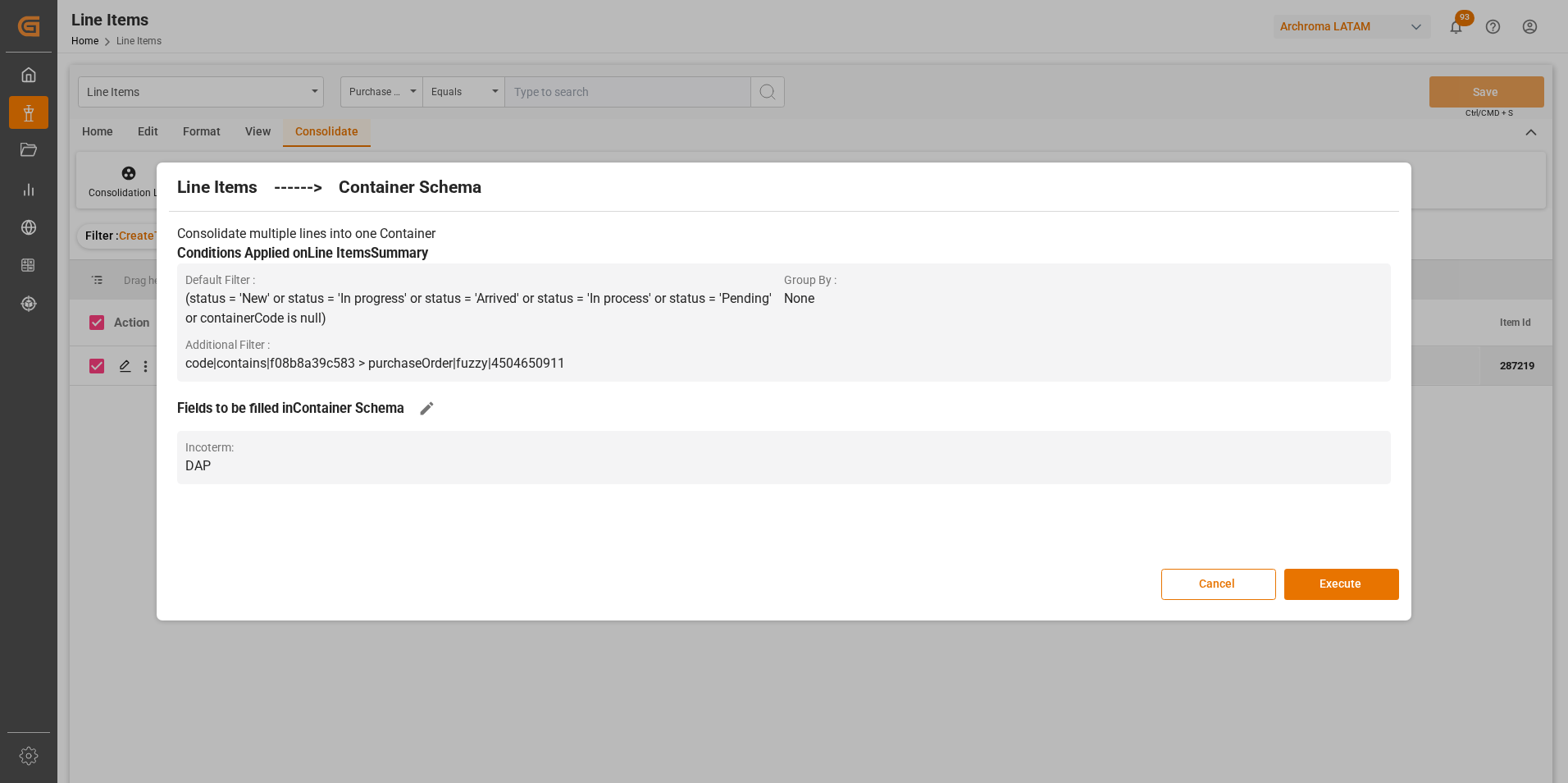
click at [1326, 583] on button "Execute" at bounding box center [1341, 584] width 115 height 31
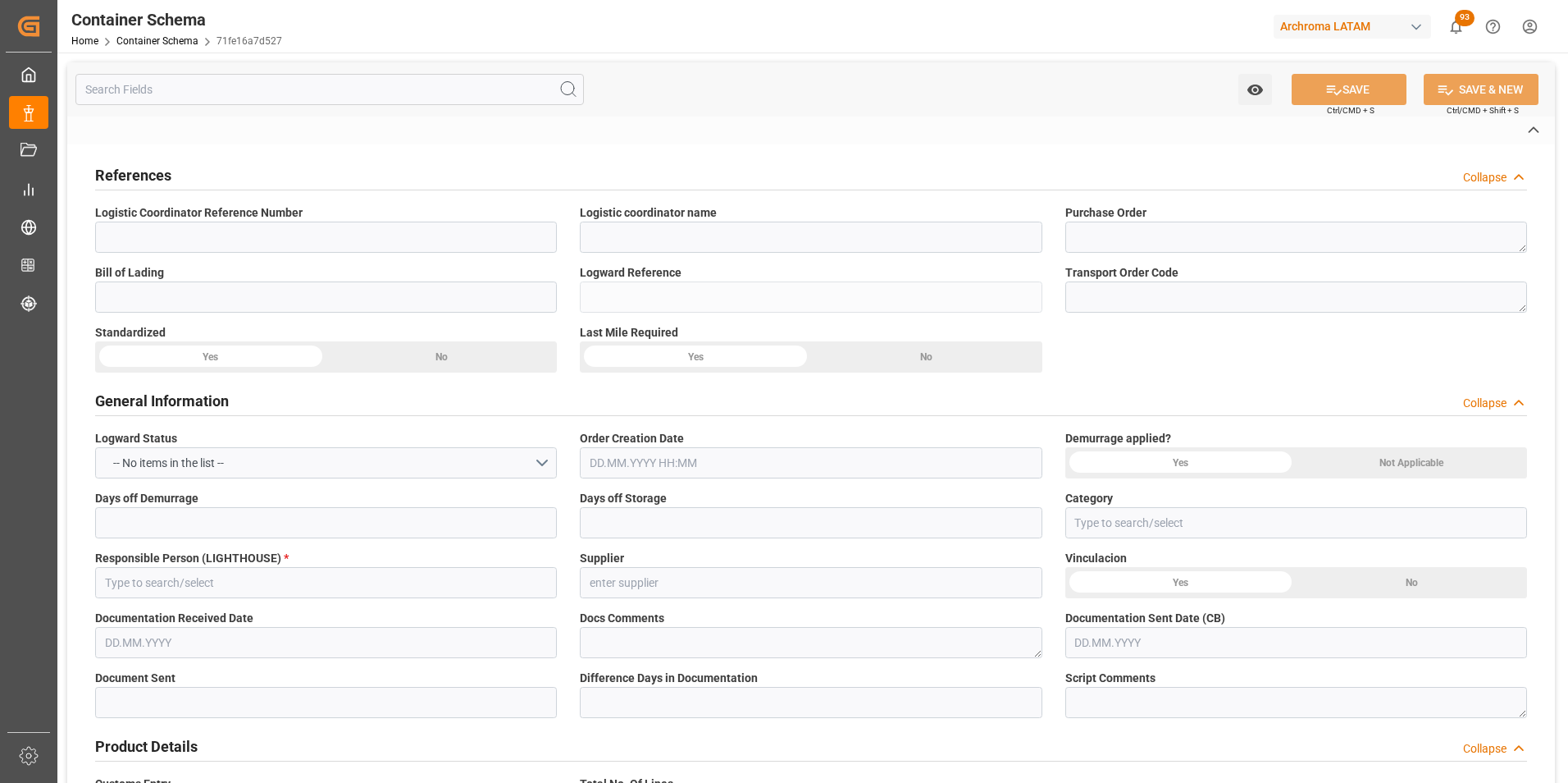
type textarea "4504650911"
type input "71fe16a7d527"
type input "AQUAQUIM SA DE CV"
type input "Pending"
type input "[GEOGRAPHIC_DATA][PERSON_NAME]"
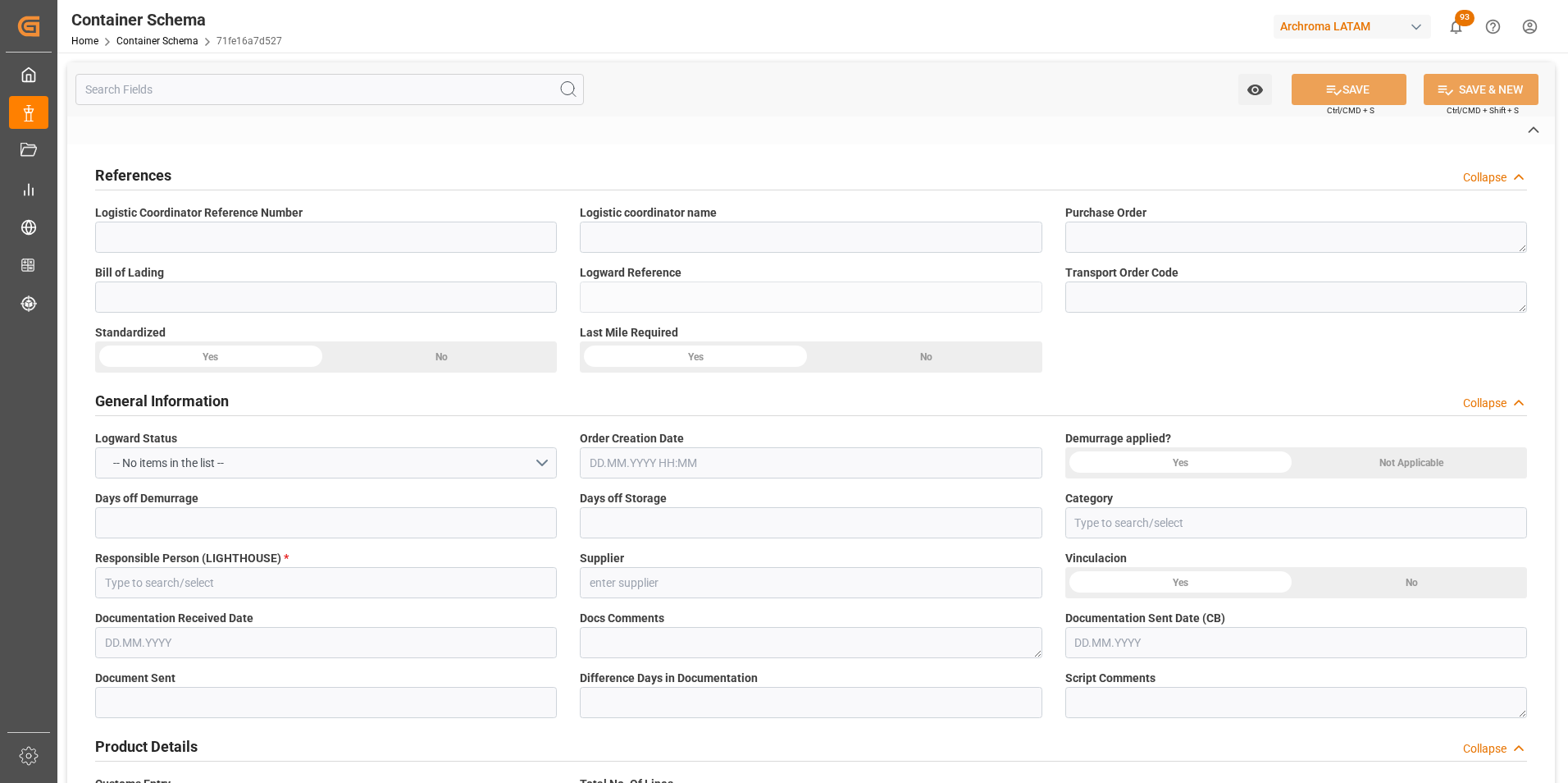
type textarea "DRUMS"
type input "16 DRUMS"
type input "ARCHROMA PAPER GMBH Y COMPAÑIA, SOC."
type textarea "KM 16.5, Carretera a [GEOGRAPHIC_DATA] , [PERSON_NAME] Fraijanes, [GEOGRAPHIC_D…"
type input "DAP"
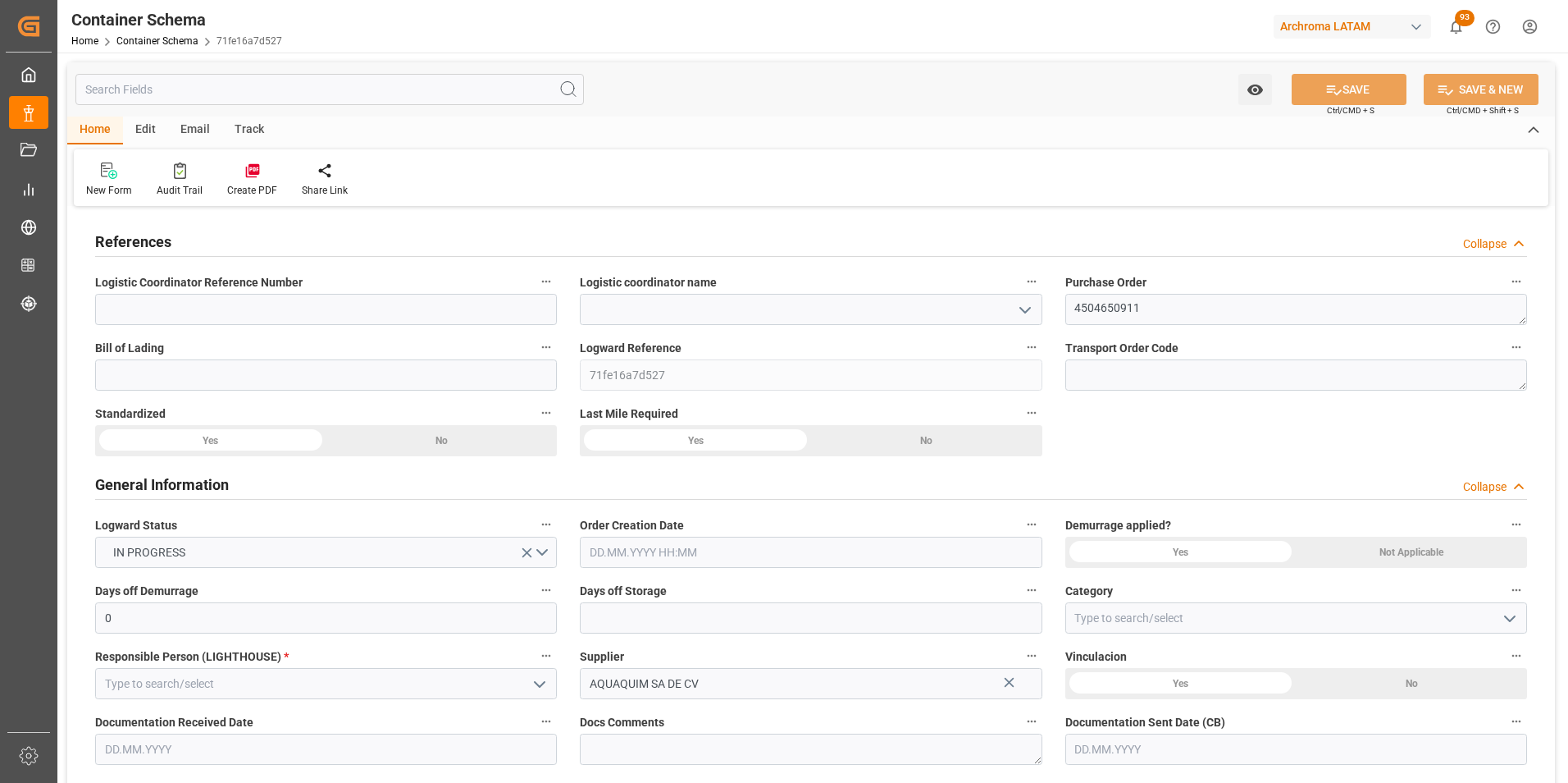
type input "0"
type input "1"
type input "16"
type input "16000"
type input "16912"
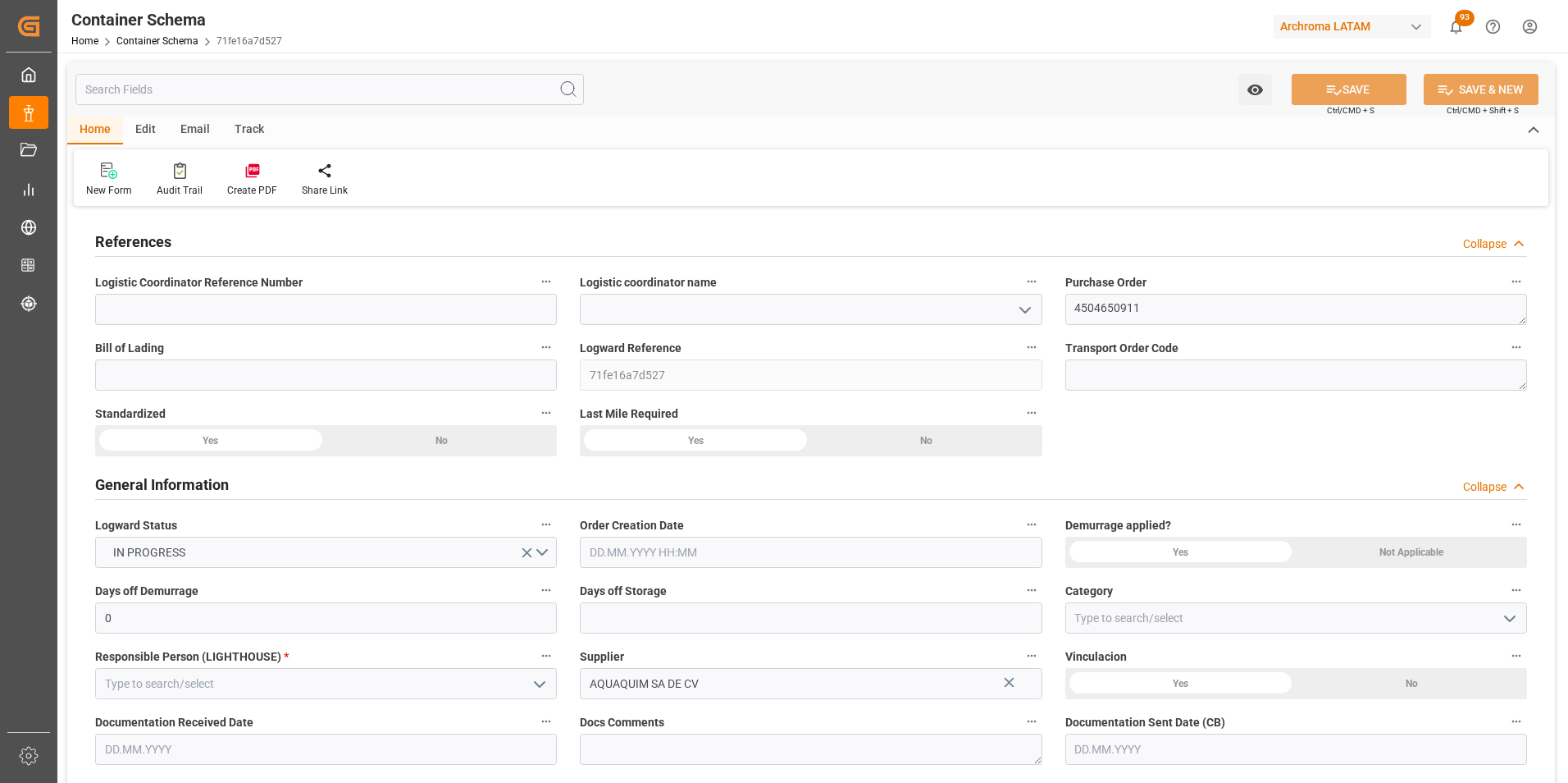
click at [1027, 306] on icon "open menu" at bounding box center [1025, 309] width 20 height 20
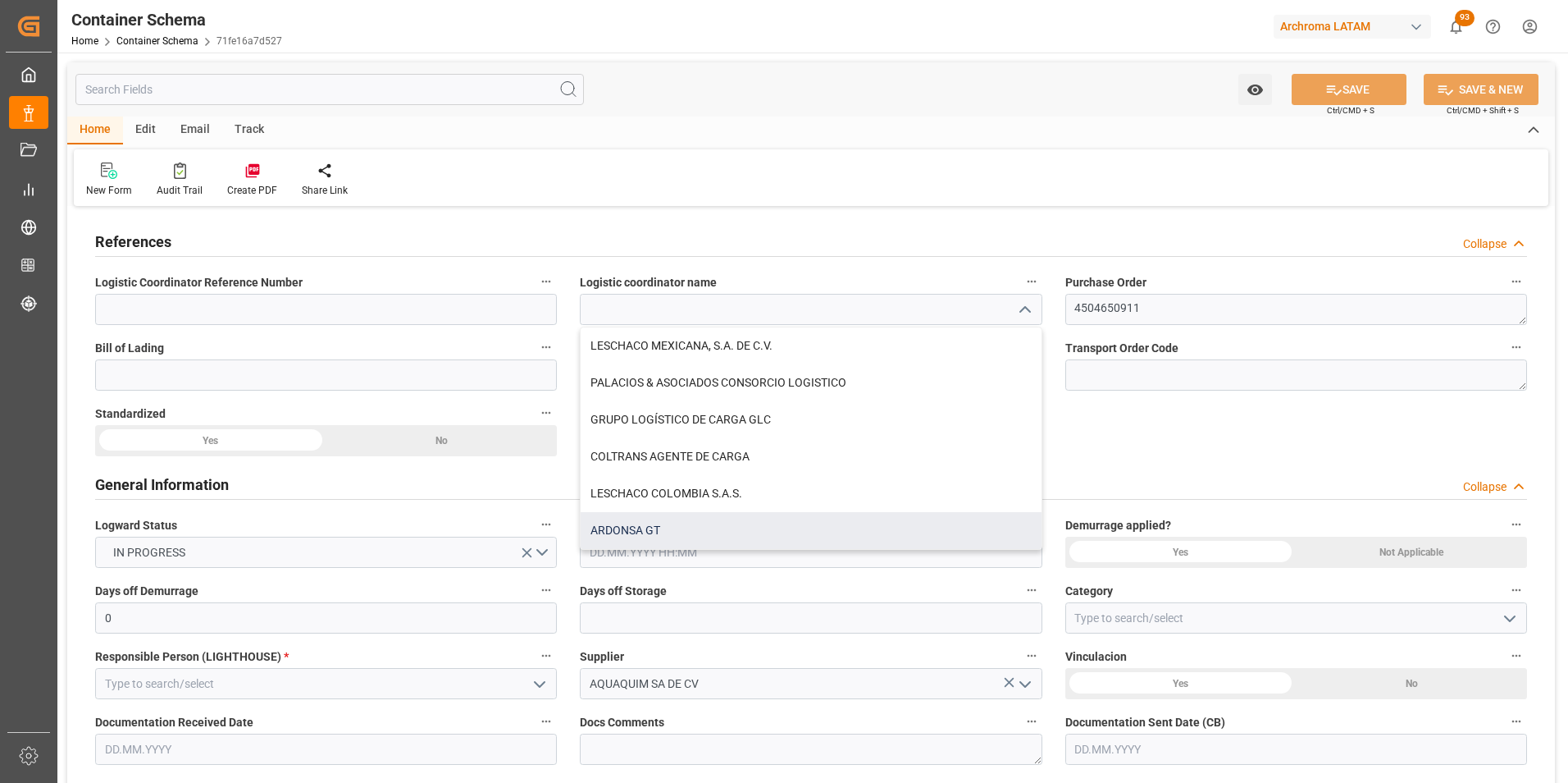
click at [721, 524] on div "ARDONSA GT" at bounding box center [811, 530] width 460 height 37
type input "ARDONSA GT"
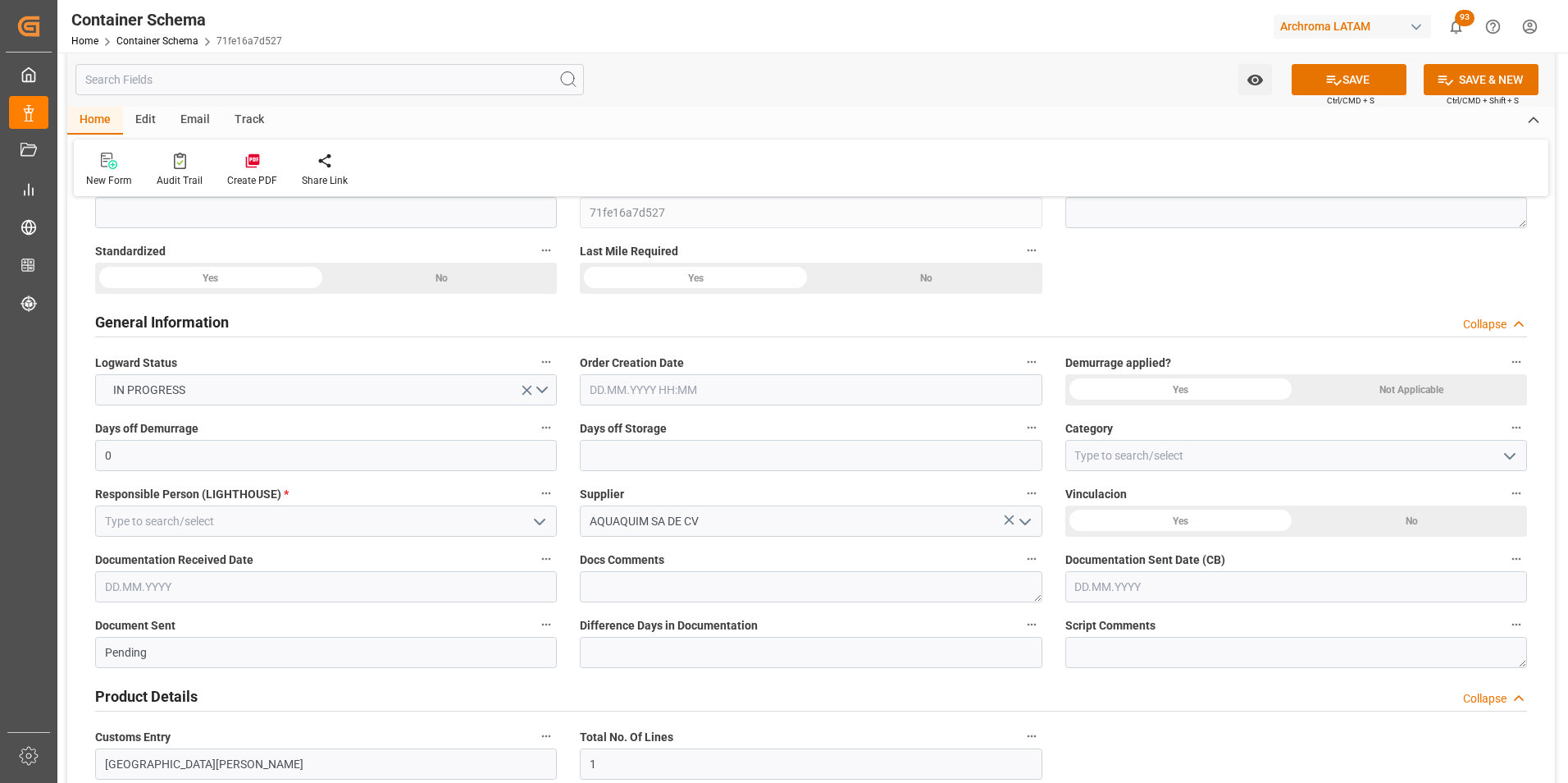
scroll to position [164, 0]
click at [644, 391] on input "text" at bounding box center [811, 387] width 462 height 31
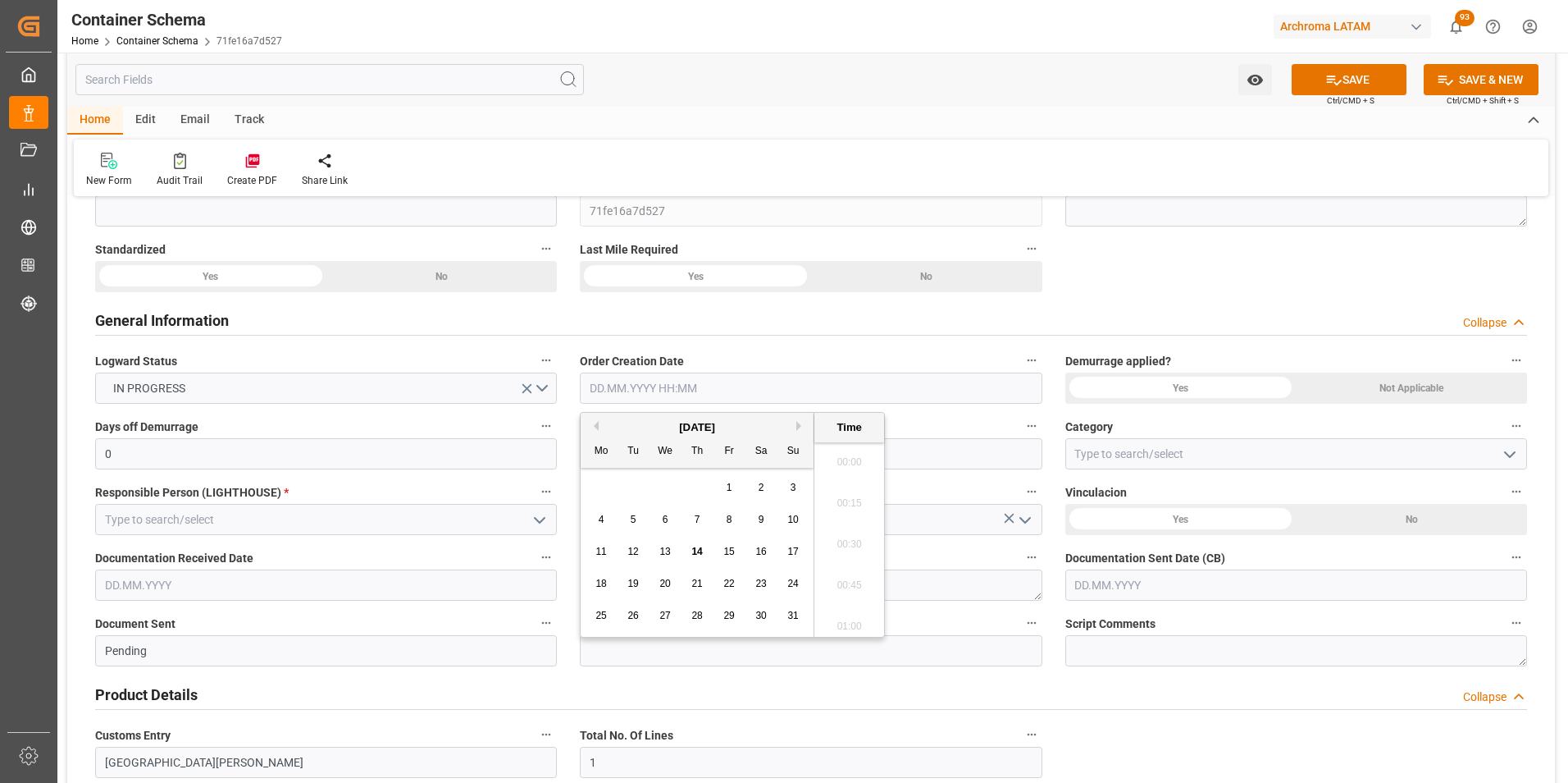
scroll to position [2343, 0]
click at [608, 476] on div "28 29 30 31 1 2 3" at bounding box center [698, 488] width 224 height 32
click at [696, 547] on span "14" at bounding box center [697, 551] width 10 height 11
click at [851, 581] on li "15:00" at bounding box center [849, 579] width 69 height 41
type input "[DATE] 15:00"
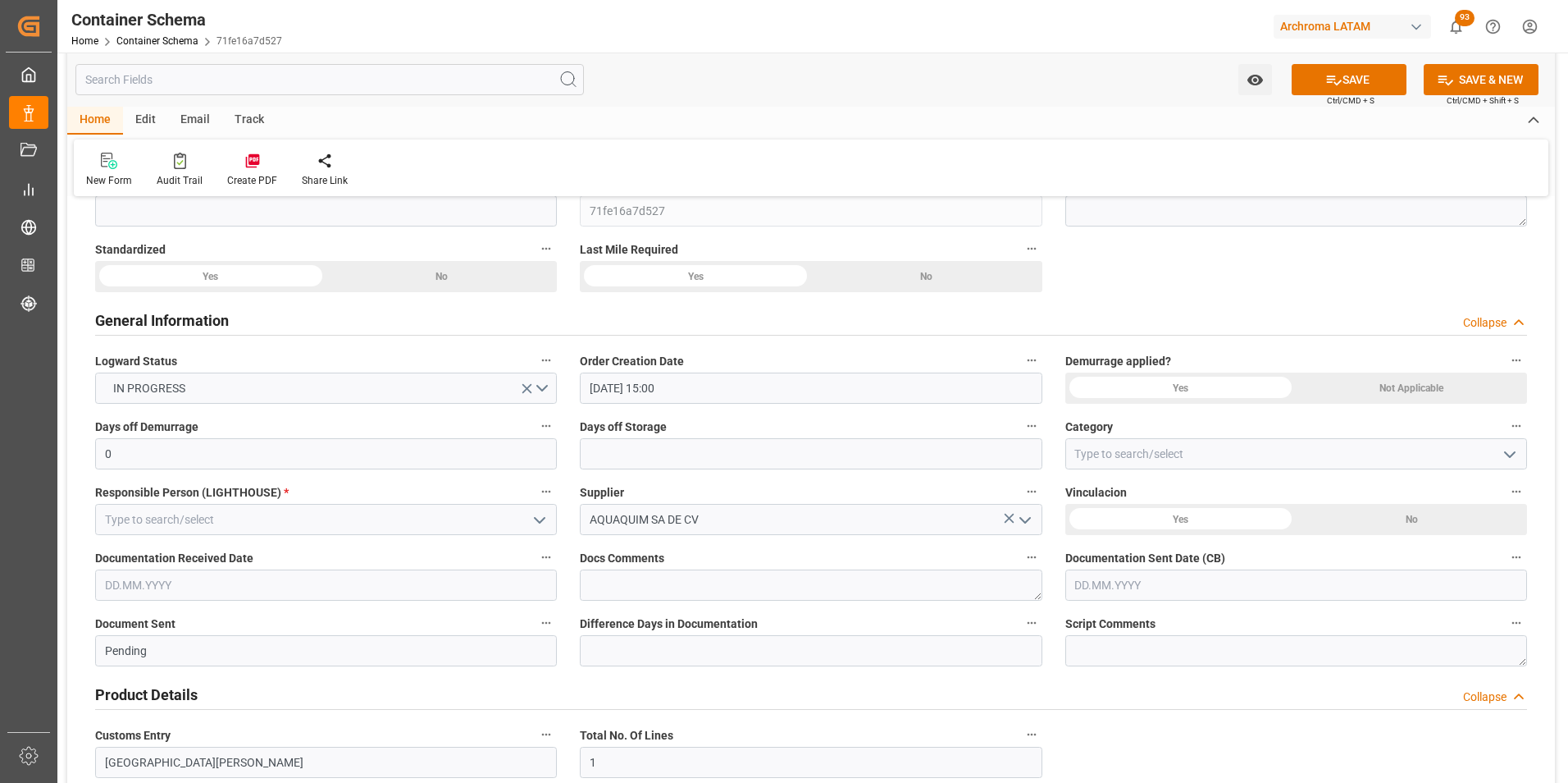
click at [1508, 457] on icon "open menu" at bounding box center [1510, 454] width 20 height 20
click at [1349, 531] on div "On time" at bounding box center [1297, 527] width 460 height 37
type input "On time"
click at [532, 518] on icon "open menu" at bounding box center [539, 520] width 20 height 20
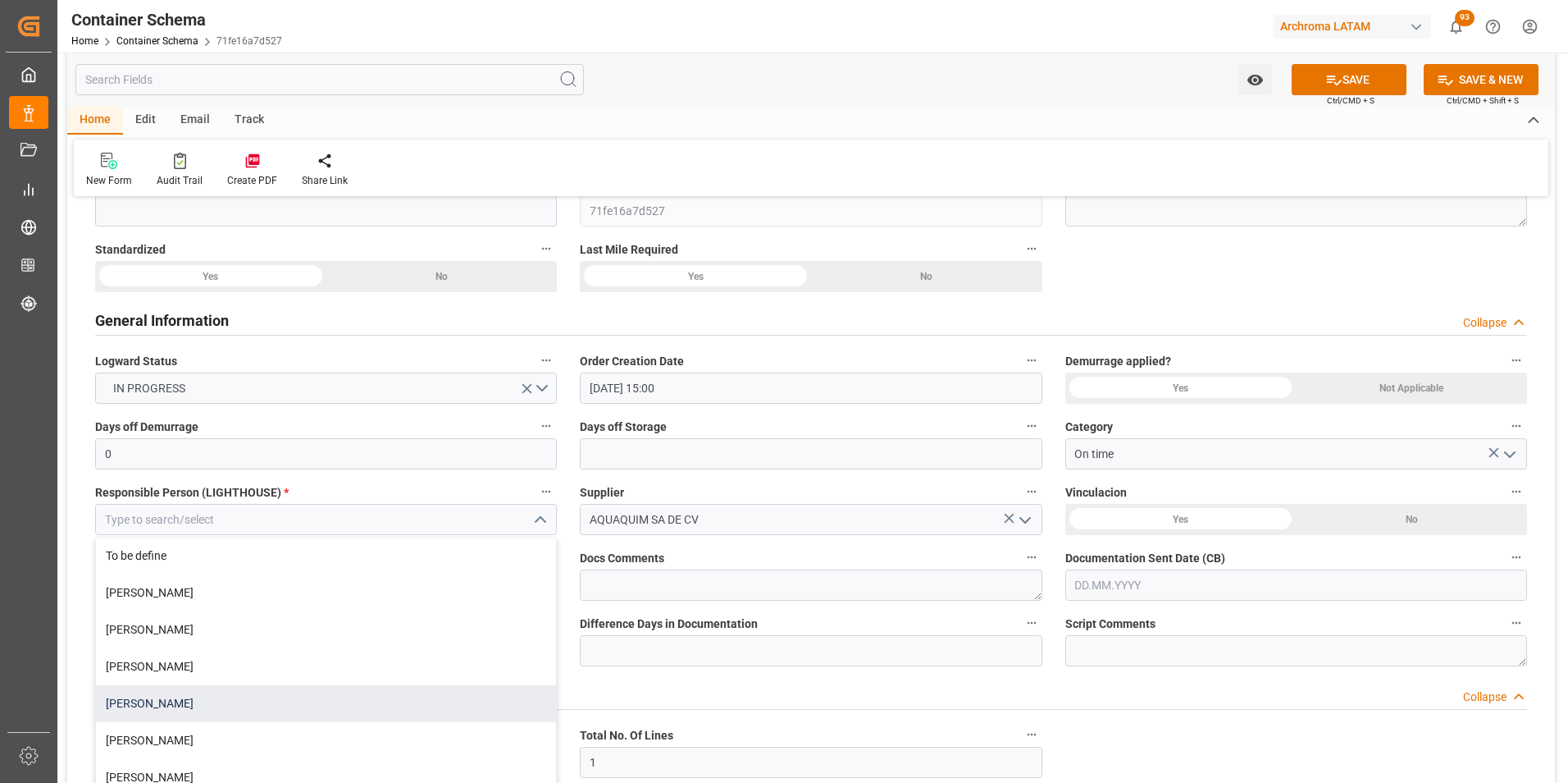
click at [329, 698] on div "[PERSON_NAME]" at bounding box center [326, 703] width 460 height 37
type input "[PERSON_NAME]"
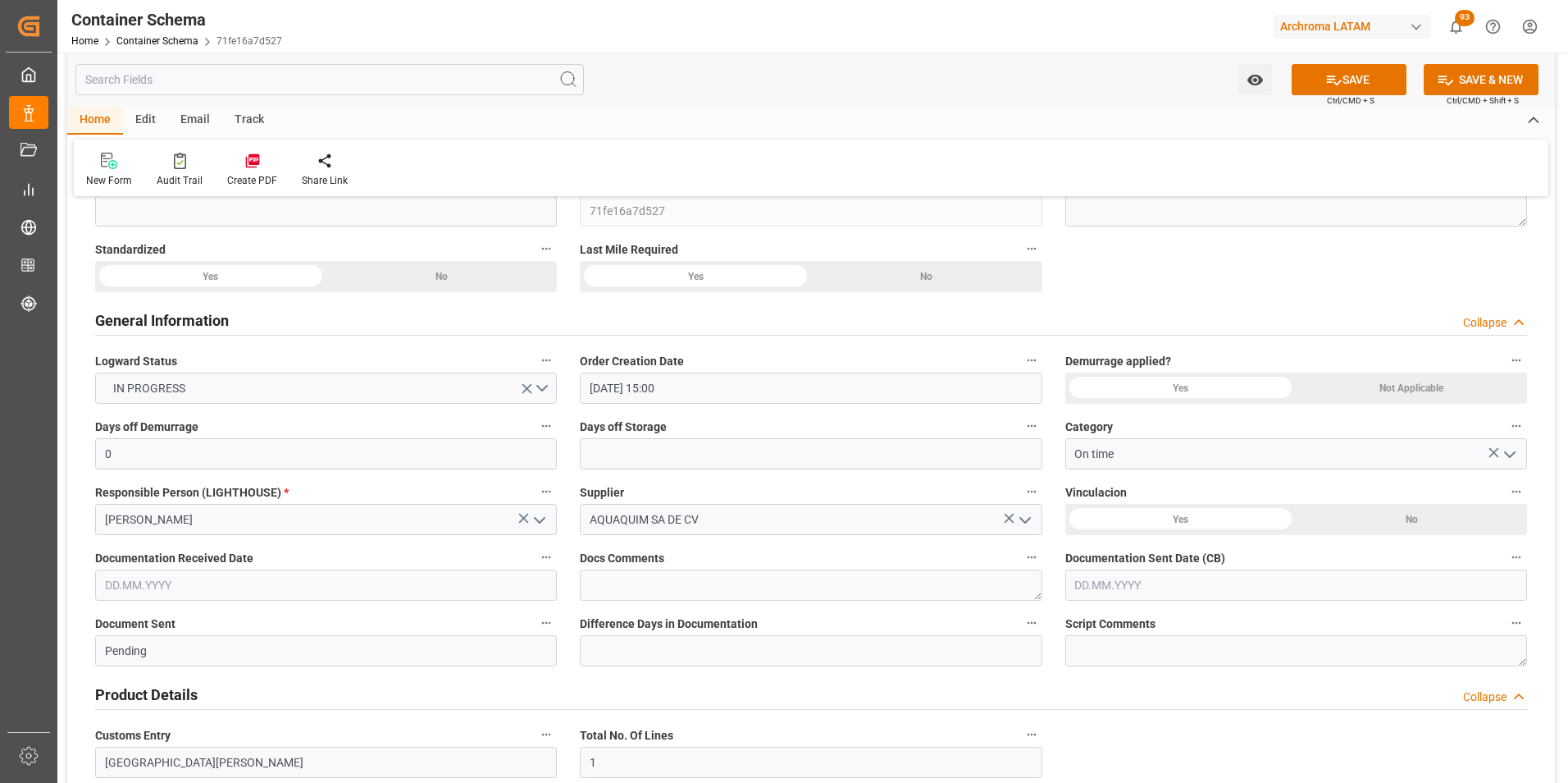
click at [323, 589] on input "text" at bounding box center [326, 585] width 462 height 31
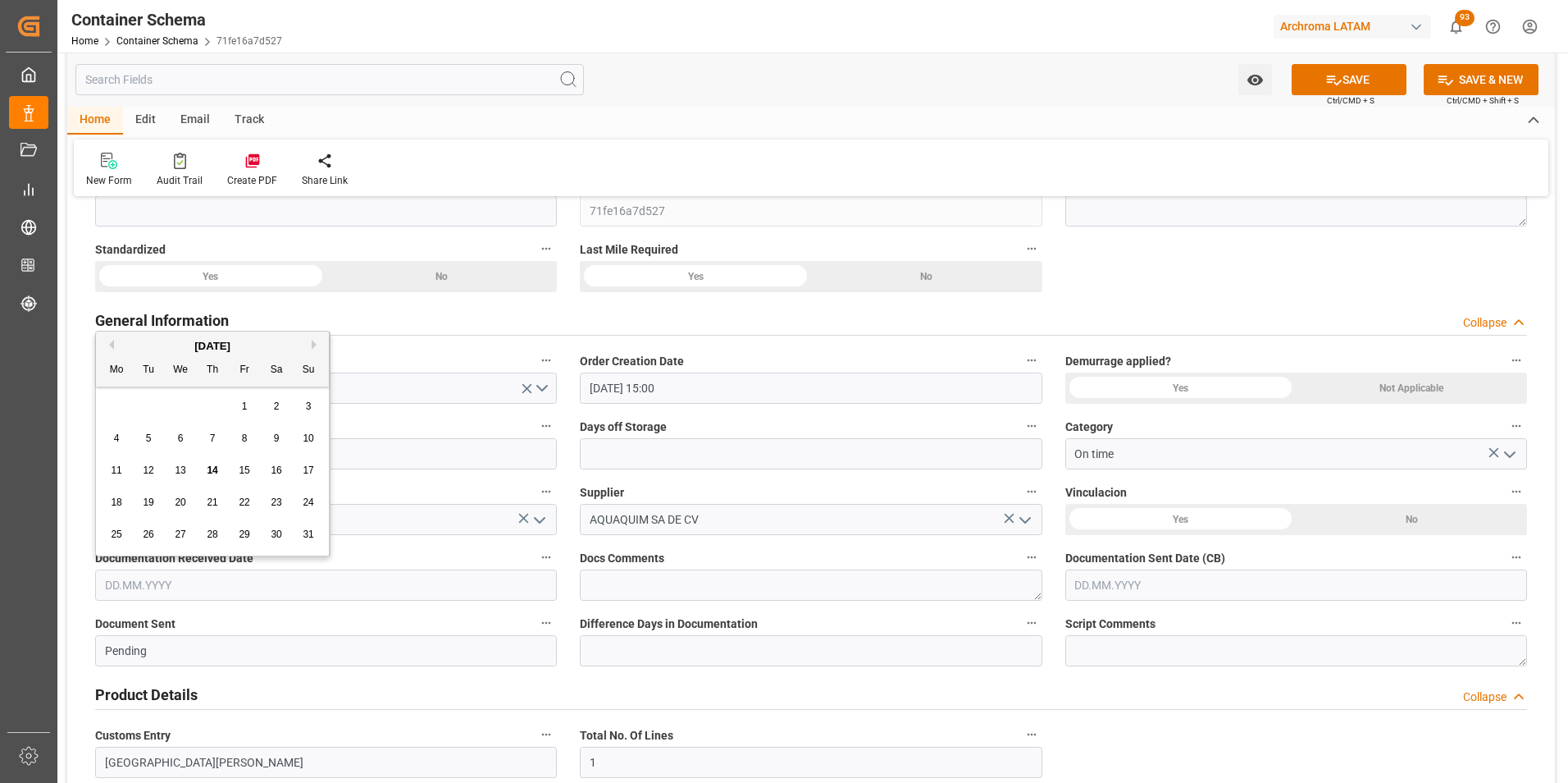
click at [119, 405] on div "28 29 30 31 1 2 3" at bounding box center [213, 406] width 224 height 32
click at [220, 475] on div "14" at bounding box center [213, 471] width 21 height 20
type input "[DATE]"
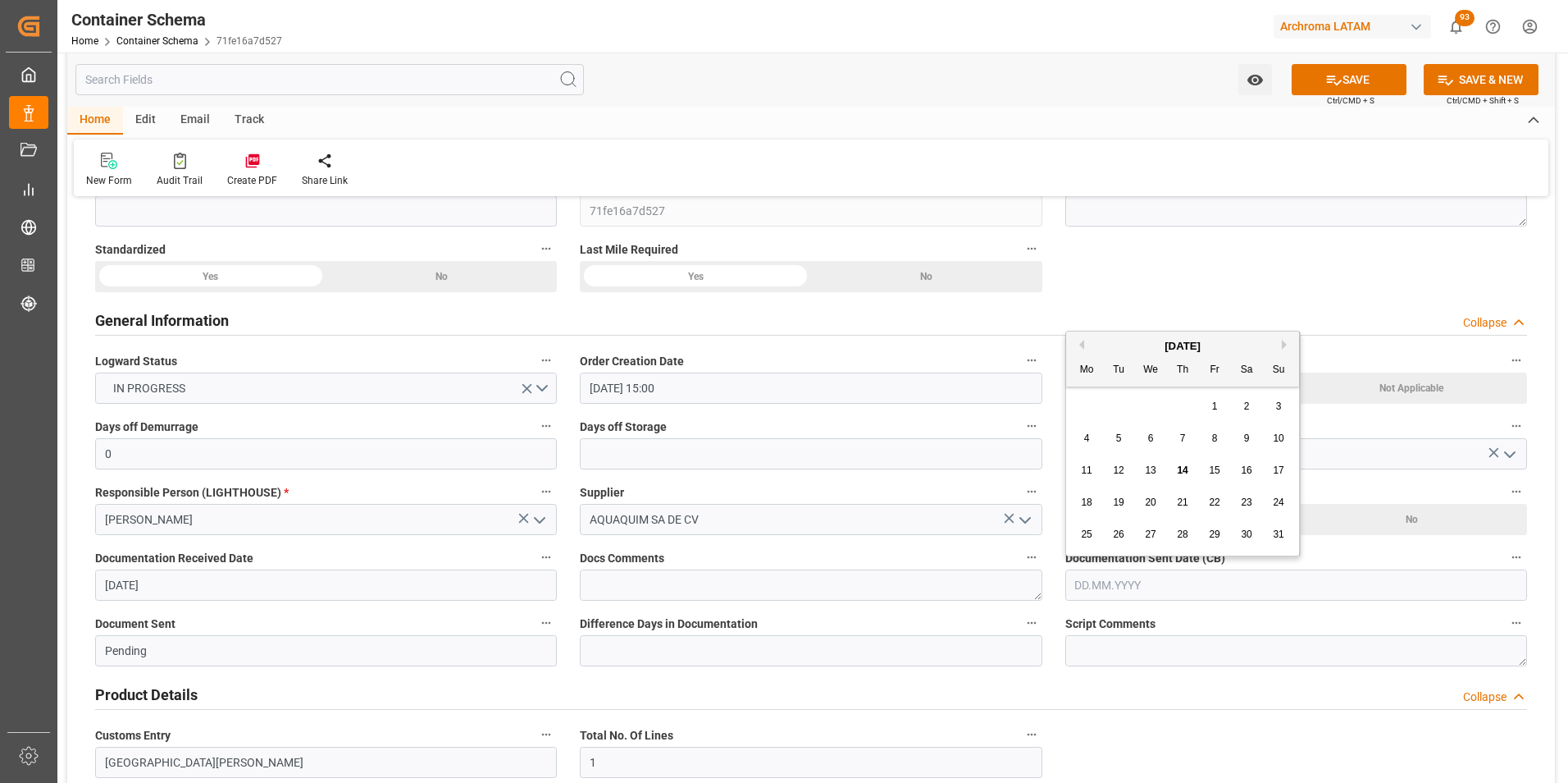
click at [1241, 591] on input "text" at bounding box center [1297, 585] width 462 height 31
click at [1083, 419] on div "28 29 30 31 1 2 3" at bounding box center [1184, 406] width 224 height 32
click at [1184, 468] on span "14" at bounding box center [1182, 470] width 10 height 11
type input "14.08.2025"
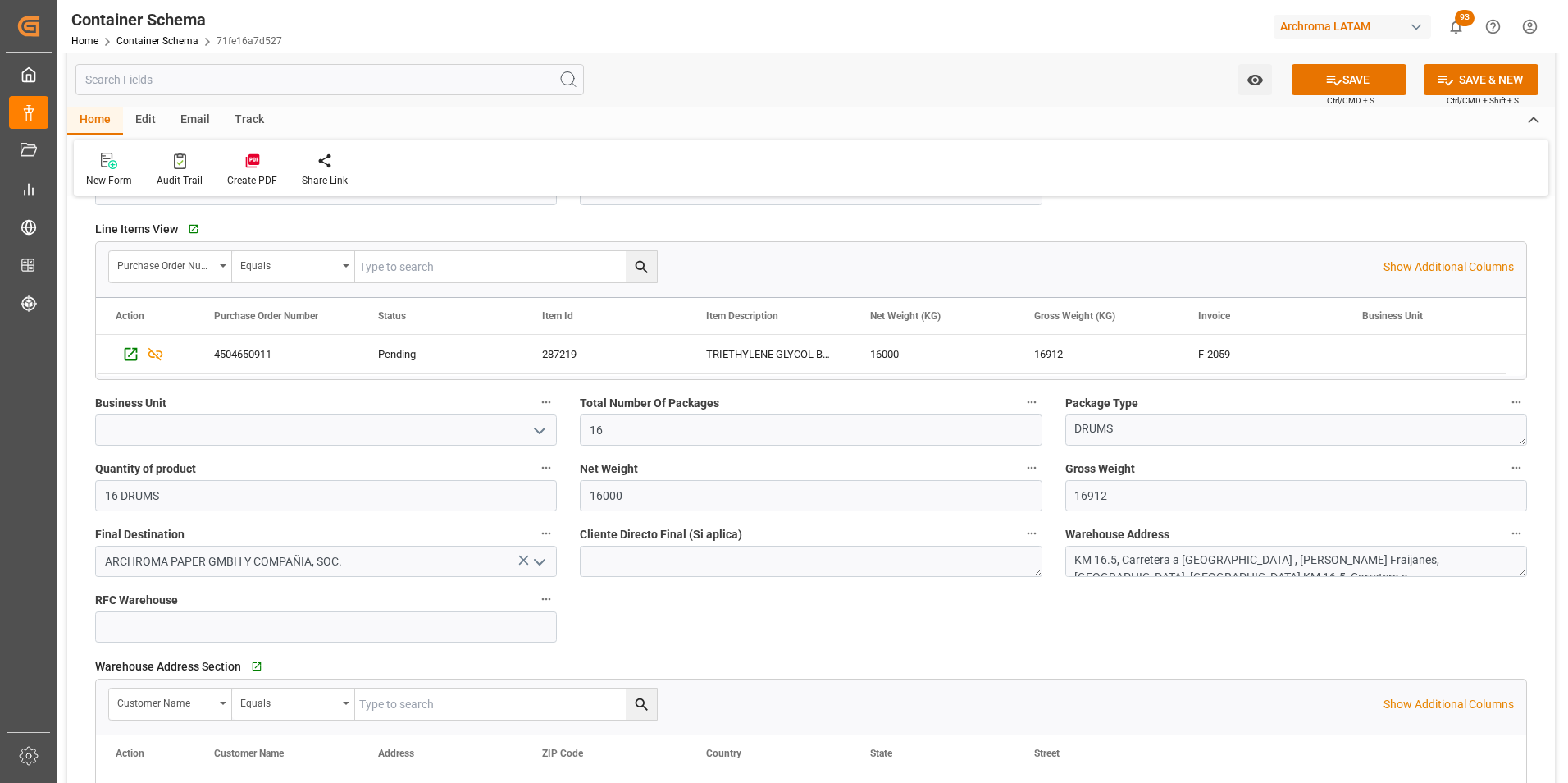
scroll to position [738, 0]
click at [541, 424] on icon "open menu" at bounding box center [539, 429] width 20 height 20
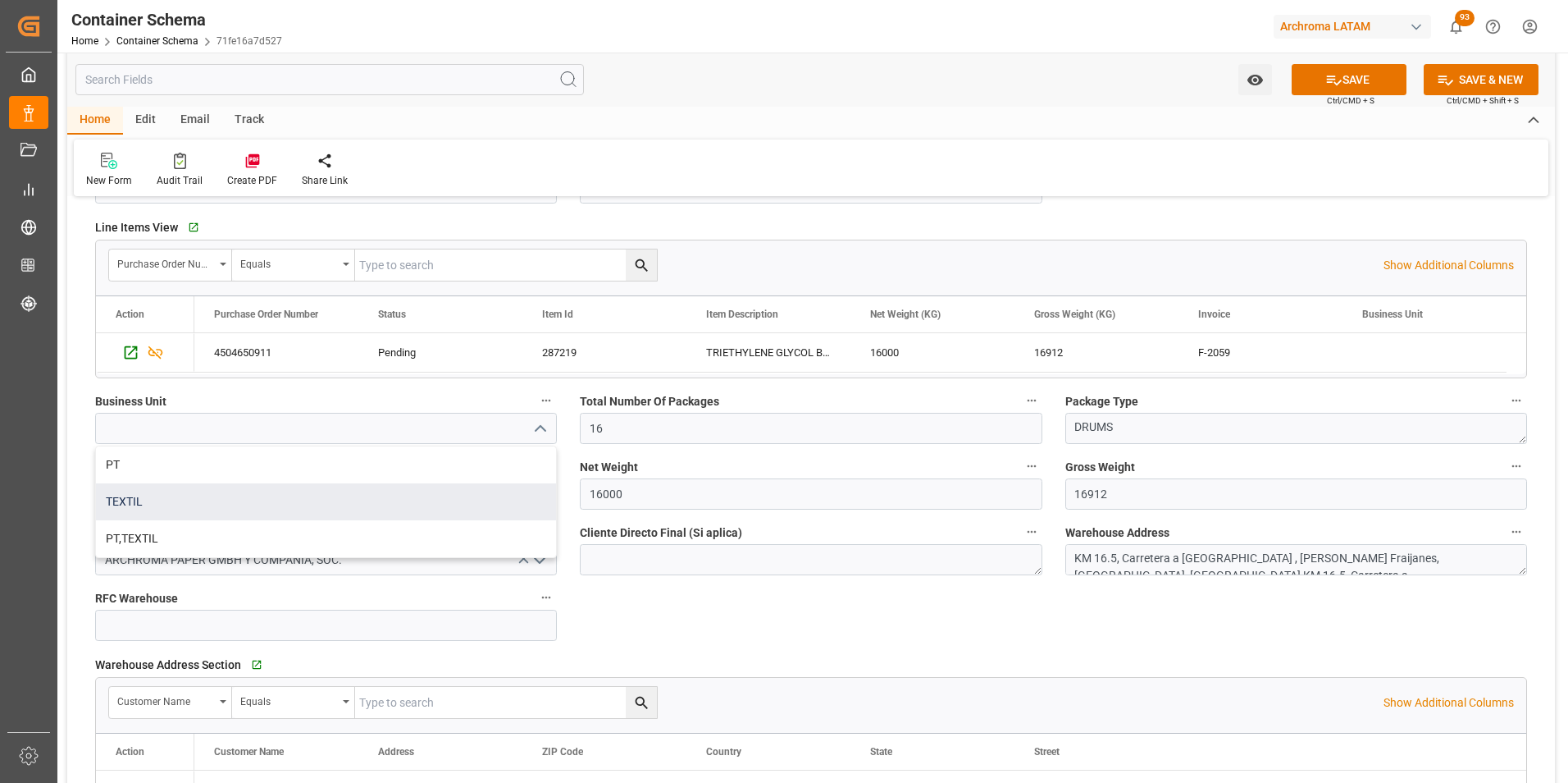
click at [311, 504] on div "TEXTIL" at bounding box center [326, 501] width 460 height 37
type input "TEXTIL"
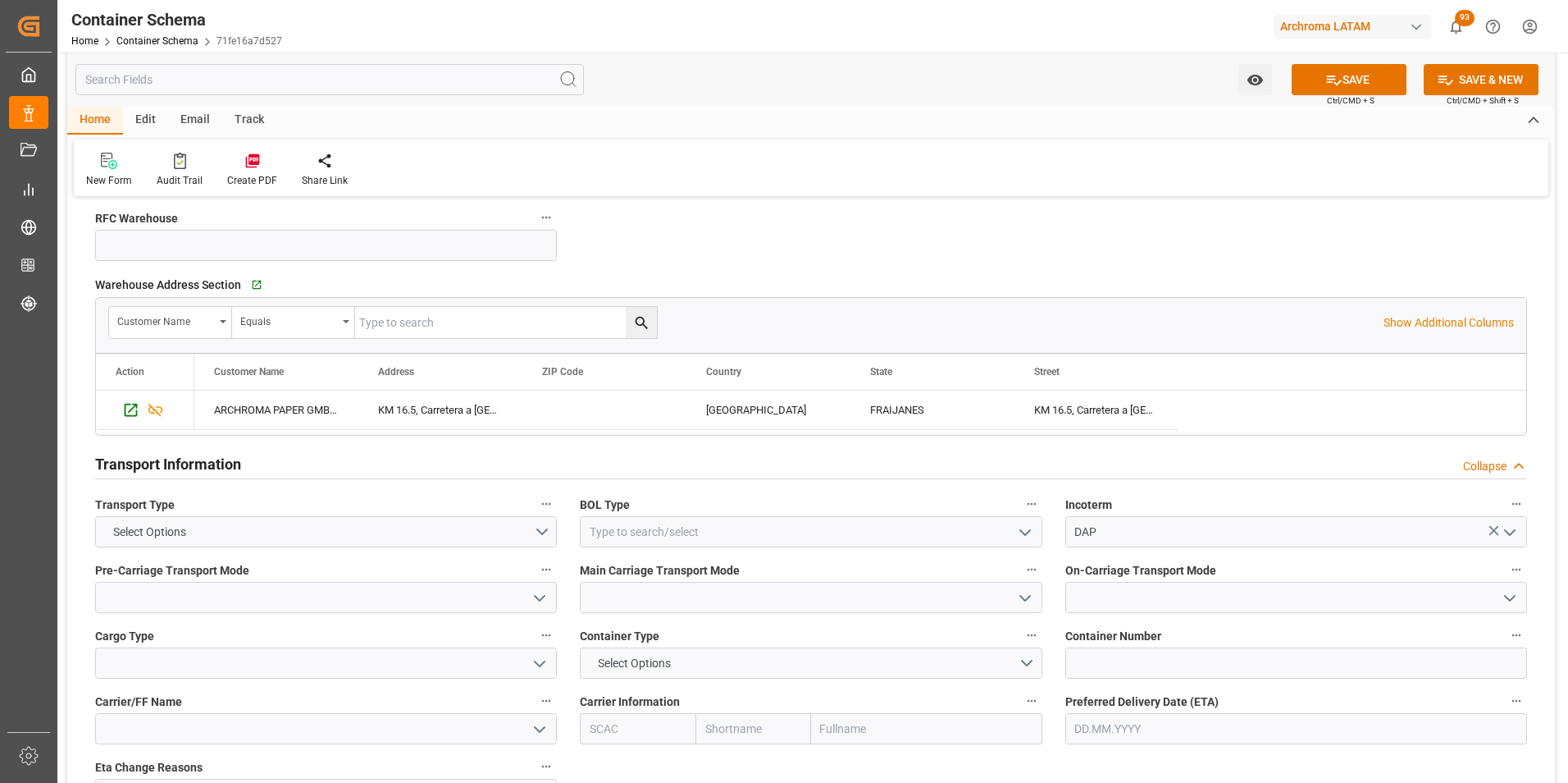
scroll to position [1148, 0]
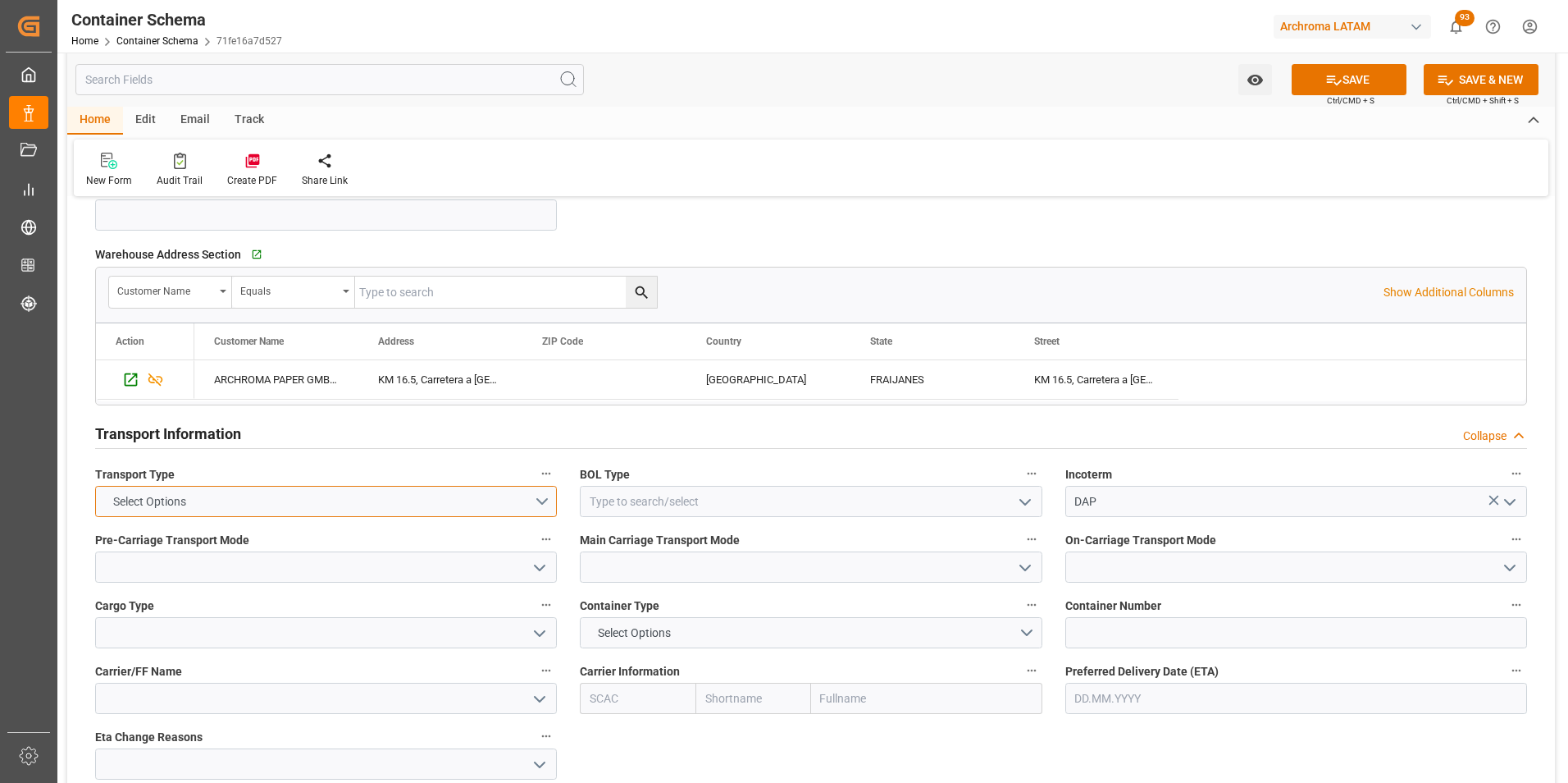
click at [530, 499] on button "Select Options" at bounding box center [326, 501] width 462 height 31
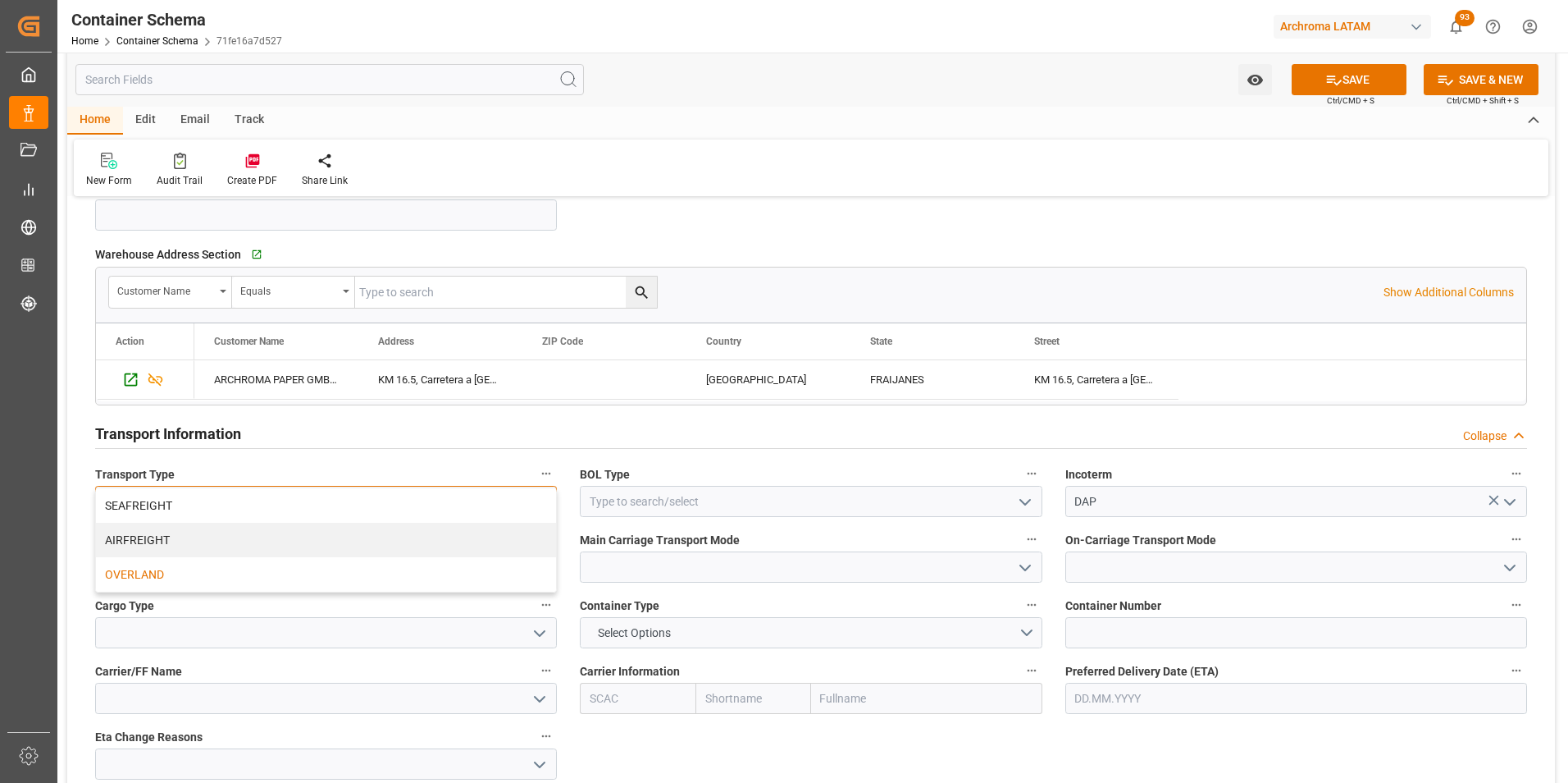
click at [409, 568] on div "OVERLAND" at bounding box center [326, 574] width 460 height 34
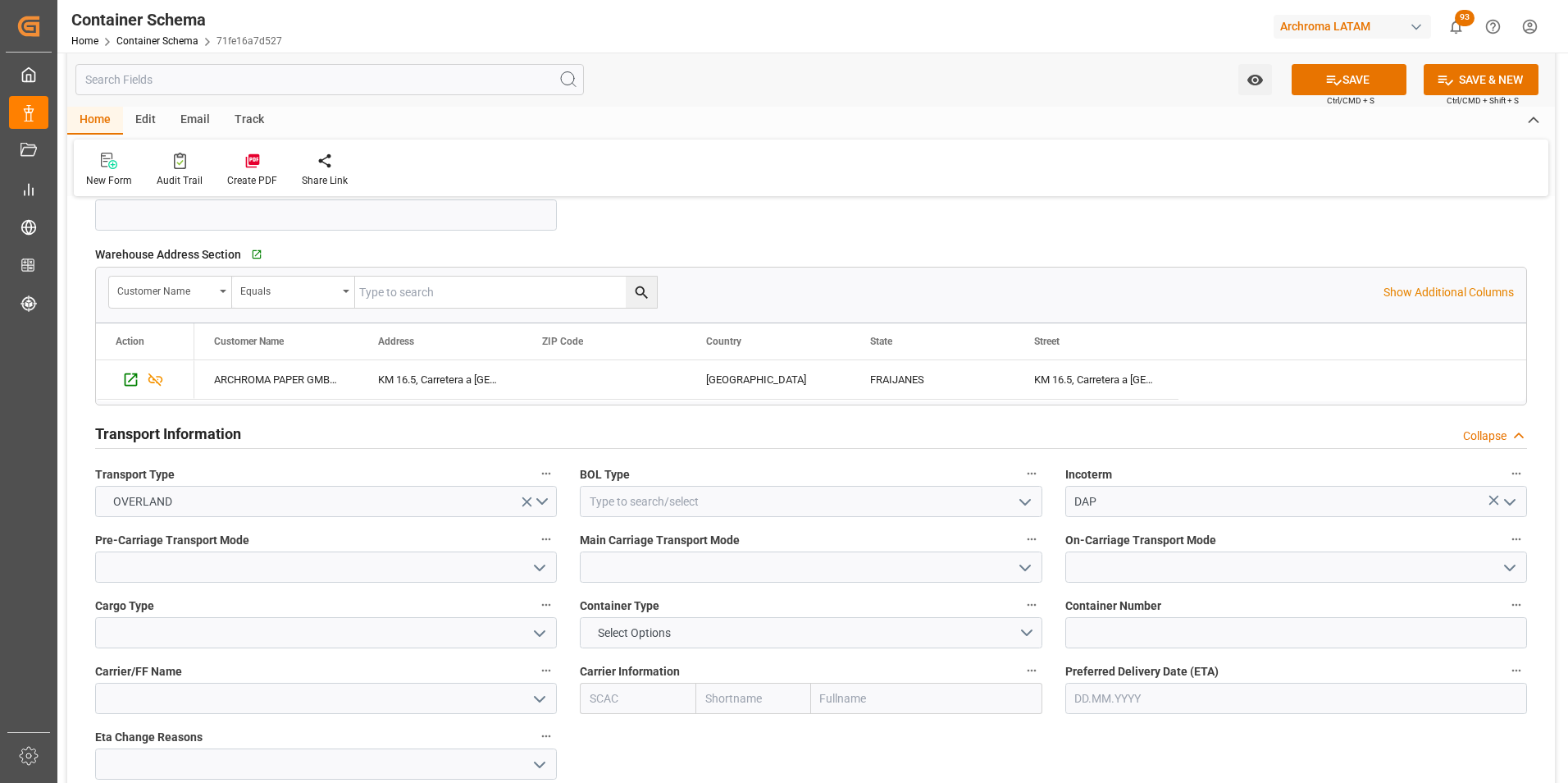
click at [1020, 505] on icon "open menu" at bounding box center [1025, 502] width 20 height 20
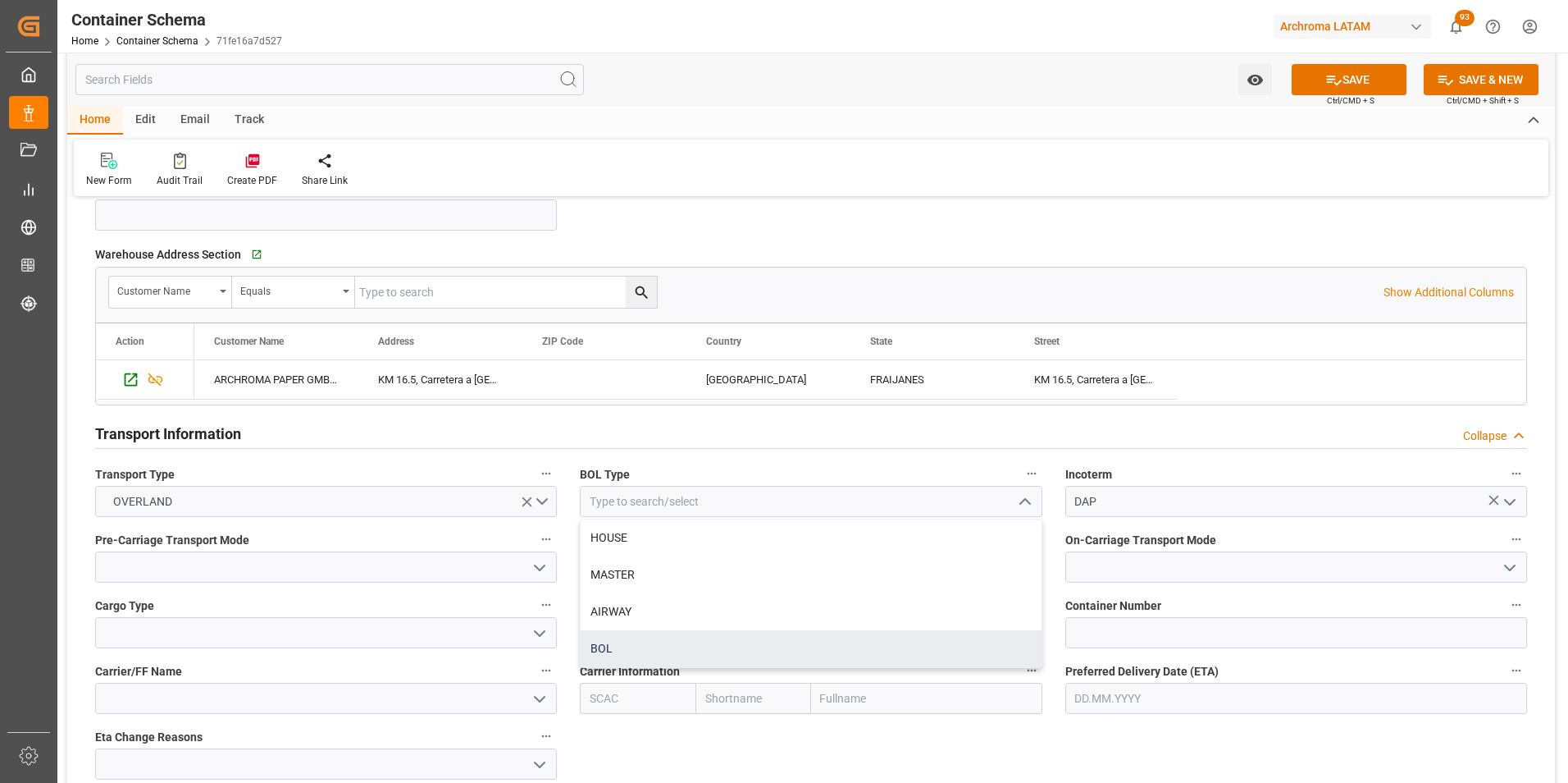
click at [825, 647] on div "BOL" at bounding box center [811, 648] width 460 height 37
type input "BOL"
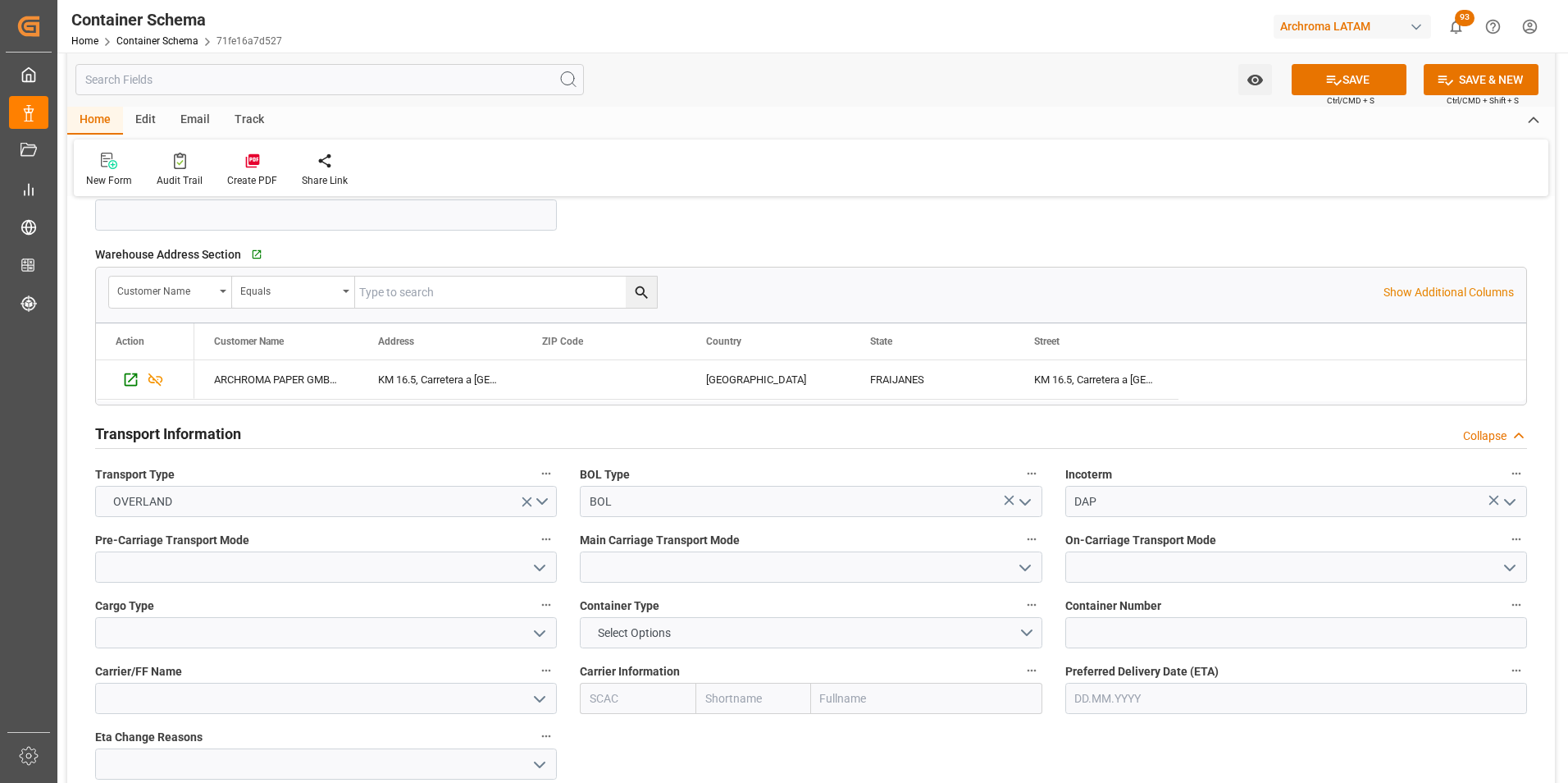
click at [538, 565] on icon "open menu" at bounding box center [539, 568] width 20 height 20
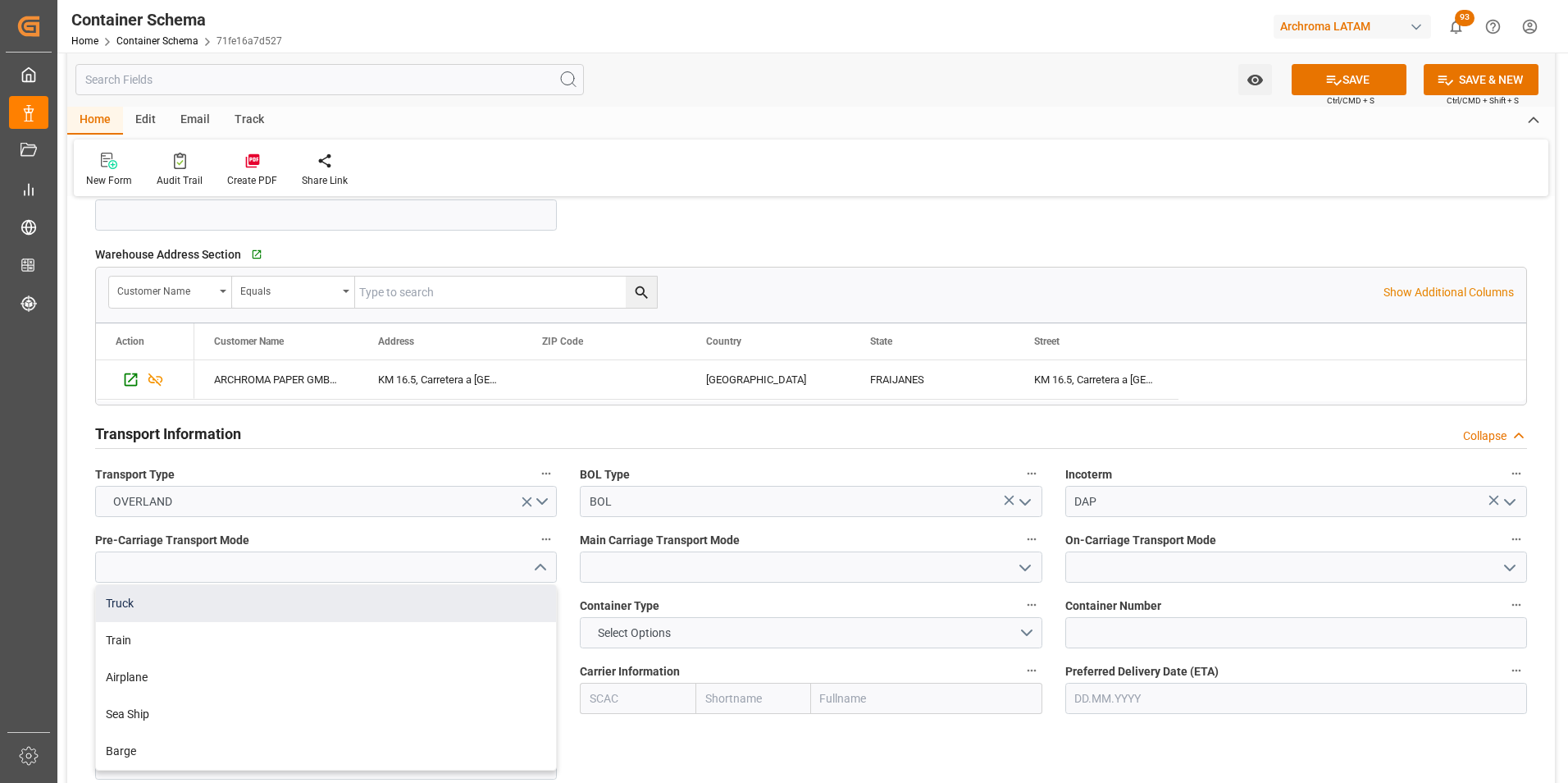
click at [471, 598] on div "Truck" at bounding box center [326, 603] width 460 height 37
type input "Truck"
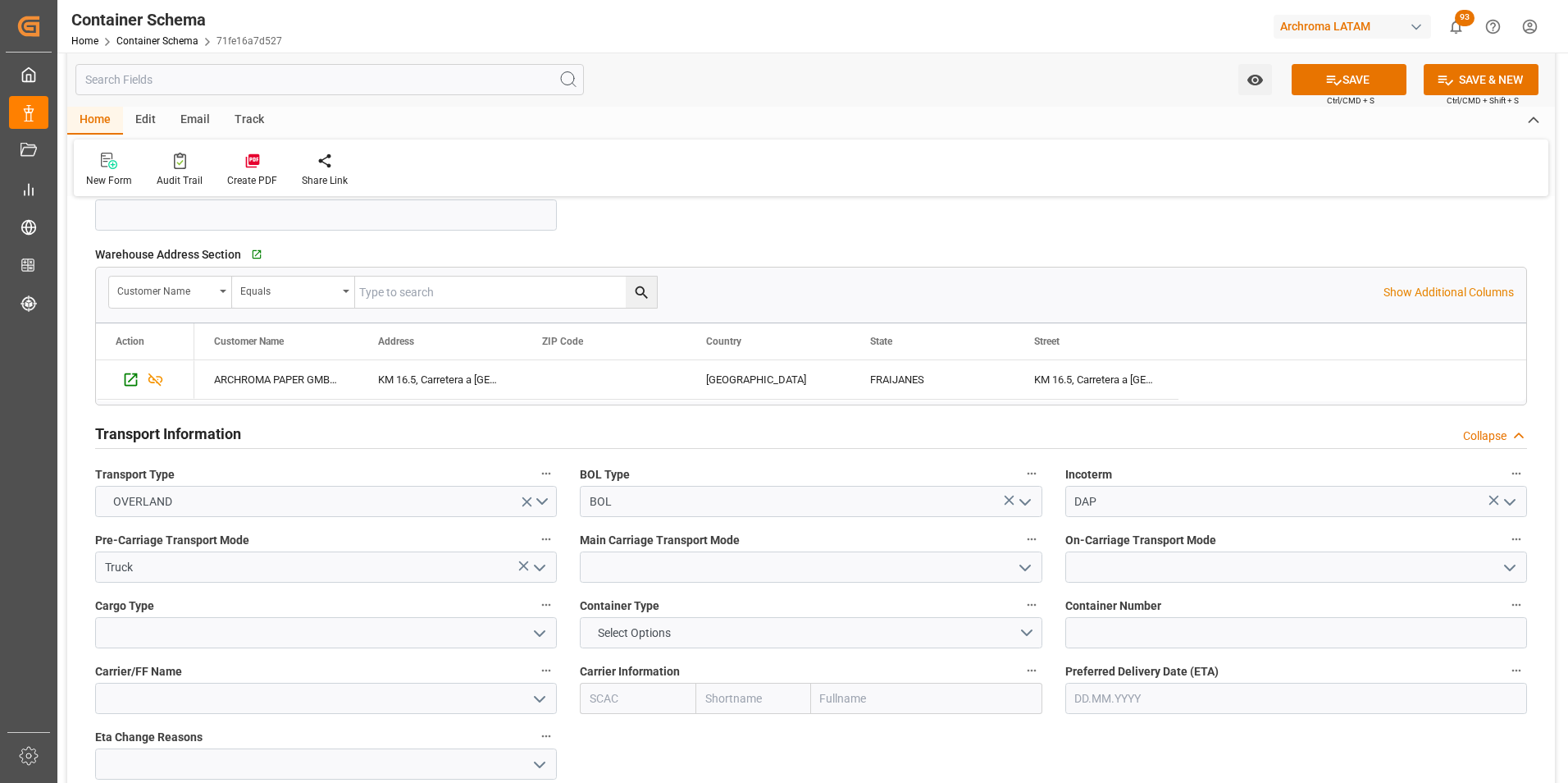
click at [1024, 566] on icon "open menu" at bounding box center [1025, 568] width 20 height 20
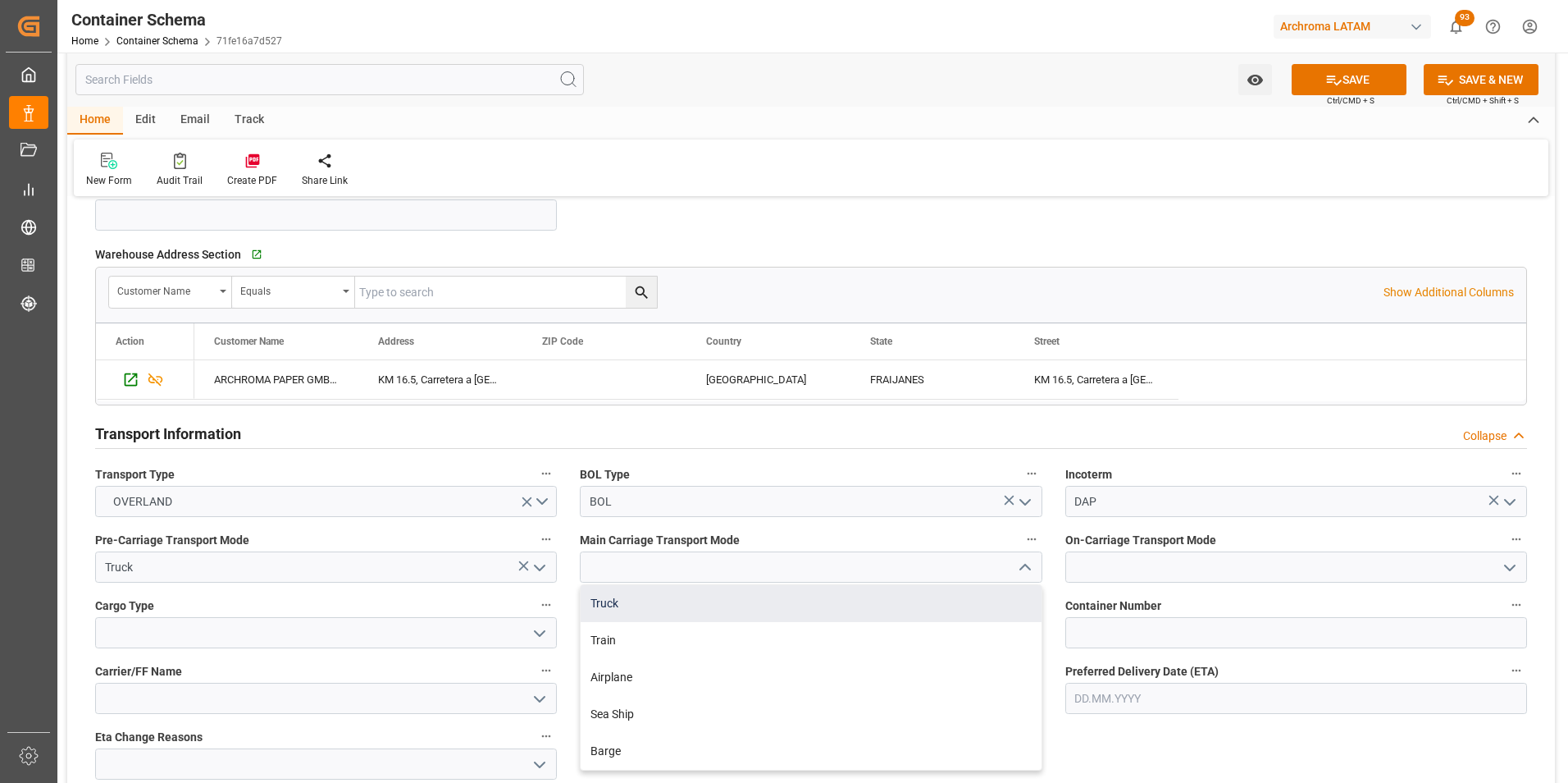
click at [948, 610] on div "Truck" at bounding box center [811, 603] width 460 height 37
type input "Truck"
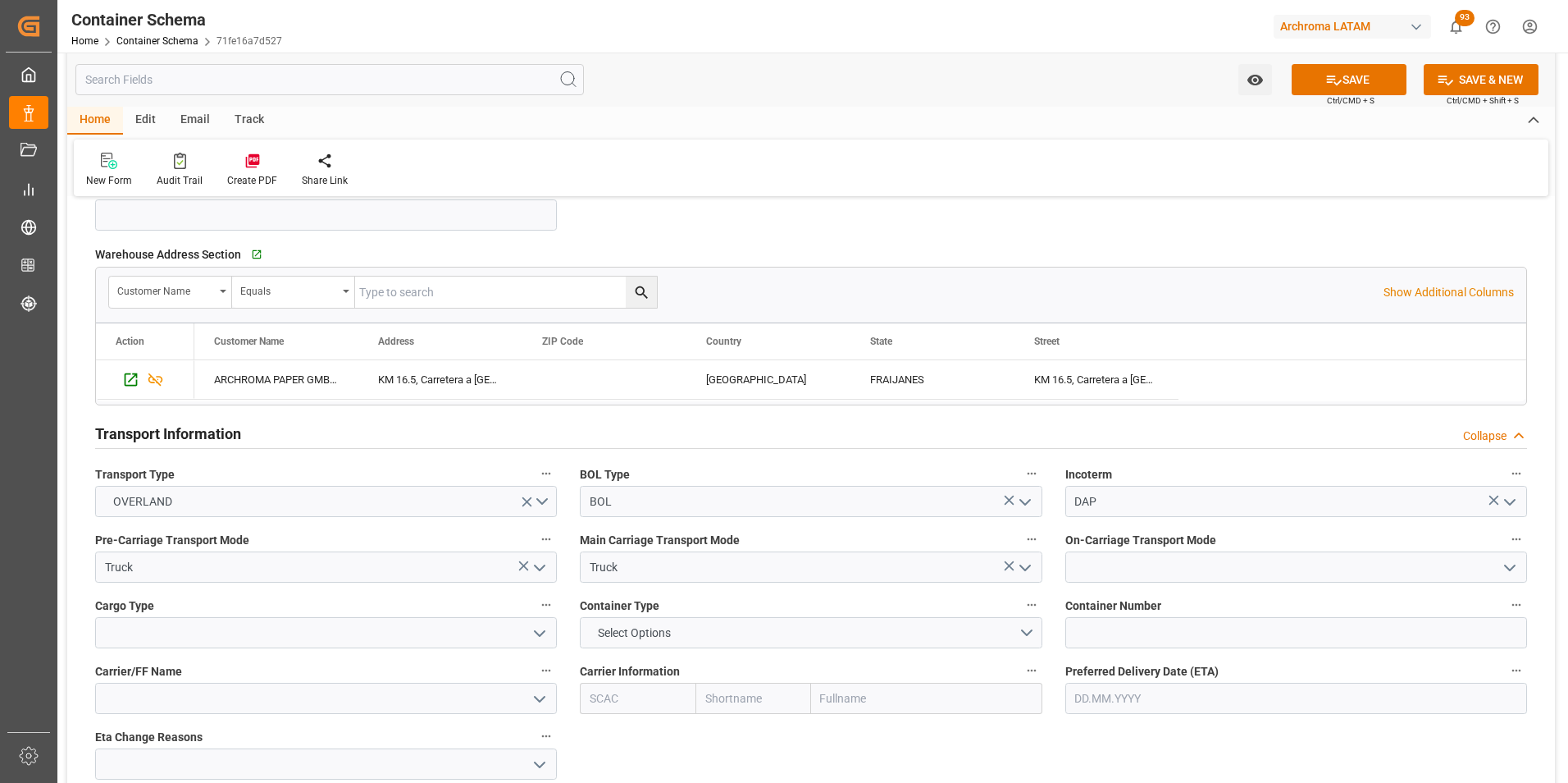
click at [1509, 569] on polyline "open menu" at bounding box center [1510, 567] width 9 height 5
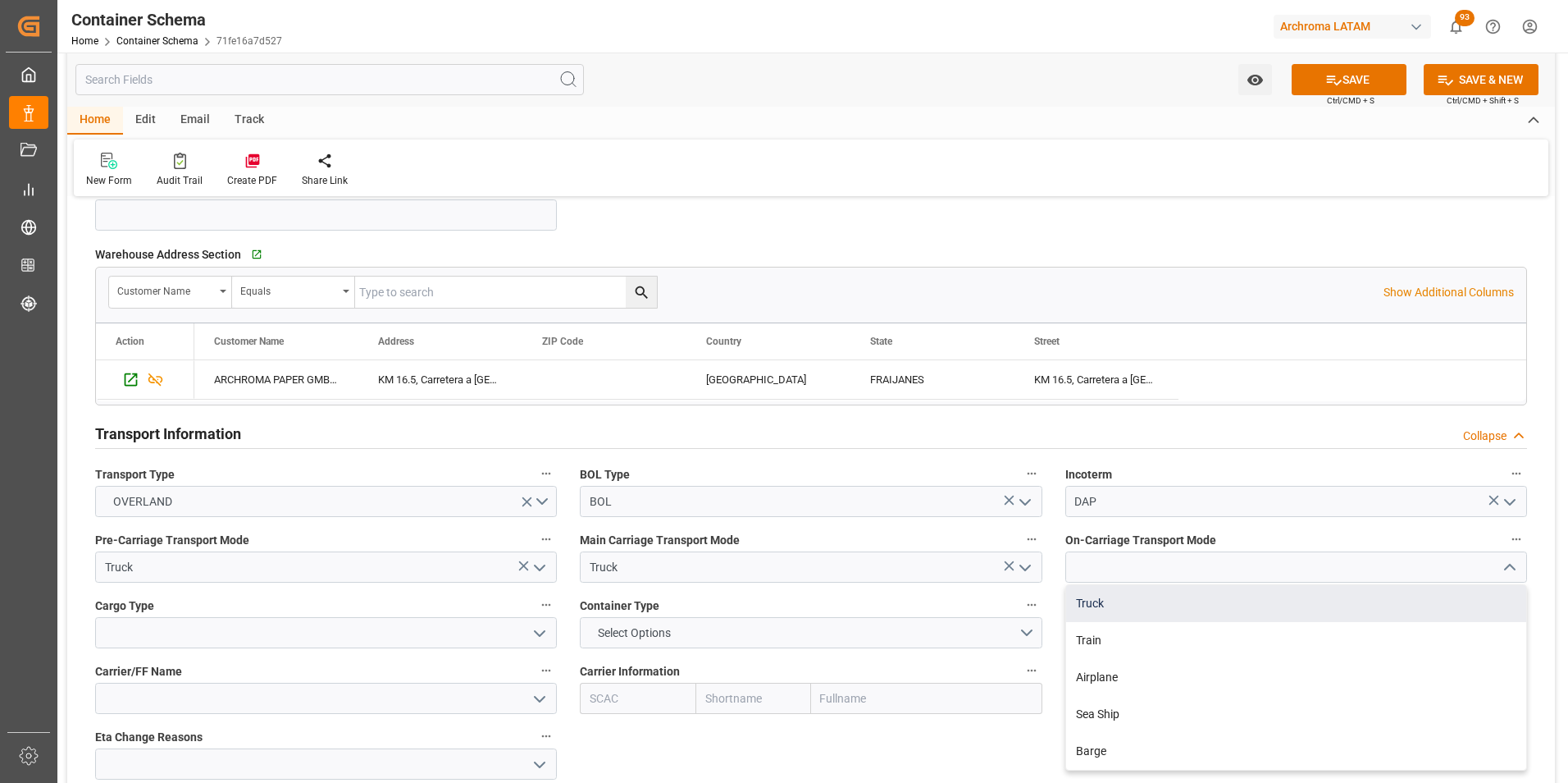
click at [1429, 606] on div "Truck" at bounding box center [1297, 603] width 460 height 37
type input "Truck"
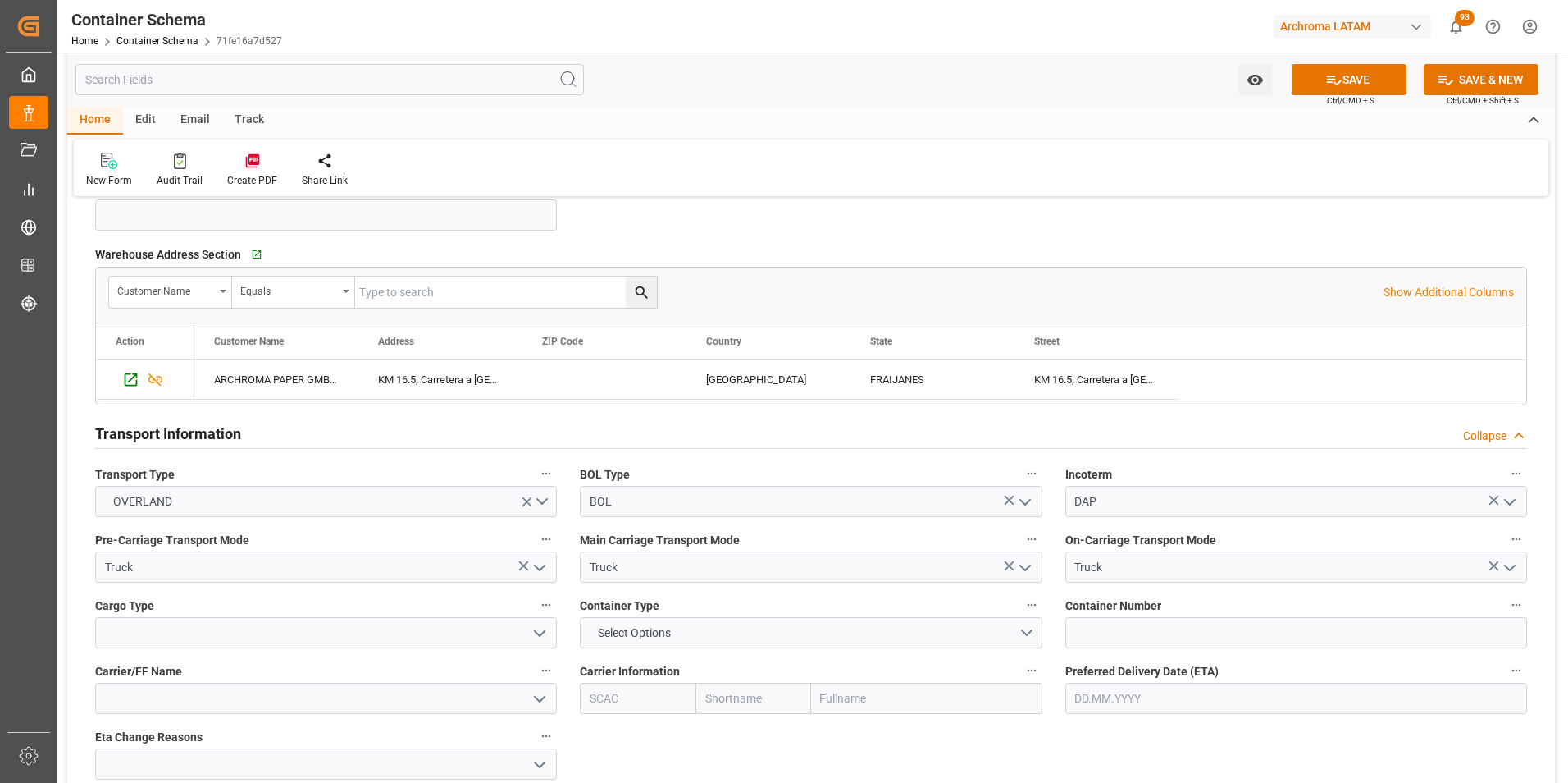
click at [547, 625] on icon "open menu" at bounding box center [539, 633] width 20 height 20
click at [391, 764] on div "LTL" at bounding box center [326, 779] width 460 height 37
type input "LTL"
click at [1085, 626] on input at bounding box center [1297, 632] width 462 height 31
click at [1122, 693] on input "text" at bounding box center [1297, 698] width 462 height 31
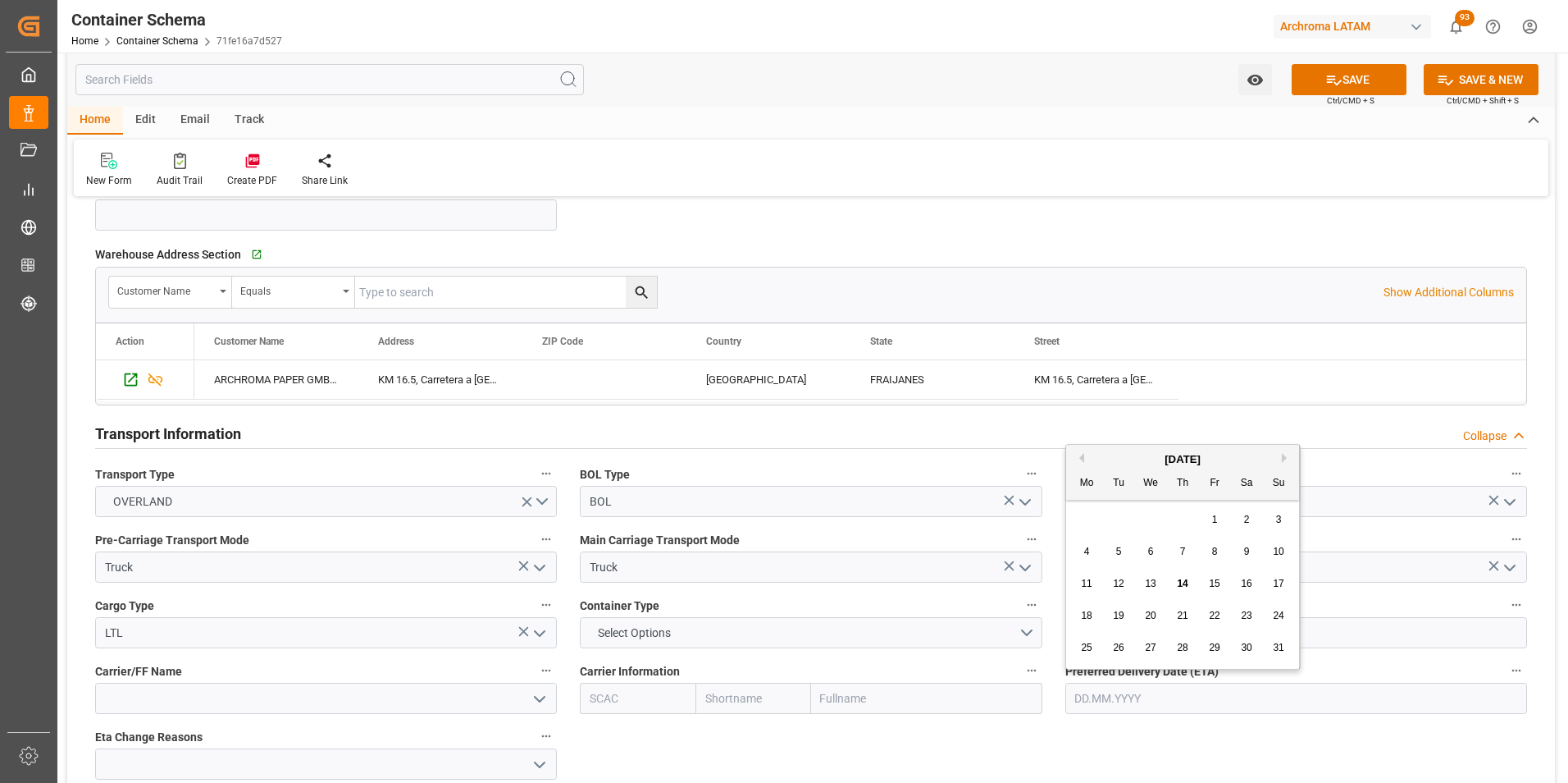
click at [1088, 612] on span "18" at bounding box center [1086, 615] width 10 height 11
type input "[DATE]"
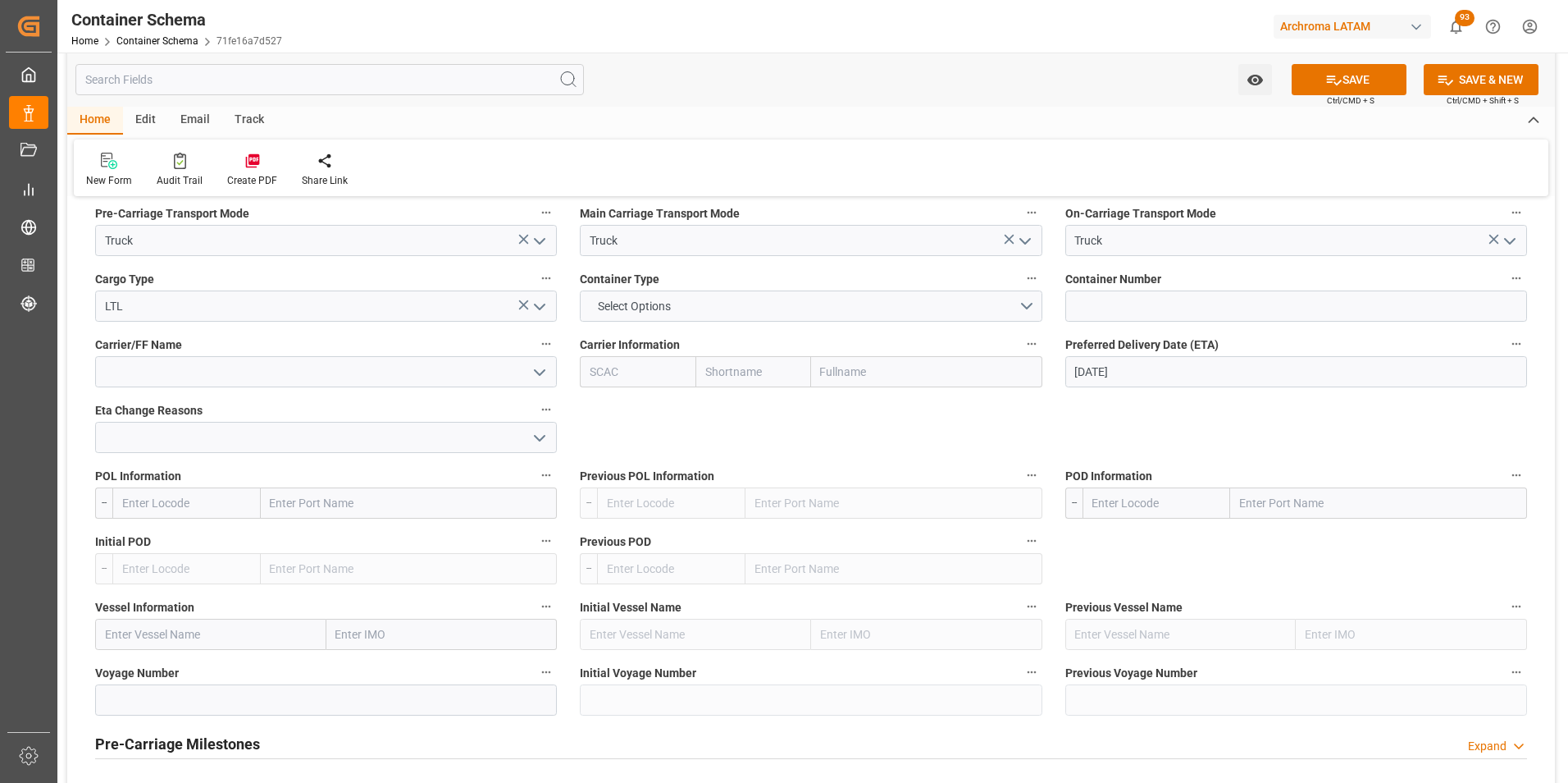
scroll to position [1477, 0]
click at [1276, 508] on input "text" at bounding box center [1378, 501] width 297 height 31
type input "CIUDAD HIDAL"
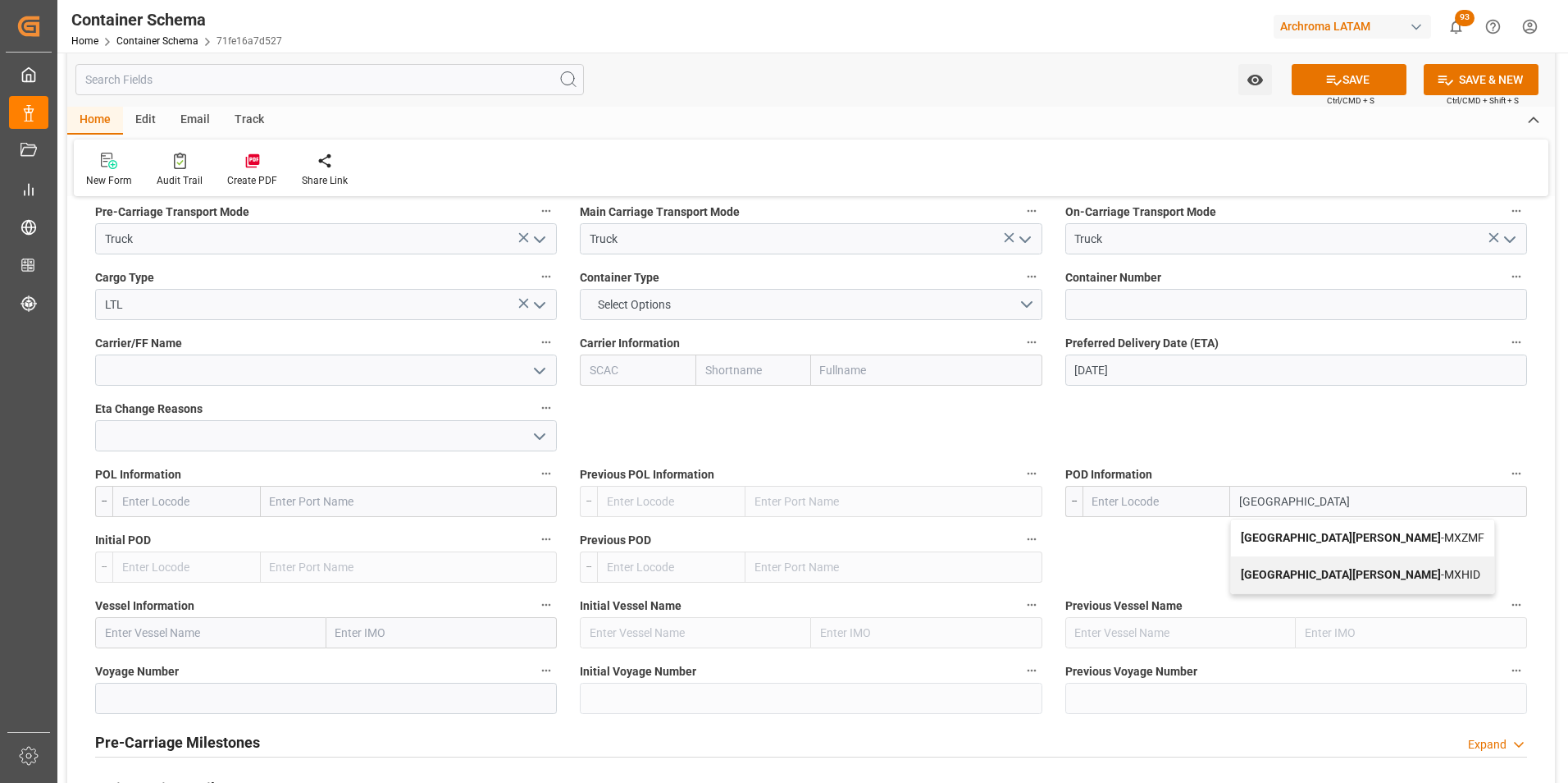
click at [1285, 524] on div "Ciudad Hidalgo - MXZMF" at bounding box center [1362, 537] width 263 height 37
type input "MXZMF"
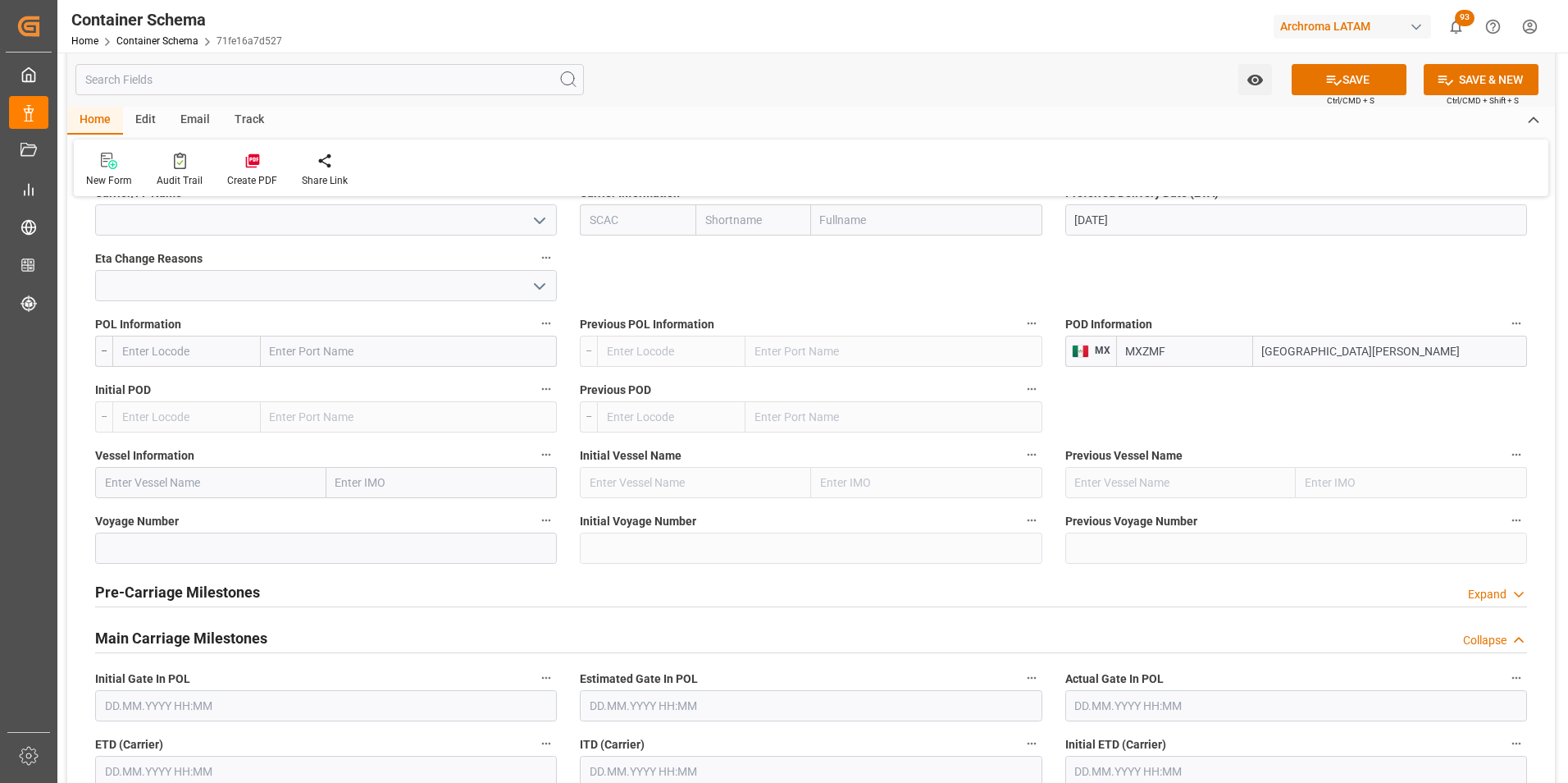
scroll to position [1641, 0]
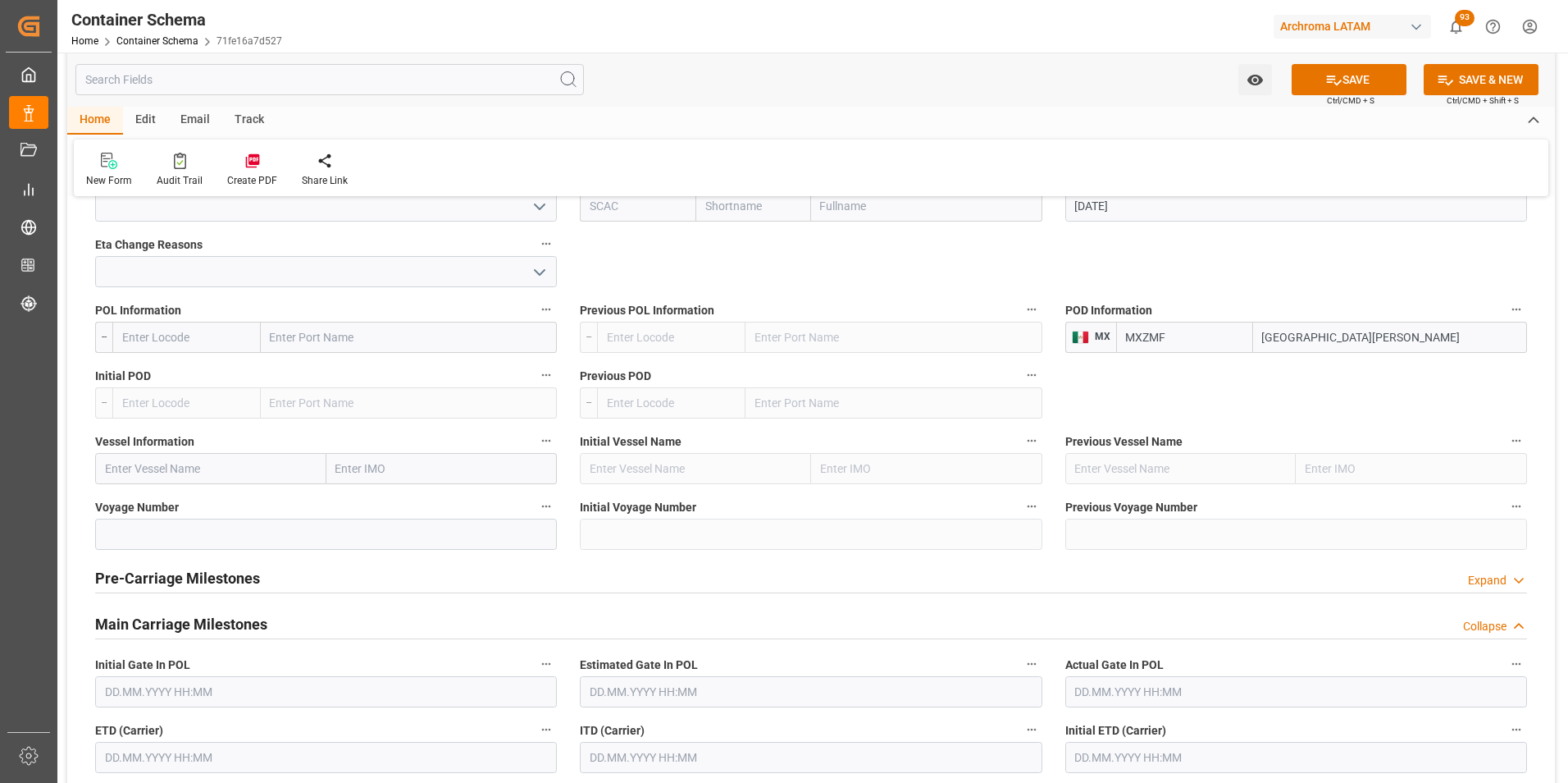
type input "Ciudad Hidalgo"
click at [239, 629] on h2 "Main Carriage Milestones" at bounding box center [180, 624] width 172 height 22
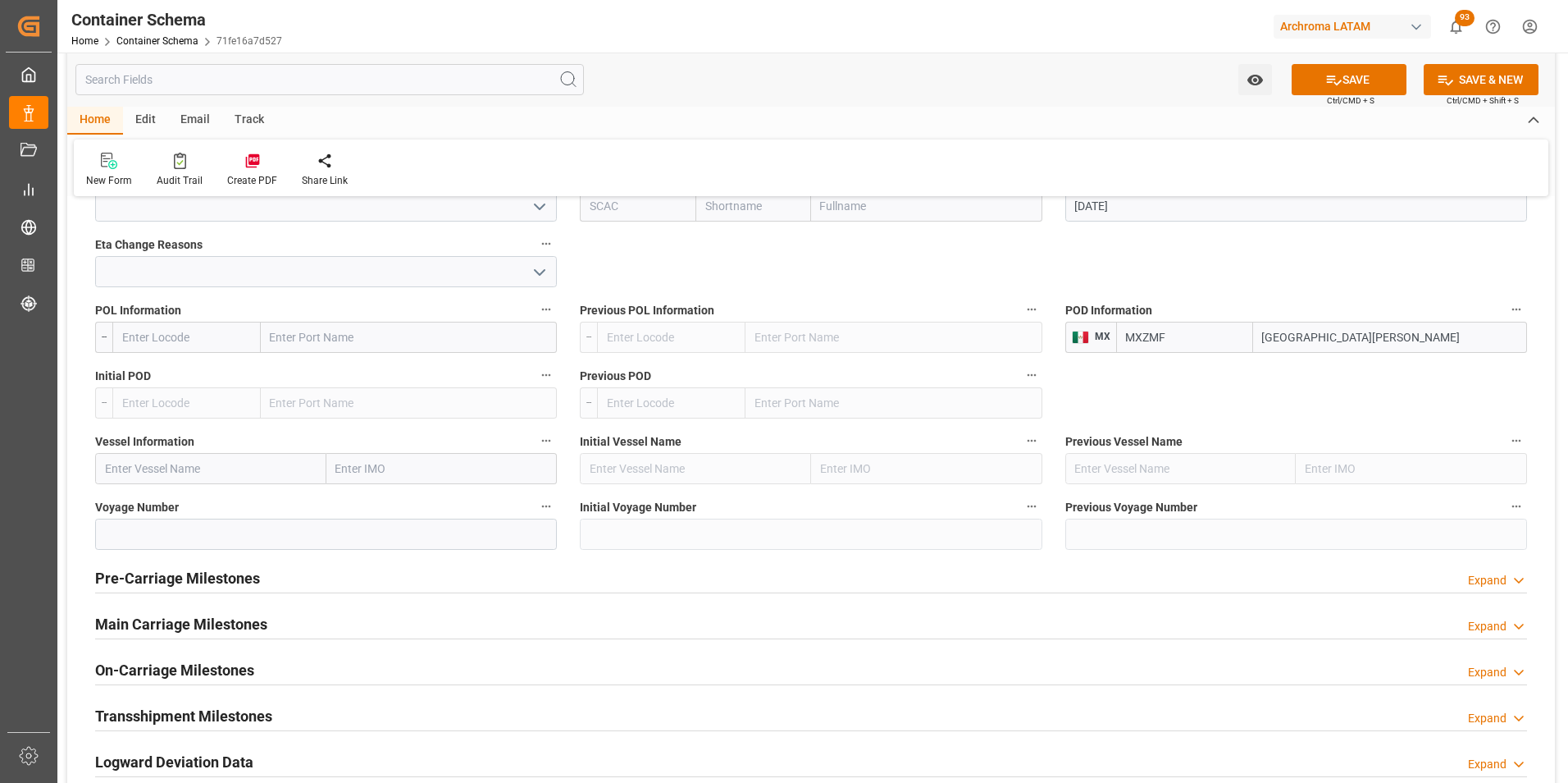
click at [239, 629] on h2 "Main Carriage Milestones" at bounding box center [180, 624] width 172 height 22
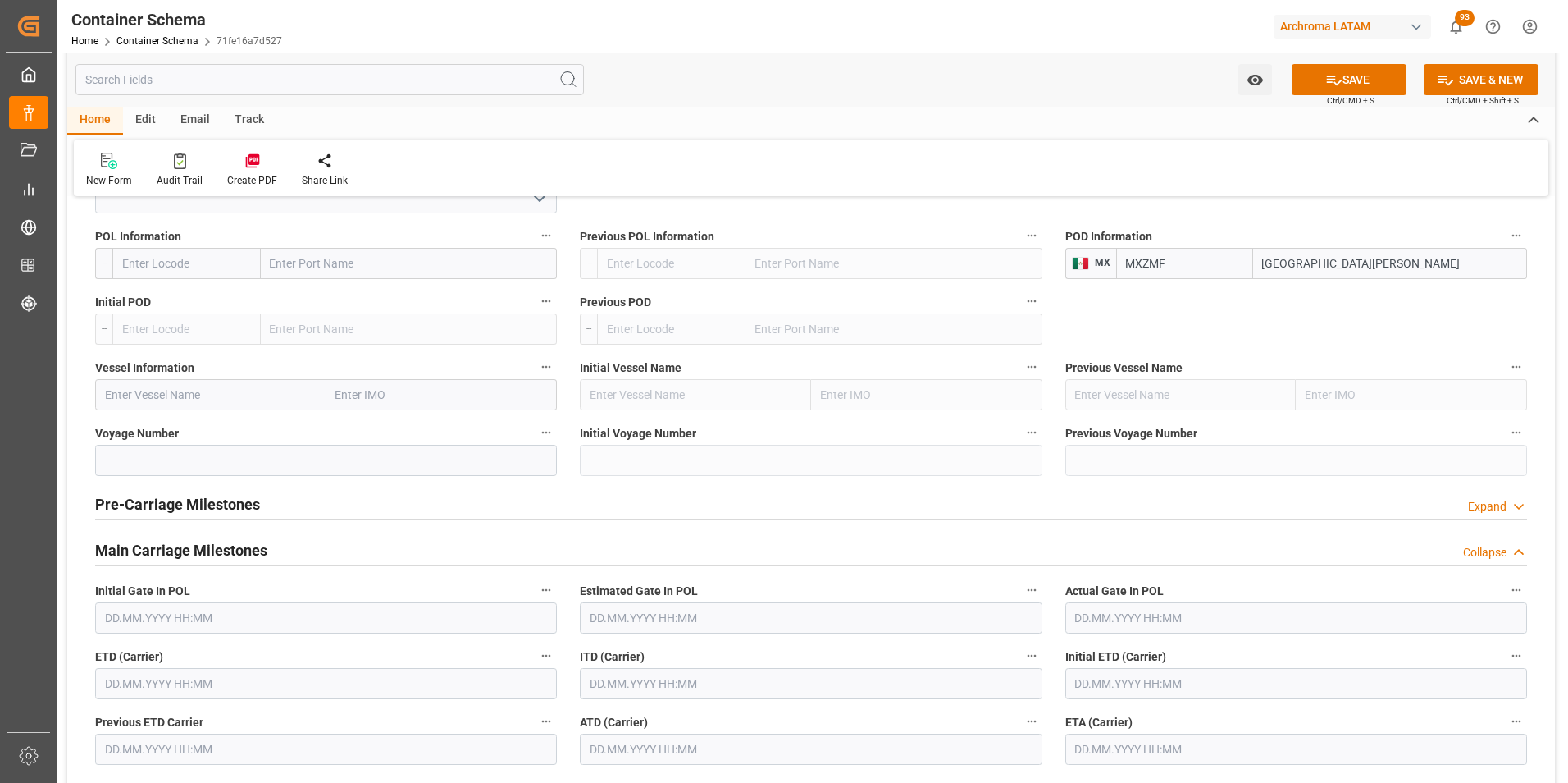
scroll to position [1804, 0]
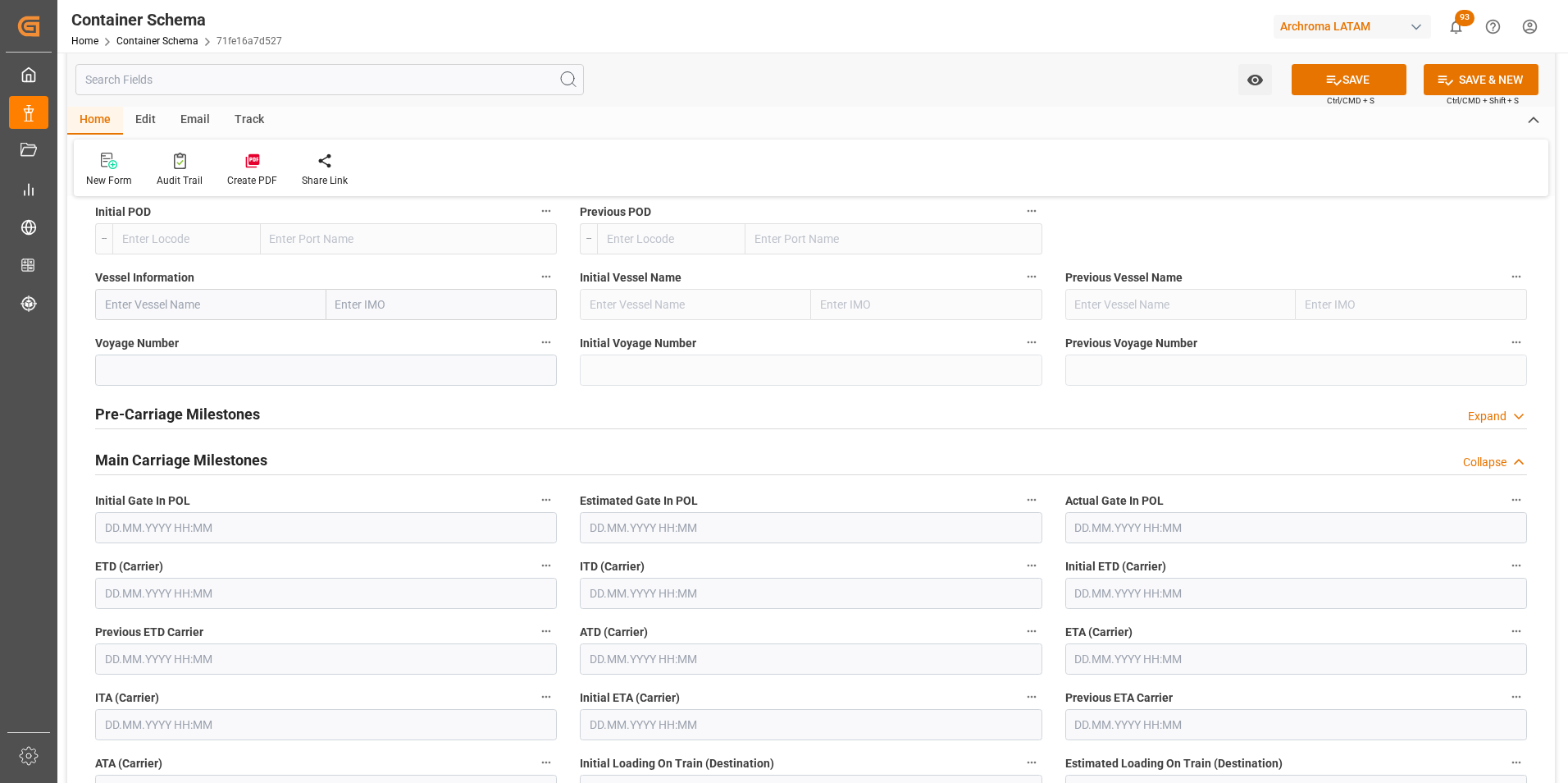
click at [157, 598] on input "text" at bounding box center [326, 592] width 462 height 31
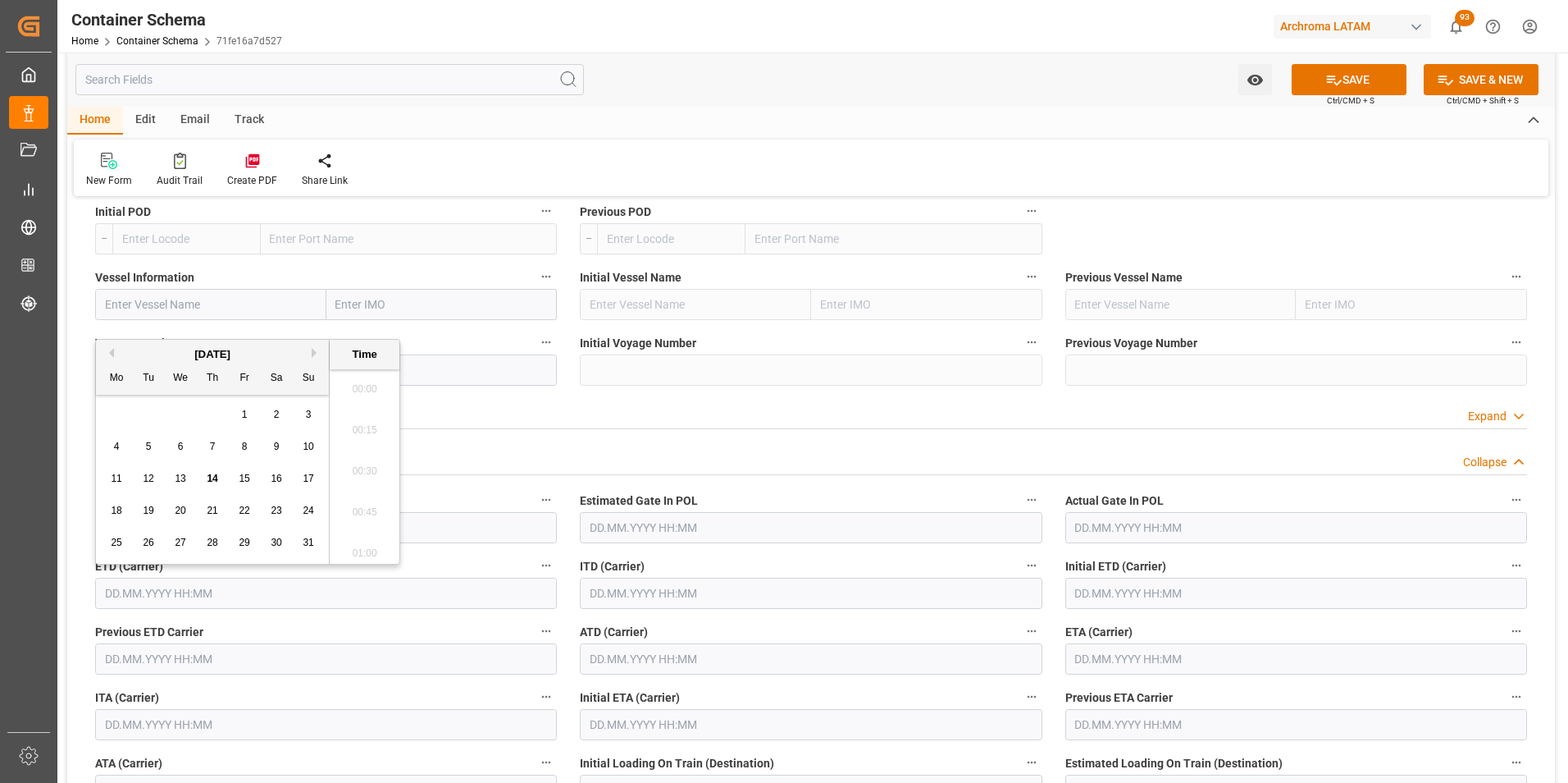
scroll to position [2343, 0]
click at [239, 472] on div "15" at bounding box center [245, 478] width 21 height 20
type input "15.08.2025 00:00"
click at [1093, 661] on input "text" at bounding box center [1297, 659] width 462 height 31
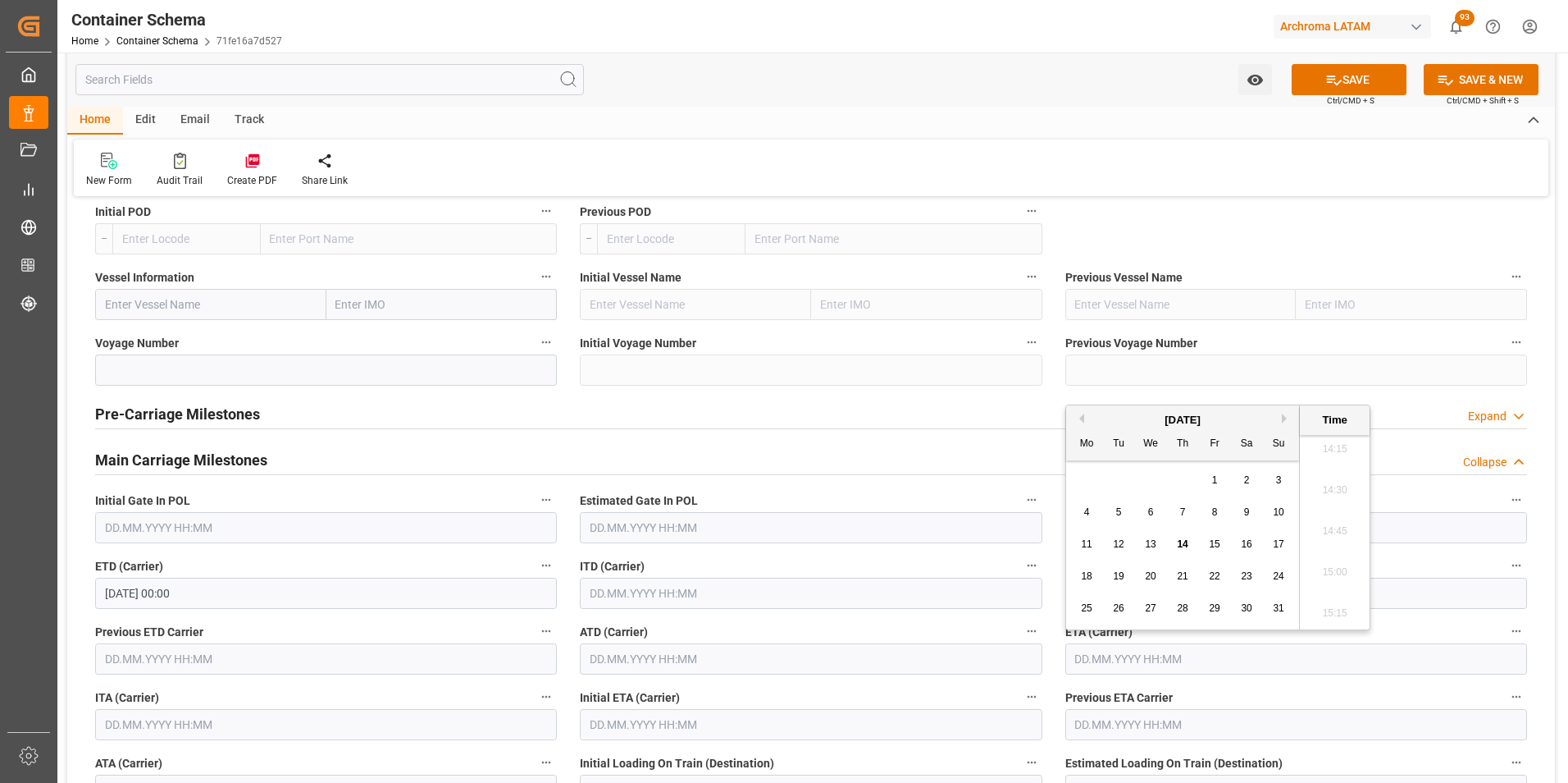
click at [1091, 572] on span "18" at bounding box center [1086, 576] width 10 height 11
type input "18.08.2025 00:00"
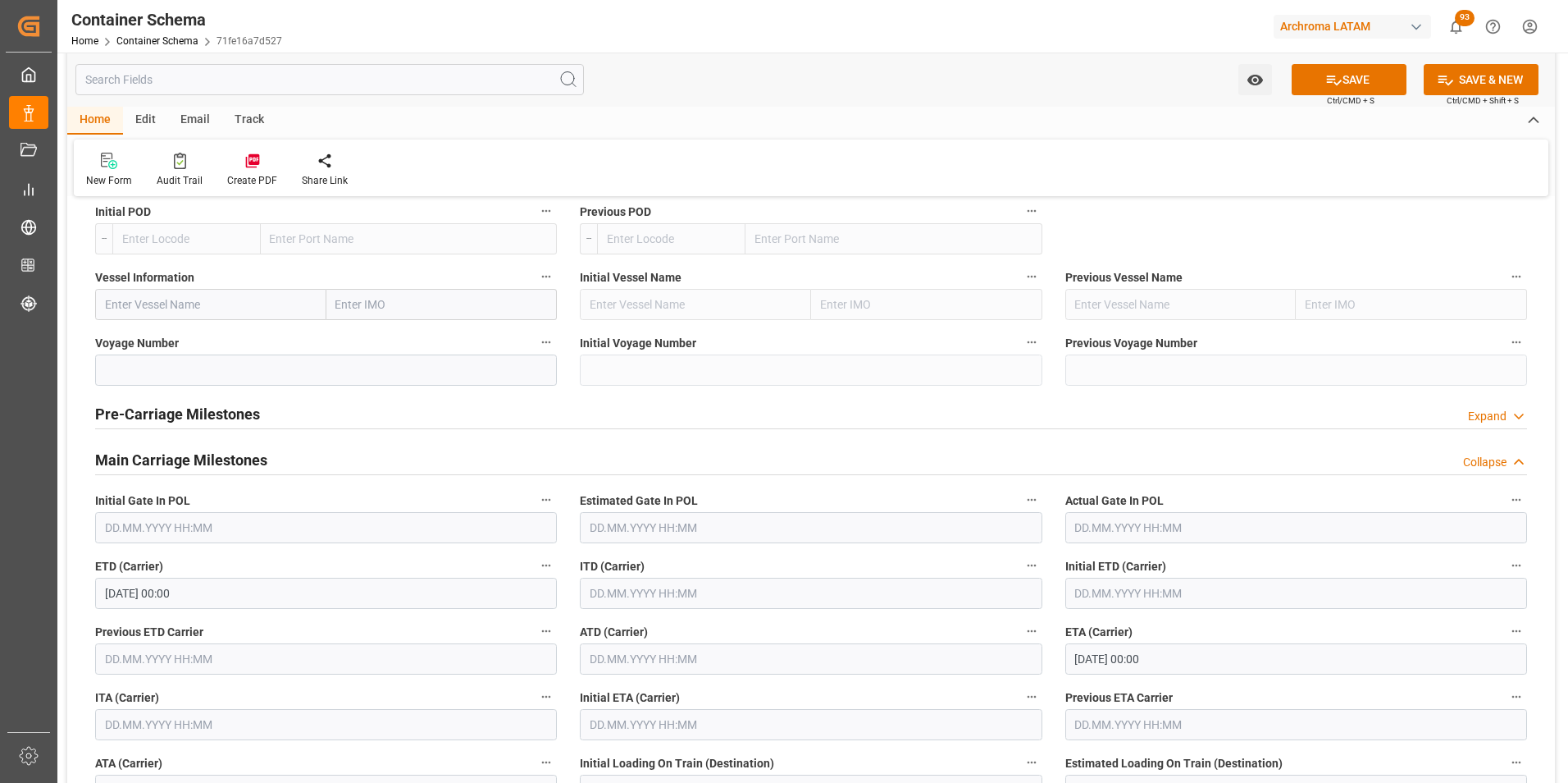
click at [1055, 680] on div "ETA (Carrier) 18.08.2025 00:00" at bounding box center [1297, 646] width 485 height 65
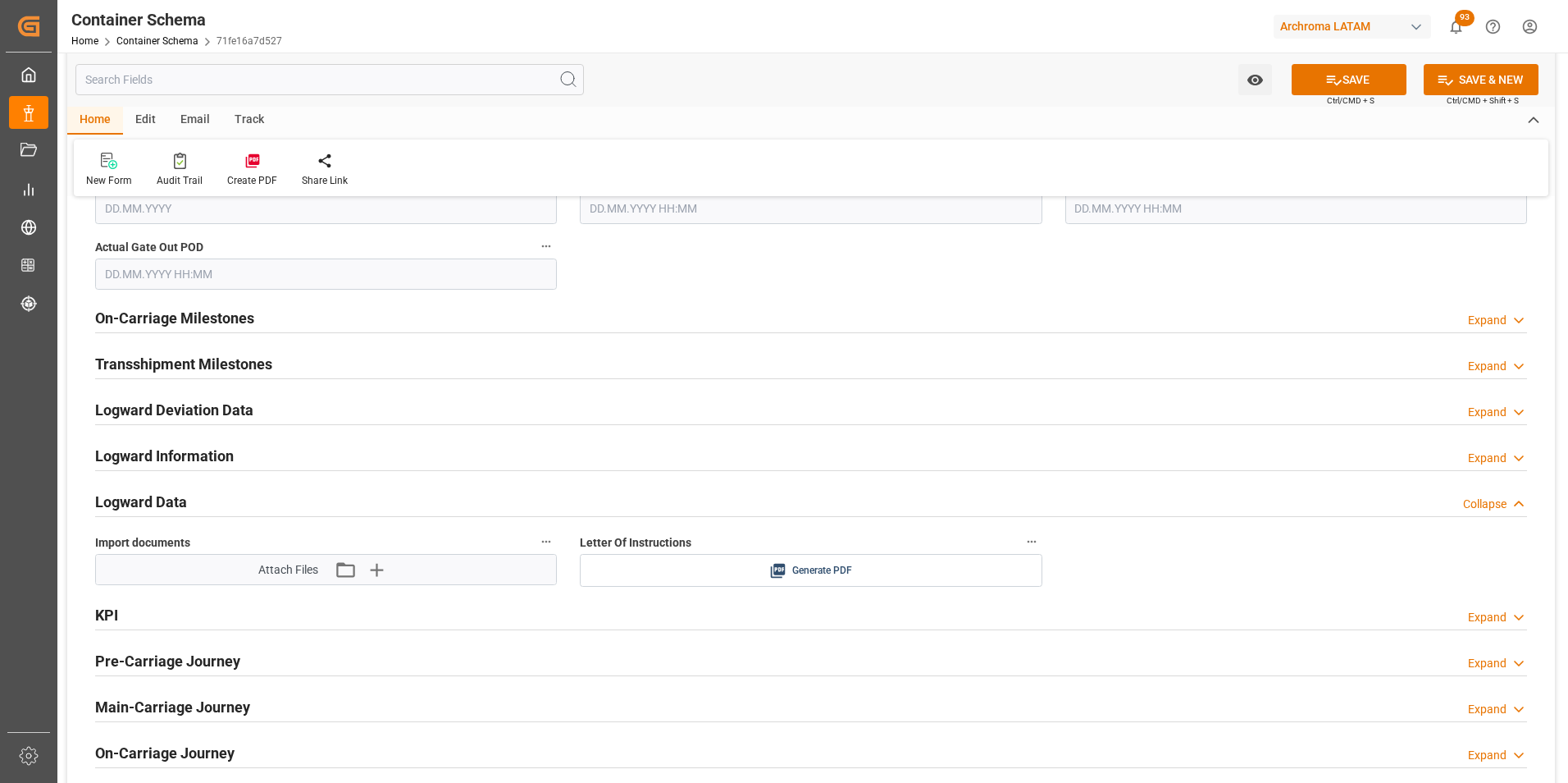
scroll to position [2461, 0]
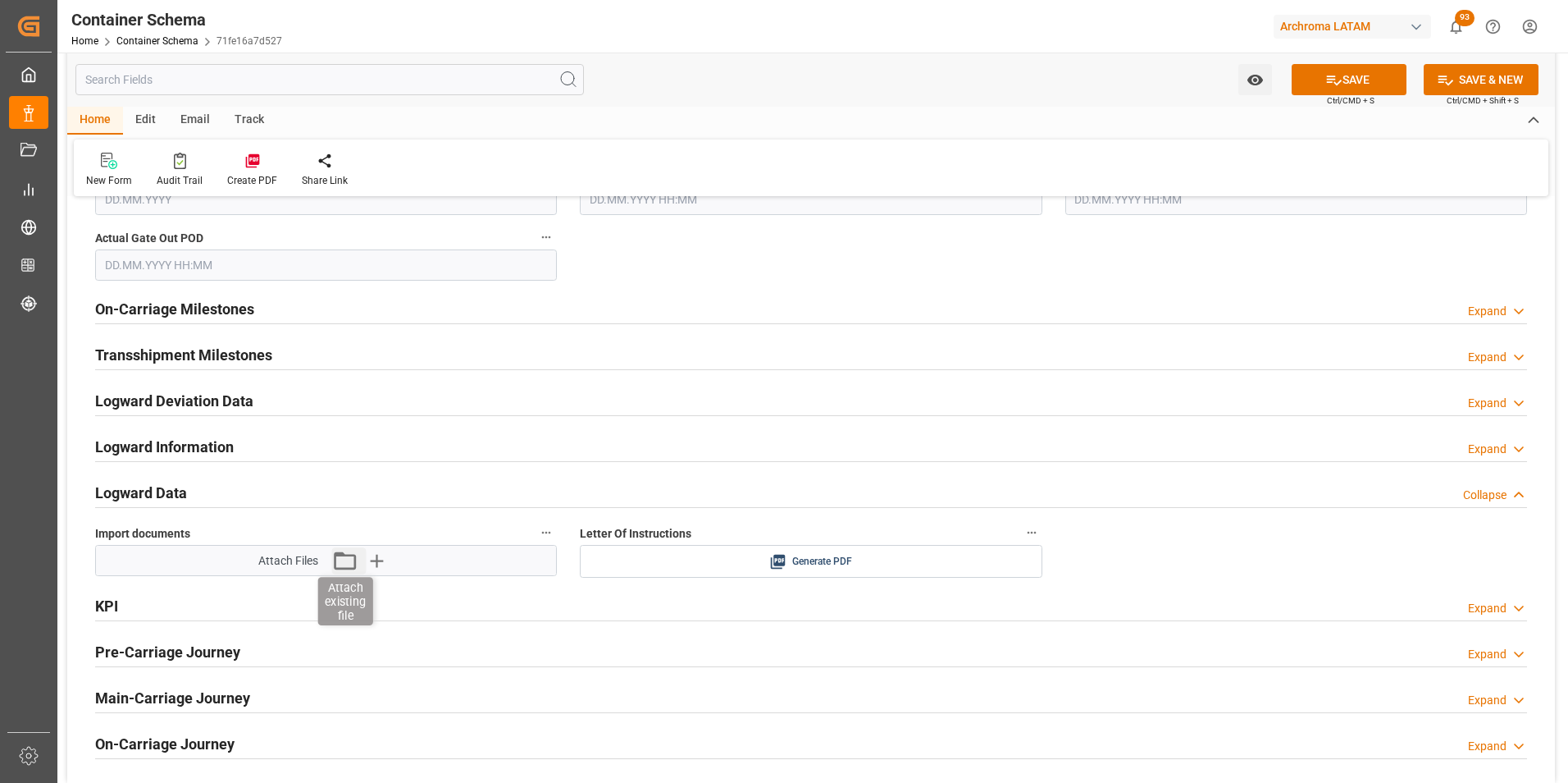
click at [341, 560] on icon "button" at bounding box center [345, 560] width 27 height 27
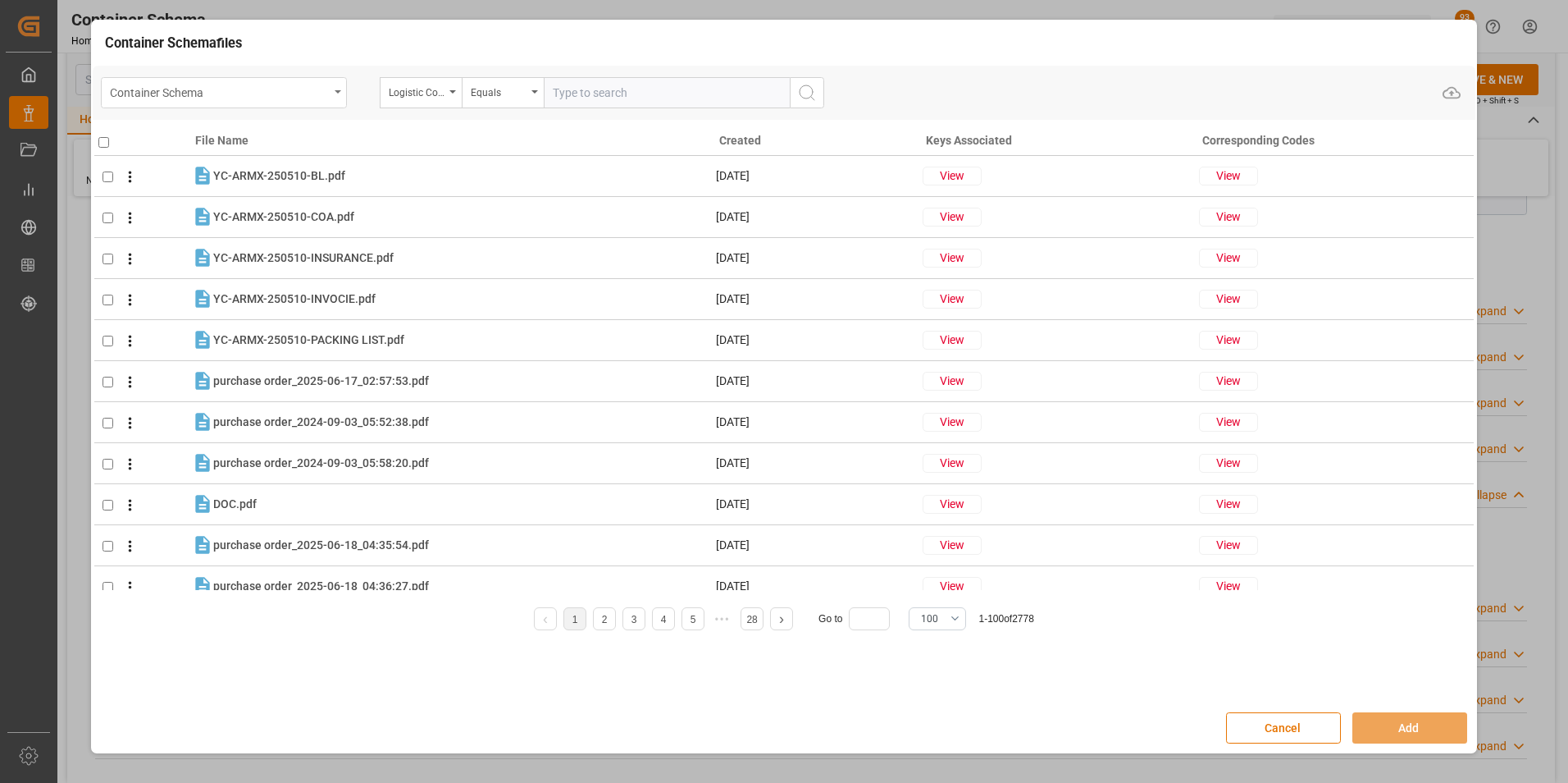
click at [344, 103] on div "Container Schema" at bounding box center [223, 92] width 246 height 31
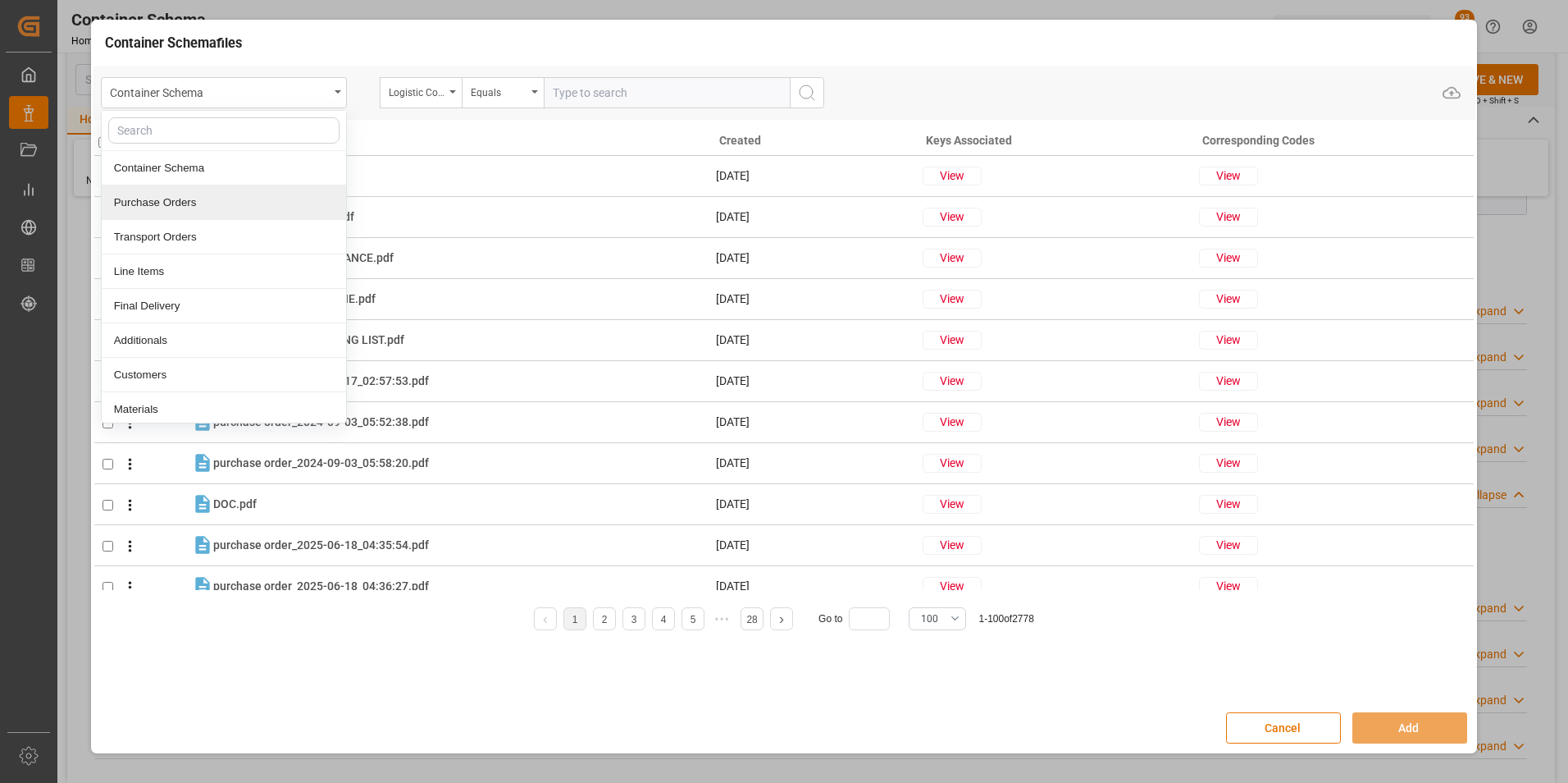
click at [264, 191] on div "Purchase Orders" at bounding box center [224, 202] width 245 height 34
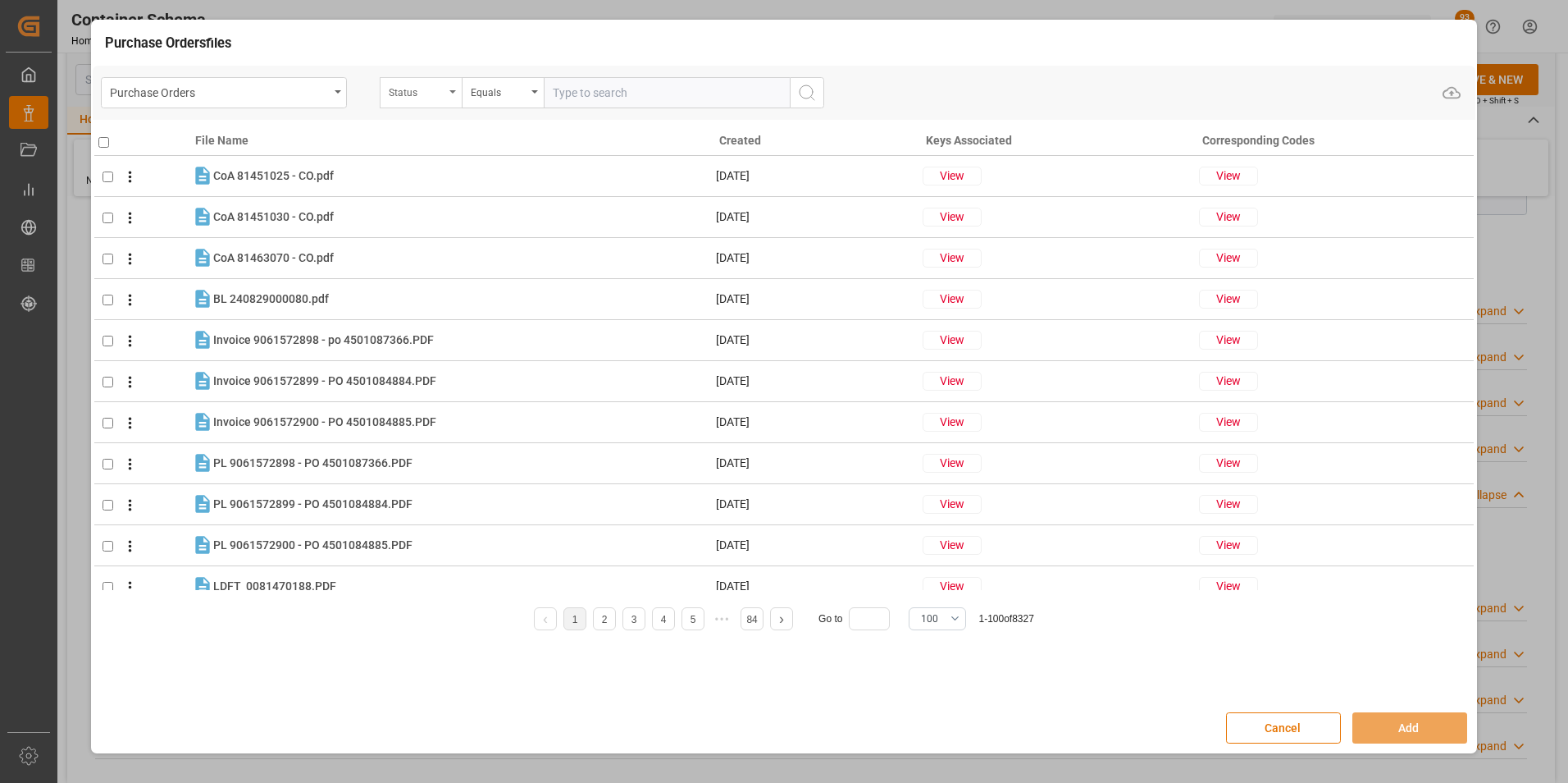
click at [445, 80] on div "Status" at bounding box center [420, 92] width 82 height 31
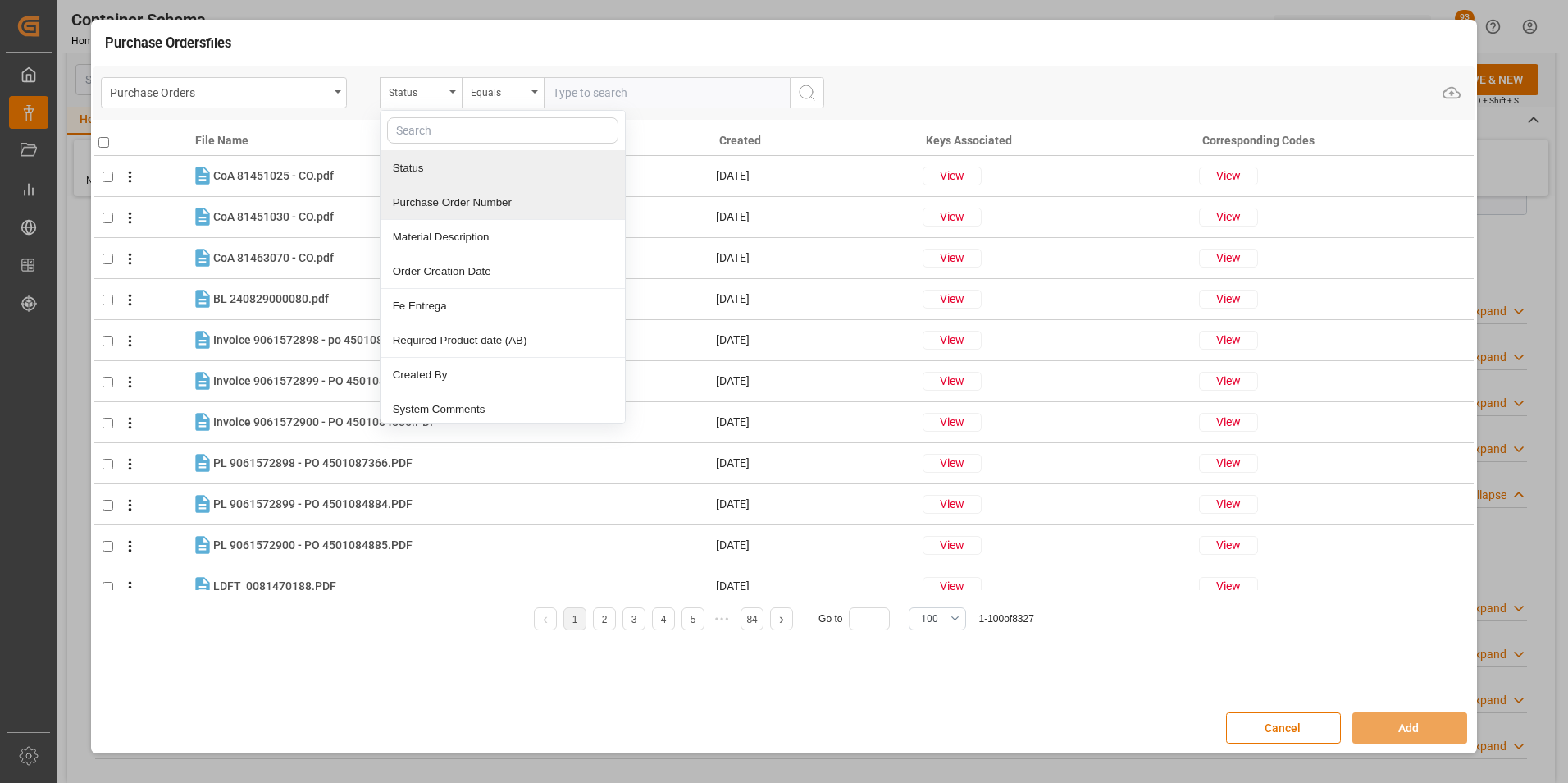
click at [449, 209] on div "Purchase Order Number" at bounding box center [503, 202] width 245 height 34
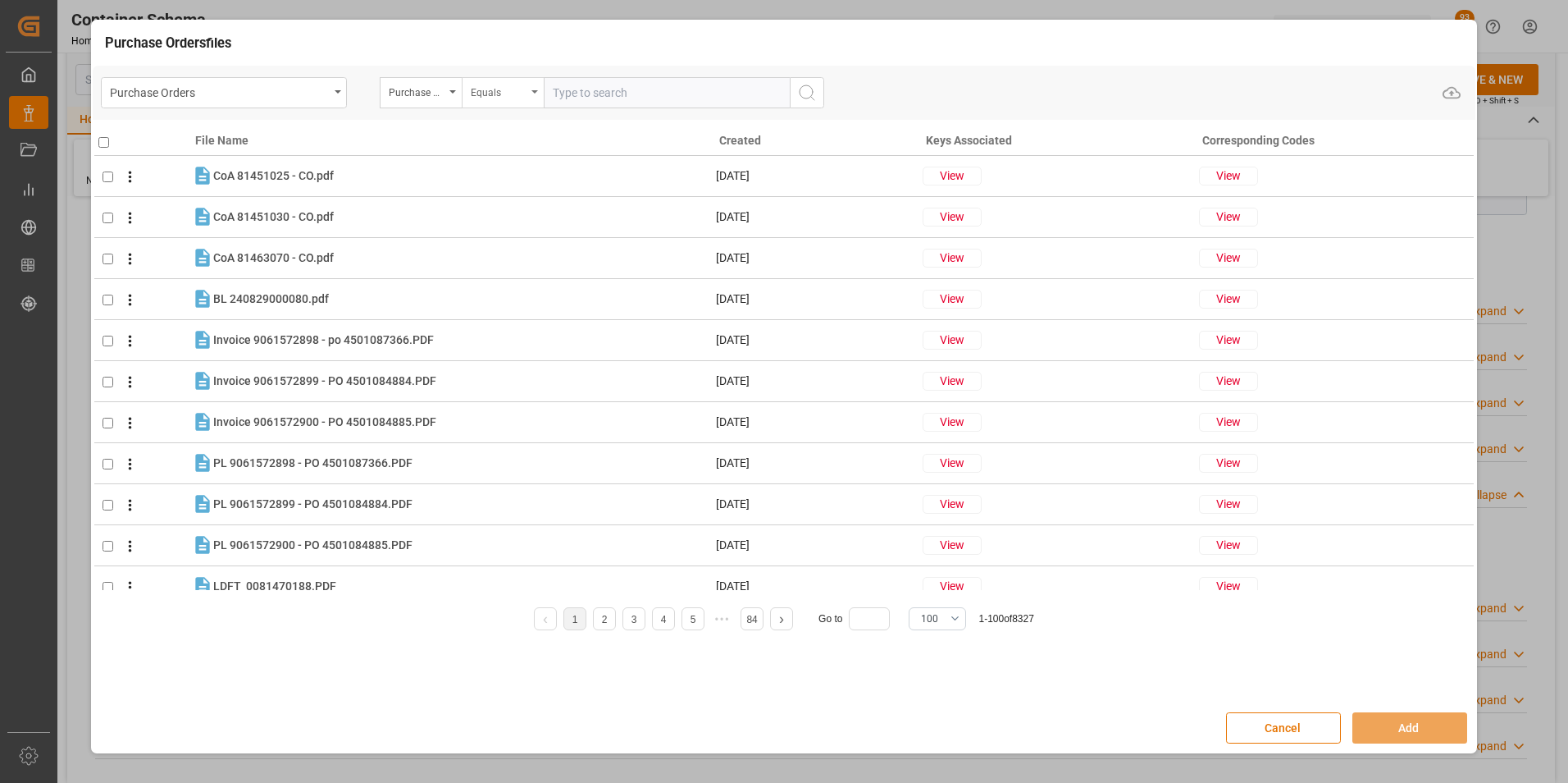
click at [496, 84] on div "Equals" at bounding box center [498, 91] width 56 height 19
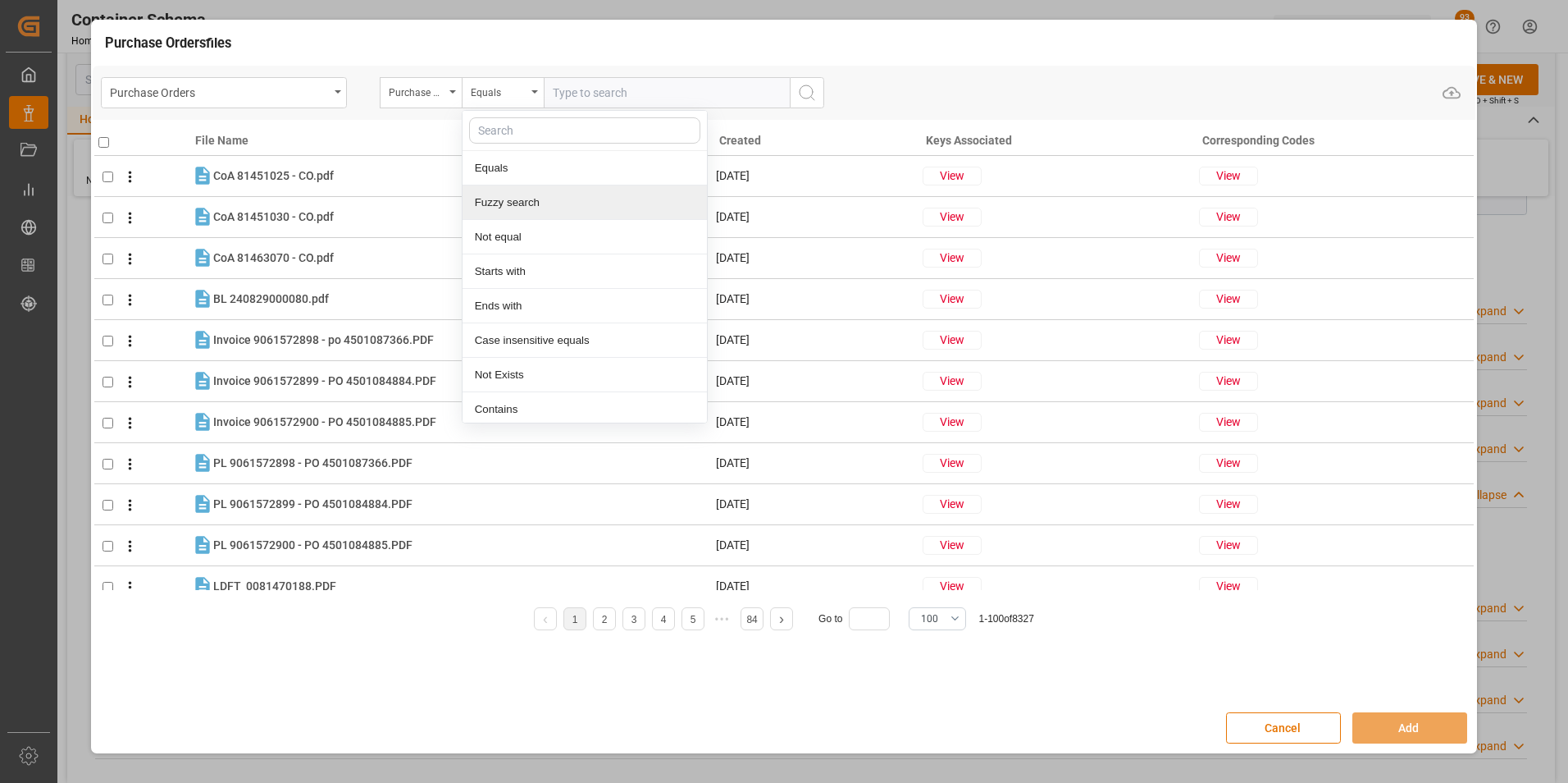
click at [525, 197] on div "Fuzzy search" at bounding box center [585, 202] width 245 height 34
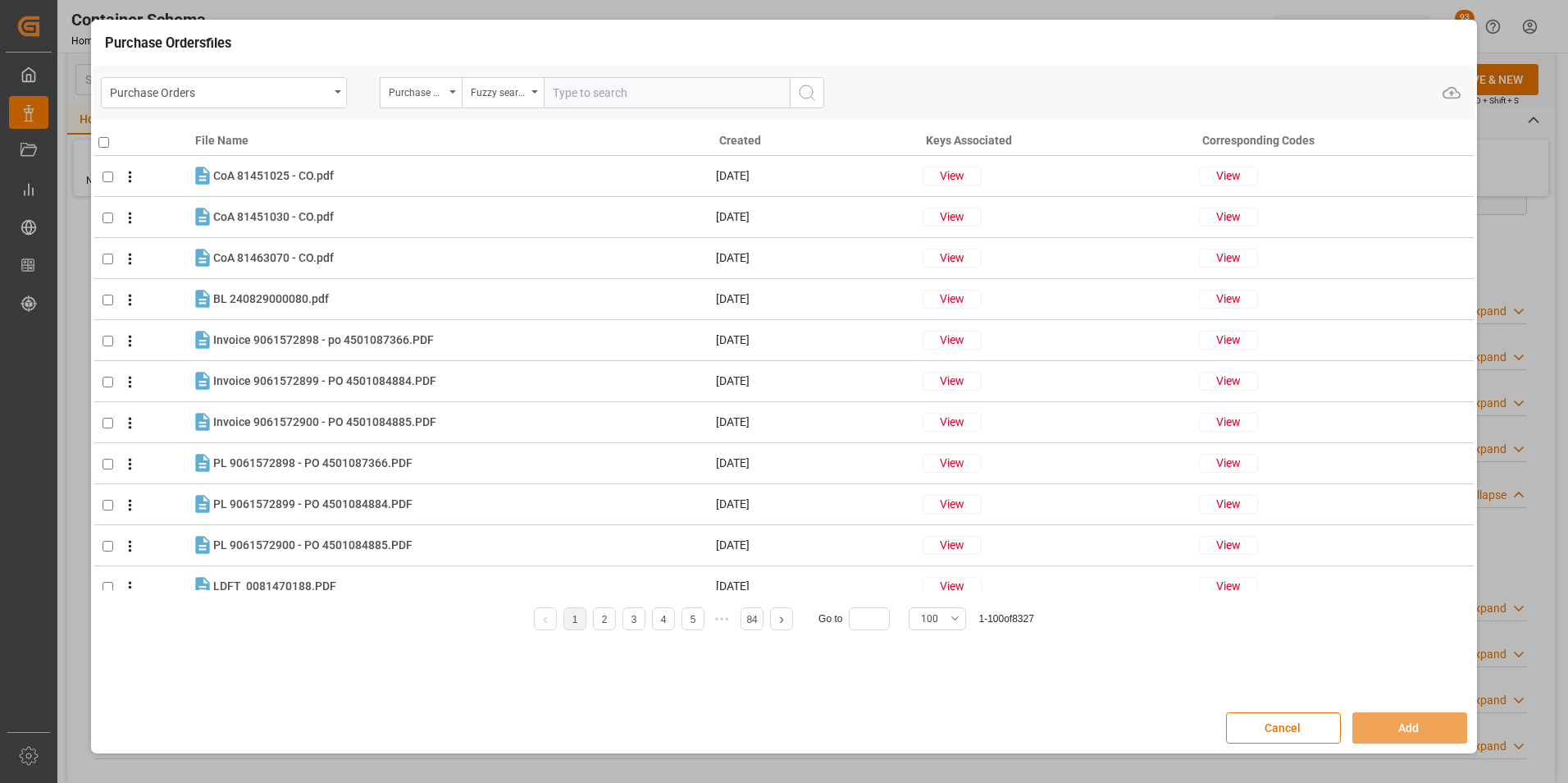
paste input "4504650911"
type input "4504650911"
click at [813, 93] on icon "search button" at bounding box center [807, 92] width 20 height 20
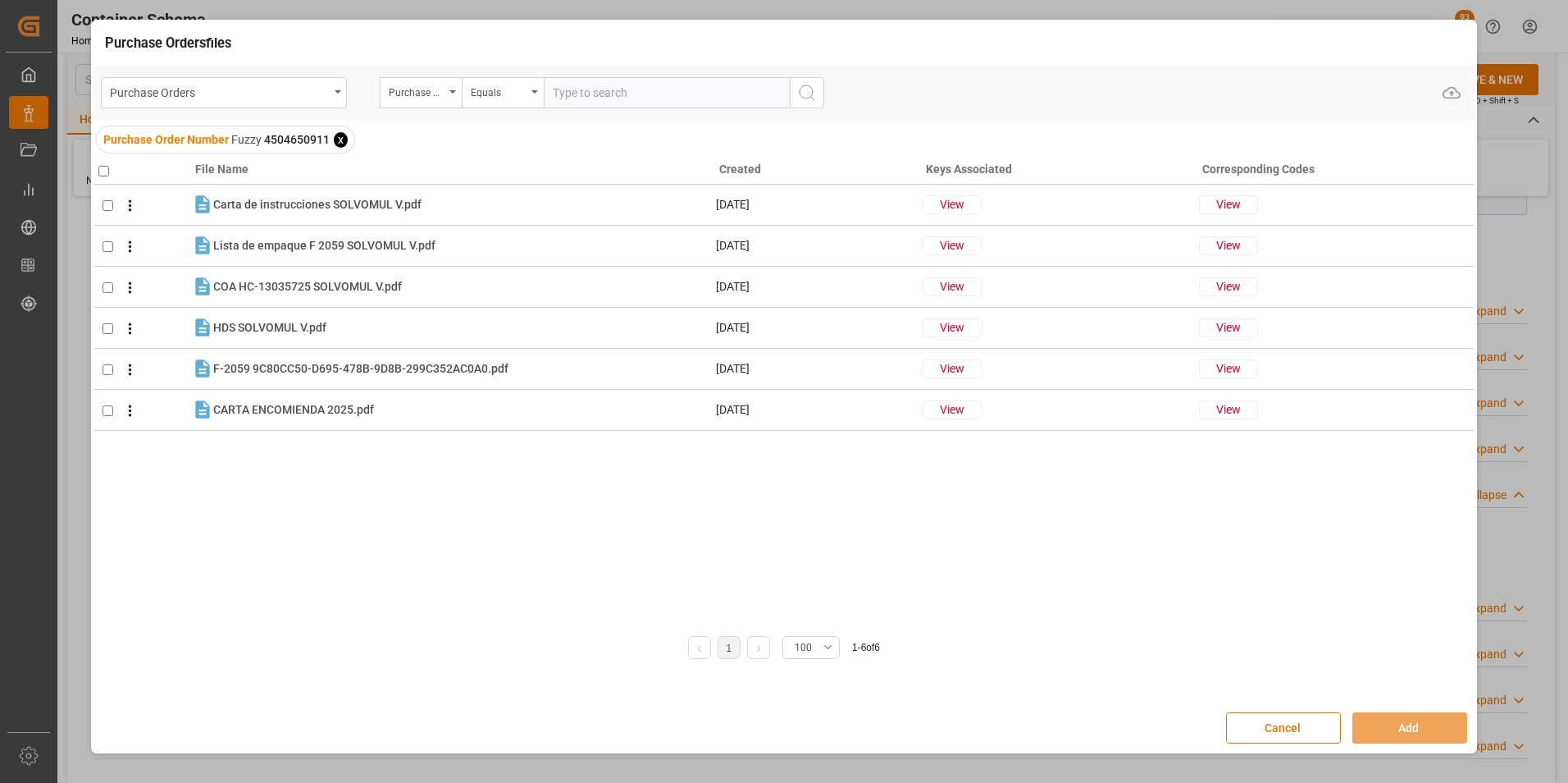
click at [107, 171] on input "checkbox" at bounding box center [103, 171] width 10 height 10
checkbox input "true"
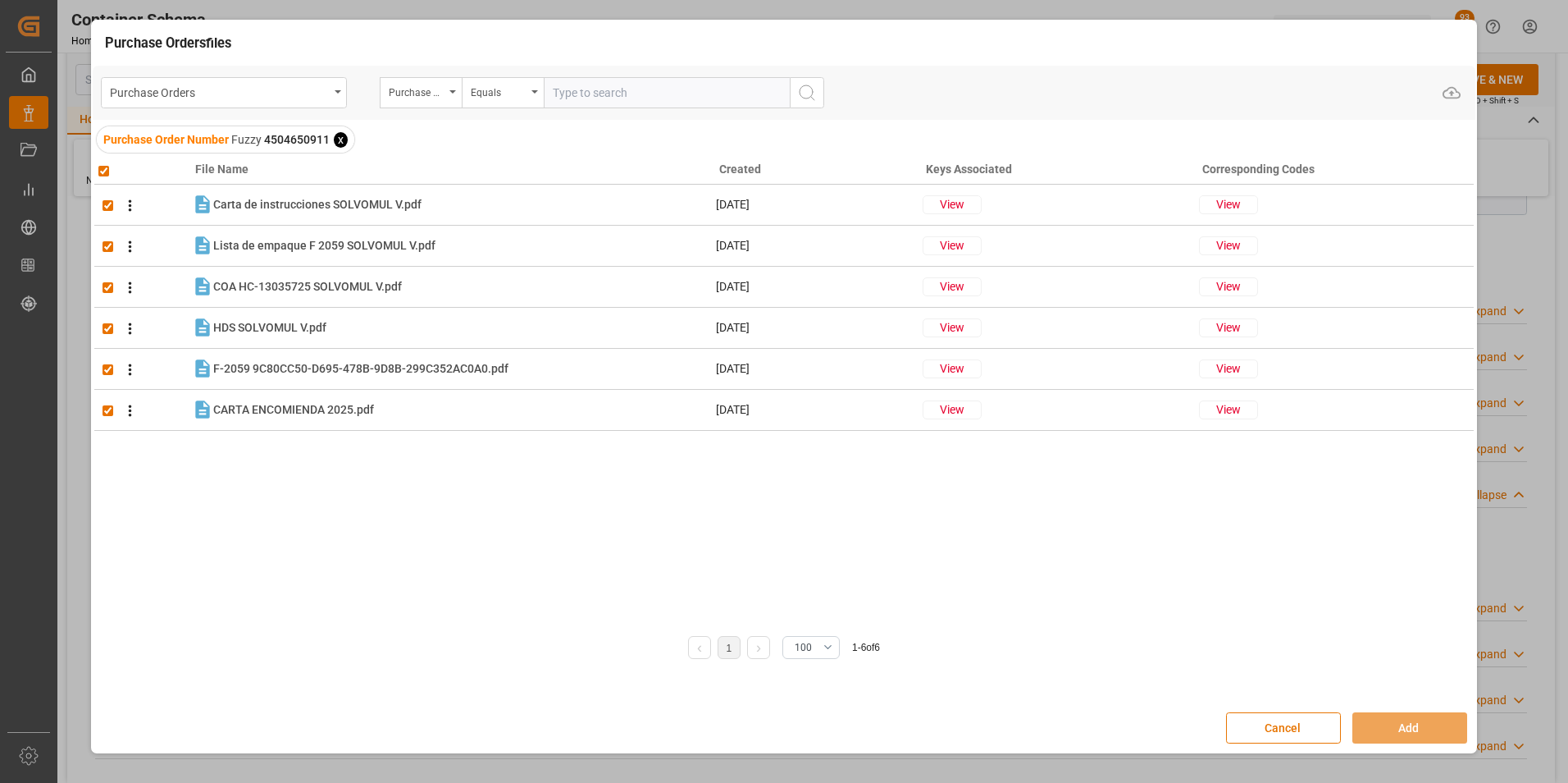
checkbox input "true"
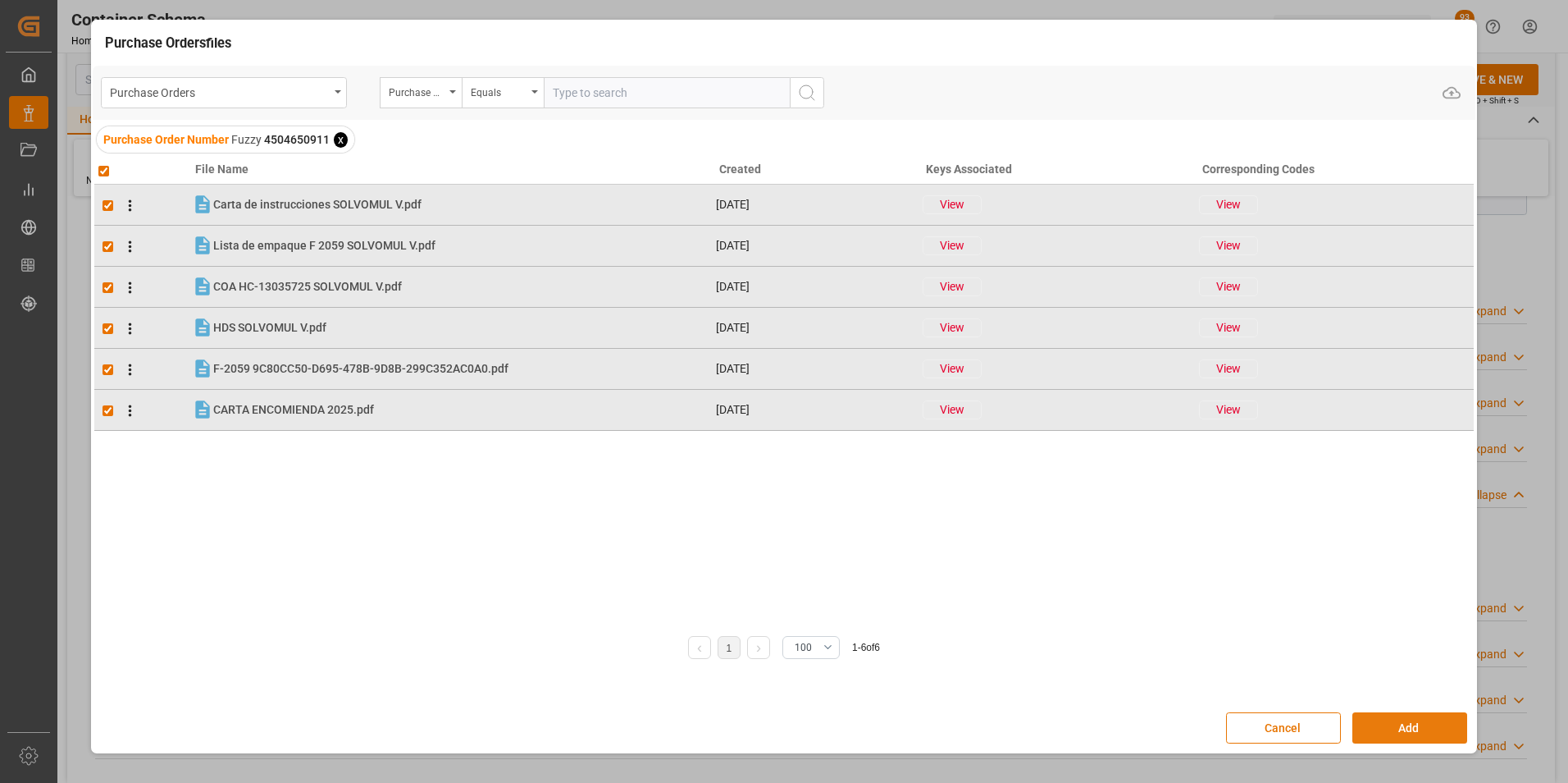
click at [1375, 728] on button "Add" at bounding box center [1409, 727] width 115 height 31
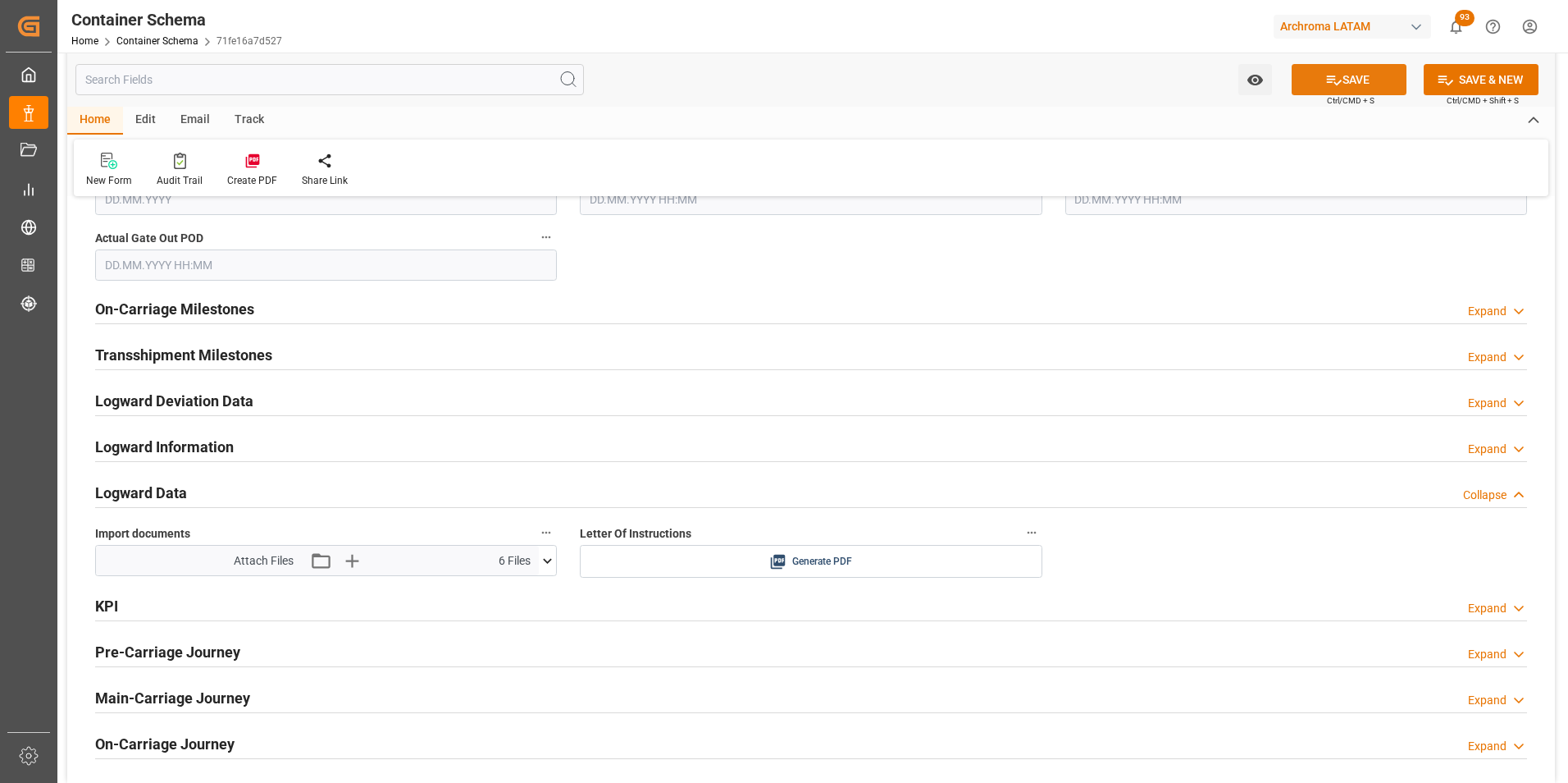
click at [1338, 68] on button "SAVE" at bounding box center [1349, 79] width 115 height 31
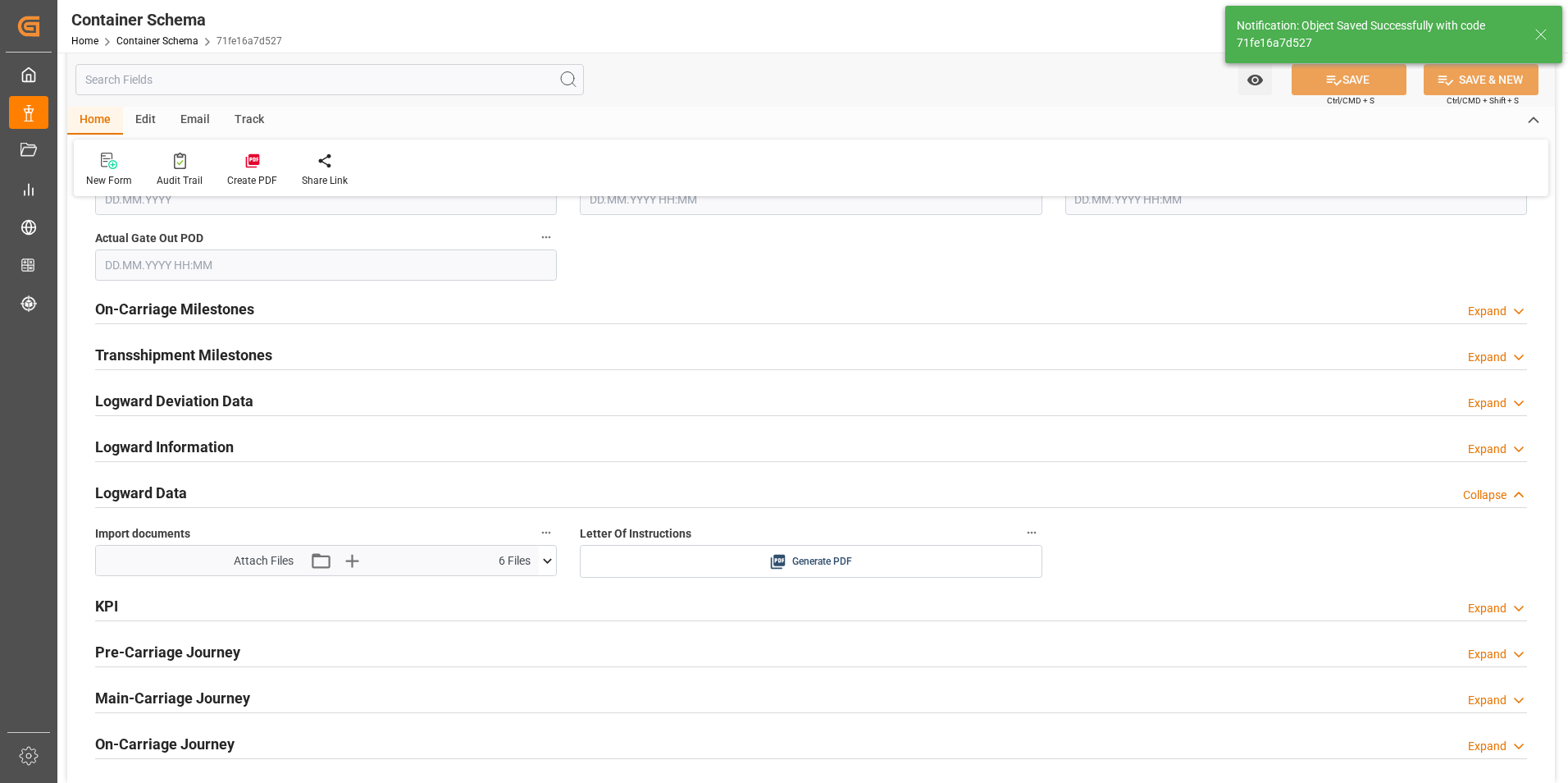
type input "Document Sent"
type input "MXZMF"
type input "Ciudad Hidalgo"
type input "15.08.2025 00:00"
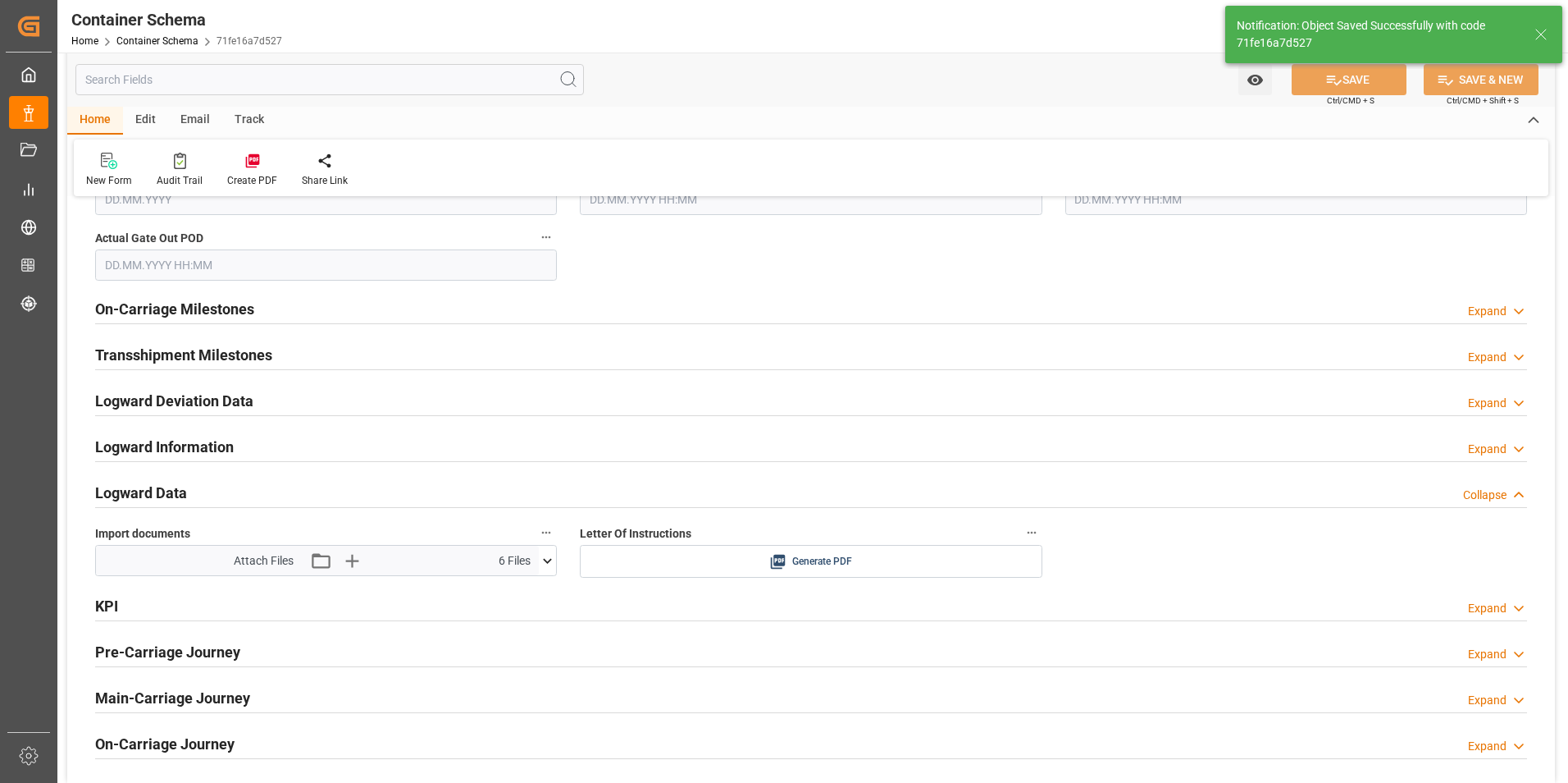
type input "18.08.2025 00:00"
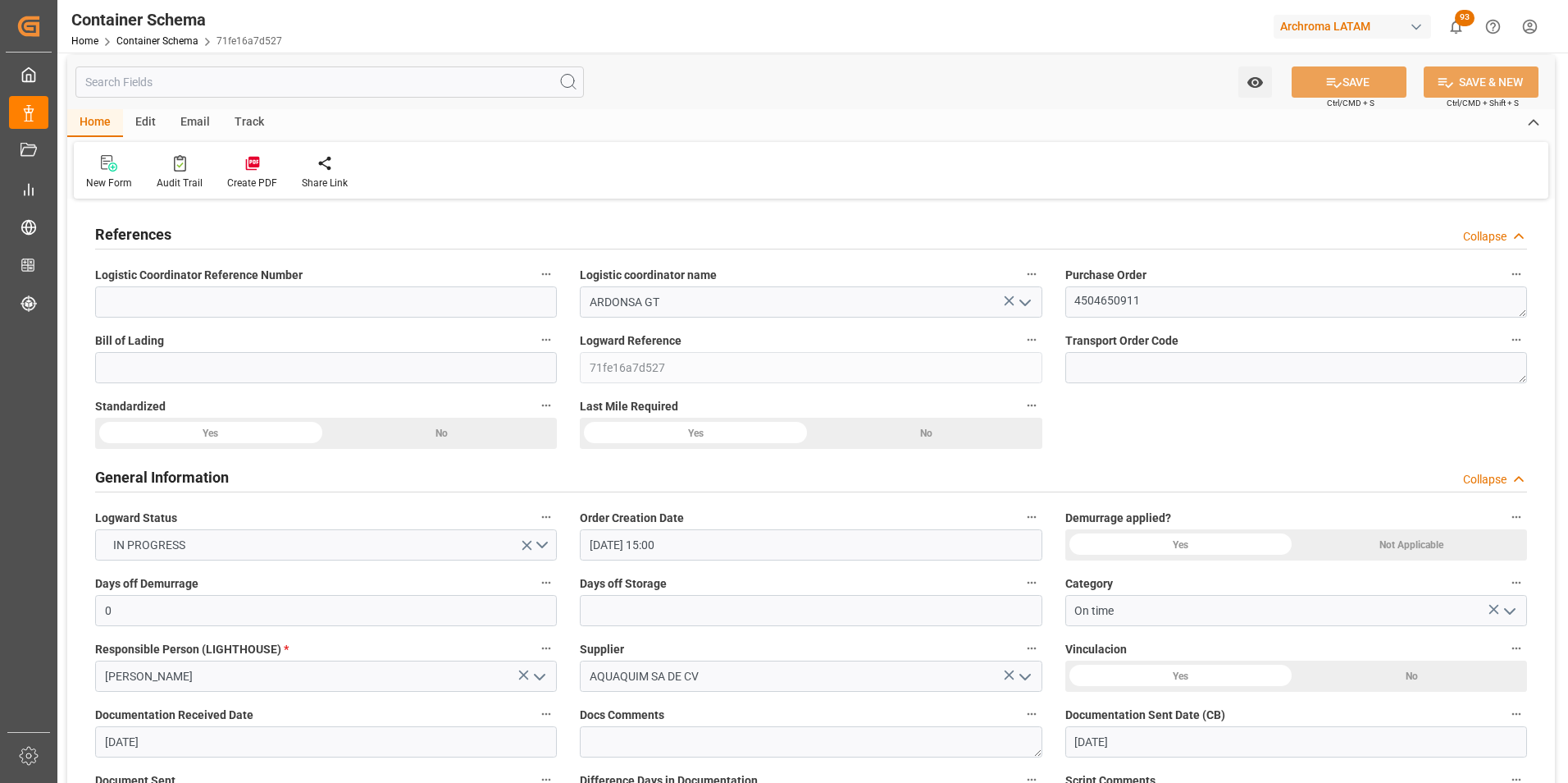
scroll to position [0, 0]
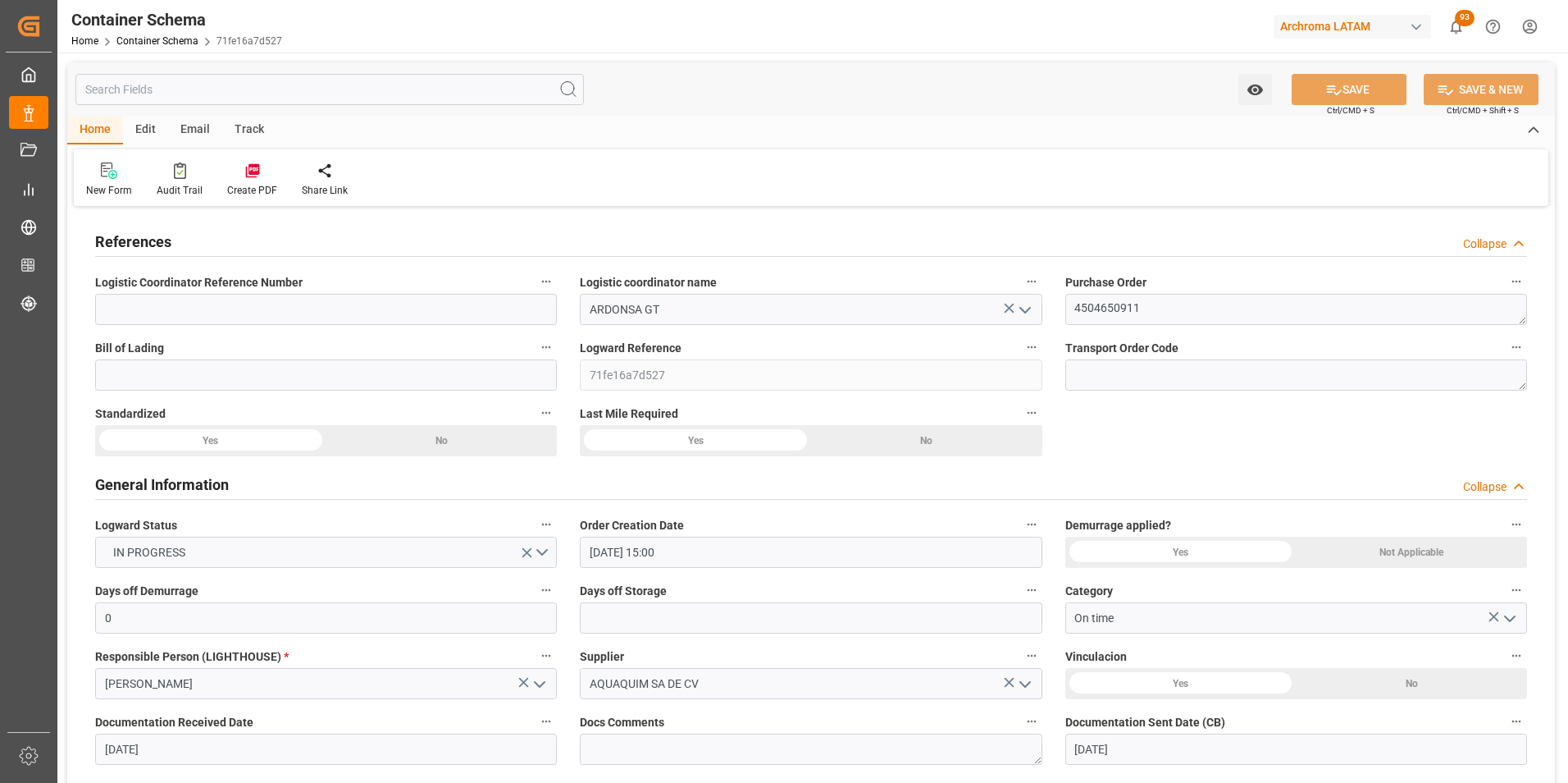
click at [199, 125] on div "Email" at bounding box center [195, 130] width 54 height 28
click at [100, 182] on div "Send Email" at bounding box center [111, 179] width 75 height 36
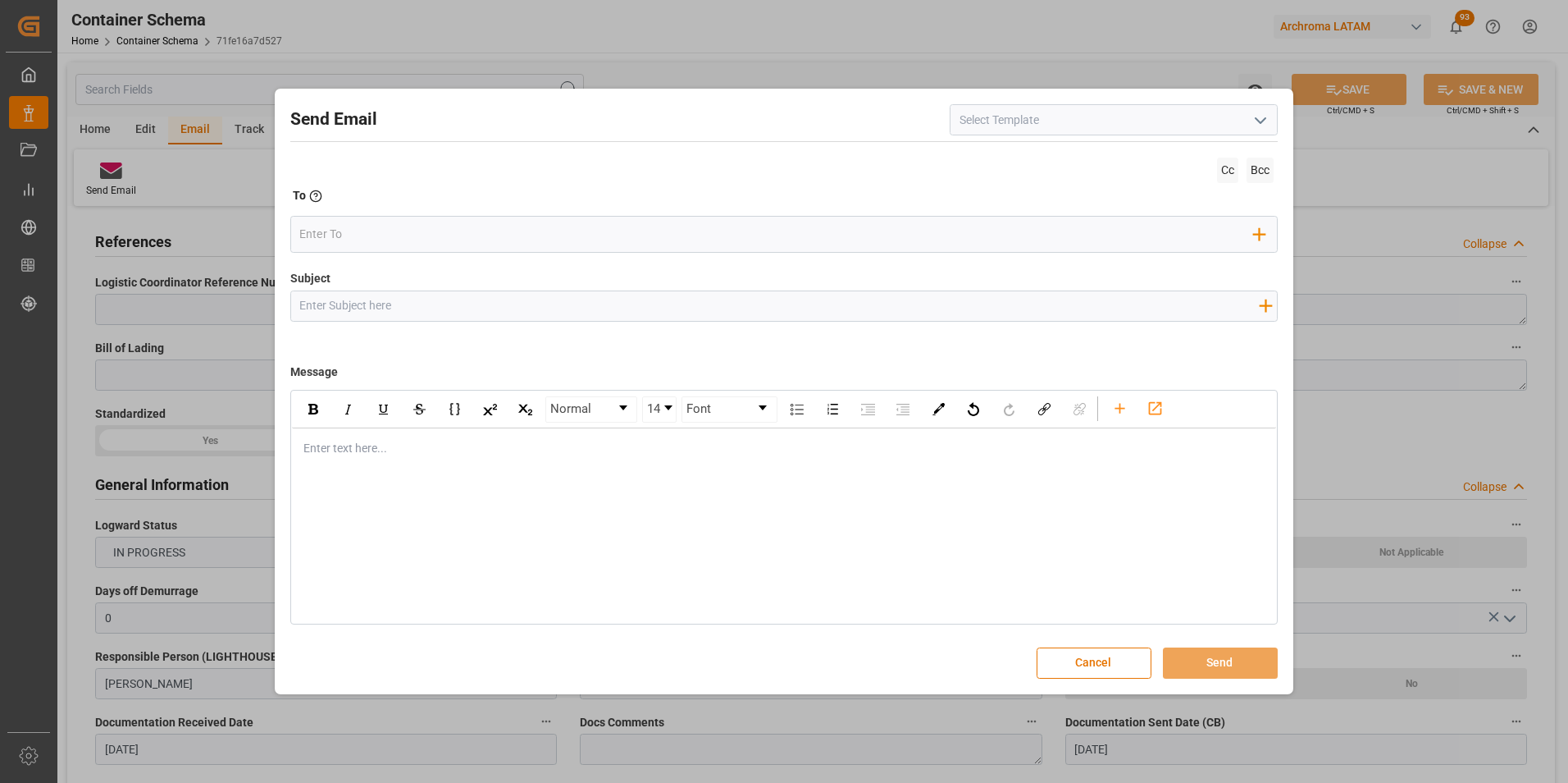
click at [1258, 118] on icon "open menu" at bounding box center [1260, 121] width 20 height 20
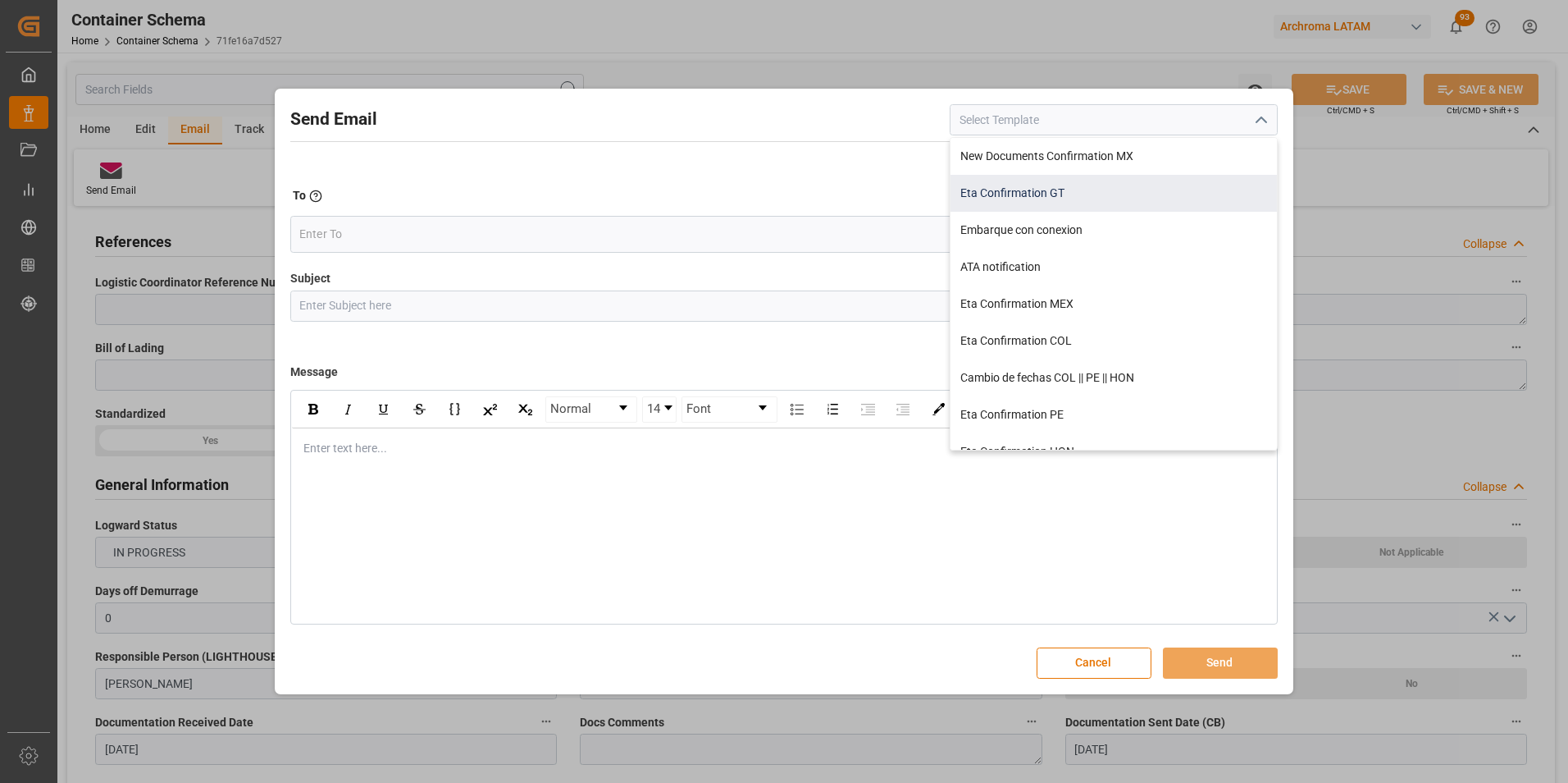
click at [1025, 196] on div "Eta Confirmation GT" at bounding box center [1114, 193] width 327 height 37
type input "Eta Confirmation GT"
type input "GT || PO {{purchaseOrder}} || {{category}} || BL {{bookingNumber}} || Confirmac…"
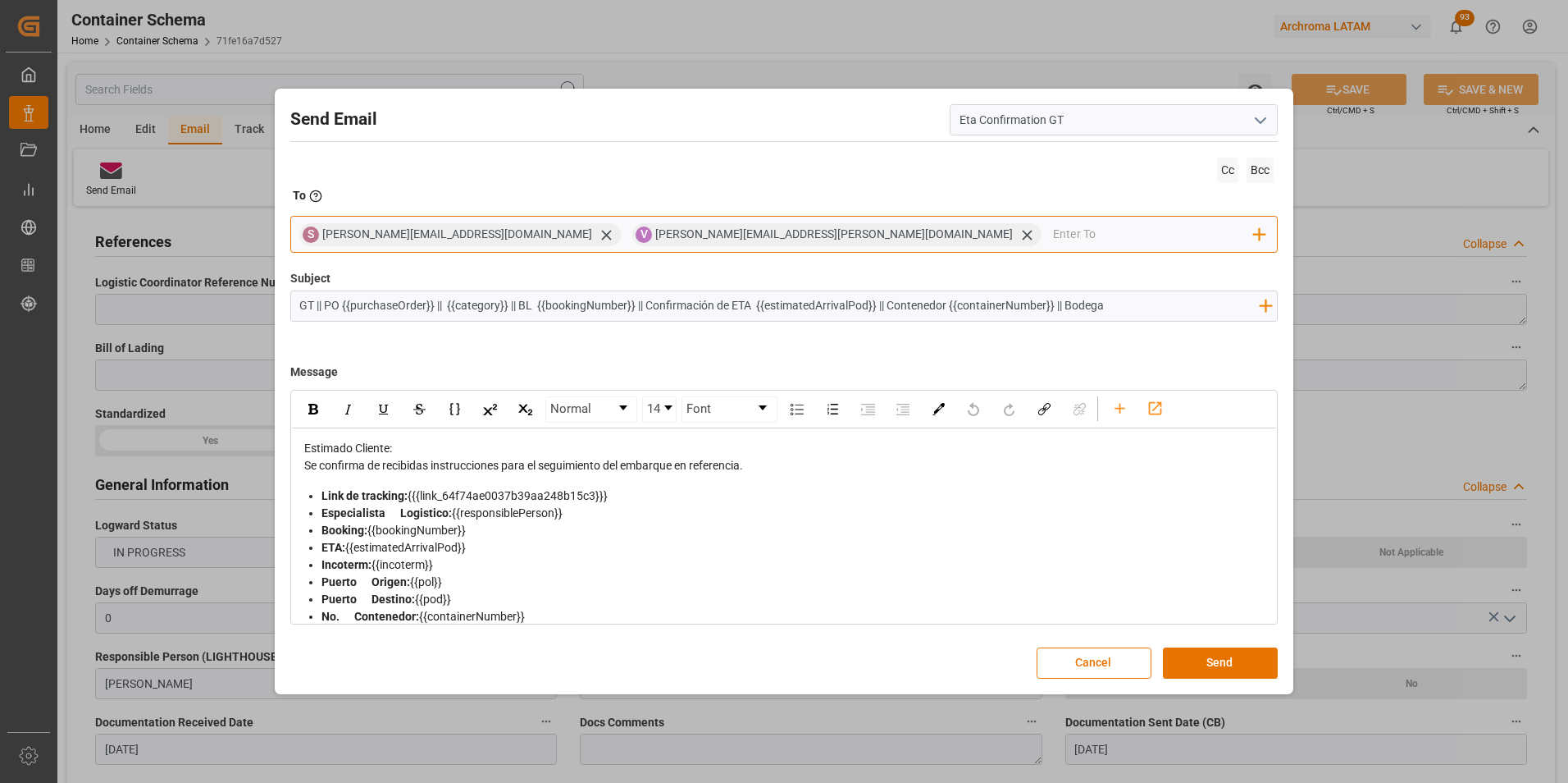
click at [598, 233] on icon at bounding box center [607, 235] width 17 height 17
click at [720, 239] on input "email" at bounding box center [987, 234] width 534 height 25
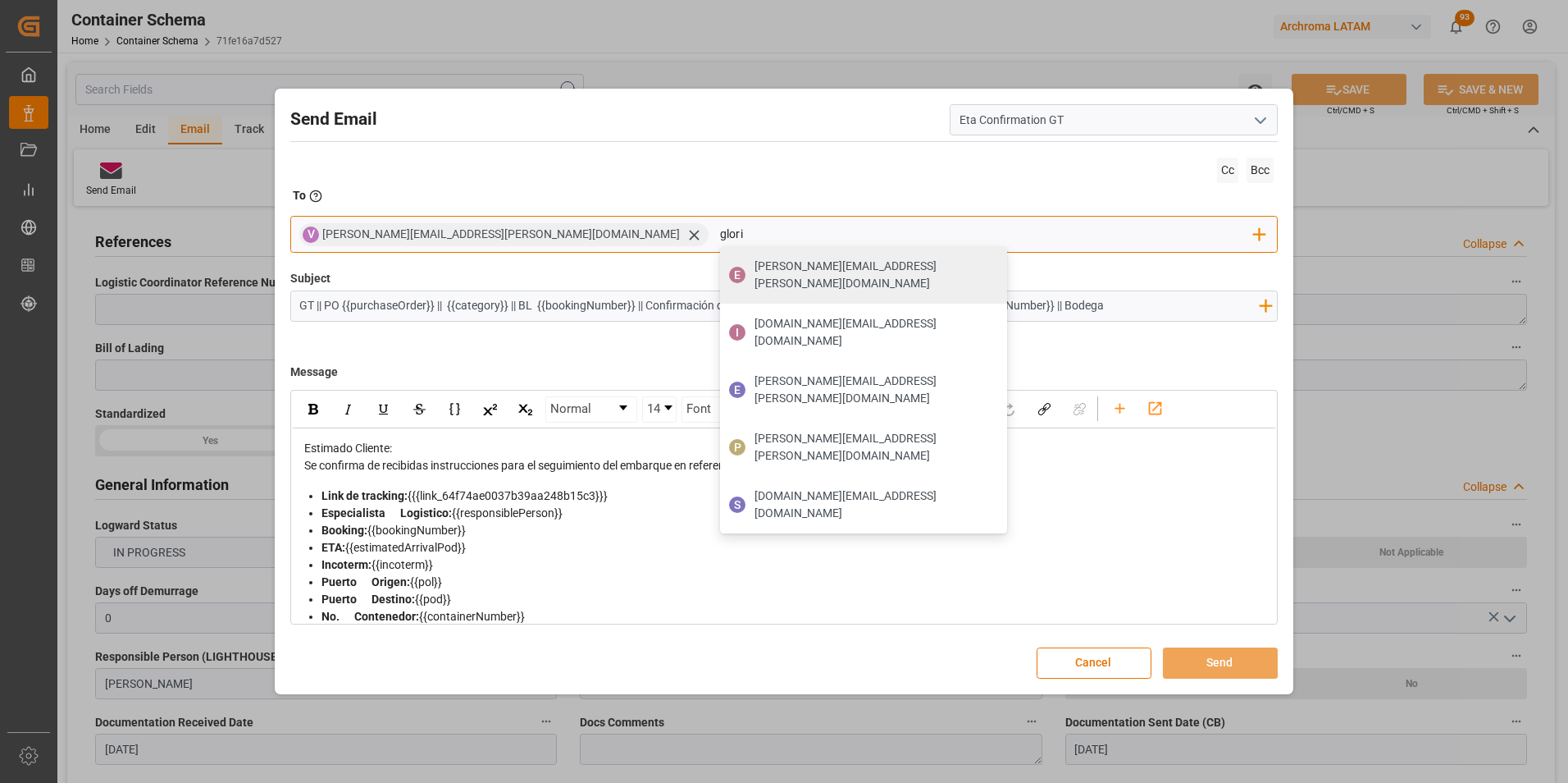
type input "gloria"
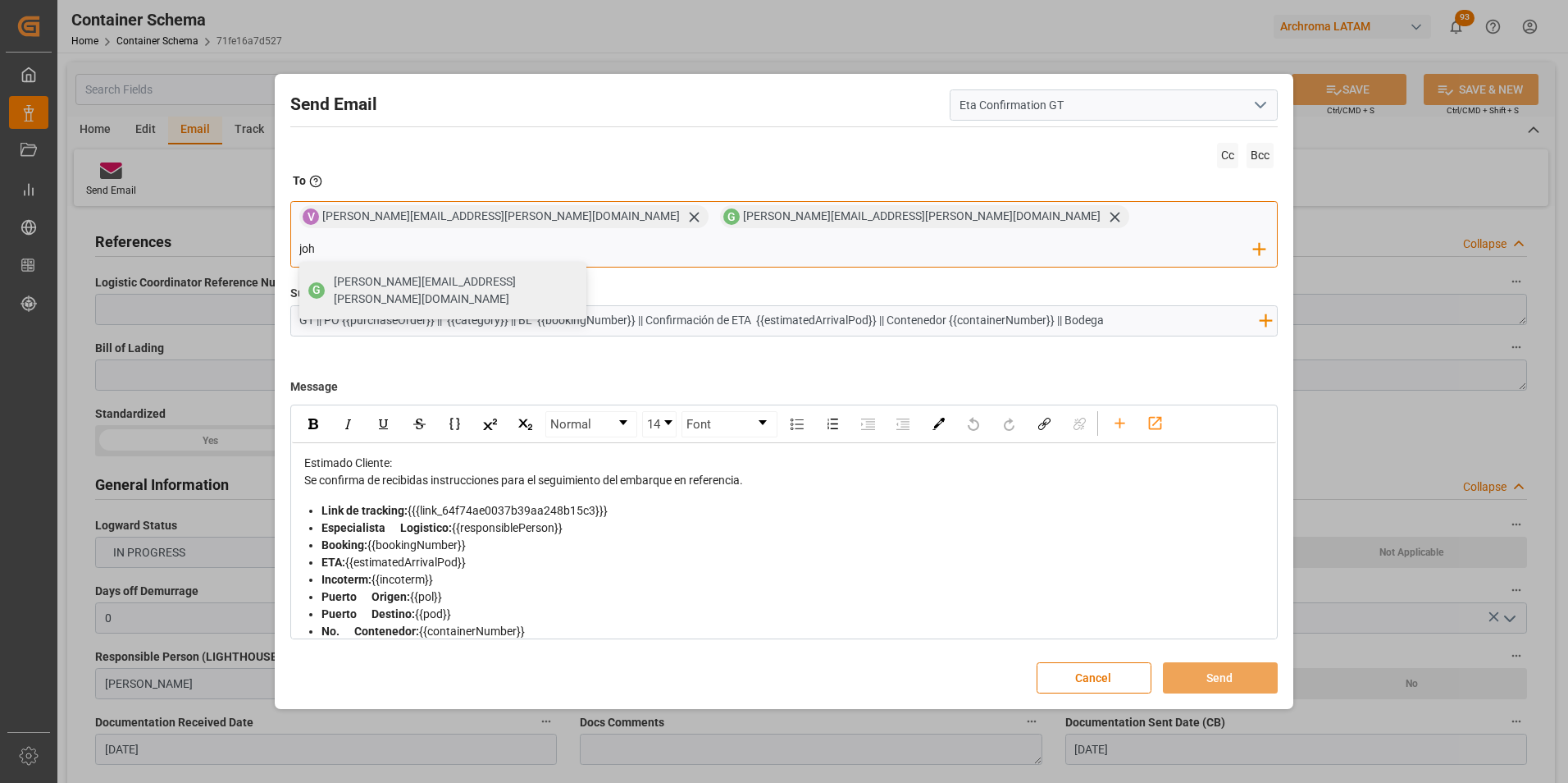
type input "joha"
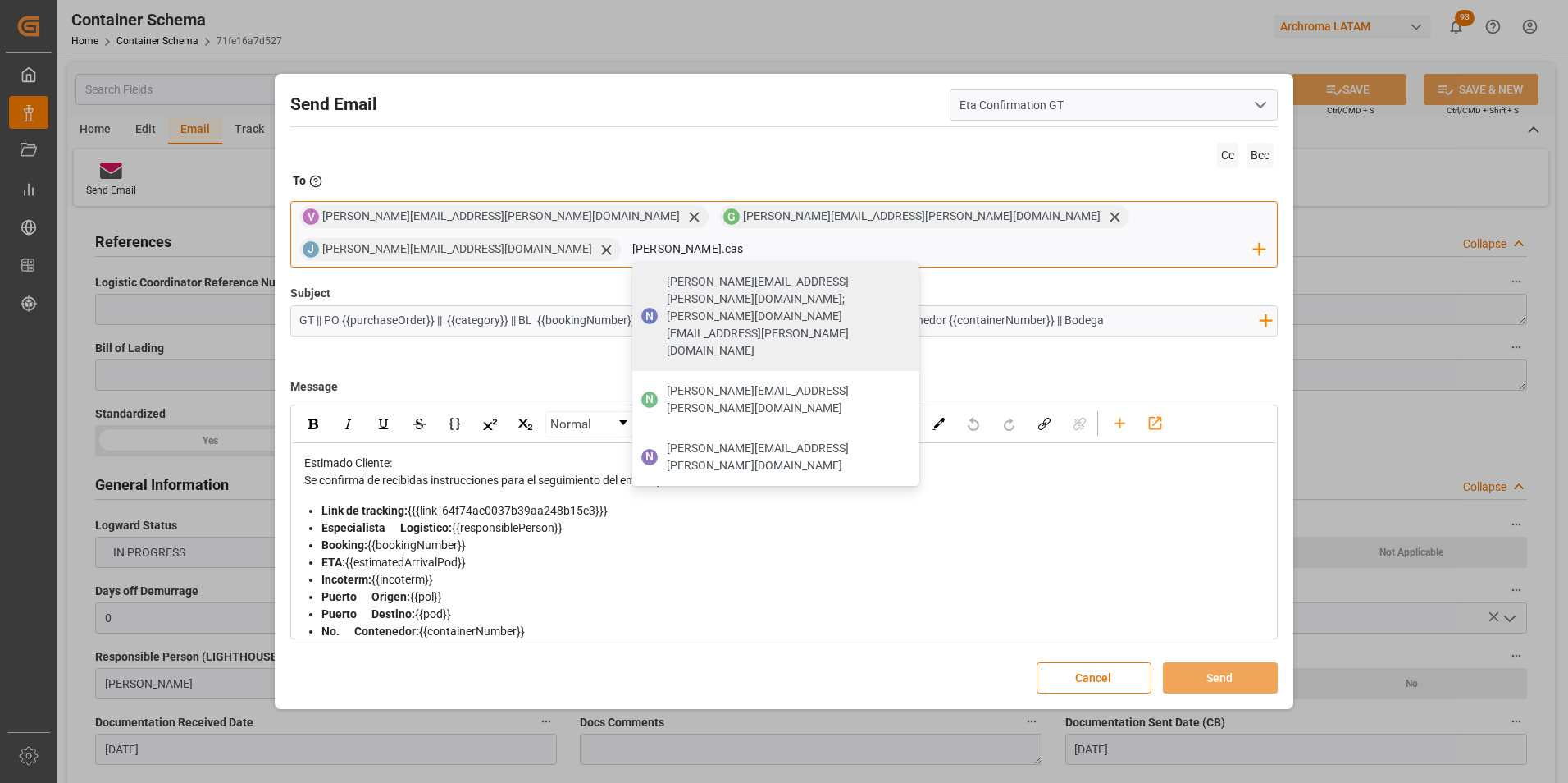
type input "nancy.cast"
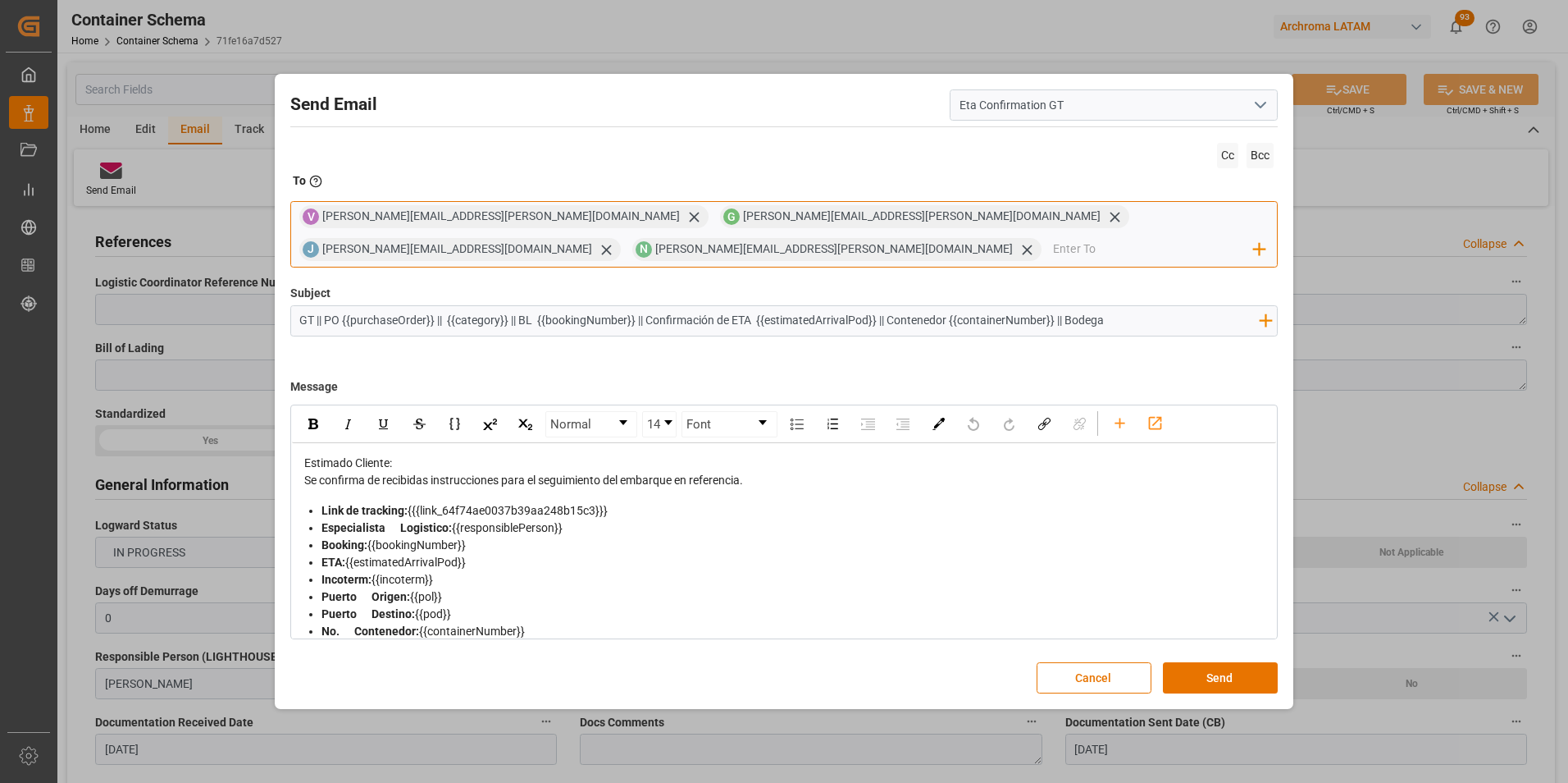
click at [1073, 245] on input "email" at bounding box center [1154, 250] width 201 height 25
click at [1054, 247] on input "email" at bounding box center [1154, 250] width 201 height 25
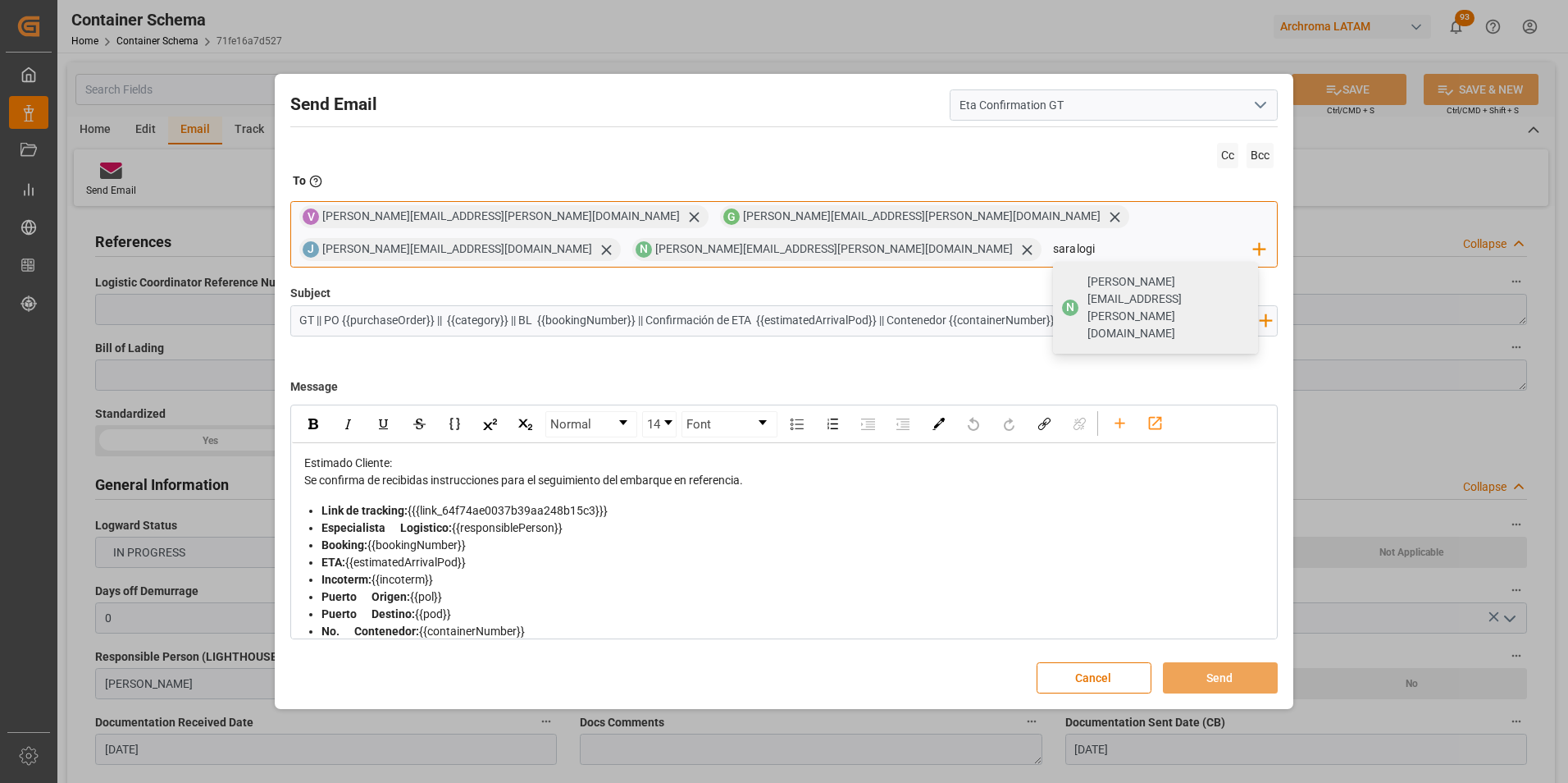
type input "saralogin"
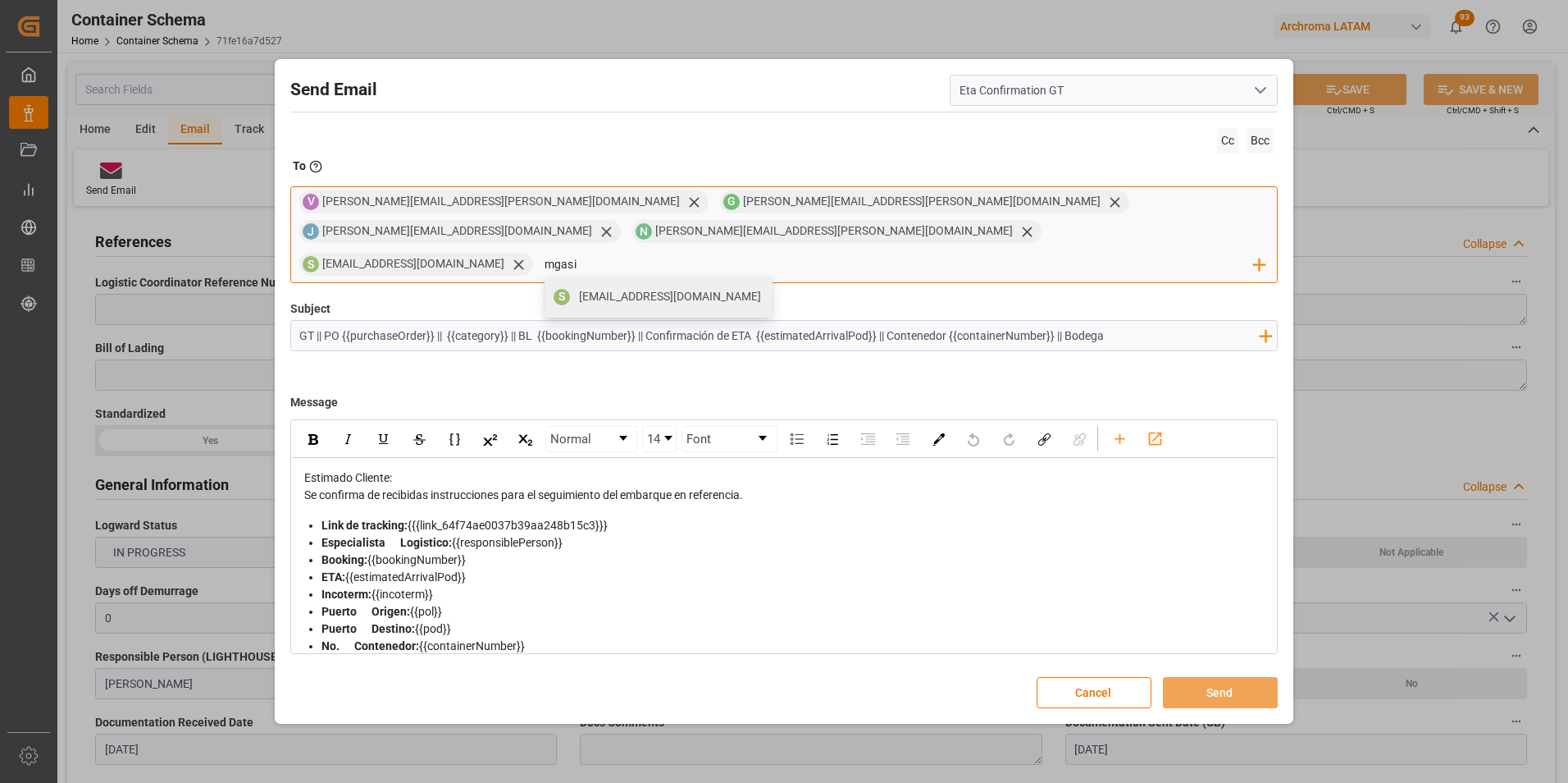
type input "mgasis"
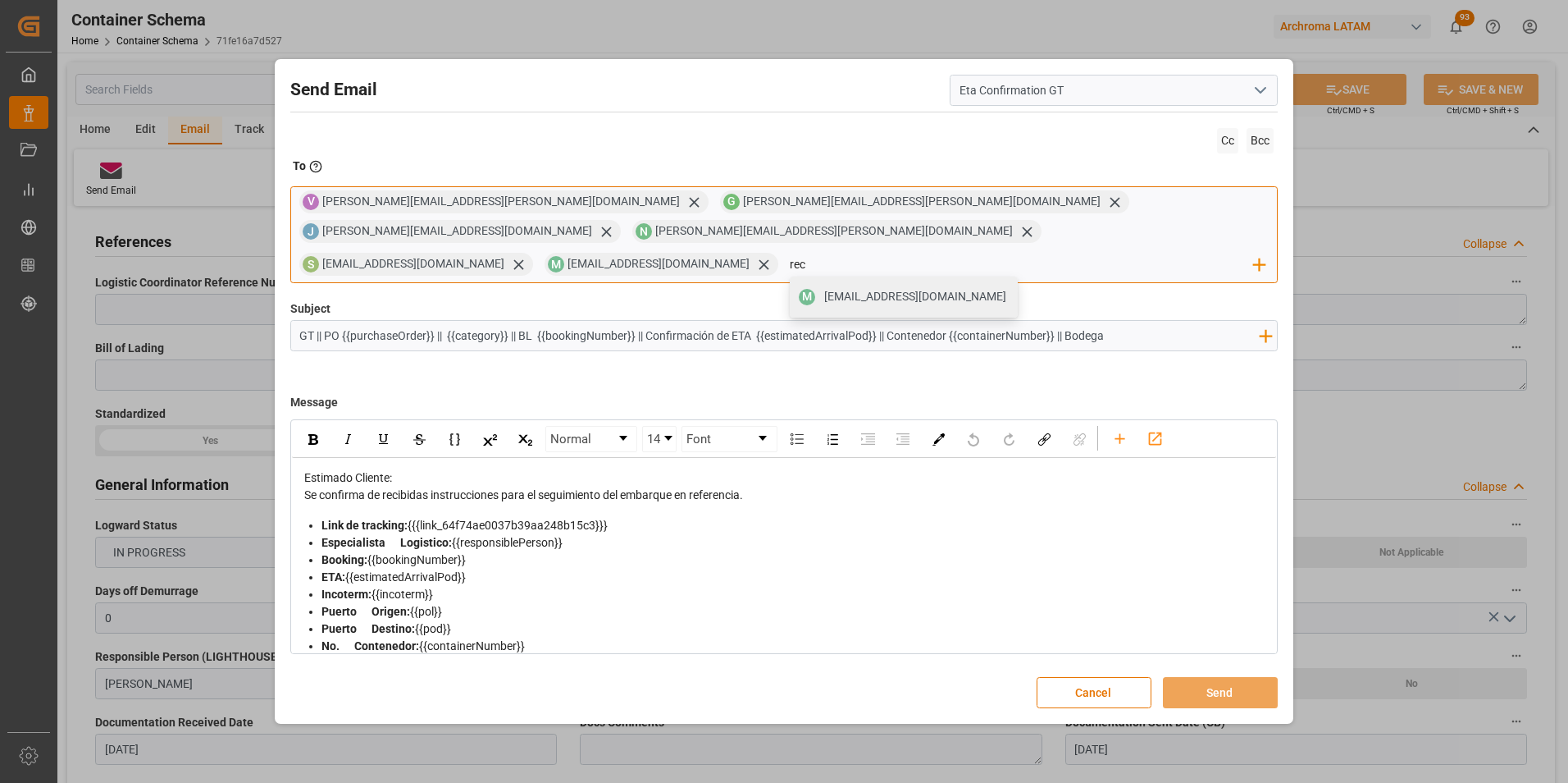
type input "rece"
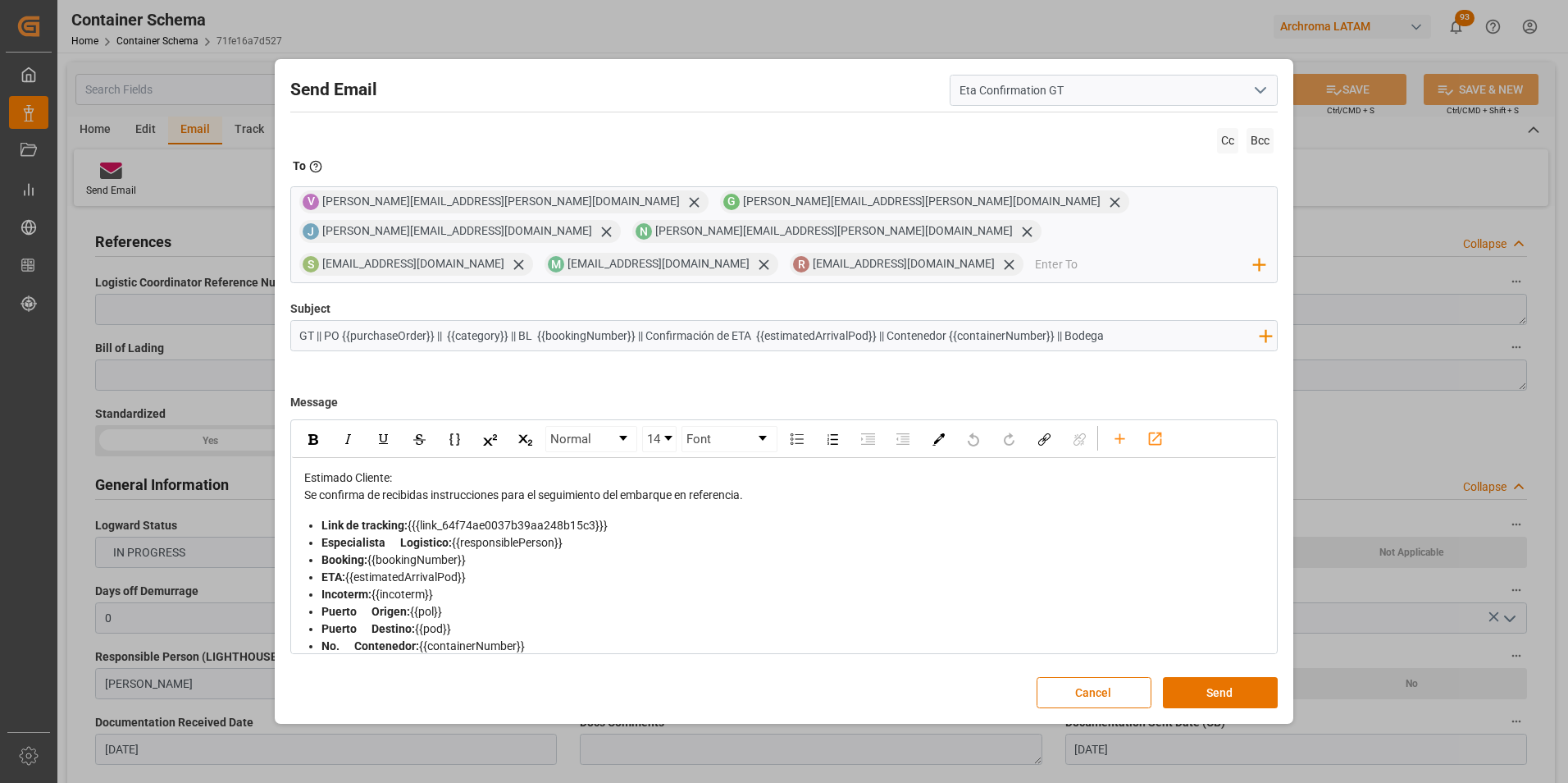
drag, startPoint x: 643, startPoint y: 323, endPoint x: 524, endPoint y: 317, distance: 119.2
click at [524, 321] on input "GT || PO {{purchaseOrder}} || {{category}} || BL {{bookingNumber}} || Confirmac…" at bounding box center [779, 335] width 977 height 28
drag, startPoint x: 943, startPoint y: 324, endPoint x: 767, endPoint y: 326, distance: 176.0
click at [767, 326] on input "GT || PO {{purchaseOrder}} || {{category}} || Confirmación de ETA {{estimatedAr…" at bounding box center [779, 335] width 977 height 28
click at [584, 98] on div "Send Email Eta Confirmation GT" at bounding box center [784, 90] width 988 height 31
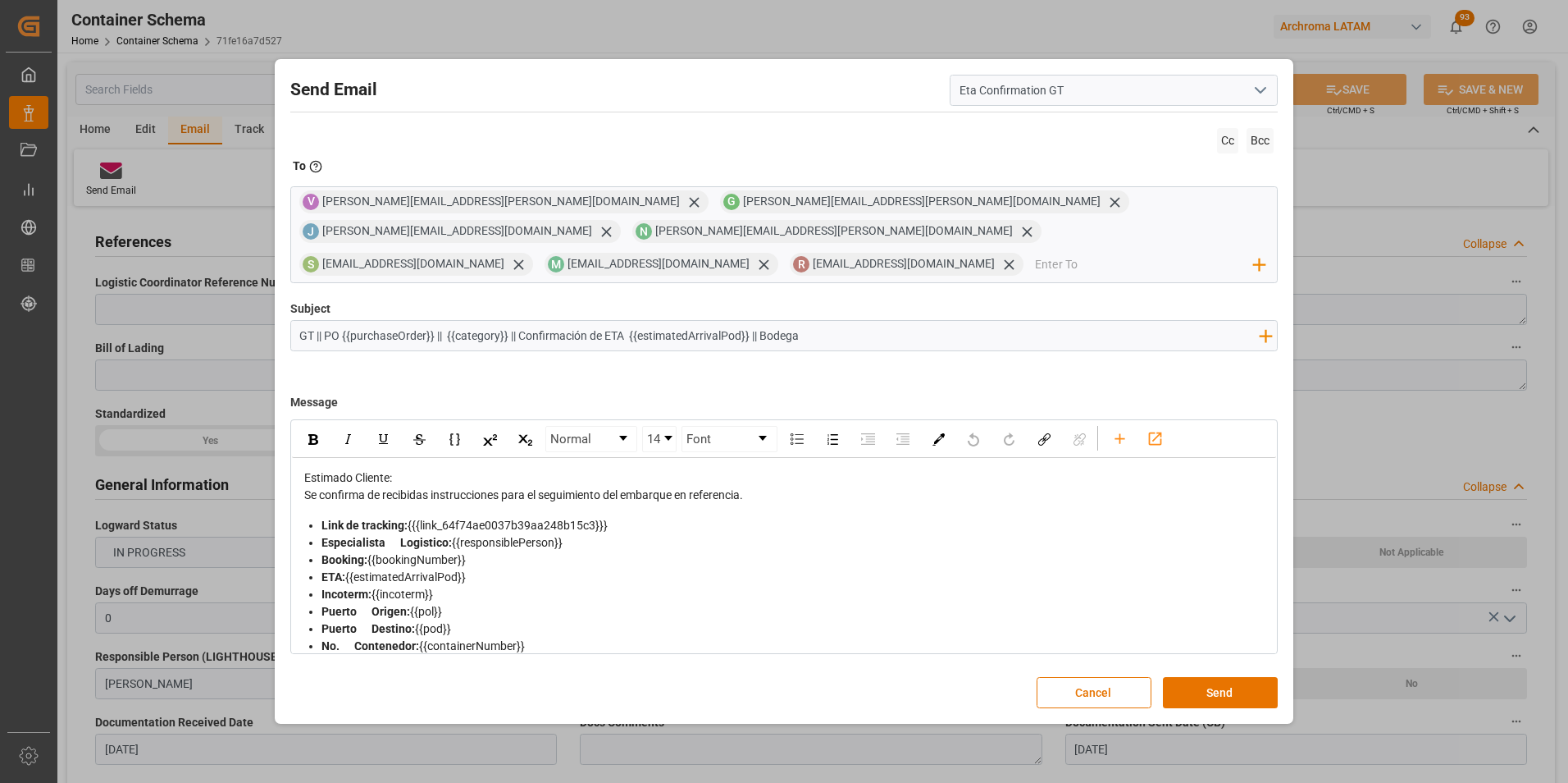
click at [847, 325] on input "GT || PO {{purchaseOrder}} || {{category}} || Confirmación de ETA {{estimatedAr…" at bounding box center [779, 335] width 977 height 28
type input "GT || PO {{purchaseOrder}} || {{category}} || Confirmación de ETA {{estimatedAr…"
click at [617, 469] on div "Estimado Cliente:" at bounding box center [785, 477] width 961 height 17
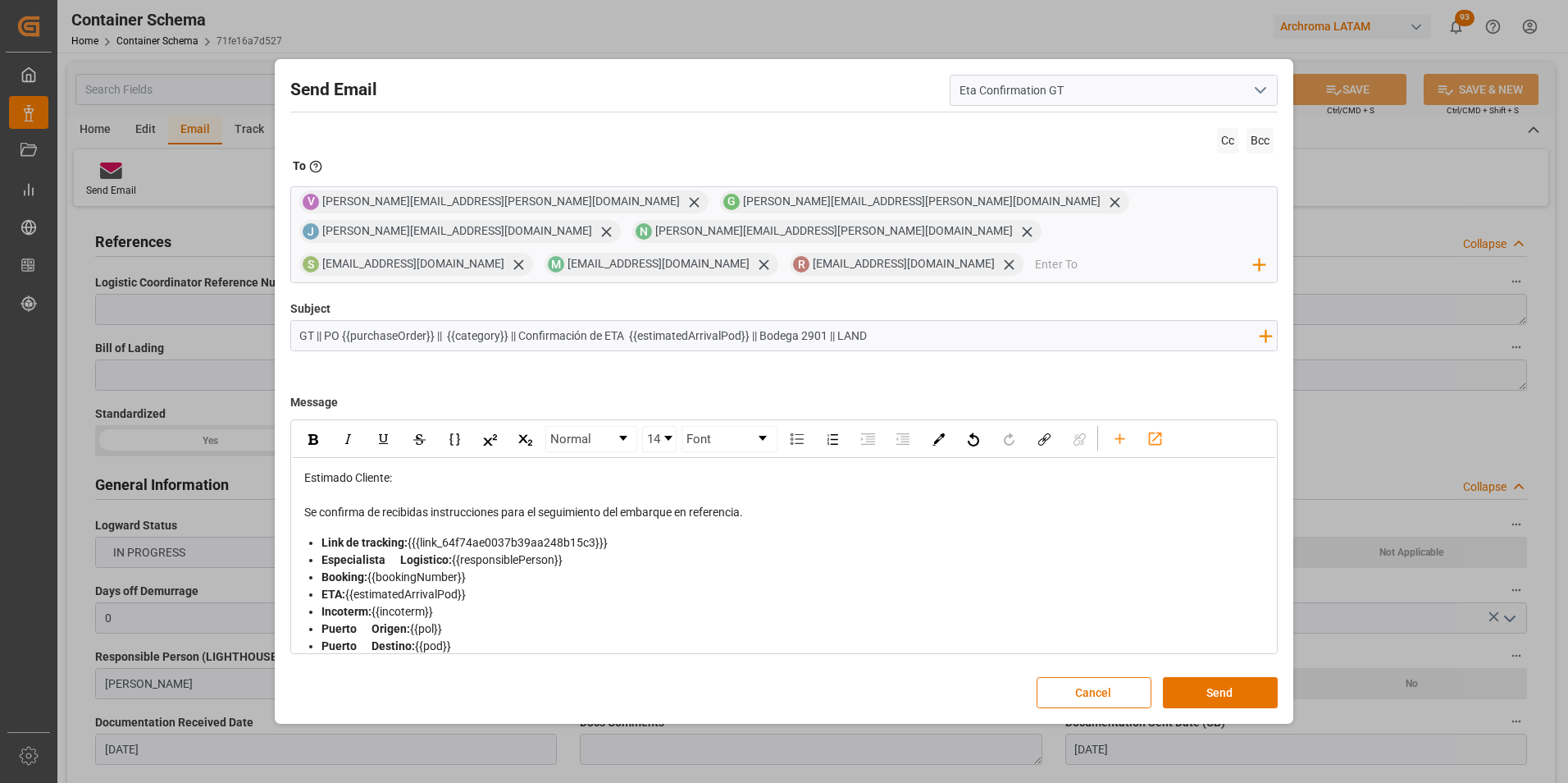
click at [816, 504] on div "Se confirma de recibidas instrucciones para el seguimiento del embarque en refe…" at bounding box center [785, 513] width 961 height 17
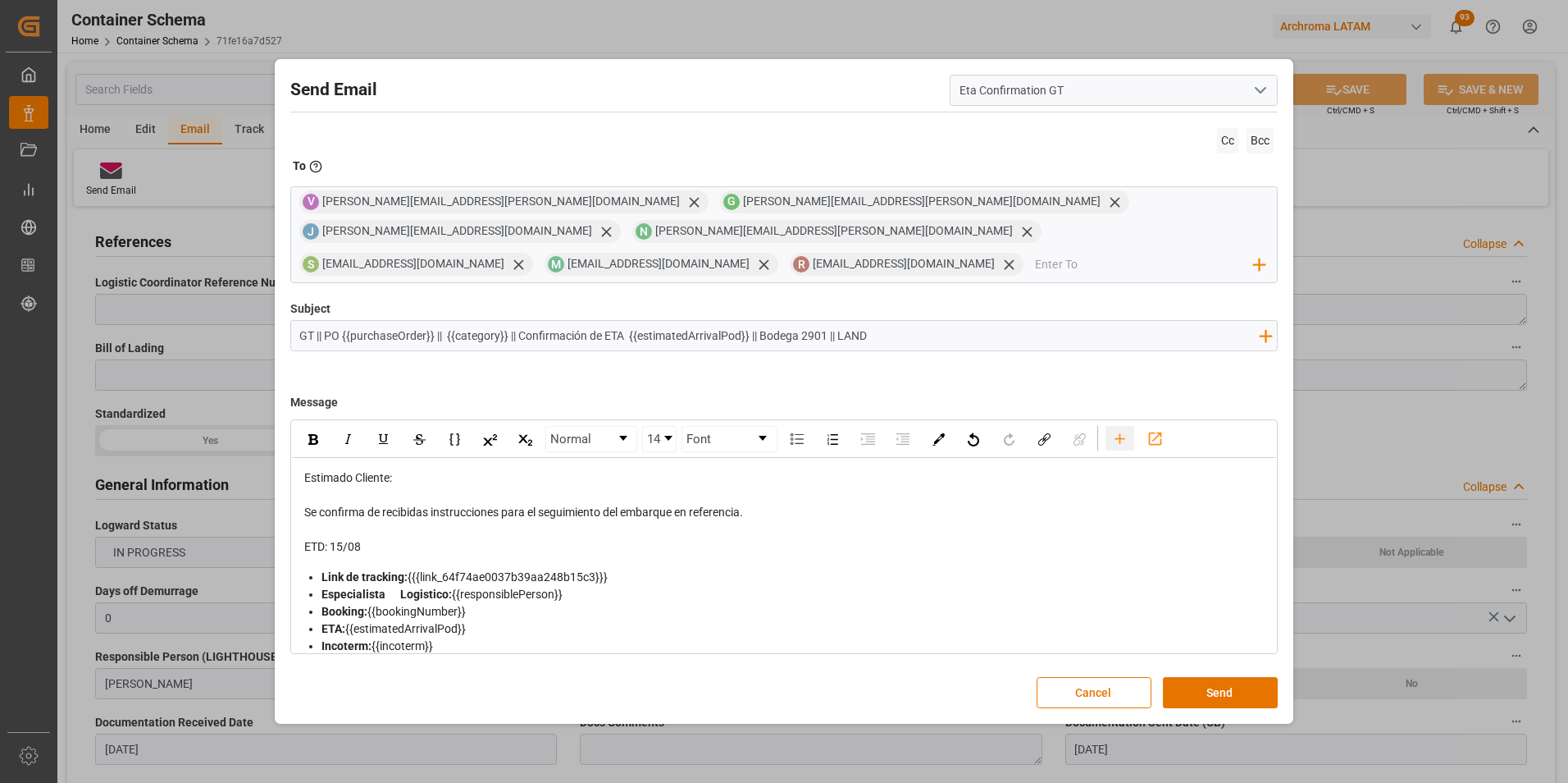
click at [1124, 430] on icon "rdw-toolbar" at bounding box center [1120, 438] width 17 height 17
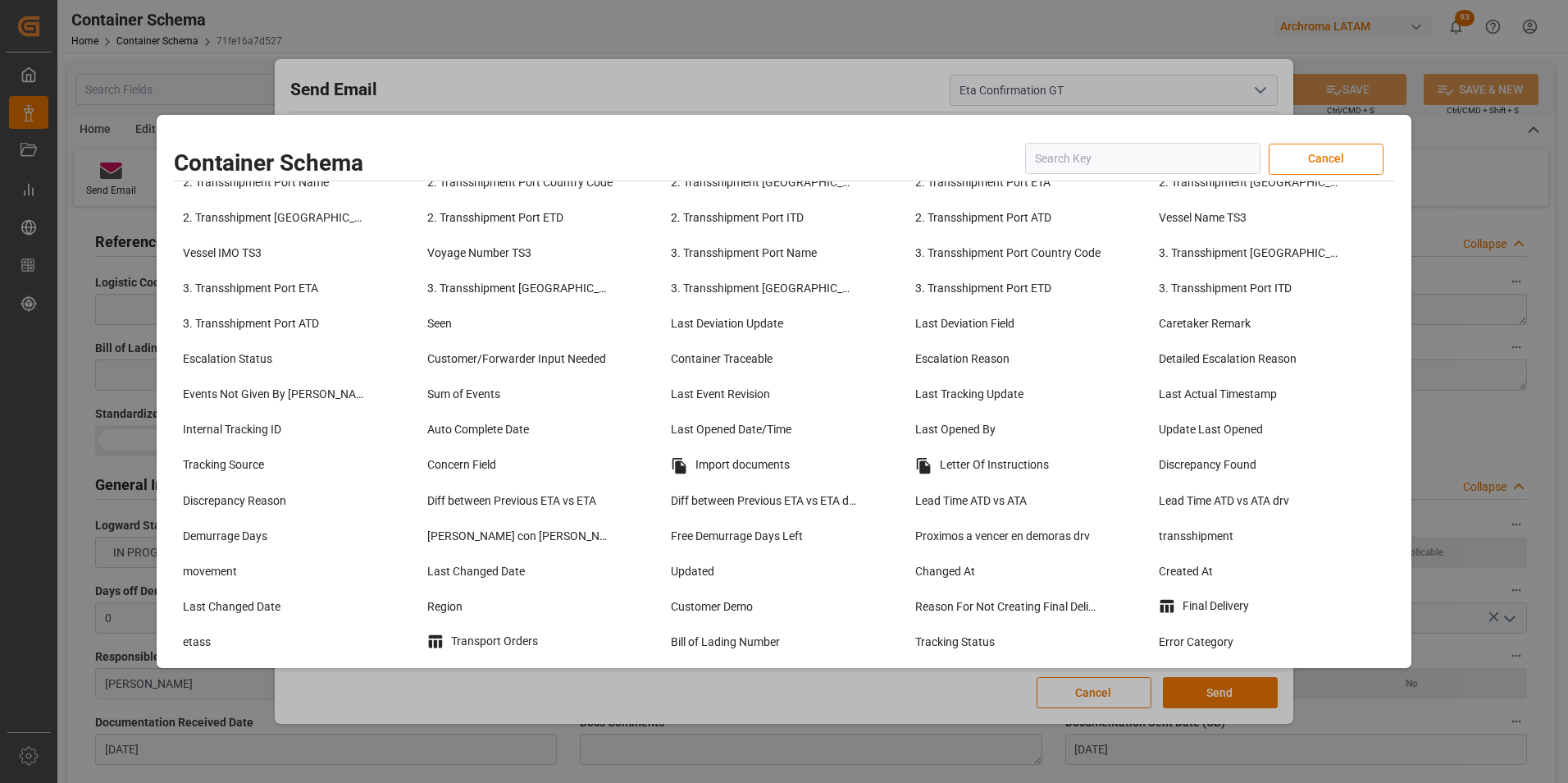
scroll to position [1148, 0]
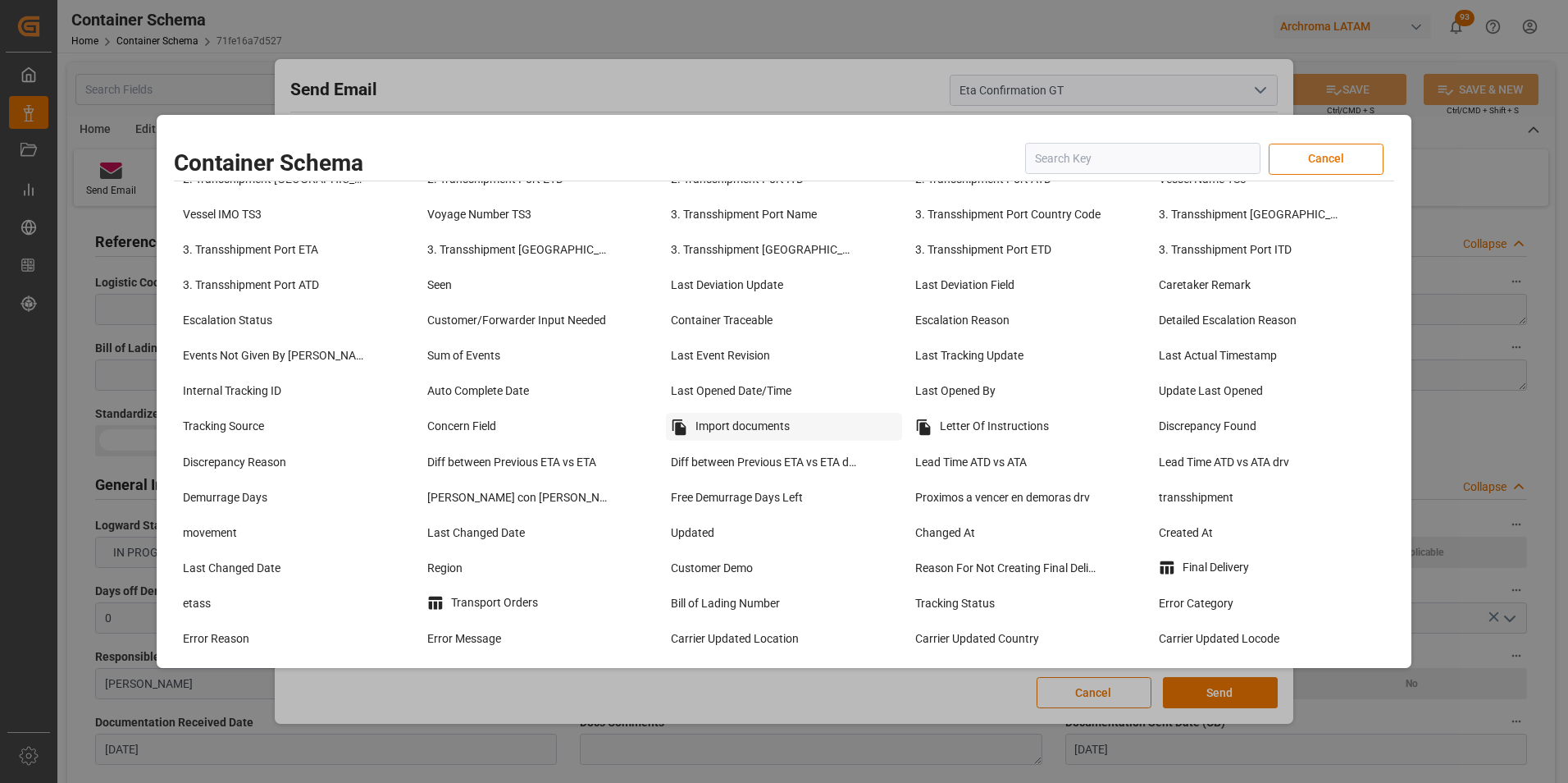
click at [769, 424] on div "Import documents" at bounding box center [784, 426] width 236 height 28
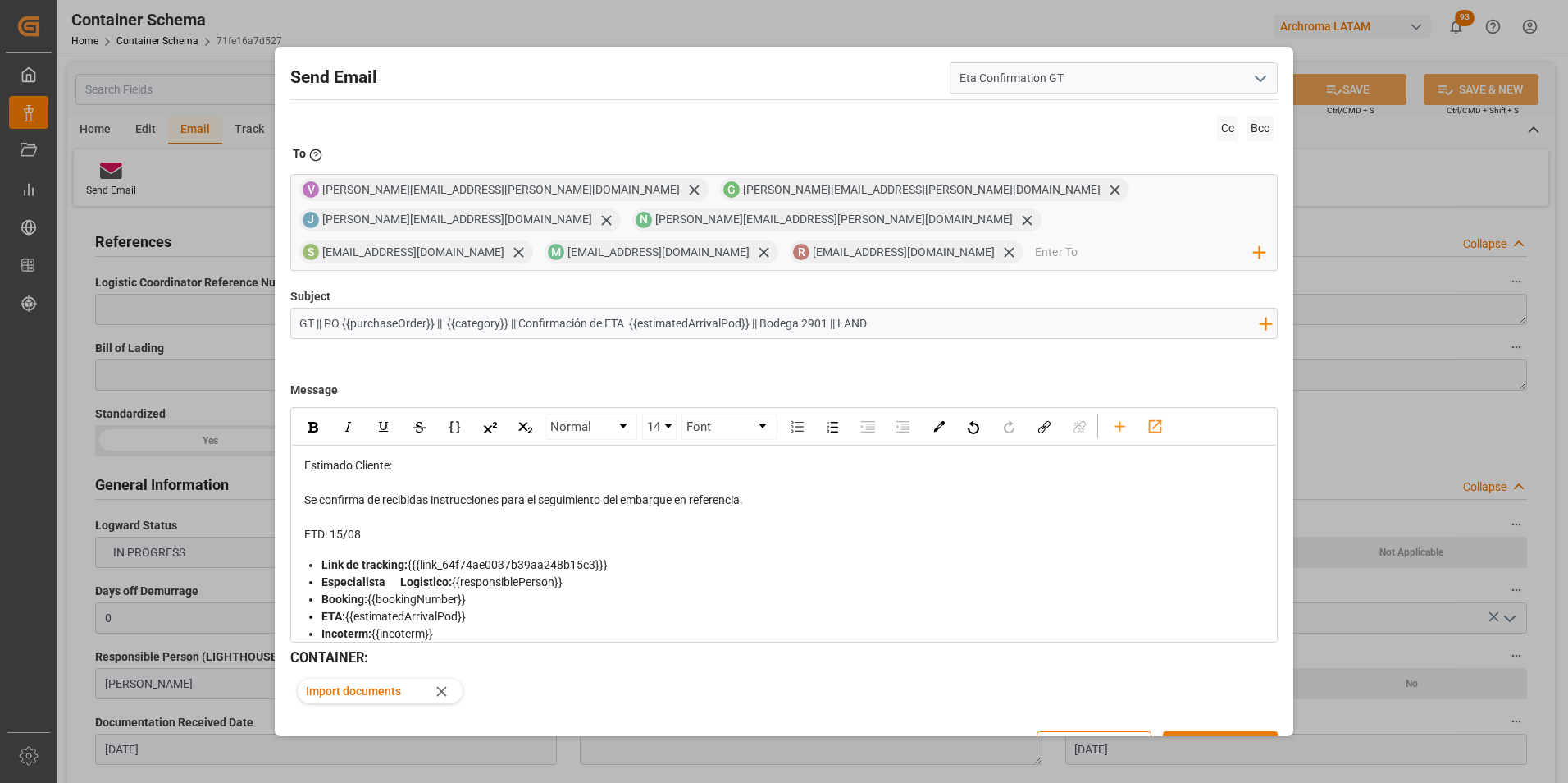
click at [1208, 731] on button "Send" at bounding box center [1221, 746] width 115 height 31
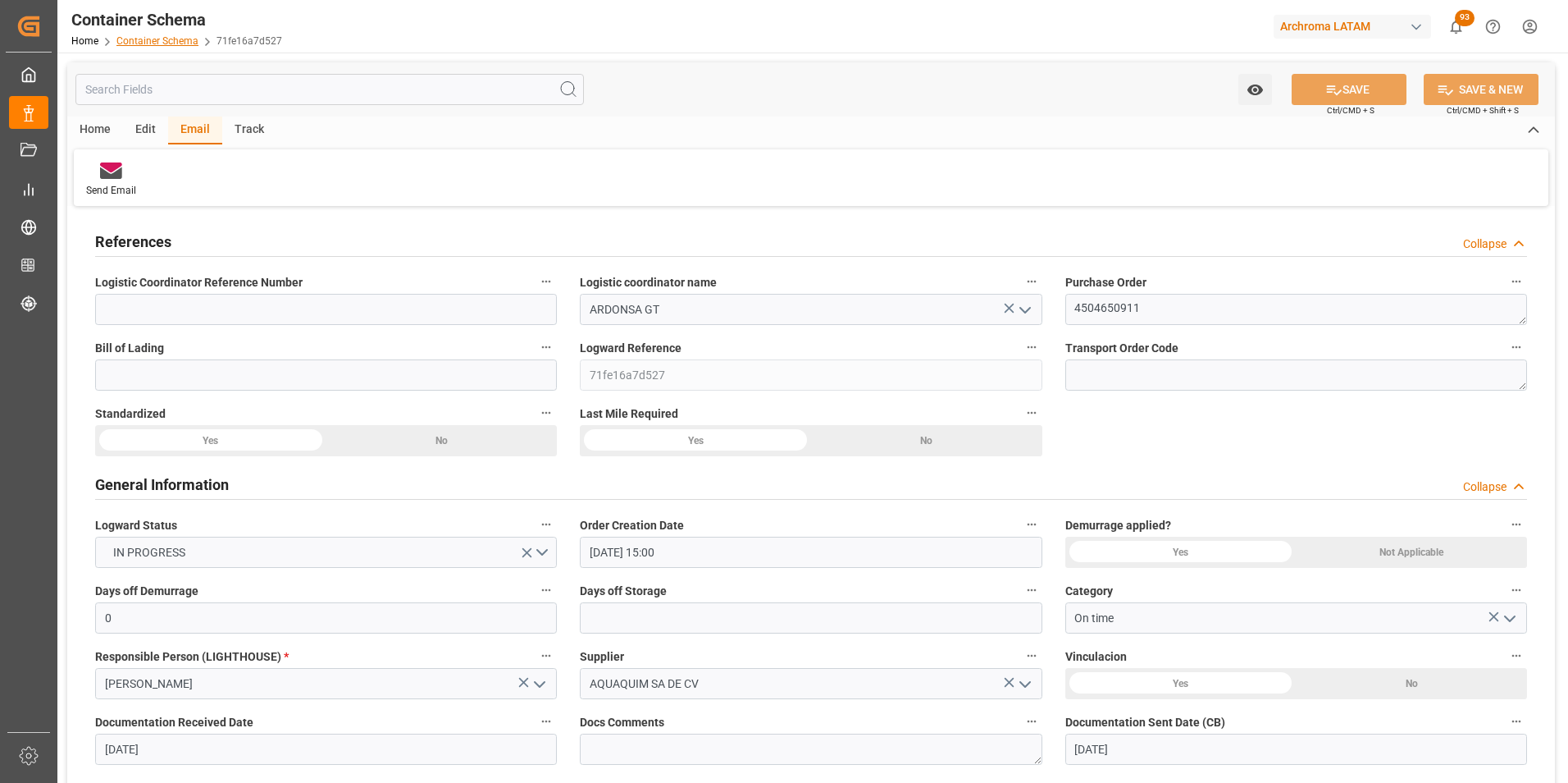
click at [153, 39] on link "Container Schema" at bounding box center [158, 41] width 82 height 11
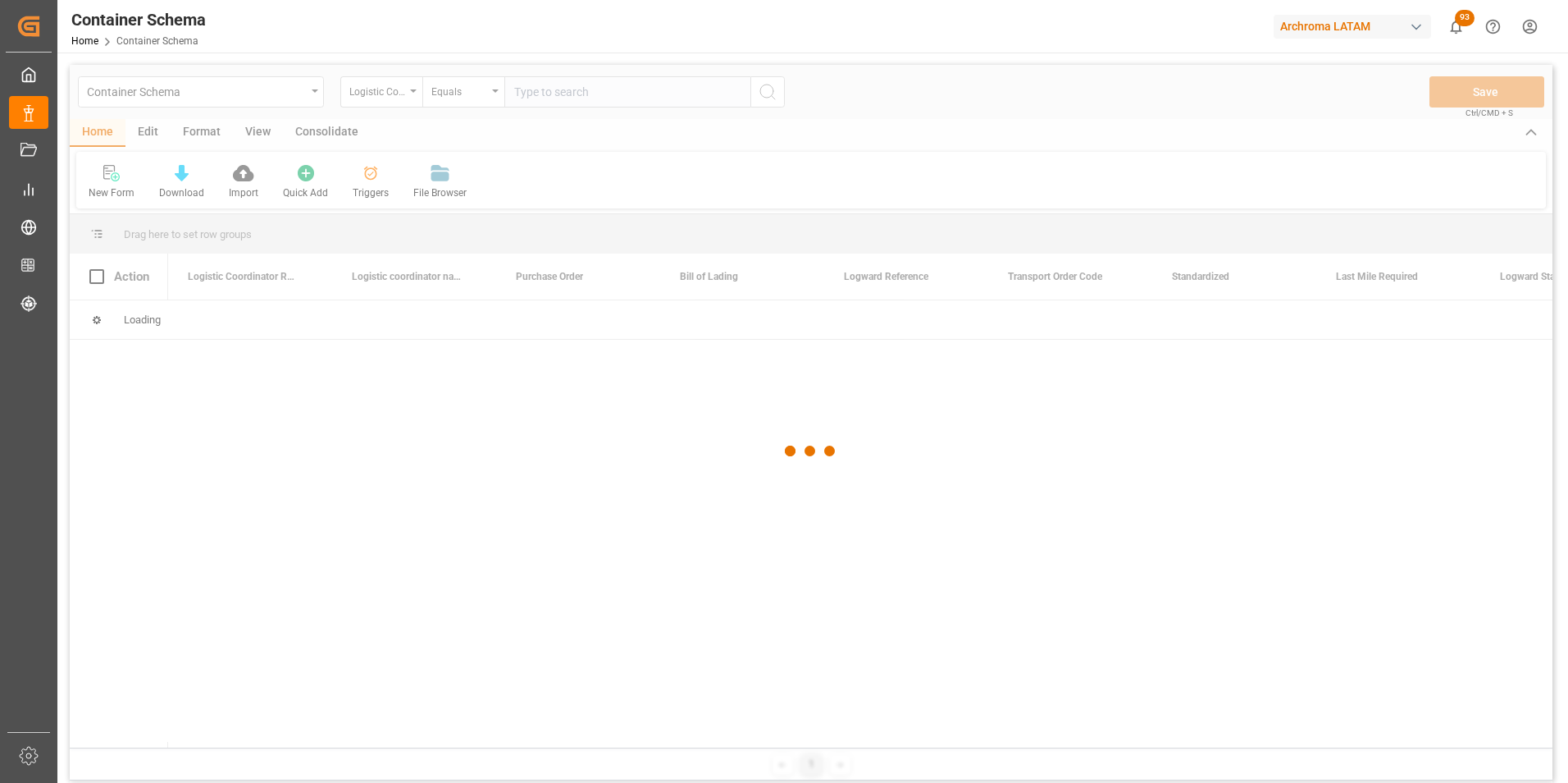
click at [384, 96] on div at bounding box center [811, 451] width 1484 height 773
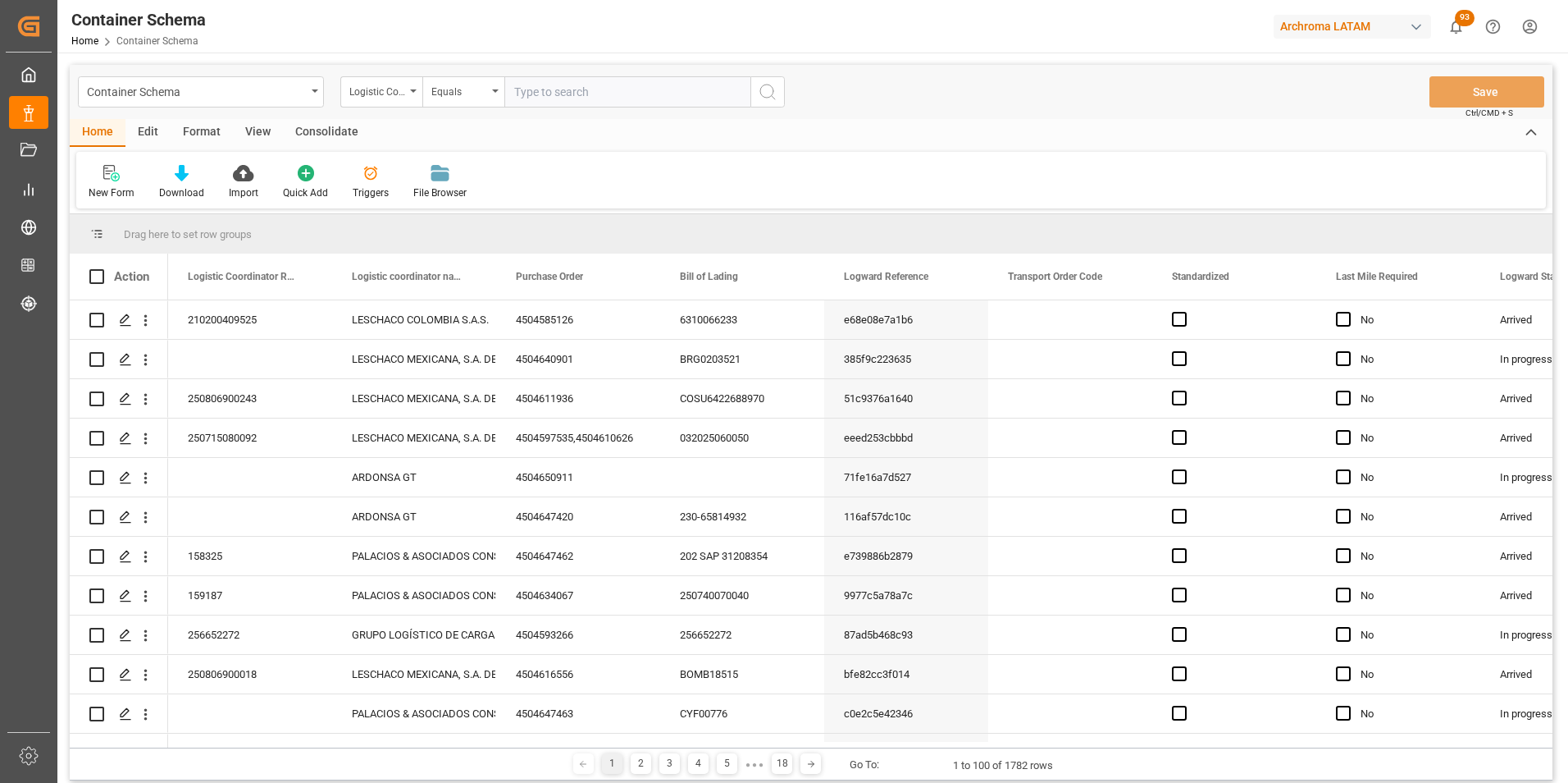
click at [402, 96] on div "Logistic Coordinator Reference Number" at bounding box center [377, 90] width 56 height 19
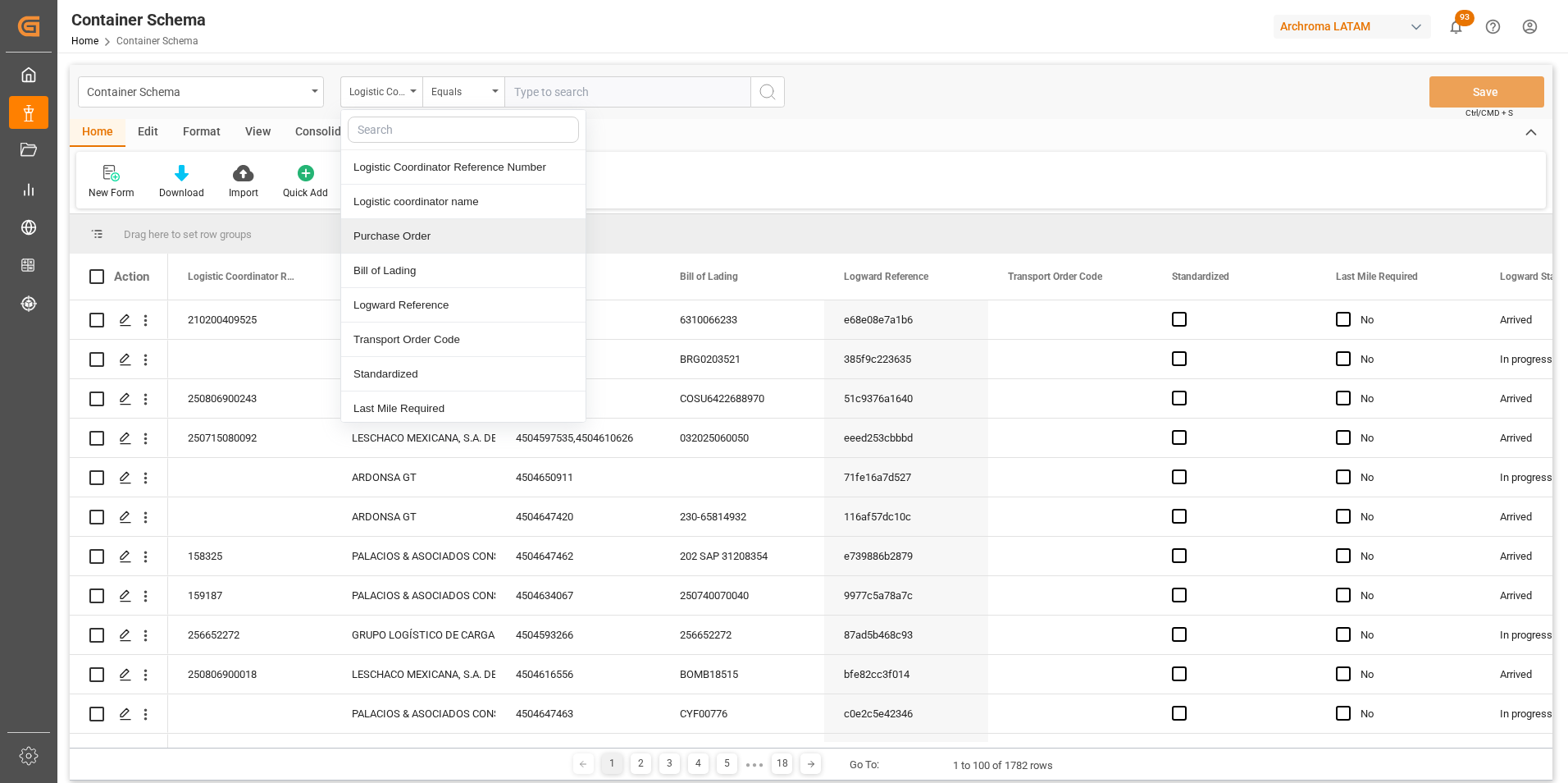
click at [439, 234] on div "Purchase Order" at bounding box center [464, 236] width 245 height 34
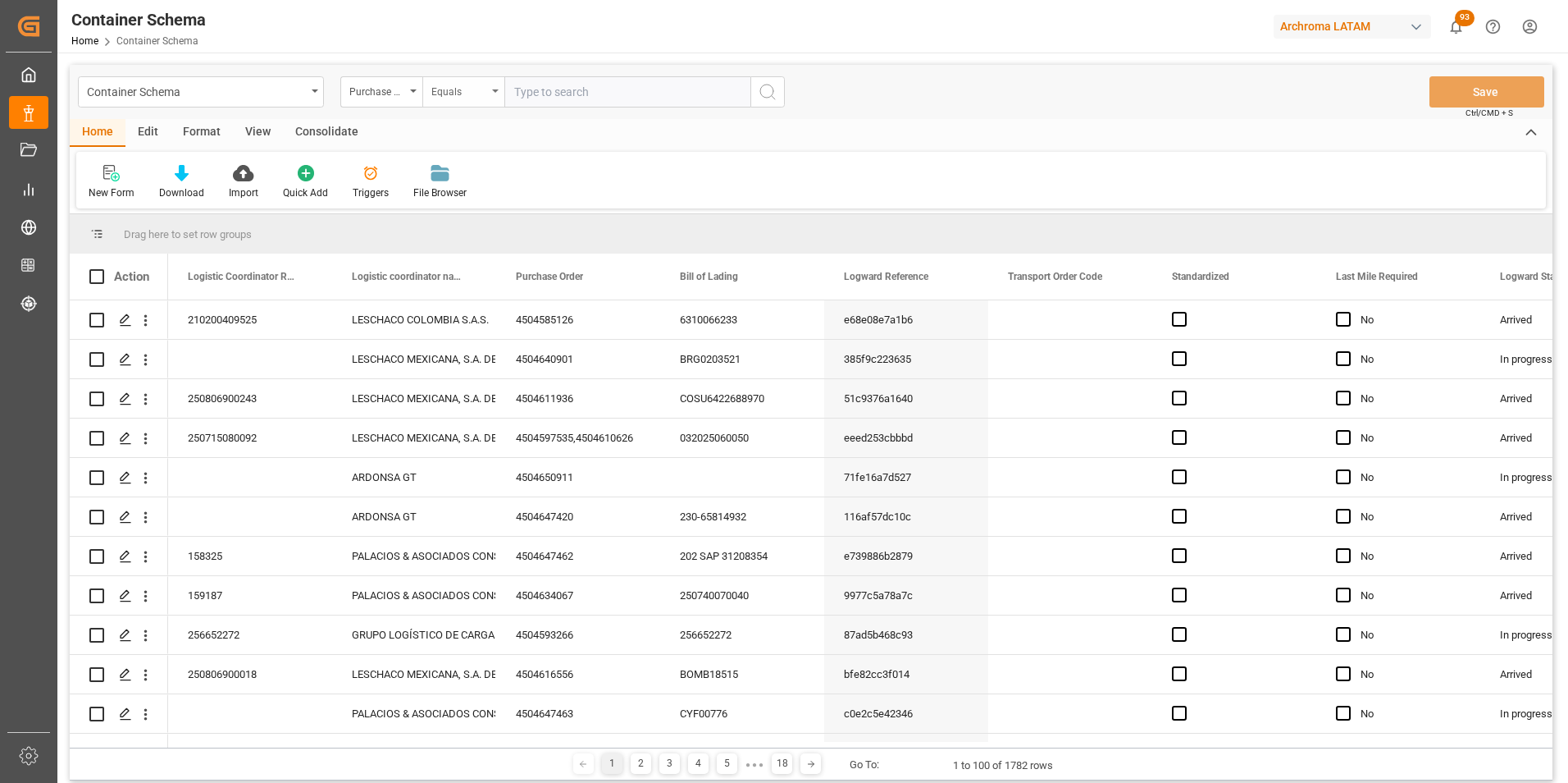
click at [470, 105] on div "Equals" at bounding box center [463, 91] width 82 height 31
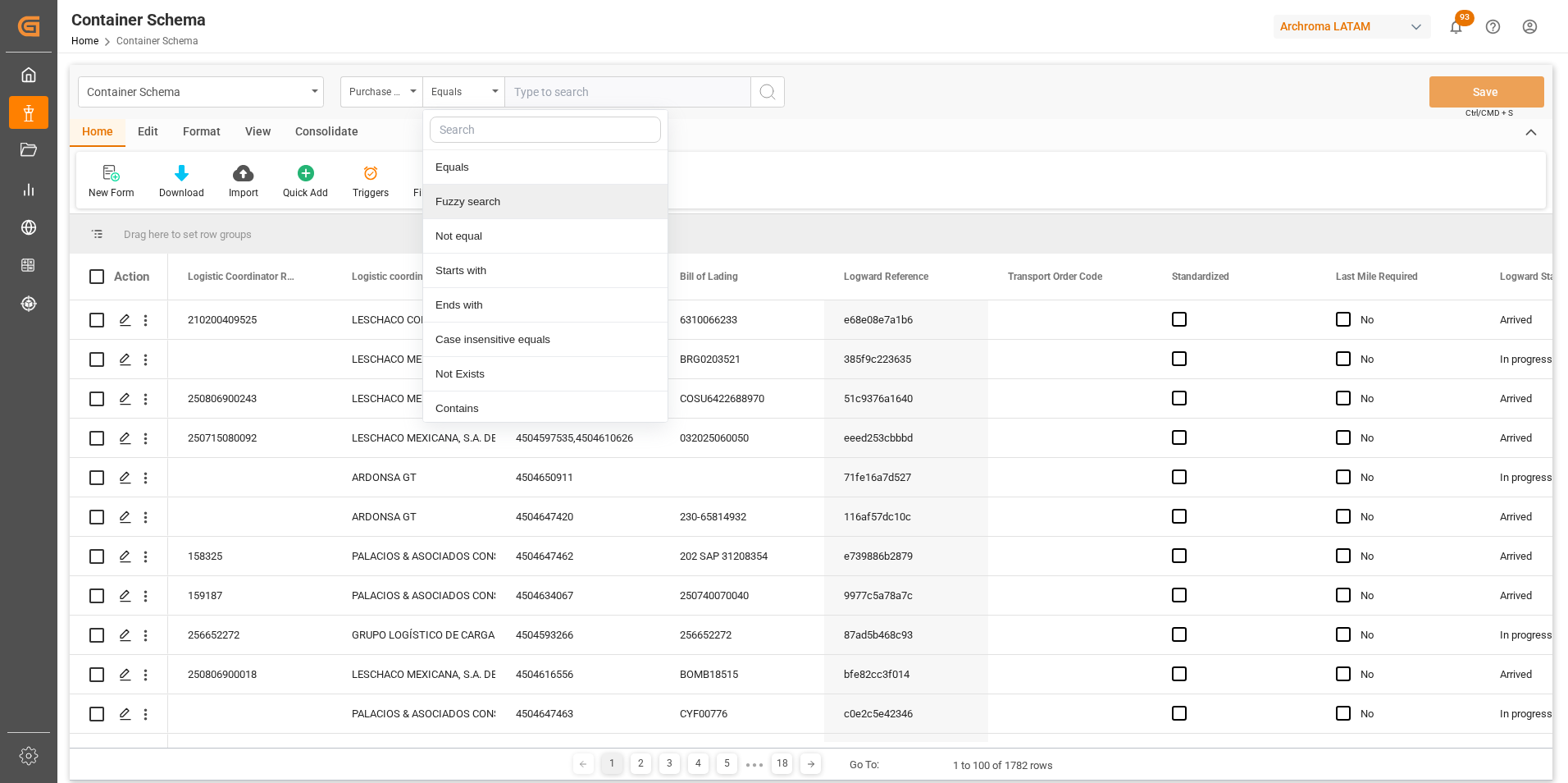
click at [487, 202] on div "Fuzzy search" at bounding box center [546, 201] width 245 height 34
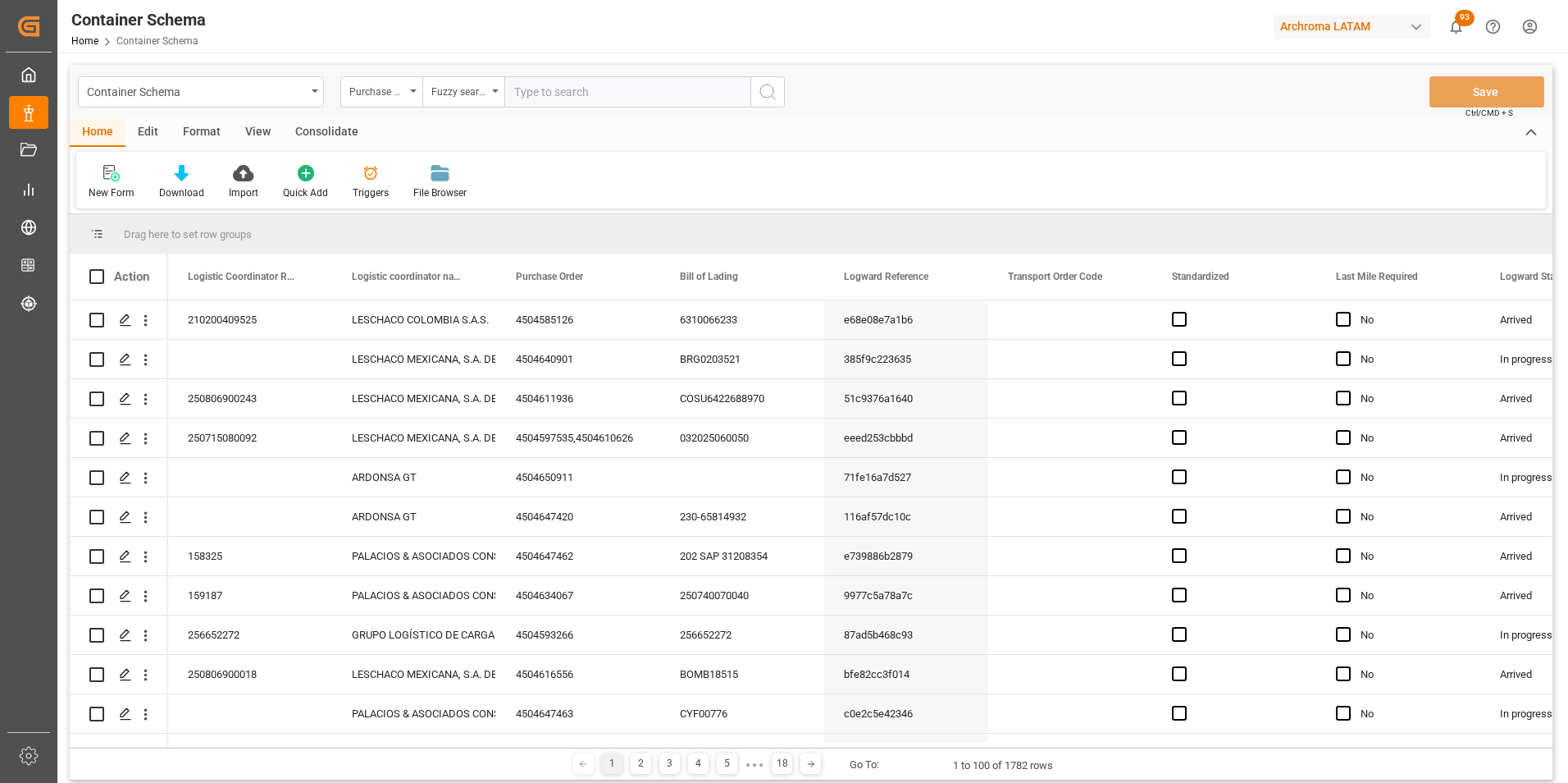
paste input "4504622456"
type input "4504622456"
click at [768, 100] on icon "search button" at bounding box center [768, 91] width 20 height 20
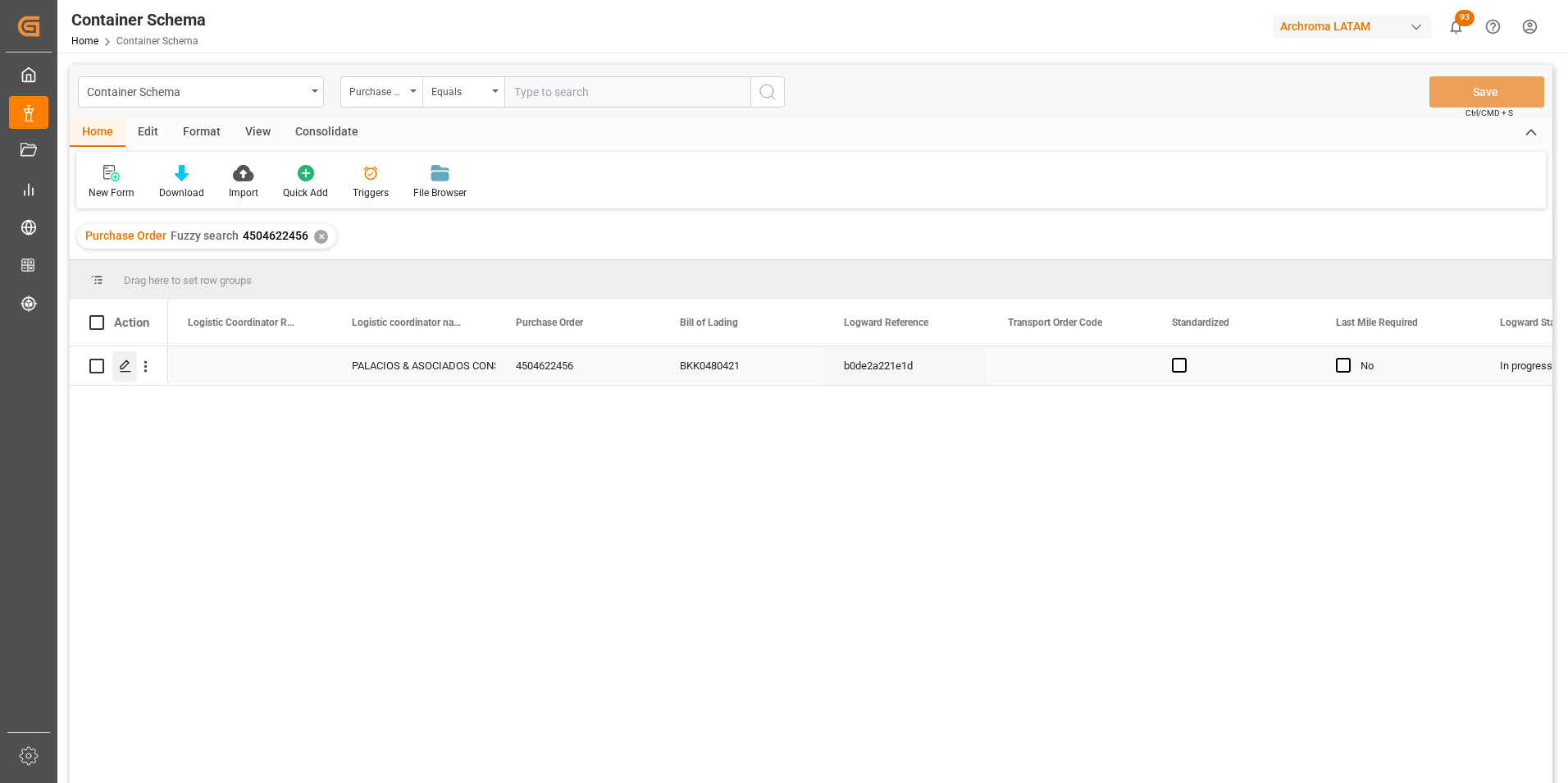
click at [126, 364] on icon "Press SPACE to select this row." at bounding box center [125, 366] width 13 height 13
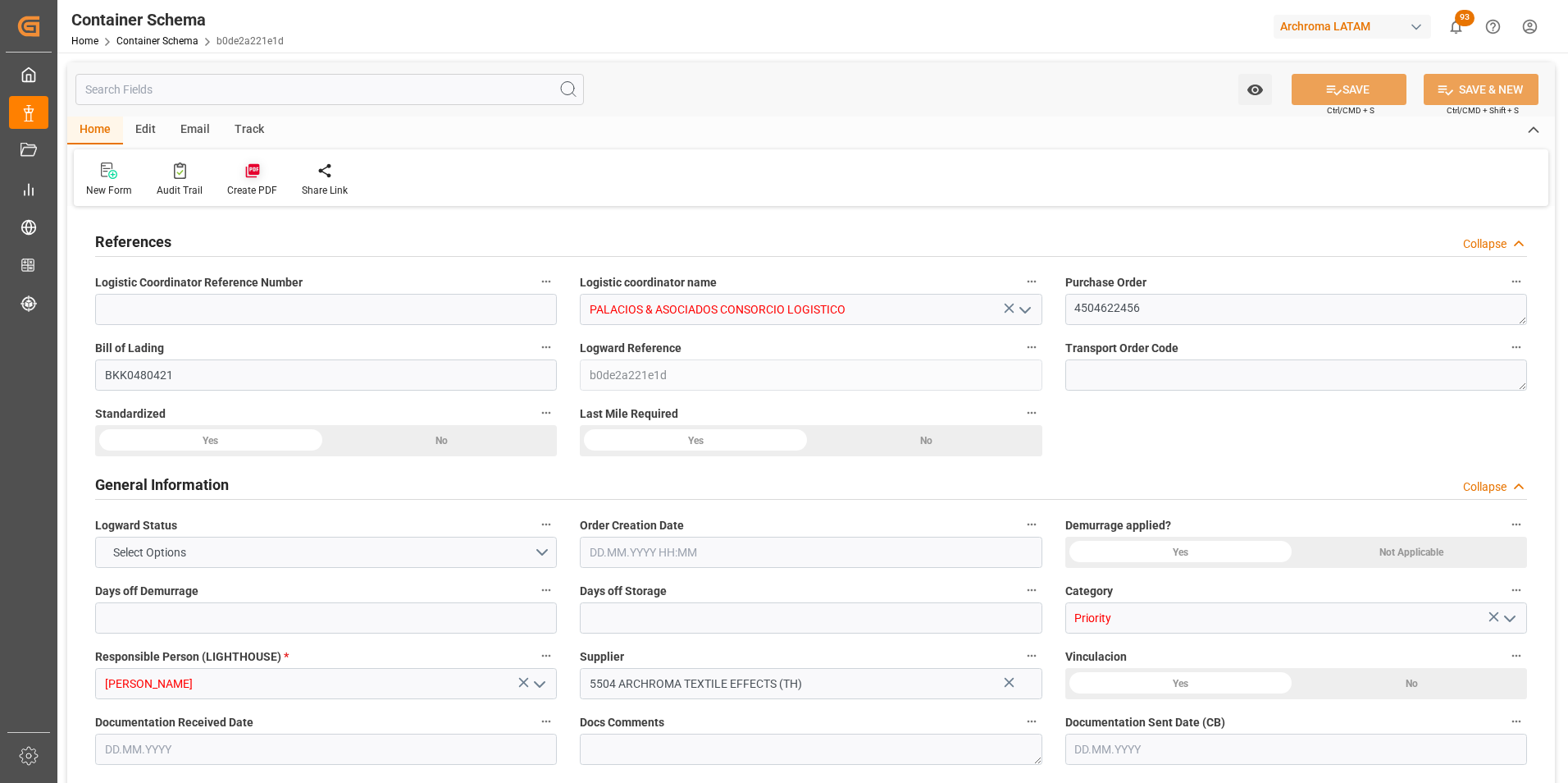
type input "0"
type input "8"
type input "247"
type input "6175"
type input "6594.9"
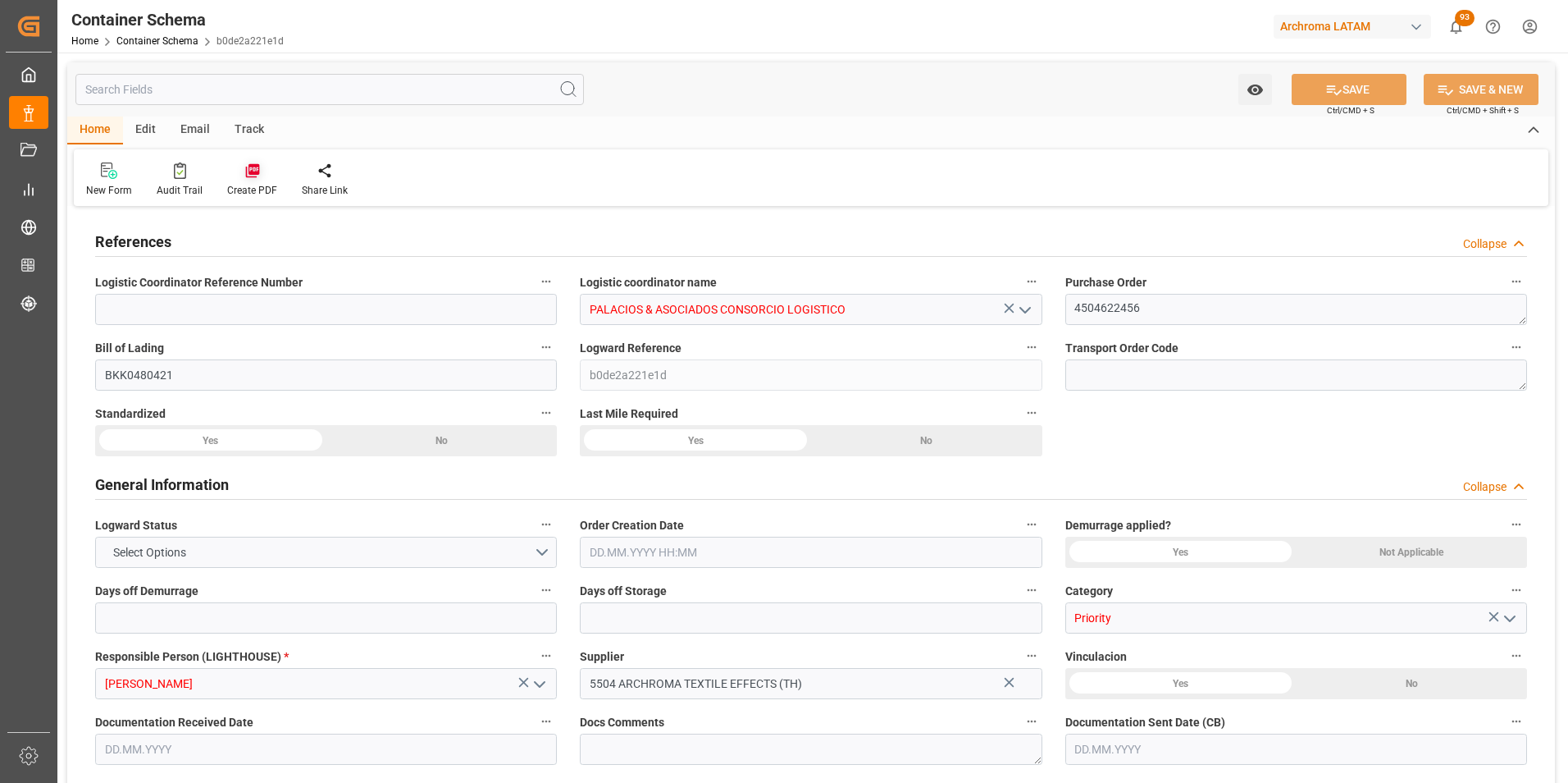
type input "MSC"
type input "Mediterranean Shipping Company"
type input "THLCH"
type input "PECLL"
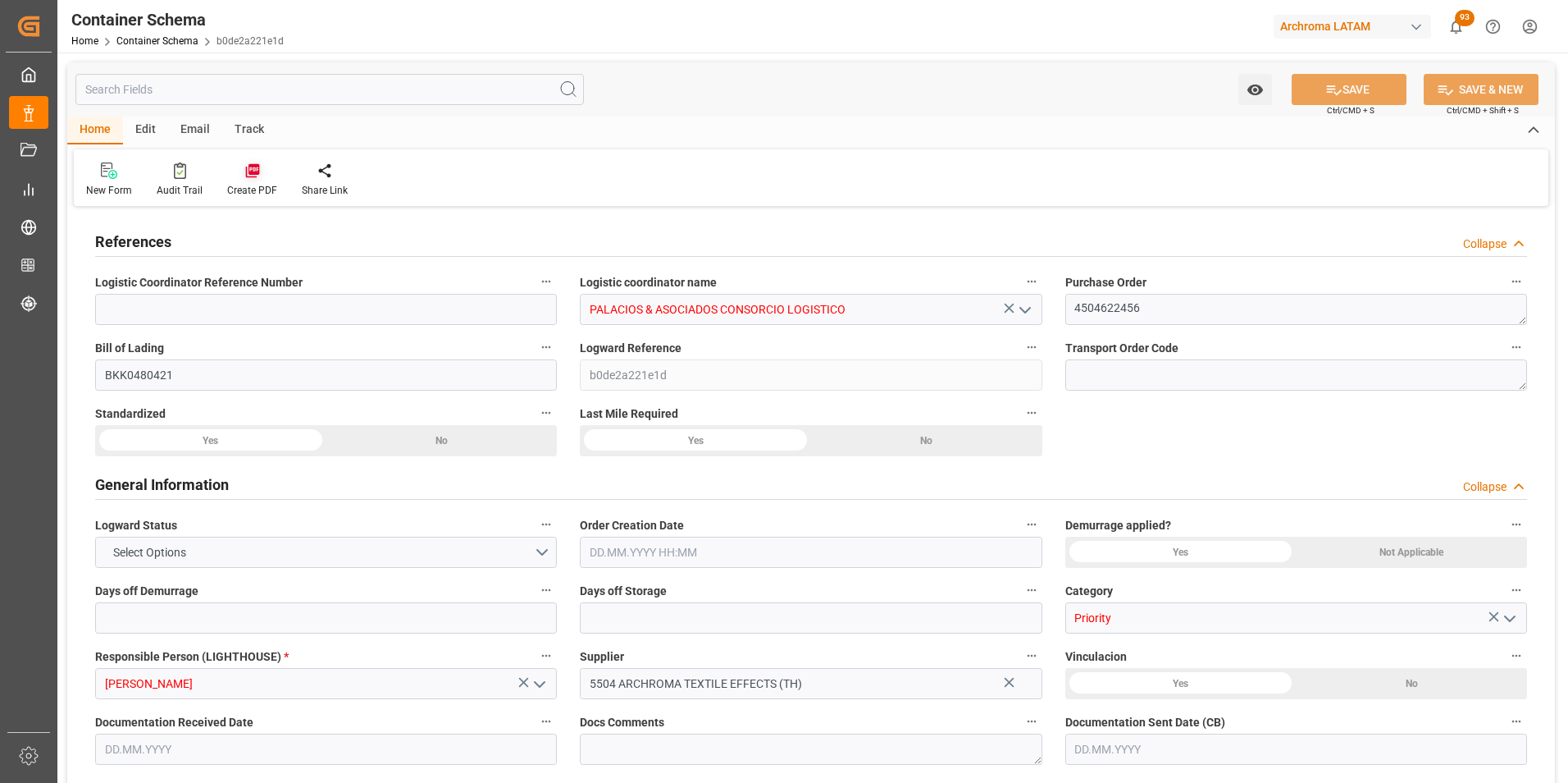
type input "9253014"
type input "04.08.2025 15:00"
type input "04.08.2025"
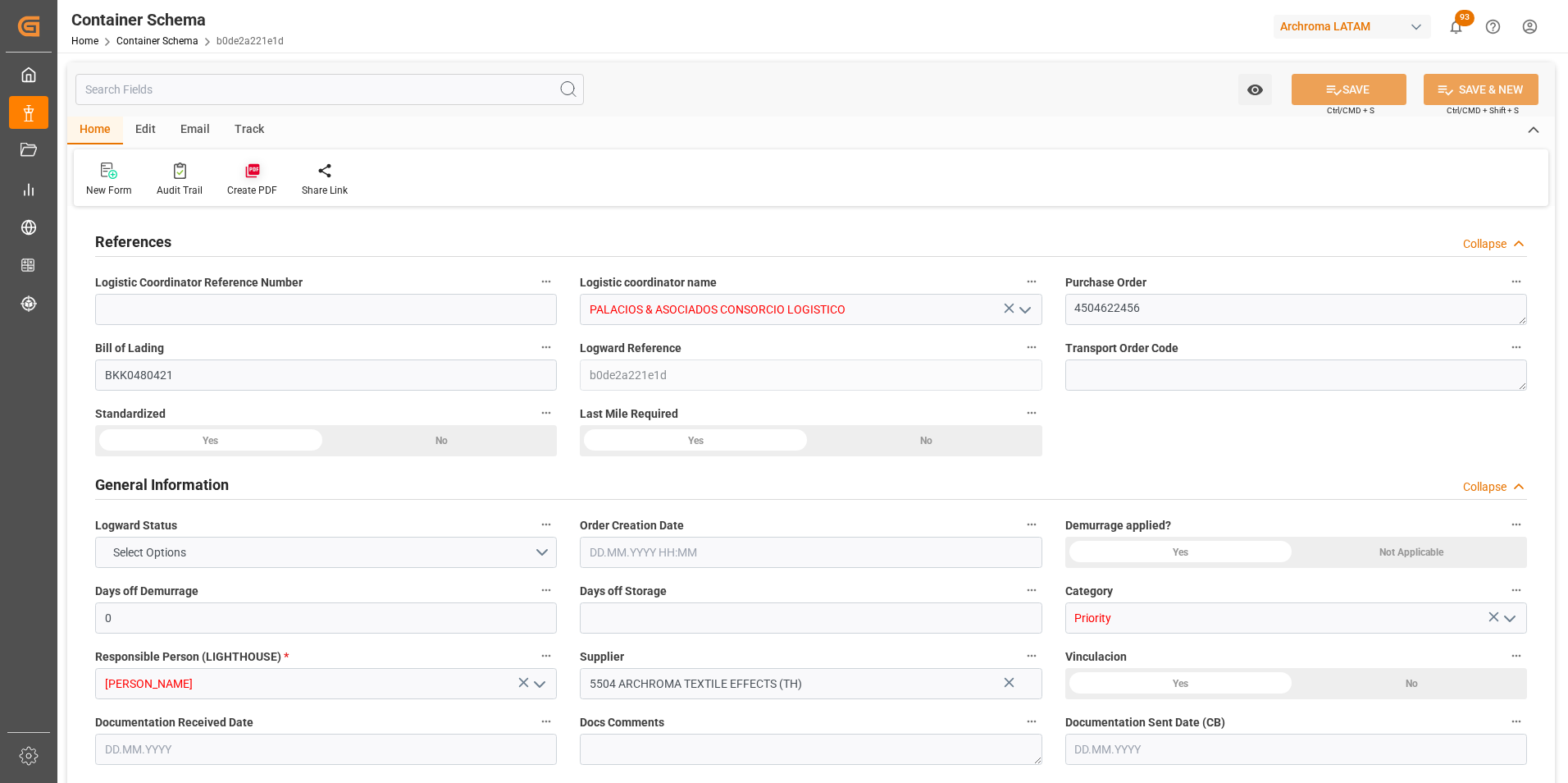
type input "04.10.2025"
type input "04.08.2025 00:00"
type input "07.08.2025 00:00"
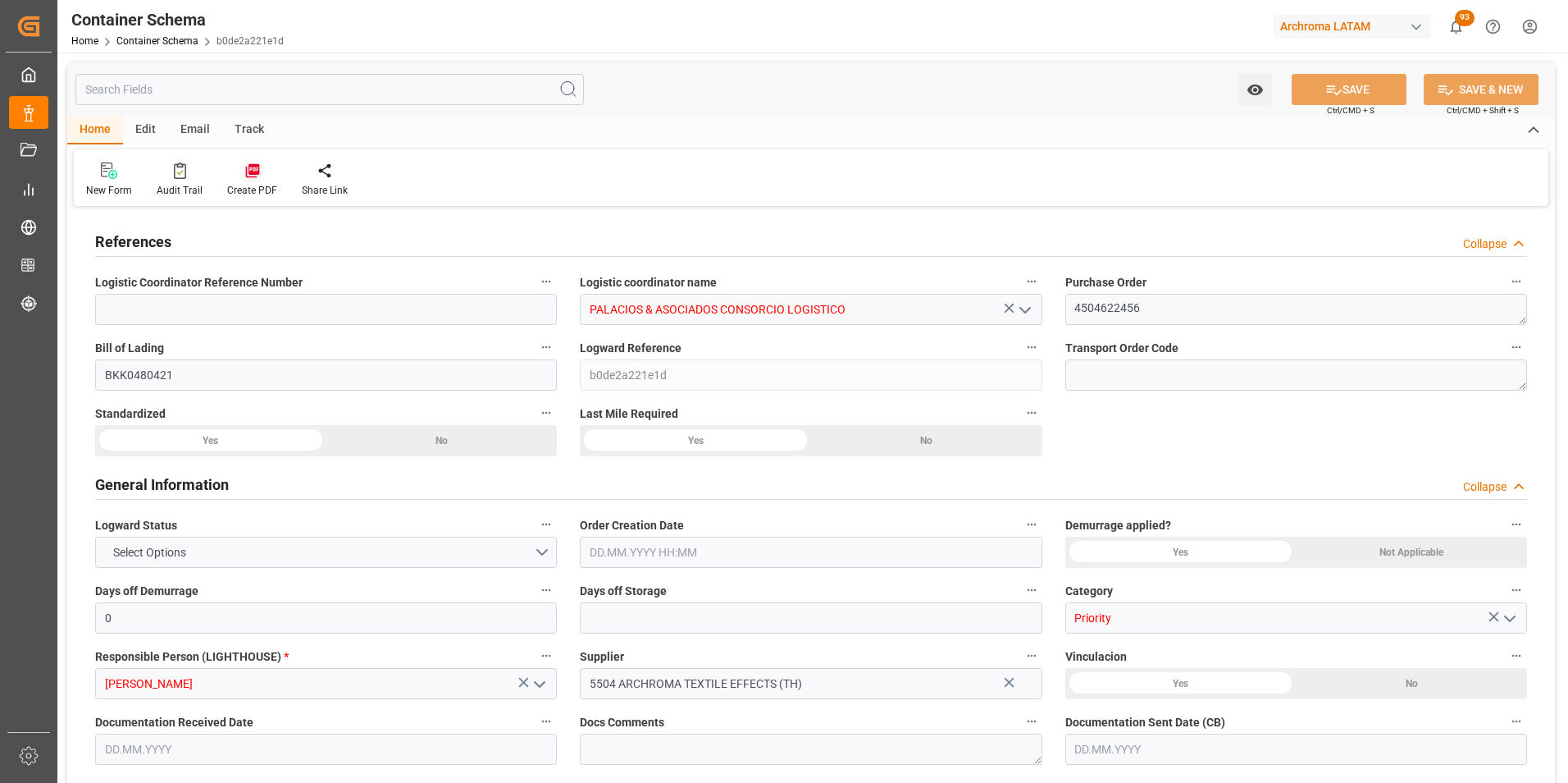
type input "06.08.2025 00:00"
type input "15.09.2025 00:00"
type input "20.09.2025 00:00"
type input "04.10.2025 00:00"
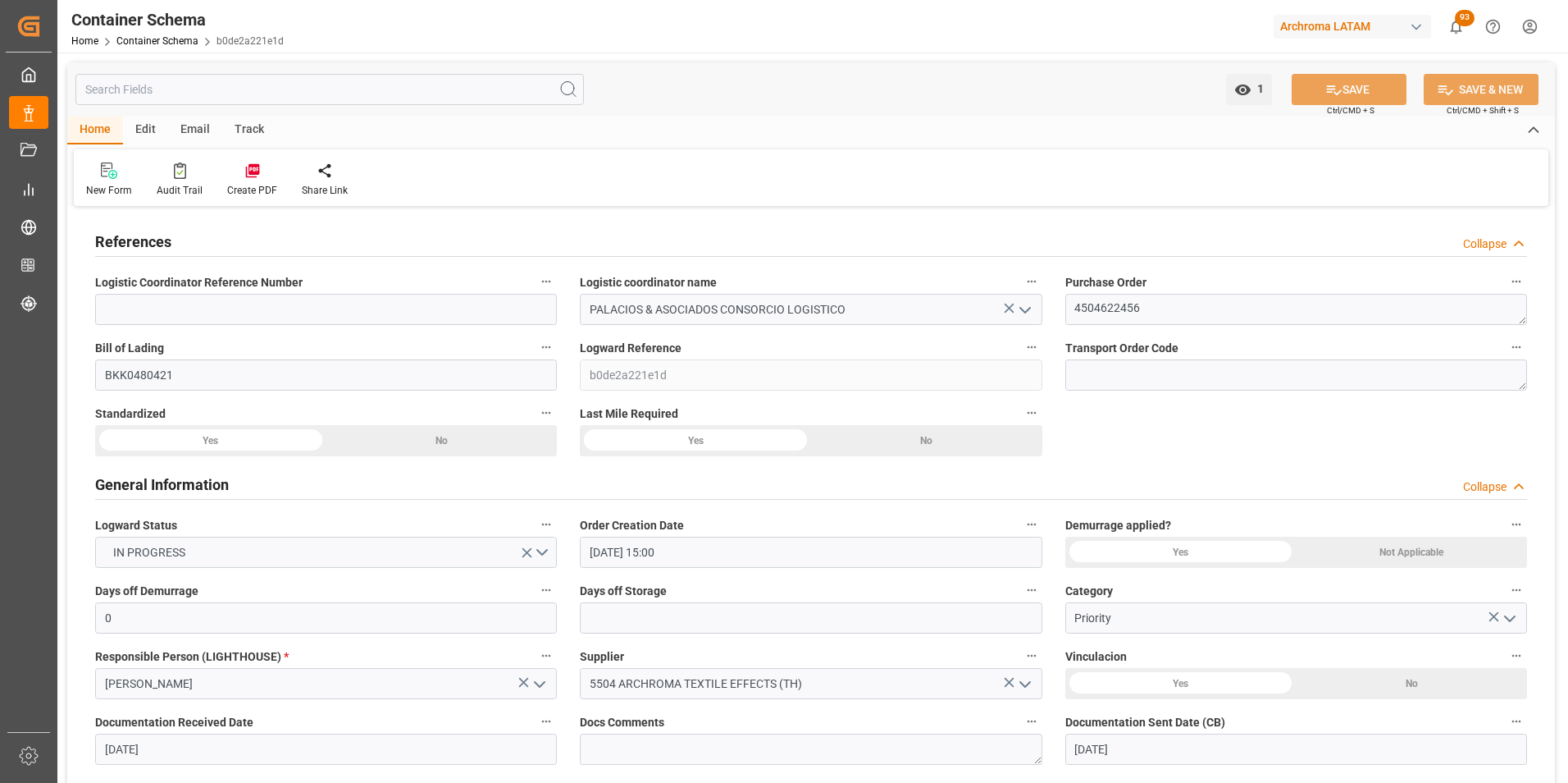
click at [196, 126] on div "Email" at bounding box center [195, 130] width 54 height 28
click at [111, 175] on icon at bounding box center [110, 173] width 22 height 11
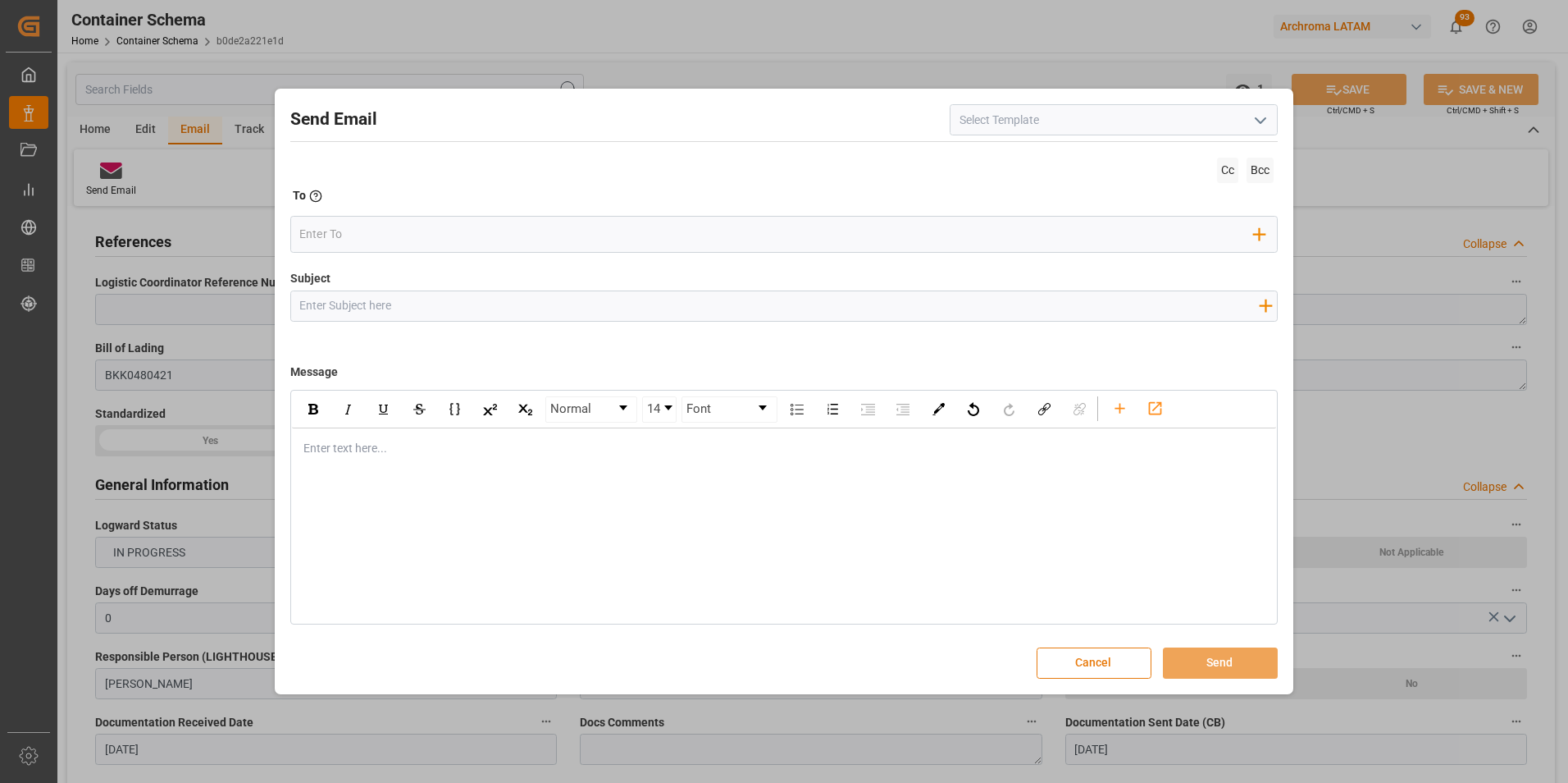
click at [1084, 674] on button "Cancel" at bounding box center [1093, 662] width 115 height 31
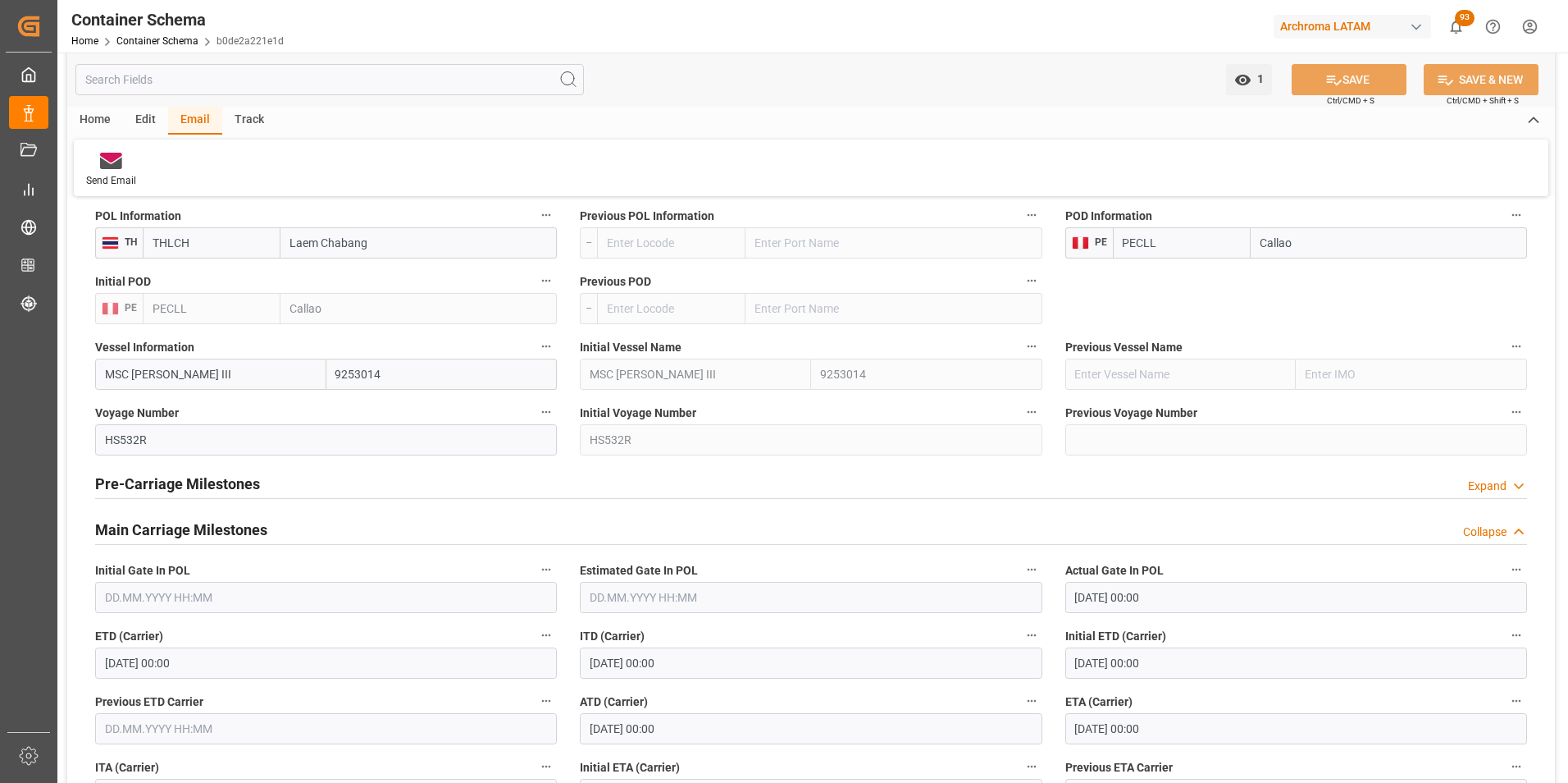
scroll to position [1968, 0]
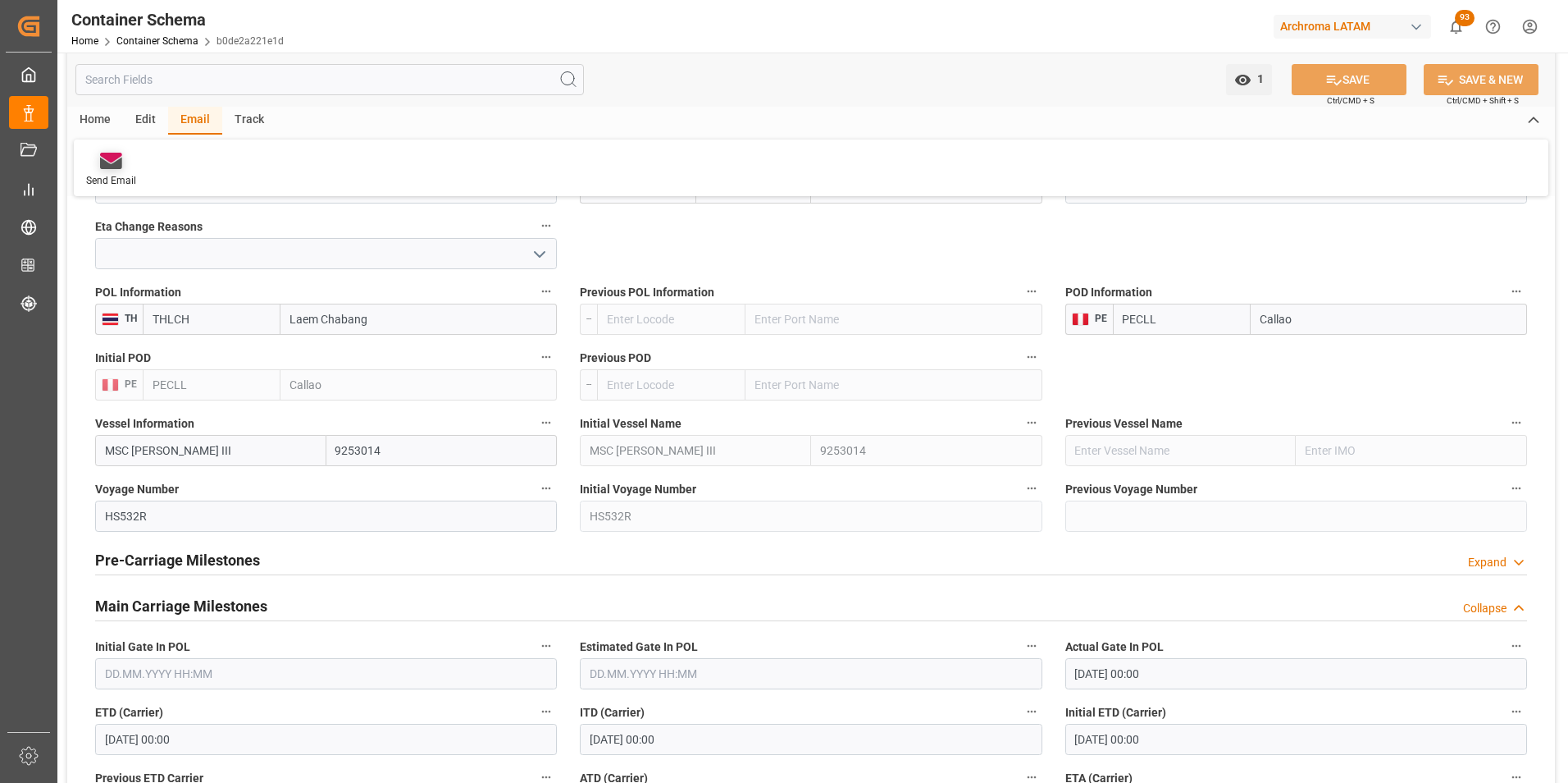
click at [103, 175] on div "Send Email" at bounding box center [111, 180] width 50 height 15
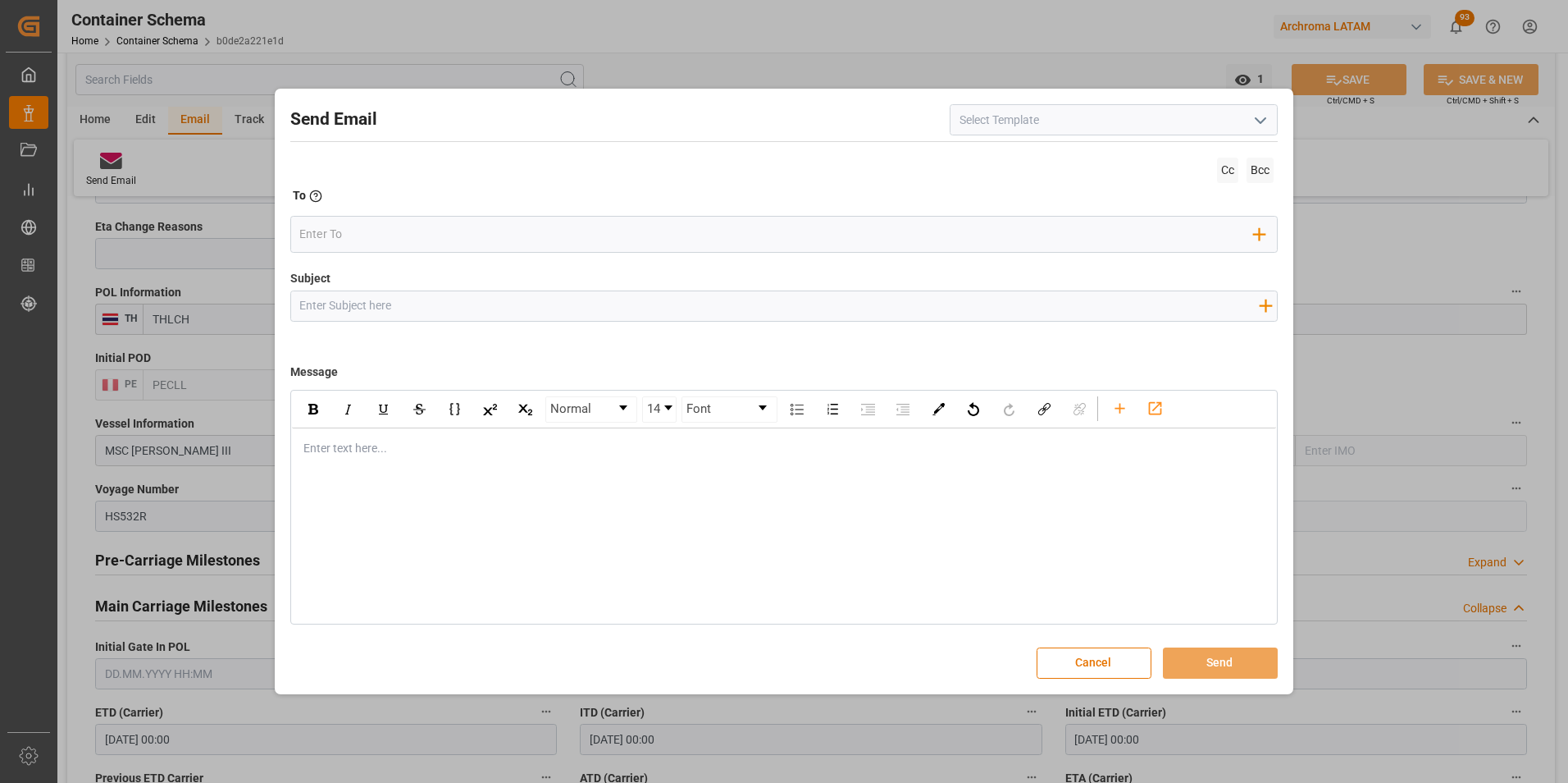
click at [1260, 133] on button "open menu" at bounding box center [1260, 120] width 25 height 26
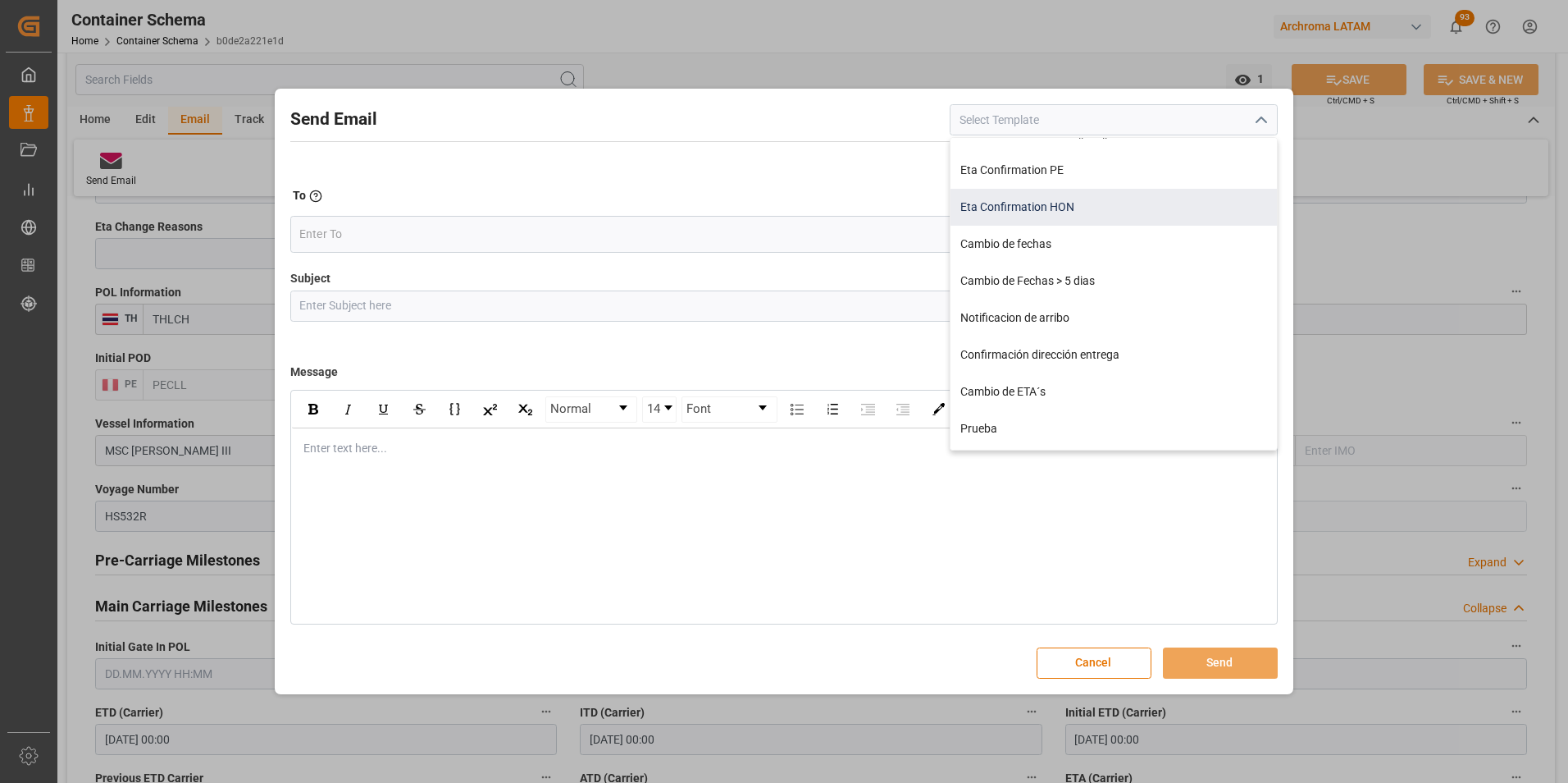
scroll to position [246, 0]
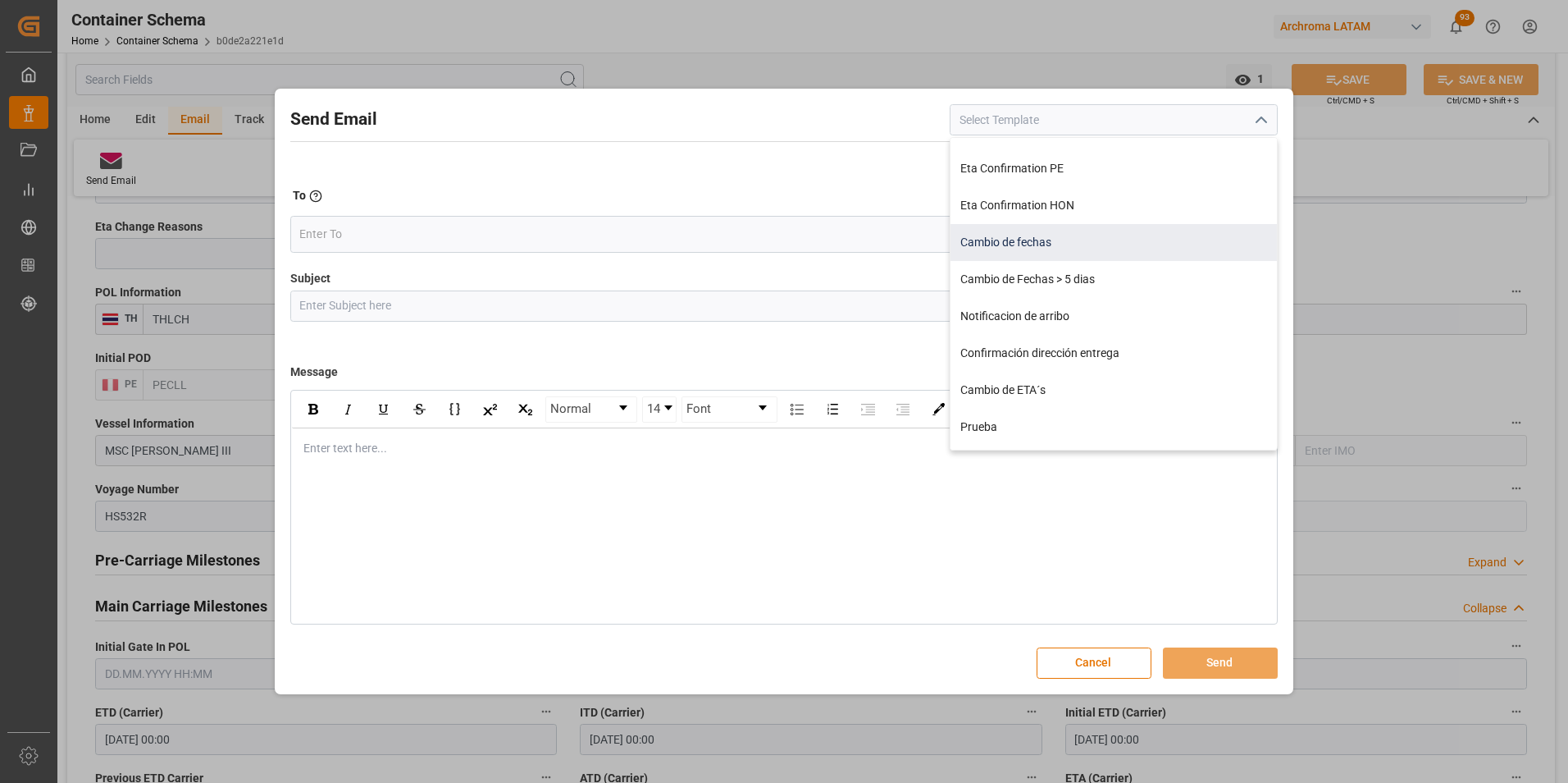
click at [1049, 247] on div "Cambio de fechas" at bounding box center [1114, 242] width 327 height 37
type input "Cambio de fechas"
type input "{{customsEntry}}|| Cambio de ETA {{estimatedArrivalPod}} | PO {{purchaseOrder}}…"
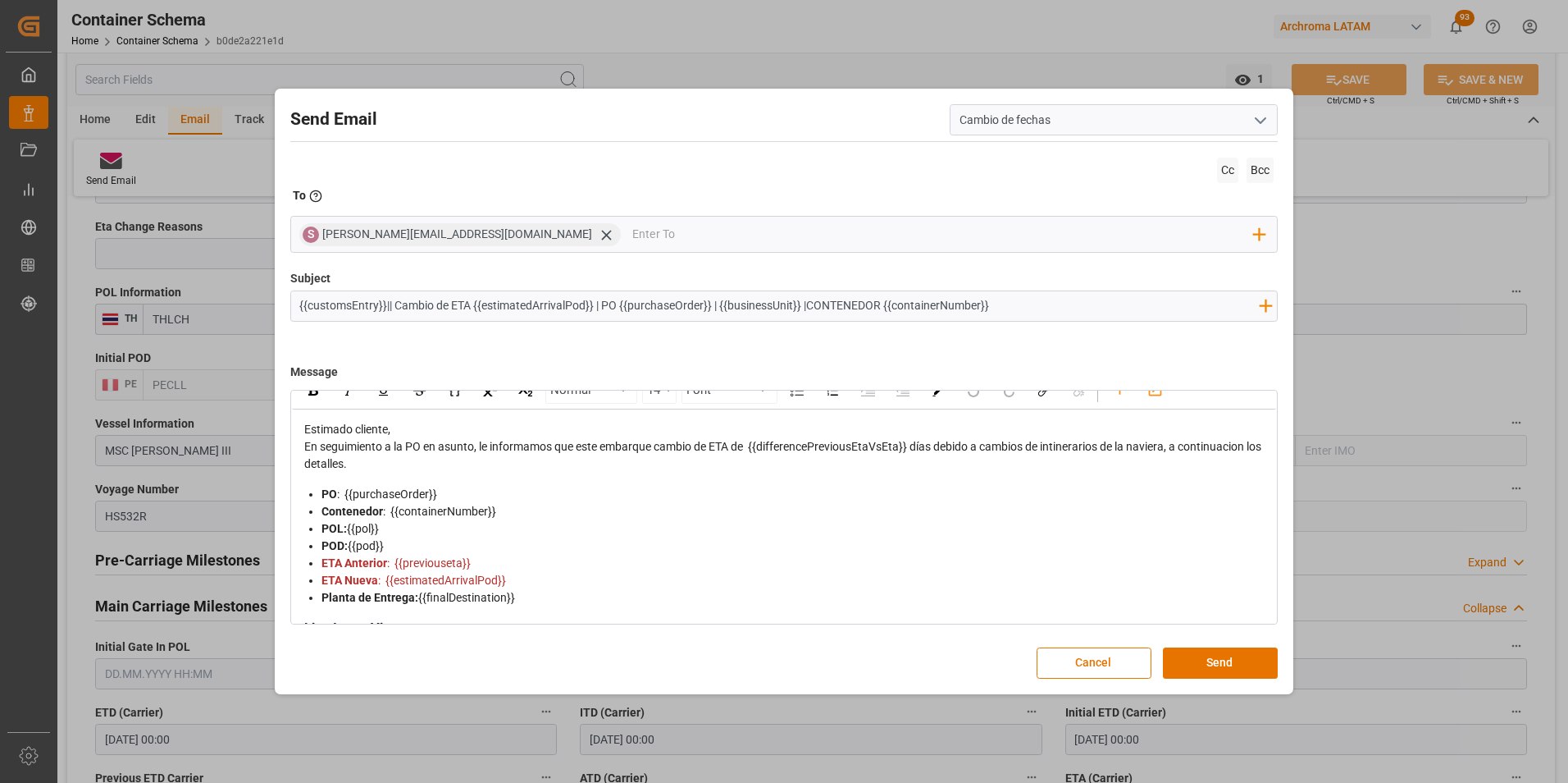
scroll to position [0, 0]
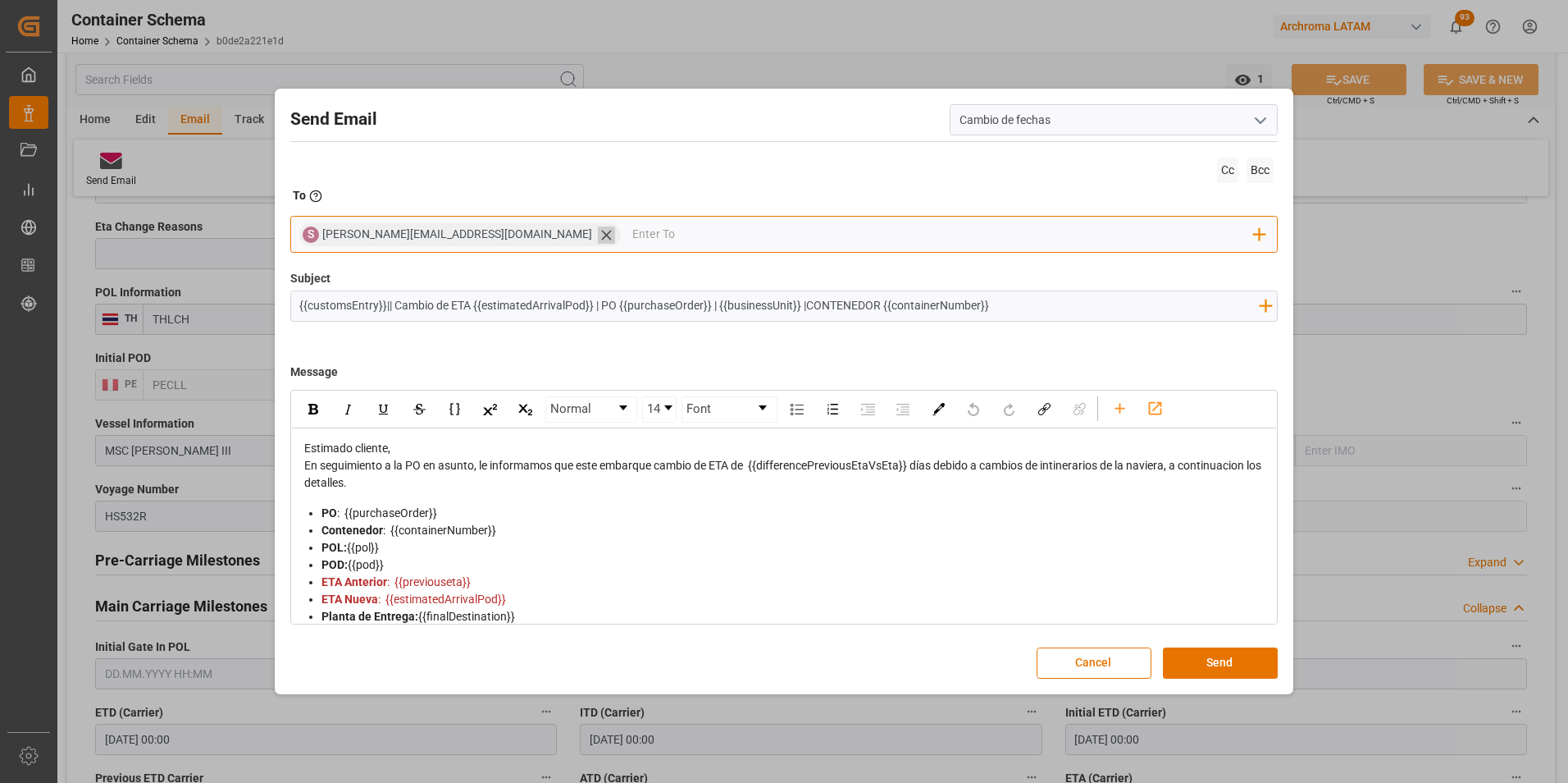
click at [598, 233] on icon at bounding box center [607, 235] width 17 height 17
click at [478, 233] on input "email" at bounding box center [776, 234] width 955 height 25
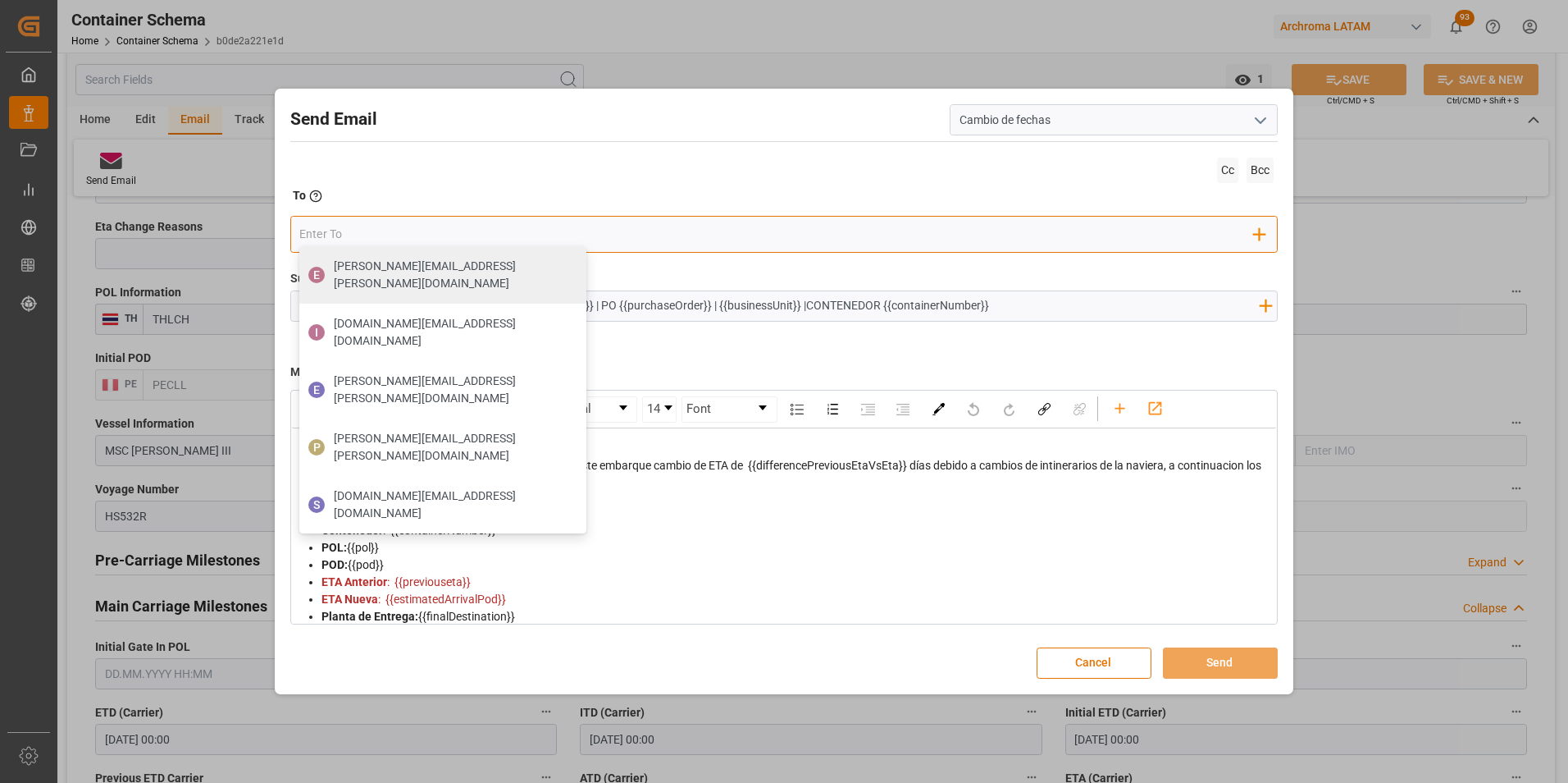
type input "valer"
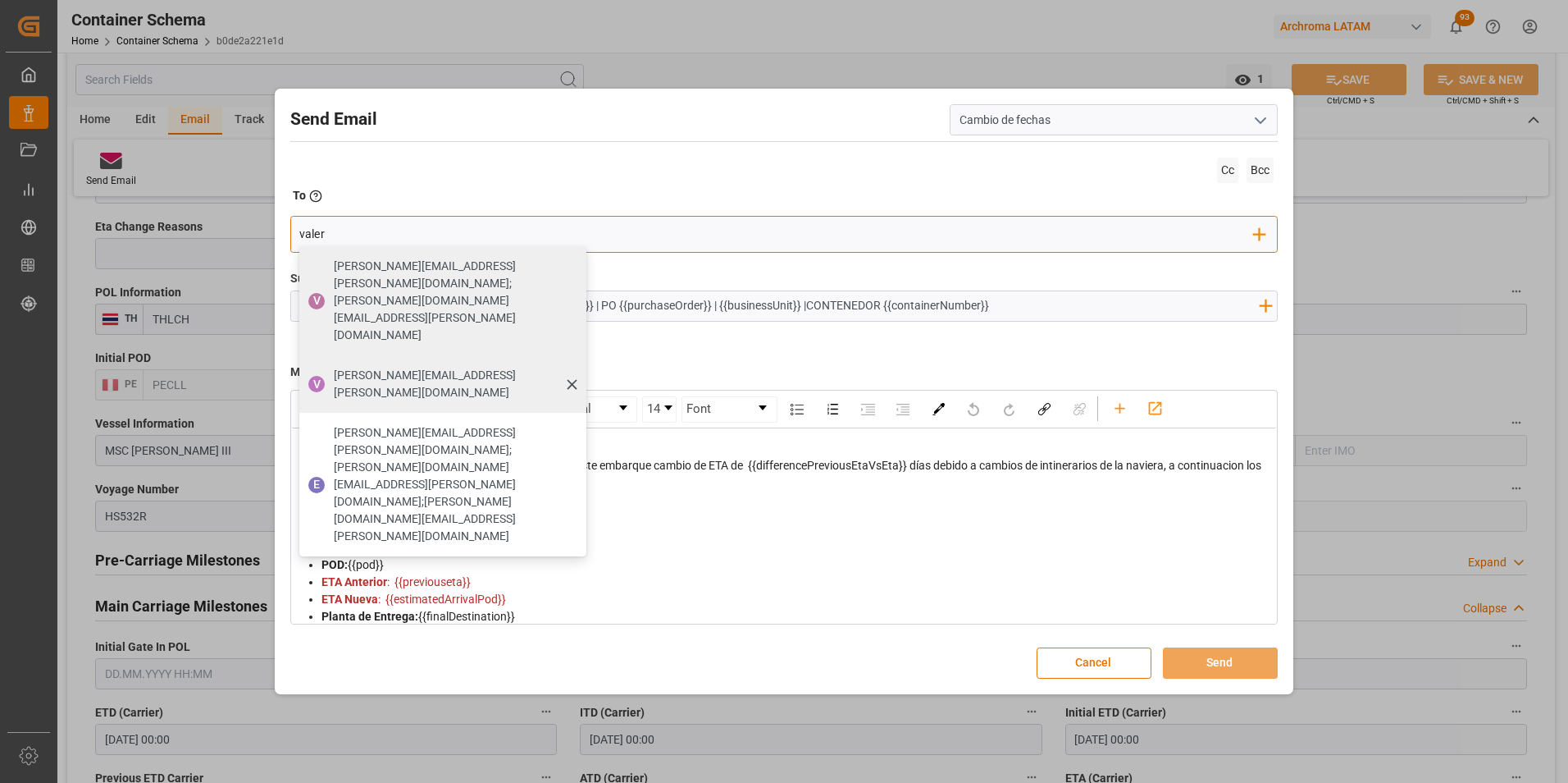
click at [394, 366] on span "valeria.hurtado@leschaco.com" at bounding box center [455, 383] width 241 height 34
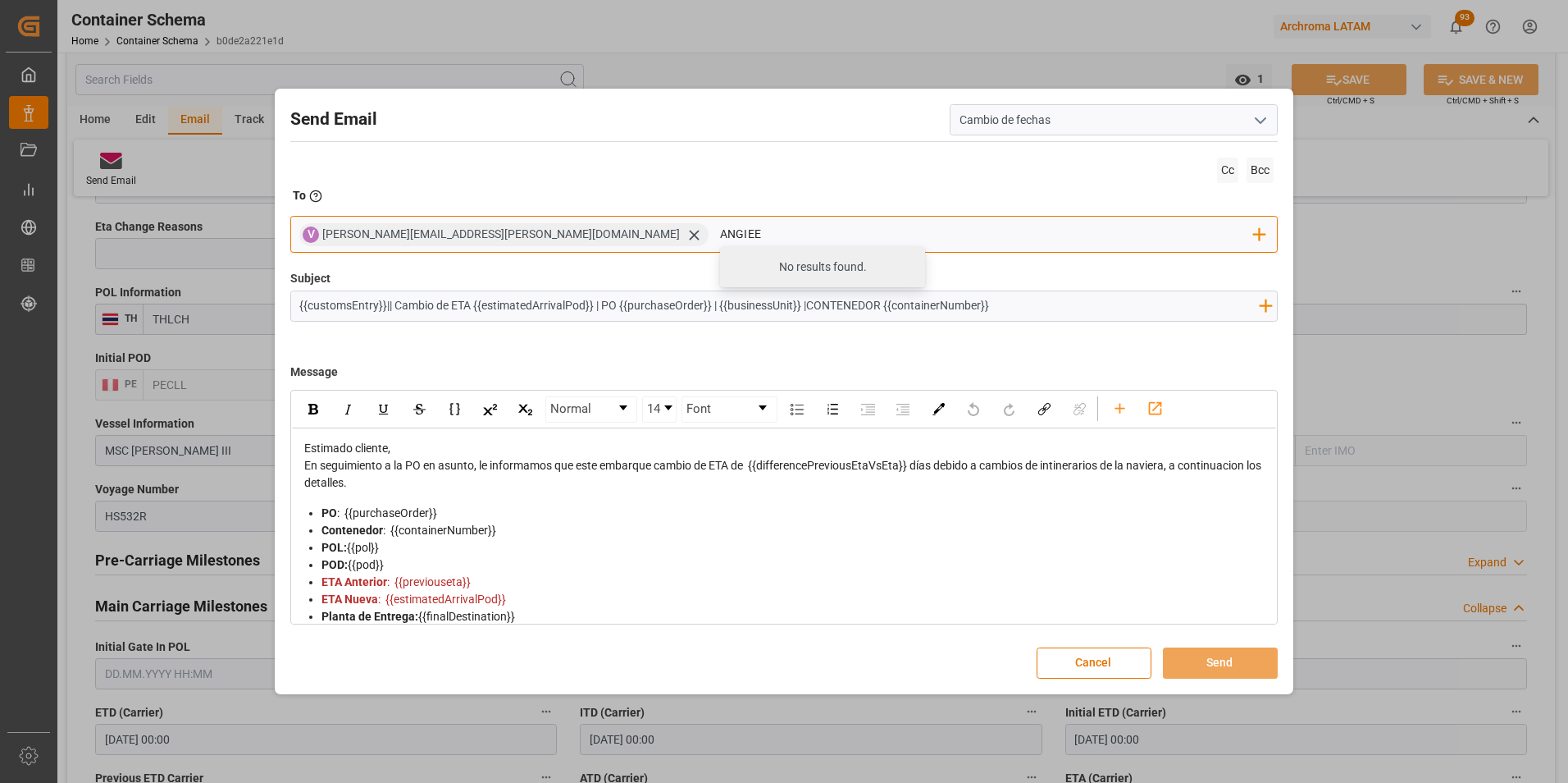
type input "angiee.lamilla@archroma.com"
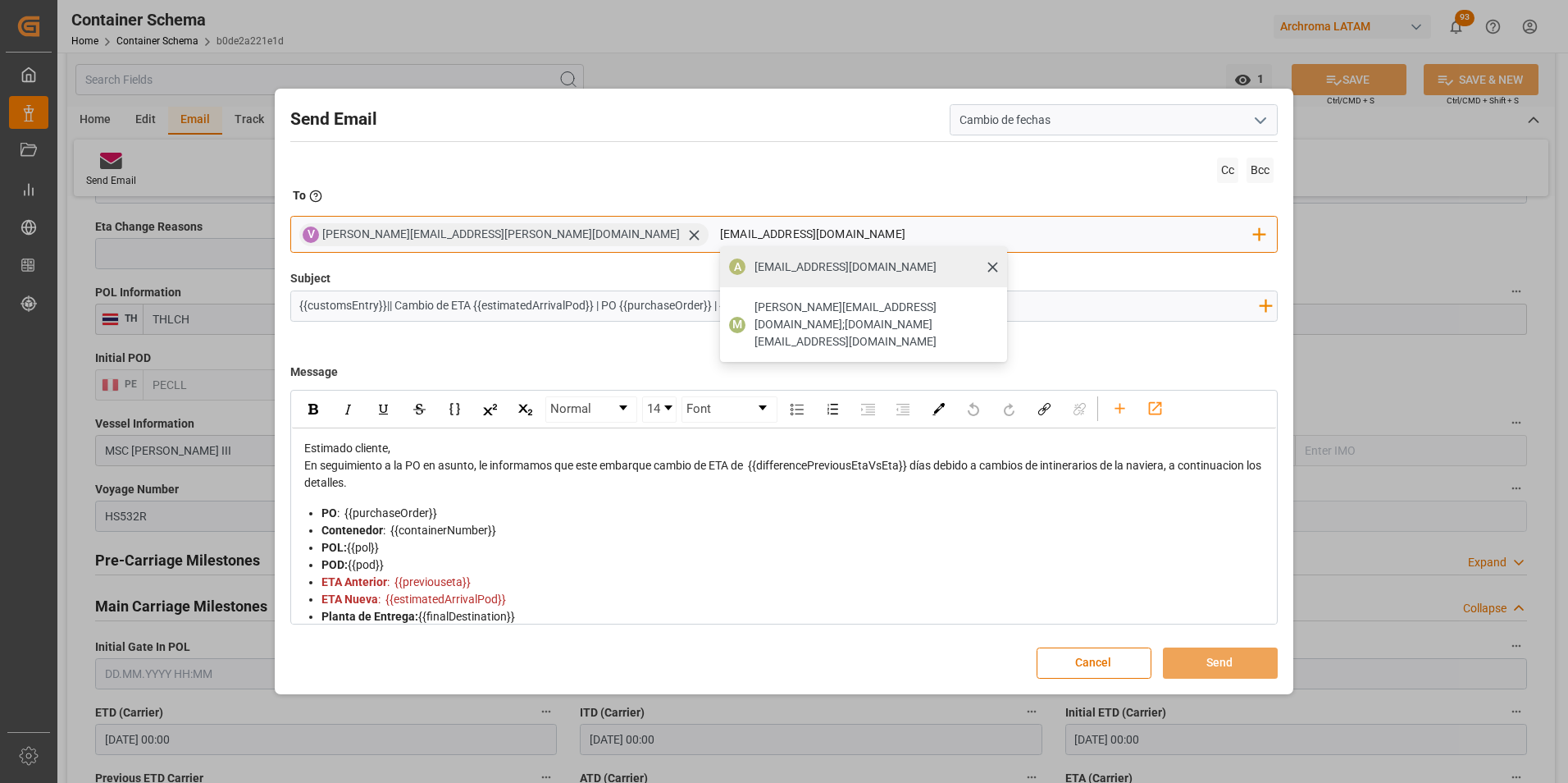
click at [755, 269] on span "angiee.lamilla@archroma.com" at bounding box center [846, 267] width 182 height 17
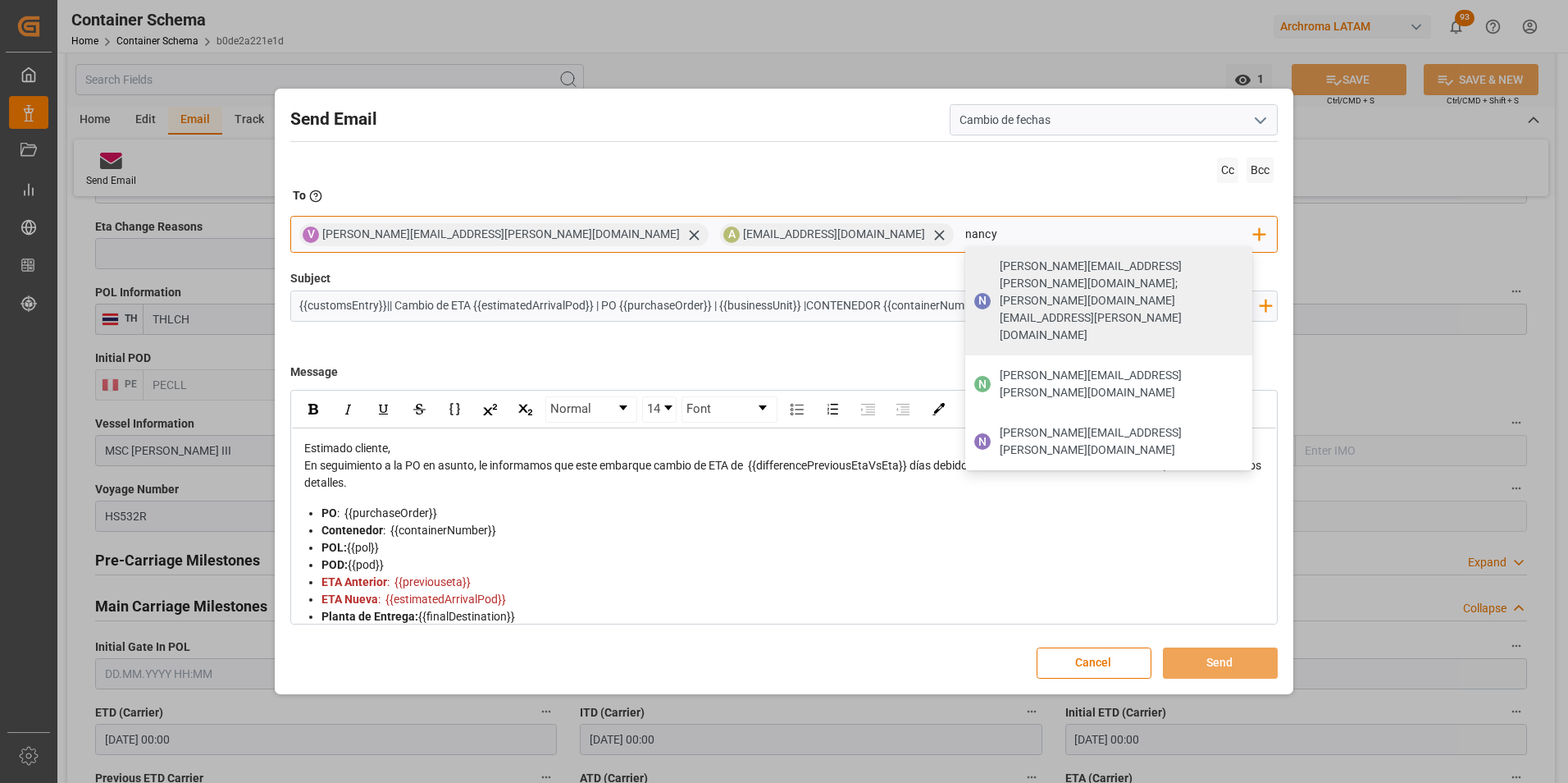
type input "nancy.castellanos@archroma.com"
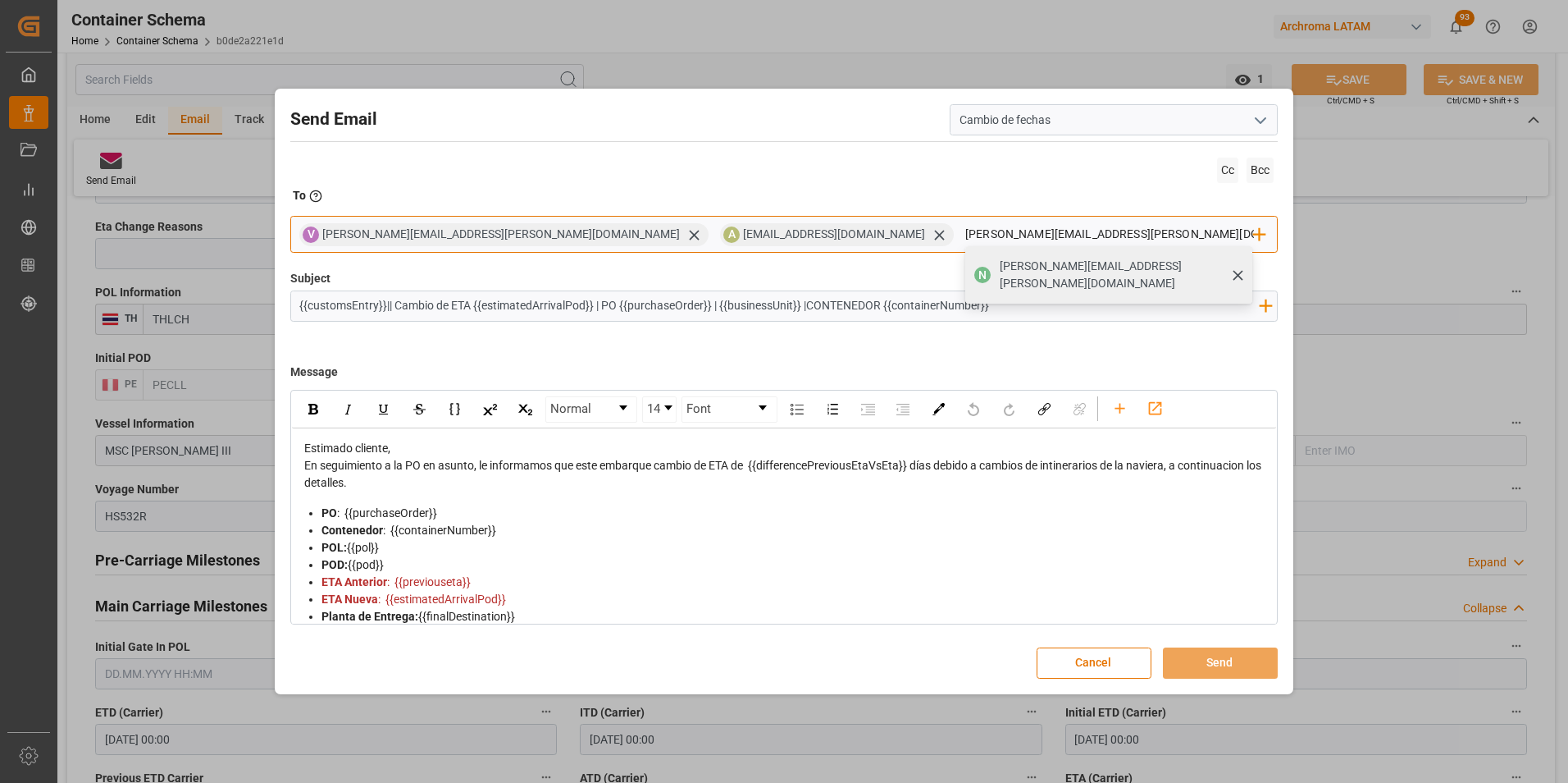
click at [1000, 260] on span "nancy.castellanos@archroma.com" at bounding box center [1121, 274] width 241 height 34
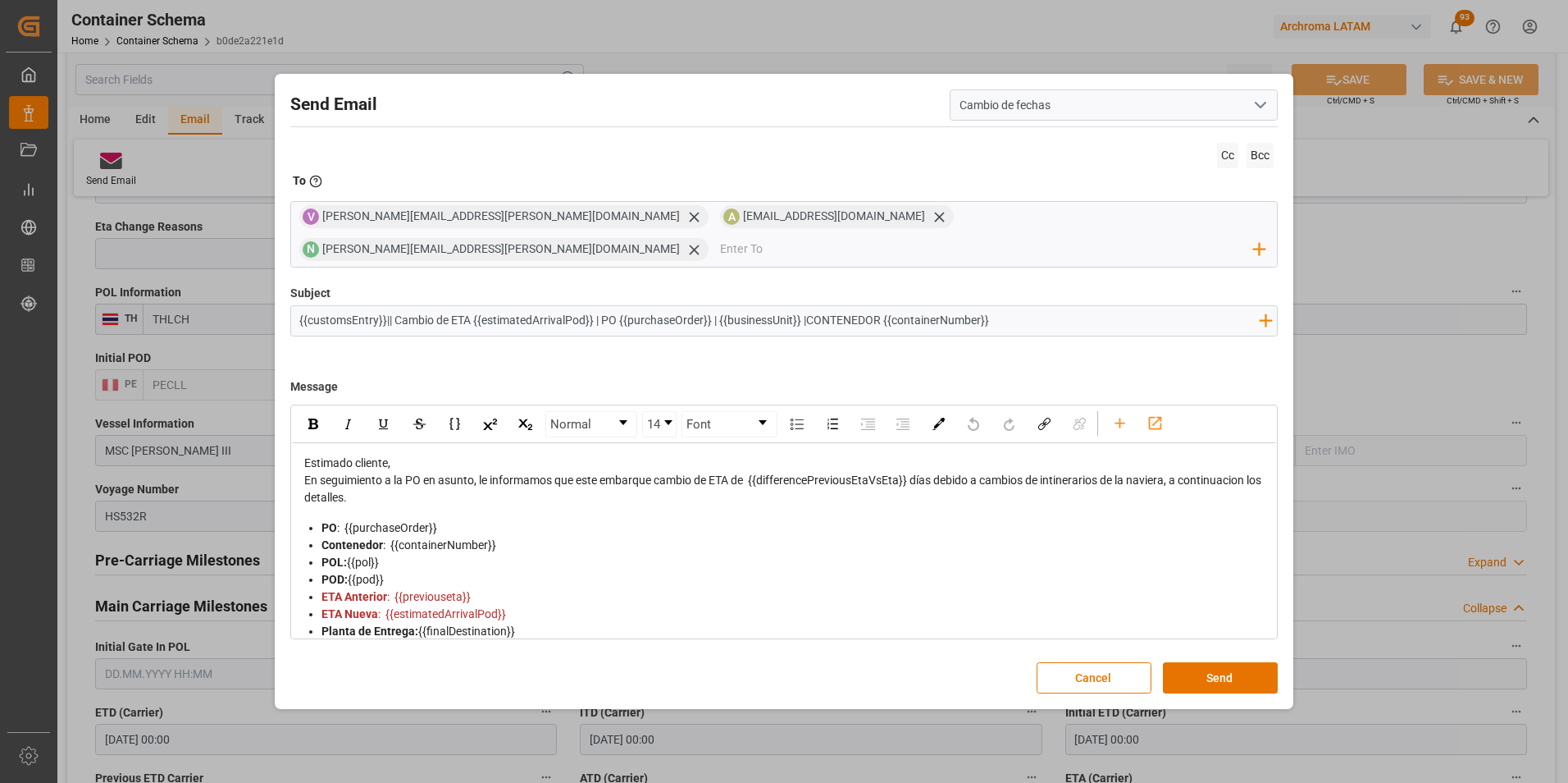
click at [643, 472] on div "En seguimiento a la PO en asunto, le informamos que este embarque cambio de ETA…" at bounding box center [785, 489] width 961 height 34
click at [432, 456] on div "Estimado cliente," at bounding box center [785, 463] width 961 height 17
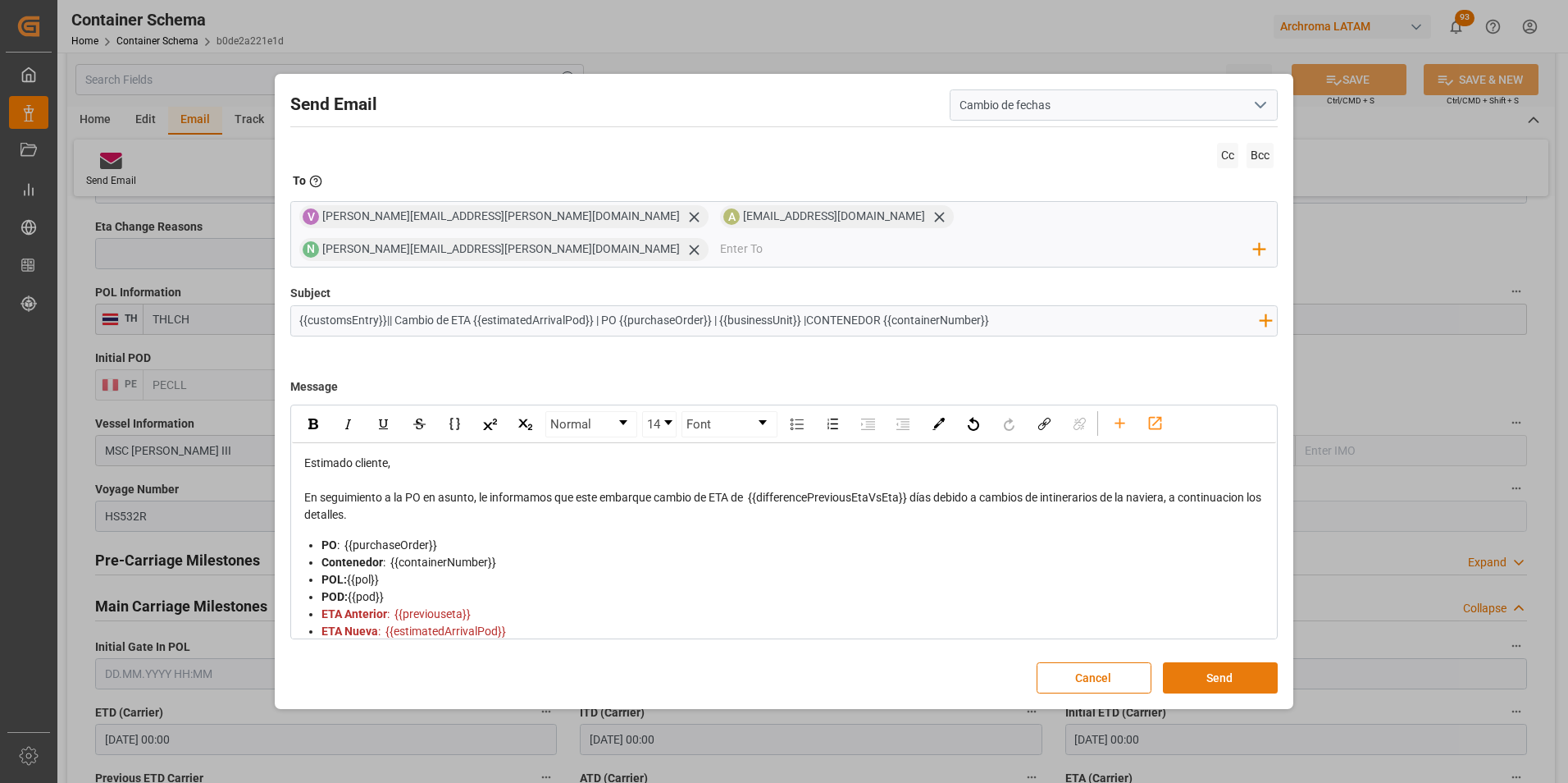
click at [1207, 662] on button "Send" at bounding box center [1221, 677] width 115 height 31
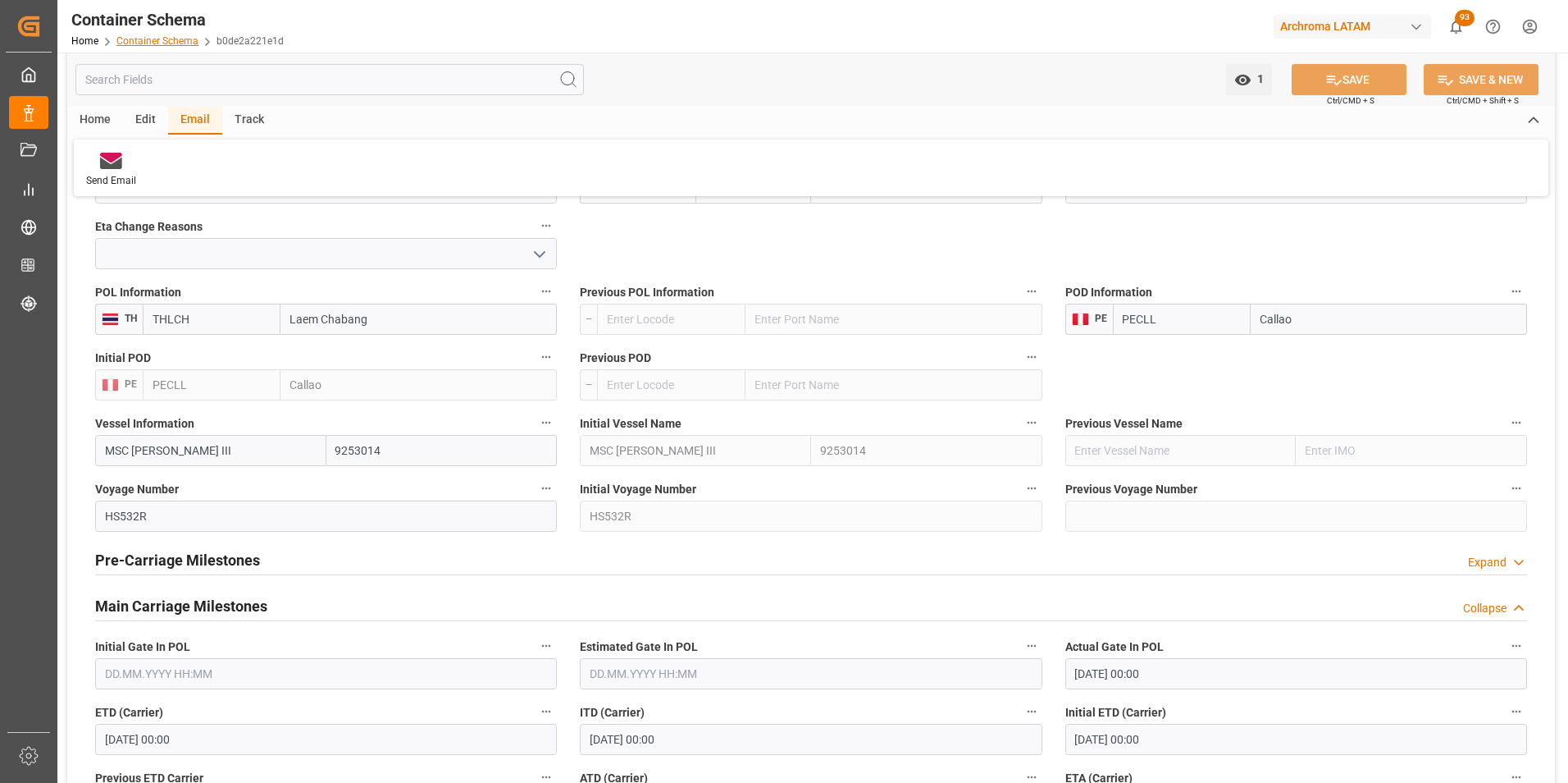
click at [131, 39] on link "Container Schema" at bounding box center [158, 41] width 82 height 11
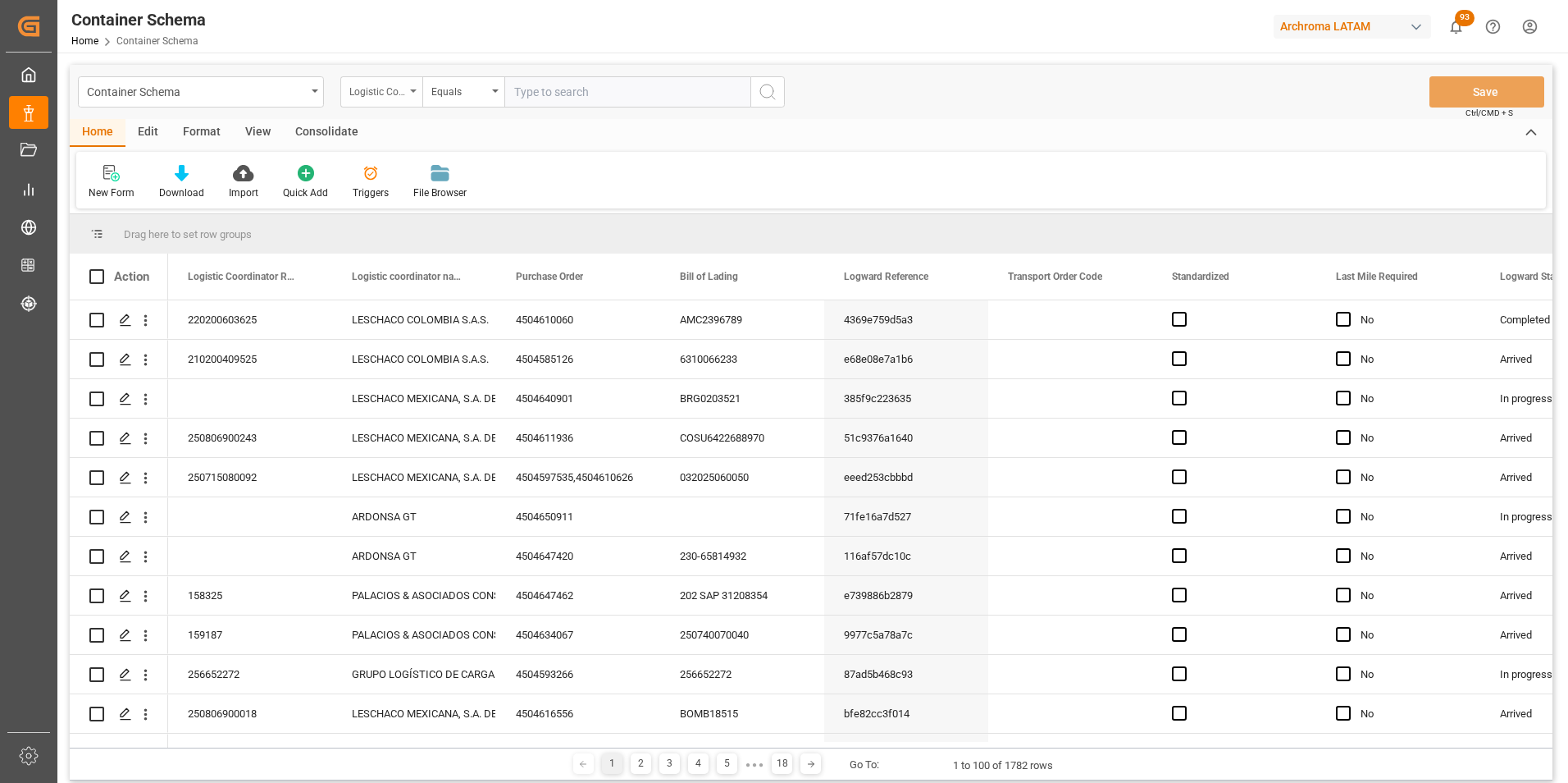
click at [400, 103] on div "Logistic Coordinator Reference Number" at bounding box center [382, 91] width 82 height 31
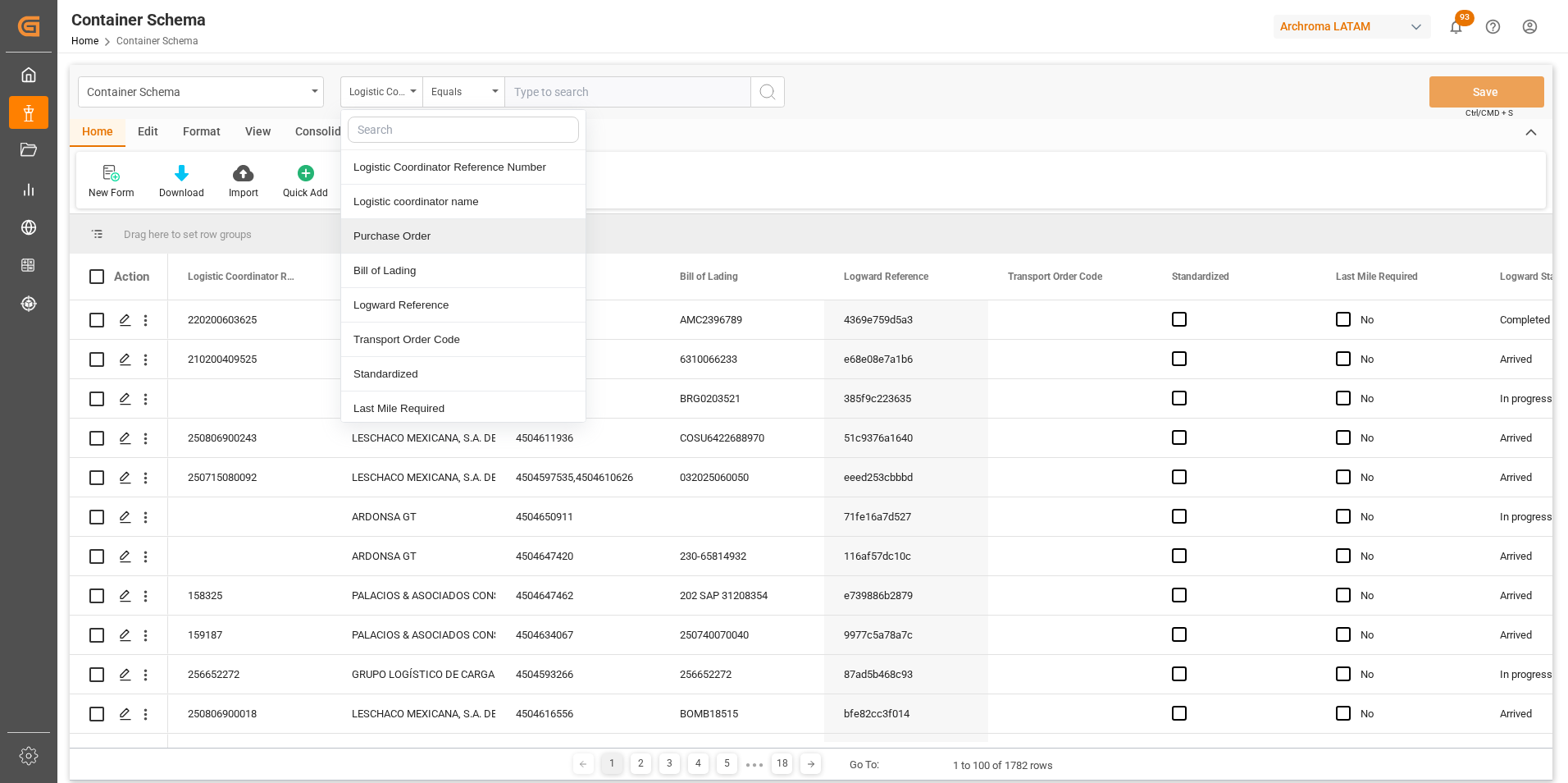
click at [431, 240] on div "Purchase Order" at bounding box center [464, 236] width 245 height 34
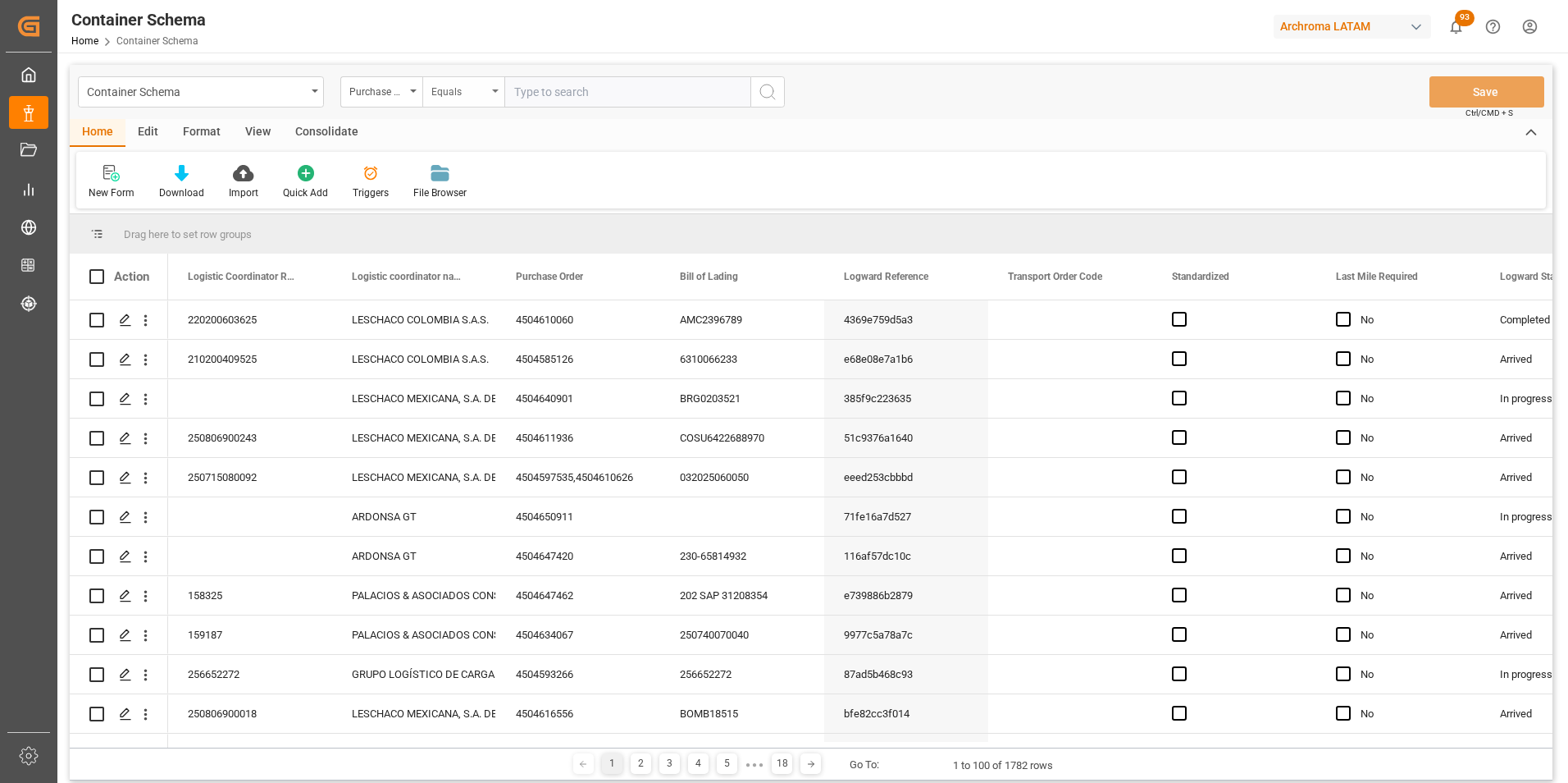
click at [468, 83] on div "Equals" at bounding box center [459, 90] width 56 height 19
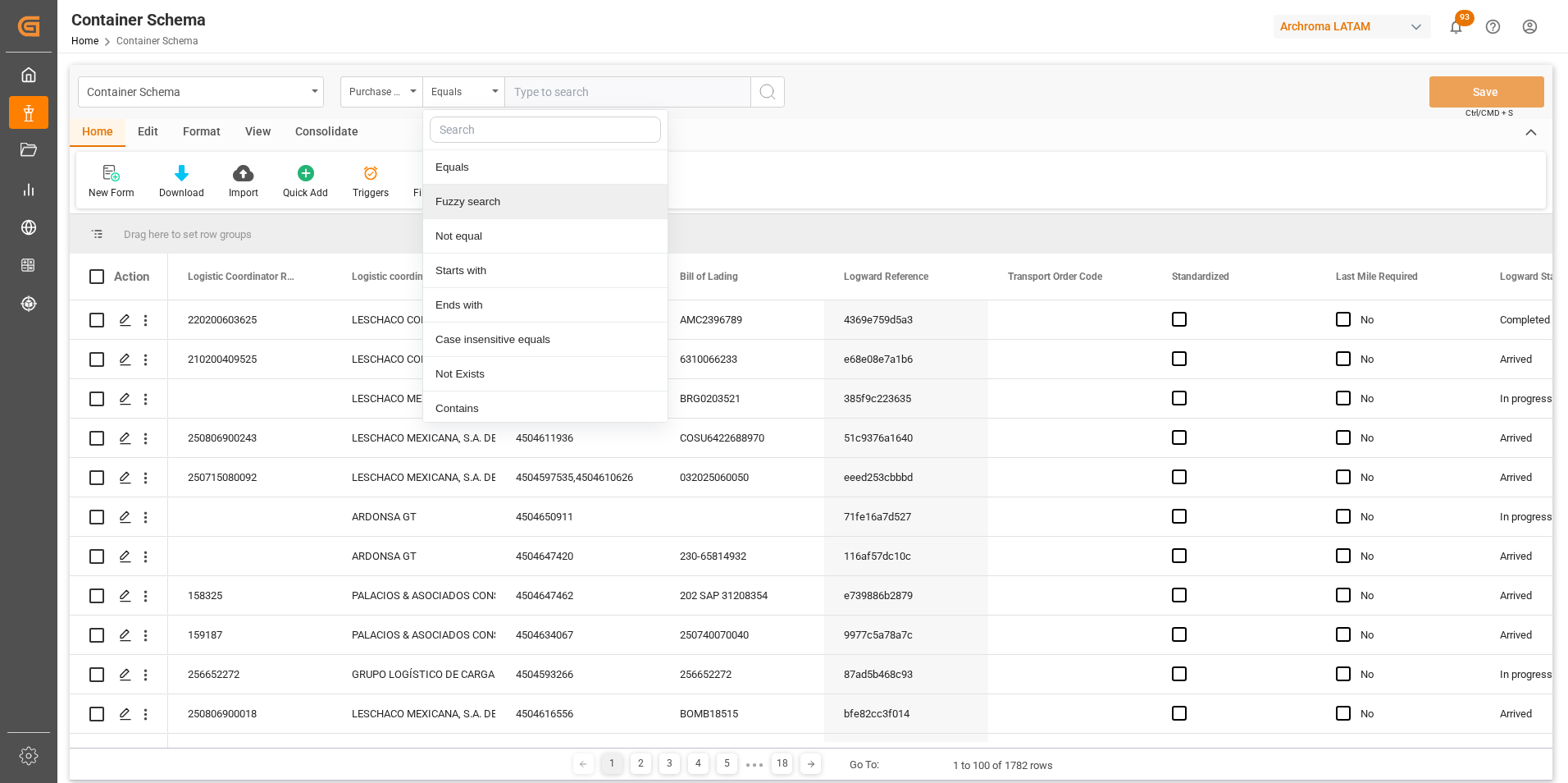
click at [491, 207] on div "Fuzzy search" at bounding box center [546, 201] width 245 height 34
paste input "4504638979"
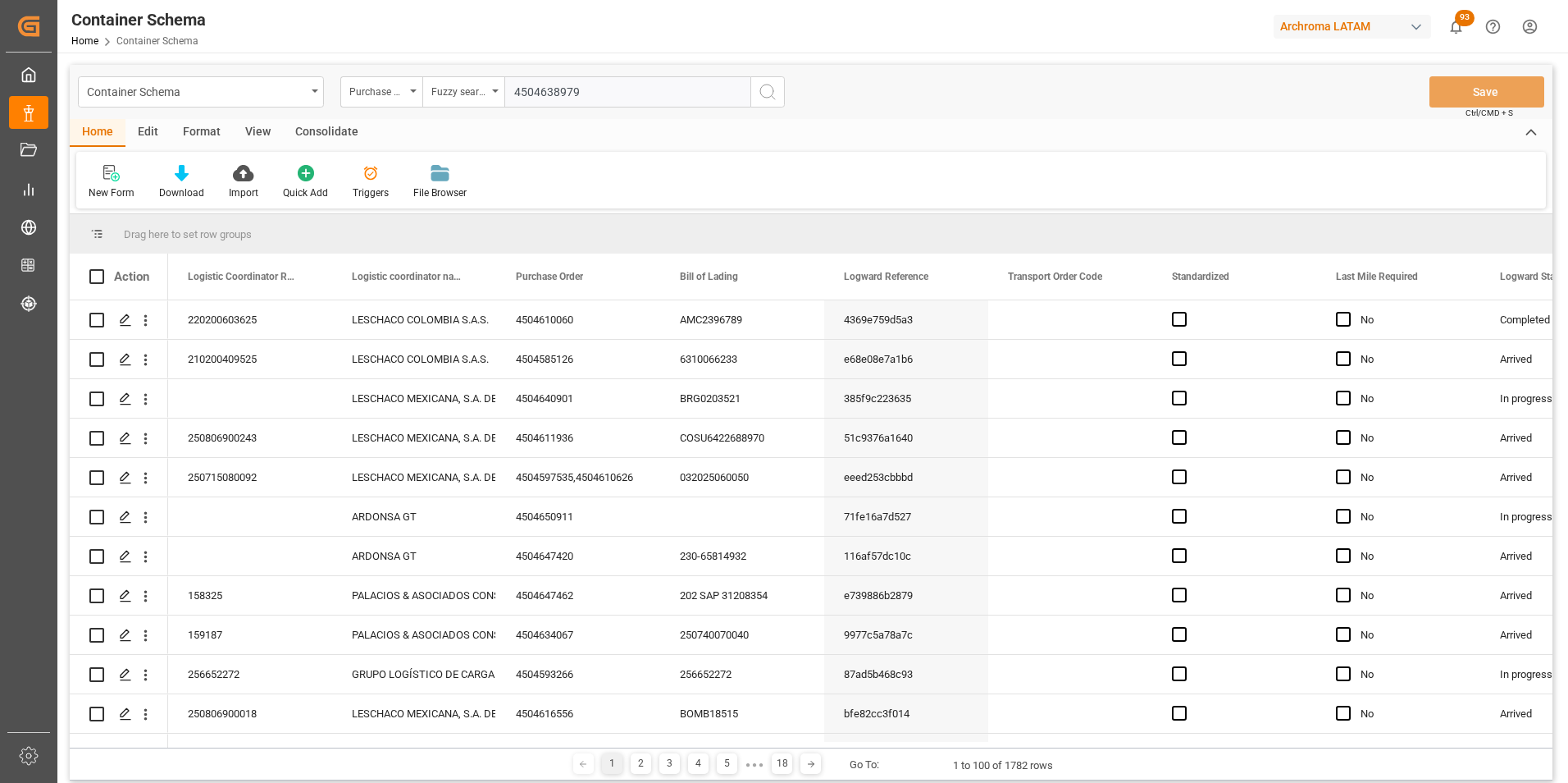
type input "4504638979"
click at [780, 88] on button "search button" at bounding box center [768, 91] width 34 height 31
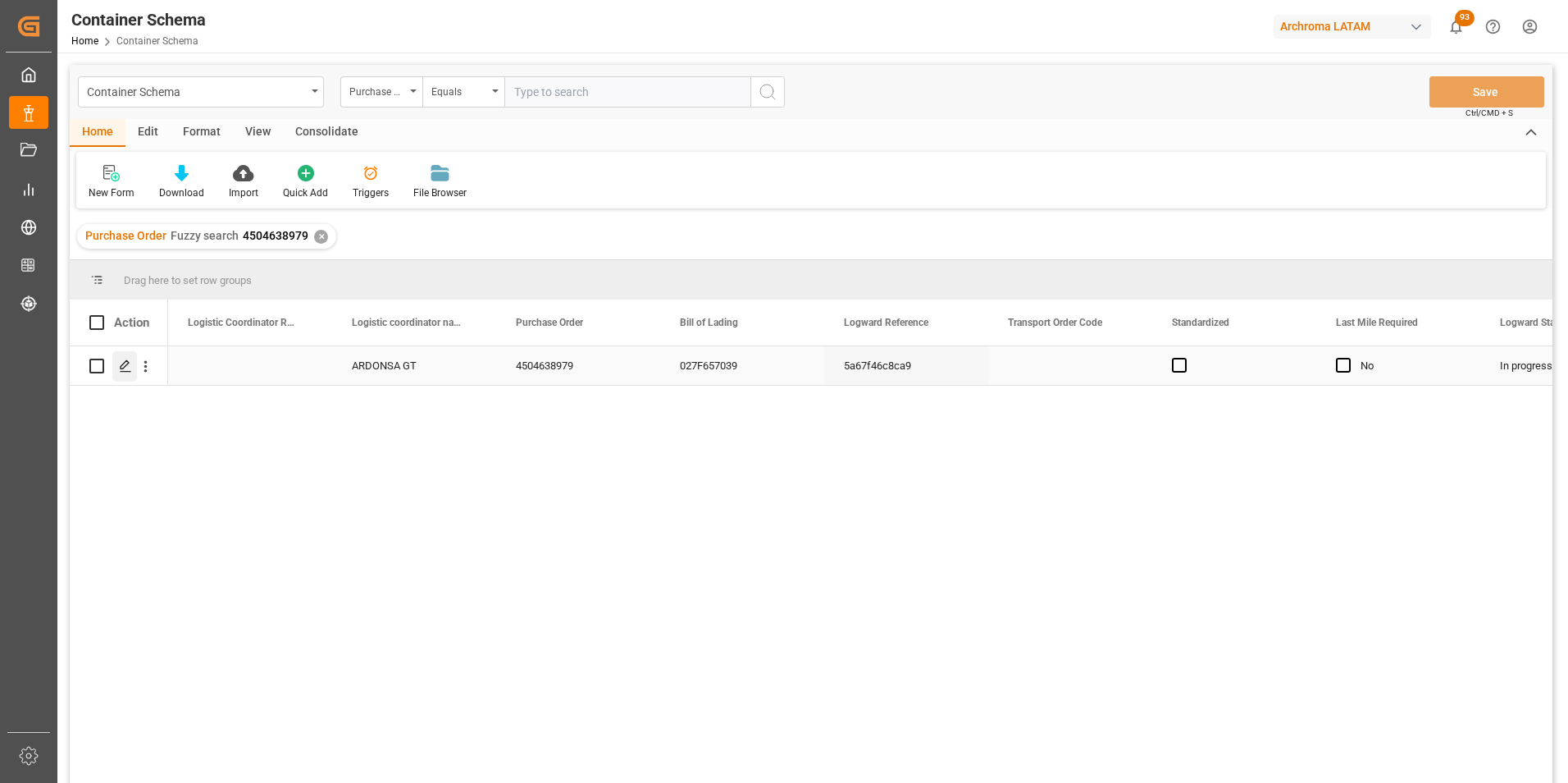
click at [124, 364] on icon "Press SPACE to select this row." at bounding box center [125, 366] width 13 height 13
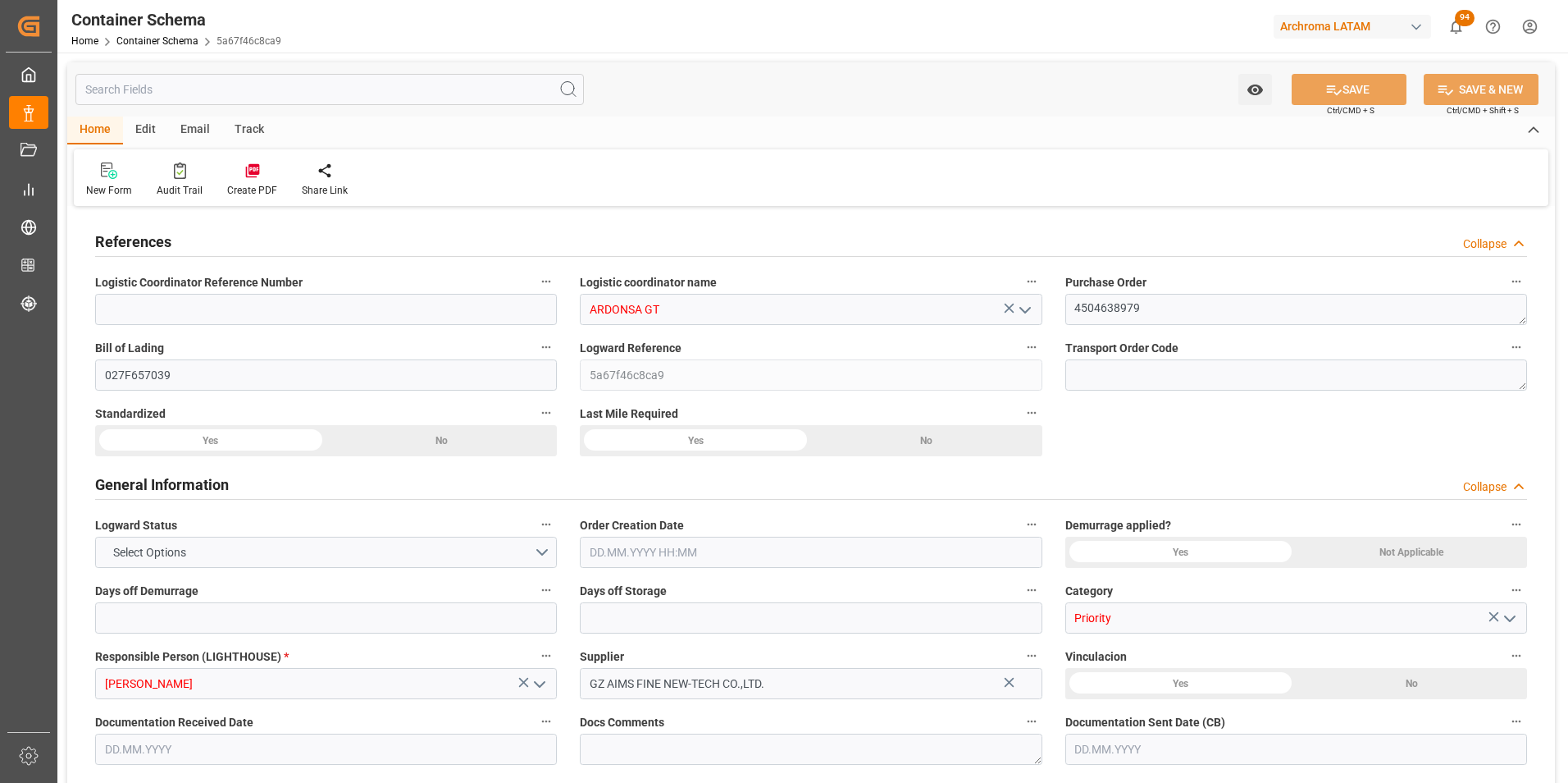
type input "0"
type input "1"
type input "34"
type input "24480"
type input "25840"
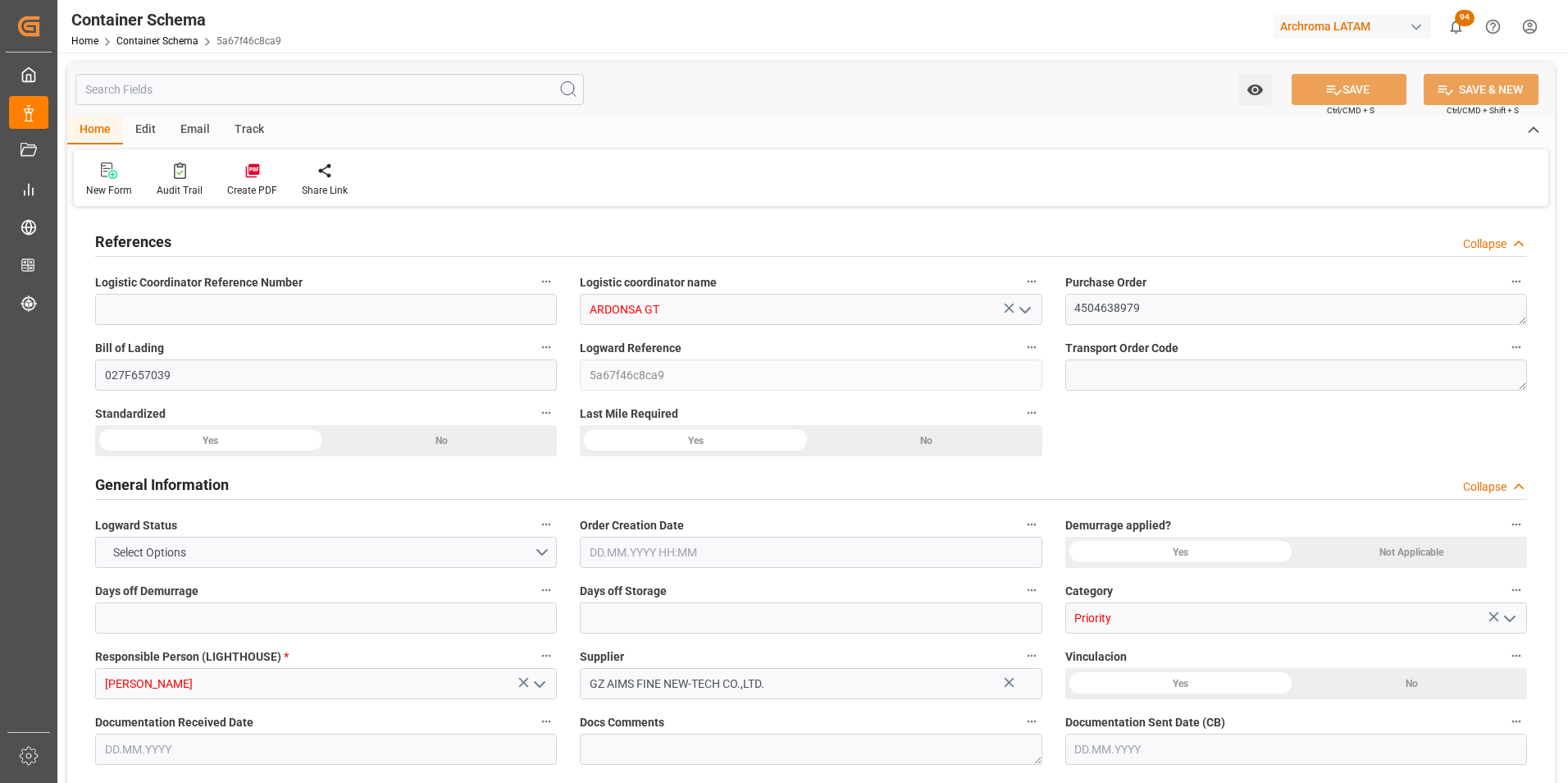
type input "Wan Hai Lines"
type input "CNSGH"
type input "CNSHA"
type input "GTPRQ"
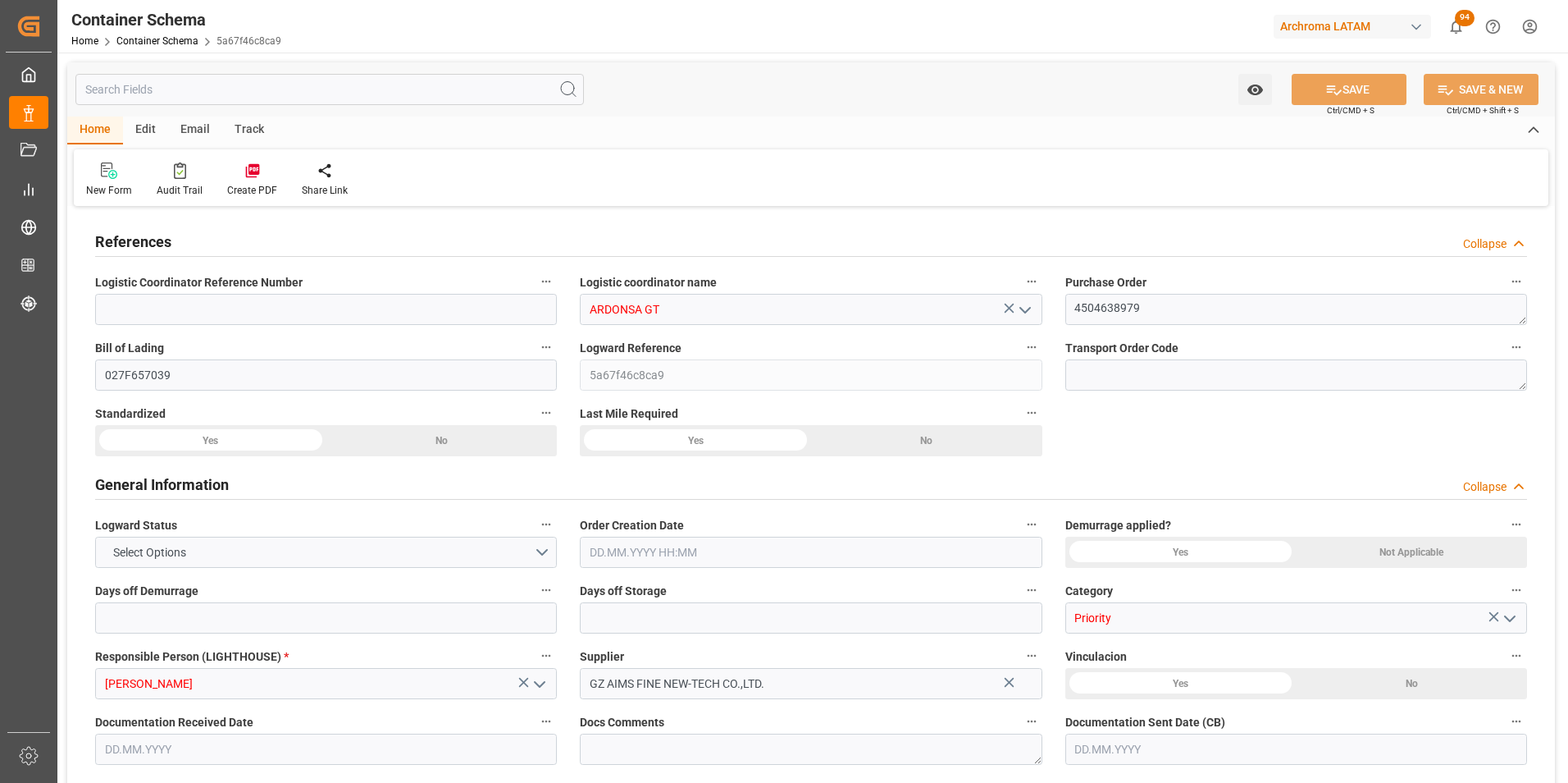
type input "GTPRQ"
type input "9496604"
type input "04.08.2025 10:45"
type input "03.08.2025"
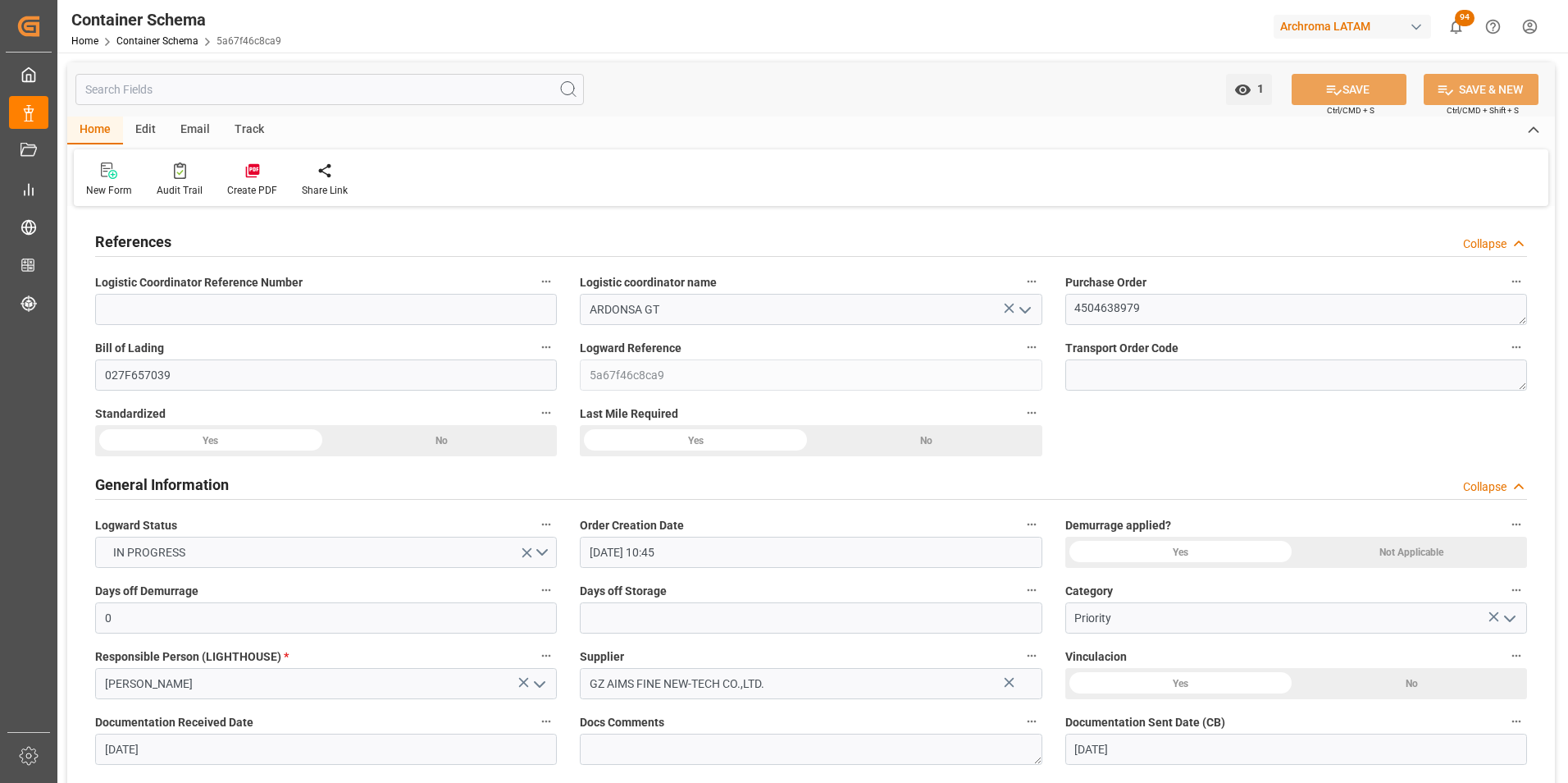
type input "04.08.2025"
type input "27.08.2025"
type input "26.07.2025 15:13"
type input "29.07.2025 00:00"
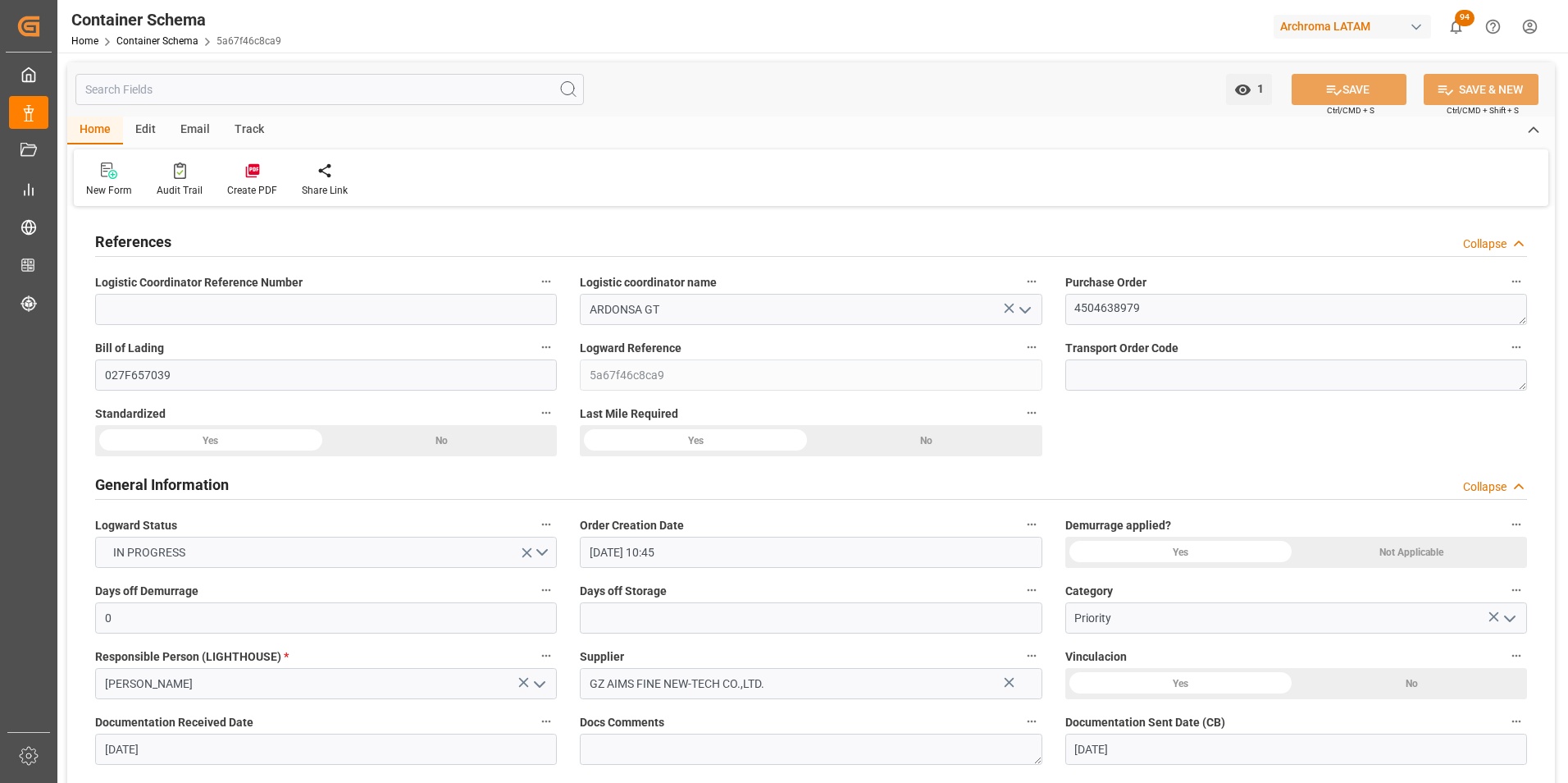
type input "29.07.2025 00:00"
type input "28.07.2025 00:00"
type input "27.08.2025 00:00"
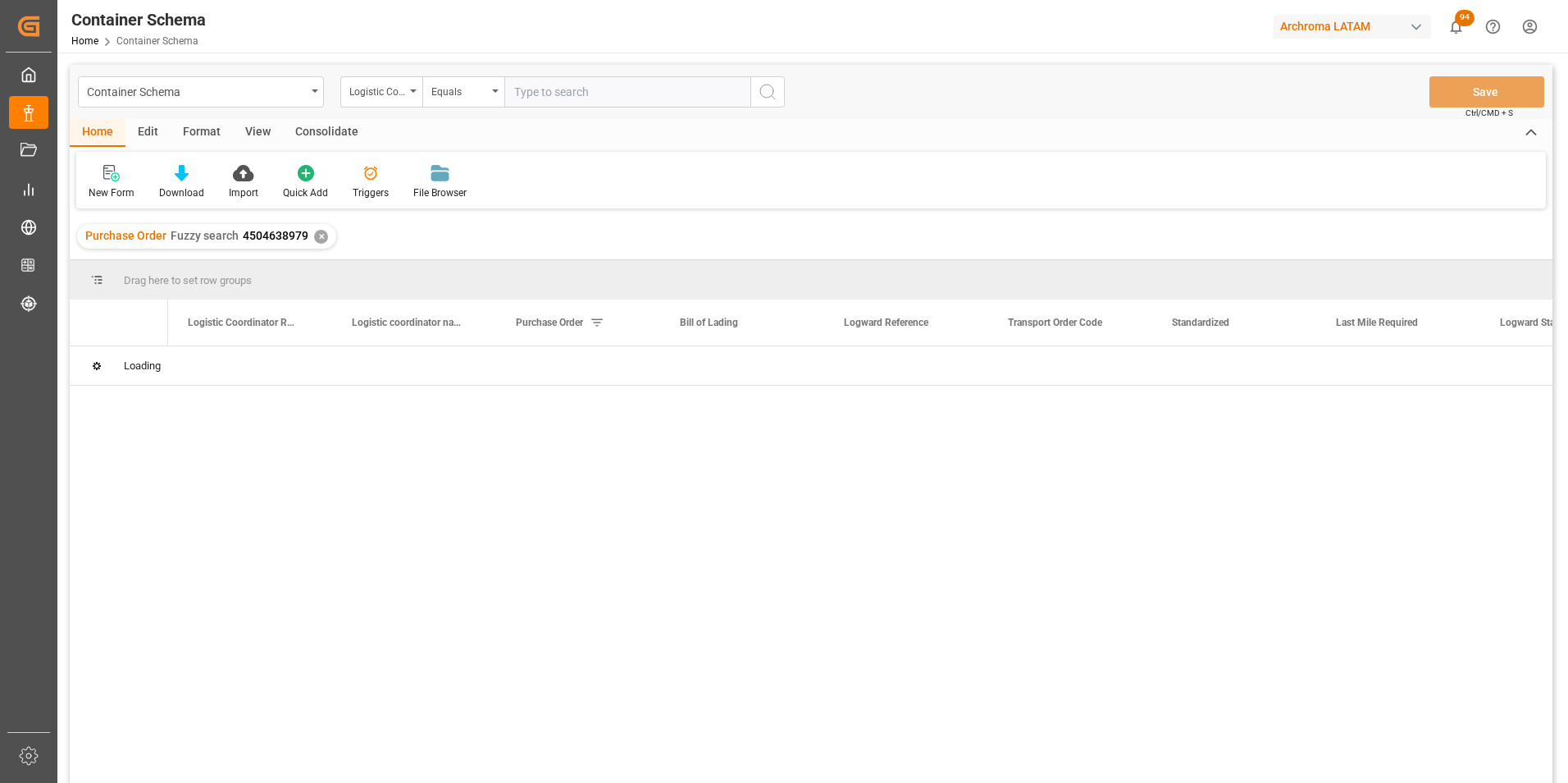
click at [317, 236] on div "✕" at bounding box center [321, 236] width 14 height 14
